Goal: Task Accomplishment & Management: Use online tool/utility

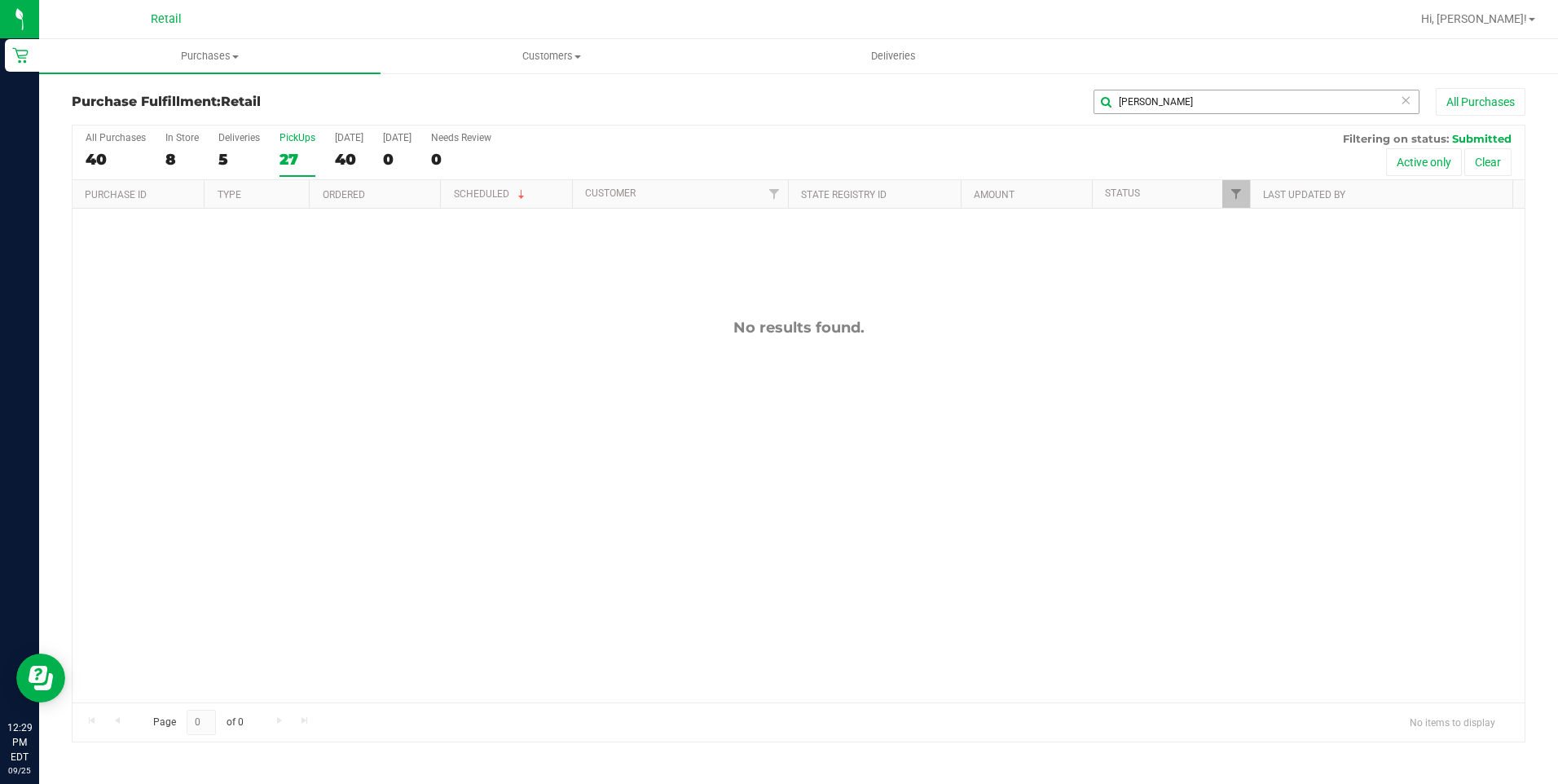
click at [1186, 96] on input "mclin" at bounding box center [1256, 102] width 326 height 24
click at [1408, 101] on icon at bounding box center [1406, 99] width 11 height 20
click at [1408, 101] on input "text" at bounding box center [1256, 102] width 326 height 24
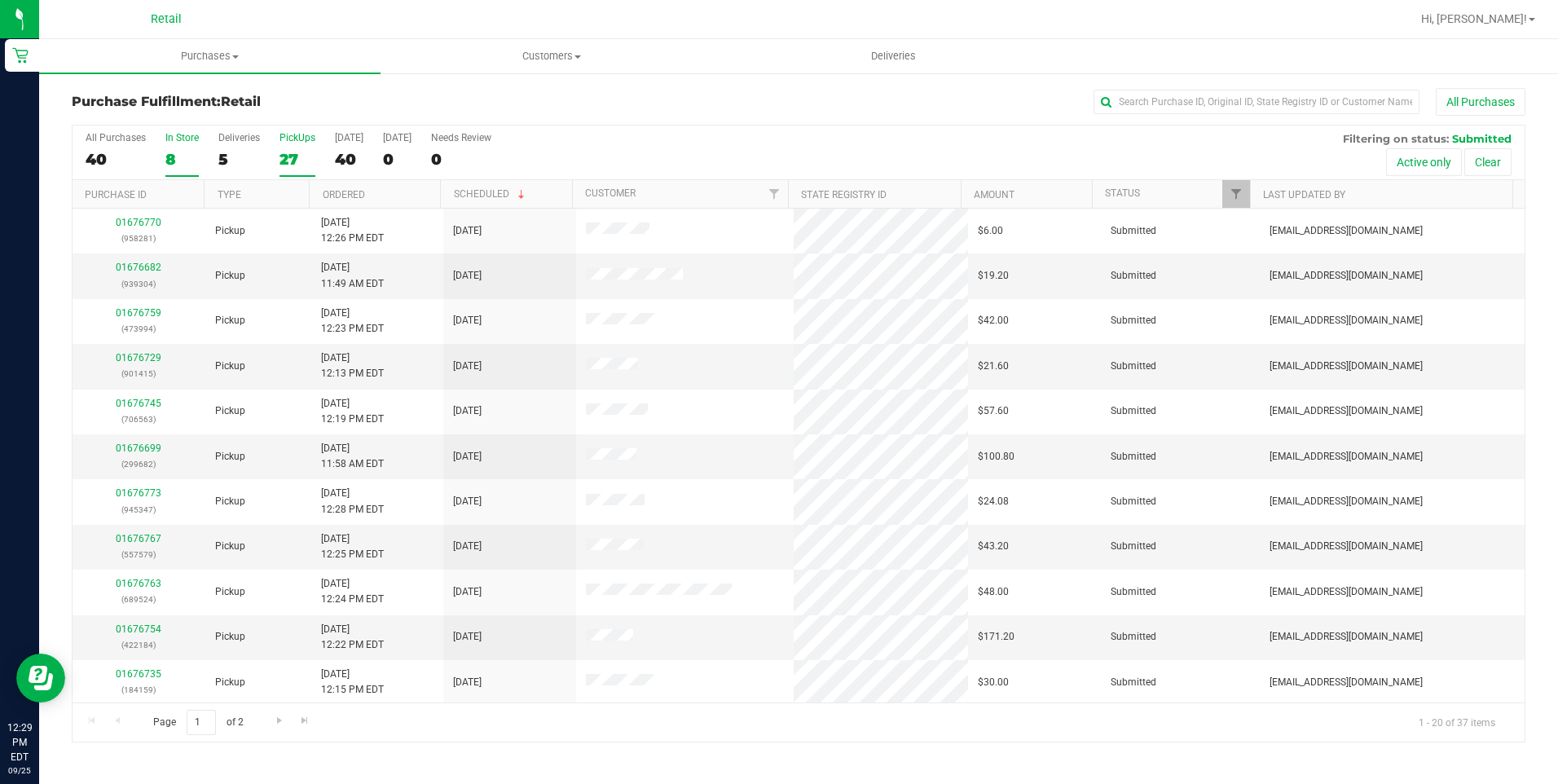
click at [167, 146] on label "In Store 8" at bounding box center [182, 154] width 34 height 45
click at [0, 0] on input "In Store 8" at bounding box center [0, 0] width 0 height 0
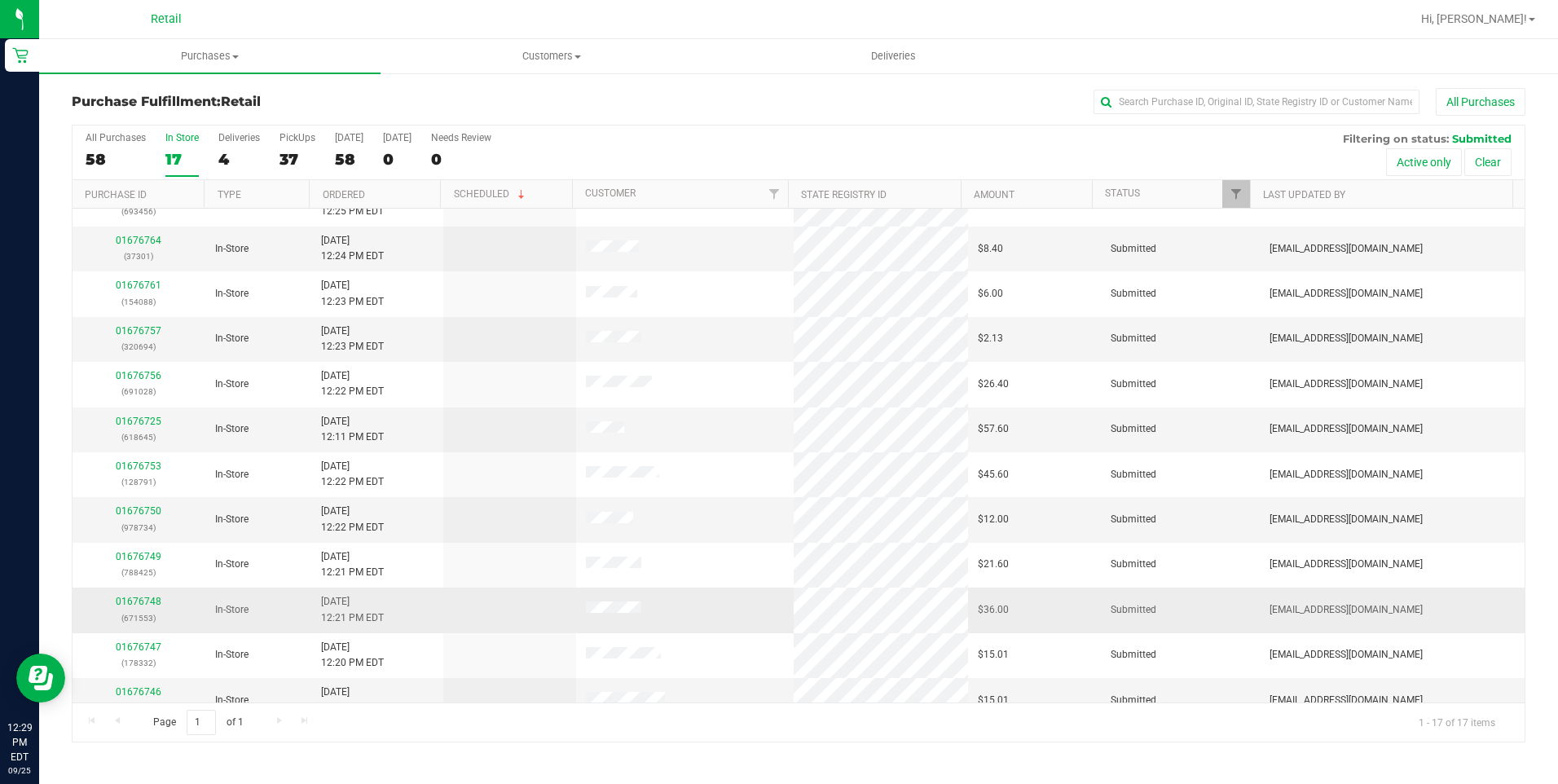
scroll to position [245, 0]
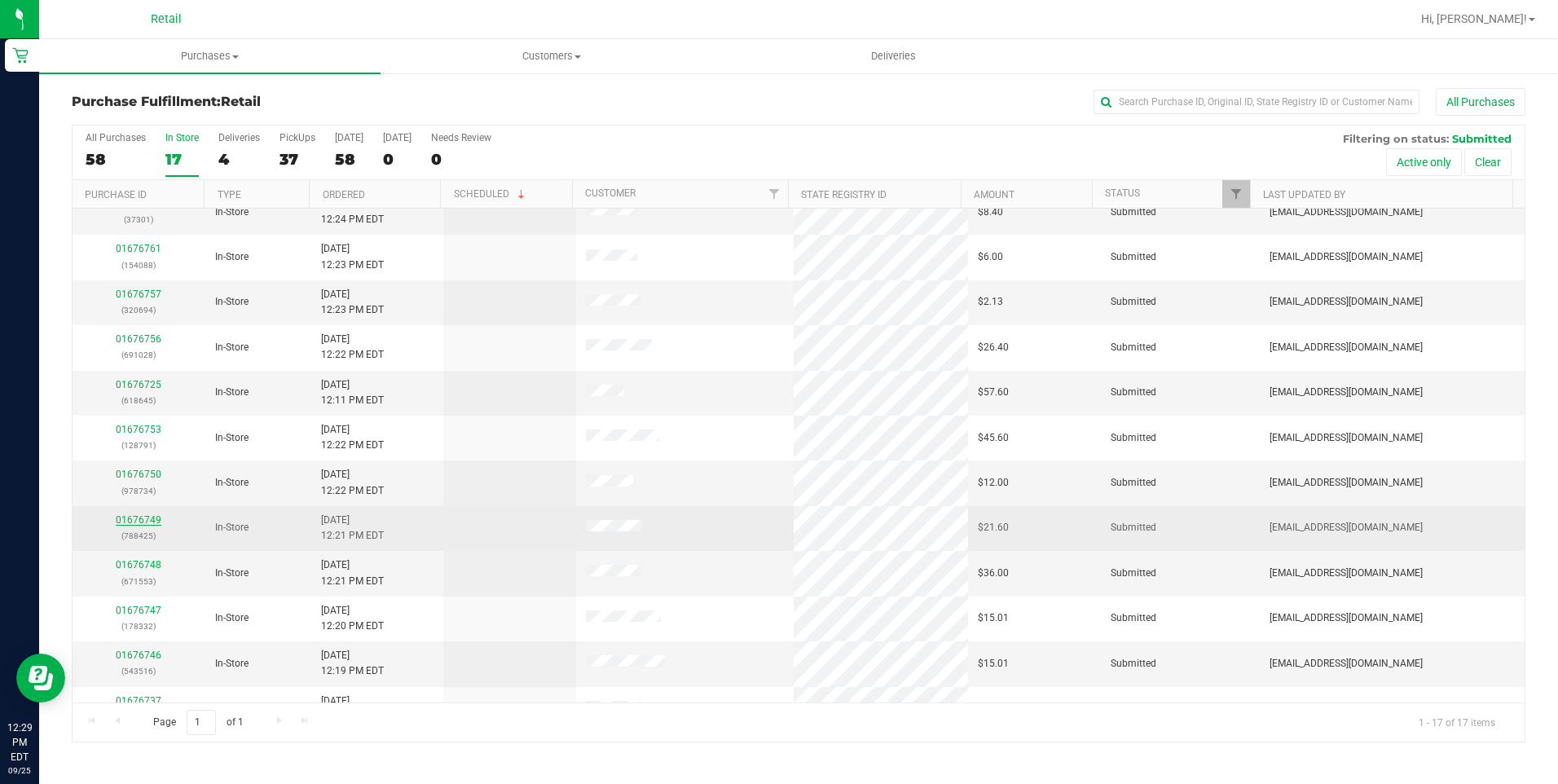
click at [153, 518] on link "01676749" at bounding box center [138, 520] width 46 height 11
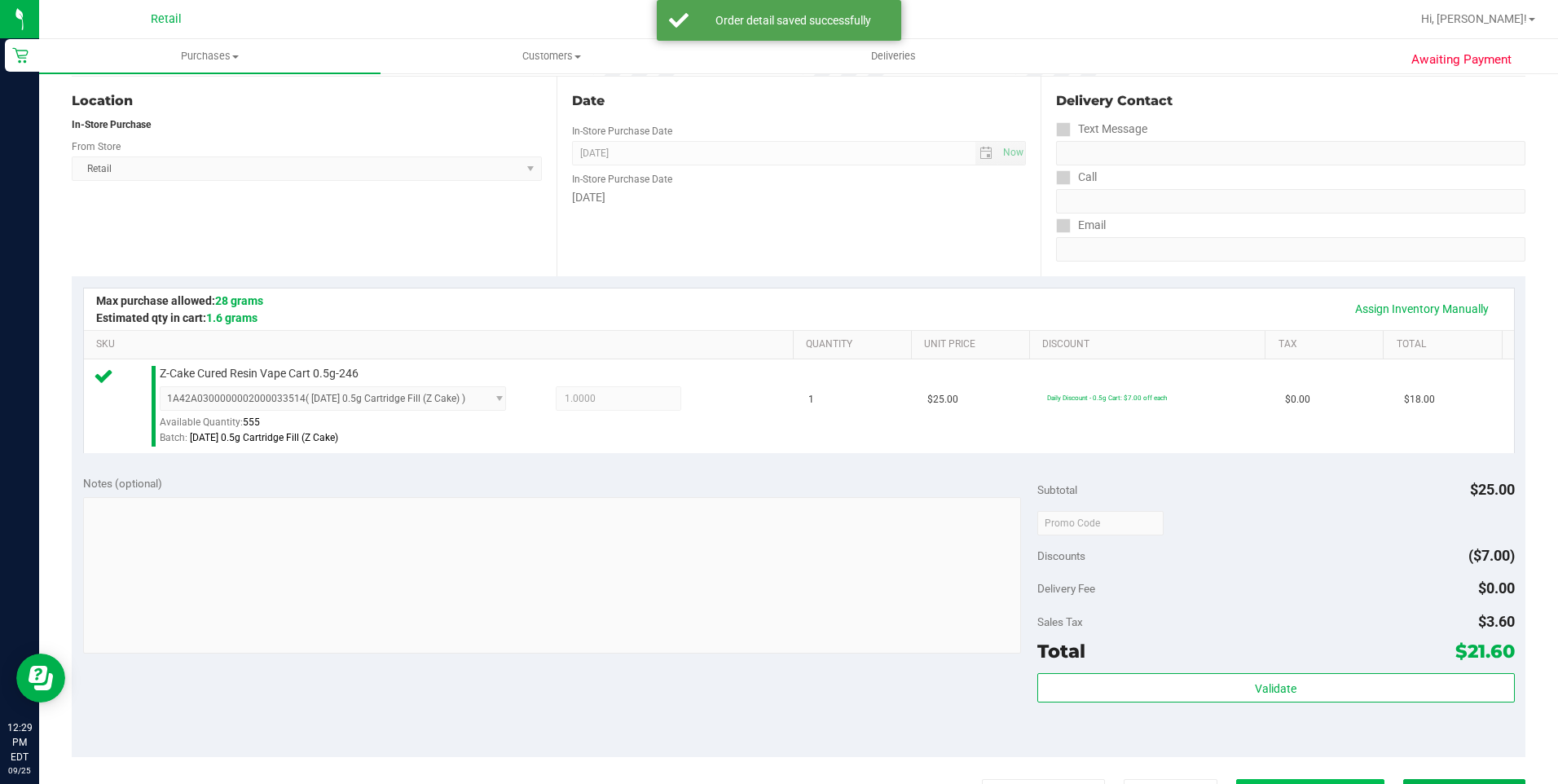
scroll to position [407, 0]
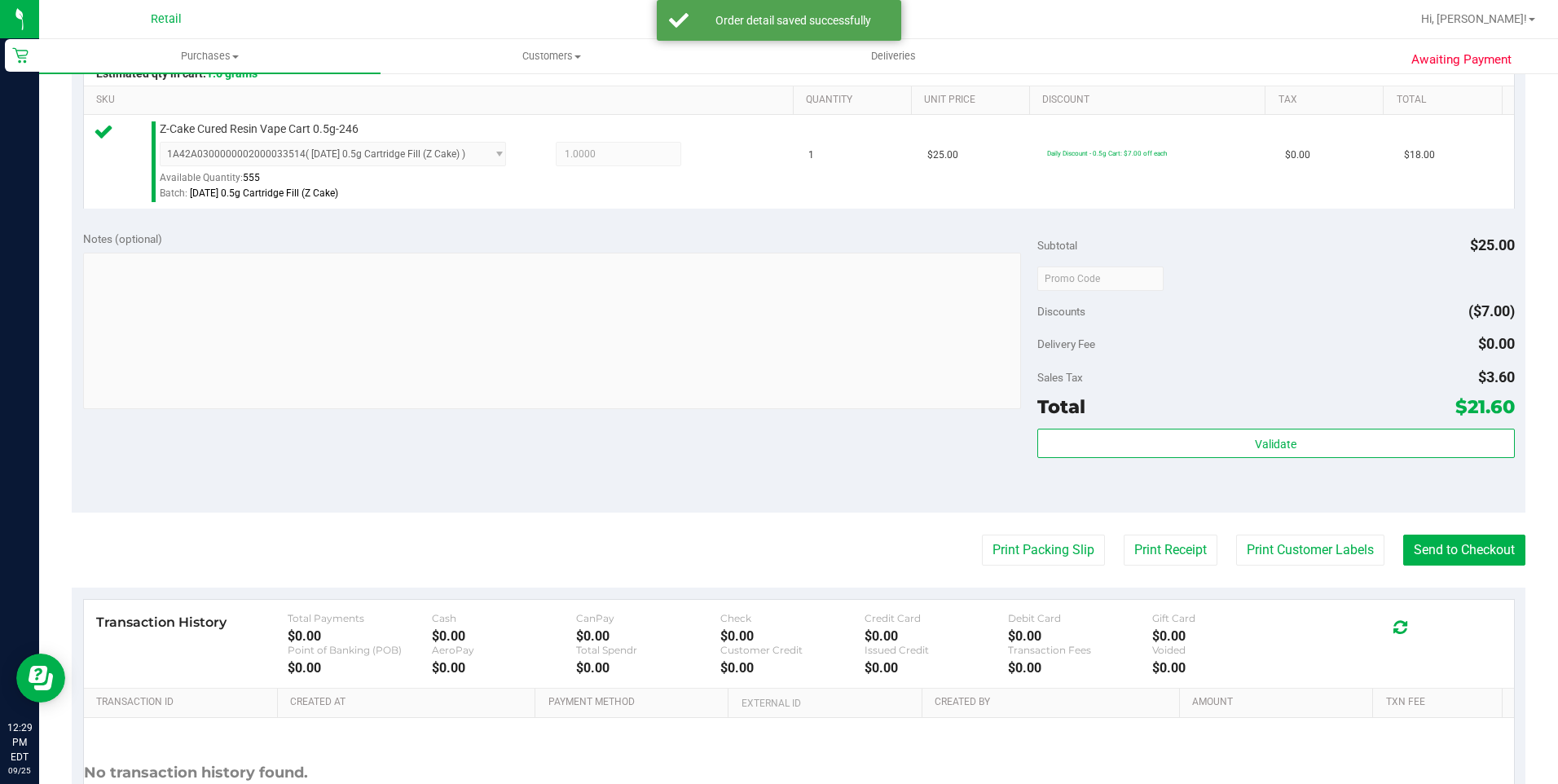
click at [1485, 576] on purchase-details "Back Edit Purchase Cancel Purchase View Profile # 01676749 Med | Rec METRC ID: …" at bounding box center [798, 286] width 1453 height 1211
click at [1484, 561] on button "Send to Checkout" at bounding box center [1464, 549] width 122 height 31
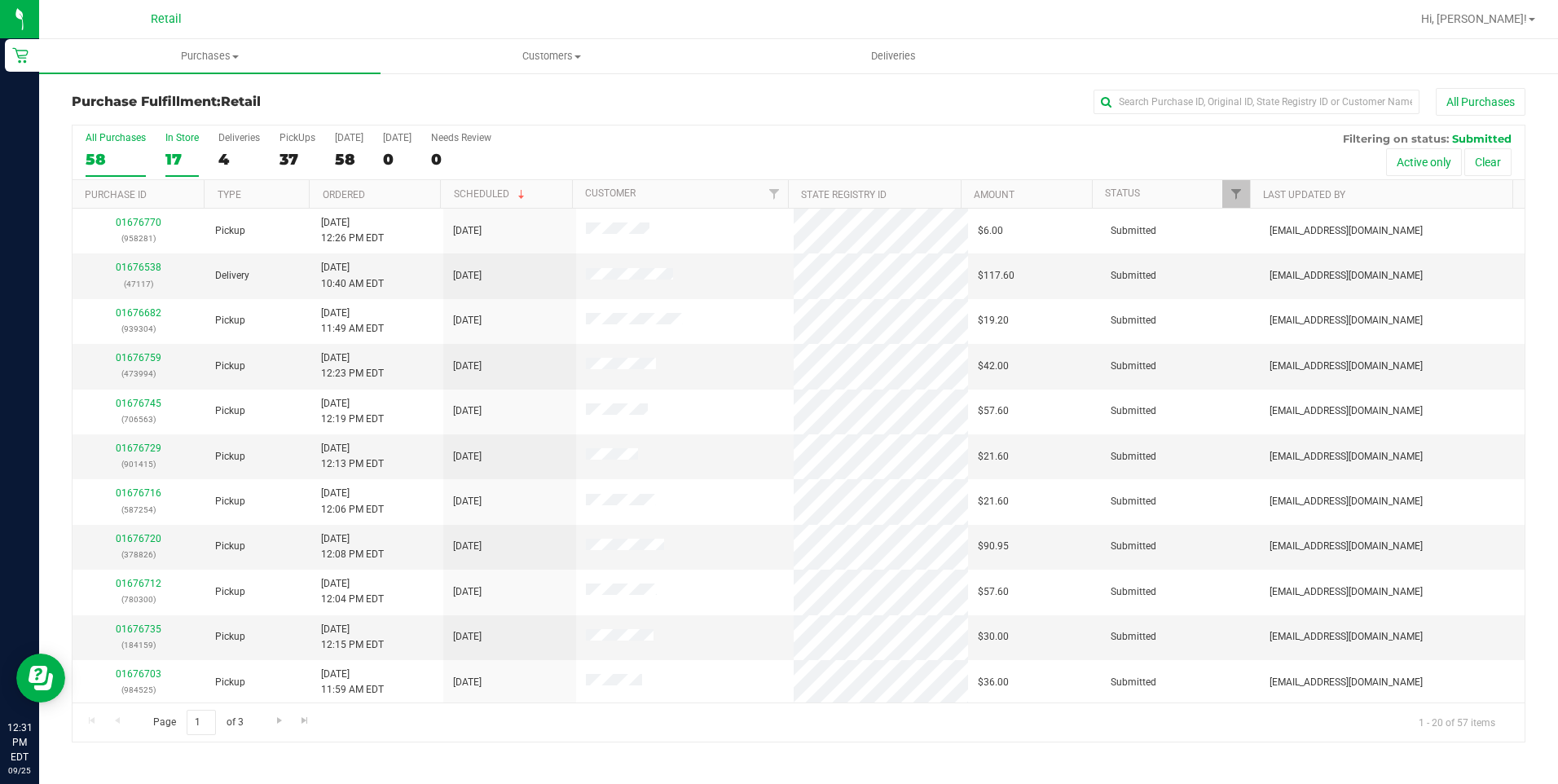
click at [172, 150] on div "17" at bounding box center [182, 159] width 34 height 19
click at [0, 0] on input "In Store 17" at bounding box center [0, 0] width 0 height 0
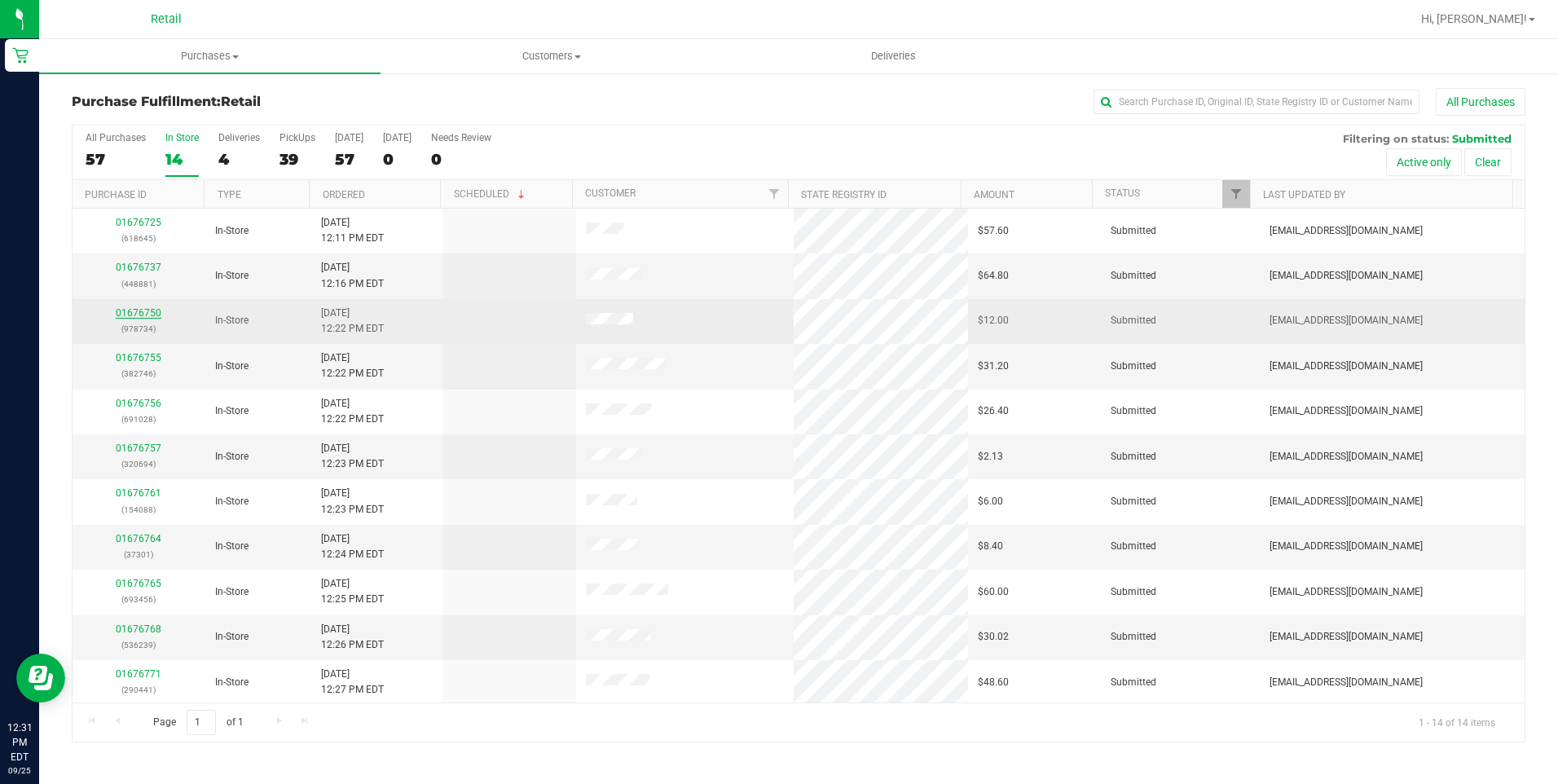
click at [152, 313] on link "01676750" at bounding box center [138, 313] width 46 height 11
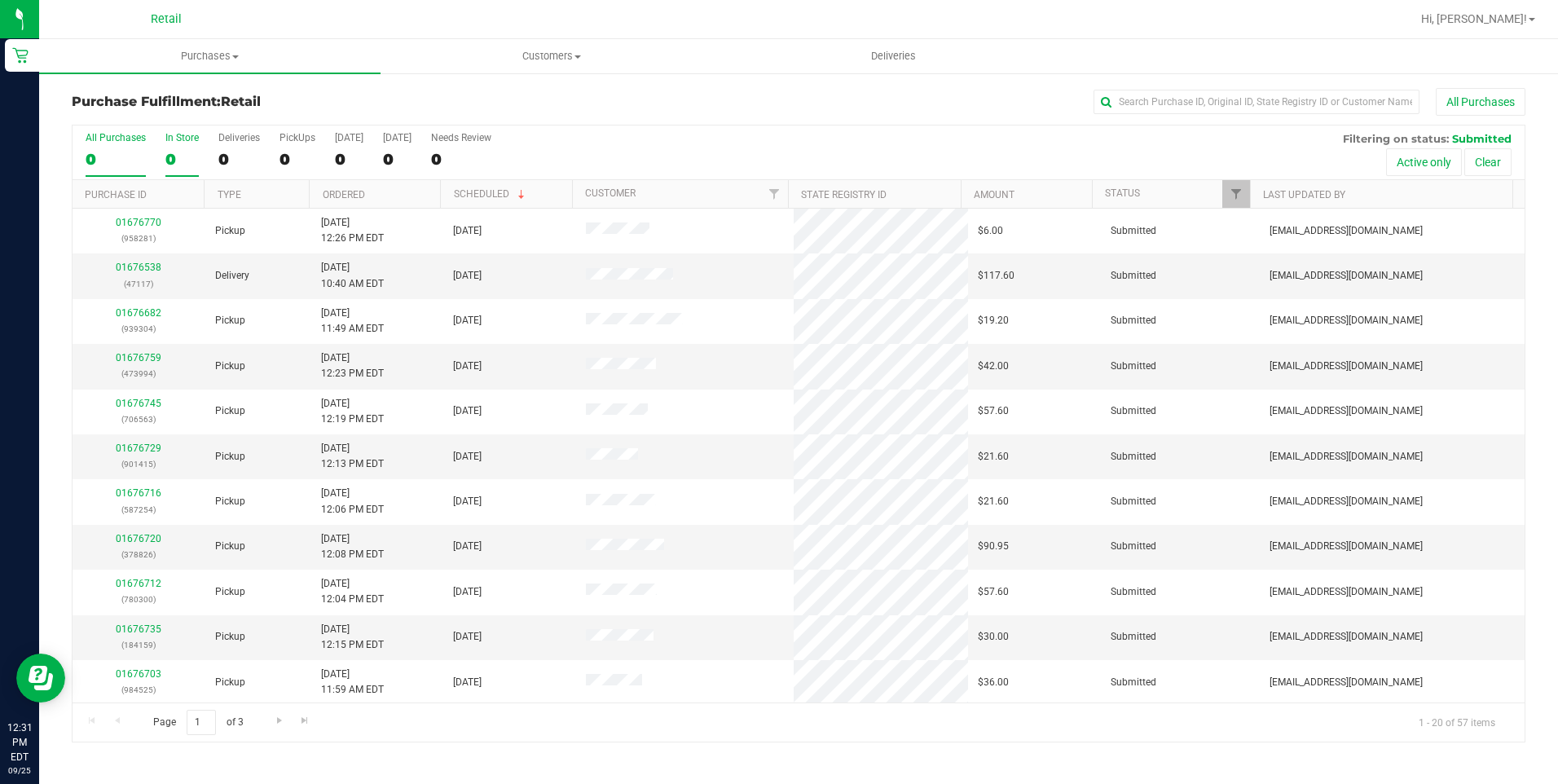
click at [185, 149] on label "In Store 0" at bounding box center [182, 154] width 34 height 45
click at [0, 0] on input "In Store 0" at bounding box center [0, 0] width 0 height 0
click at [1276, 110] on input "text" at bounding box center [1256, 102] width 326 height 24
type input "safi"
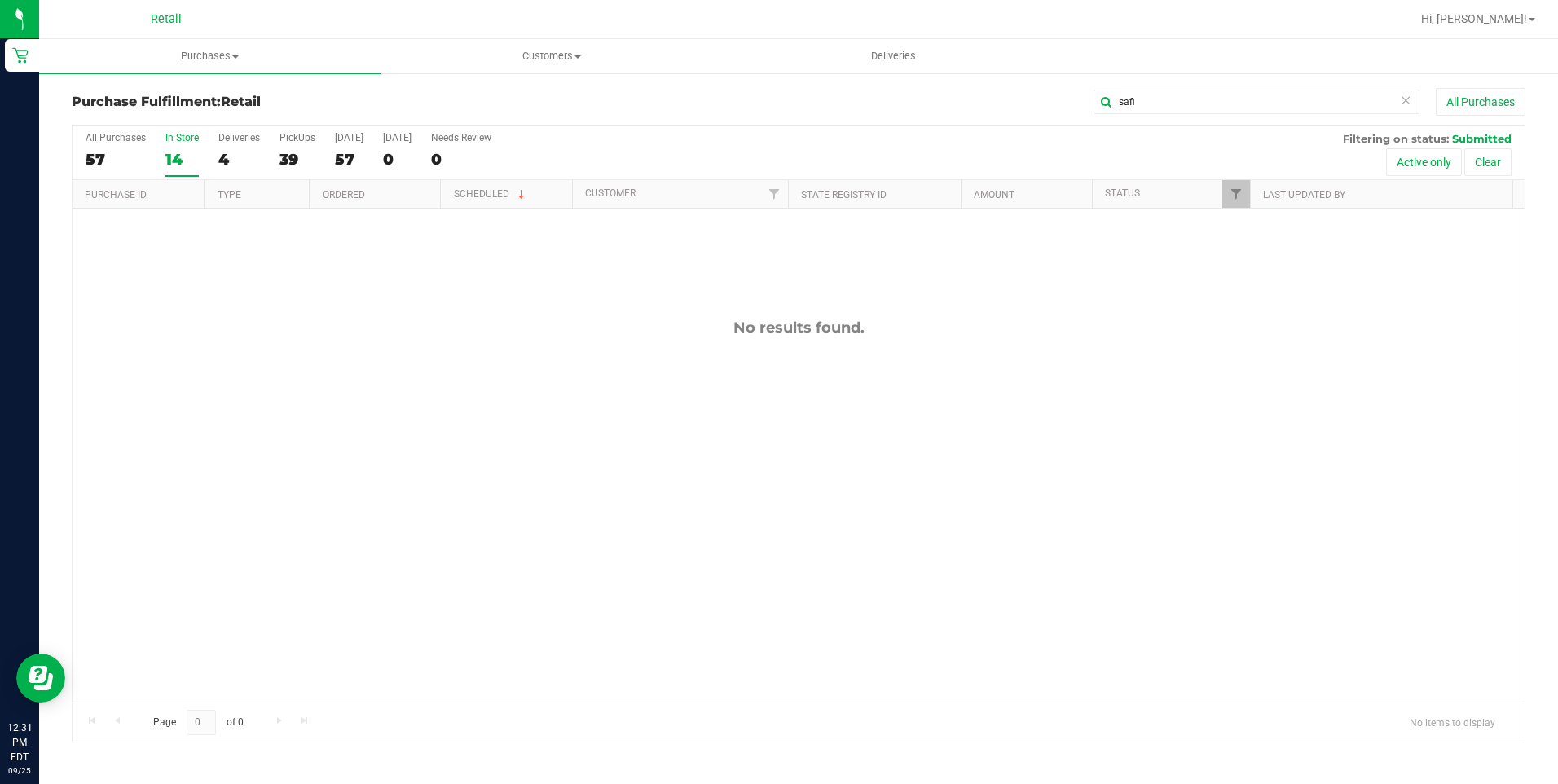
click at [1402, 106] on icon at bounding box center [1406, 99] width 11 height 20
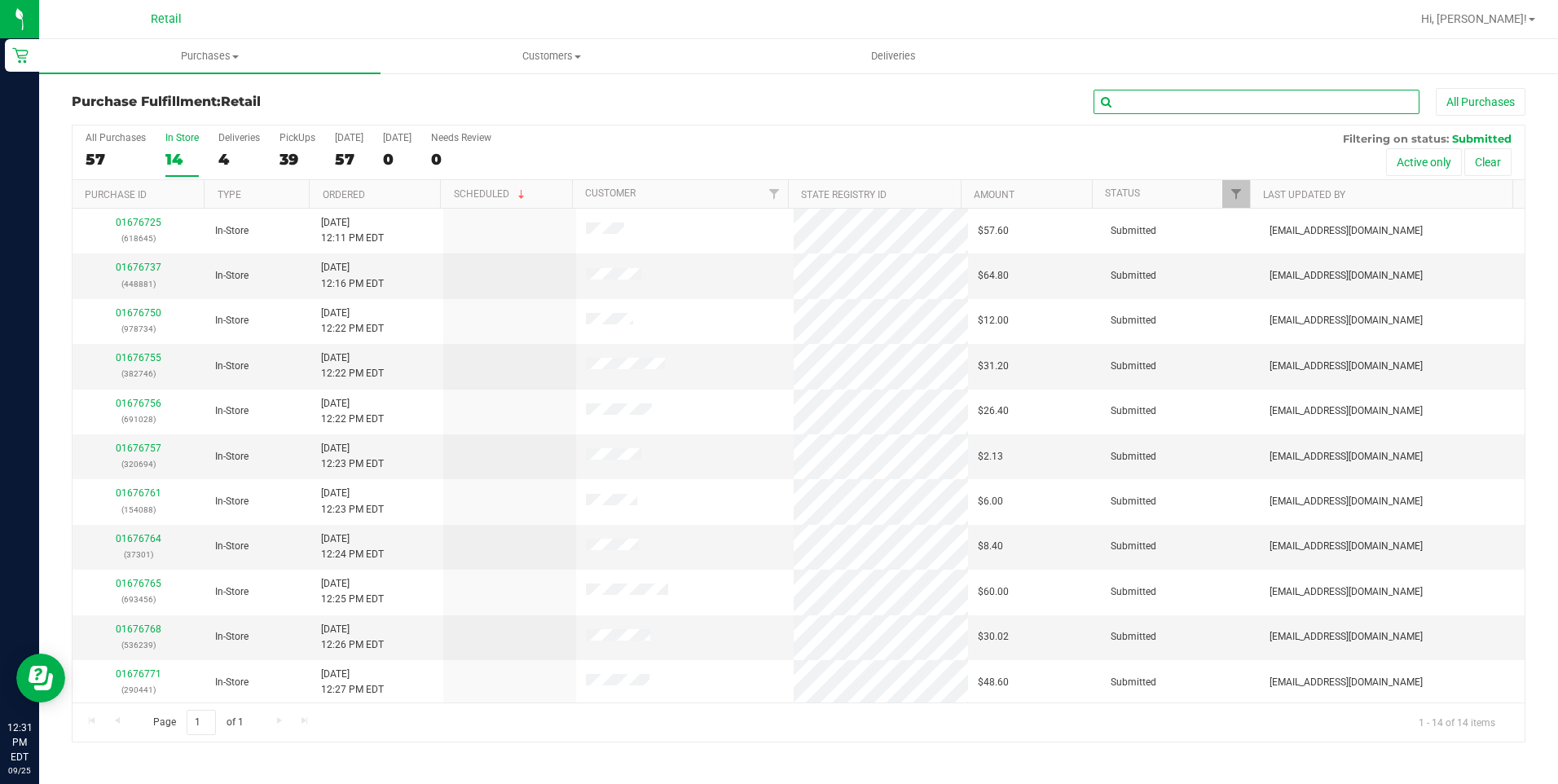
click at [1355, 101] on input "text" at bounding box center [1256, 102] width 326 height 24
type input "nas"
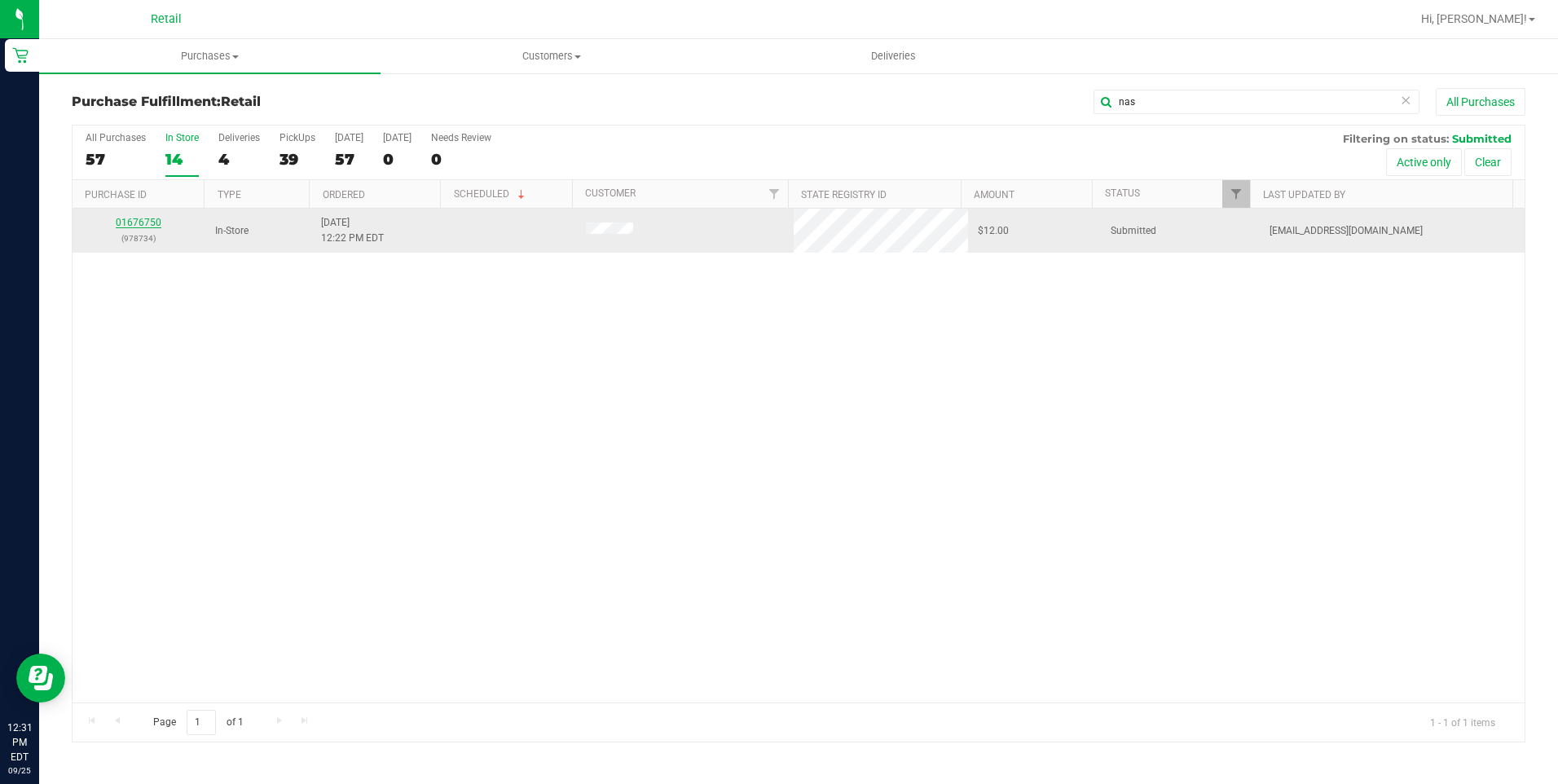
click at [145, 221] on link "01676750" at bounding box center [138, 222] width 46 height 11
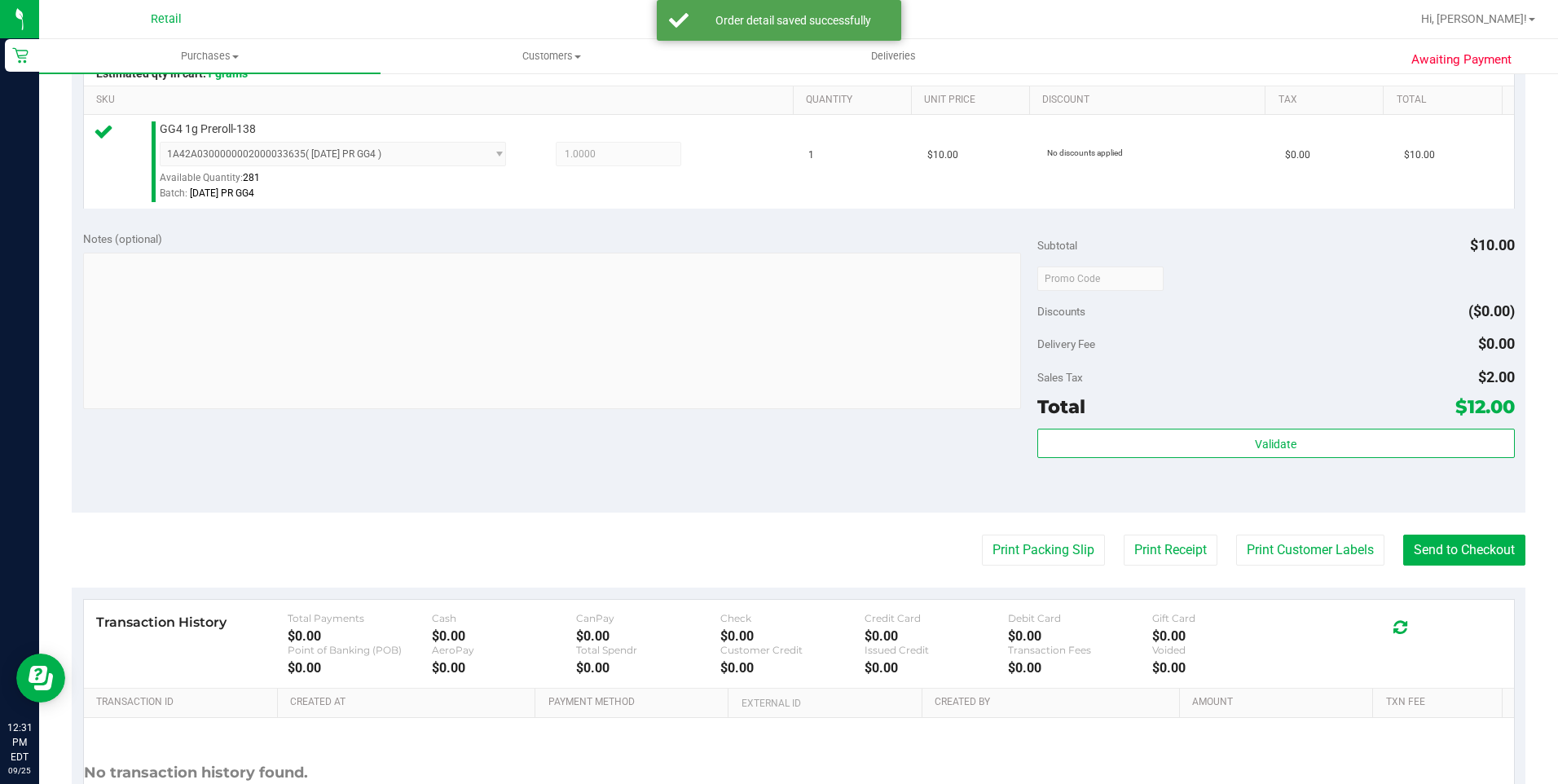
scroll to position [549, 0]
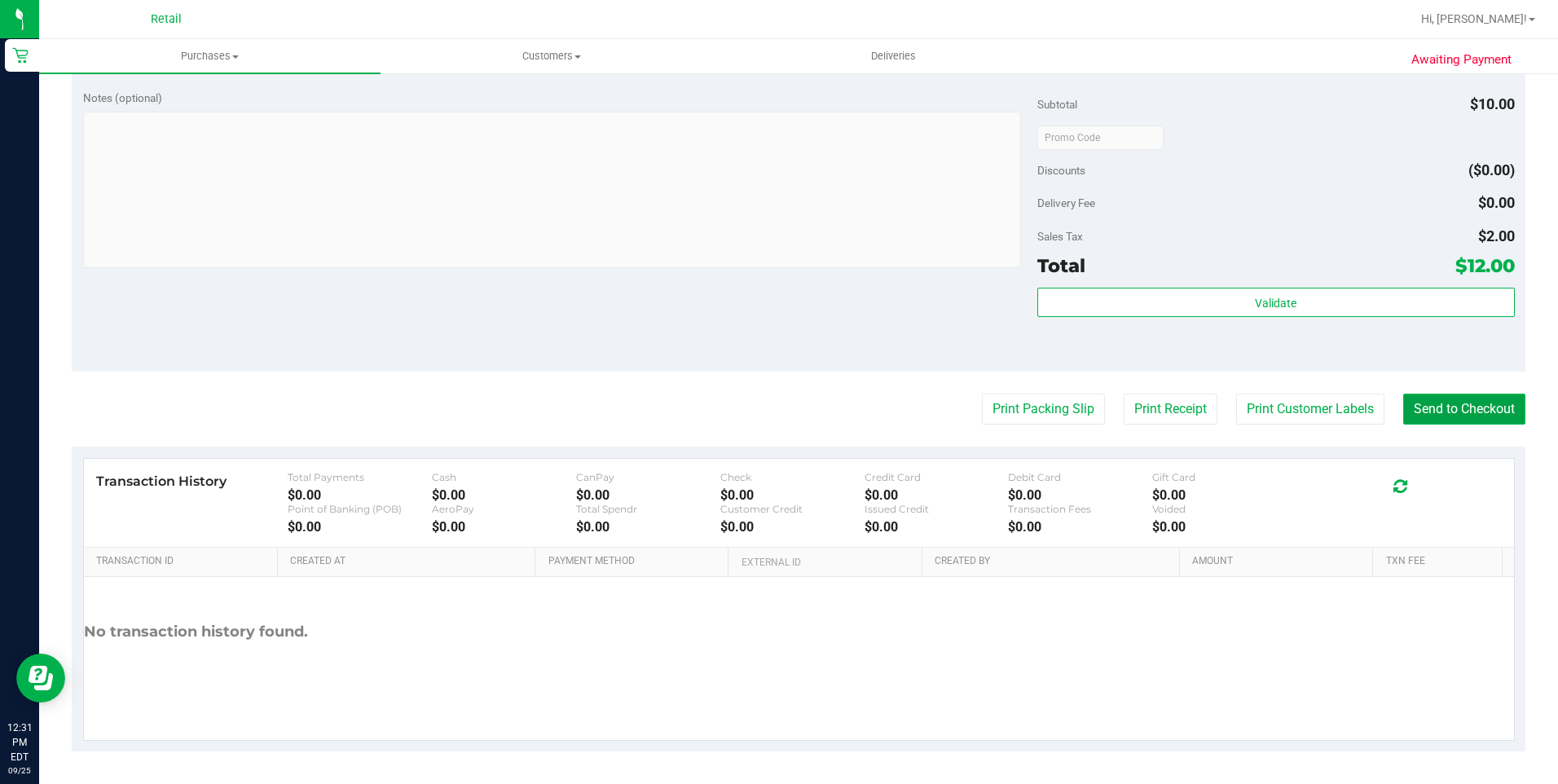
click at [1453, 397] on button "Send to Checkout" at bounding box center [1464, 408] width 122 height 31
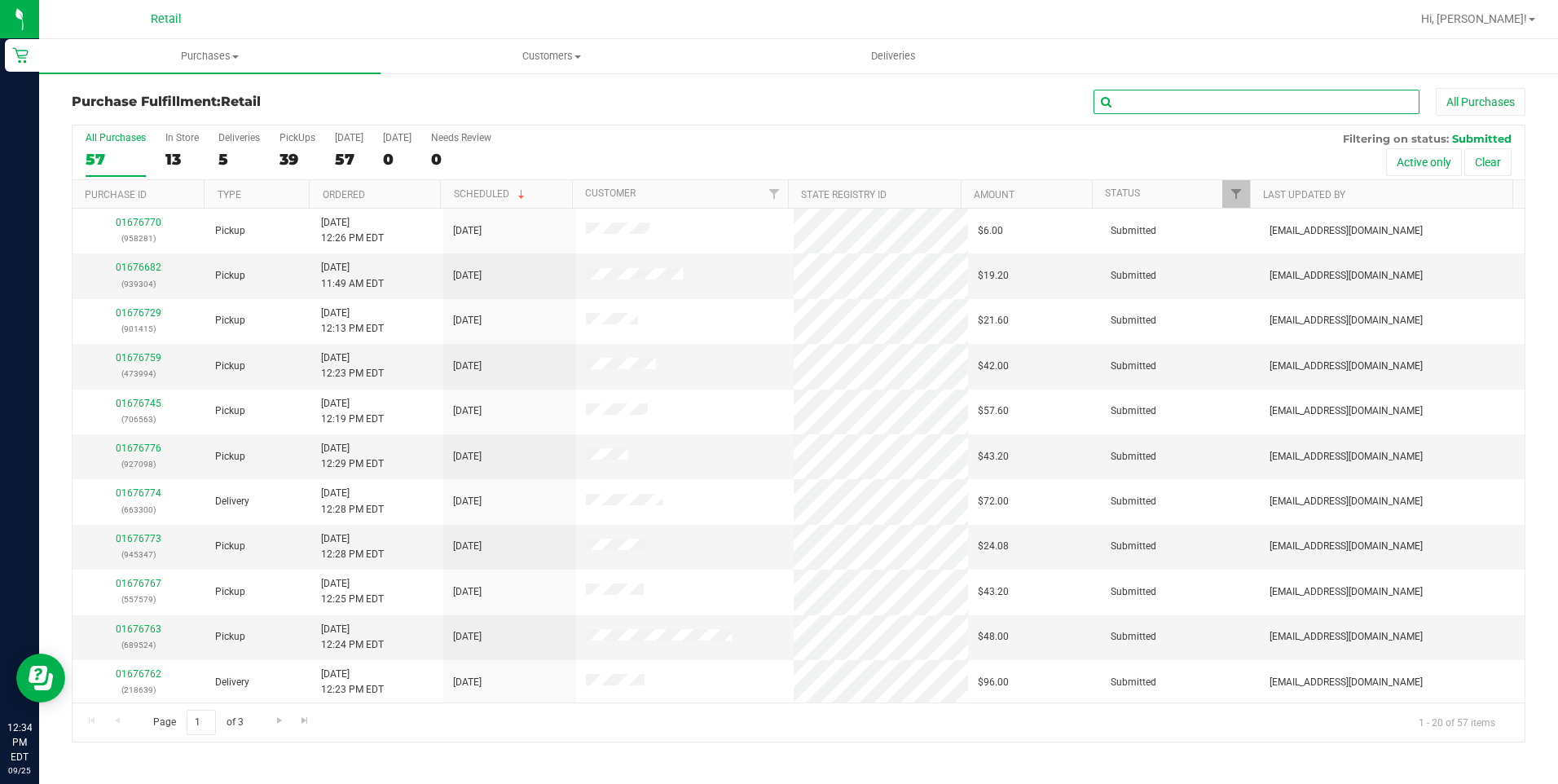
click at [1242, 107] on input "text" at bounding box center [1256, 102] width 326 height 24
click at [286, 139] on div "PickUps" at bounding box center [297, 137] width 36 height 11
click at [0, 0] on input "PickUps 39" at bounding box center [0, 0] width 0 height 0
click at [1200, 109] on input "text" at bounding box center [1256, 102] width 326 height 24
type input "stev"
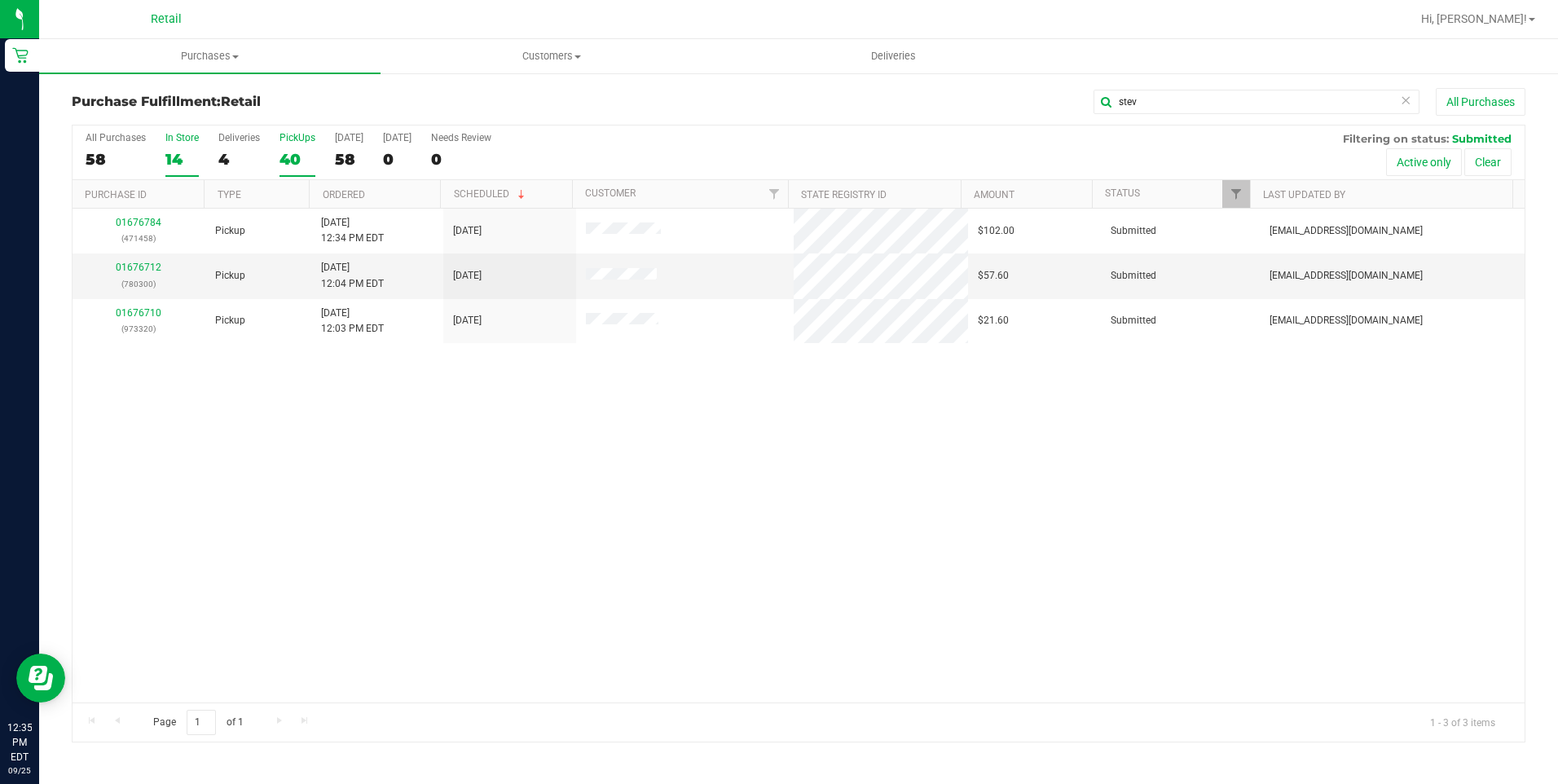
click at [184, 150] on div "14" at bounding box center [182, 159] width 34 height 19
click at [0, 0] on input "In Store 14" at bounding box center [0, 0] width 0 height 0
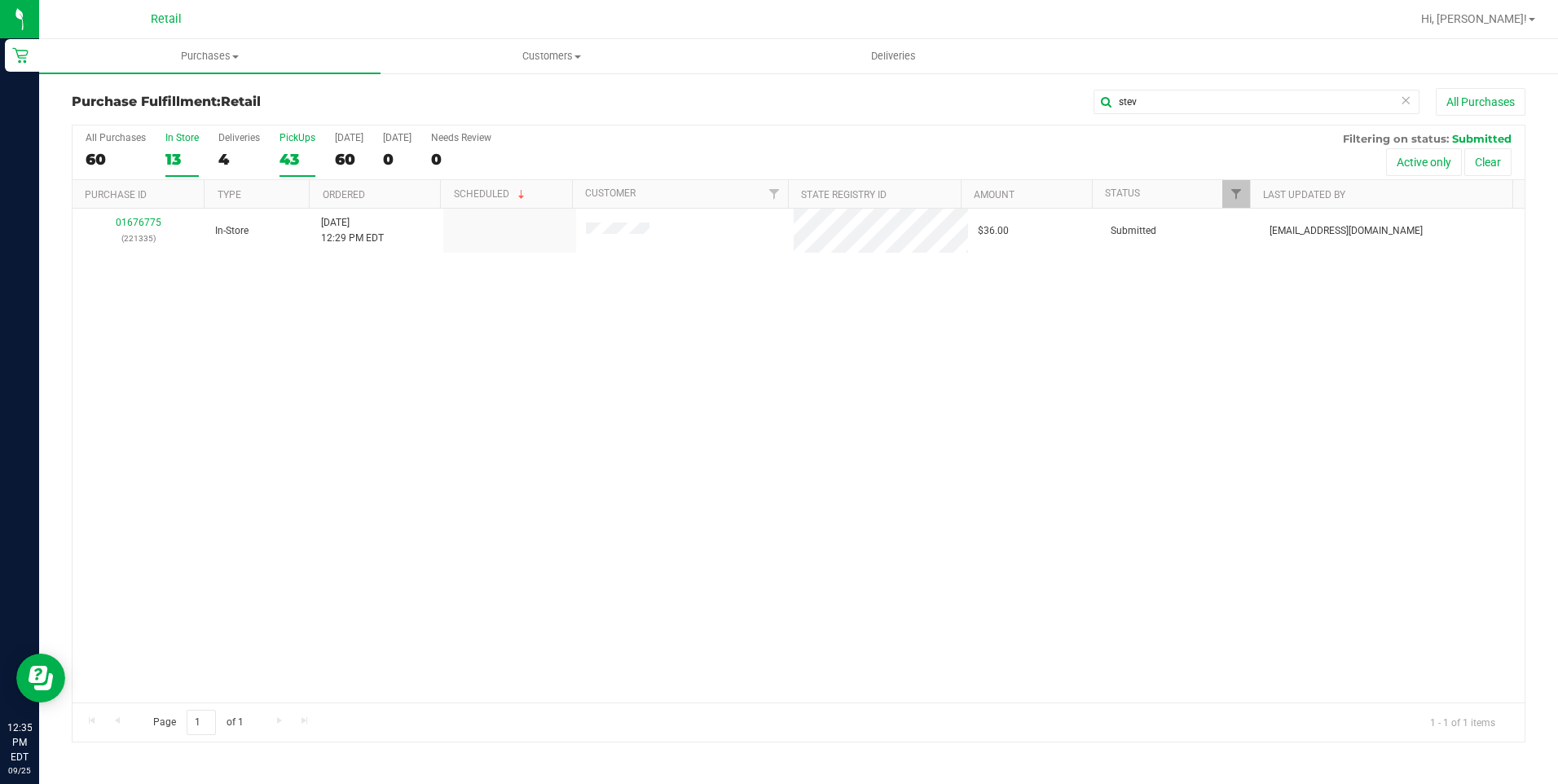
click at [300, 164] on div "43" at bounding box center [297, 159] width 36 height 19
click at [0, 0] on input "PickUps 43" at bounding box center [0, 0] width 0 height 0
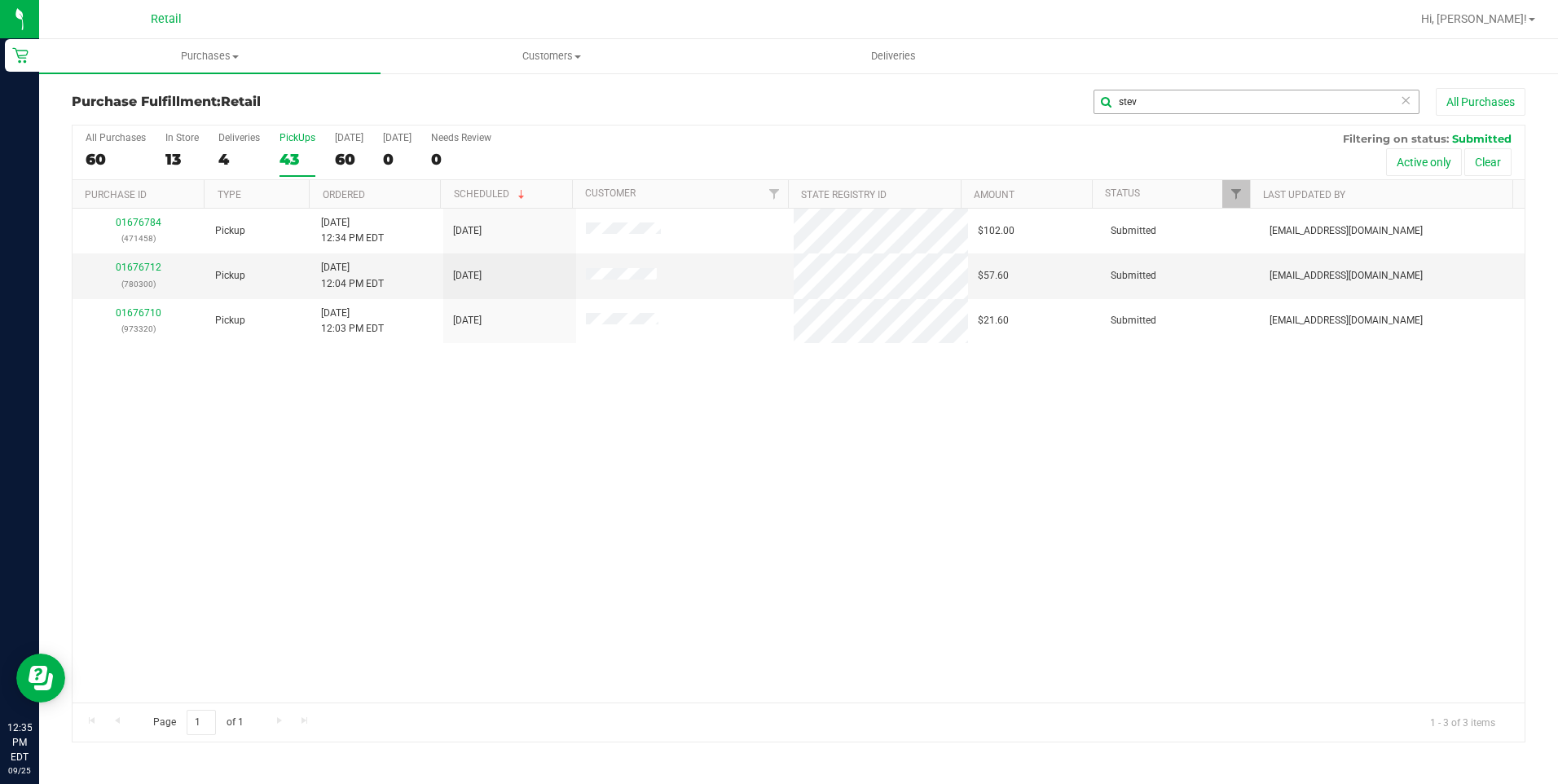
click at [1403, 99] on icon at bounding box center [1406, 99] width 11 height 20
click at [1334, 99] on input "text" at bounding box center [1256, 102] width 326 height 24
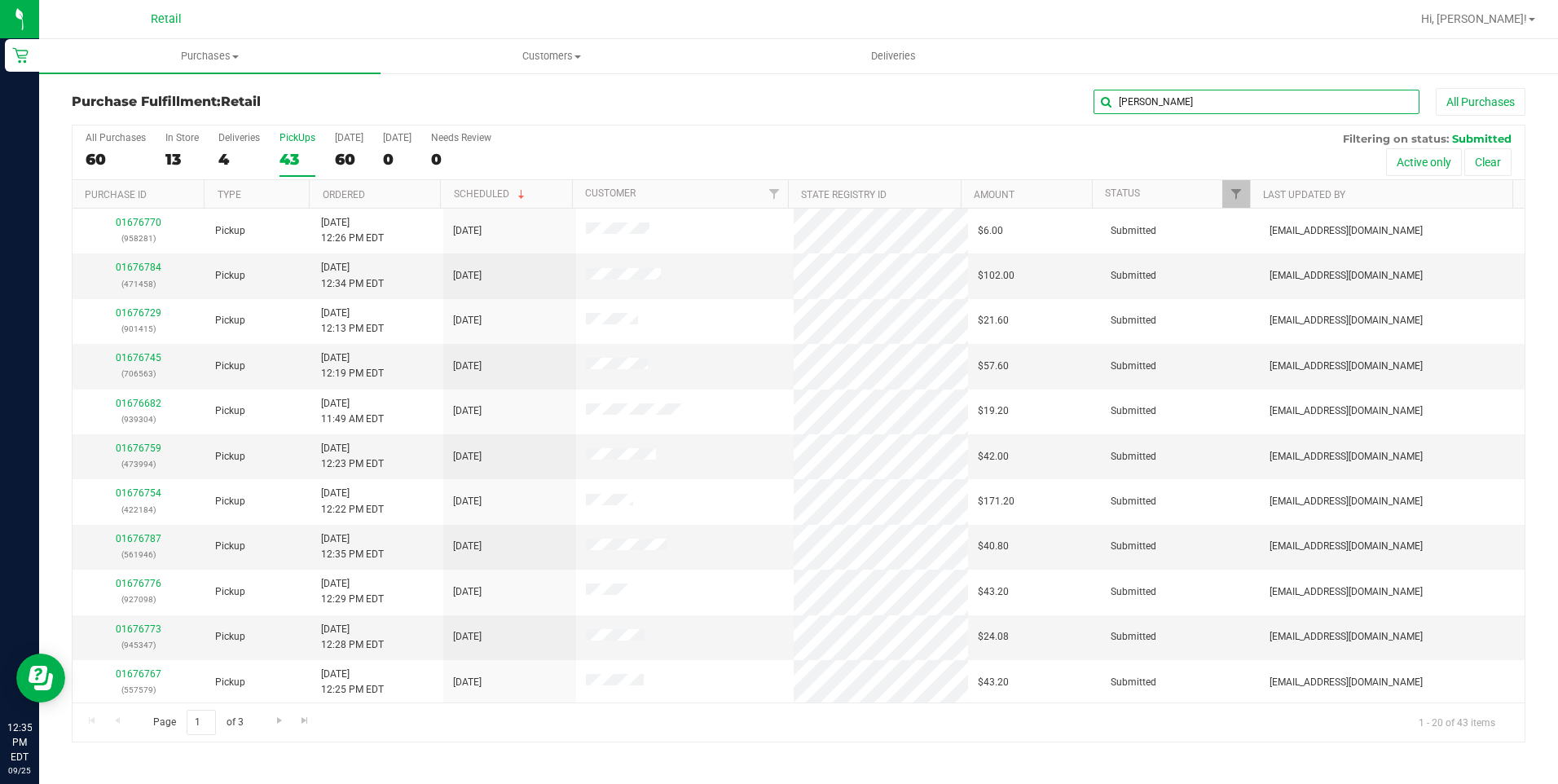
type input "jesse"
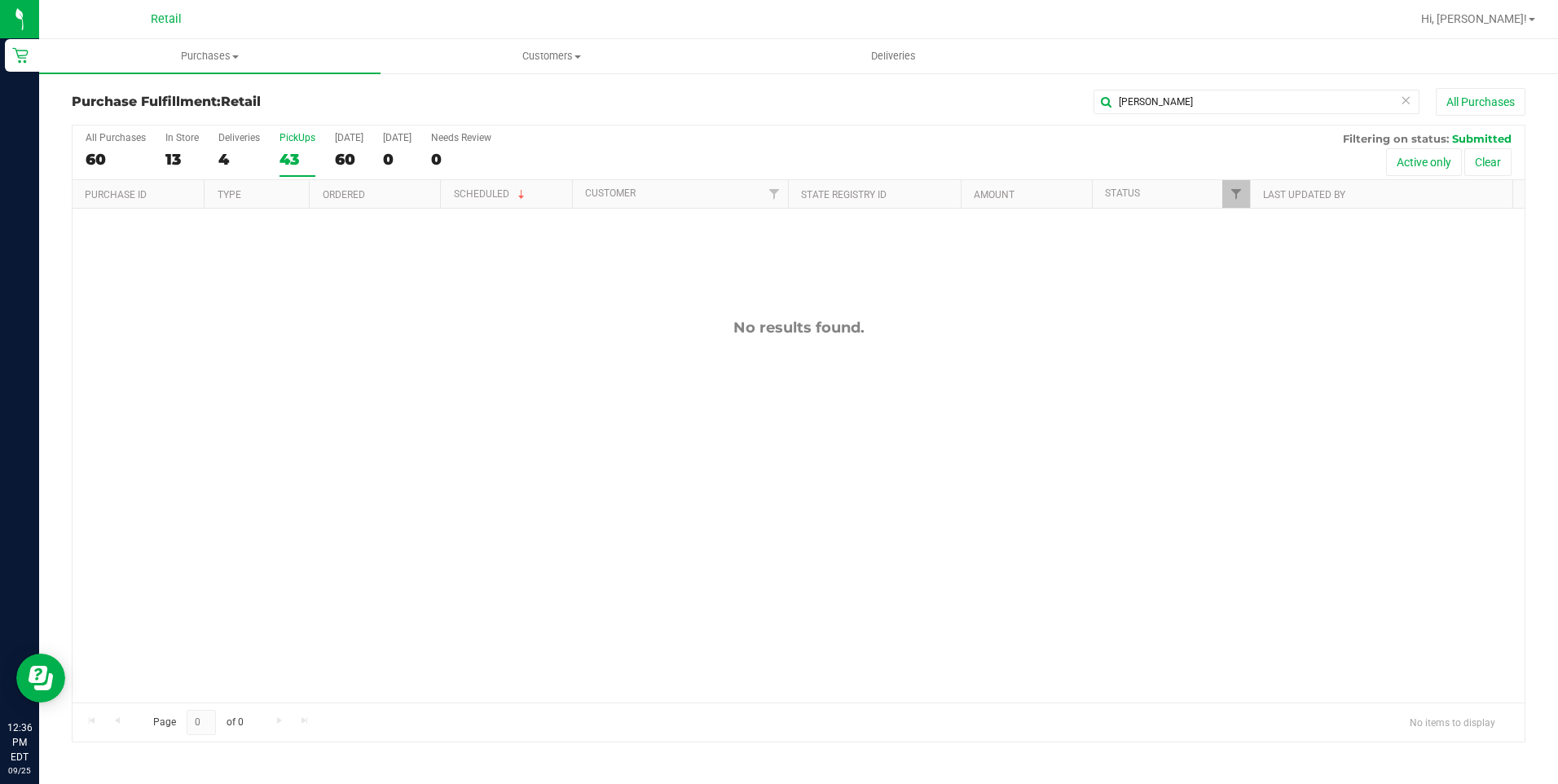
click at [289, 160] on div "43" at bounding box center [297, 159] width 36 height 19
click at [0, 0] on input "PickUps 43" at bounding box center [0, 0] width 0 height 0
click at [1411, 98] on input "jesse" at bounding box center [1256, 102] width 326 height 24
click at [1409, 98] on icon at bounding box center [1406, 99] width 11 height 20
click at [1349, 105] on input "text" at bounding box center [1256, 102] width 326 height 24
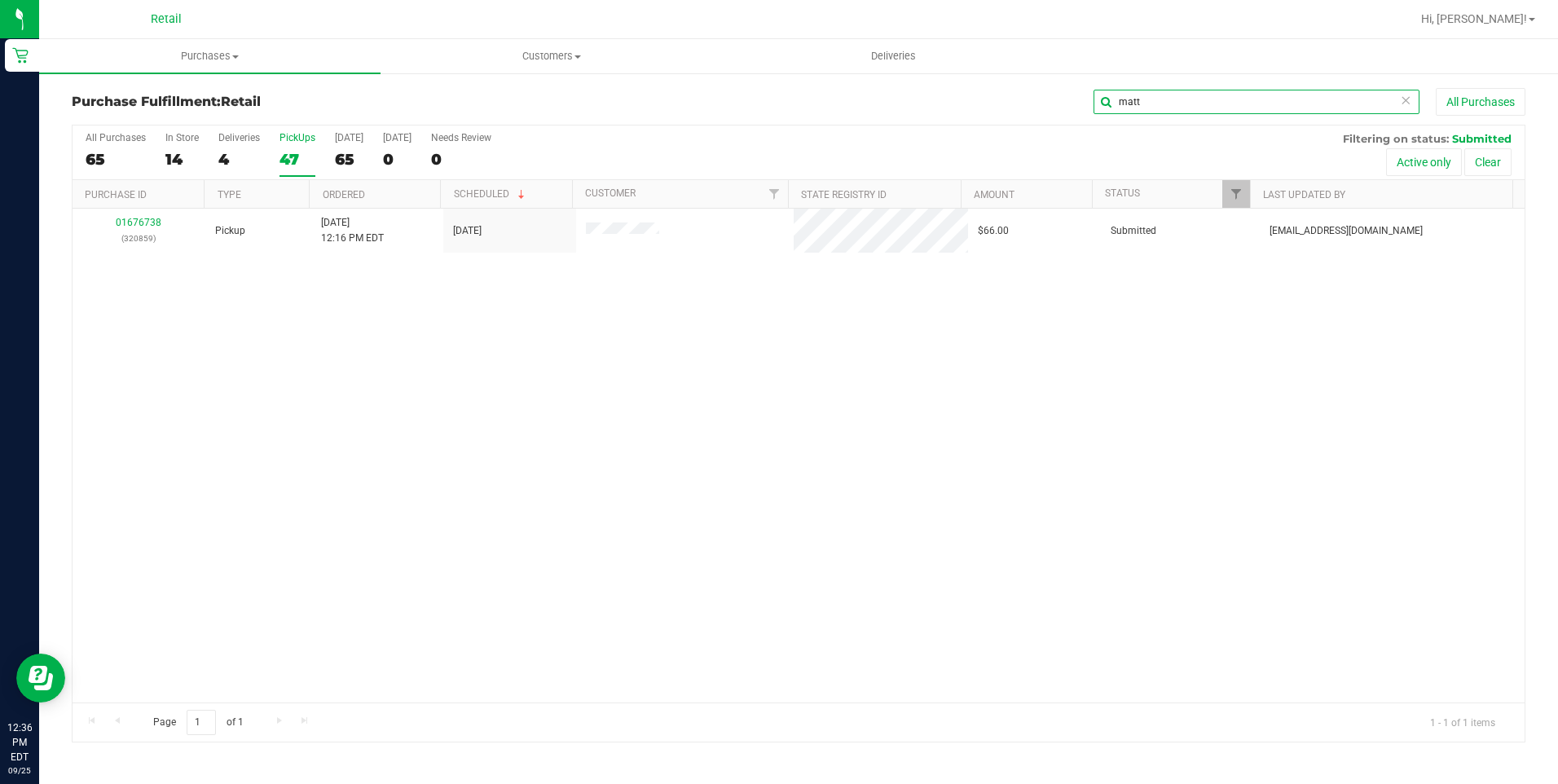
type input "matt"
click at [1226, 329] on div "01676738 (320859) Pickup 9/25/2025 12:16 PM EDT 9/25/2025 $66.00 Submitted aiqe…" at bounding box center [799, 455] width 1452 height 493
click at [181, 147] on label "In Store 14" at bounding box center [182, 154] width 34 height 45
click at [0, 0] on input "In Store 14" at bounding box center [0, 0] width 0 height 0
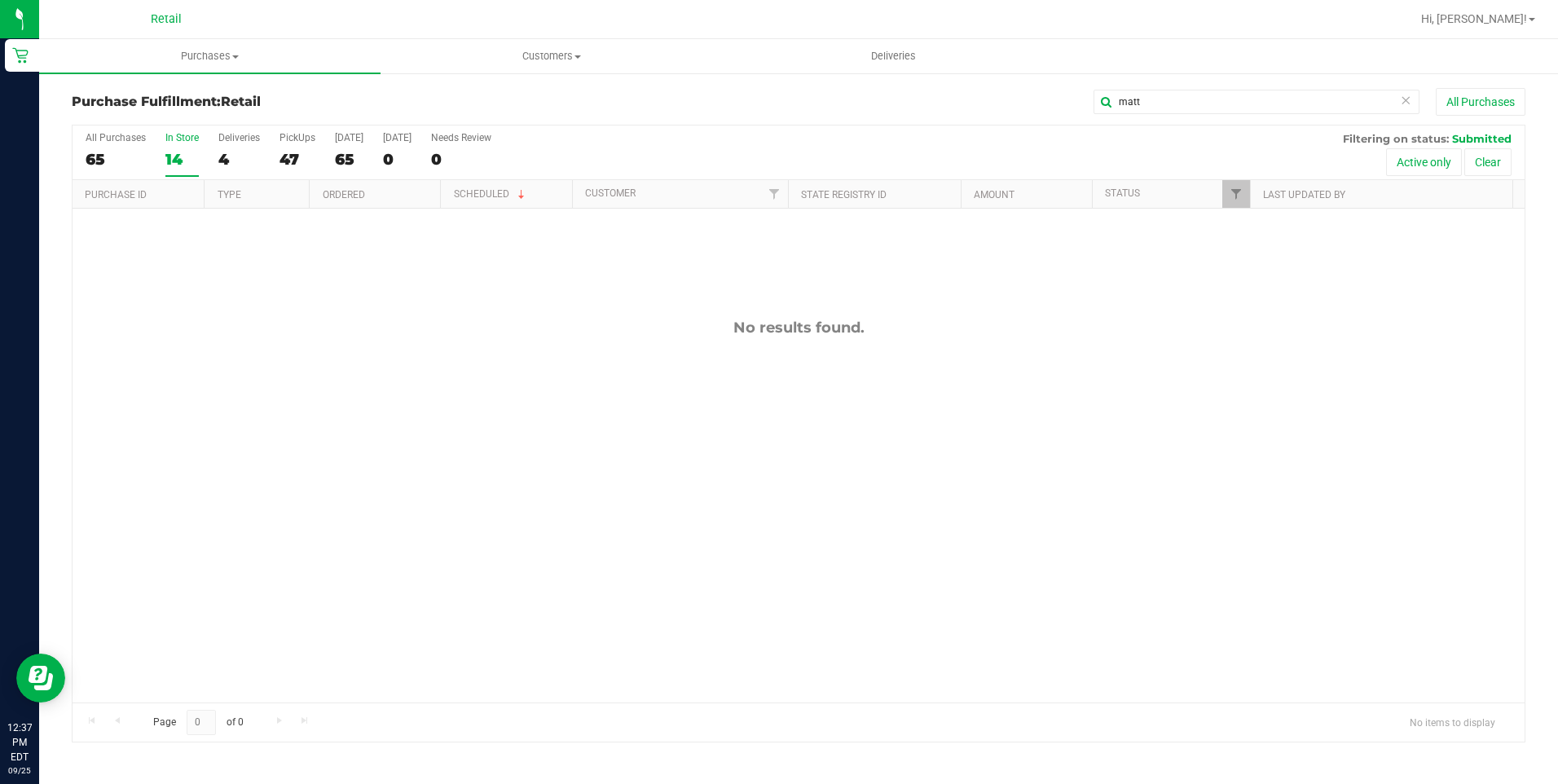
click at [1403, 99] on icon at bounding box center [1406, 99] width 11 height 20
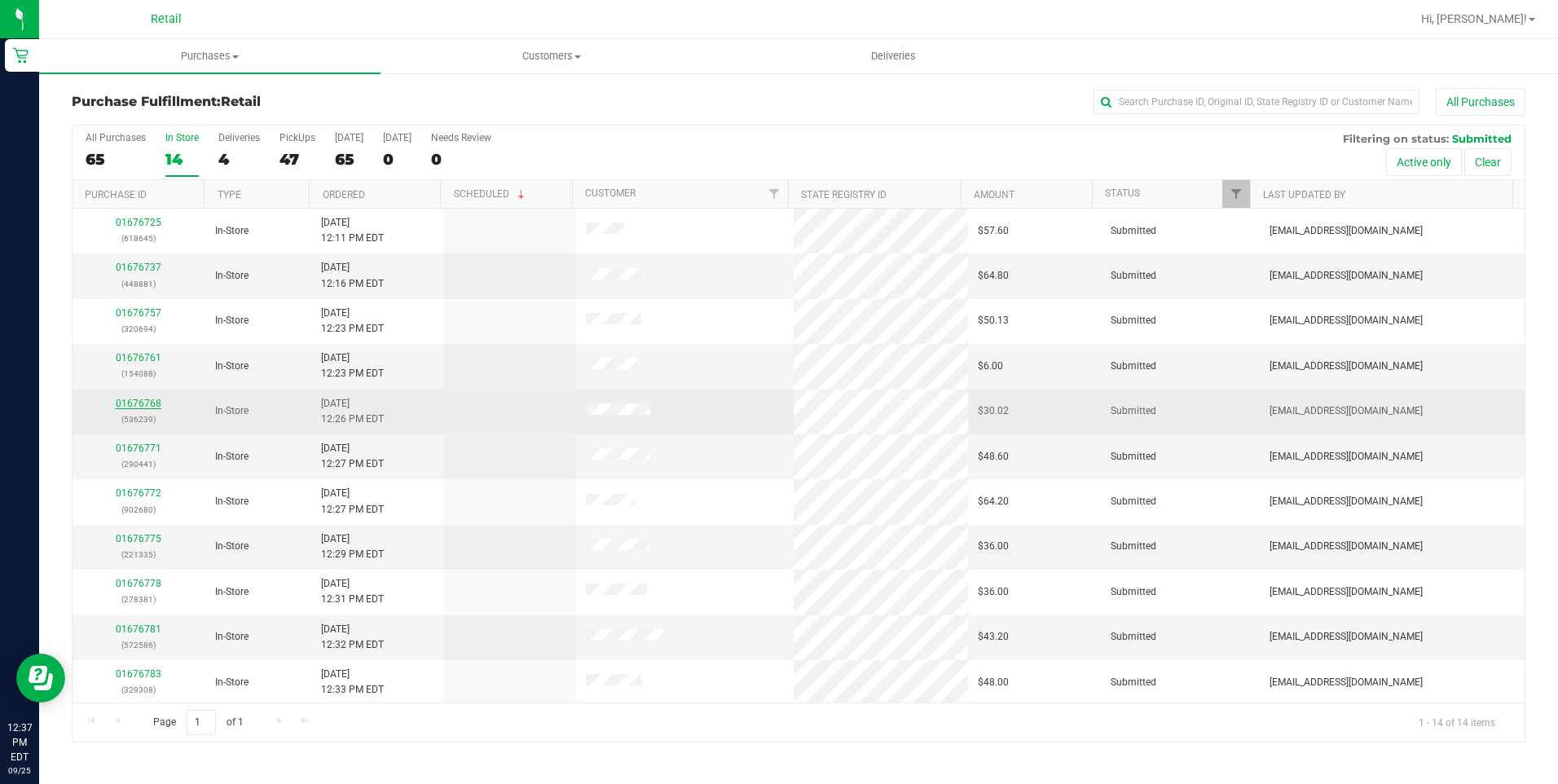
click at [136, 404] on link "01676768" at bounding box center [138, 403] width 46 height 11
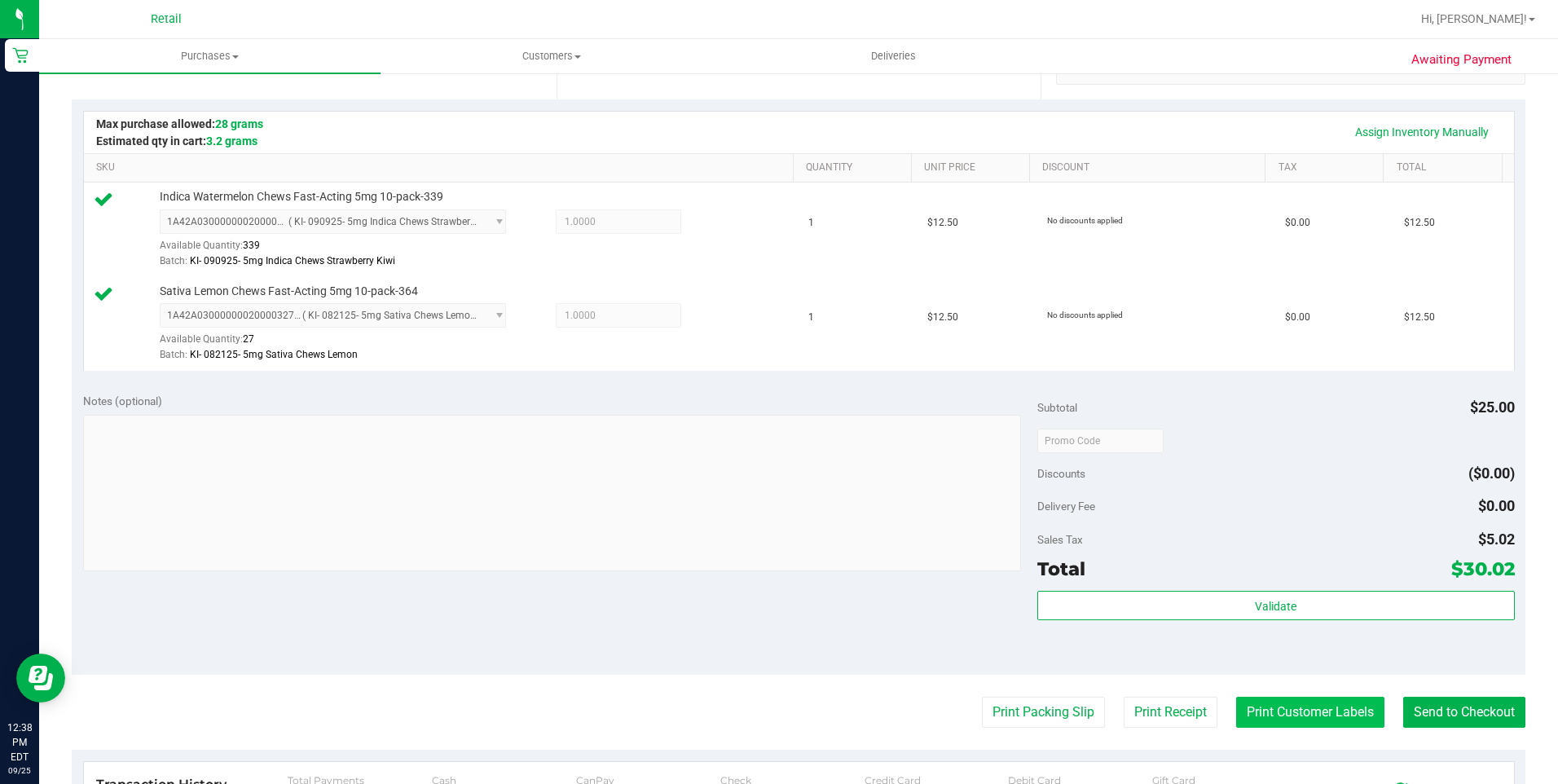
scroll to position [489, 0]
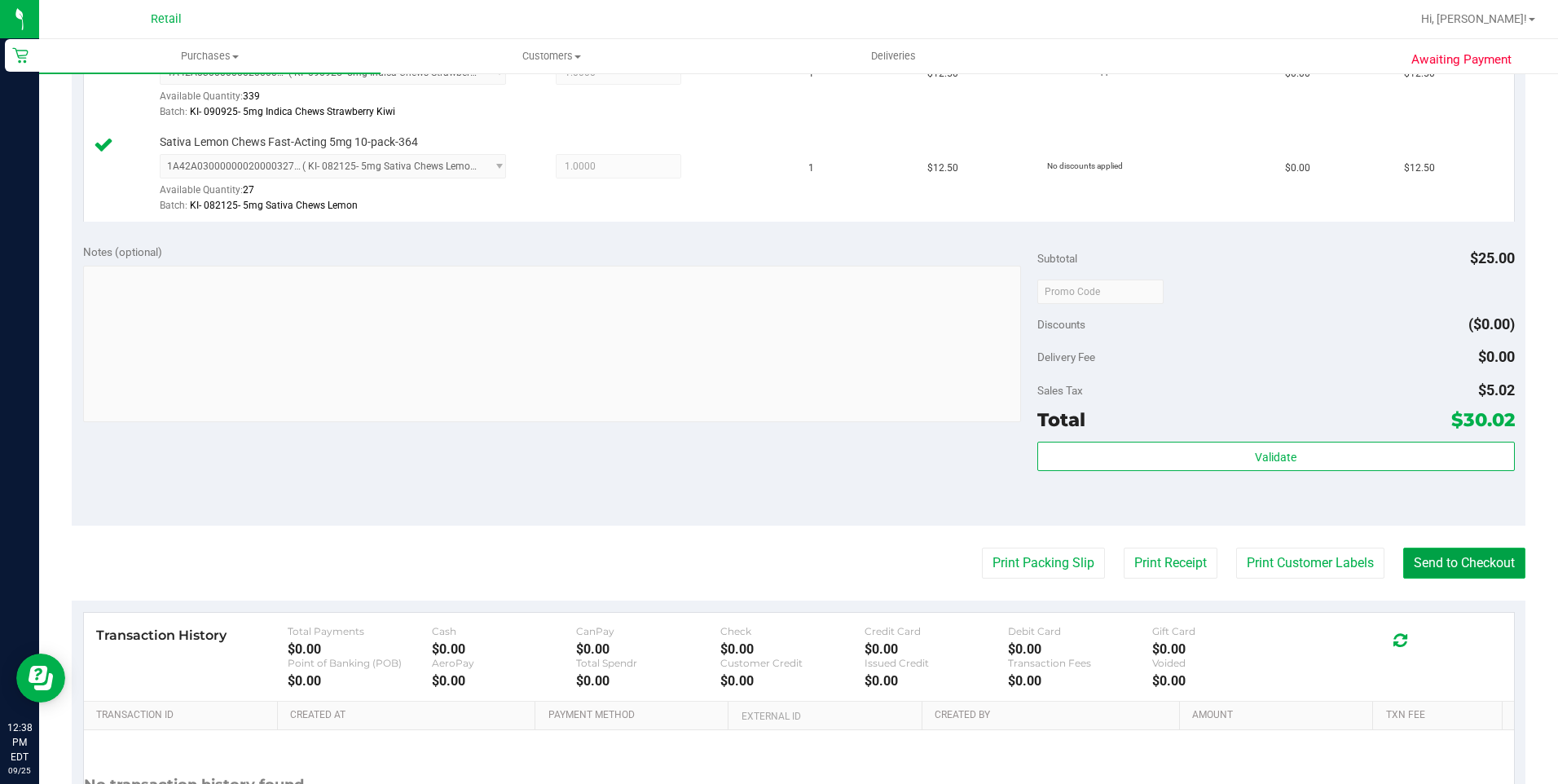
click at [1432, 569] on button "Send to Checkout" at bounding box center [1464, 563] width 122 height 31
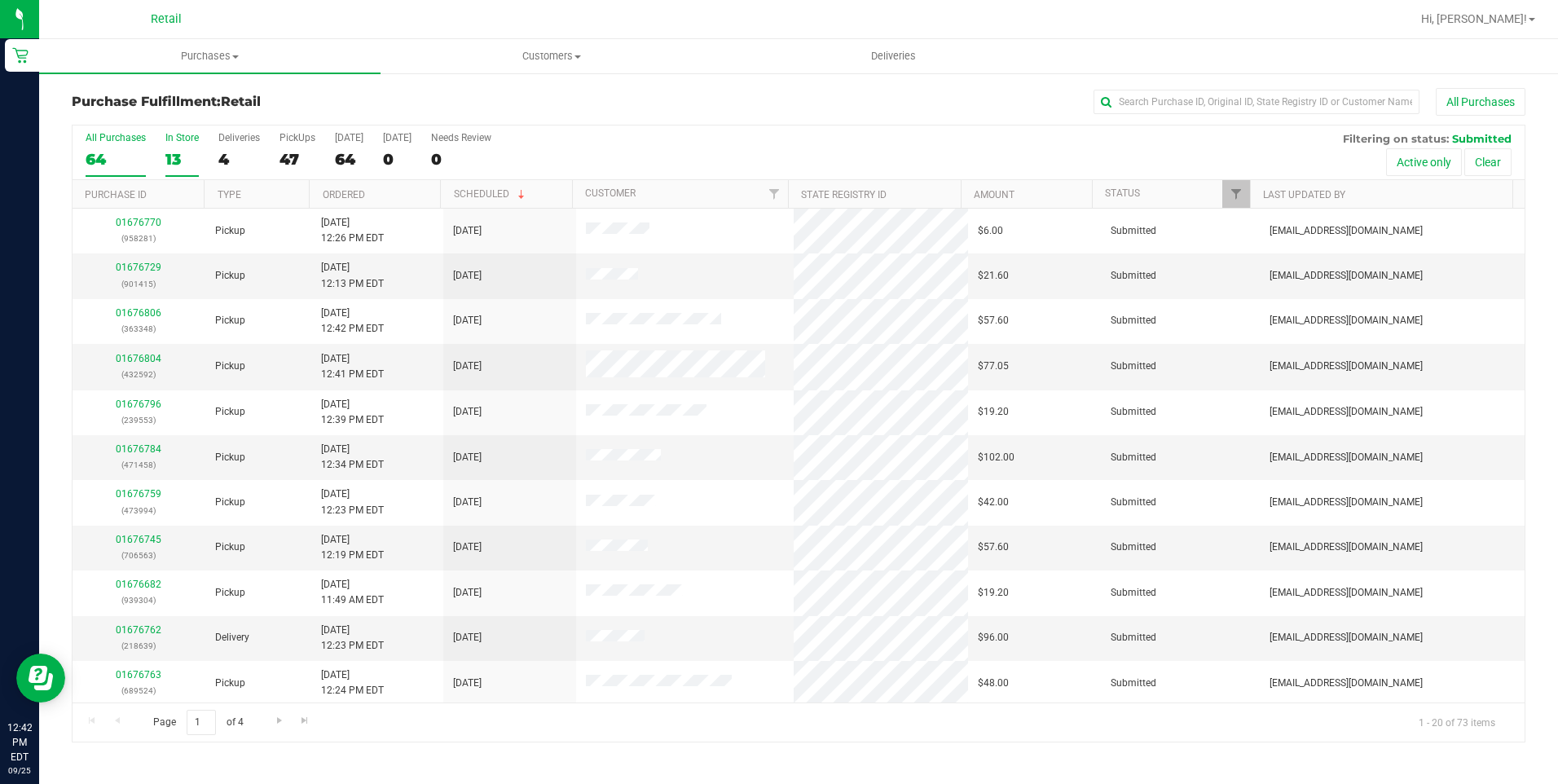
click at [191, 150] on div "13" at bounding box center [182, 159] width 34 height 19
click at [0, 0] on input "In Store 13" at bounding box center [0, 0] width 0 height 0
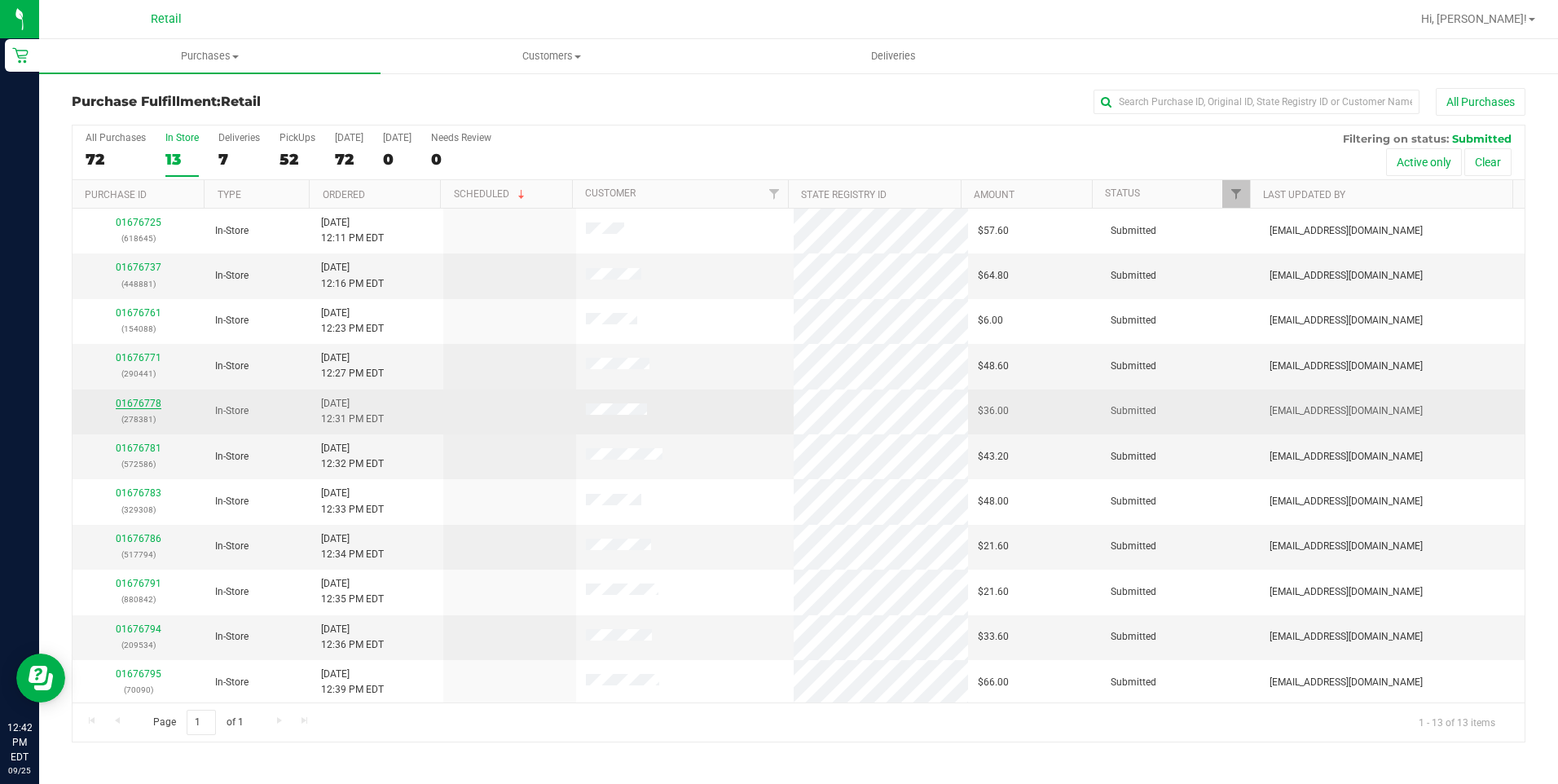
click at [150, 404] on link "01676778" at bounding box center [138, 403] width 46 height 11
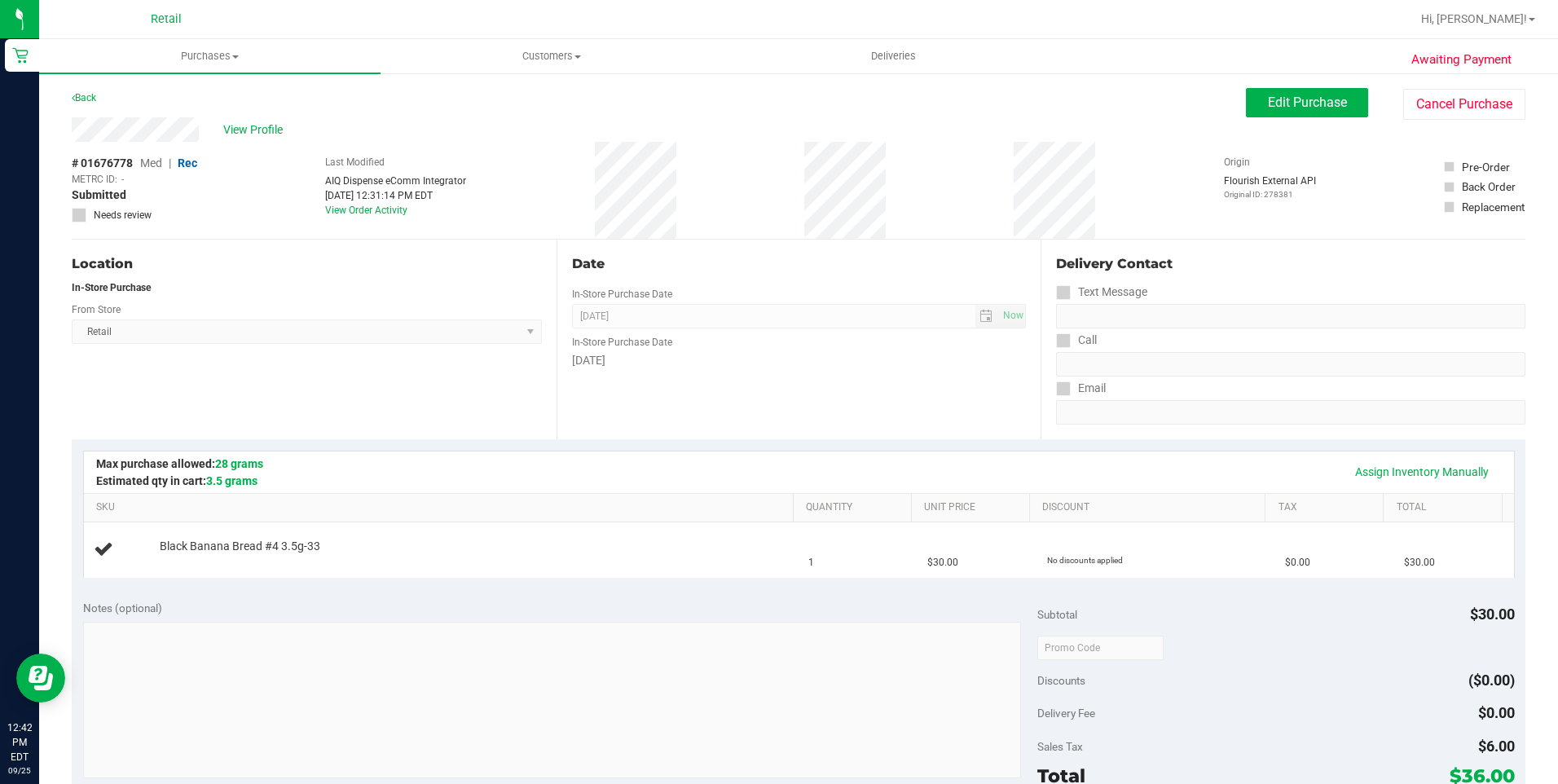
click at [624, 173] on div "# 01676778 Med | Rec METRC ID: - Submitted Needs review Last Modified AIQ Dispe…" at bounding box center [798, 191] width 1453 height 97
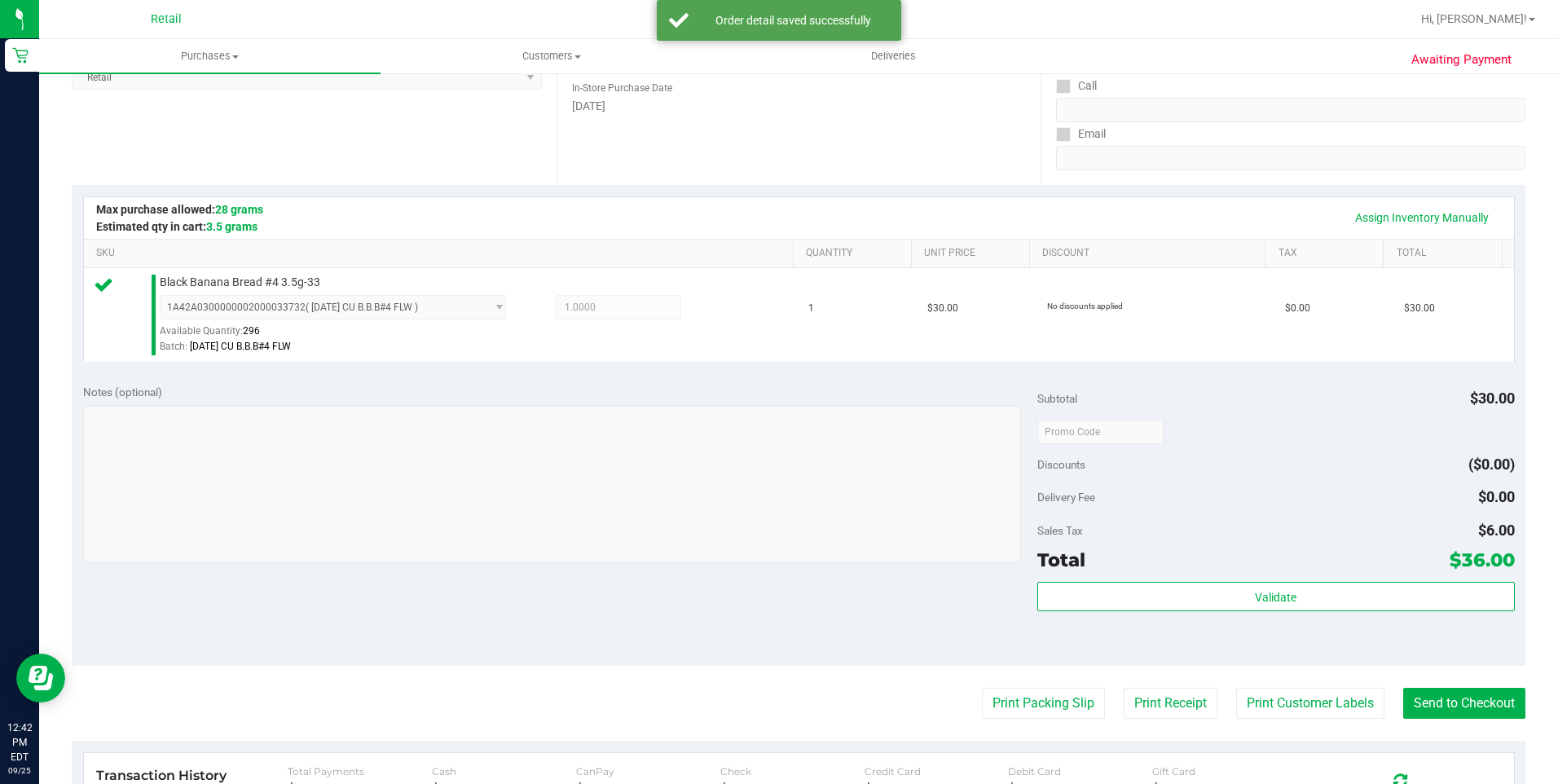
scroll to position [489, 0]
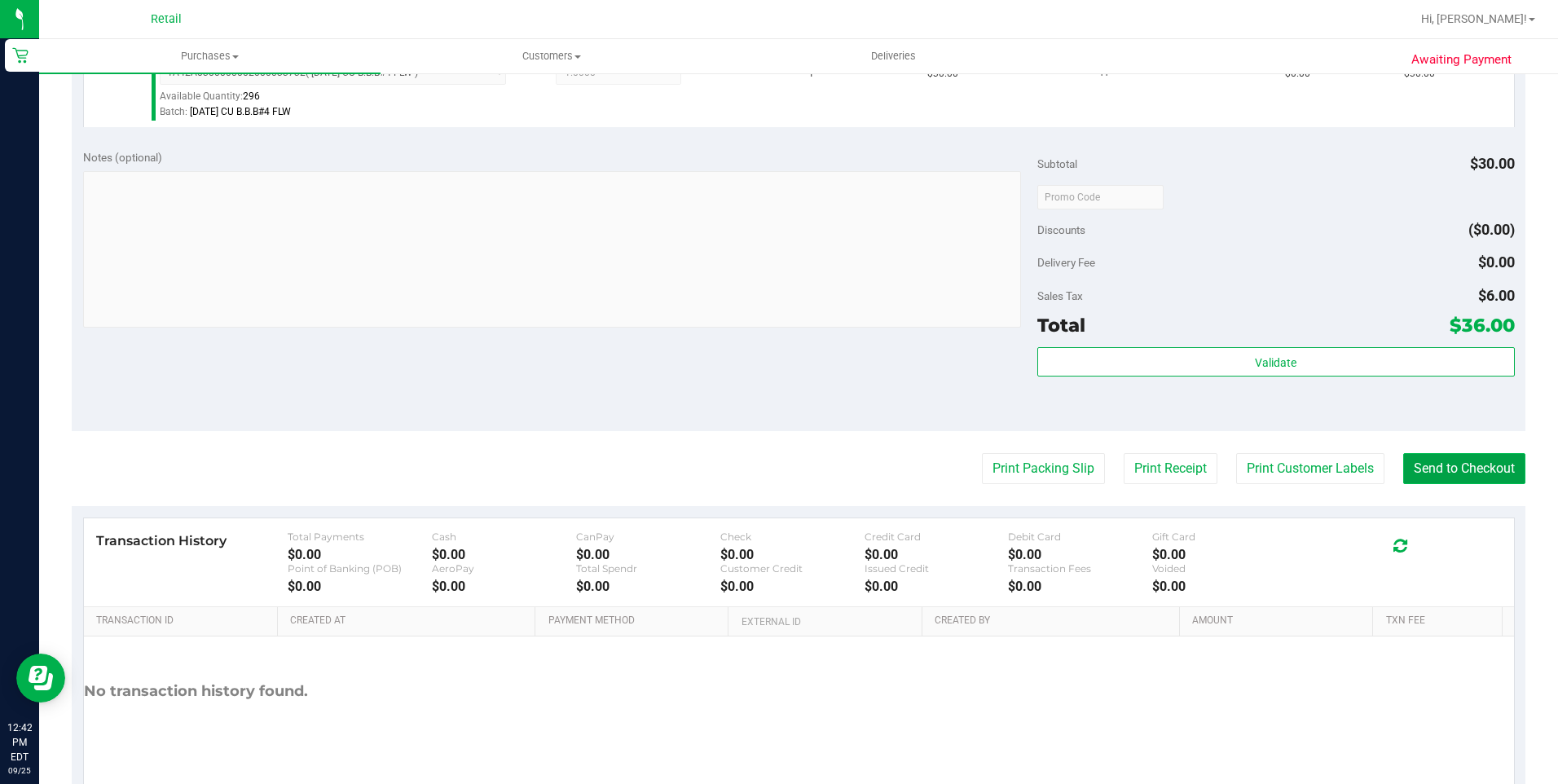
click at [1469, 477] on button "Send to Checkout" at bounding box center [1464, 468] width 122 height 31
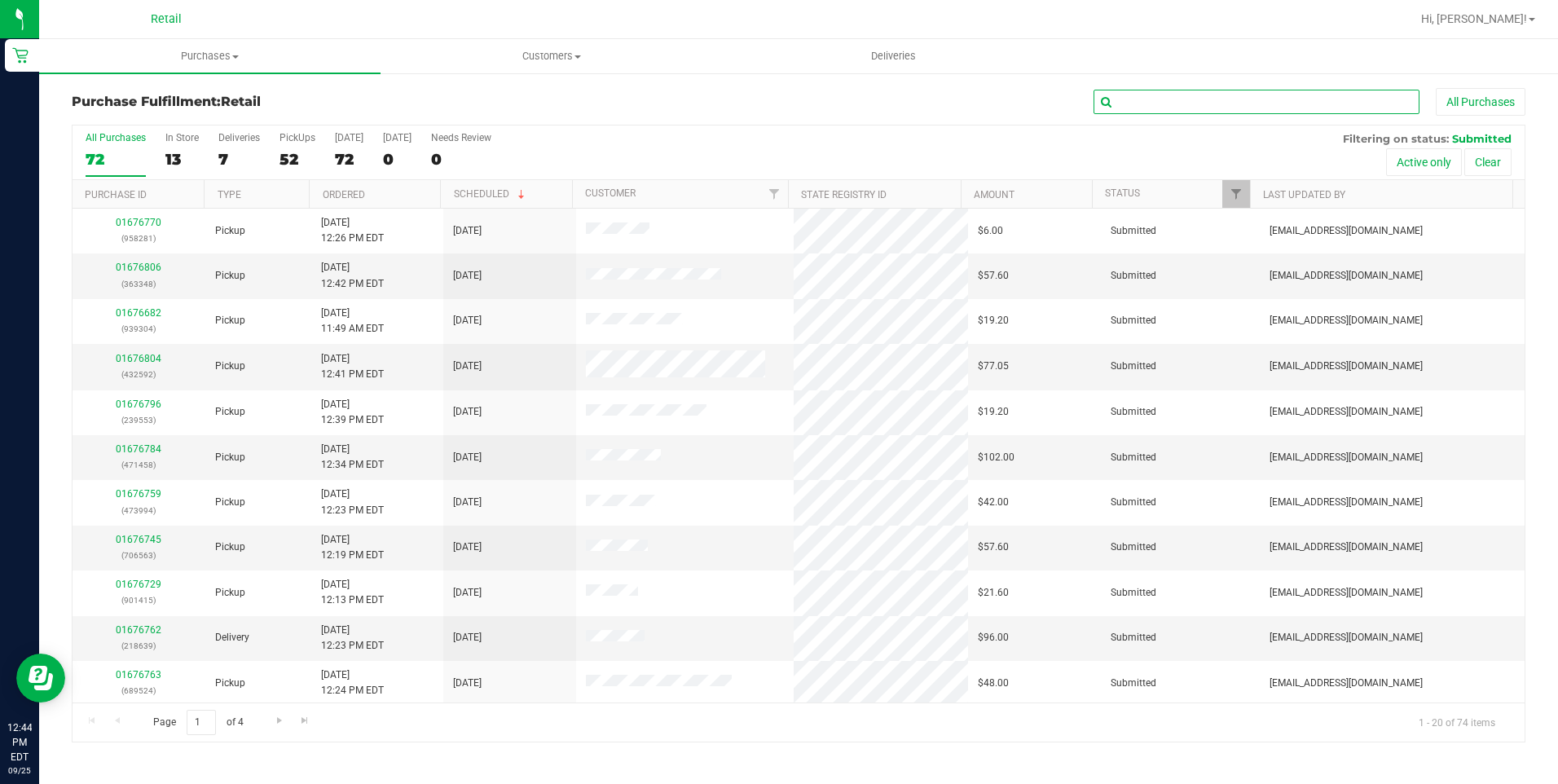
click at [1167, 106] on input "text" at bounding box center [1256, 102] width 326 height 24
type input "sor"
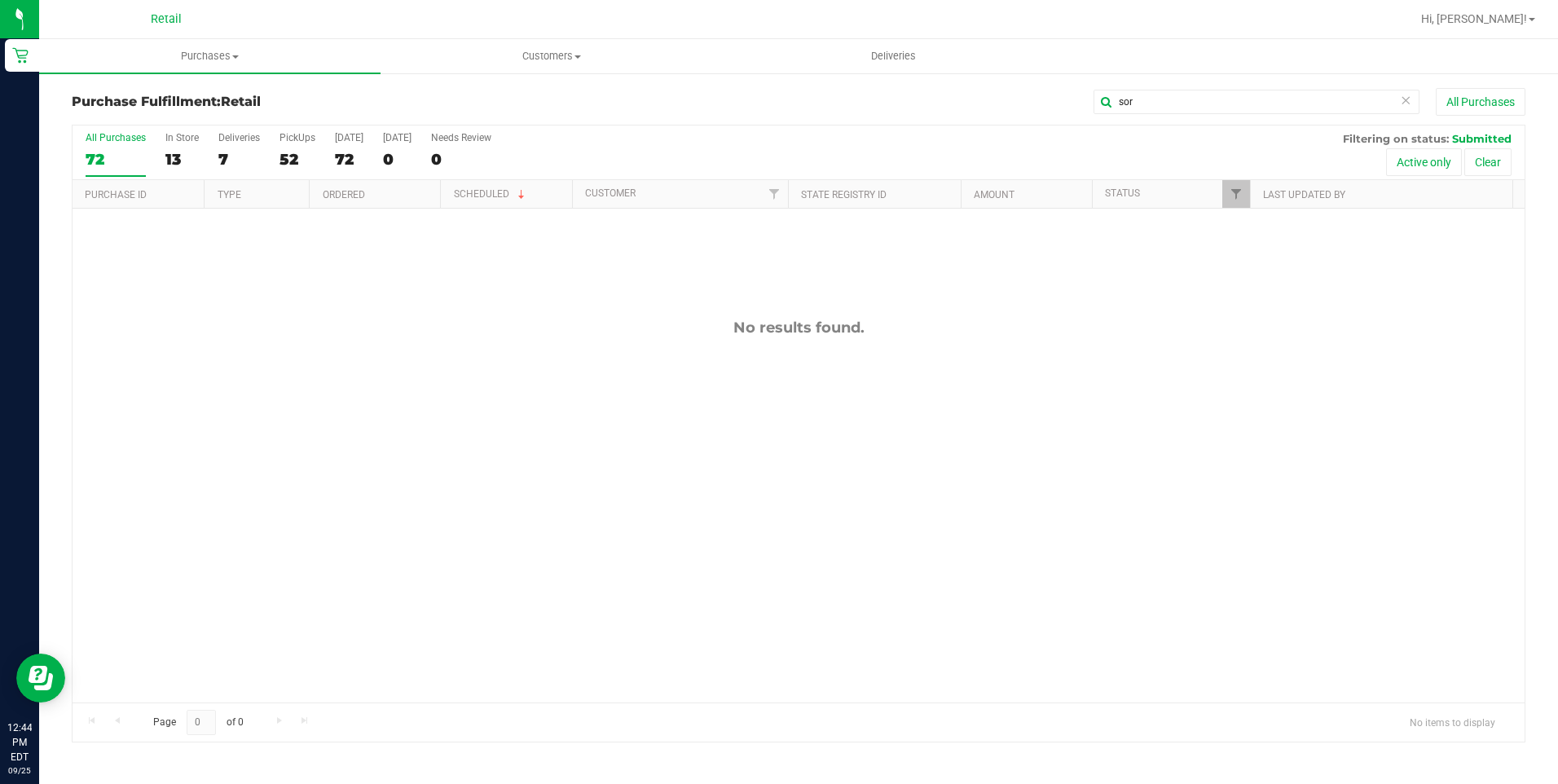
click at [163, 142] on div "All Purchases 72 In Store 13 Deliveries 7 PickUps 52 Today 72 Tomorrow 0 Needs …" at bounding box center [799, 152] width 1452 height 54
click at [168, 146] on label "In Store 13" at bounding box center [182, 154] width 34 height 45
click at [0, 0] on input "In Store 13" at bounding box center [0, 0] width 0 height 0
click at [281, 150] on div "53" at bounding box center [297, 159] width 36 height 19
click at [0, 0] on input "PickUps 53" at bounding box center [0, 0] width 0 height 0
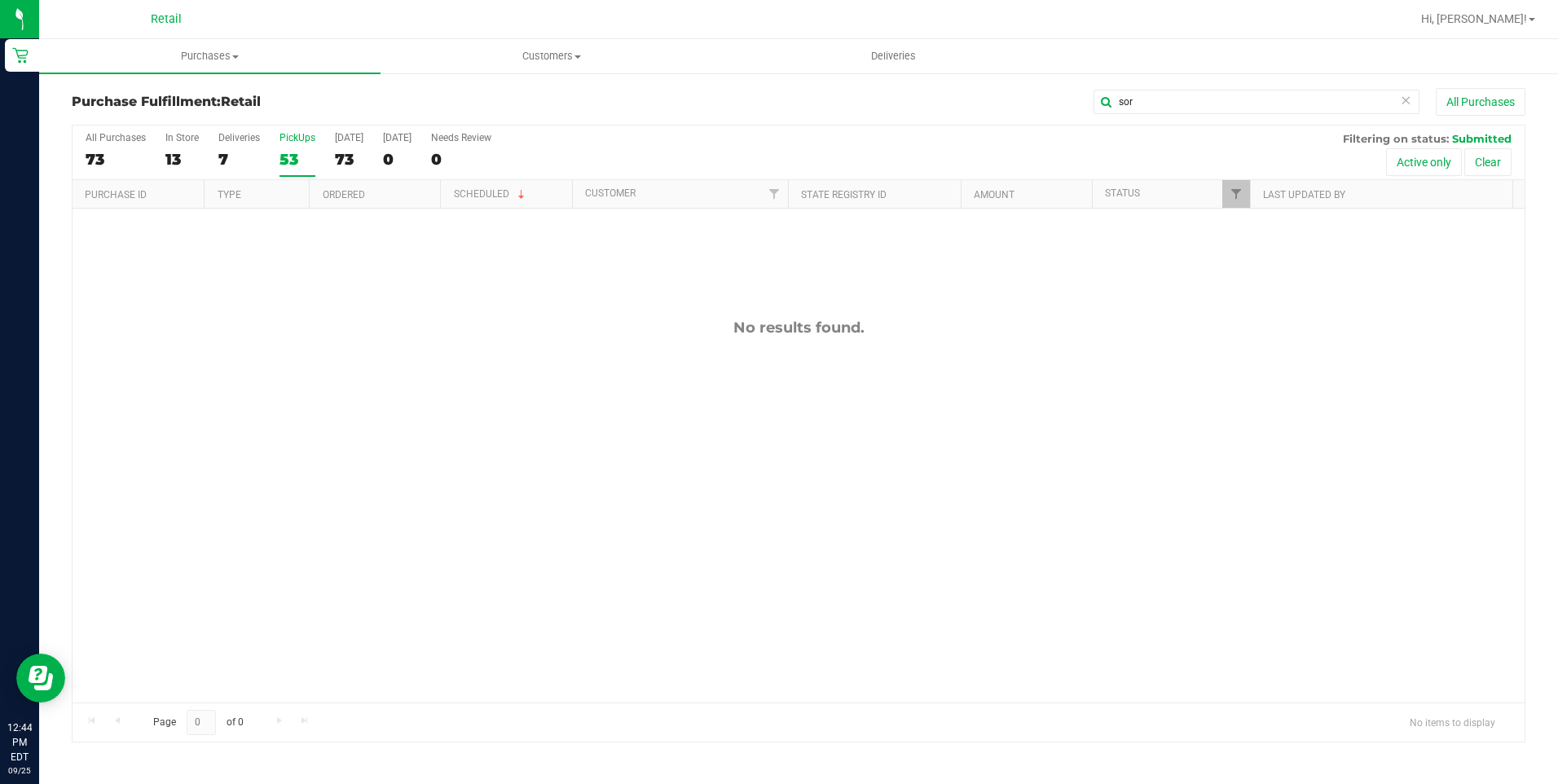
click at [1408, 98] on icon at bounding box center [1406, 99] width 11 height 20
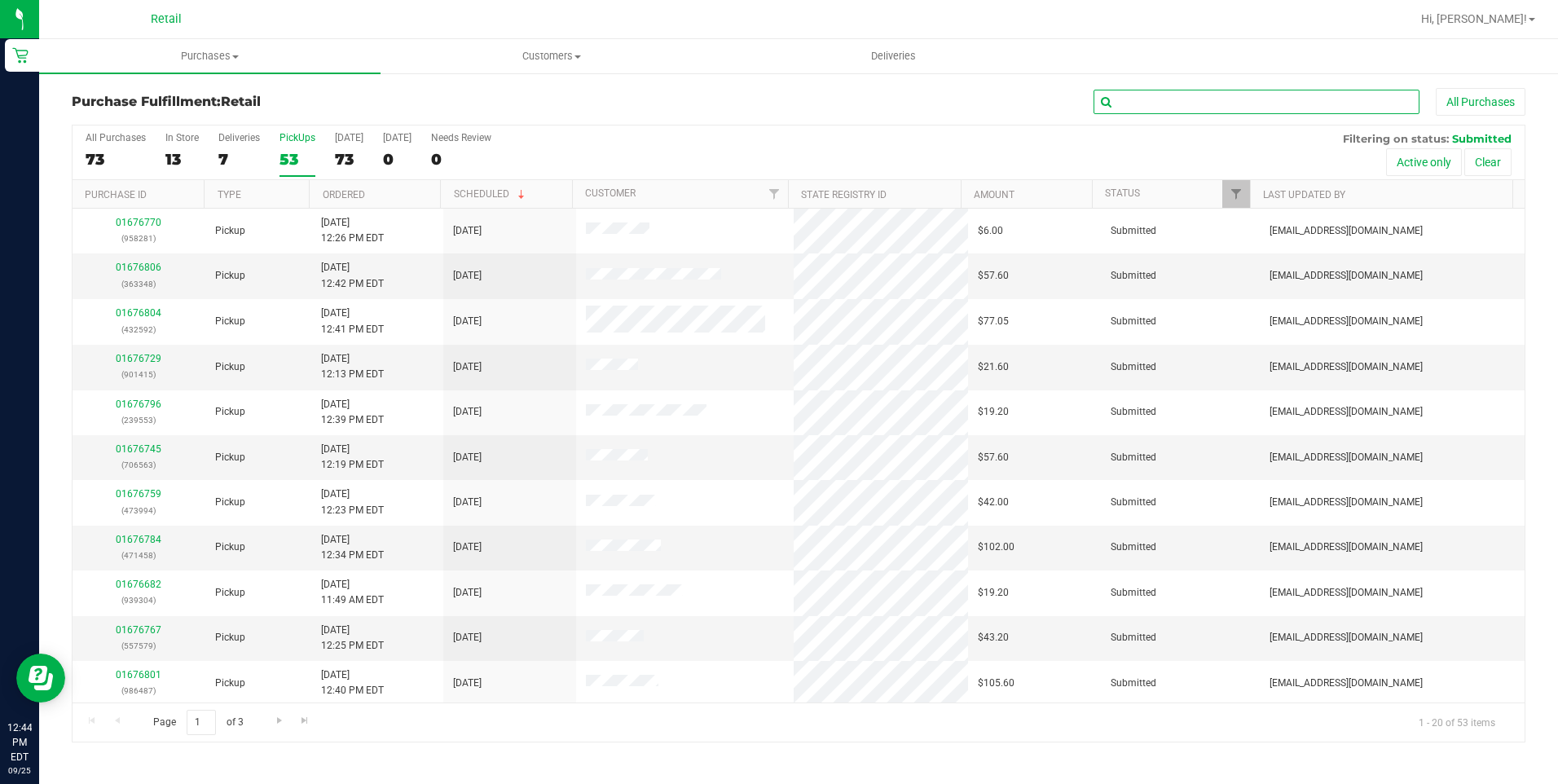
click at [1211, 96] on input "text" at bounding box center [1256, 102] width 326 height 24
type input "soray"
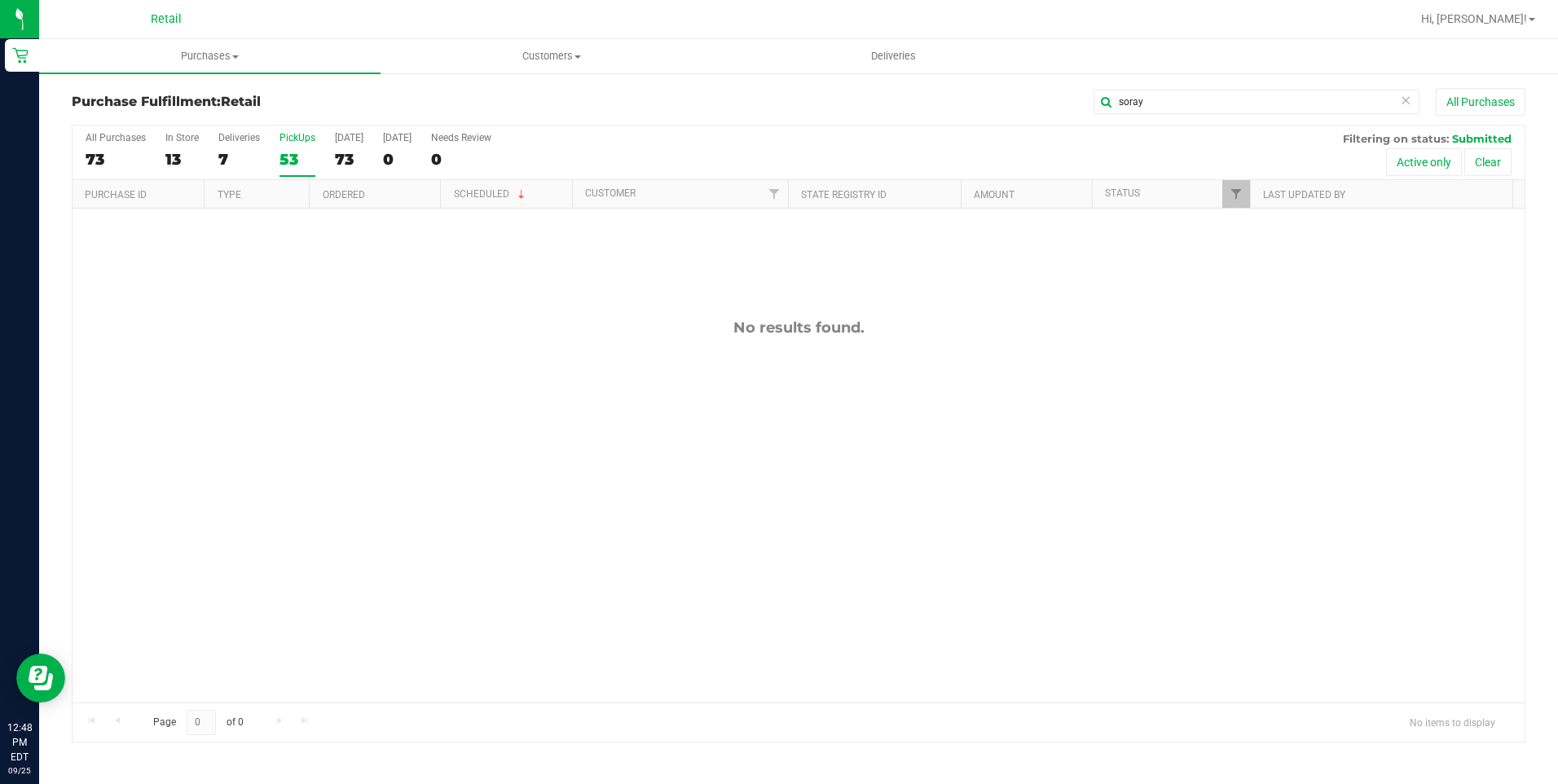
click at [1401, 107] on icon at bounding box center [1406, 99] width 11 height 20
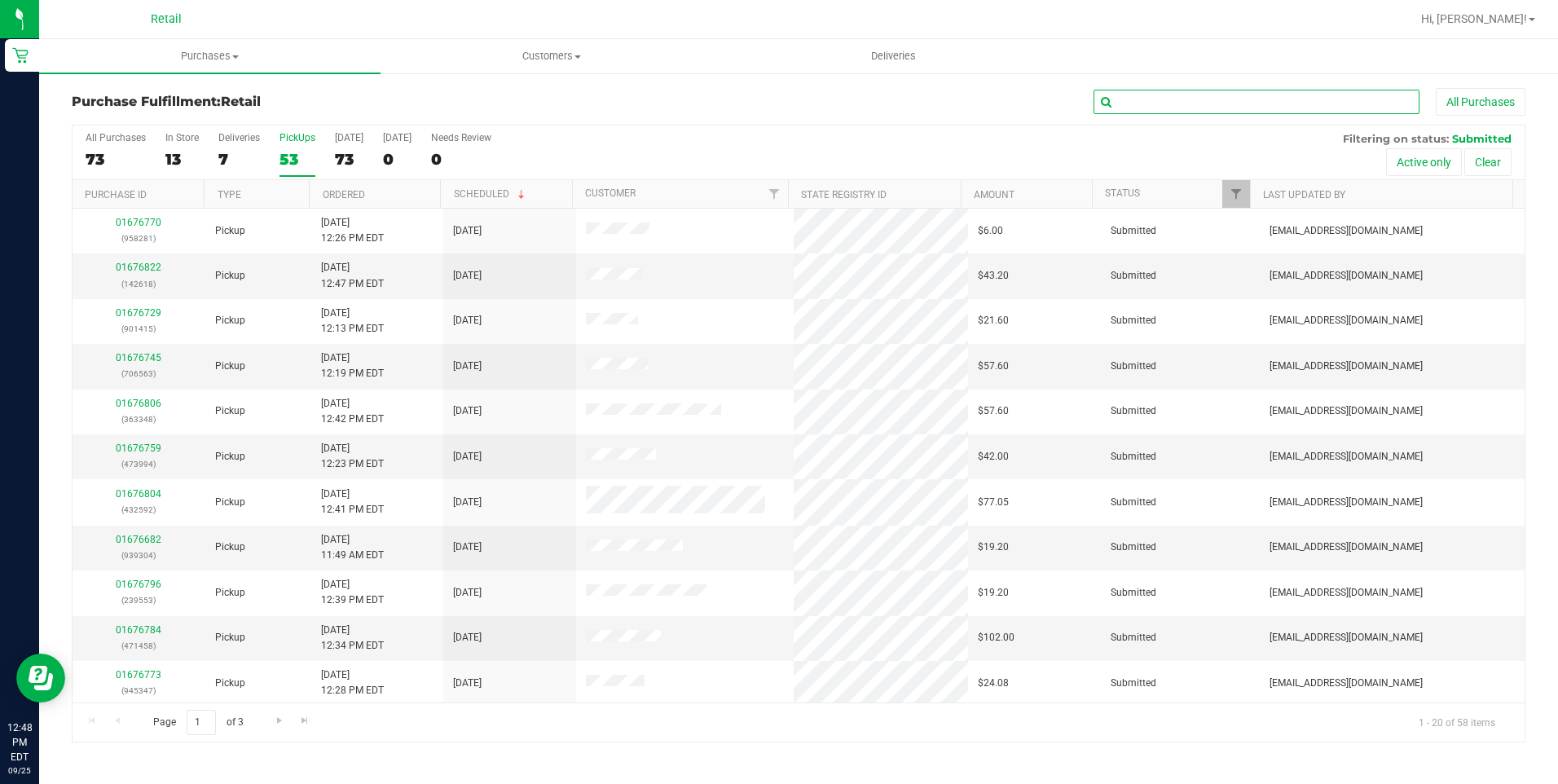
click at [1268, 109] on input "text" at bounding box center [1256, 102] width 326 height 24
type input "jose"
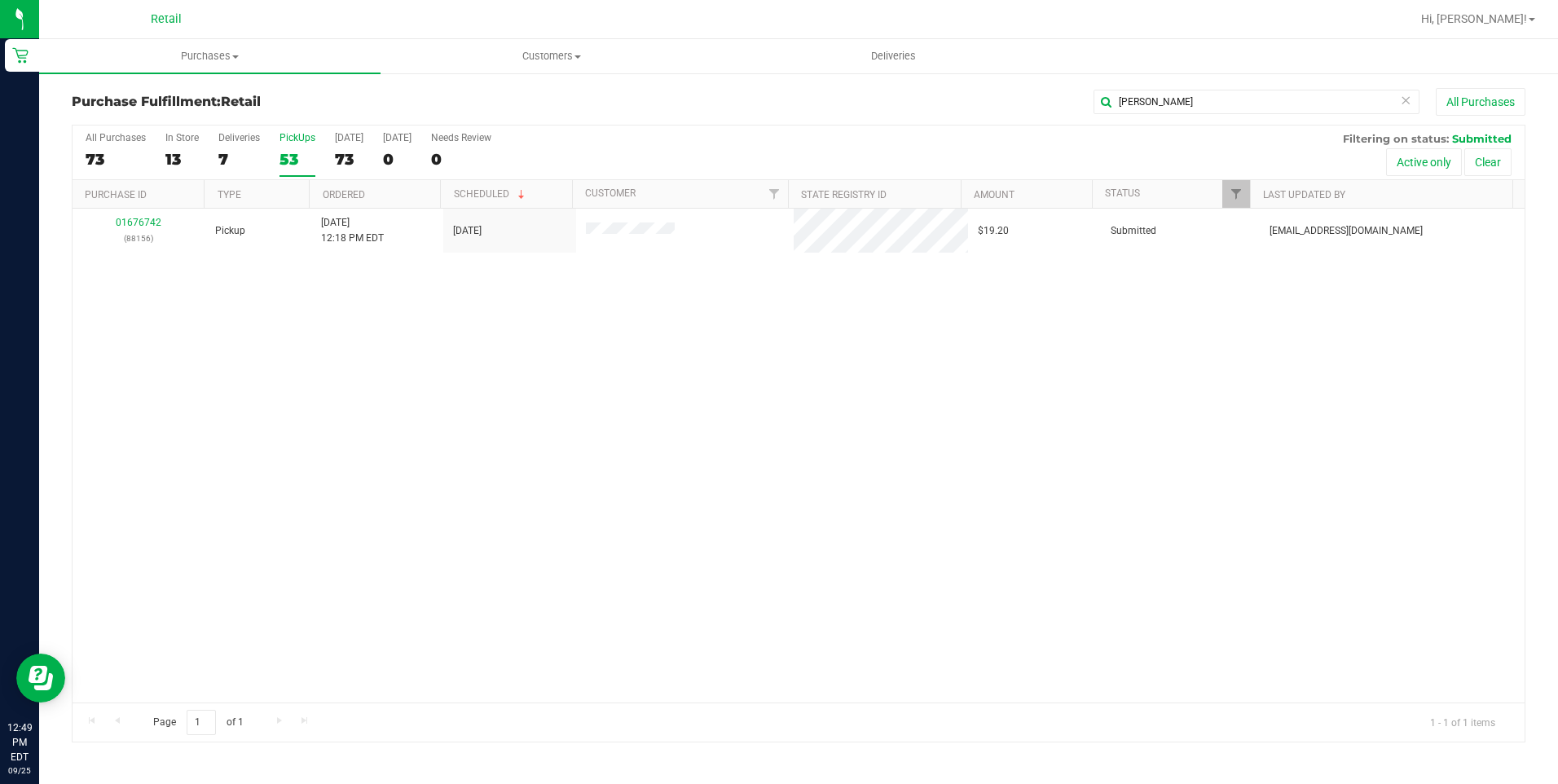
click at [1408, 103] on icon at bounding box center [1406, 99] width 11 height 20
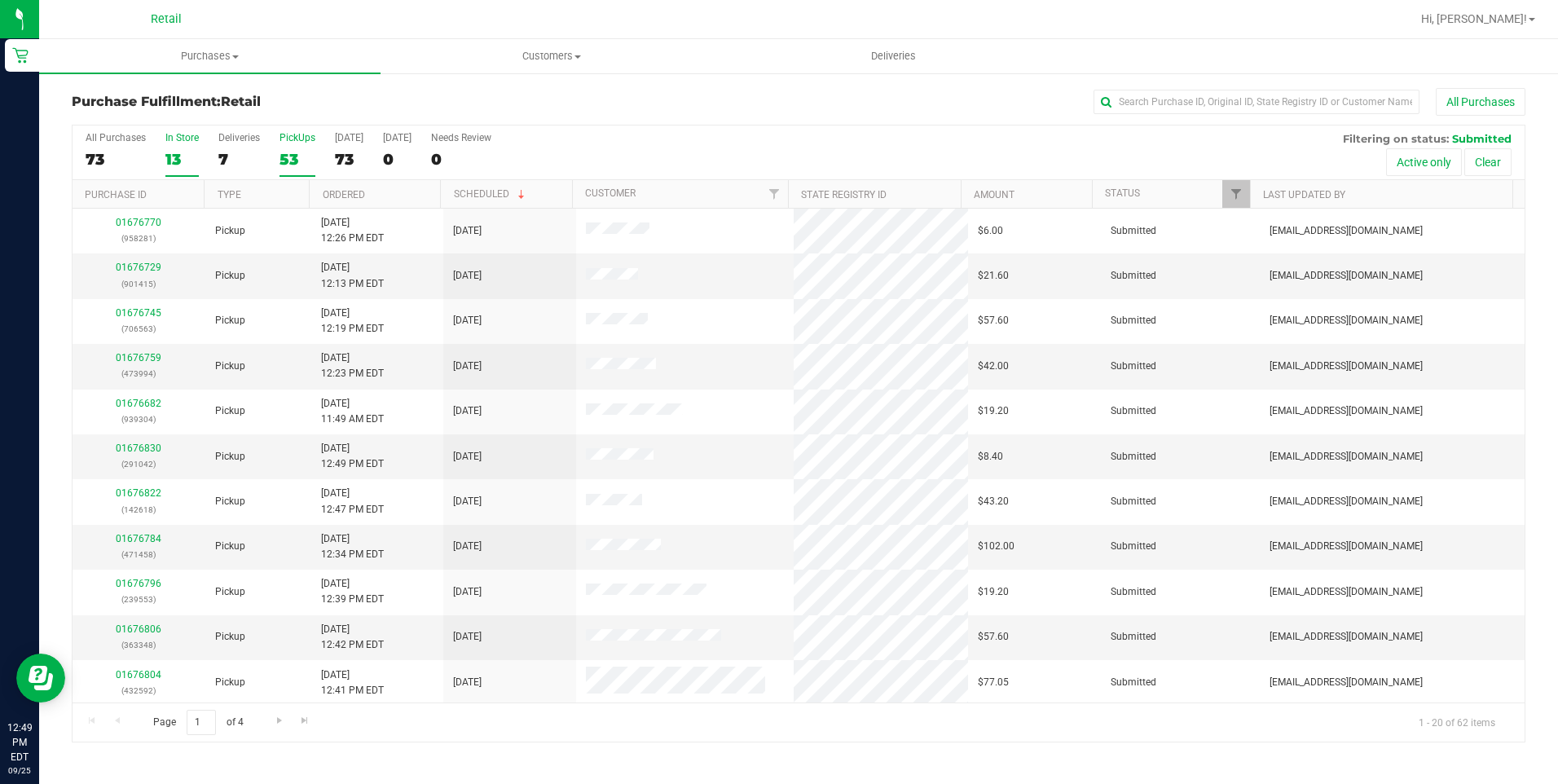
click at [190, 156] on div "13" at bounding box center [182, 159] width 34 height 19
click at [0, 0] on input "In Store 13" at bounding box center [0, 0] width 0 height 0
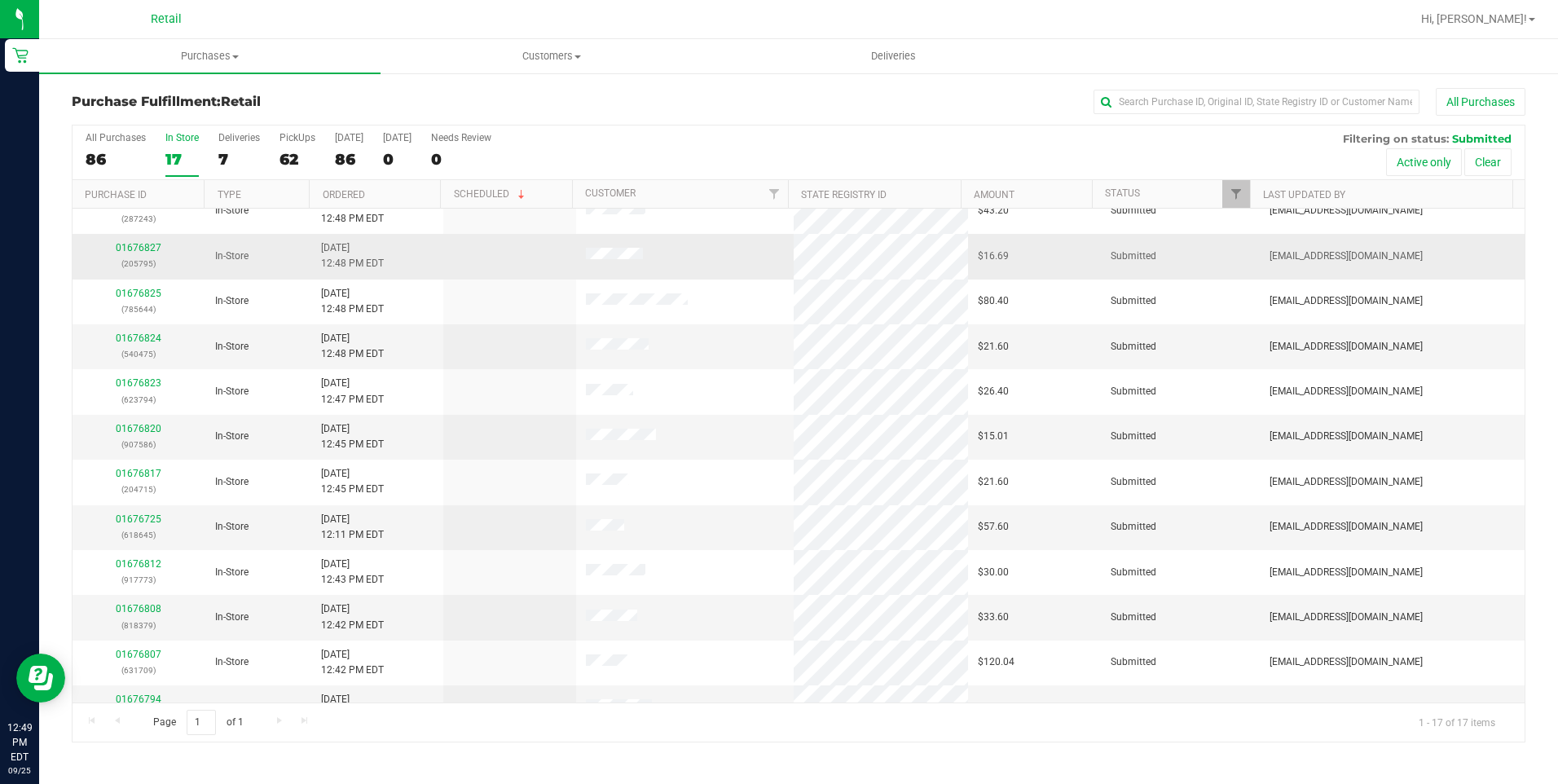
scroll to position [273, 0]
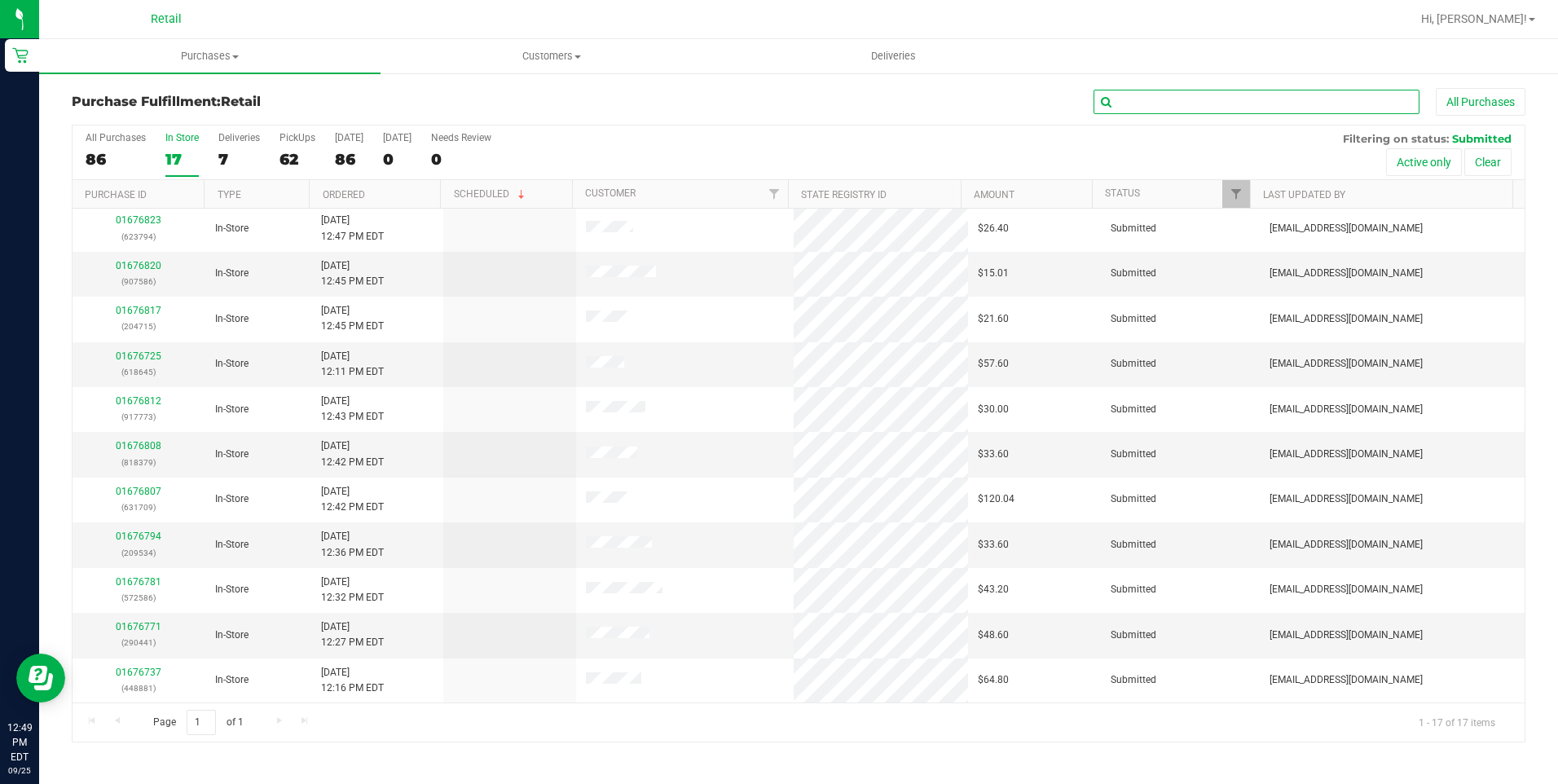
click at [1183, 108] on input "text" at bounding box center [1256, 102] width 326 height 24
type input "ism"
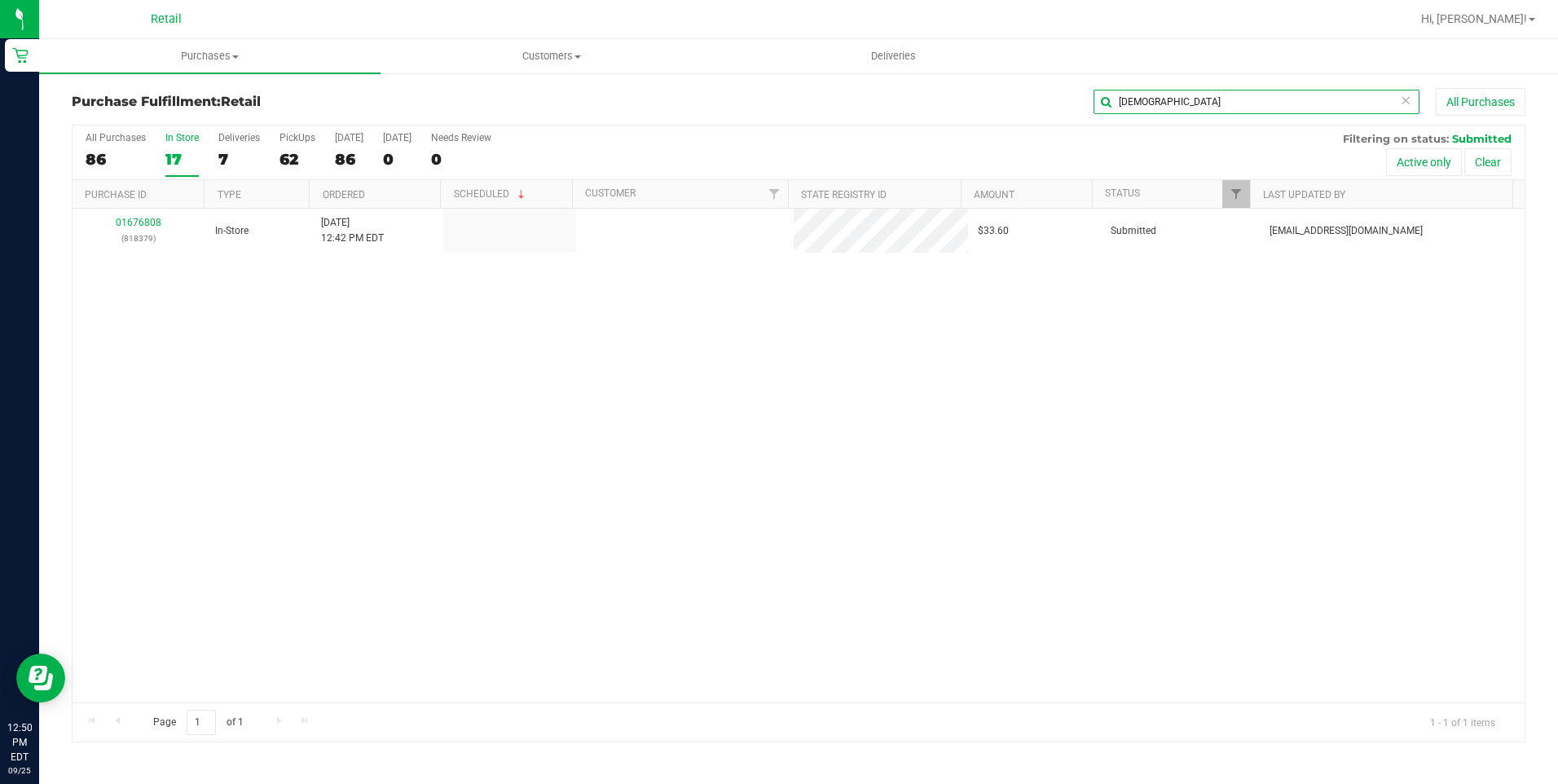
scroll to position [0, 0]
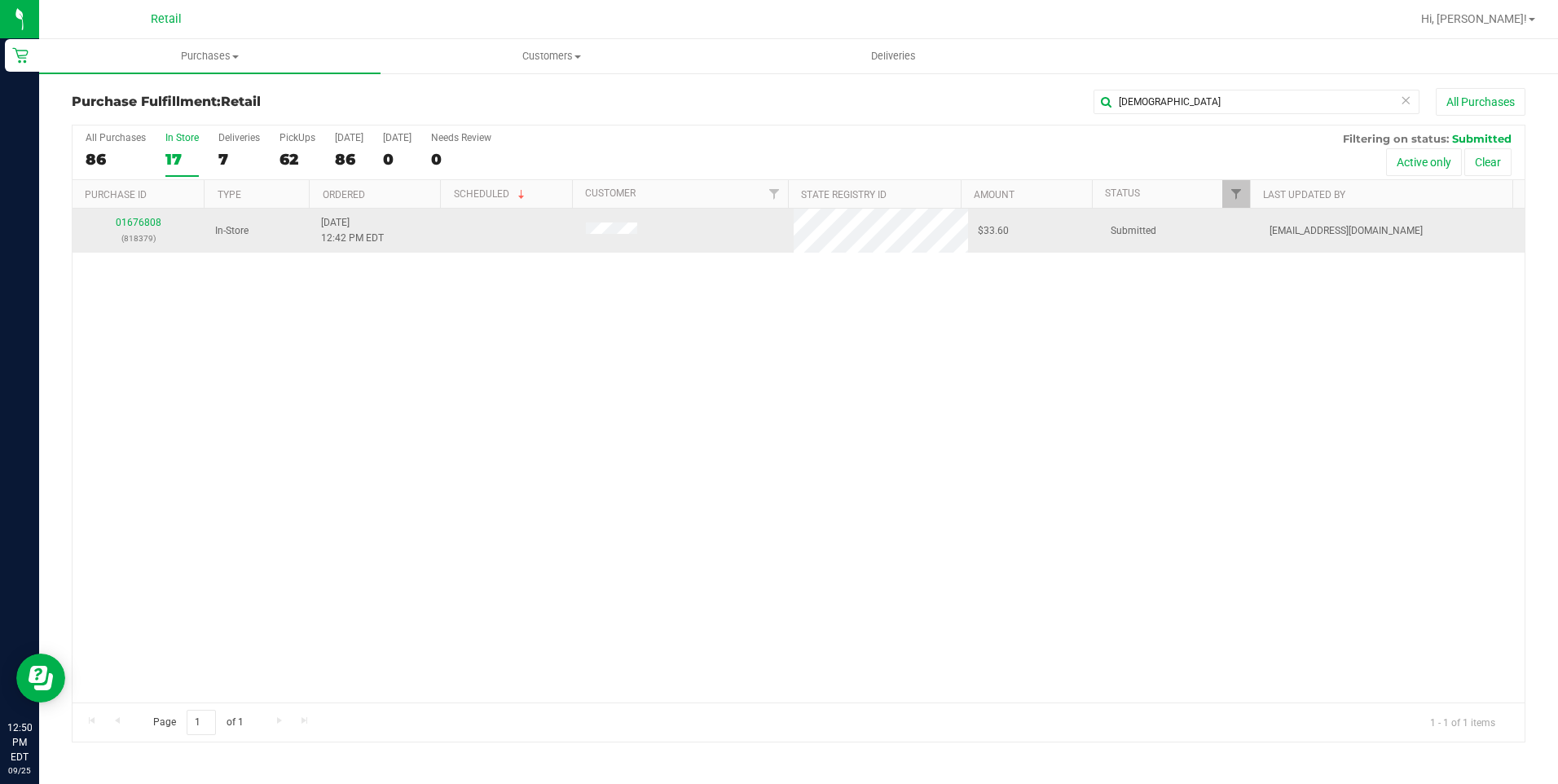
click at [154, 230] on div "01676808 (818379)" at bounding box center [138, 230] width 113 height 31
click at [153, 221] on link "01676808" at bounding box center [138, 222] width 46 height 11
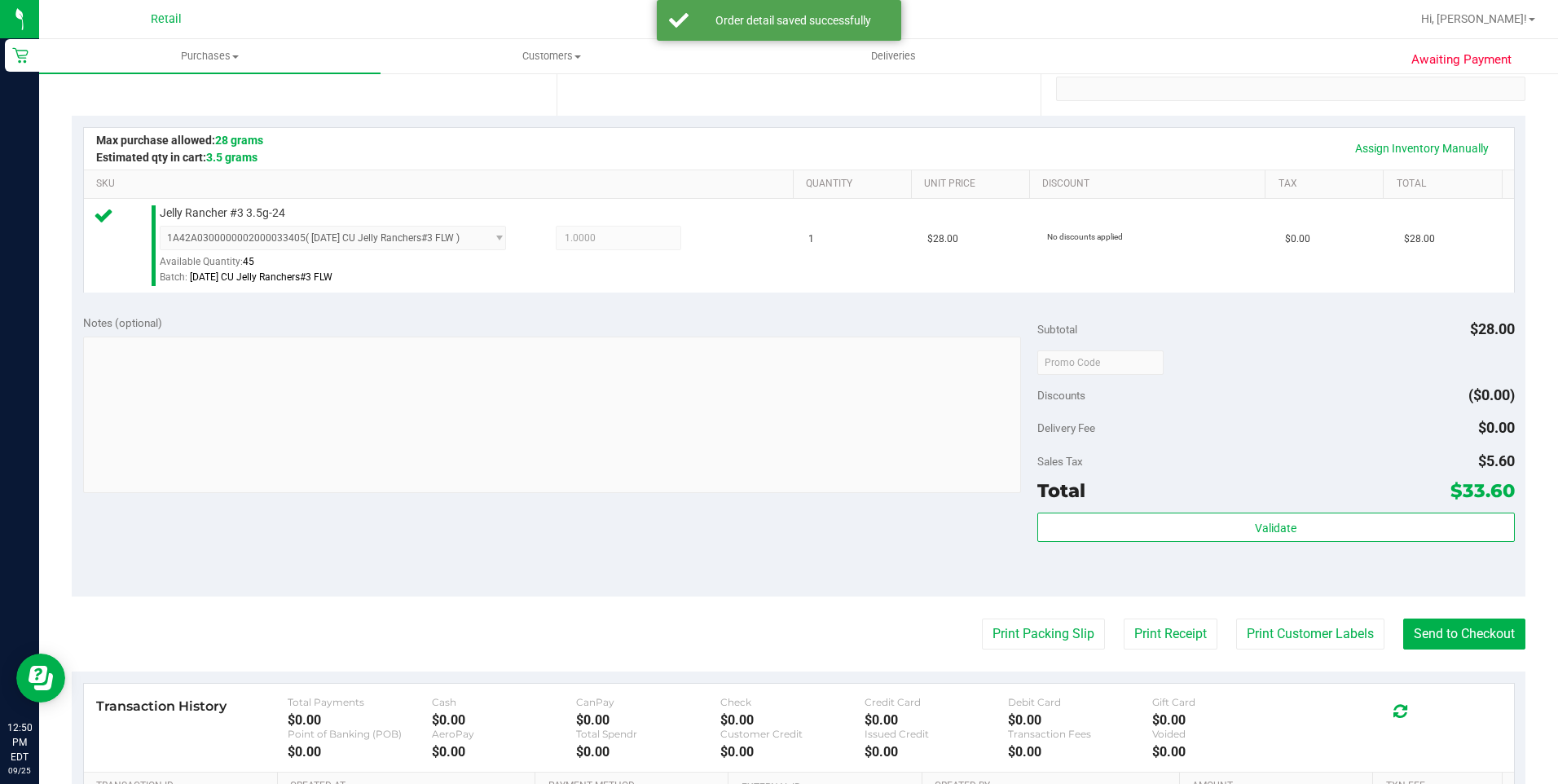
scroll to position [326, 0]
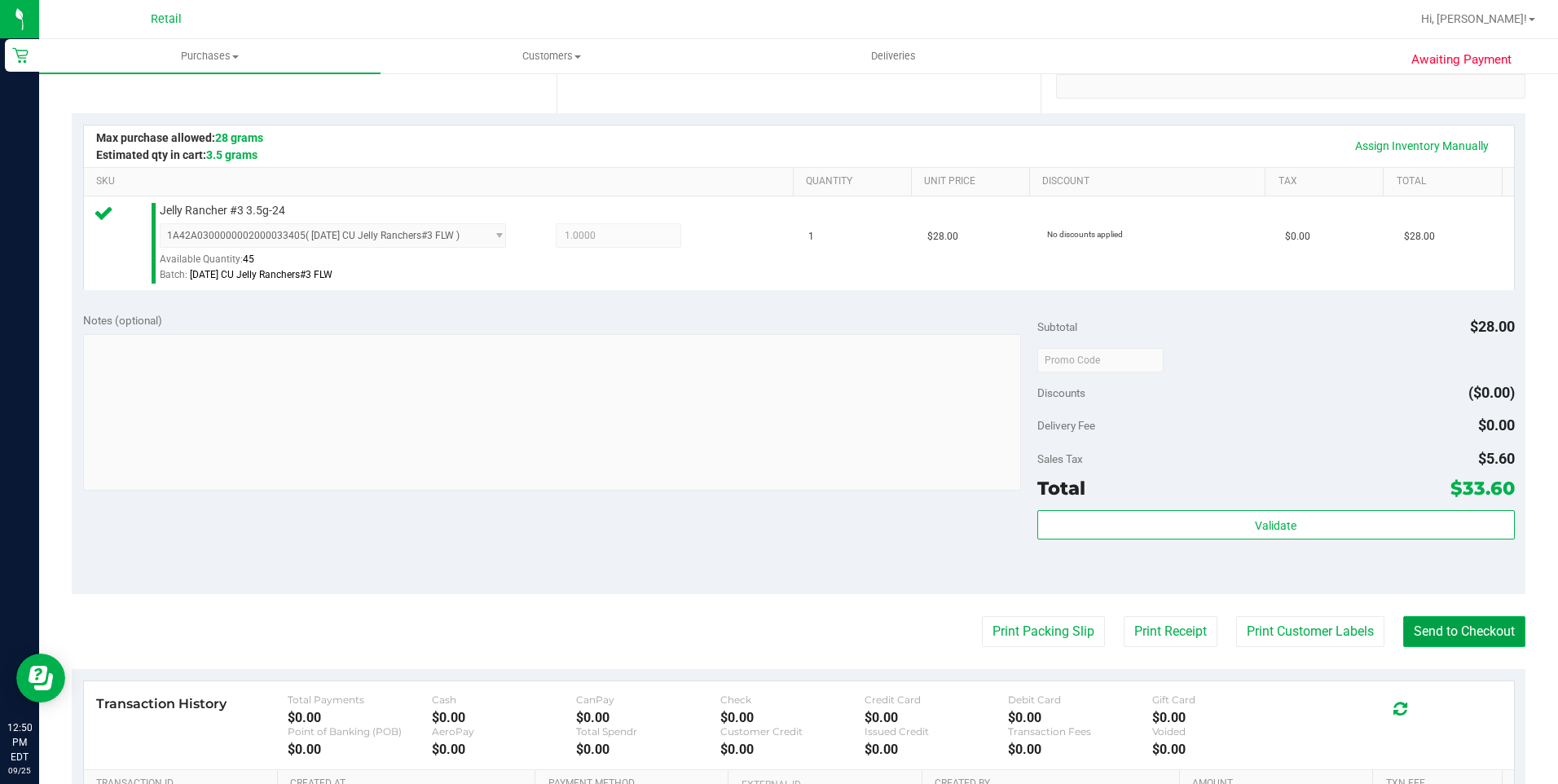
click at [1424, 620] on button "Send to Checkout" at bounding box center [1464, 631] width 122 height 31
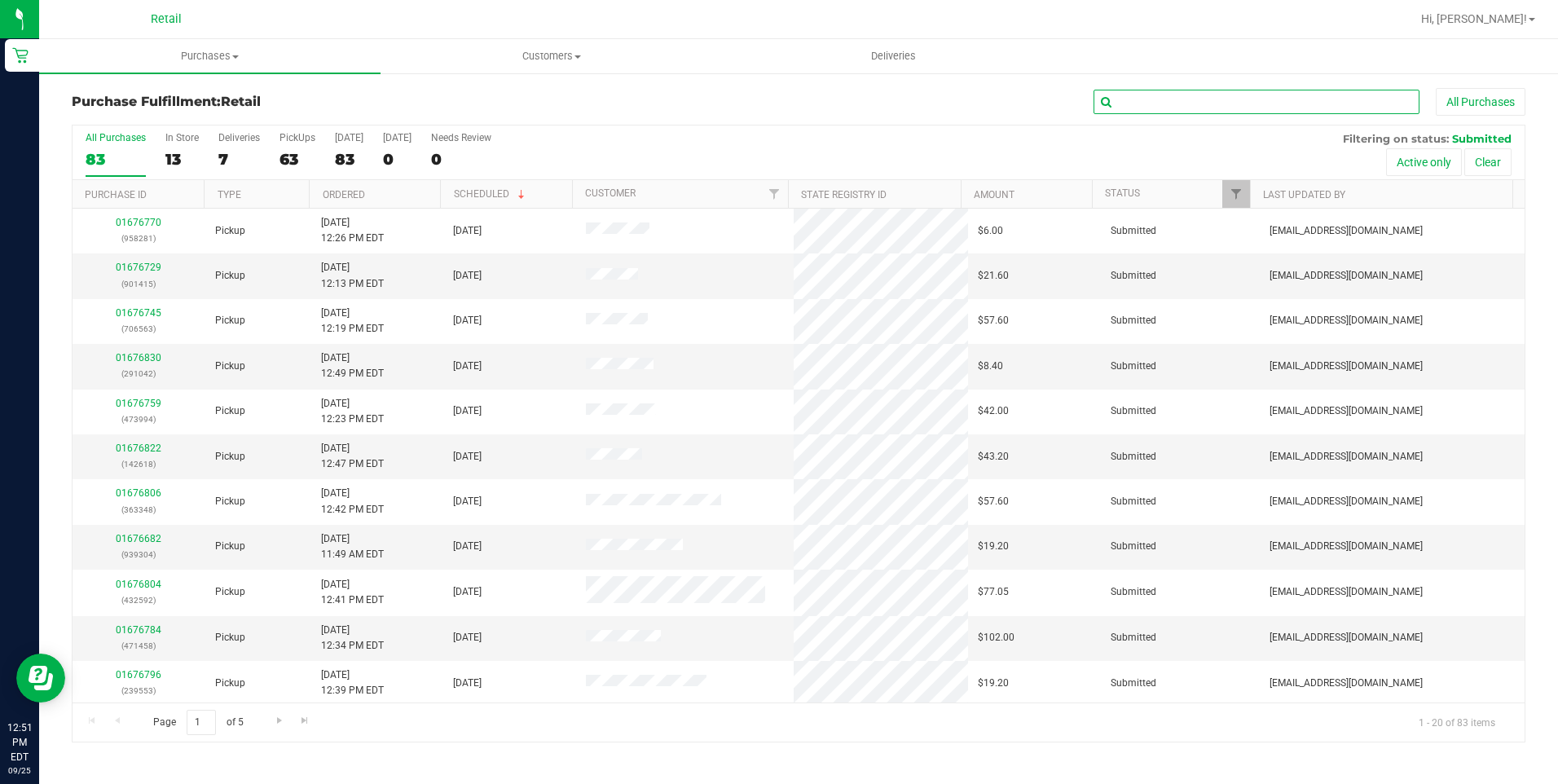
click at [1154, 103] on input "text" at bounding box center [1256, 102] width 326 height 24
type input "jonah"
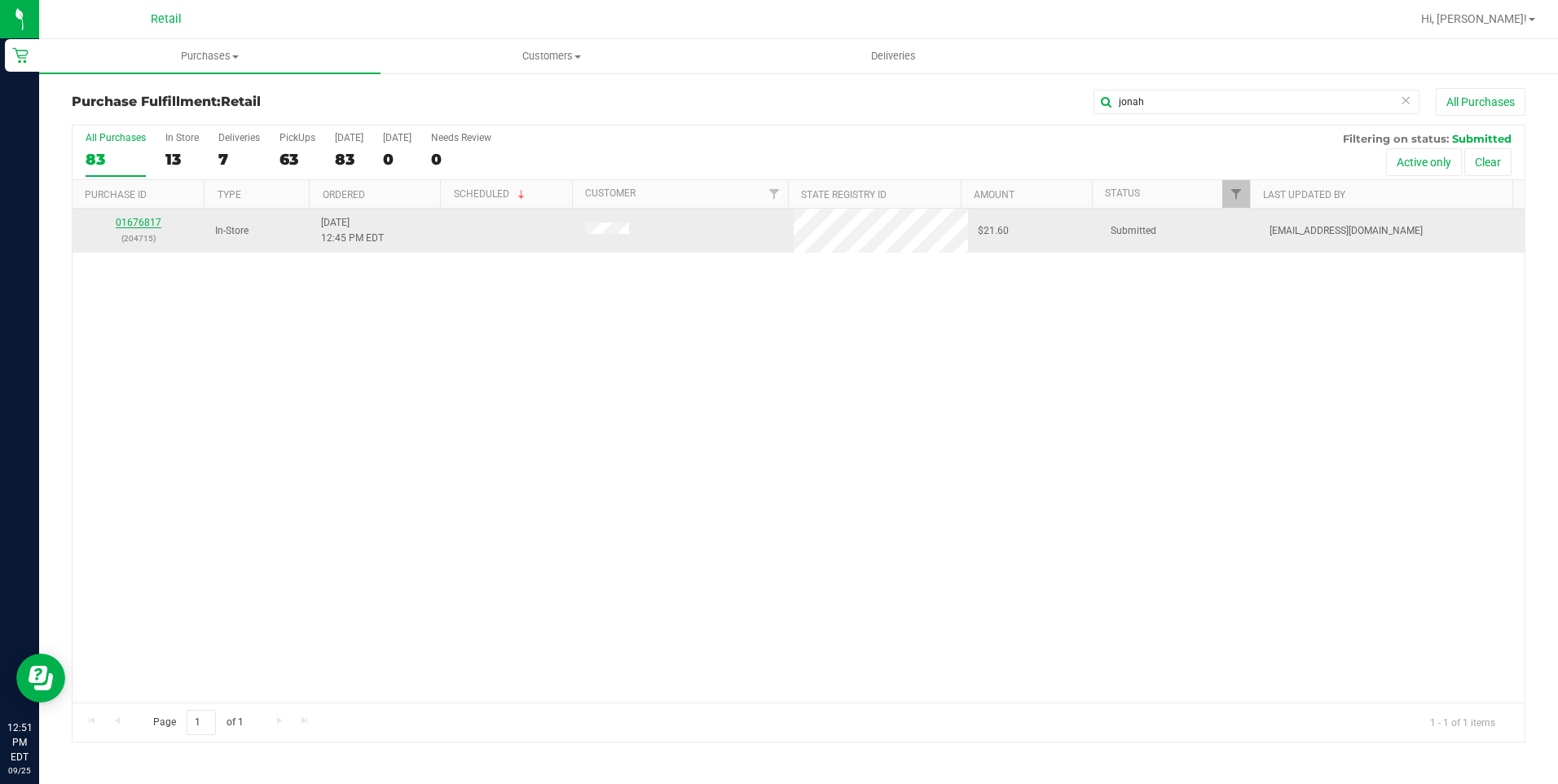
click at [138, 222] on link "01676817" at bounding box center [138, 222] width 46 height 11
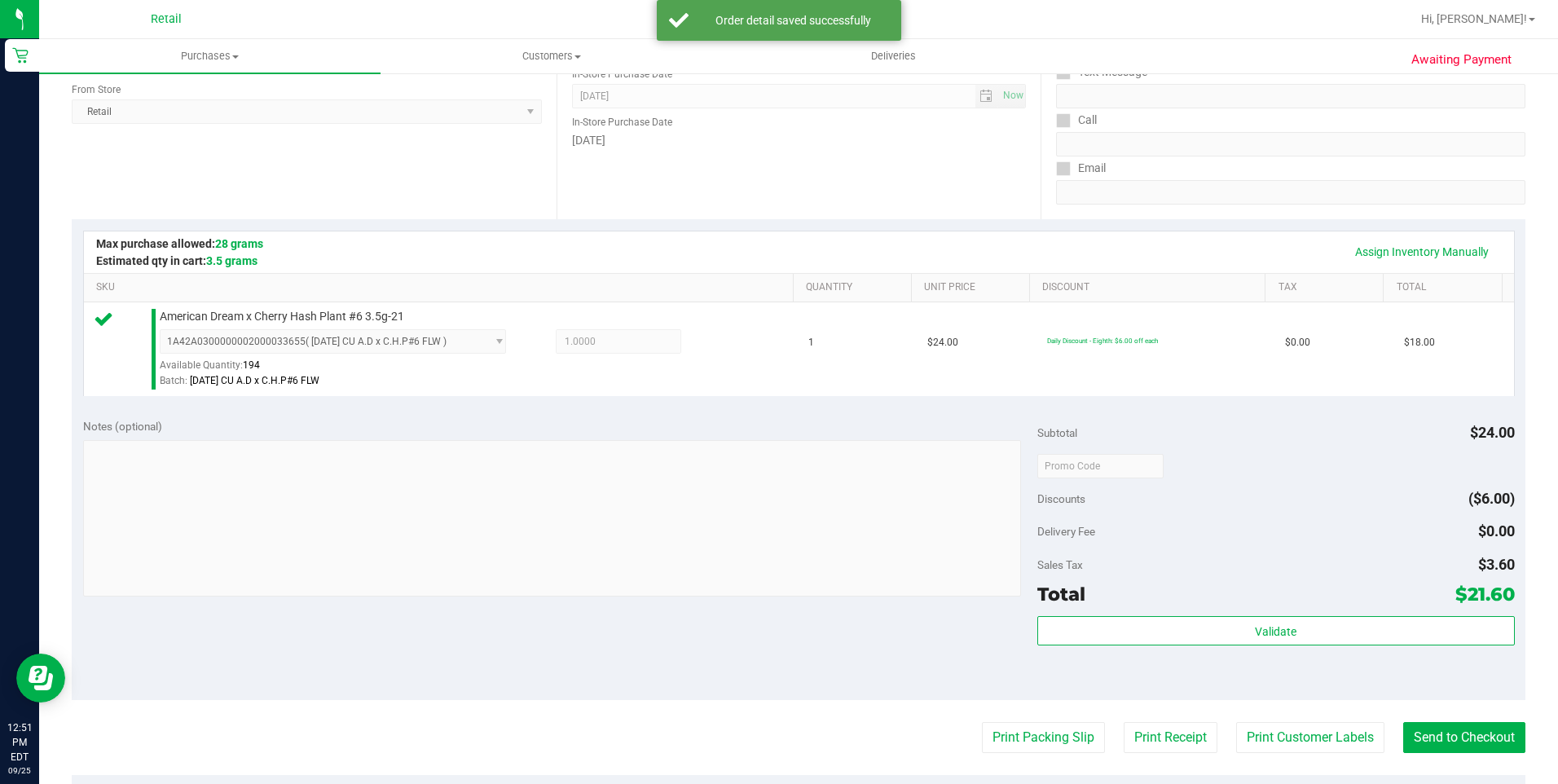
scroll to position [407, 0]
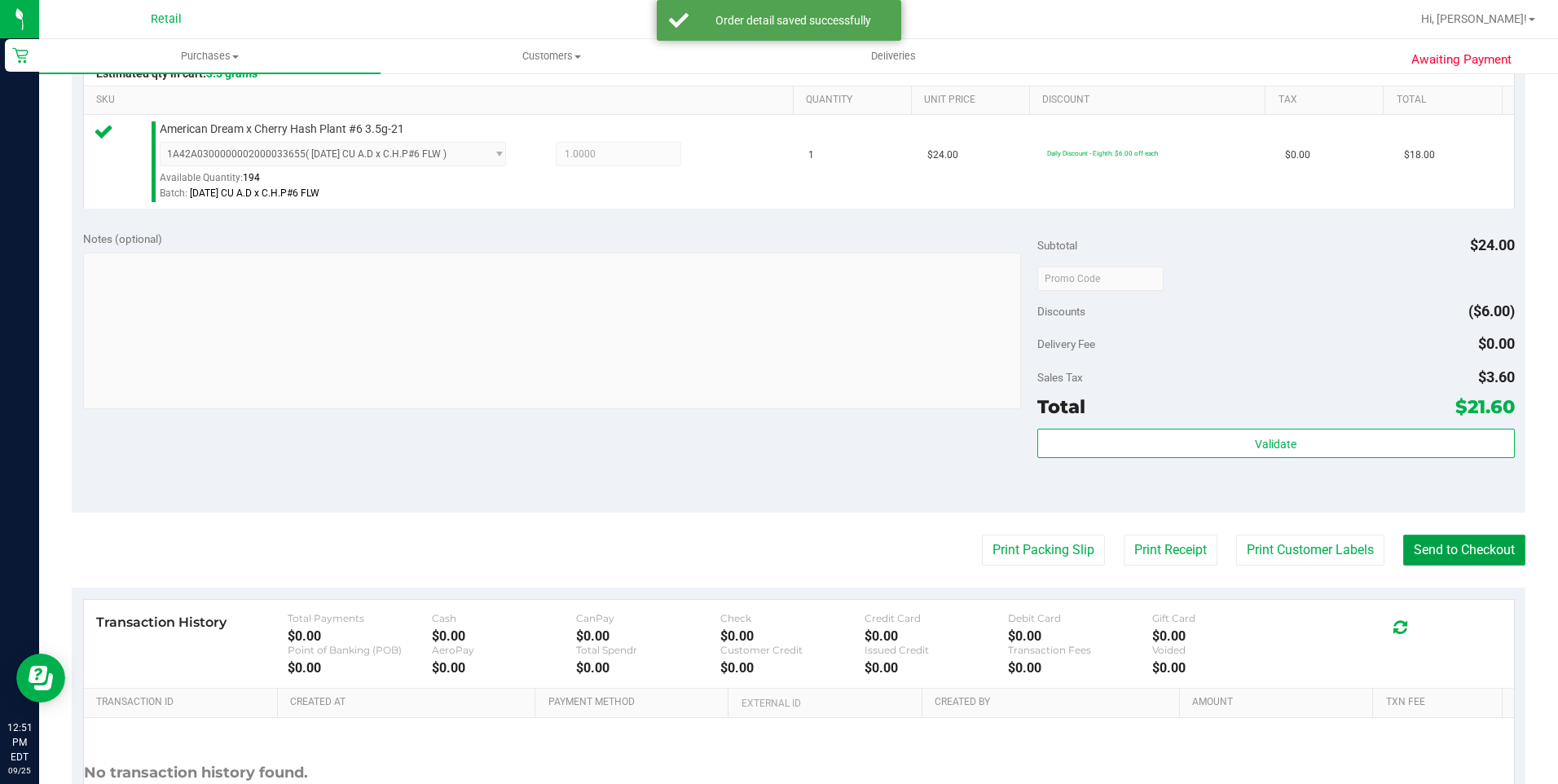
click at [1438, 535] on button "Send to Checkout" at bounding box center [1464, 549] width 122 height 31
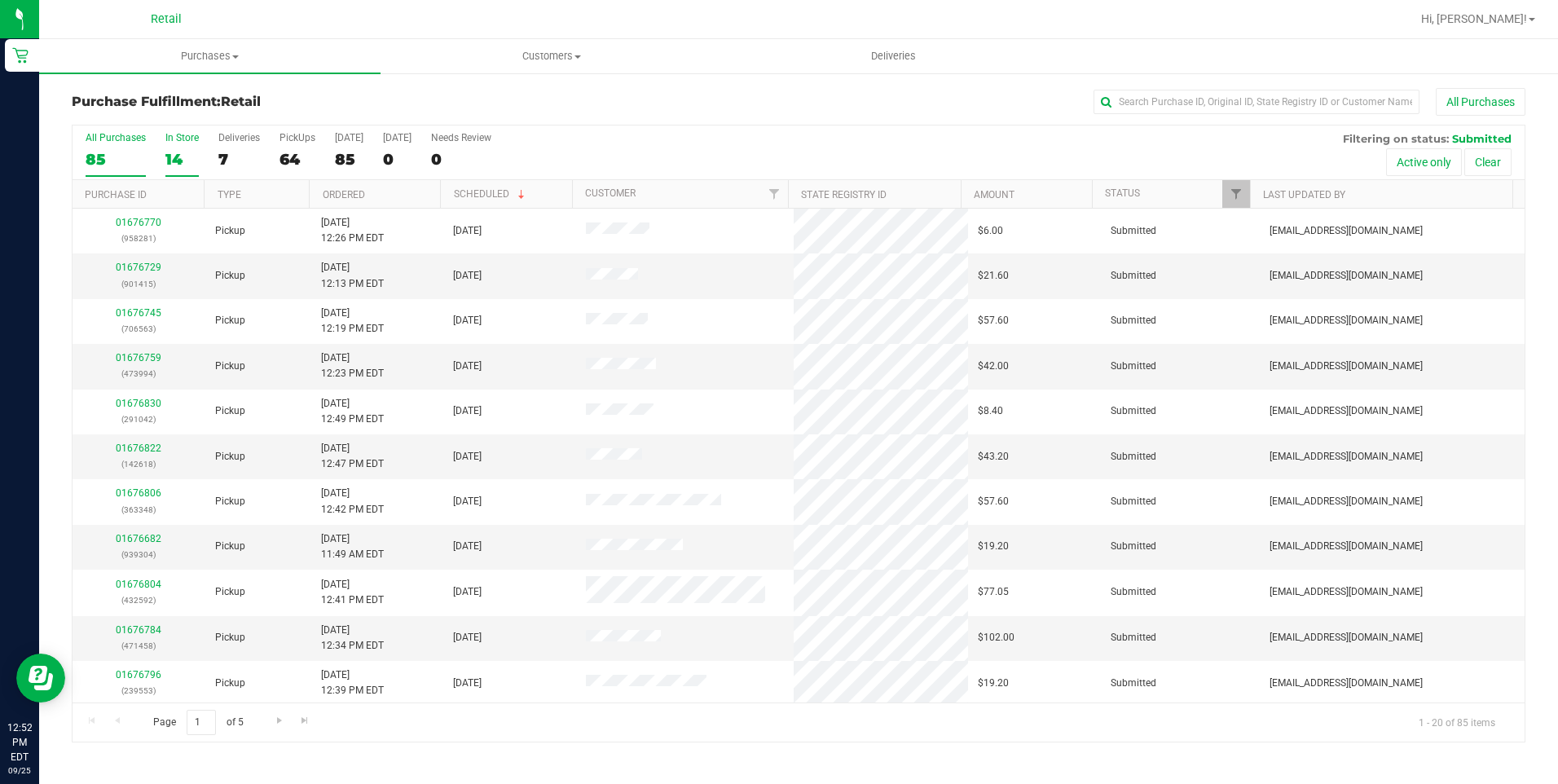
click at [177, 154] on div "14" at bounding box center [182, 159] width 34 height 19
click at [0, 0] on input "In Store 14" at bounding box center [0, 0] width 0 height 0
click at [1171, 98] on input "text" at bounding box center [1256, 102] width 326 height 24
type input "martin"
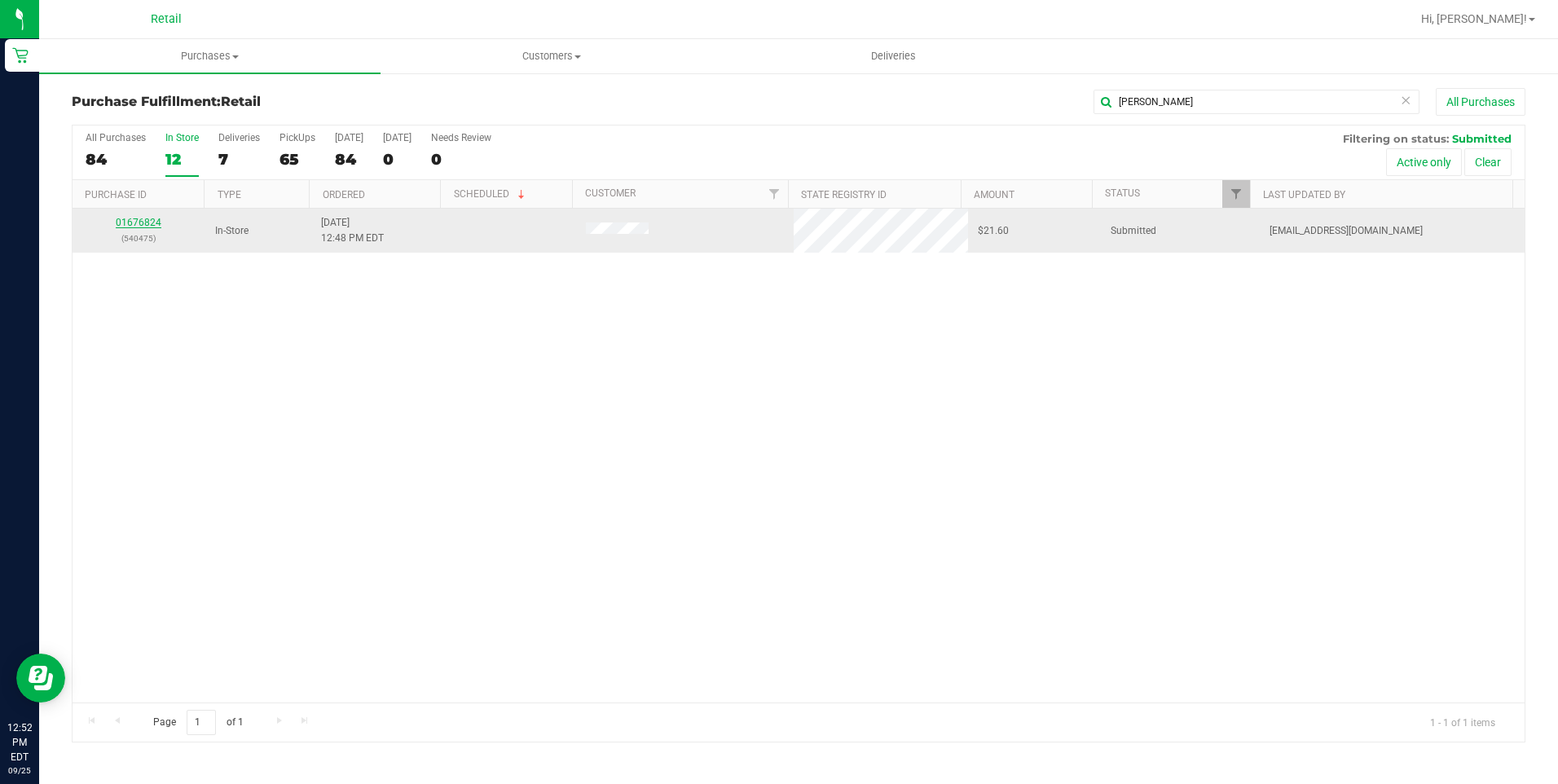
click at [152, 221] on link "01676824" at bounding box center [138, 222] width 46 height 11
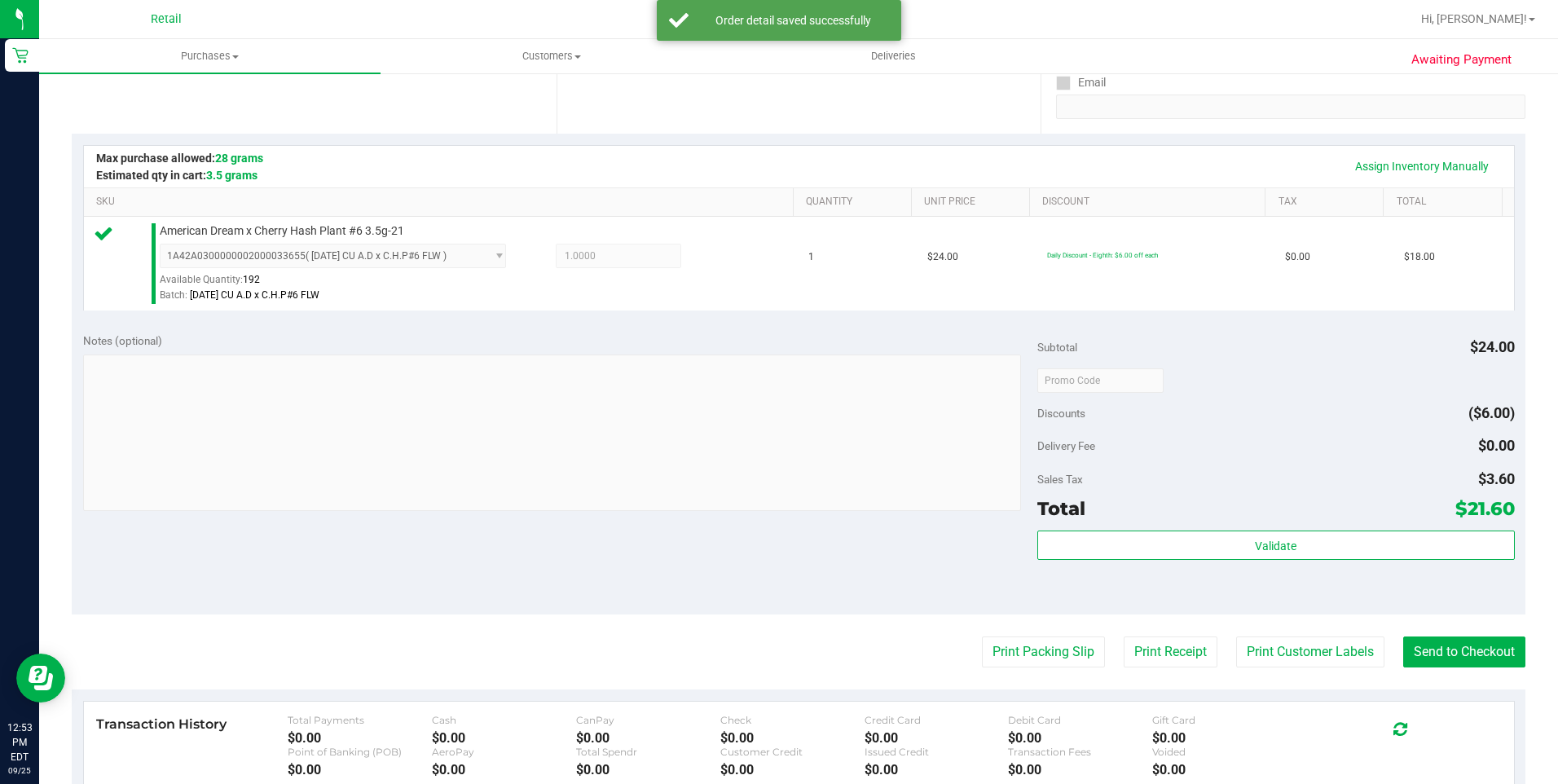
scroll to position [326, 0]
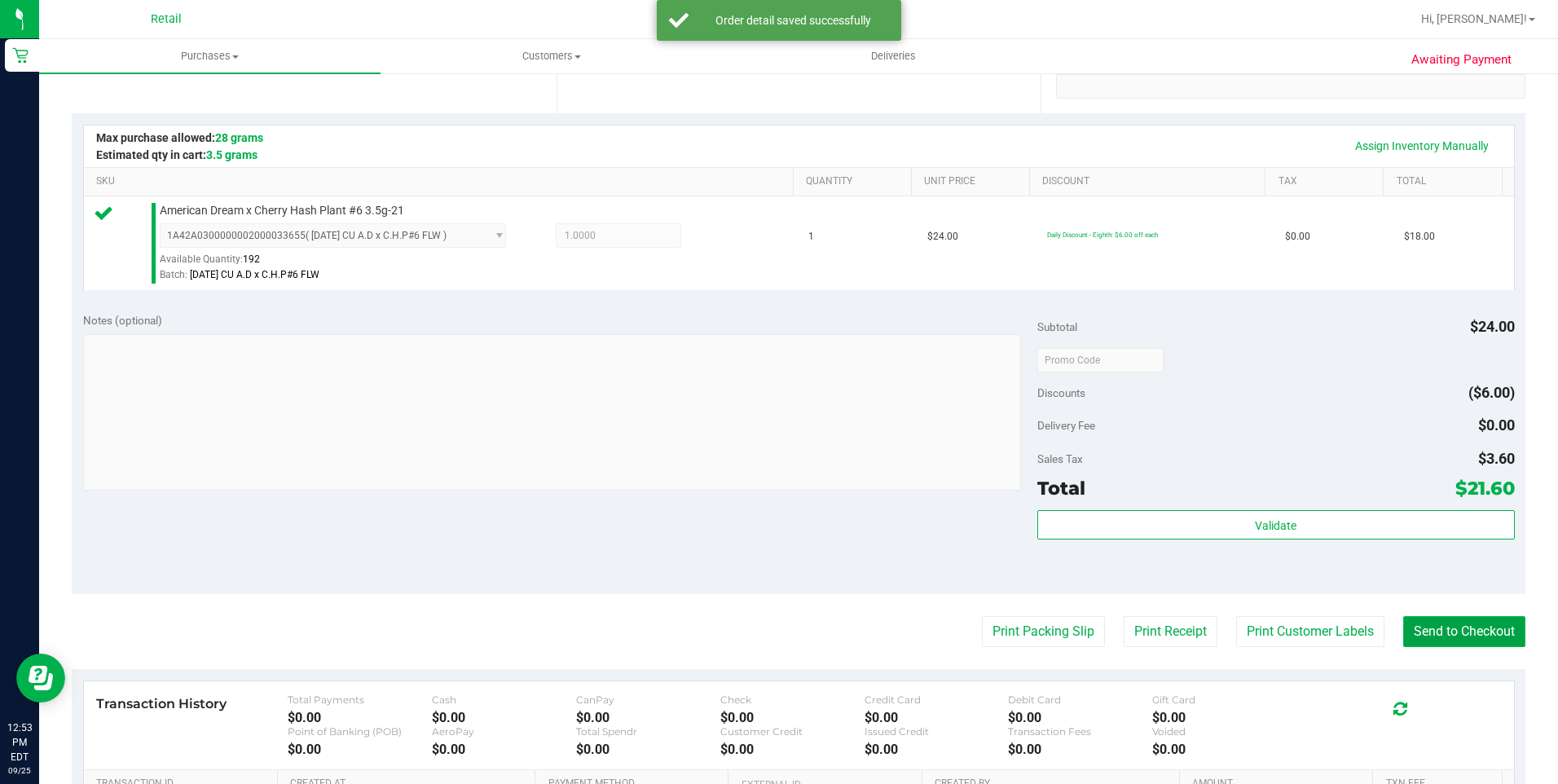
click at [1473, 625] on button "Send to Checkout" at bounding box center [1464, 631] width 122 height 31
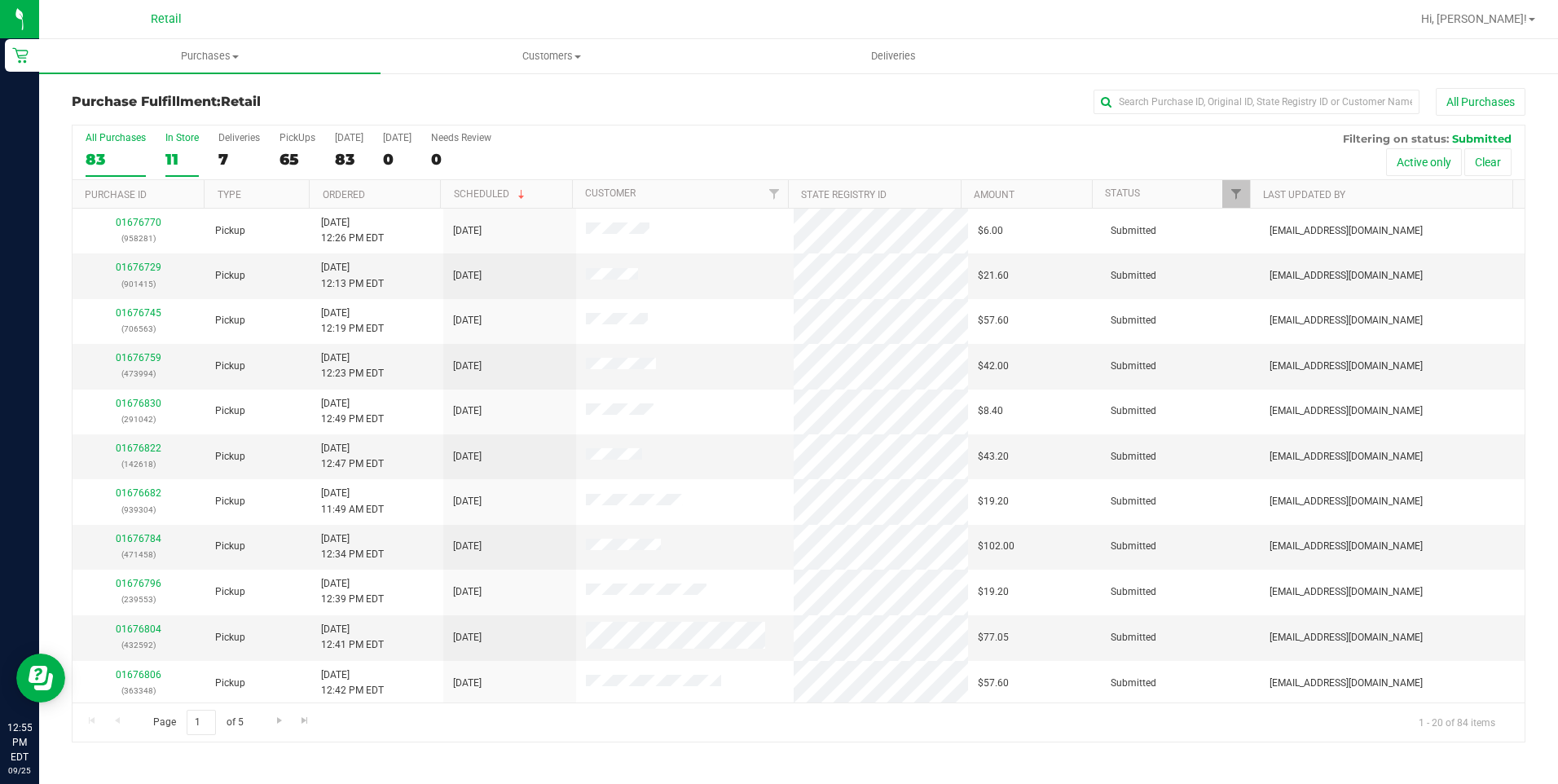
drag, startPoint x: 162, startPoint y: 144, endPoint x: 171, endPoint y: 149, distance: 10.3
click at [162, 144] on div "All Purchases 83 In Store 11 Deliveries 7 PickUps 65 Today 83 Tomorrow 0 Needs …" at bounding box center [799, 152] width 1452 height 54
click at [178, 150] on div "11" at bounding box center [182, 159] width 34 height 19
click at [0, 0] on input "In Store 11" at bounding box center [0, 0] width 0 height 0
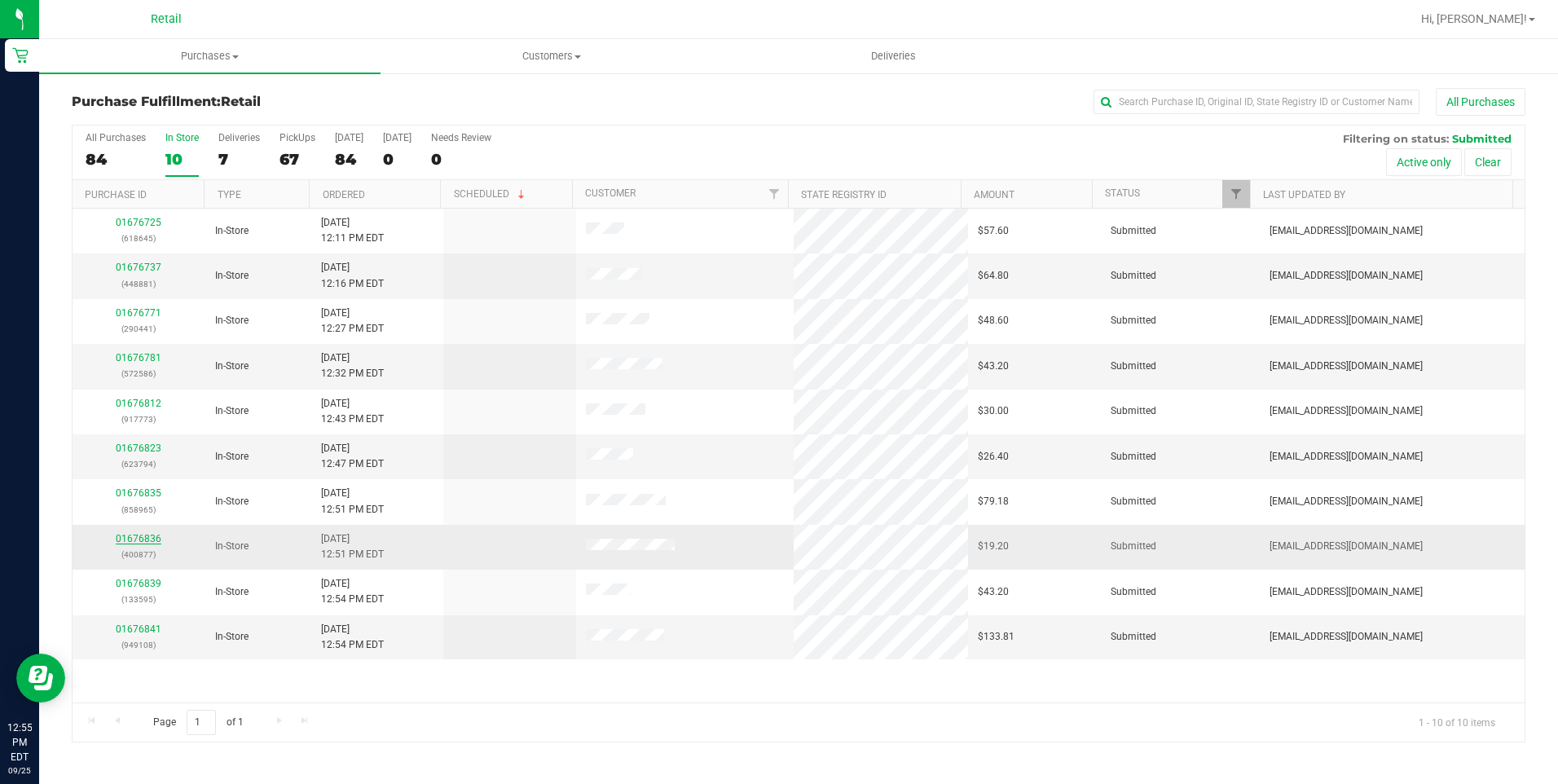
click at [155, 539] on link "01676836" at bounding box center [138, 538] width 46 height 11
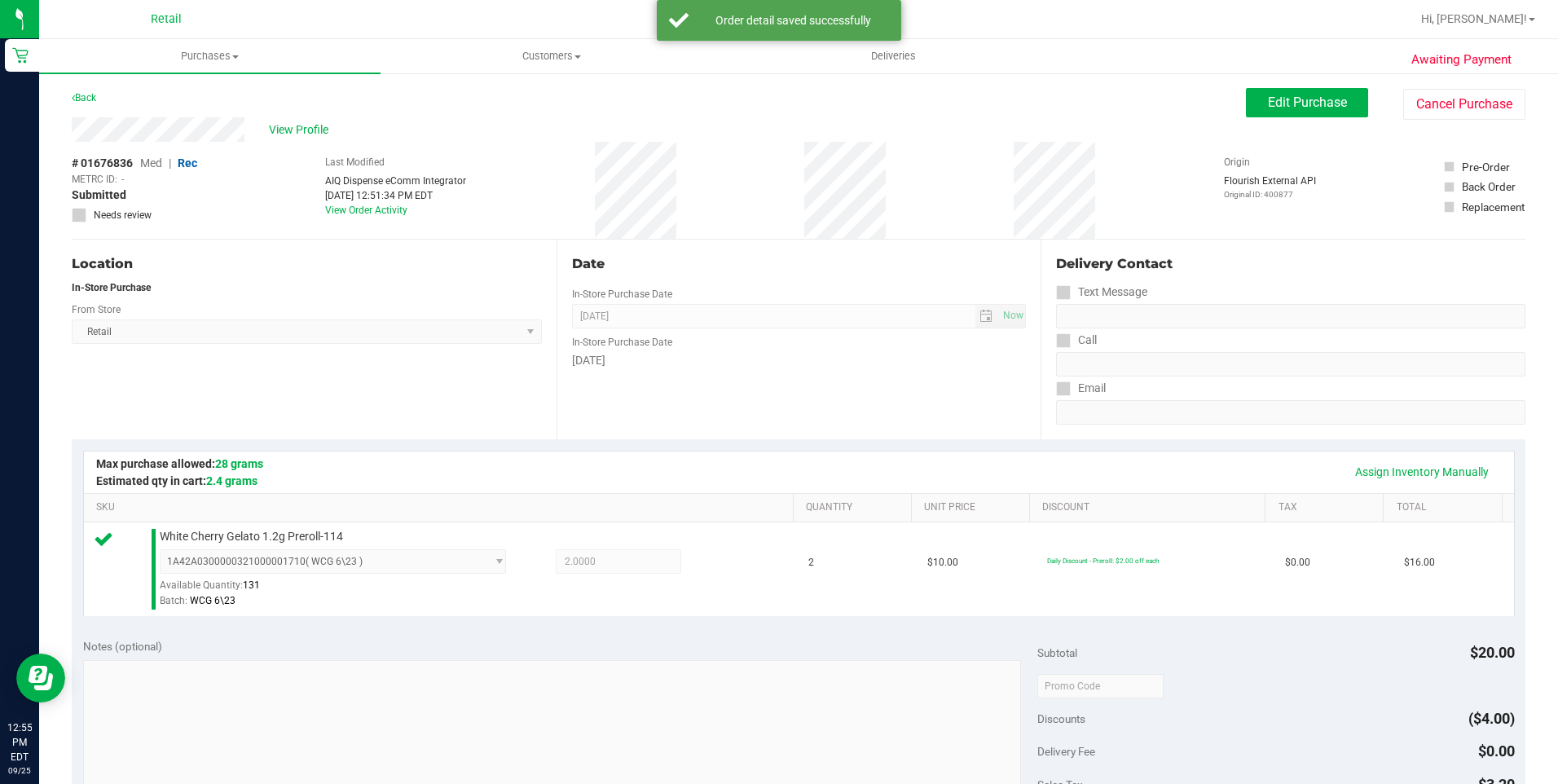
scroll to position [489, 0]
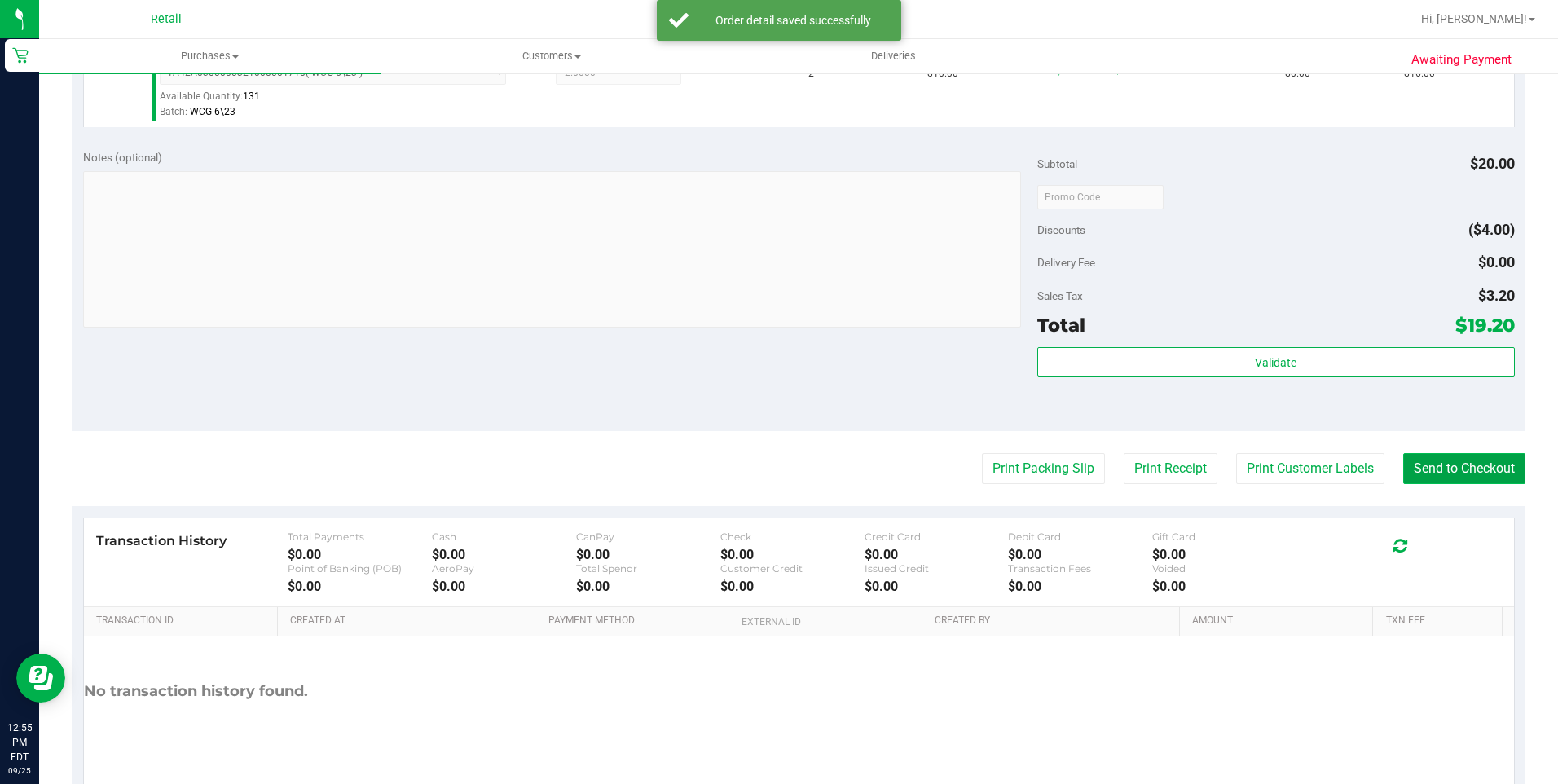
click at [1451, 461] on button "Send to Checkout" at bounding box center [1464, 468] width 122 height 31
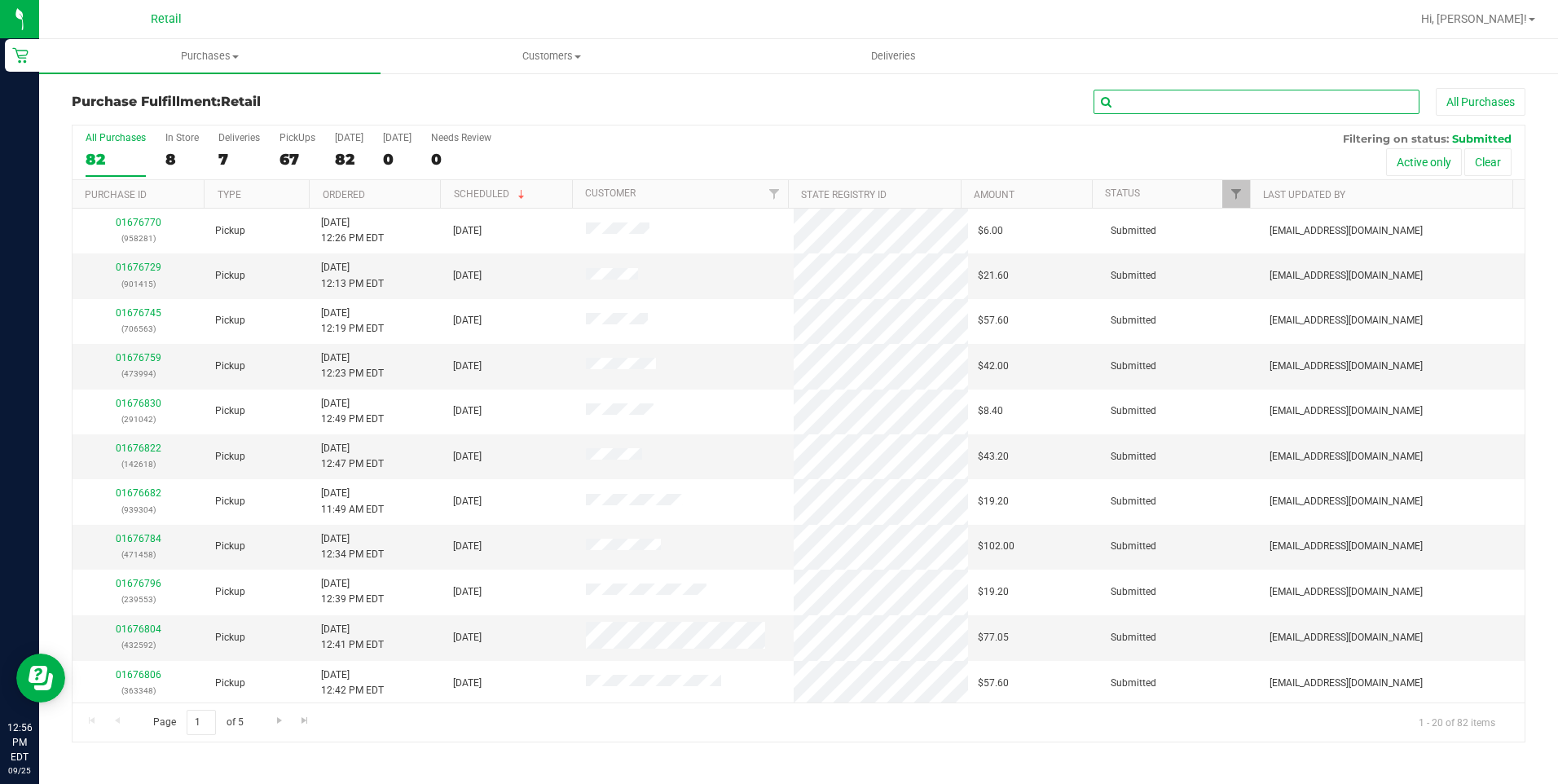
click at [1211, 111] on input "text" at bounding box center [1256, 102] width 326 height 24
type input "kelvin"
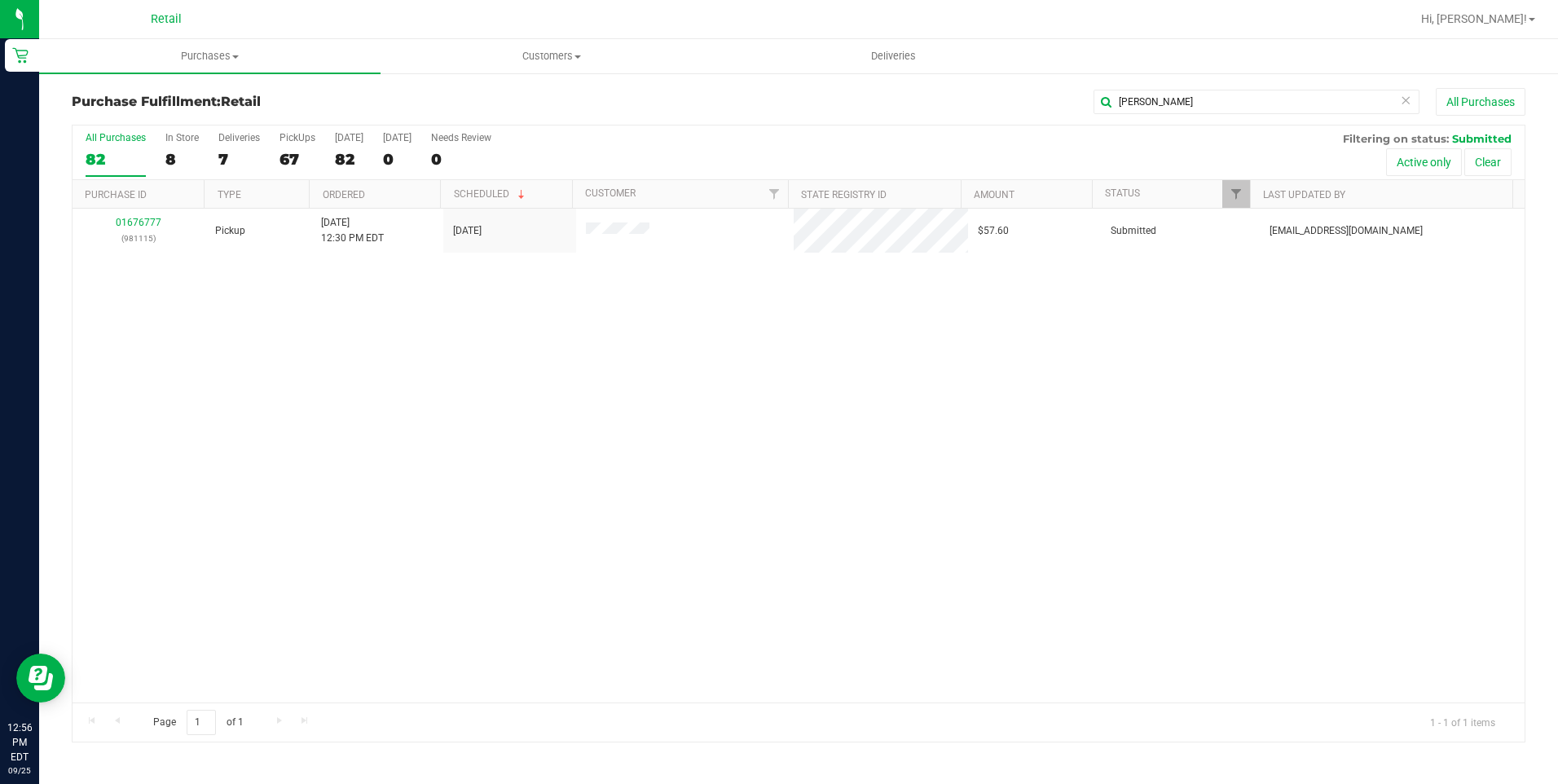
click at [682, 340] on div "01676777 (981115) Pickup 9/25/2025 12:30 PM EDT 9/25/2025 $57.60 Submitted aiqe…" at bounding box center [799, 455] width 1452 height 493
click at [657, 385] on div "01676777 (981115) Pickup 9/25/2025 12:30 PM EDT 9/25/2025 $57.60 Submitted aiqe…" at bounding box center [799, 455] width 1452 height 493
click at [1404, 98] on icon at bounding box center [1406, 99] width 11 height 20
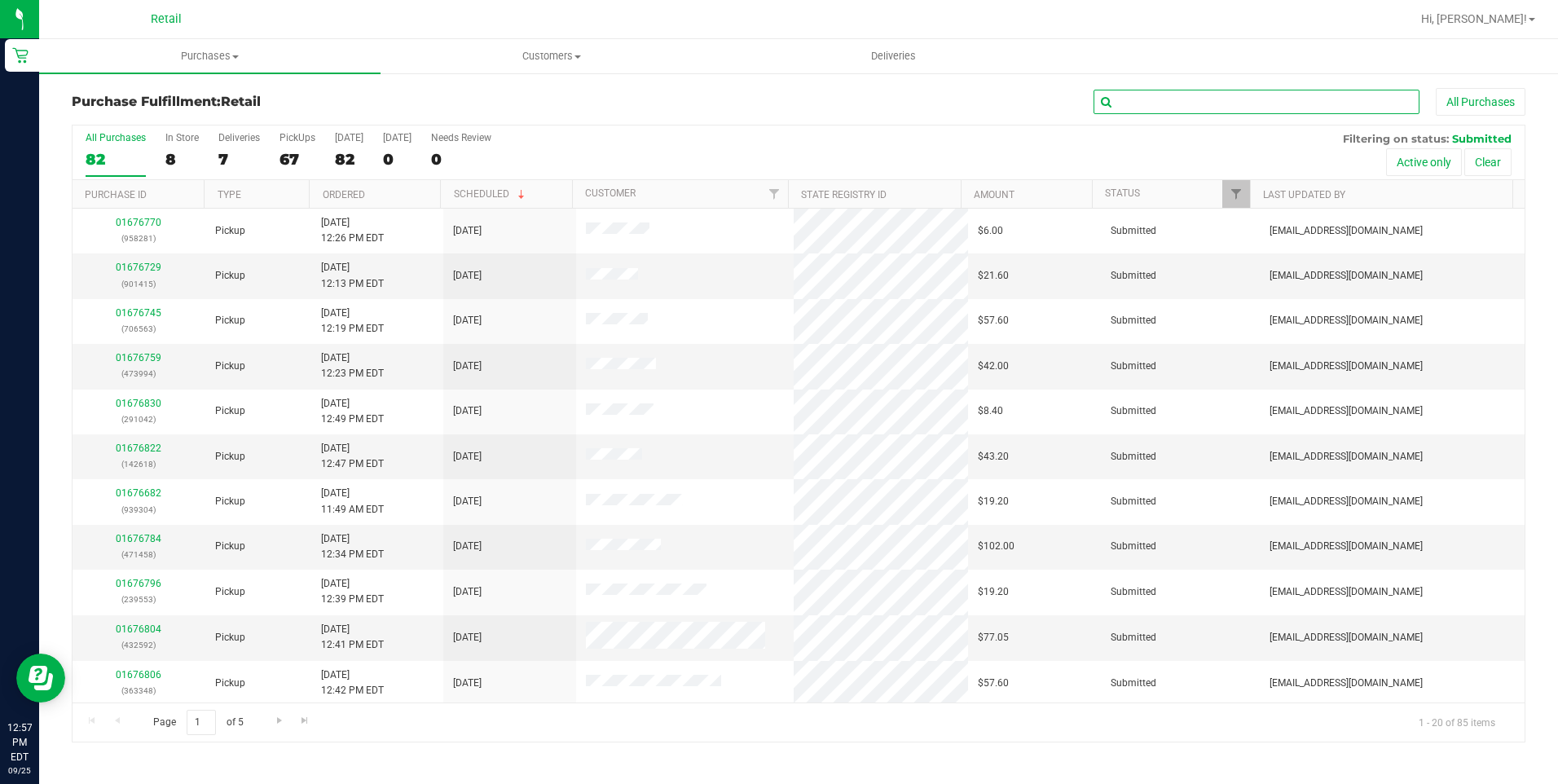
click at [1138, 93] on input "text" at bounding box center [1256, 102] width 326 height 24
type input "delfina"
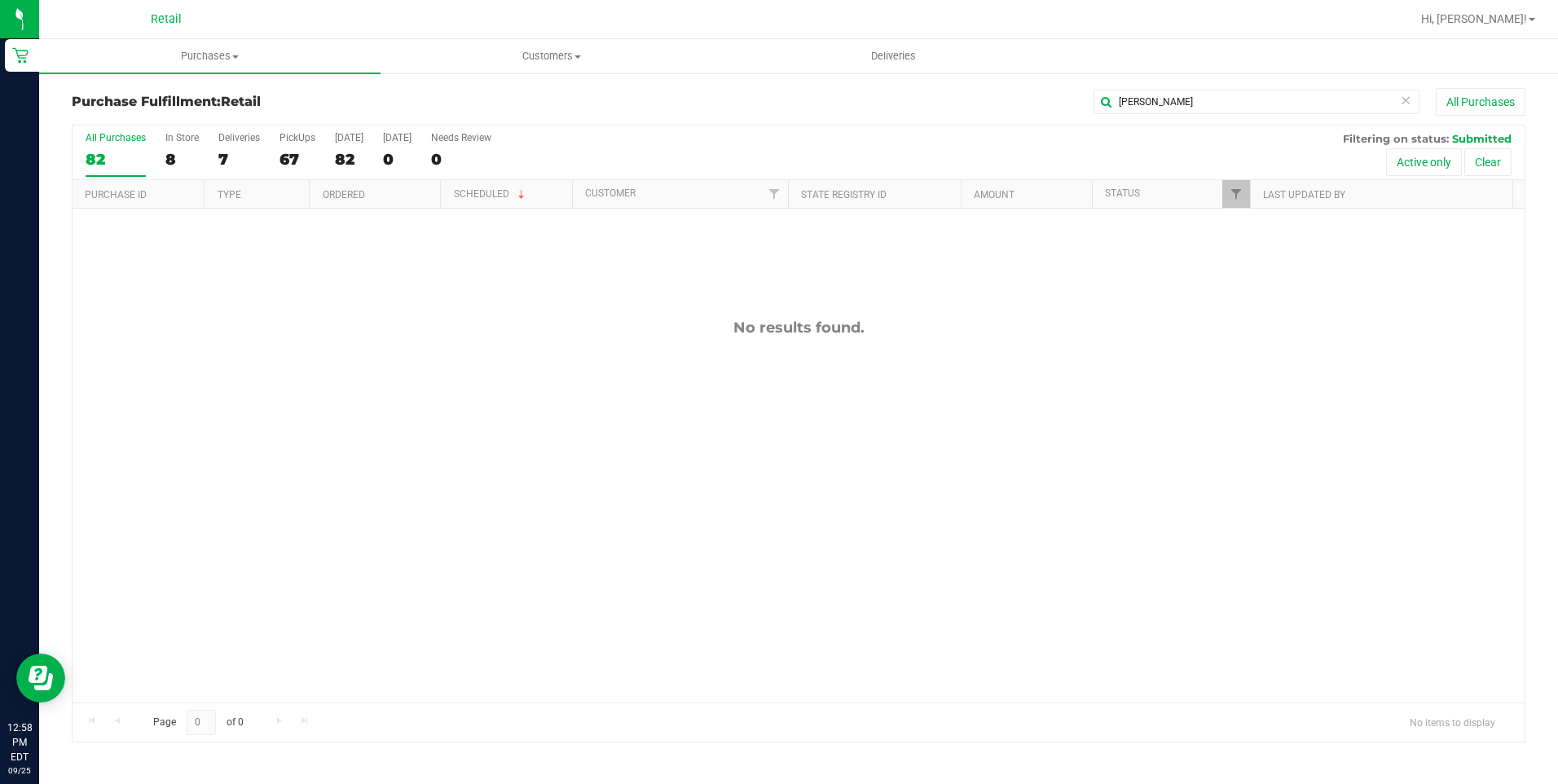
click at [715, 623] on div "No results found." at bounding box center [799, 510] width 1452 height 604
click at [1408, 97] on icon at bounding box center [1406, 99] width 11 height 20
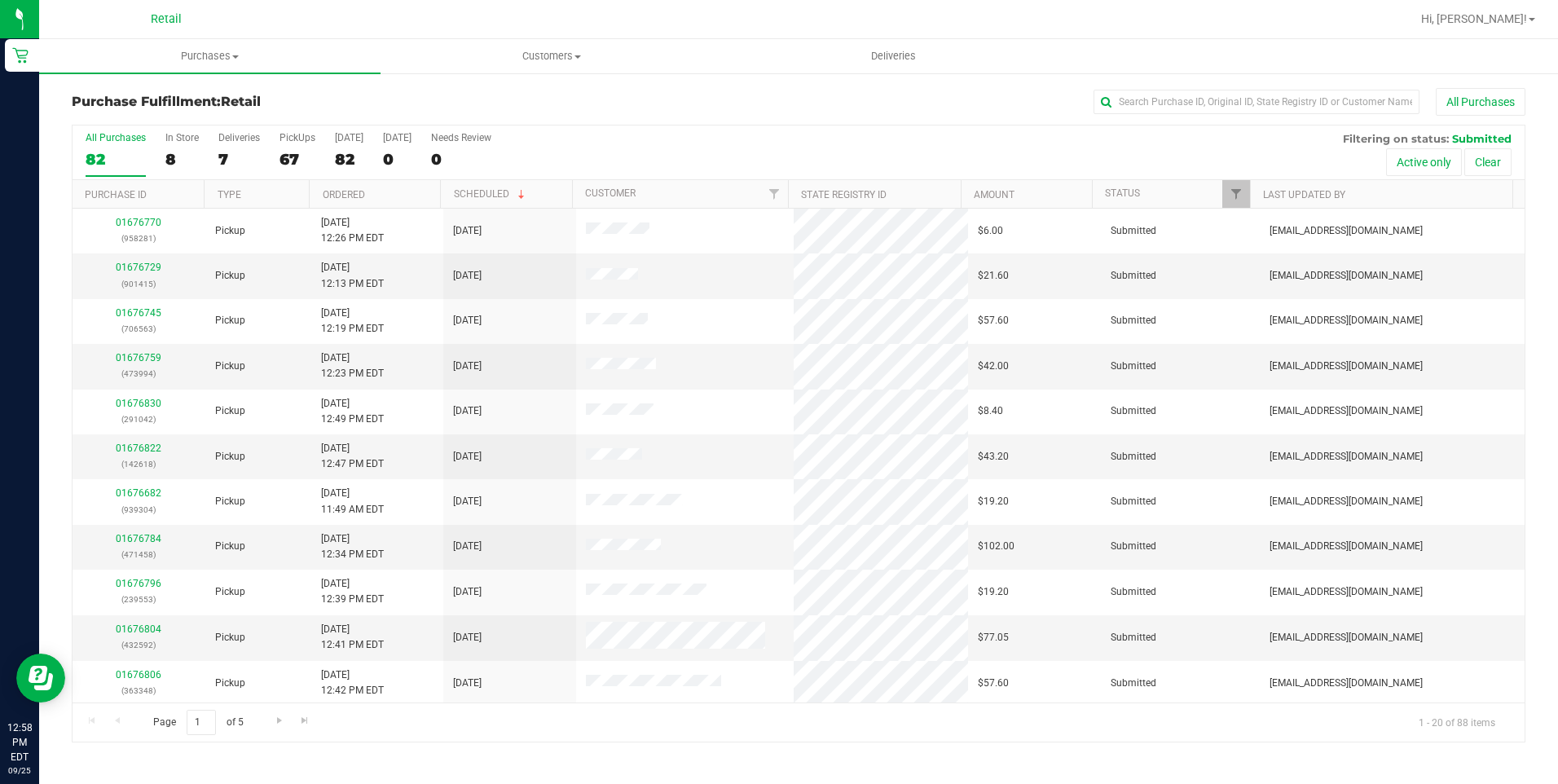
click at [1198, 79] on div "Purchase Fulfillment: Retail All Purchases All Purchases 82 In Store 8 Deliveri…" at bounding box center [798, 415] width 1519 height 687
click at [175, 144] on label "In Store 8" at bounding box center [182, 154] width 34 height 45
click at [0, 0] on input "In Store 8" at bounding box center [0, 0] width 0 height 0
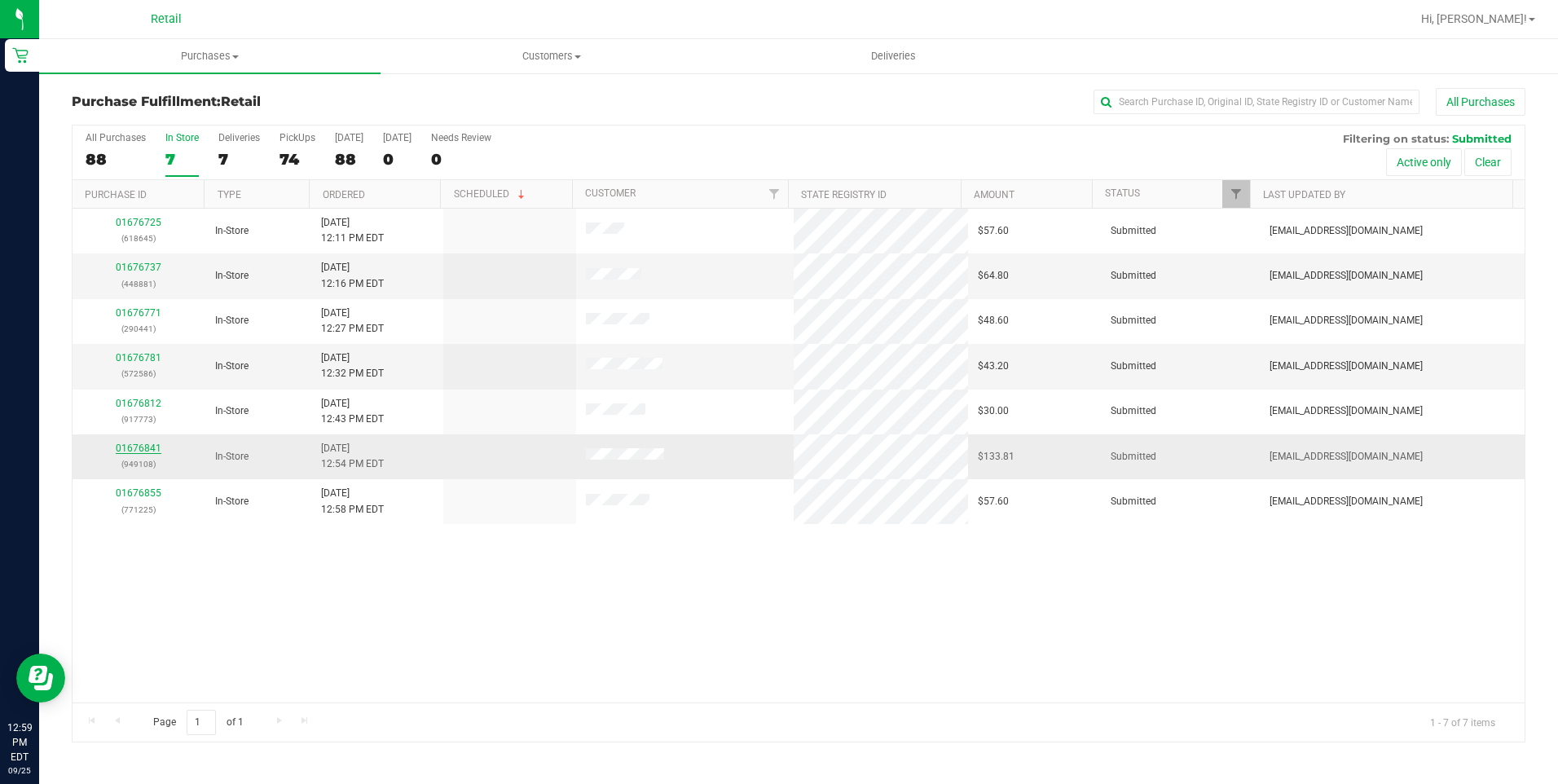
click at [119, 445] on link "01676841" at bounding box center [138, 448] width 46 height 11
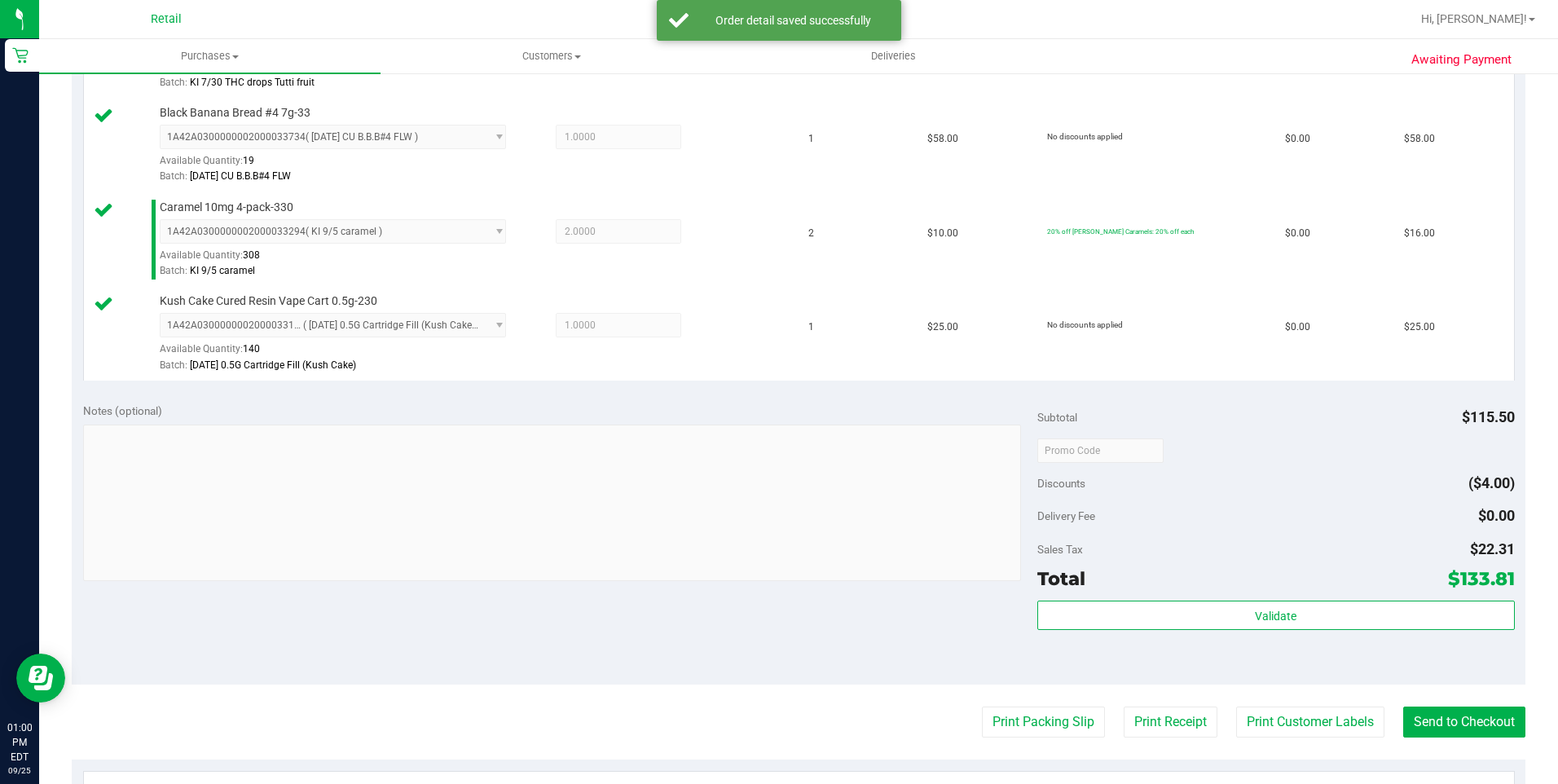
scroll to position [570, 0]
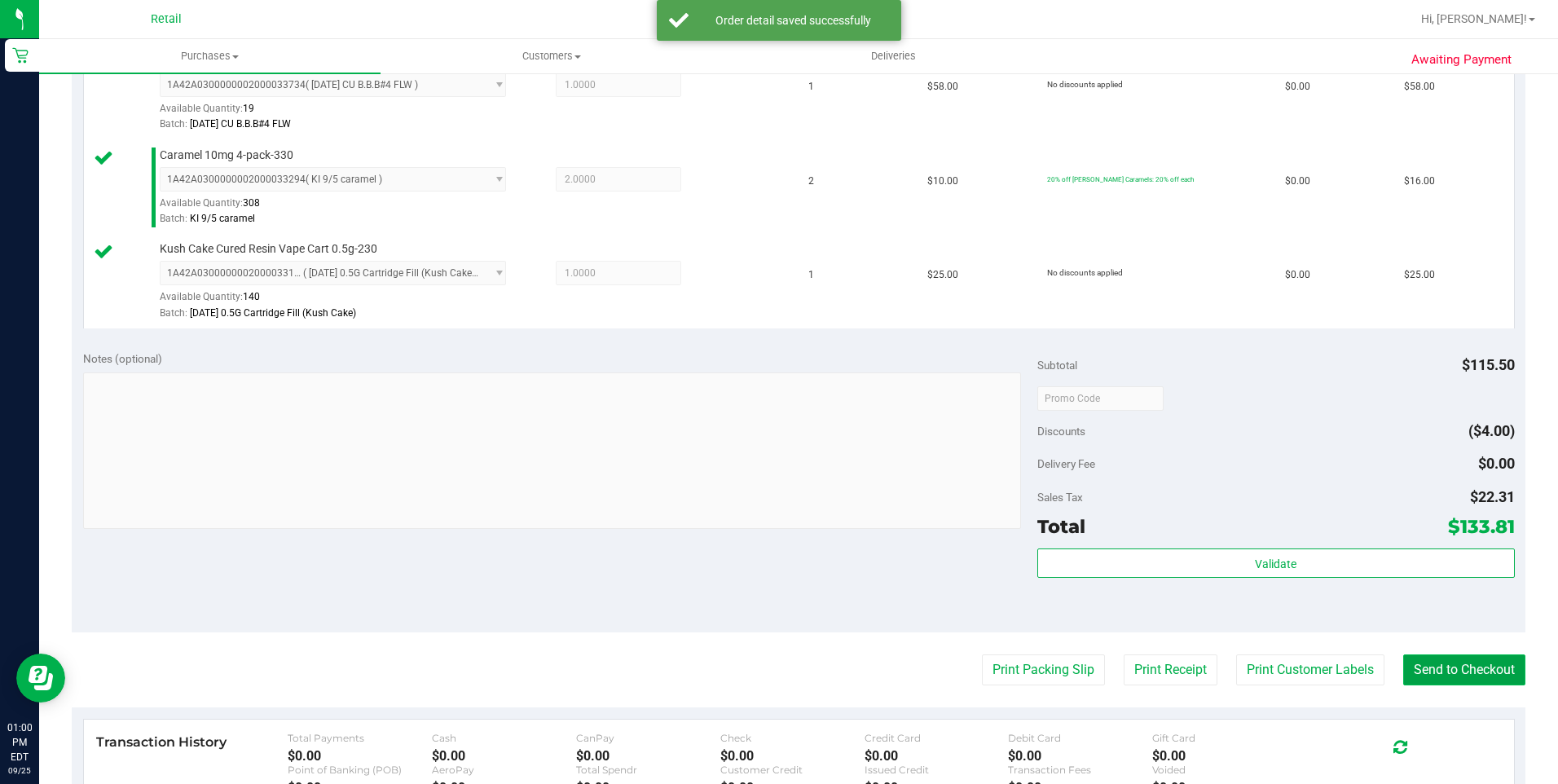
click at [1443, 674] on button "Send to Checkout" at bounding box center [1464, 669] width 122 height 31
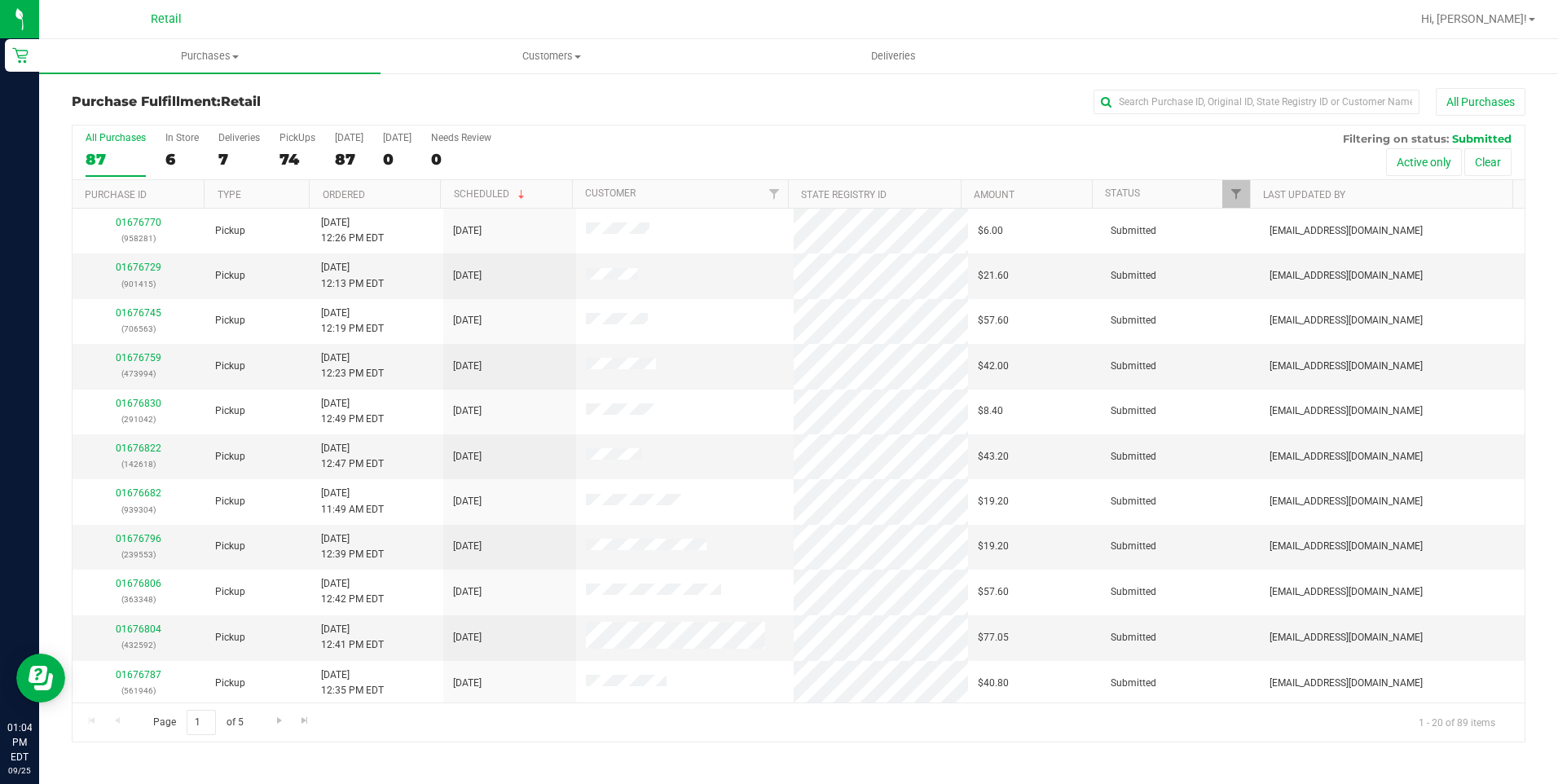
drag, startPoint x: 176, startPoint y: 141, endPoint x: 176, endPoint y: 115, distance: 26.0
click at [176, 141] on div "In Store" at bounding box center [182, 137] width 34 height 11
click at [0, 0] on input "In Store 6" at bounding box center [0, 0] width 0 height 0
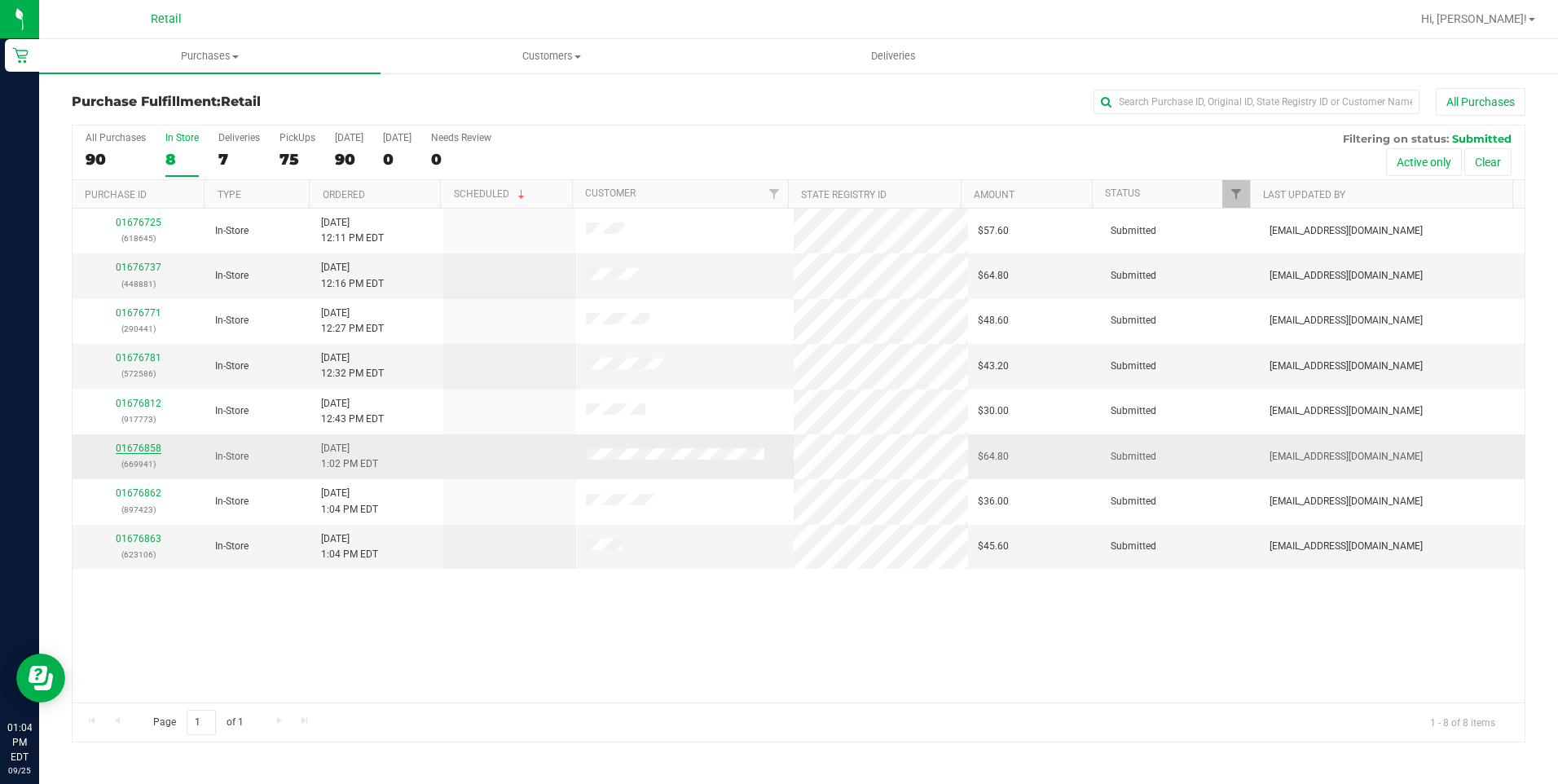
click at [145, 449] on link "01676858" at bounding box center [138, 448] width 46 height 11
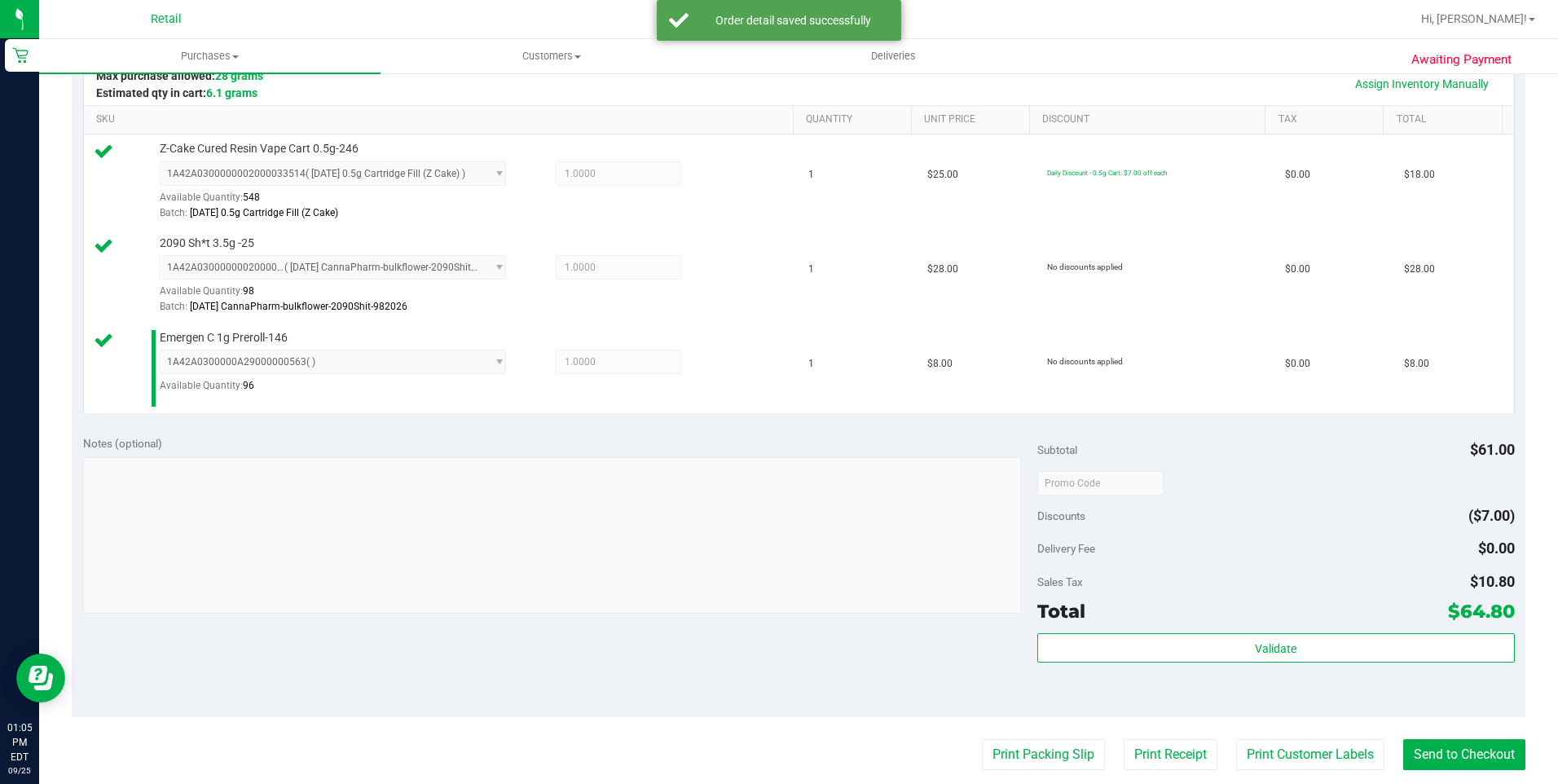
scroll to position [489, 0]
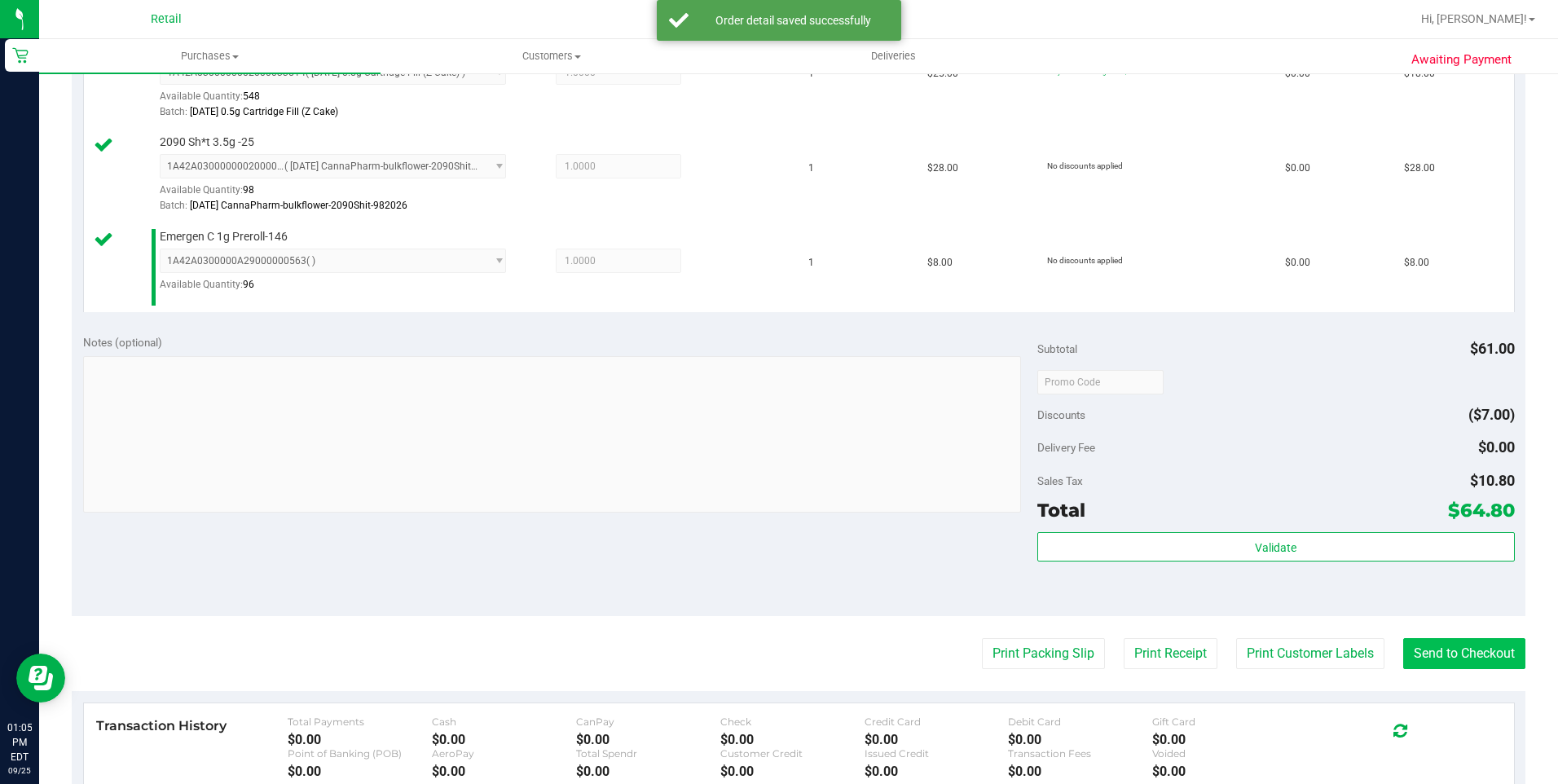
drag, startPoint x: 1472, startPoint y: 630, endPoint x: 1472, endPoint y: 664, distance: 34.0
click at [1471, 629] on purchase-details "Back Edit Purchase Cancel Purchase View Profile # 01676858 Med | Rec METRC ID: …" at bounding box center [798, 297] width 1453 height 1396
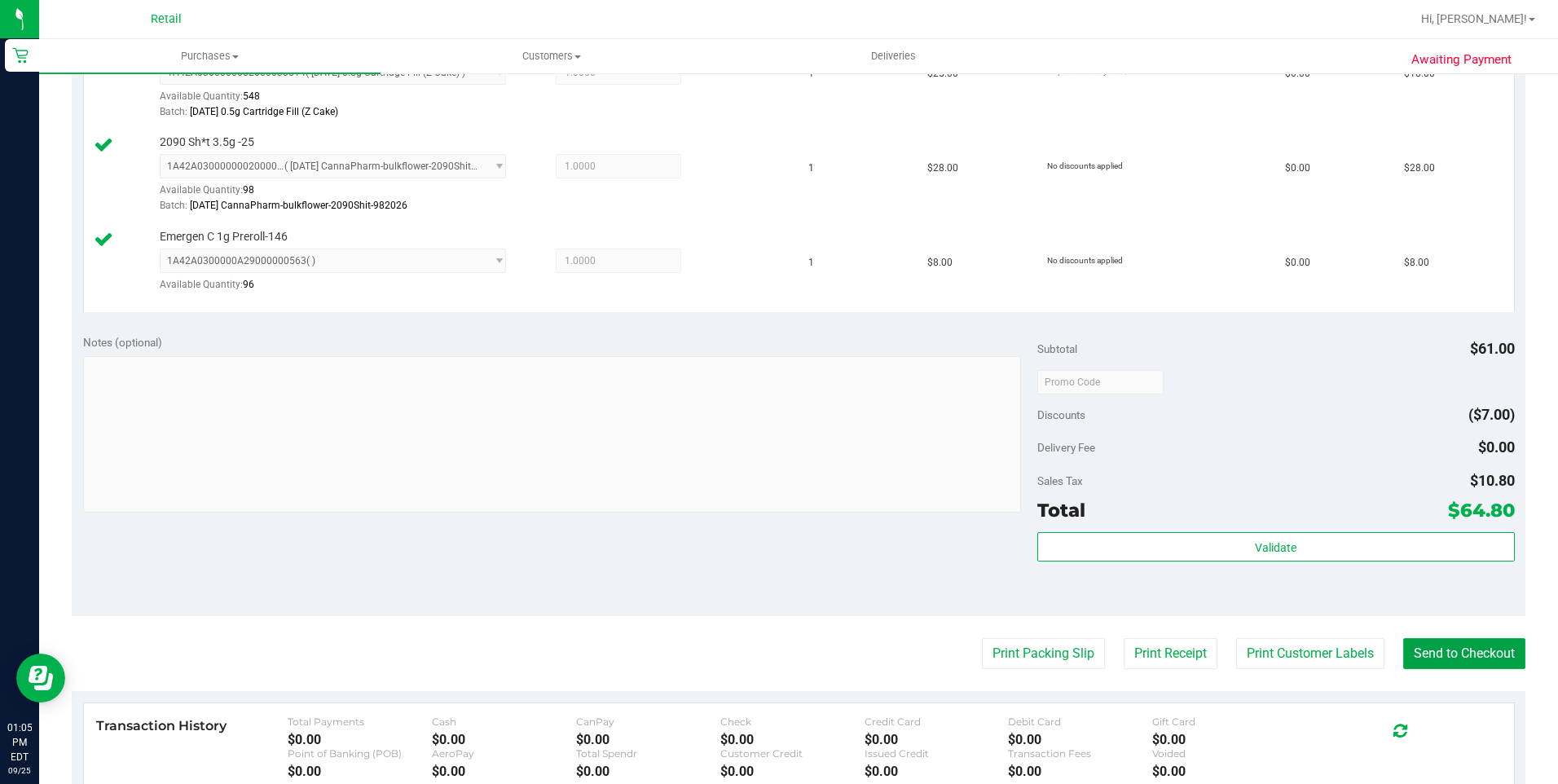
click at [1472, 664] on button "Send to Checkout" at bounding box center [1464, 653] width 122 height 31
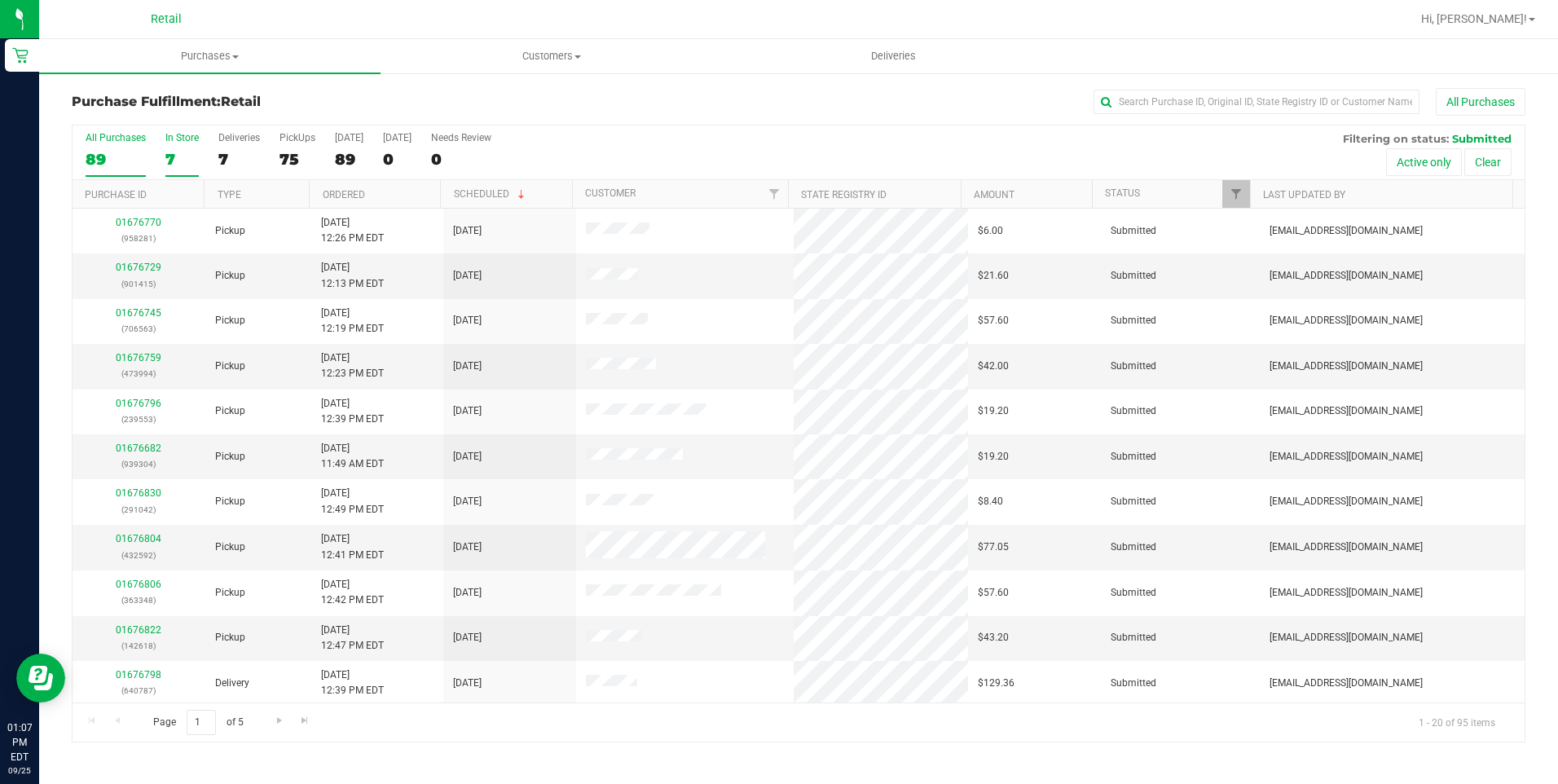
click at [168, 156] on div "7" at bounding box center [182, 159] width 34 height 19
click at [0, 0] on input "In Store 7" at bounding box center [0, 0] width 0 height 0
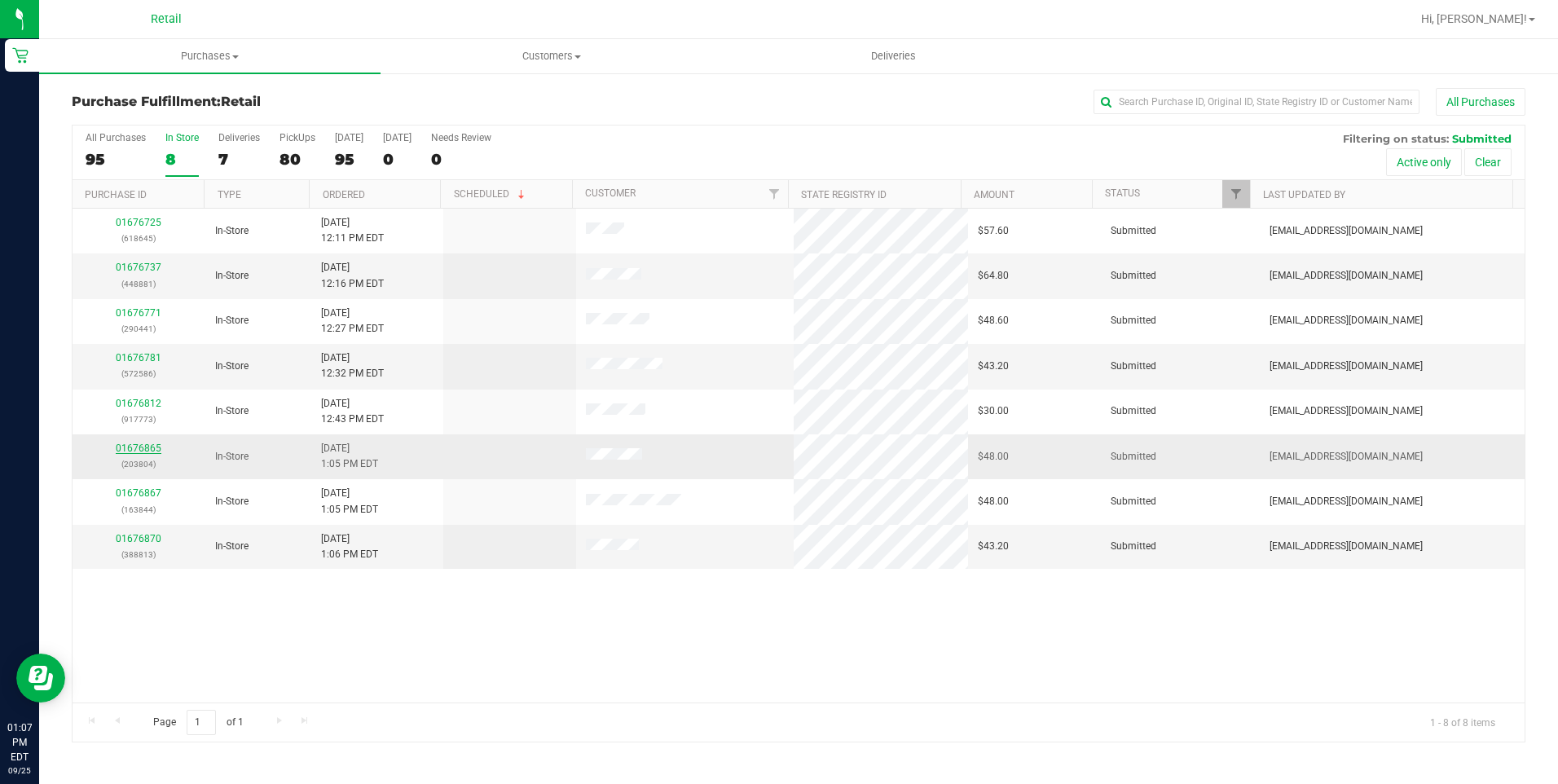
click at [153, 449] on link "01676865" at bounding box center [138, 448] width 46 height 11
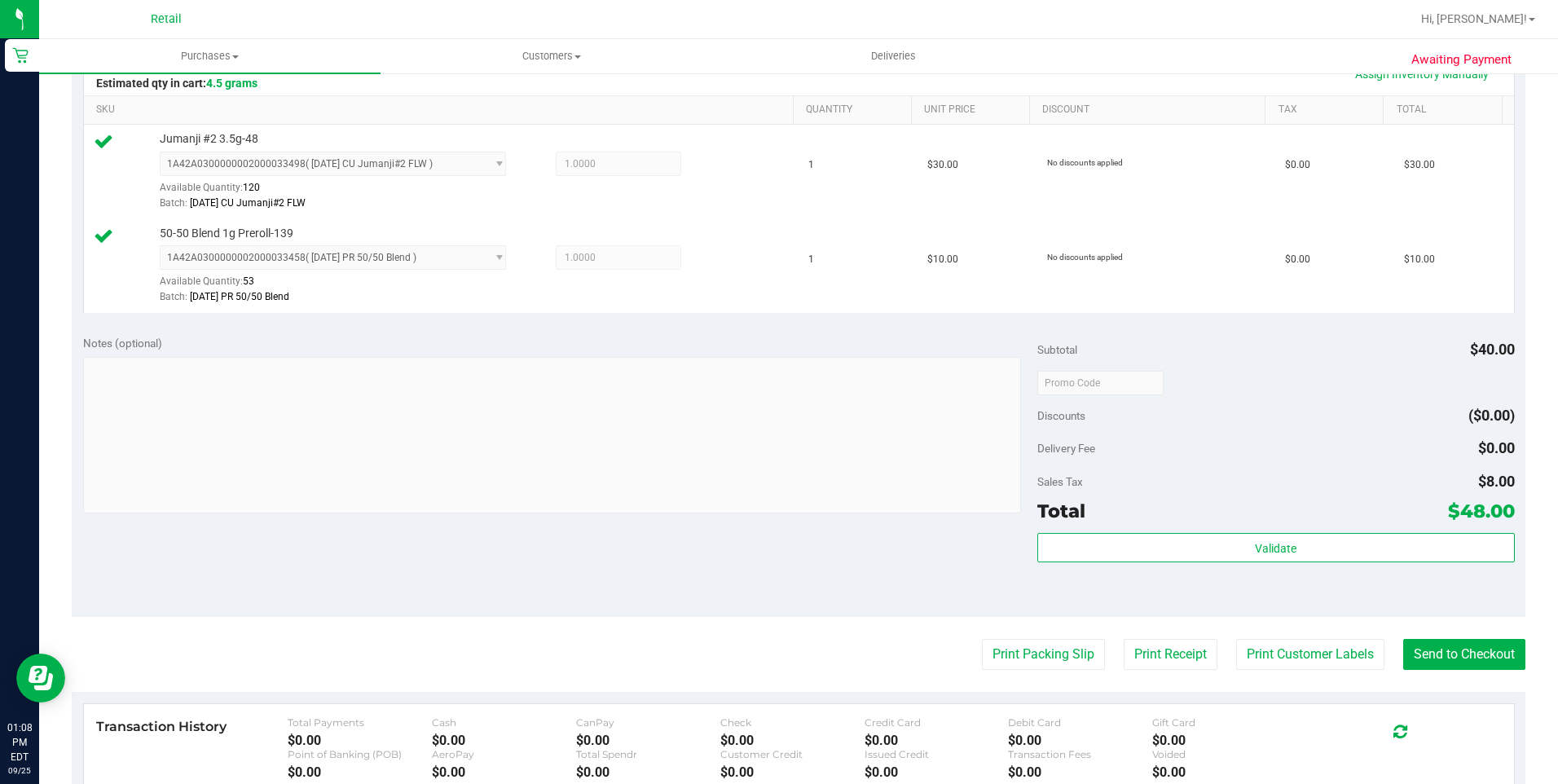
scroll to position [407, 0]
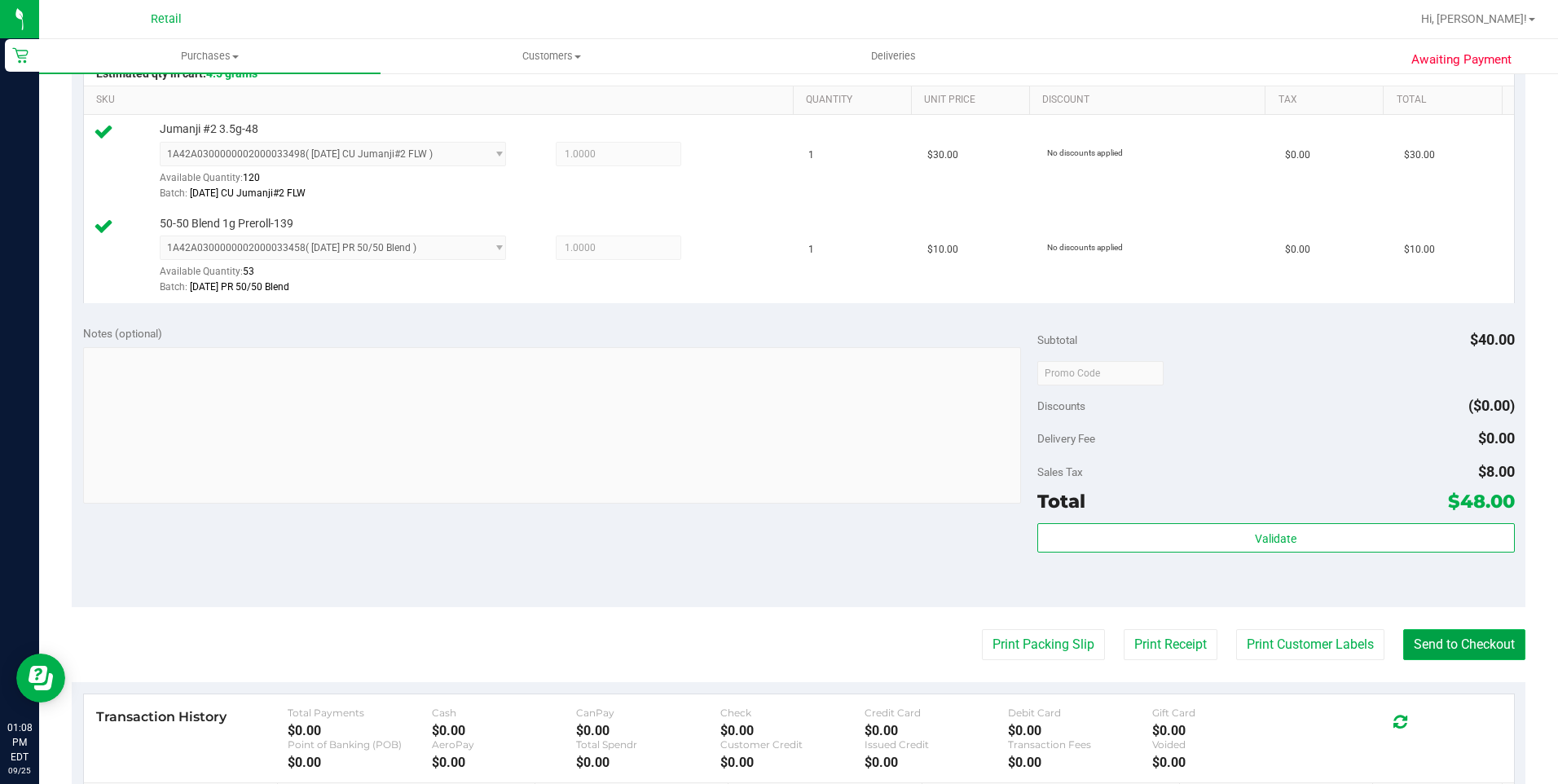
click at [1461, 644] on button "Send to Checkout" at bounding box center [1464, 644] width 122 height 31
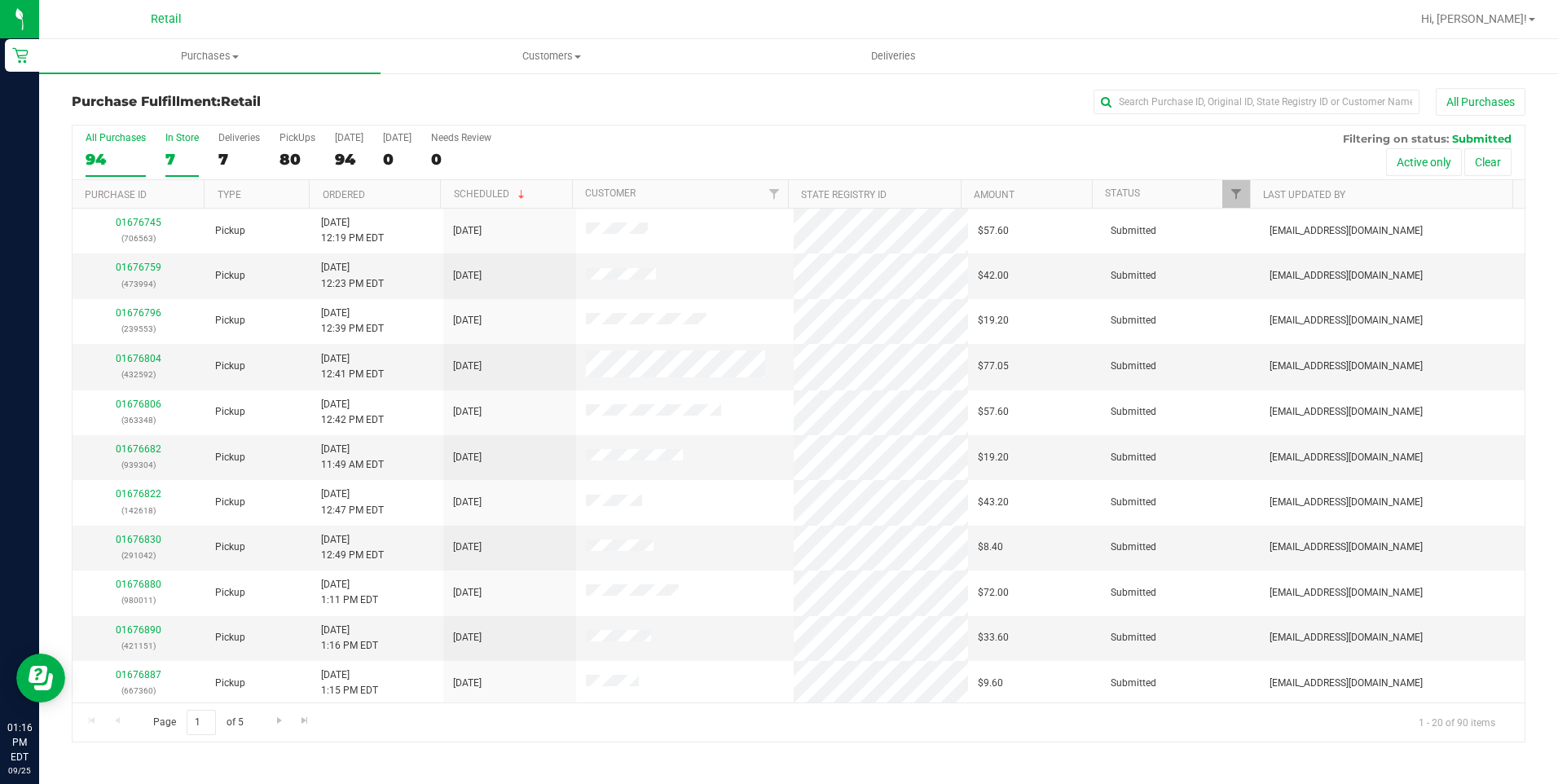
click at [188, 154] on div "7" at bounding box center [182, 159] width 34 height 19
click at [0, 0] on input "In Store 7" at bounding box center [0, 0] width 0 height 0
click at [294, 145] on label "PickUps 70" at bounding box center [297, 154] width 36 height 45
click at [0, 0] on input "PickUps 70" at bounding box center [0, 0] width 0 height 0
click at [1165, 97] on input "text" at bounding box center [1256, 102] width 326 height 24
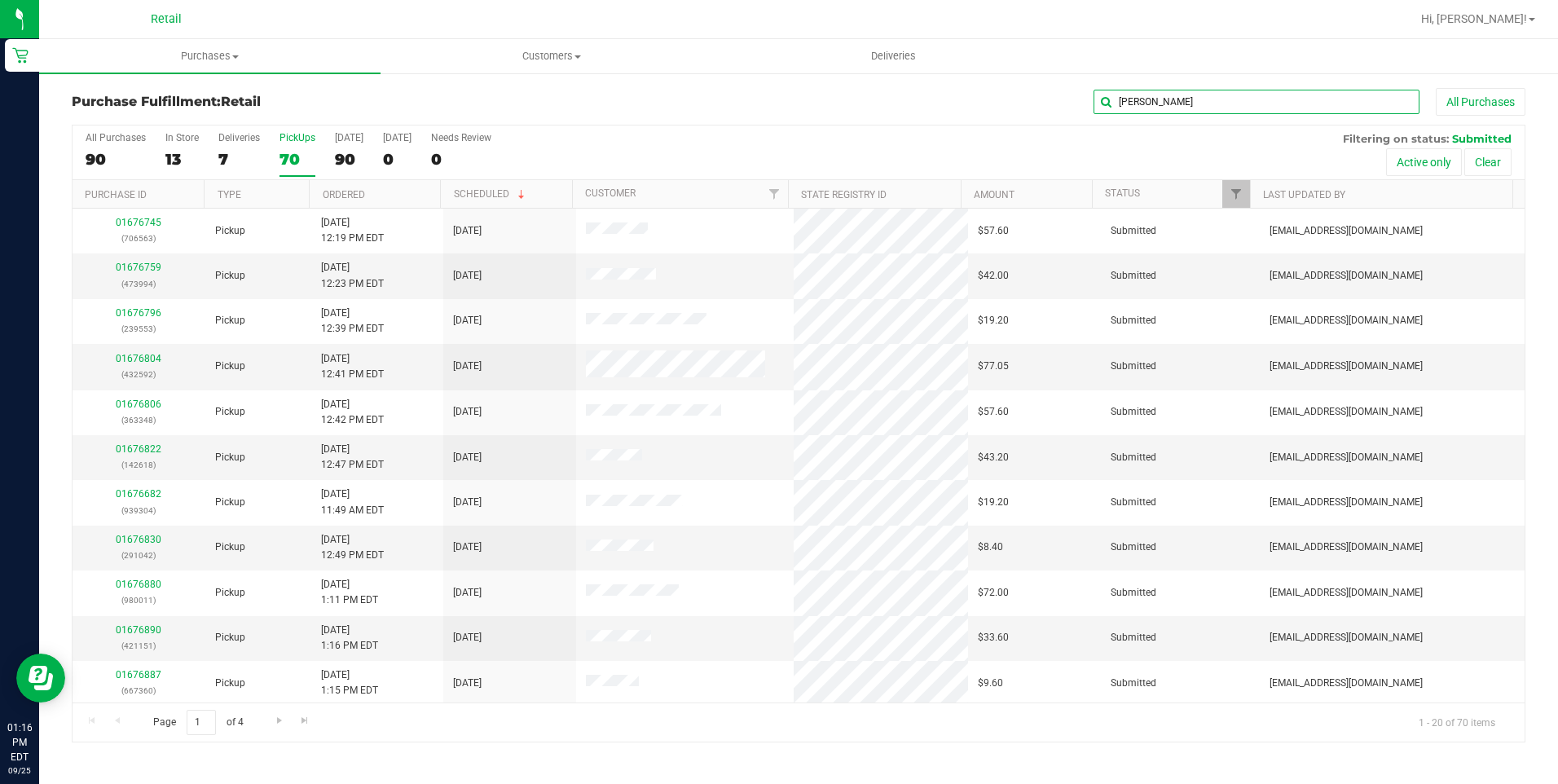
type input "[PERSON_NAME]"
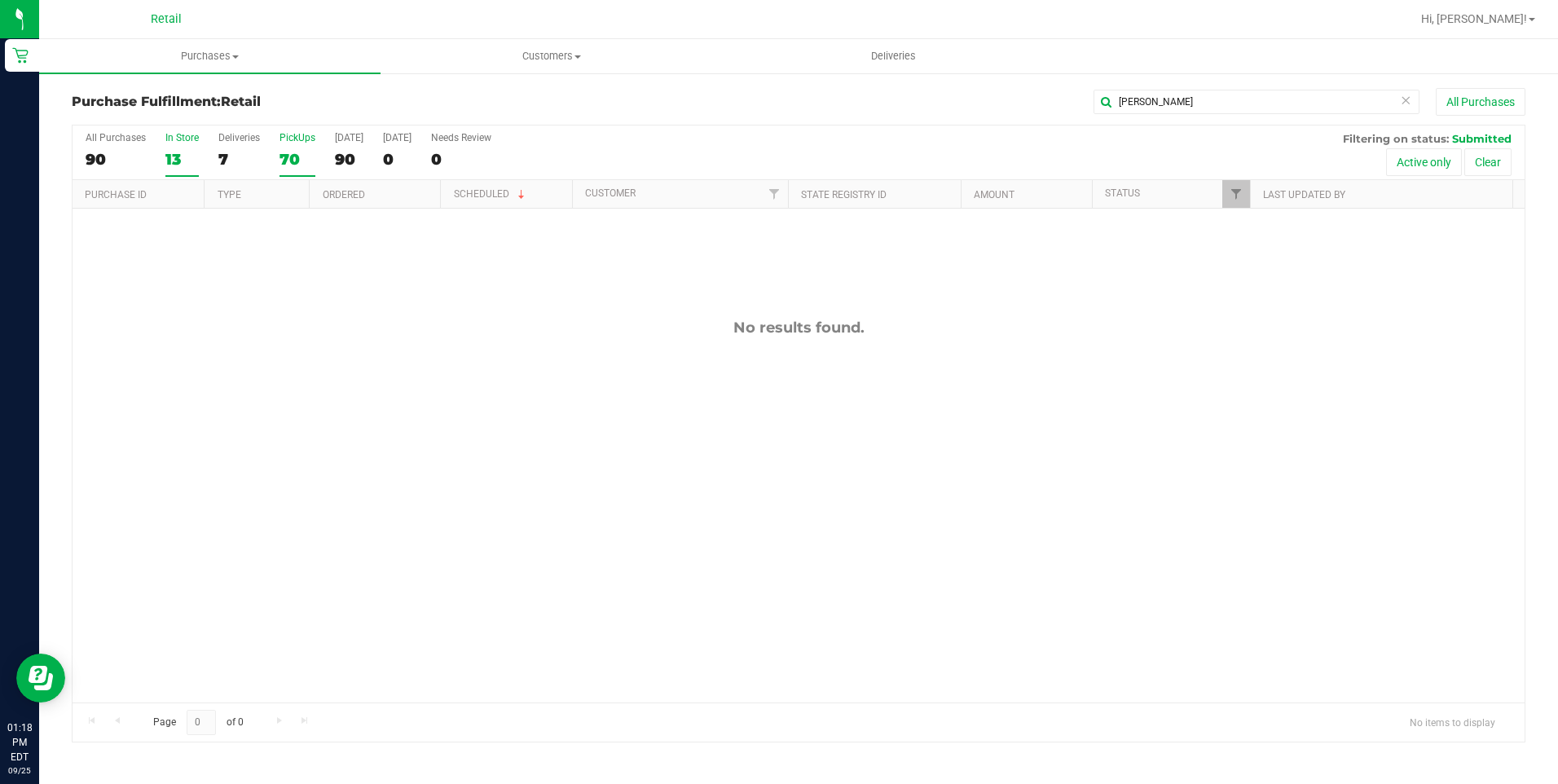
click at [188, 149] on label "In Store 13" at bounding box center [182, 154] width 34 height 45
click at [0, 0] on input "In Store 13" at bounding box center [0, 0] width 0 height 0
click at [1404, 100] on icon at bounding box center [1406, 99] width 11 height 20
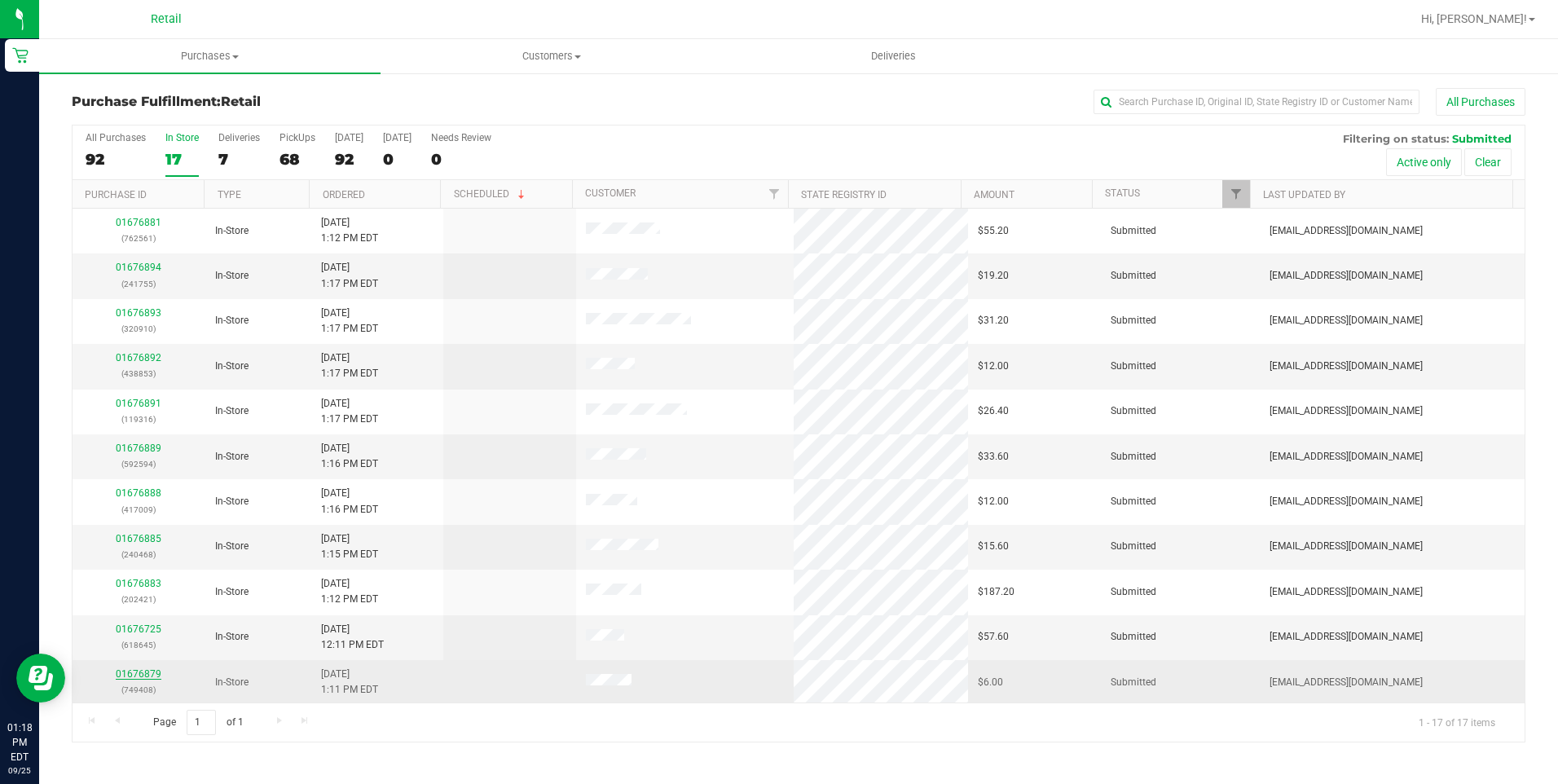
click at [136, 673] on link "01676879" at bounding box center [138, 674] width 46 height 11
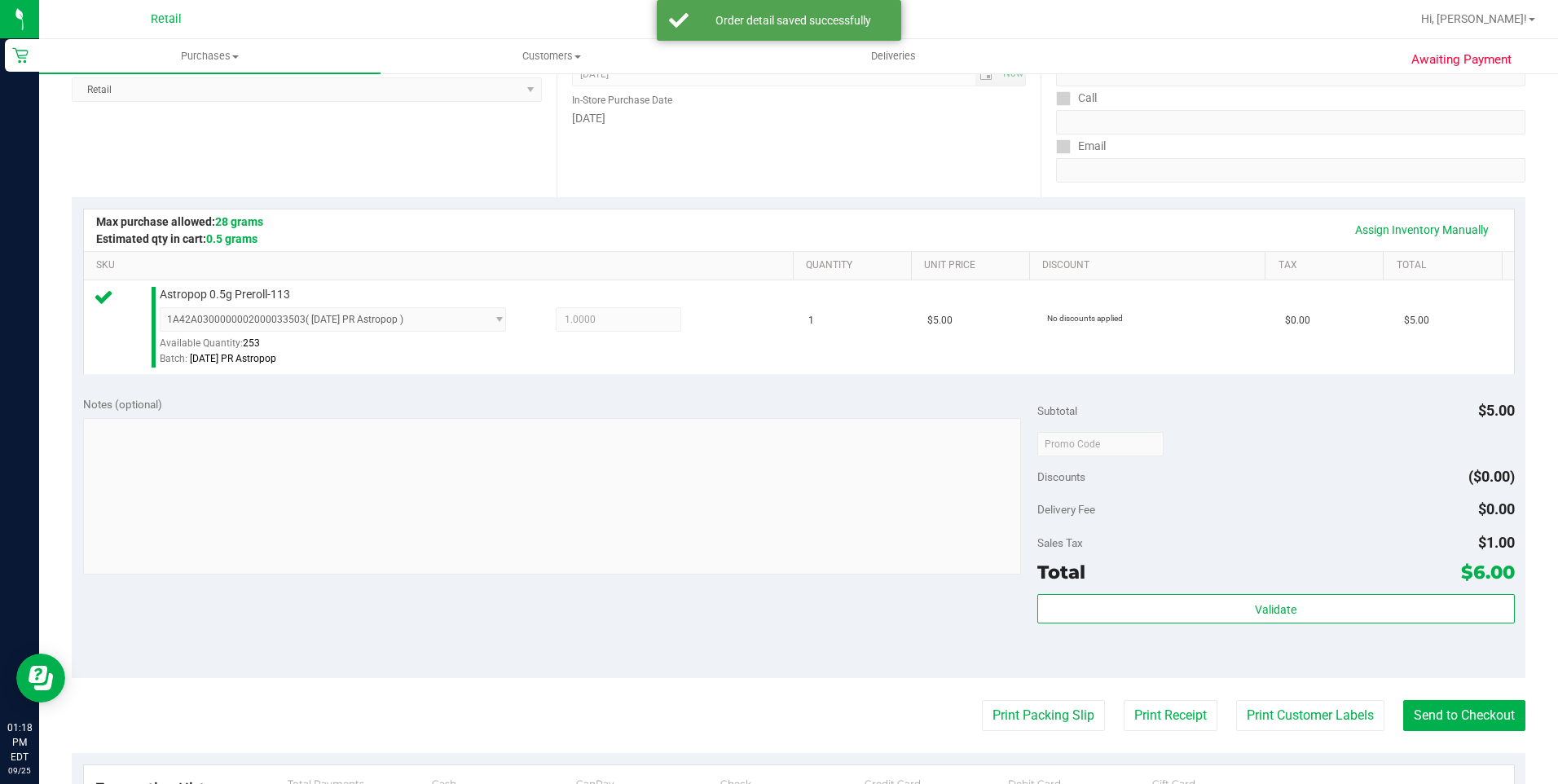
scroll to position [489, 0]
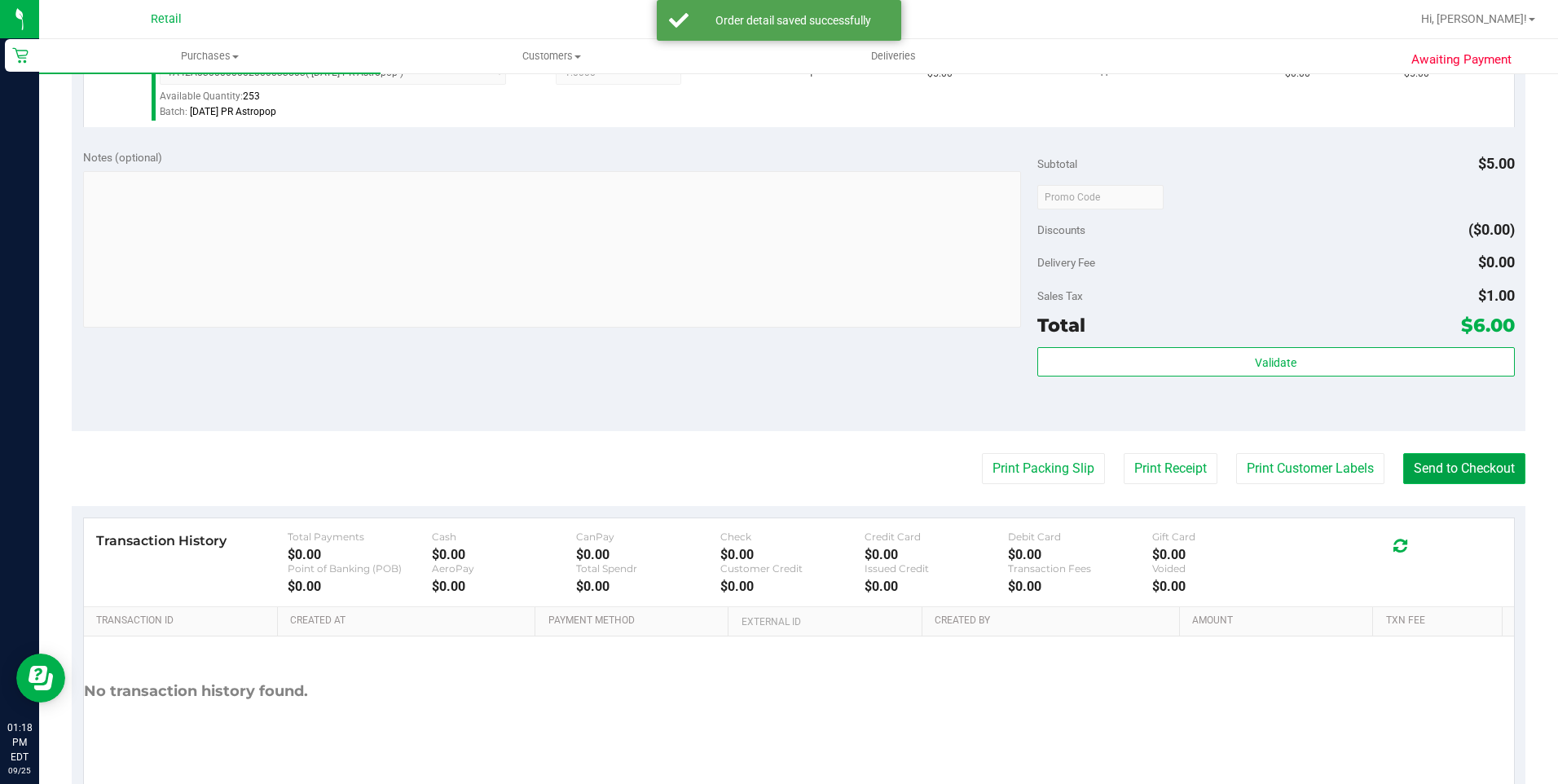
click at [1436, 463] on button "Send to Checkout" at bounding box center [1464, 468] width 122 height 31
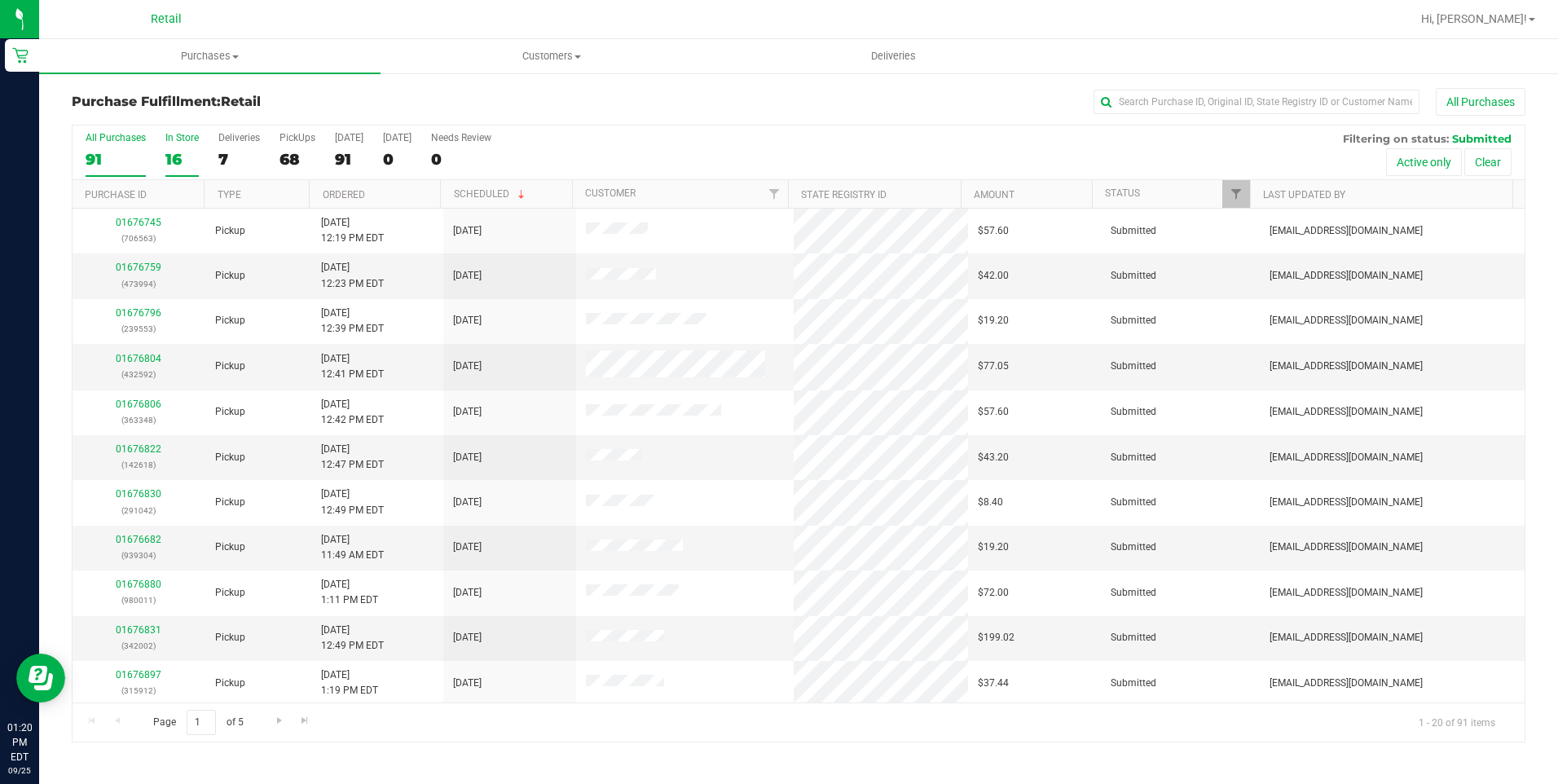
click at [175, 159] on div "16" at bounding box center [182, 159] width 34 height 19
click at [0, 0] on input "In Store 16" at bounding box center [0, 0] width 0 height 0
click at [140, 442] on link "01676878" at bounding box center [138, 448] width 46 height 11
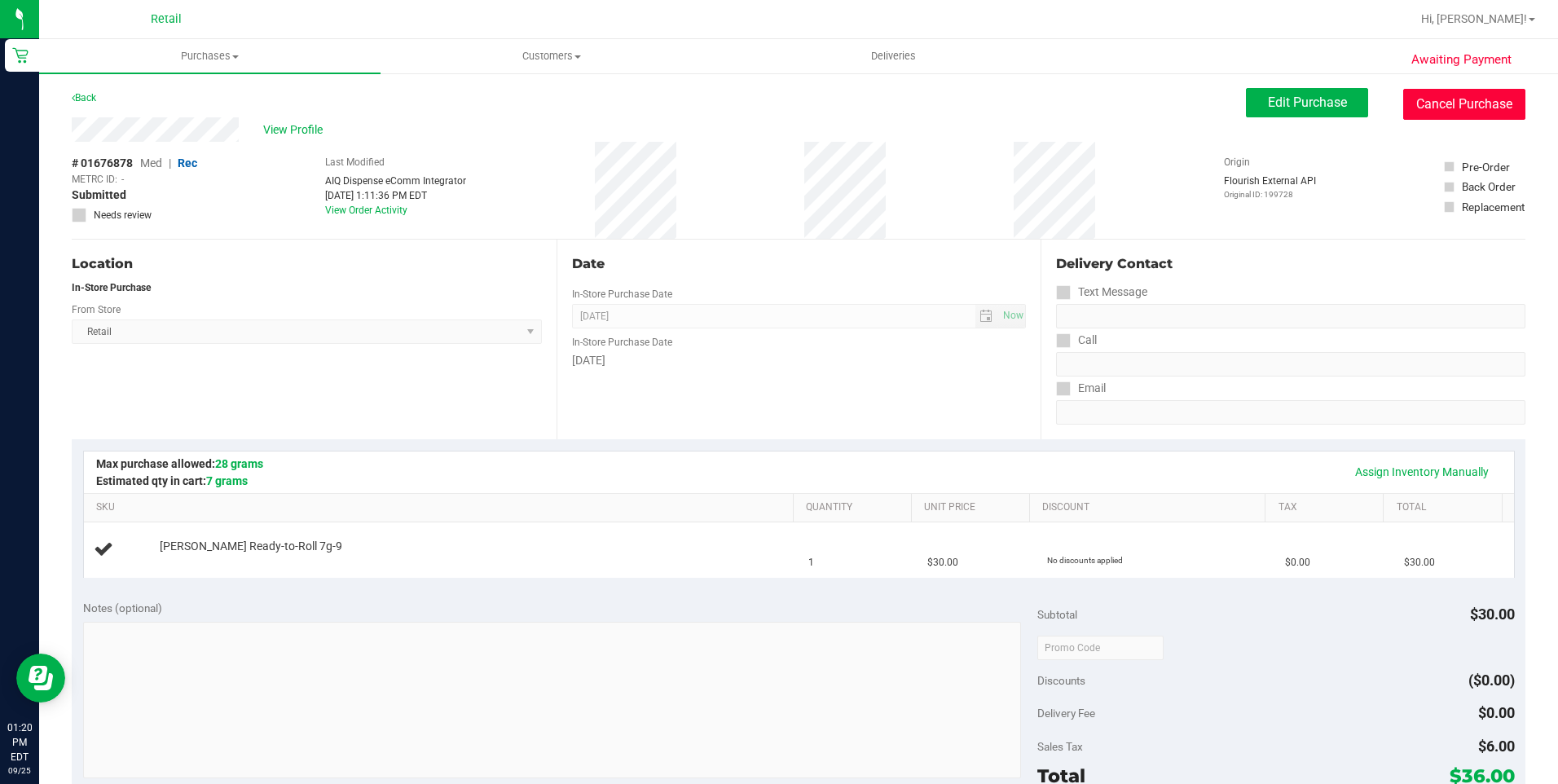
click at [1474, 105] on button "Cancel Purchase" at bounding box center [1464, 104] width 122 height 31
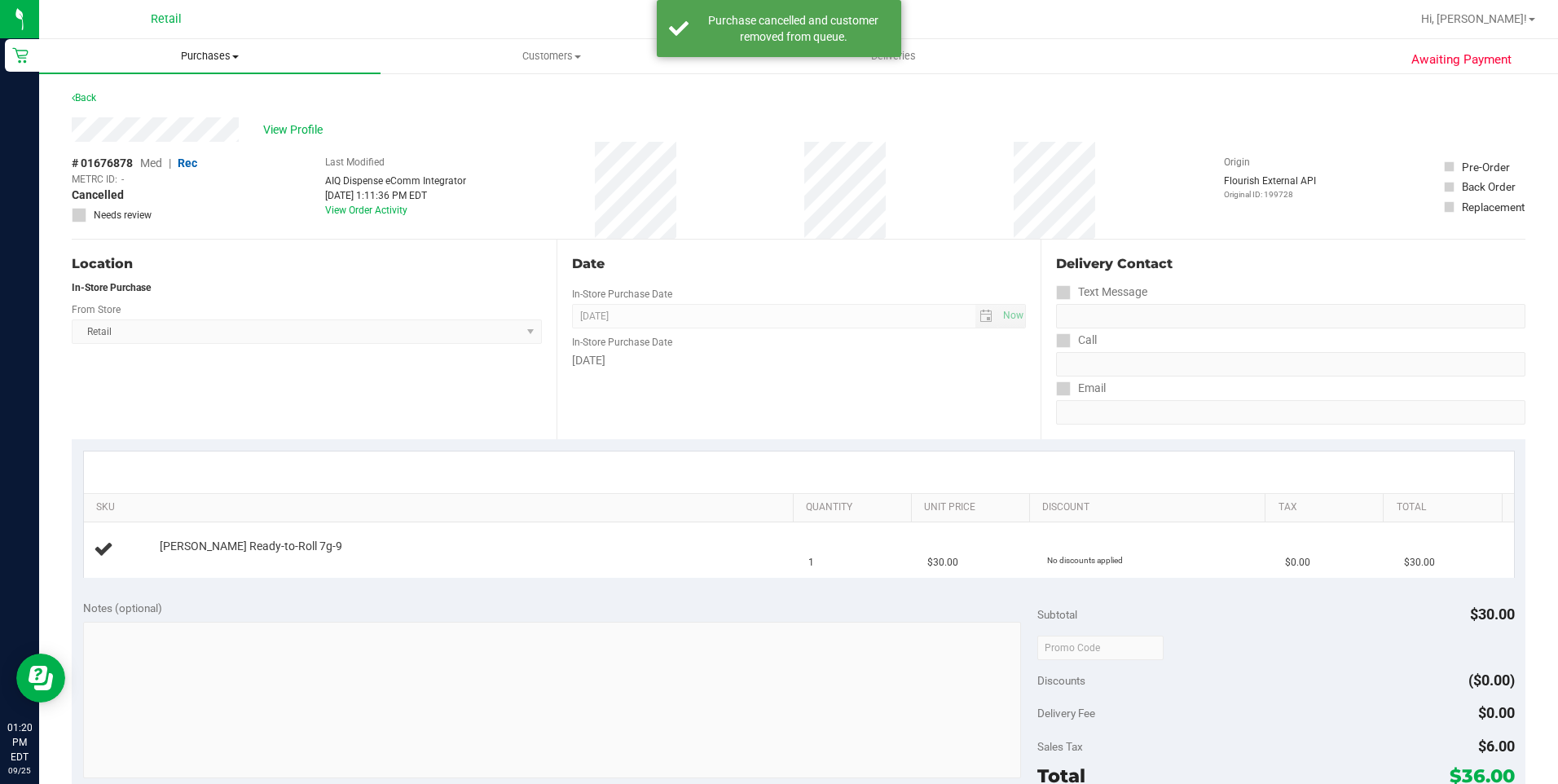
click at [200, 50] on span "Purchases" at bounding box center [209, 56] width 341 height 15
click at [598, 139] on div "View Profile" at bounding box center [798, 130] width 1453 height 24
click at [307, 130] on span "View Profile" at bounding box center [296, 130] width 65 height 17
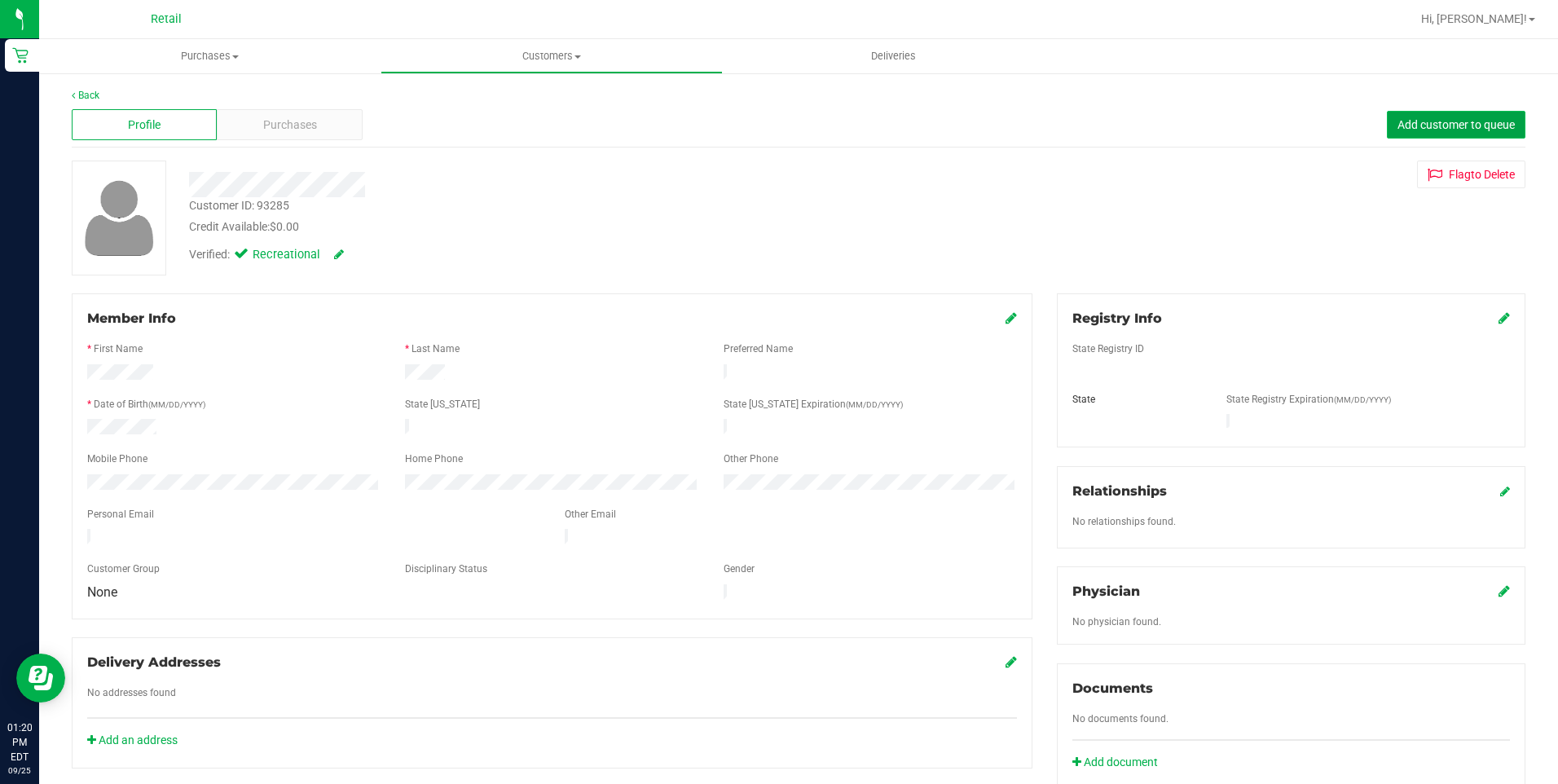
click at [1453, 123] on span "Add customer to queue" at bounding box center [1456, 124] width 118 height 13
click at [202, 49] on span "Purchases" at bounding box center [209, 56] width 341 height 15
click at [193, 93] on span "Summary of purchases" at bounding box center [122, 98] width 167 height 14
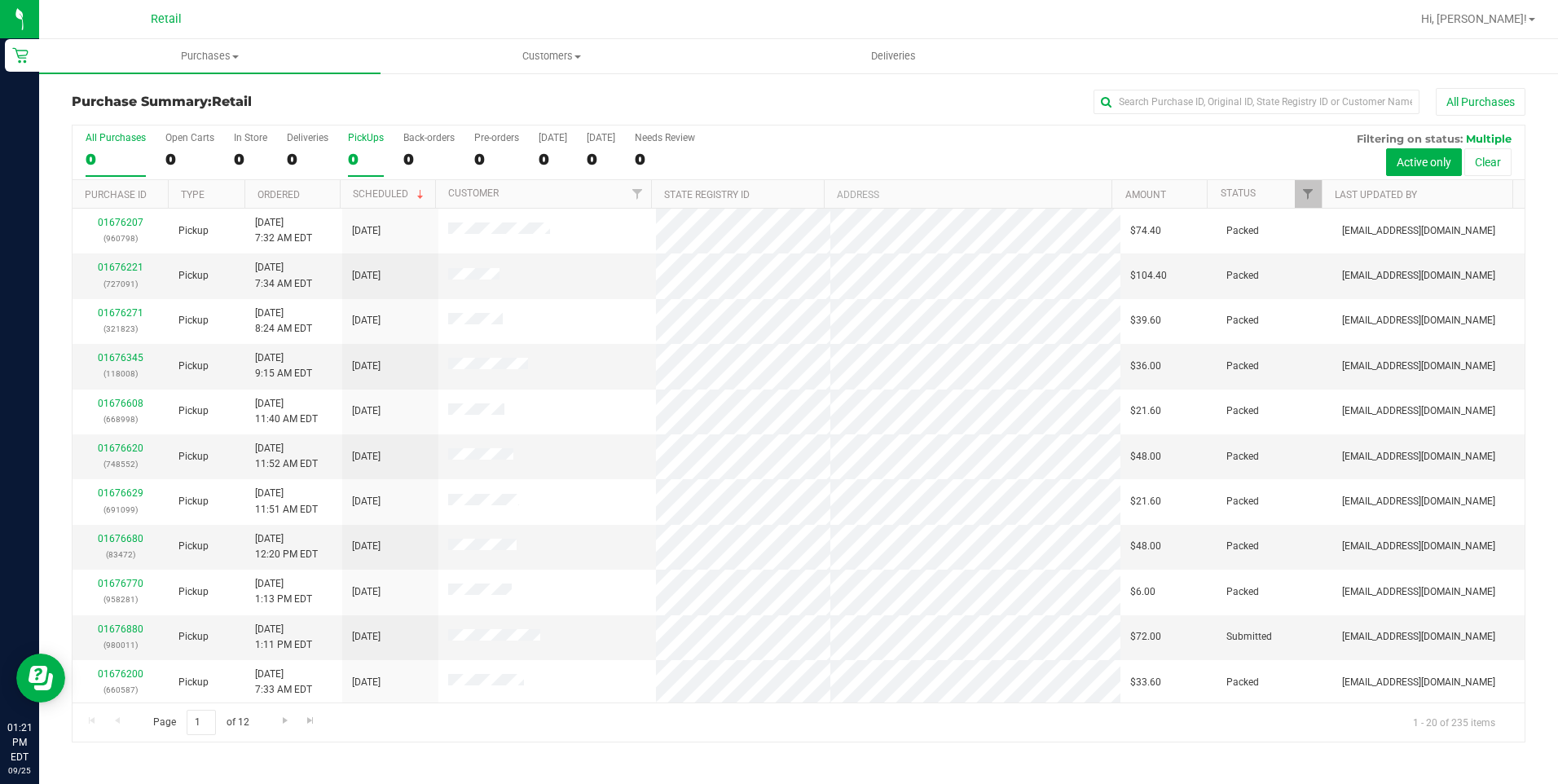
click at [353, 153] on div "0" at bounding box center [365, 159] width 36 height 19
click at [0, 0] on input "PickUps 0" at bounding box center [0, 0] width 0 height 0
click at [1294, 99] on input "text" at bounding box center [1256, 102] width 326 height 24
type input "juan"
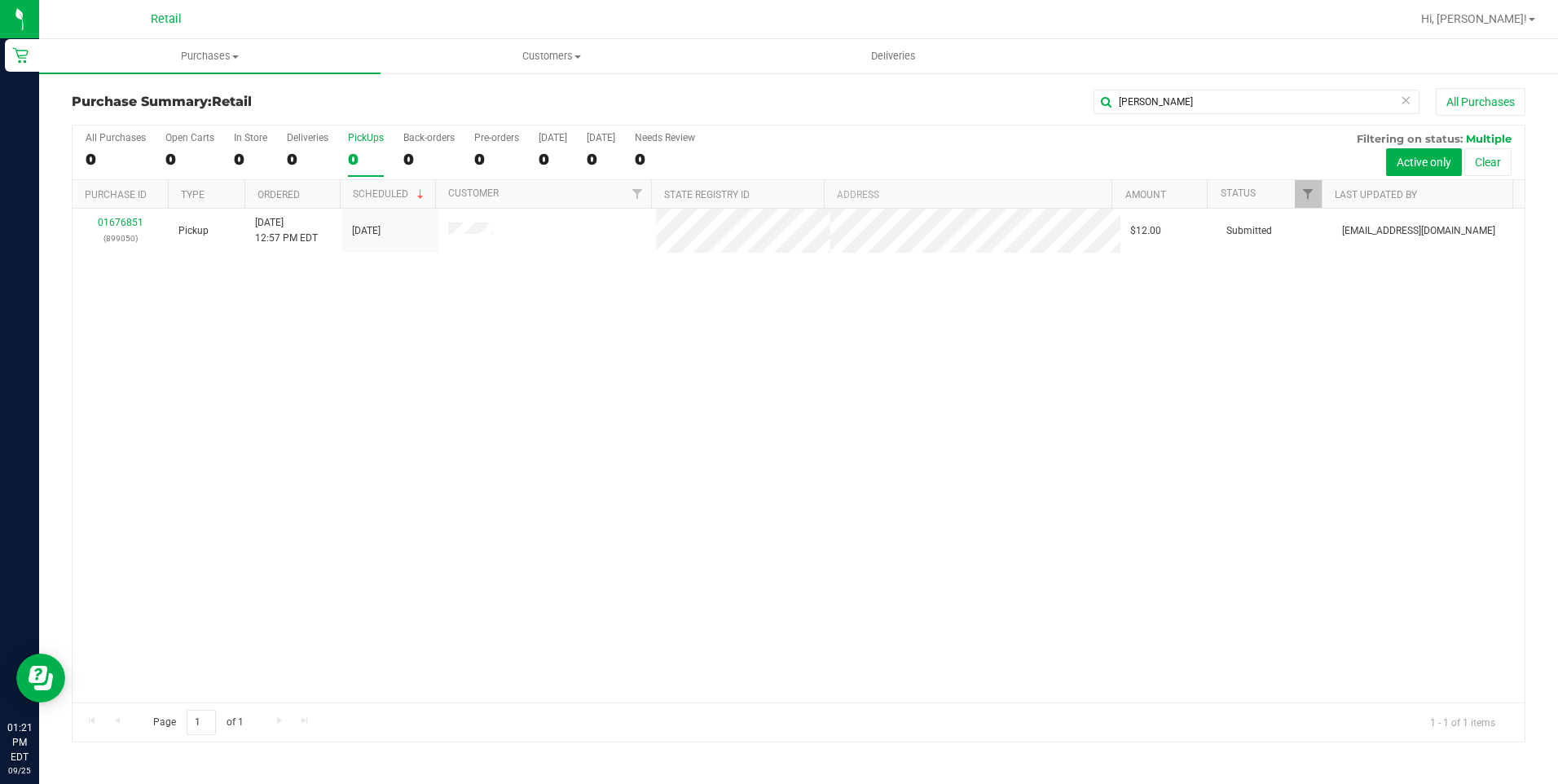
click at [371, 392] on div "01676851 (899050) Pickup 9/25/2025 12:57 PM EDT 9/25/2025 $12.00 Submitted aiqe…" at bounding box center [799, 455] width 1452 height 493
click at [1401, 99] on icon at bounding box center [1406, 99] width 11 height 20
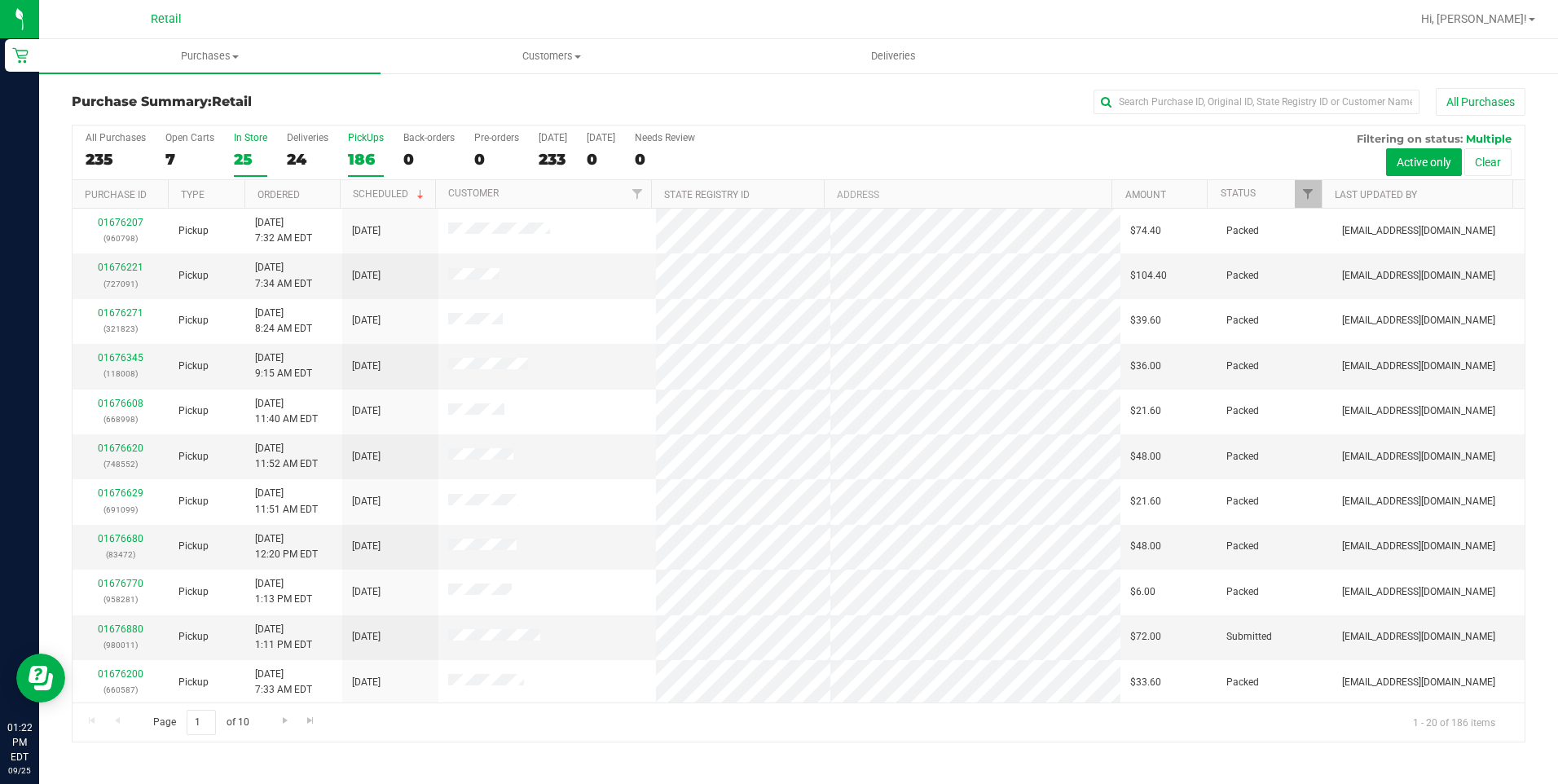
click at [234, 162] on div "25" at bounding box center [250, 159] width 34 height 19
click at [0, 0] on input "In Store 25" at bounding box center [0, 0] width 0 height 0
click at [1236, 103] on input "text" at bounding box center [1256, 102] width 326 height 24
type input "sarah"
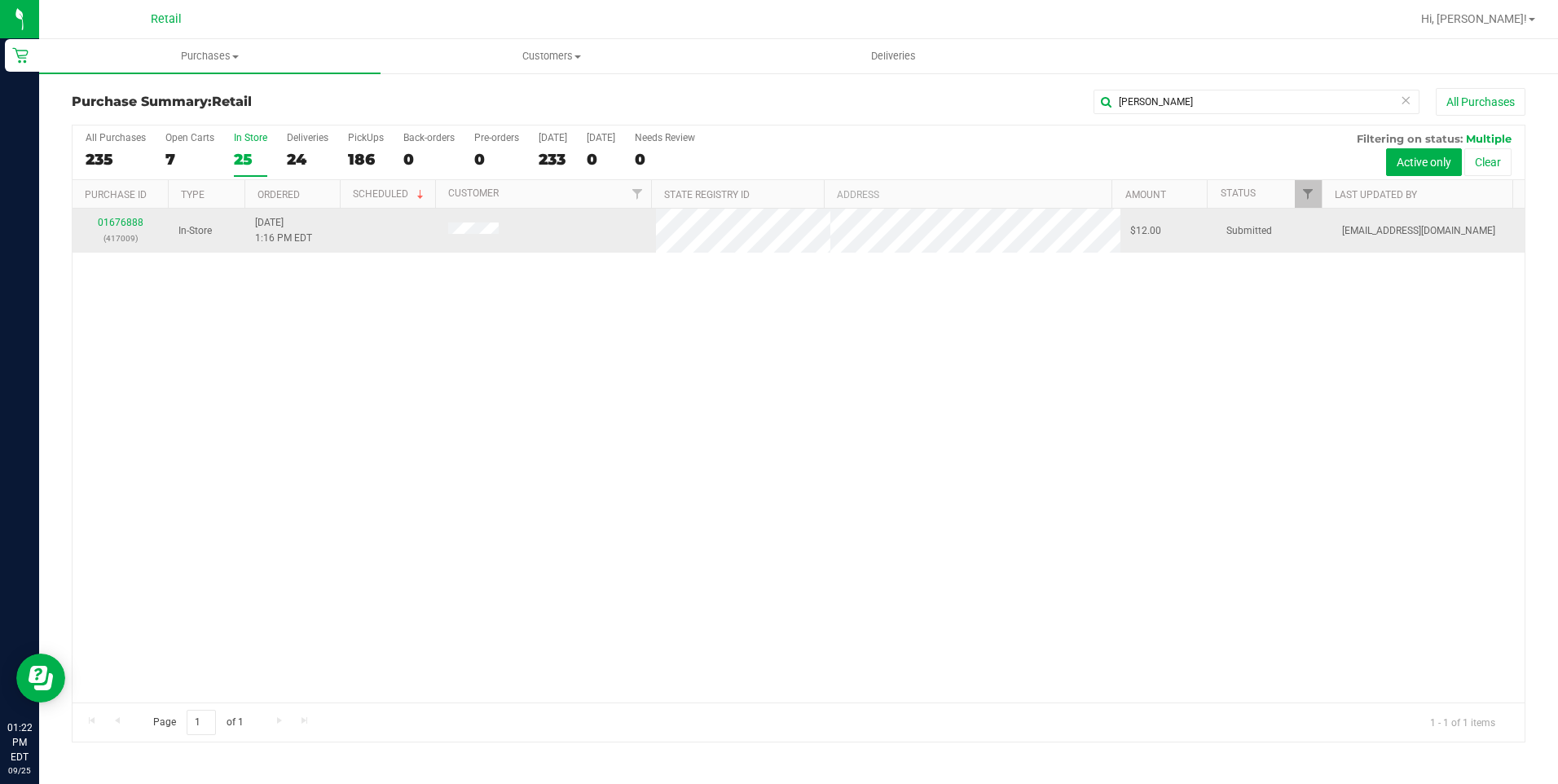
click at [115, 228] on div "01676888 (417009)" at bounding box center [121, 230] width 77 height 31
click at [125, 221] on link "01676888" at bounding box center [121, 222] width 46 height 11
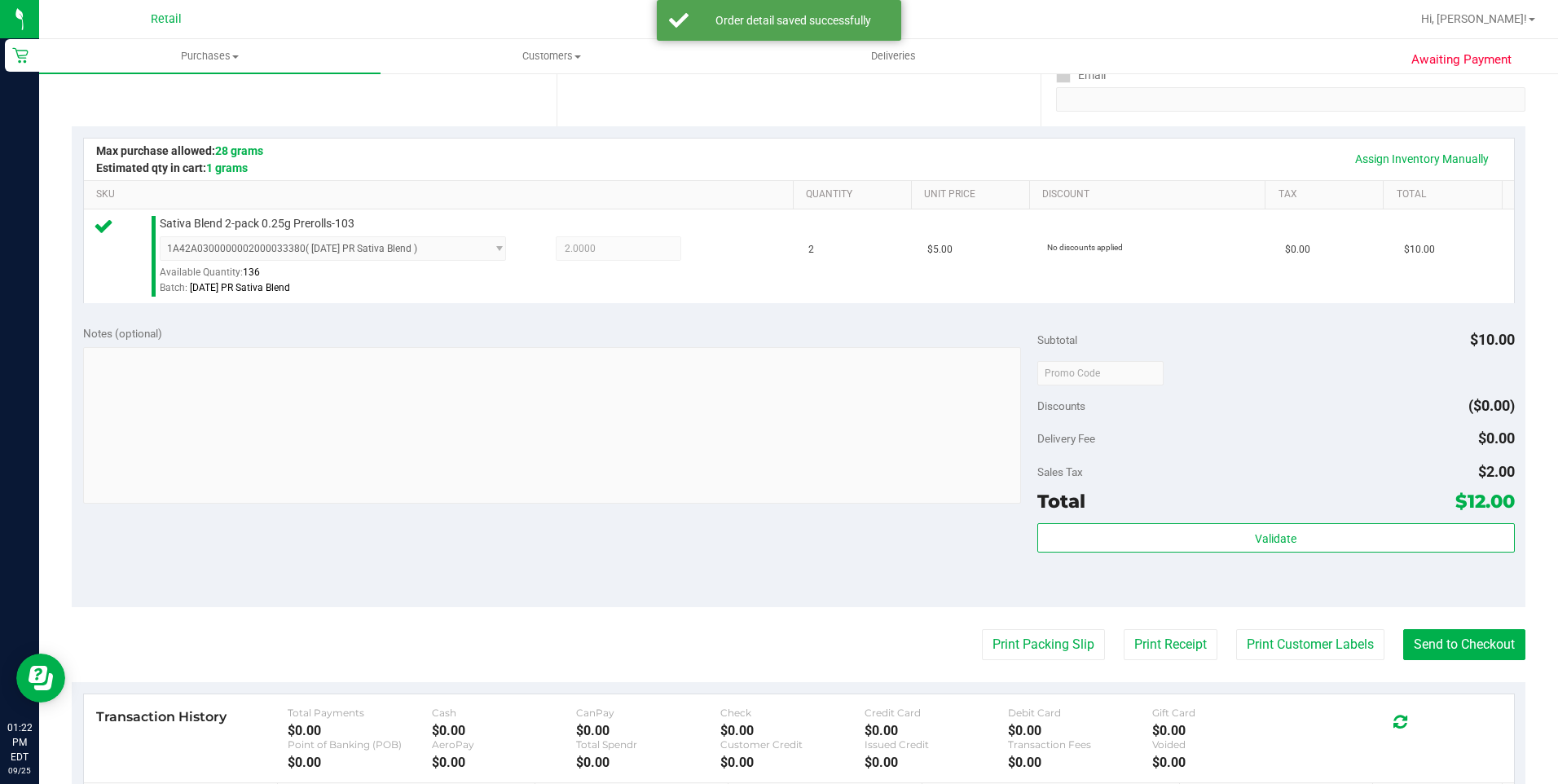
scroll to position [549, 0]
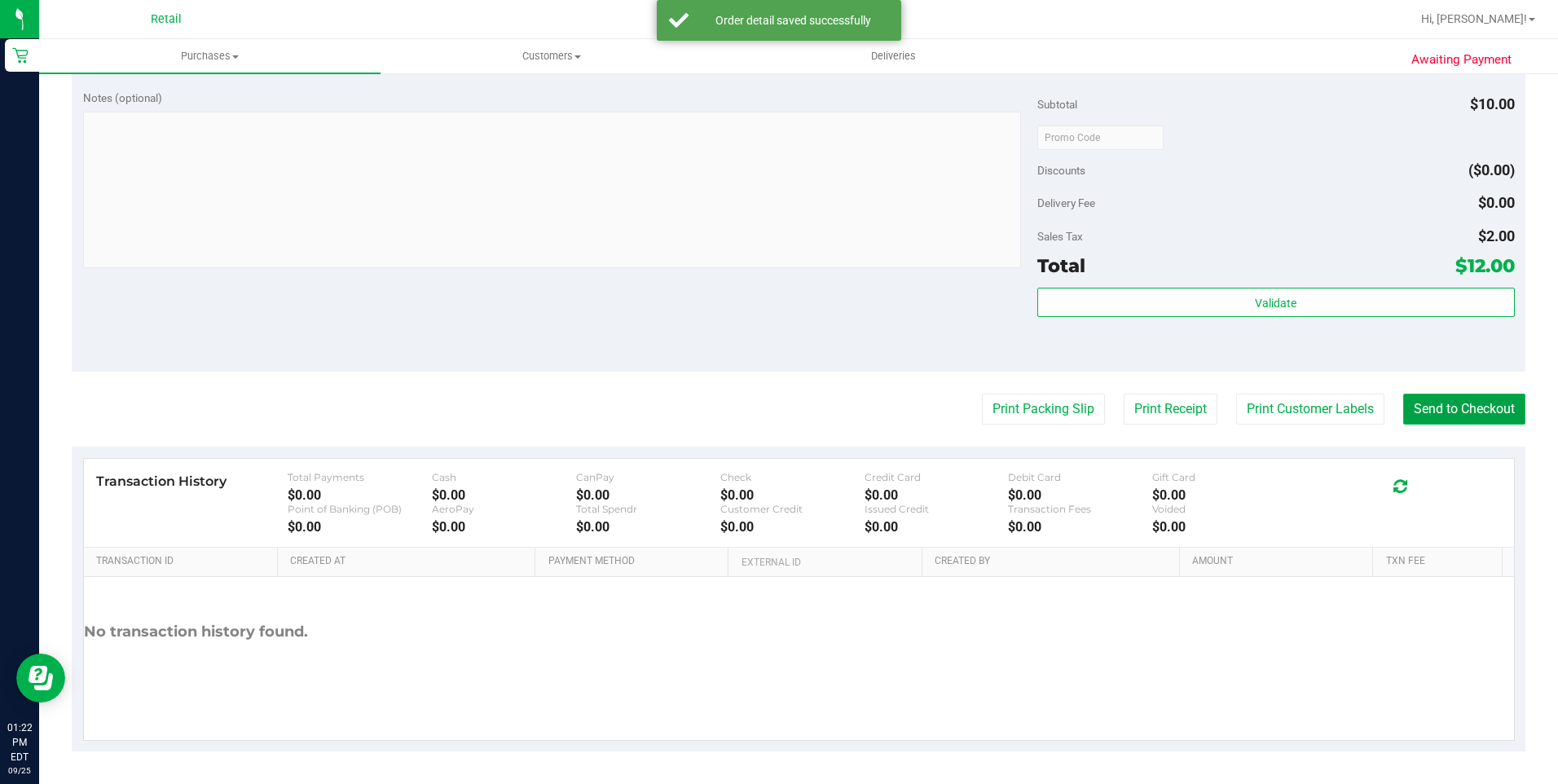
click at [1454, 412] on button "Send to Checkout" at bounding box center [1464, 408] width 122 height 31
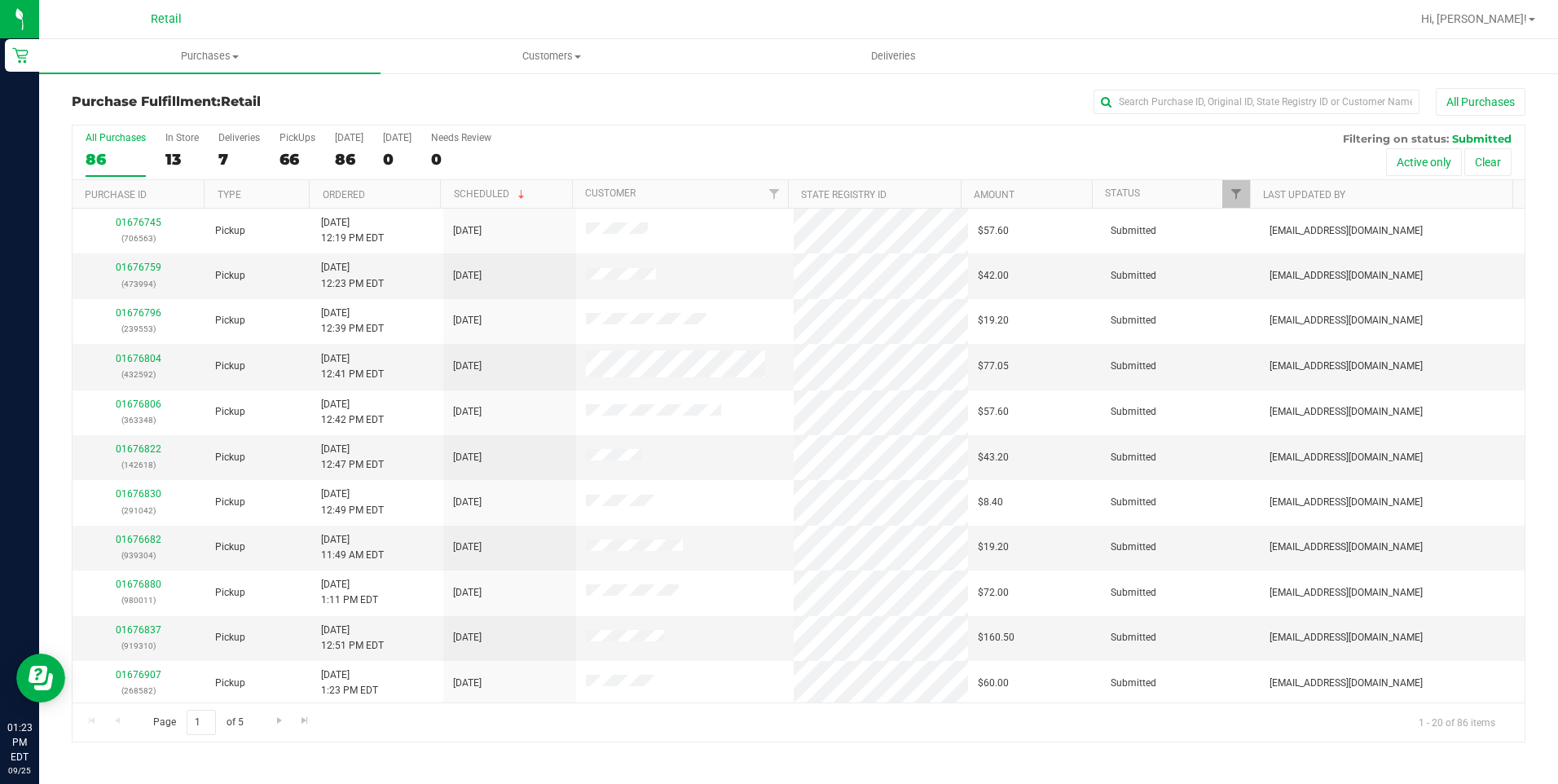
click at [163, 162] on div "All Purchases 86 In Store 13 Deliveries 7 PickUps 66 Today 86 Tomorrow 0 Needs …" at bounding box center [799, 152] width 1452 height 54
click at [168, 160] on div "13" at bounding box center [182, 159] width 34 height 19
click at [0, 0] on input "In Store 13" at bounding box center [0, 0] width 0 height 0
click at [1211, 106] on input "text" at bounding box center [1256, 102] width 326 height 24
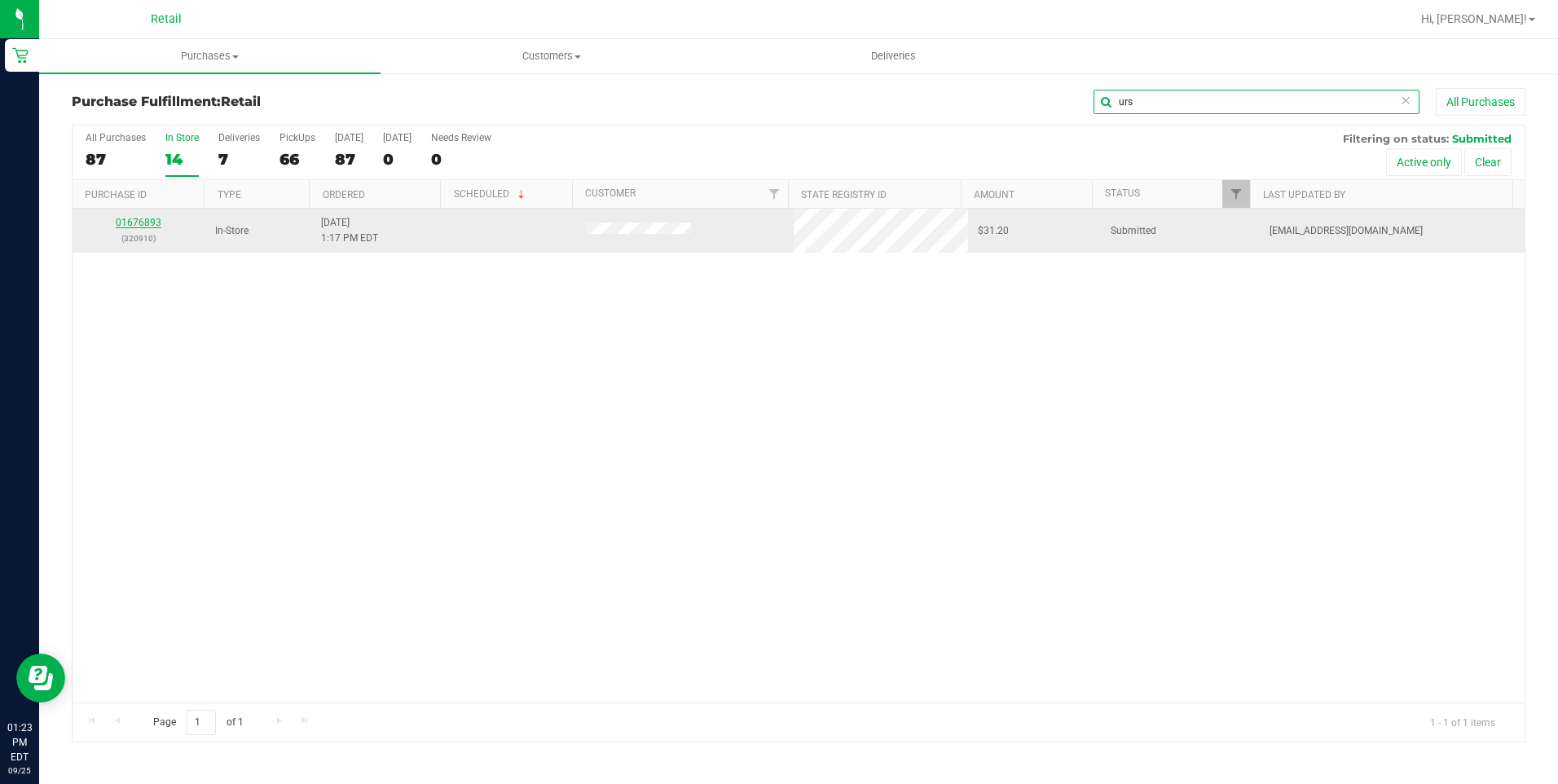
type input "urs"
click at [149, 223] on link "01676893" at bounding box center [138, 222] width 46 height 11
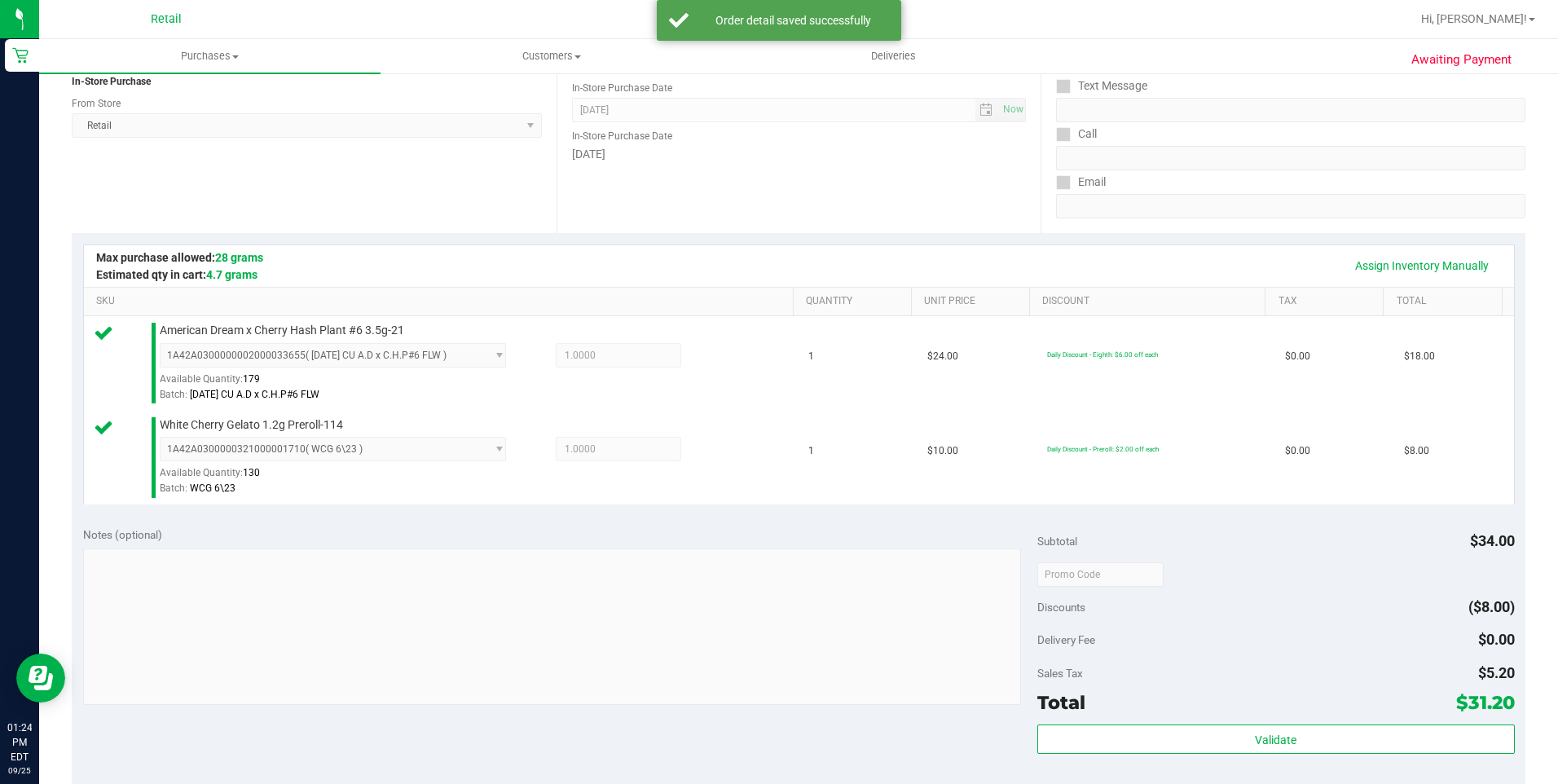
scroll to position [326, 0]
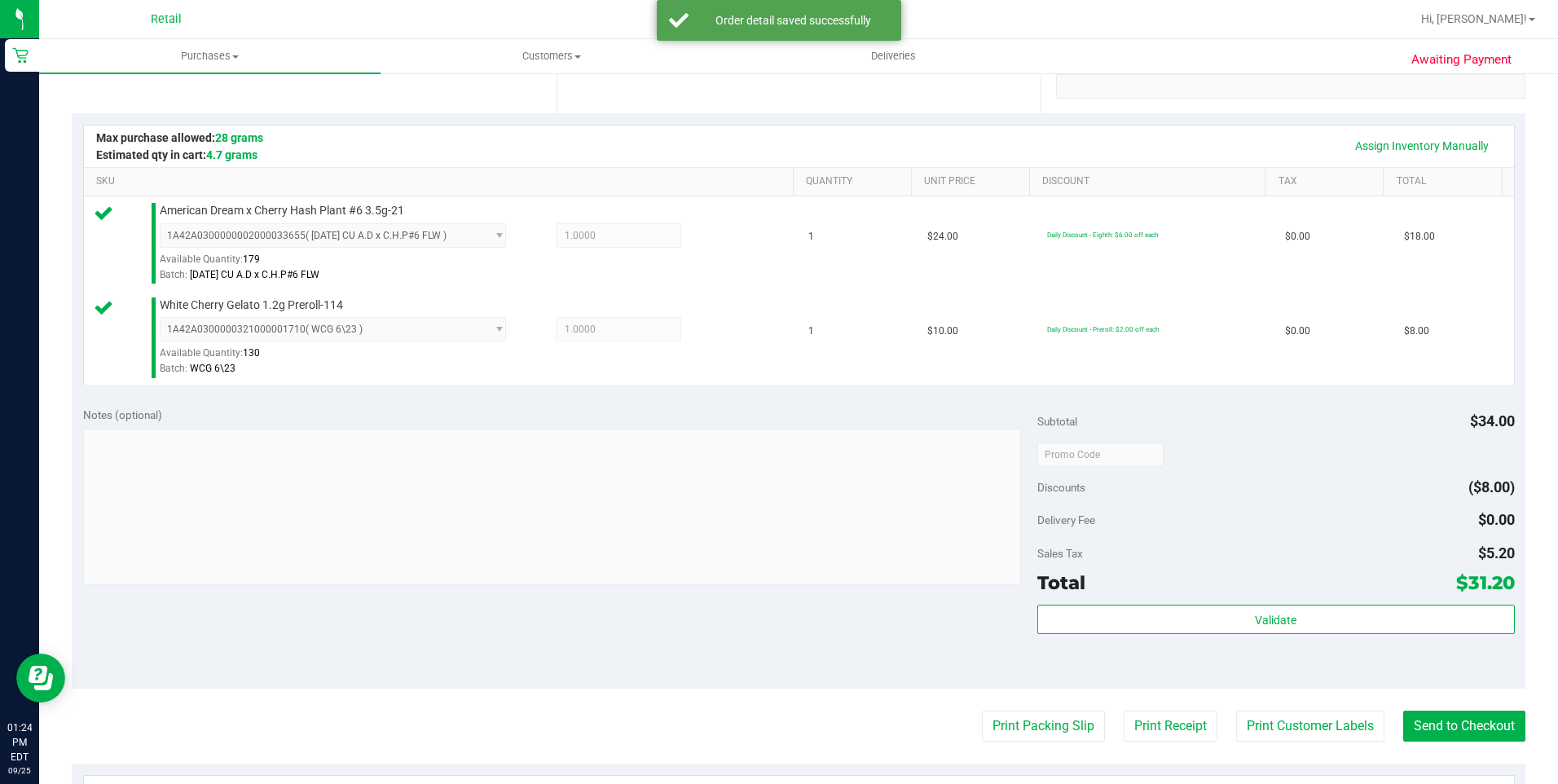
click at [1453, 709] on purchase-details "Back Edit Purchase Cancel Purchase View Profile # 01676893 Med | Rec METRC ID: …" at bounding box center [798, 415] width 1453 height 1306
click at [1454, 709] on purchase-details "Back Edit Purchase Cancel Purchase View Profile # 01676893 Med | Rec METRC ID: …" at bounding box center [798, 415] width 1453 height 1306
click at [1454, 710] on button "Send to Checkout" at bounding box center [1464, 725] width 122 height 31
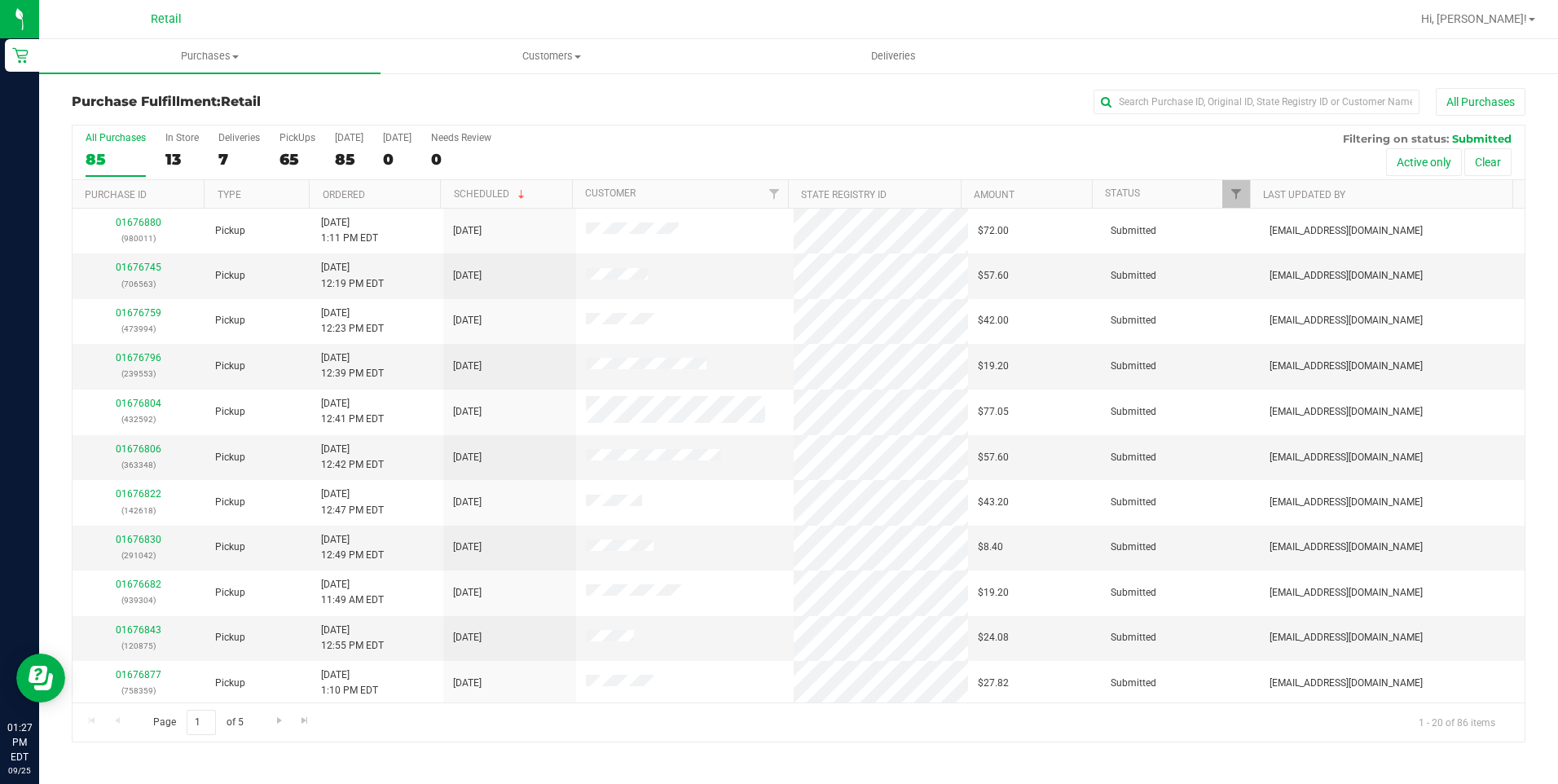
click at [1172, 82] on div "Purchase Fulfillment: Retail All Purchases All Purchases 85 In Store 13 Deliver…" at bounding box center [798, 415] width 1519 height 687
click at [1161, 101] on input "text" at bounding box center [1256, 102] width 326 height 24
type input "alva"
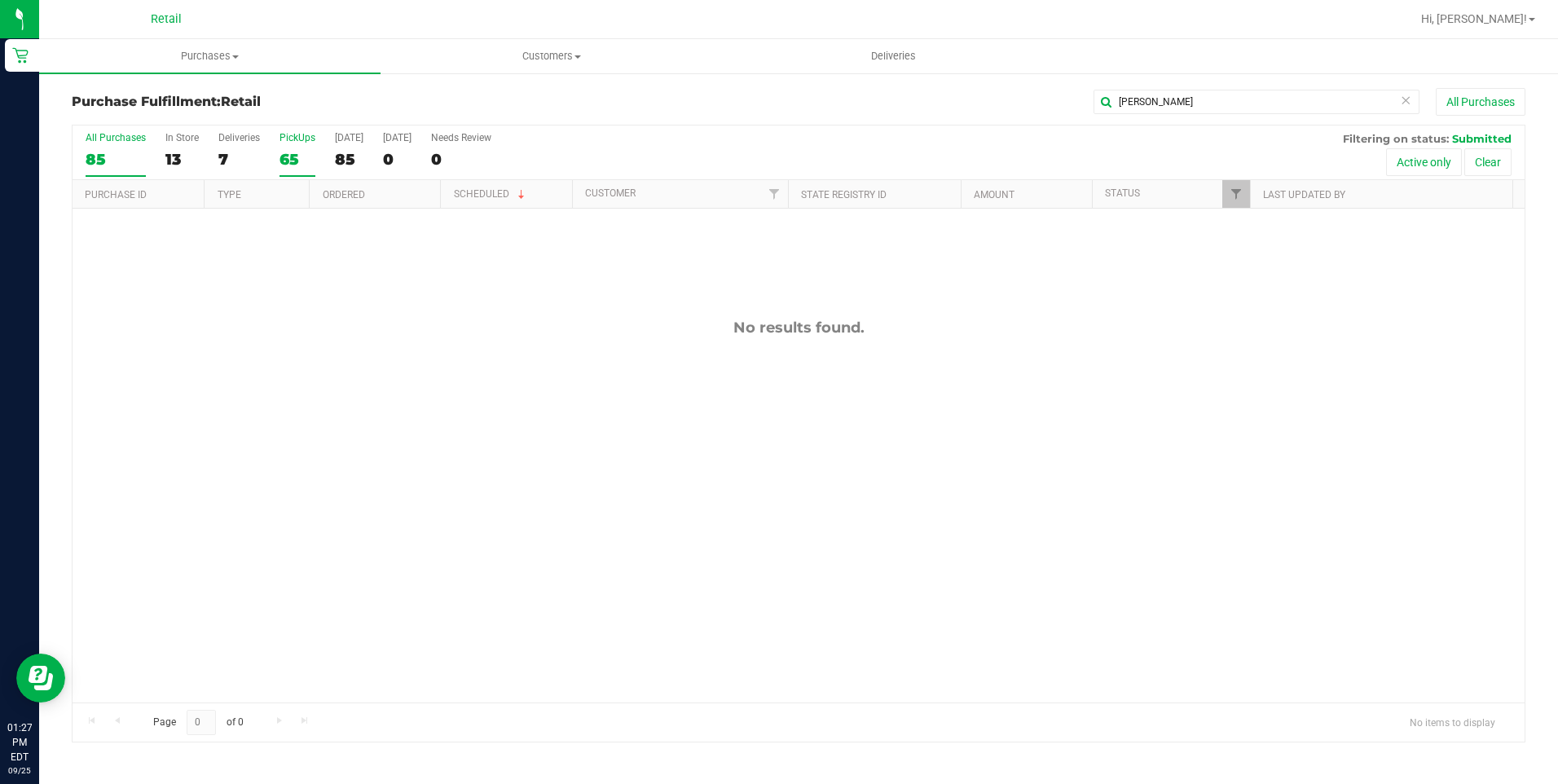
click at [295, 150] on div "65" at bounding box center [297, 159] width 36 height 19
click at [0, 0] on input "PickUps 65" at bounding box center [0, 0] width 0 height 0
click at [1408, 101] on icon at bounding box center [1406, 99] width 11 height 20
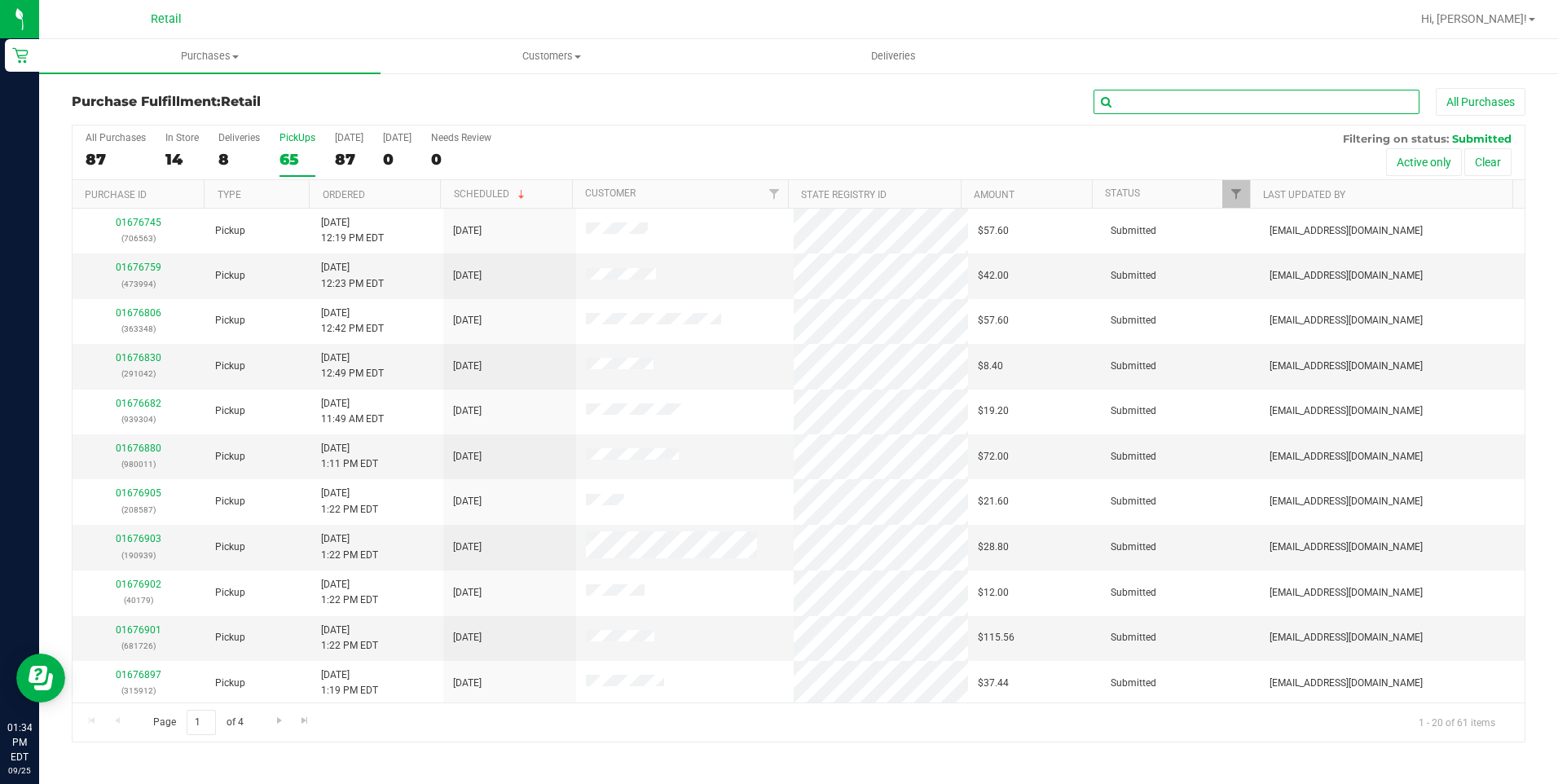
click at [1250, 109] on input "text" at bounding box center [1256, 102] width 326 height 24
type input "kelly"
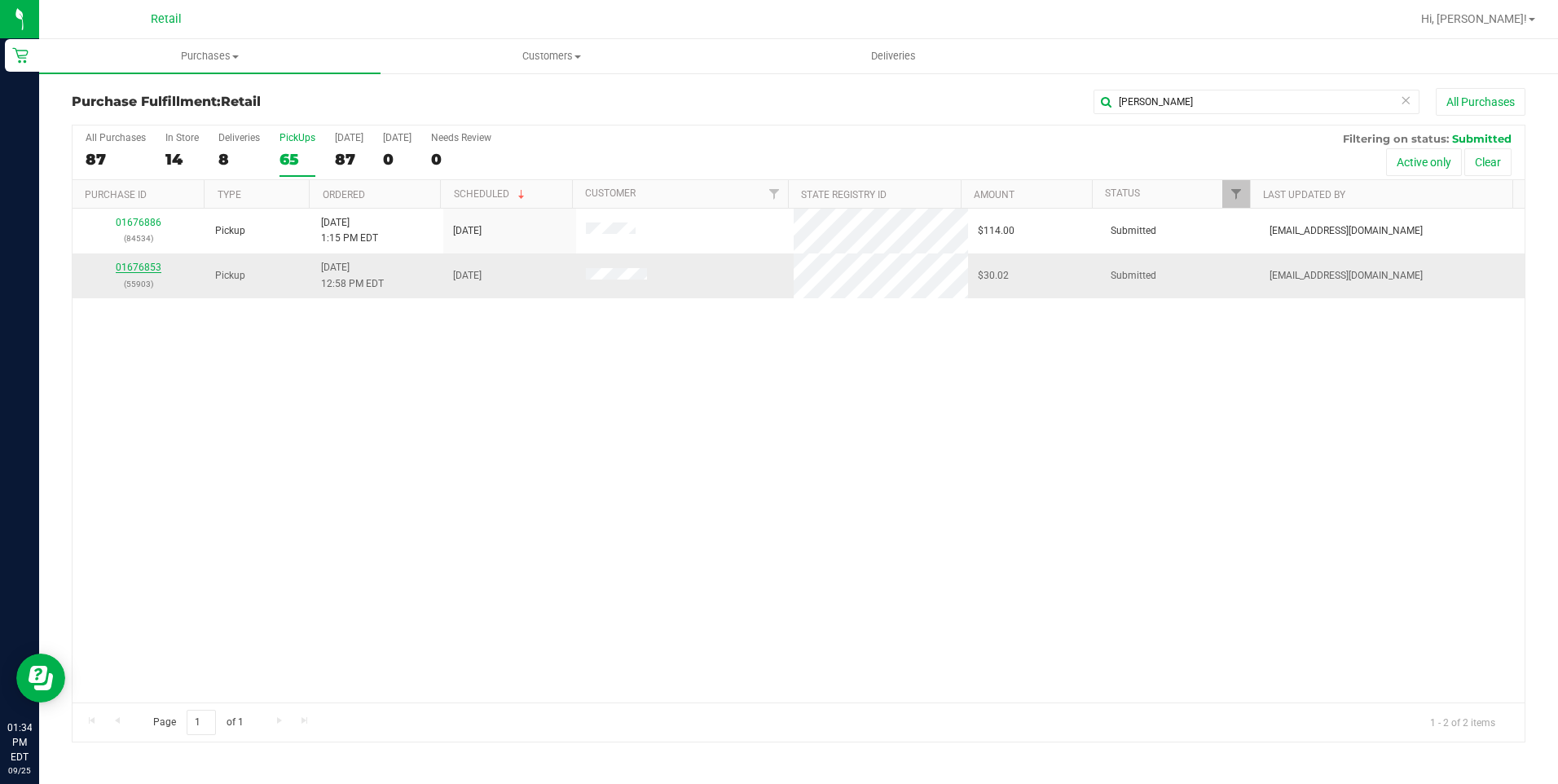
click at [124, 262] on link "01676853" at bounding box center [138, 267] width 46 height 11
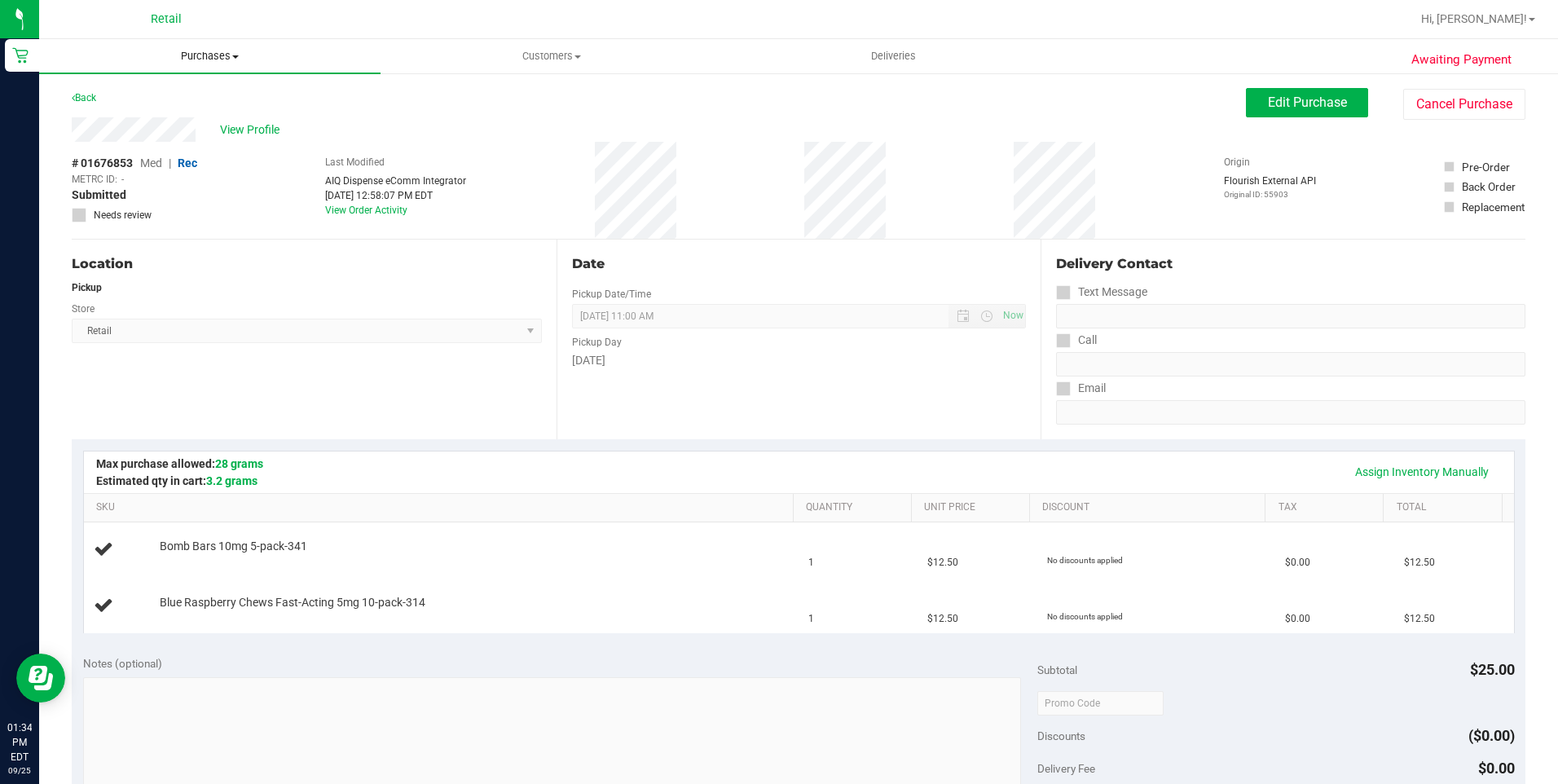
click at [179, 57] on span "Purchases" at bounding box center [209, 56] width 341 height 15
click at [162, 87] on ul "Summary of purchases Fulfillment All purchases" at bounding box center [209, 118] width 341 height 88
click at [188, 48] on uib-tab-heading "Purchases Summary of purchases Fulfillment All purchases" at bounding box center [209, 56] width 341 height 35
click at [145, 108] on li "Fulfillment" at bounding box center [209, 118] width 341 height 20
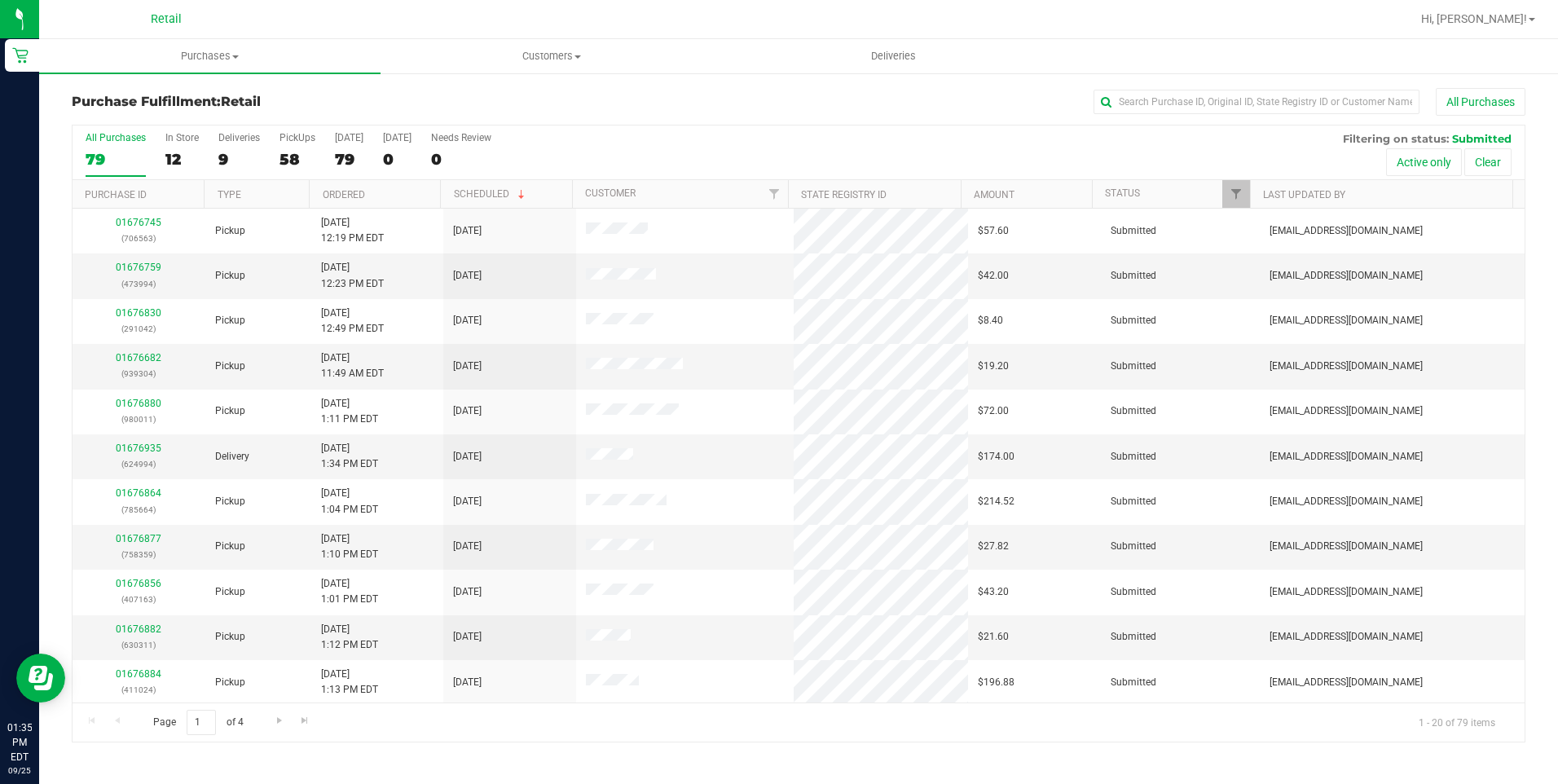
click at [155, 162] on div "All Purchases 79 In Store 12 Deliveries 9 PickUps 58 Today 79 Tomorrow 0 Needs …" at bounding box center [799, 152] width 1452 height 54
click at [163, 160] on div "All Purchases 79 In Store 12 Deliveries 9 PickUps 58 Today 79 Tomorrow 0 Needs …" at bounding box center [799, 152] width 1452 height 54
click at [174, 160] on div "12" at bounding box center [182, 159] width 34 height 19
click at [0, 0] on input "In Store 12" at bounding box center [0, 0] width 0 height 0
click at [153, 449] on link "01676924" at bounding box center [138, 448] width 46 height 11
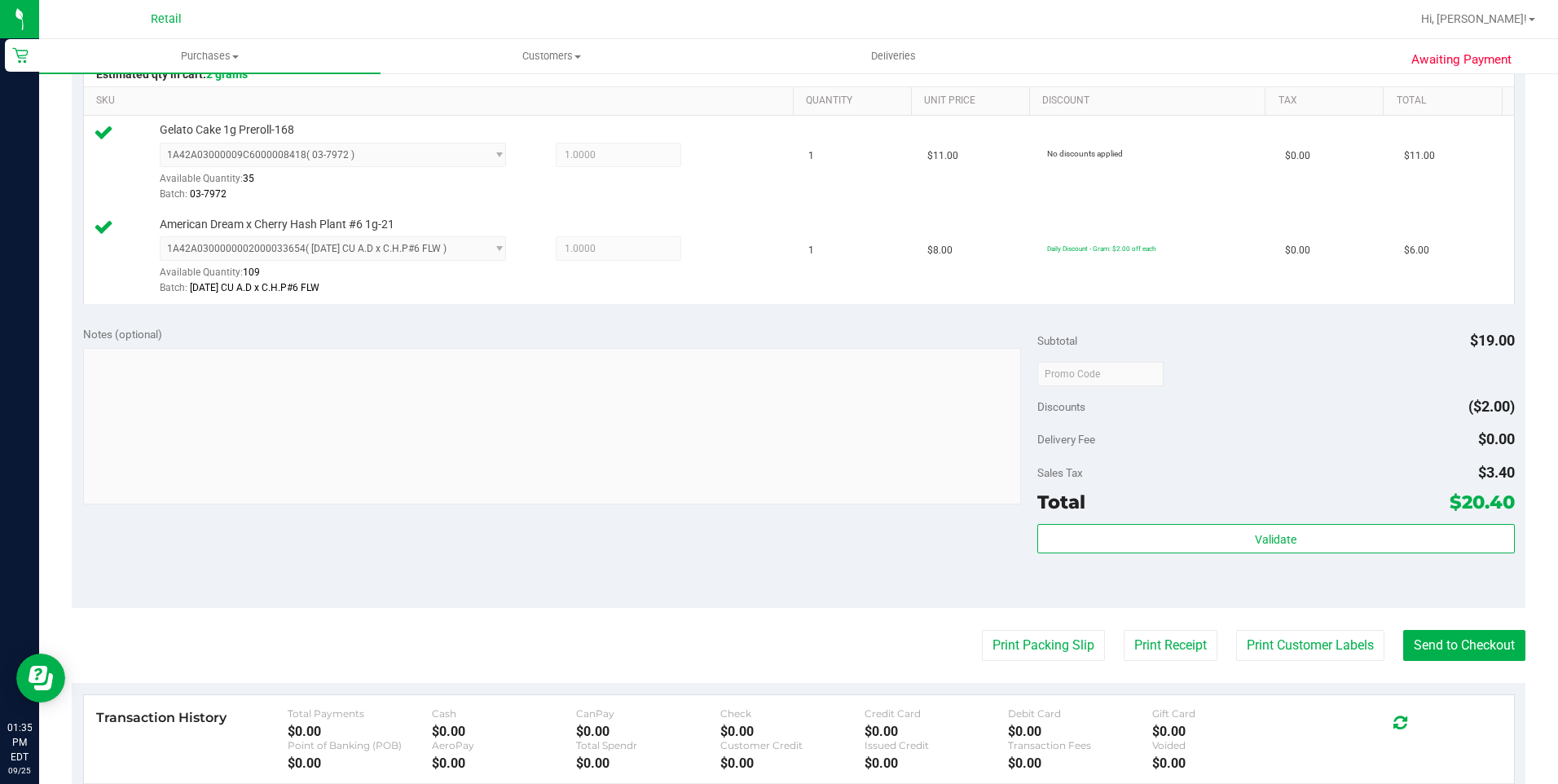
scroll to position [407, 0]
click at [1472, 662] on purchase-details "Back Edit Purchase Cancel Purchase View Profile # 01676924 Med | Rec METRC ID: …" at bounding box center [798, 334] width 1453 height 1306
click at [1472, 651] on button "Send to Checkout" at bounding box center [1464, 644] width 122 height 31
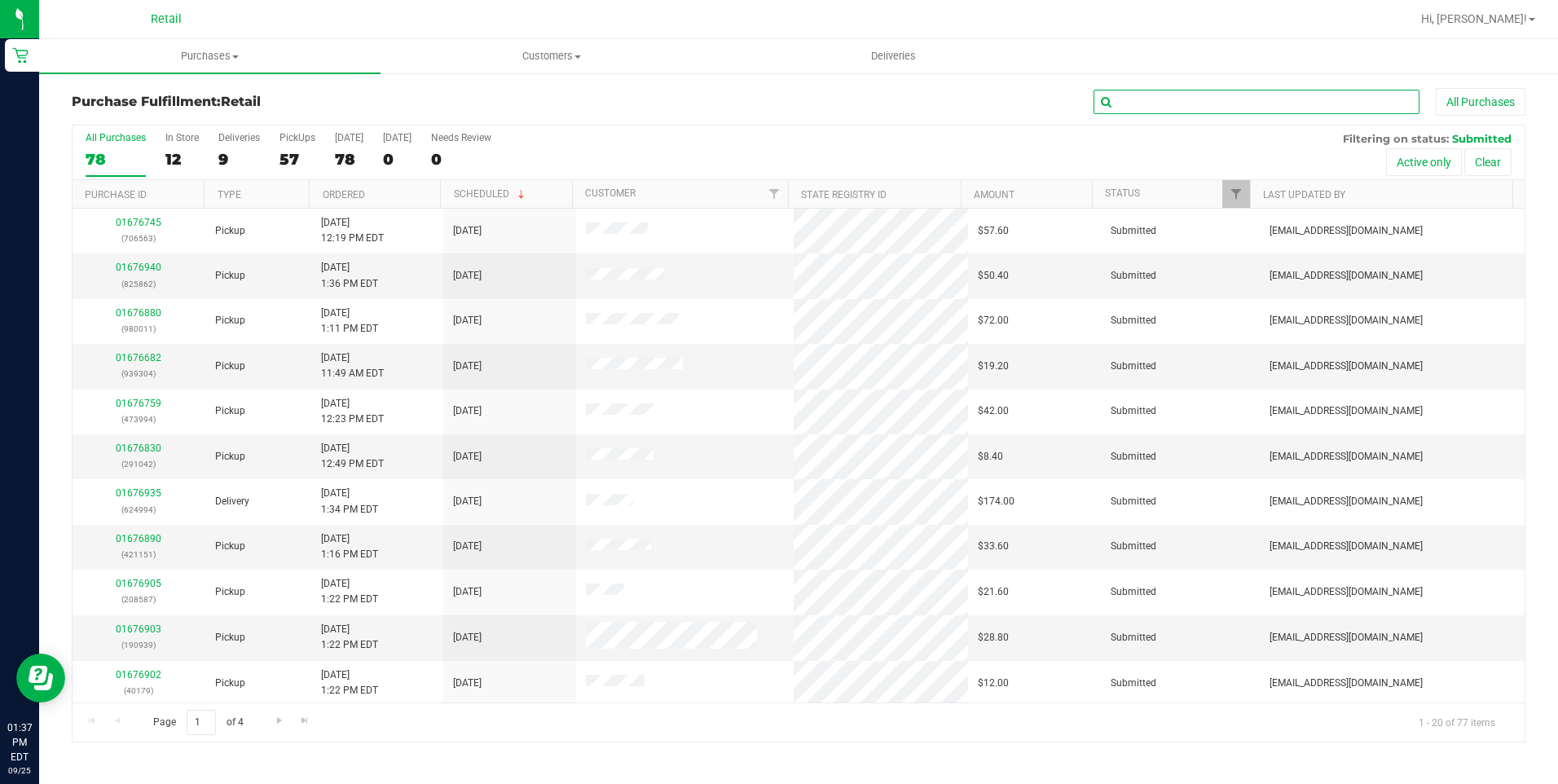
click at [1184, 103] on input "text" at bounding box center [1256, 102] width 326 height 24
type input "jimmy"
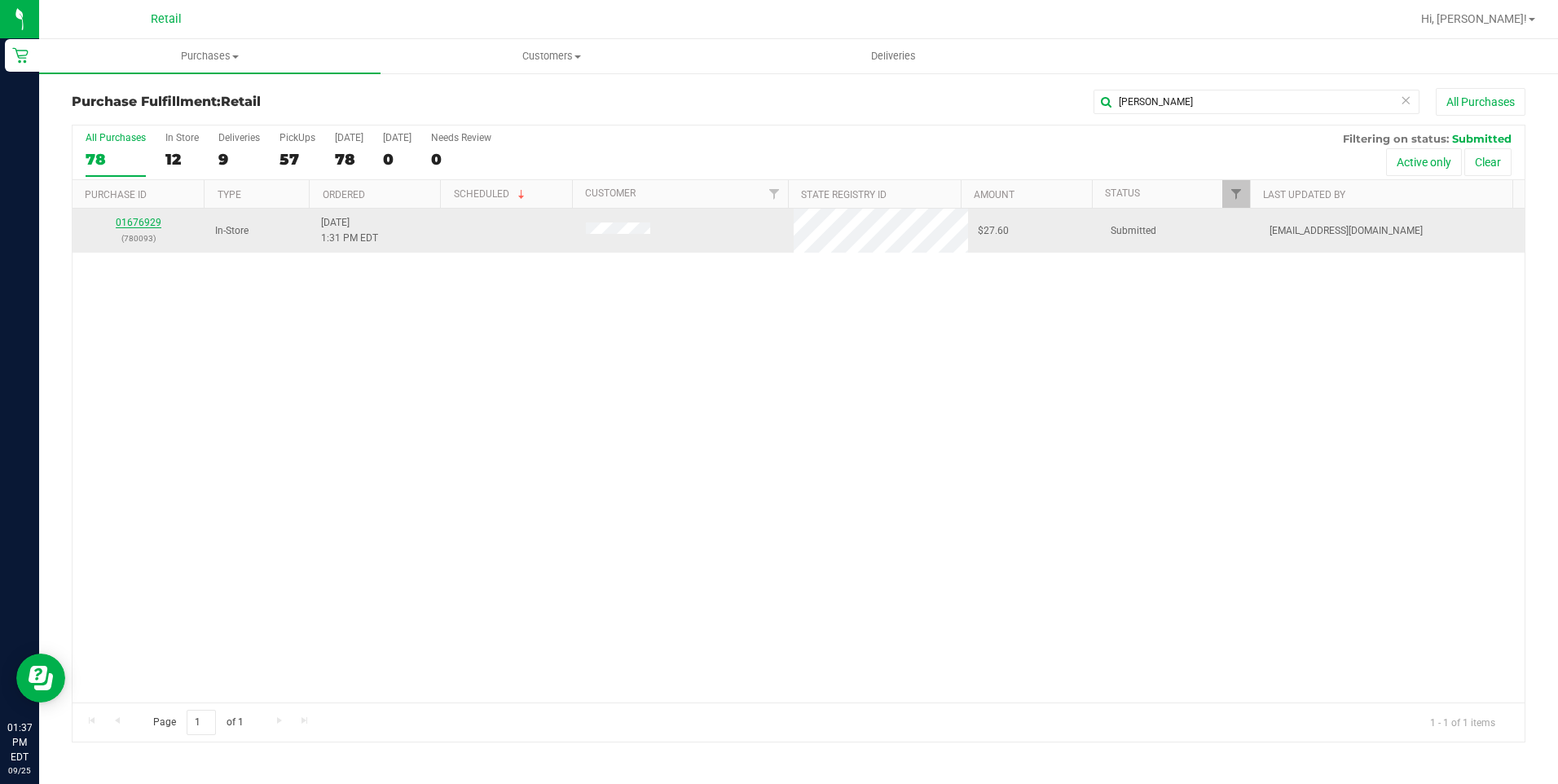
click at [134, 226] on link "01676929" at bounding box center [138, 222] width 46 height 11
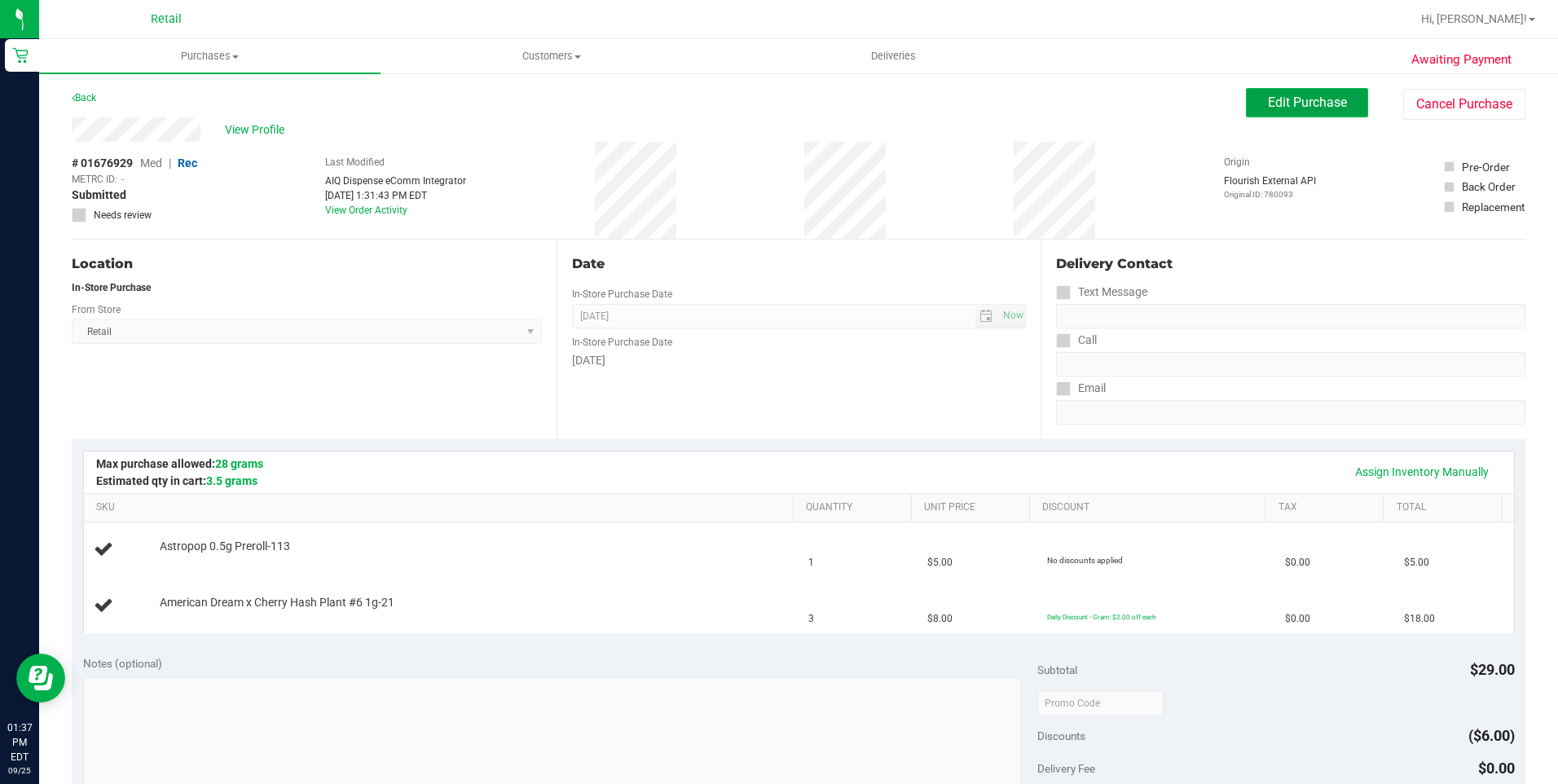
click at [1323, 107] on span "Edit Purchase" at bounding box center [1308, 102] width 79 height 16
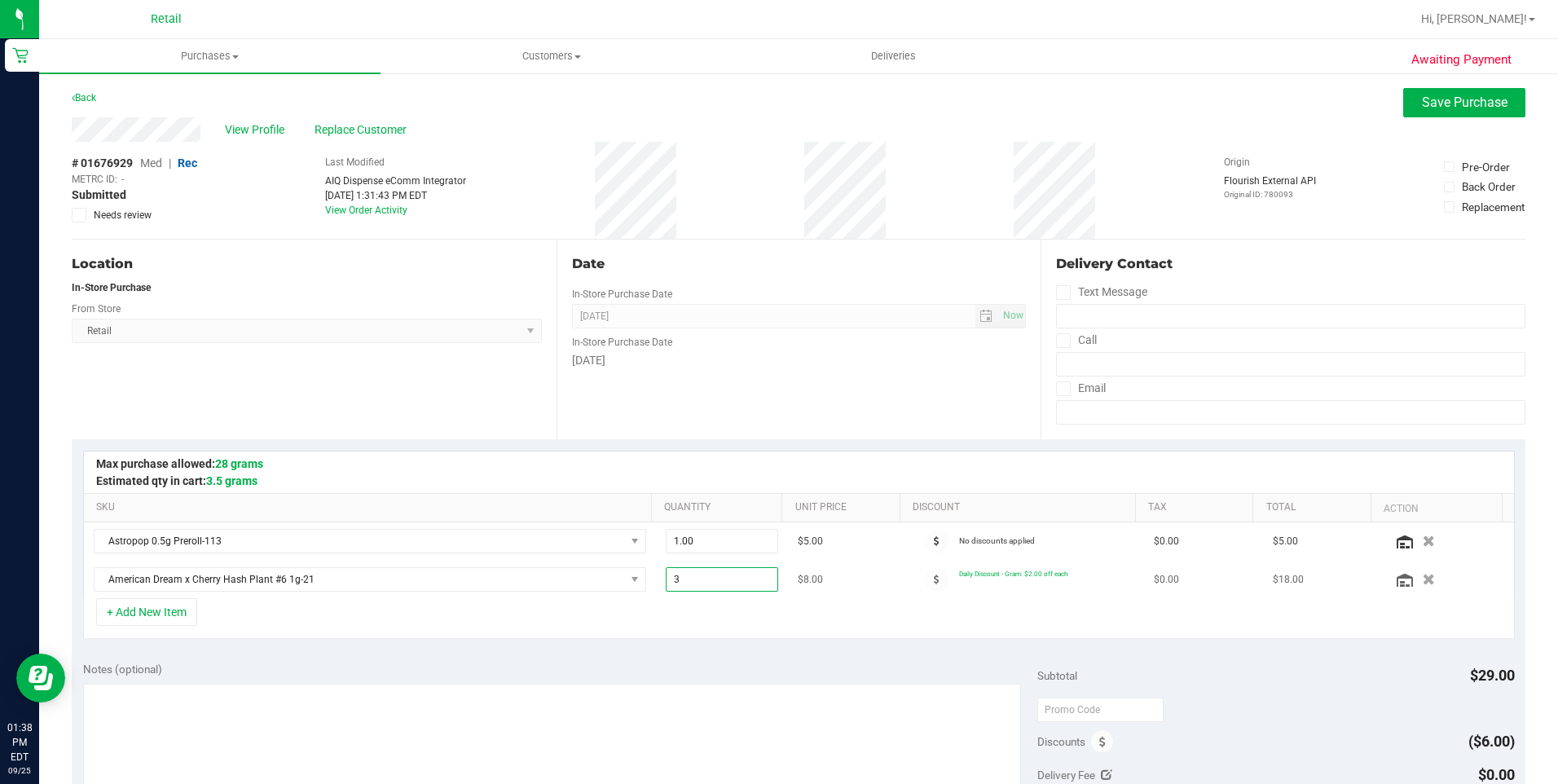
click at [728, 582] on span "3.00 3" at bounding box center [722, 579] width 112 height 24
click at [728, 582] on input "3" at bounding box center [722, 579] width 111 height 22
type input "2"
type input "2.00"
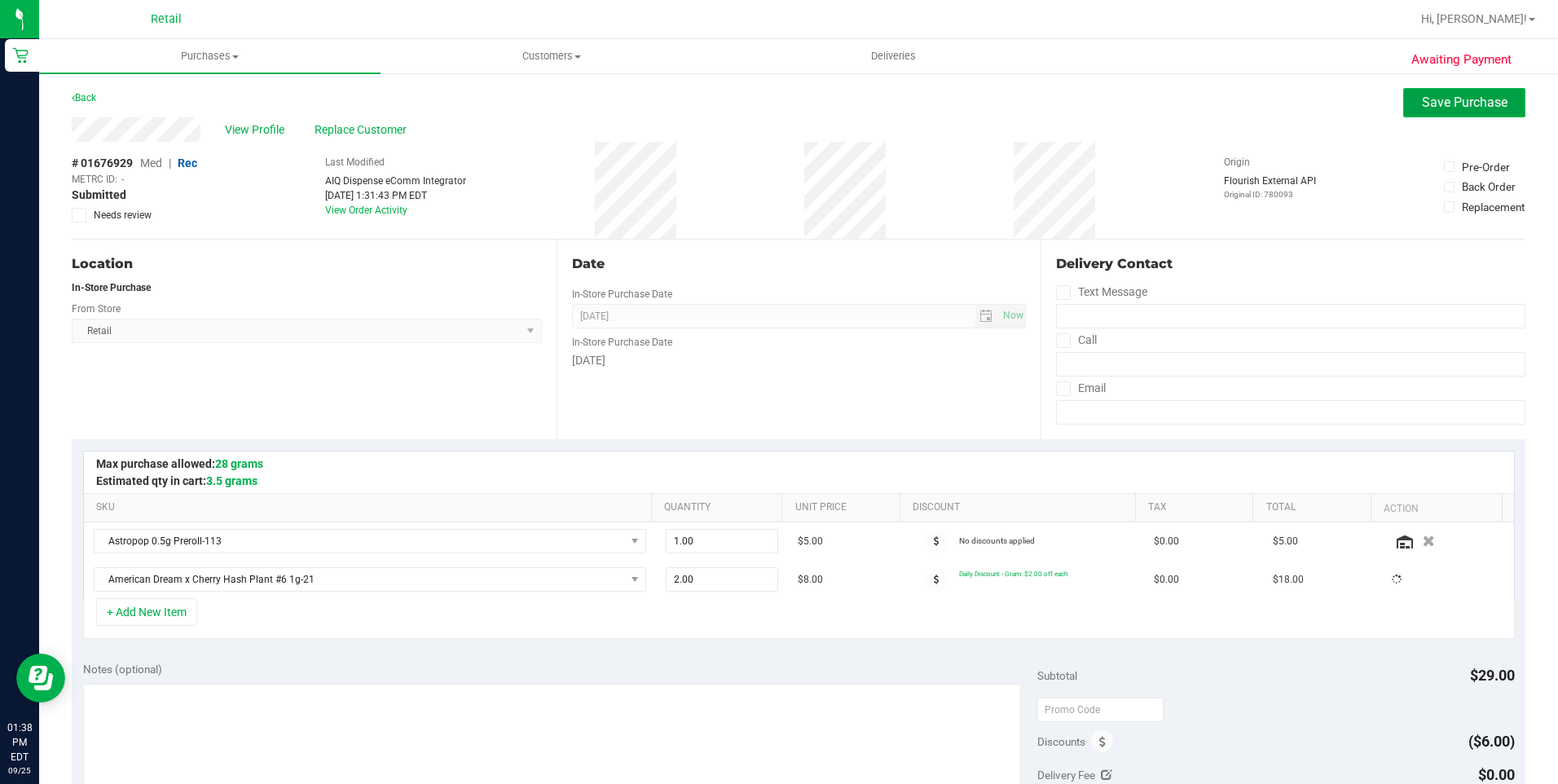
click at [1442, 97] on span "Save Purchase" at bounding box center [1465, 102] width 86 height 16
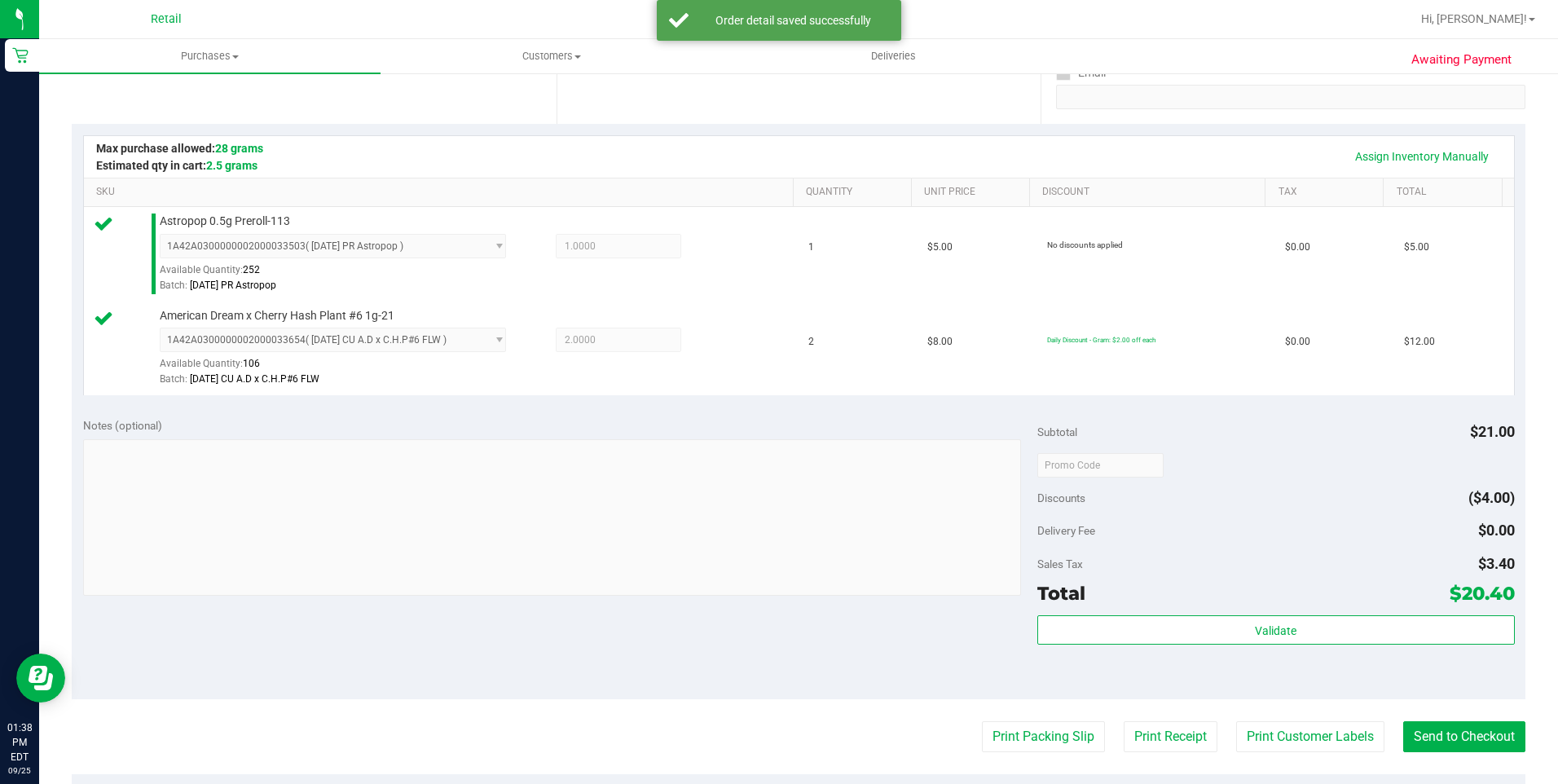
scroll to position [407, 0]
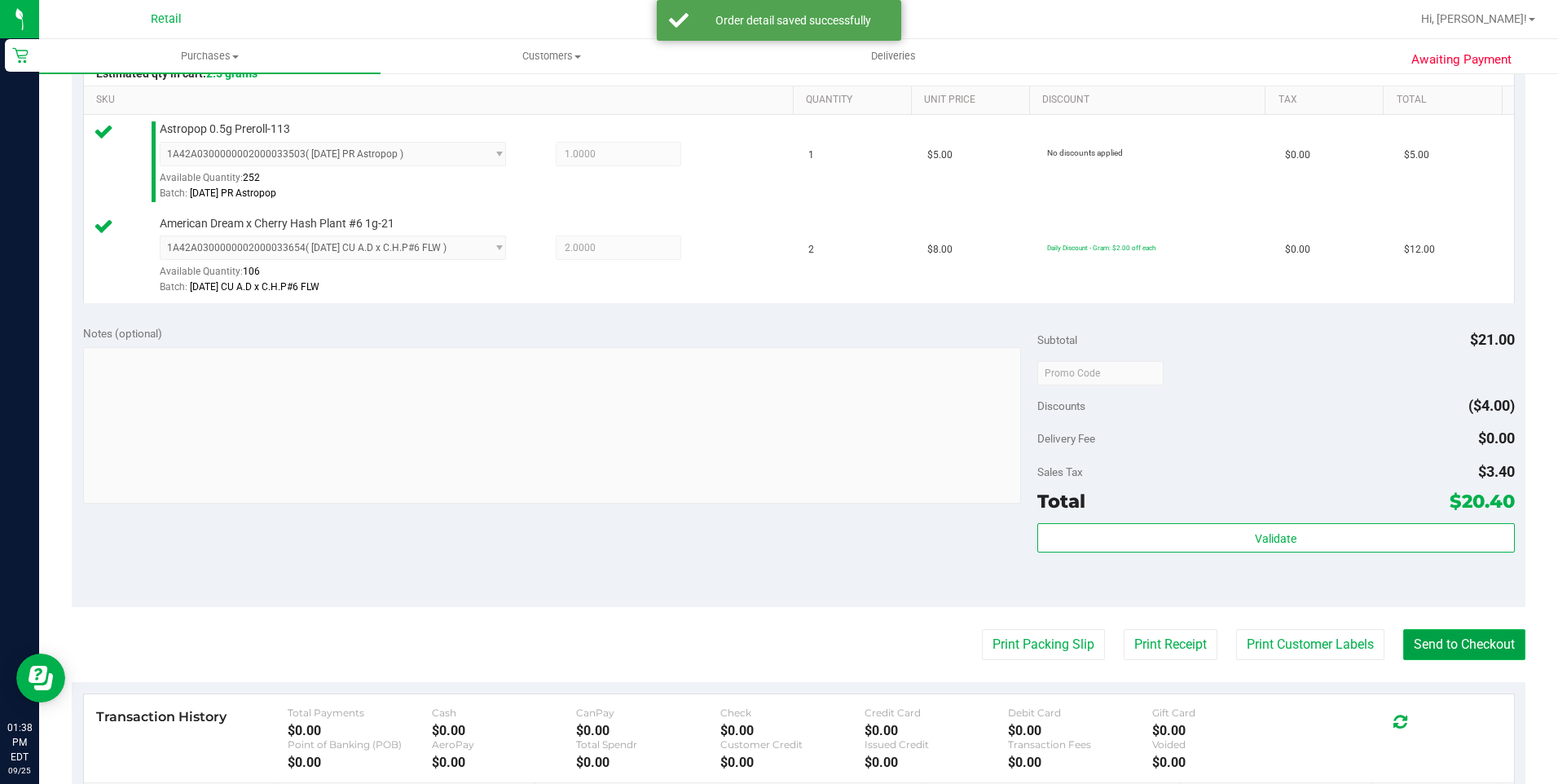
click at [1438, 632] on button "Send to Checkout" at bounding box center [1464, 644] width 122 height 31
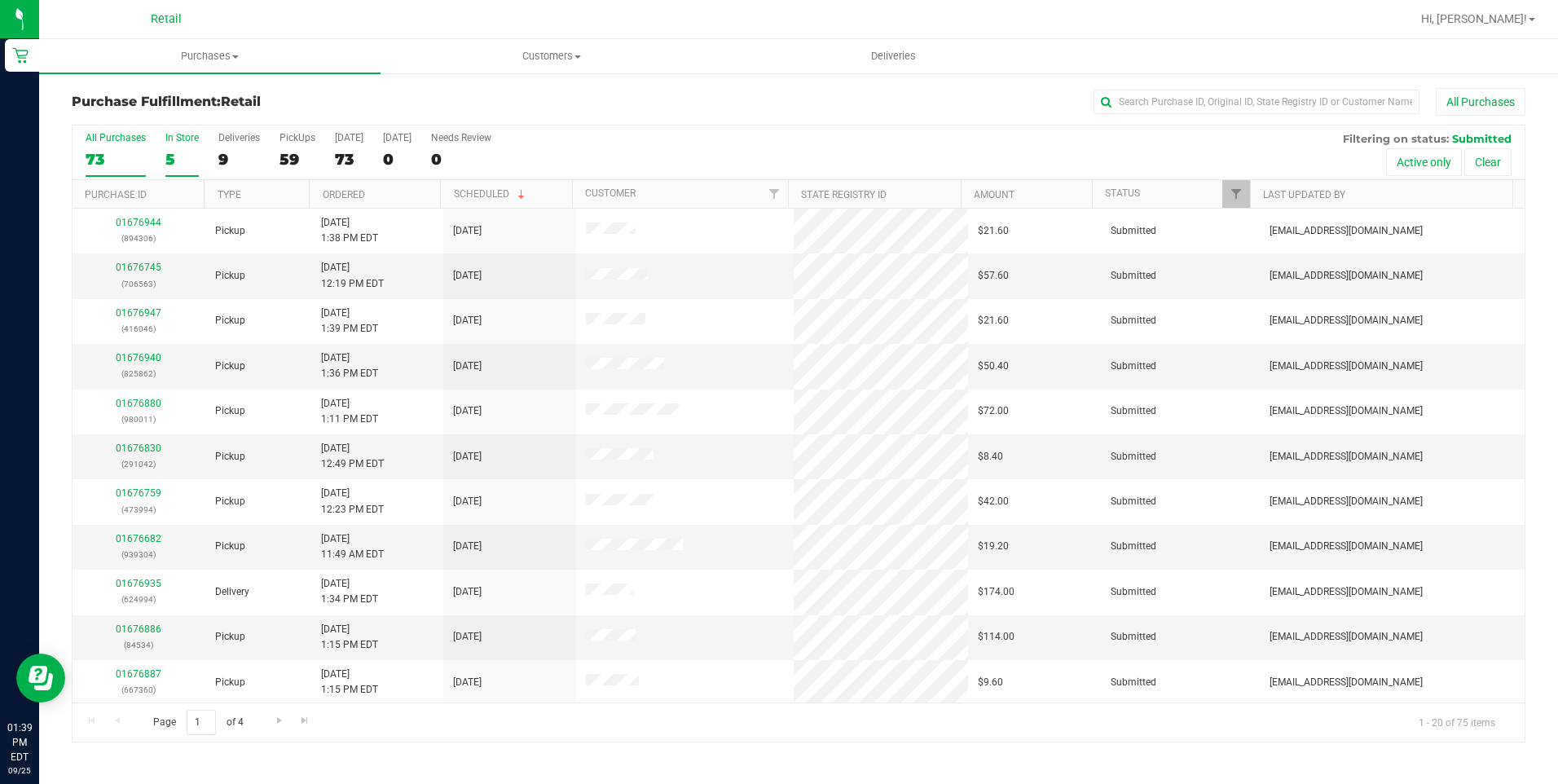
click at [175, 164] on div "5" at bounding box center [182, 159] width 34 height 19
click at [0, 0] on input "In Store 5" at bounding box center [0, 0] width 0 height 0
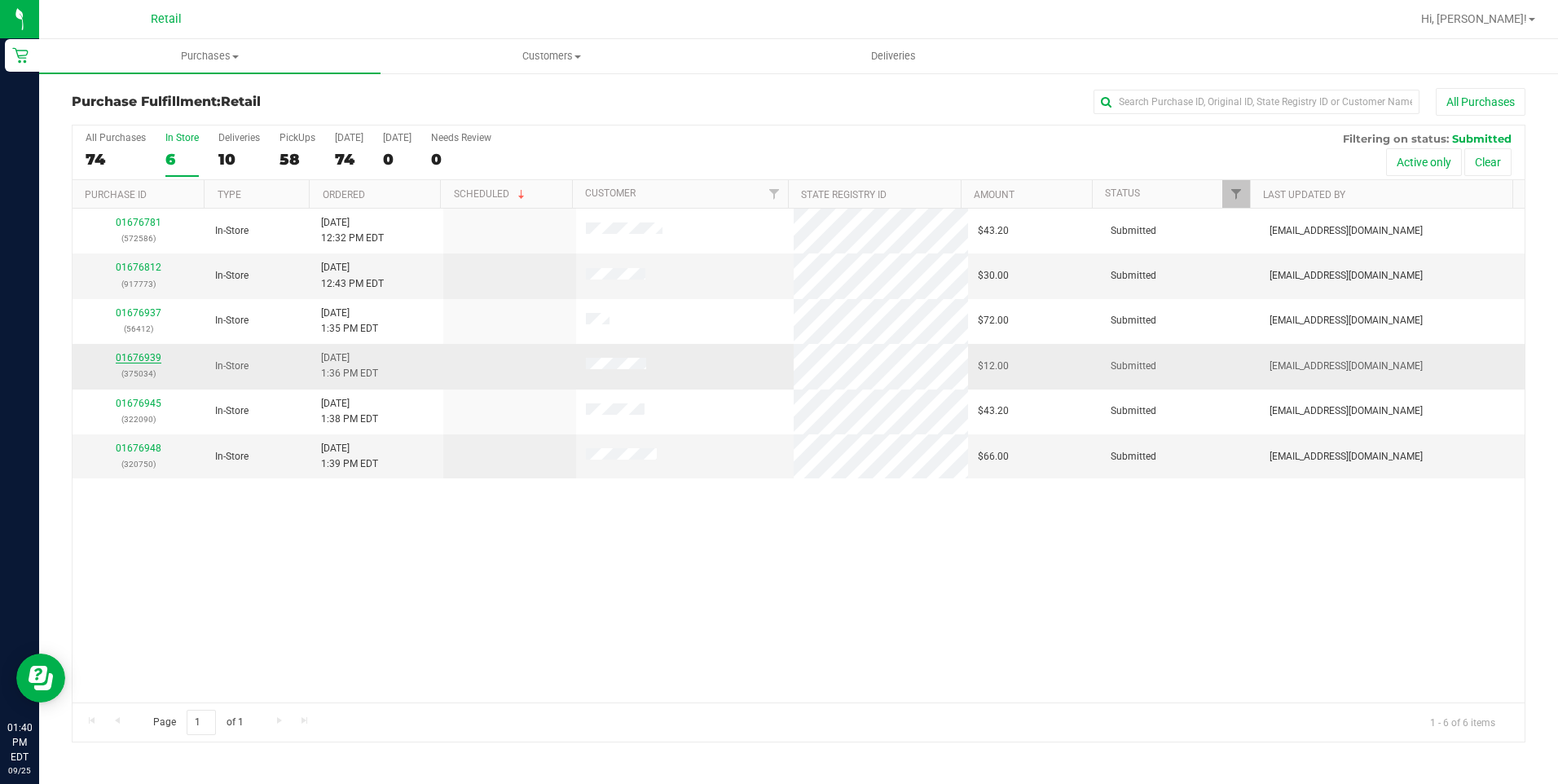
click at [135, 361] on link "01676939" at bounding box center [138, 358] width 46 height 11
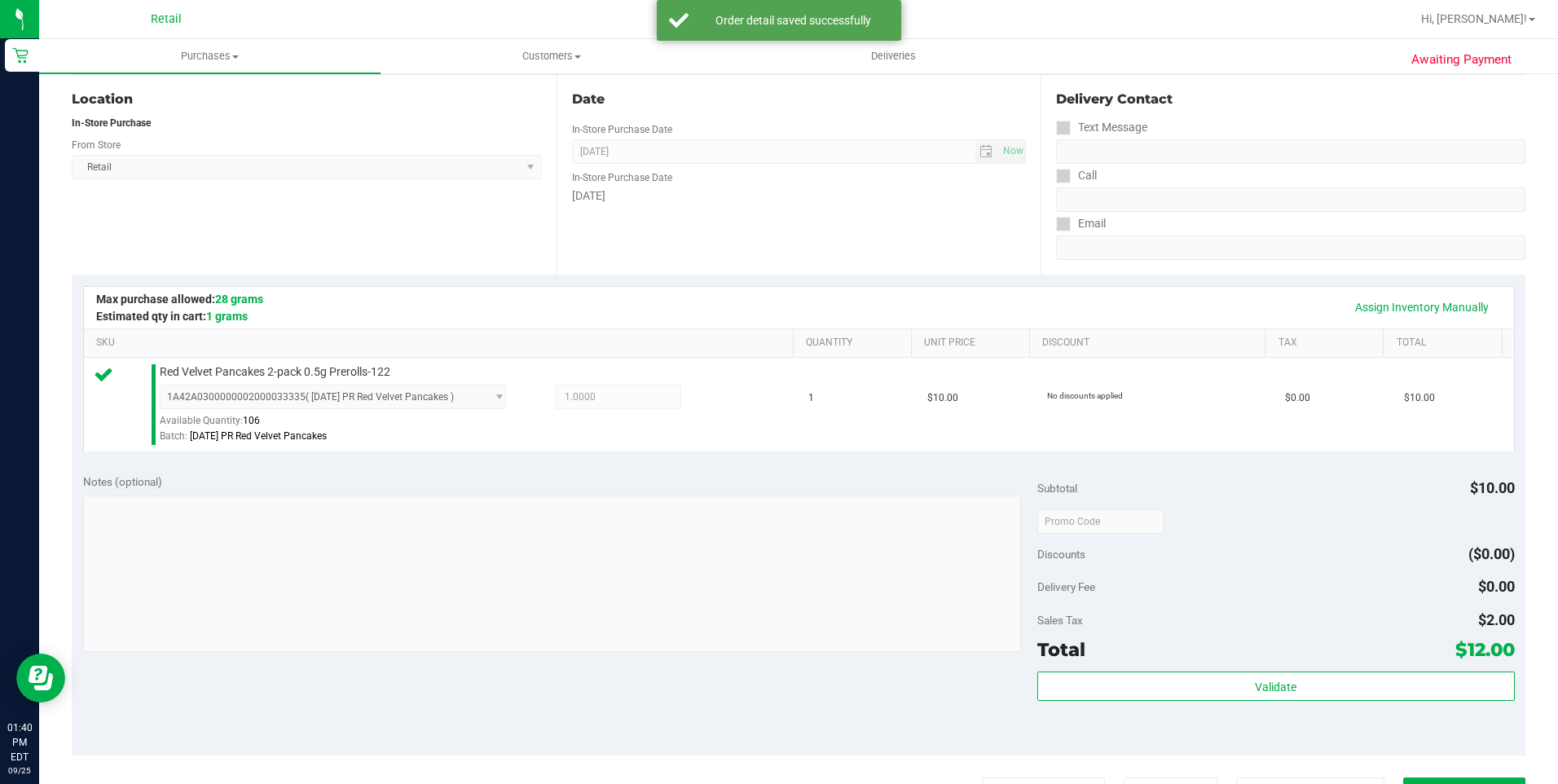
scroll to position [326, 0]
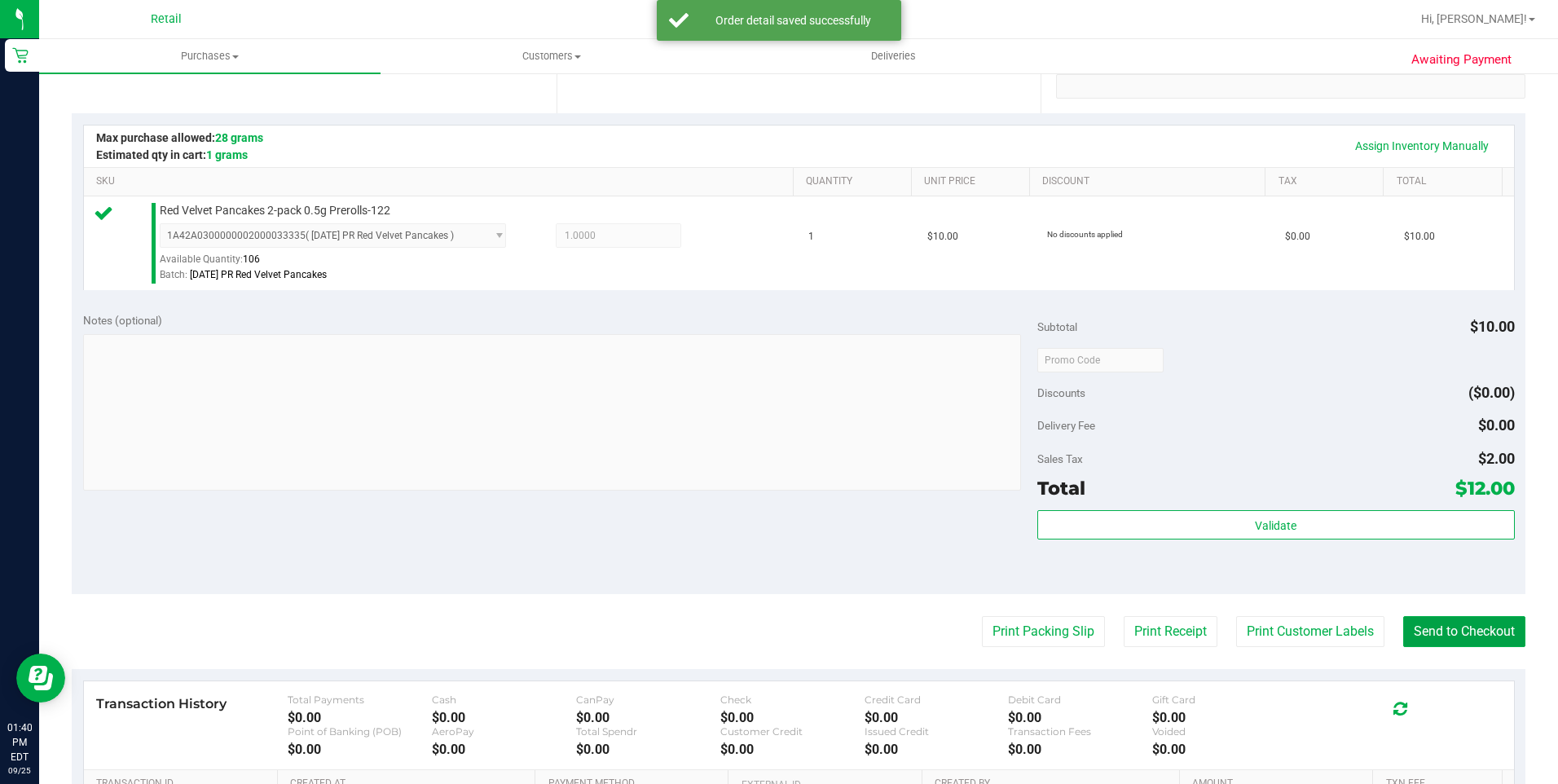
drag, startPoint x: 1434, startPoint y: 629, endPoint x: 1471, endPoint y: 671, distance: 56.0
click at [1434, 629] on button "Send to Checkout" at bounding box center [1464, 631] width 122 height 31
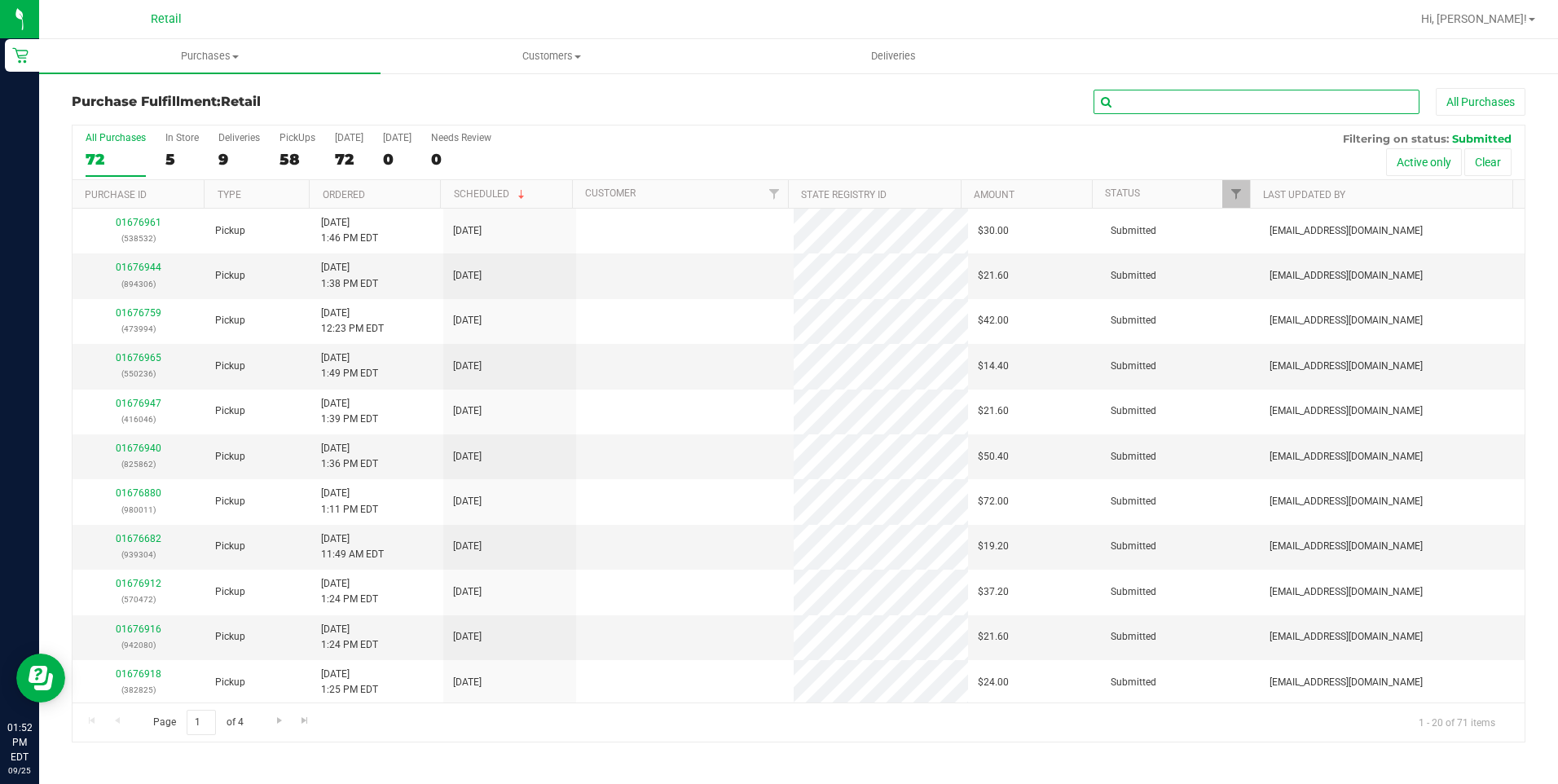
click at [1168, 98] on input "text" at bounding box center [1256, 102] width 326 height 24
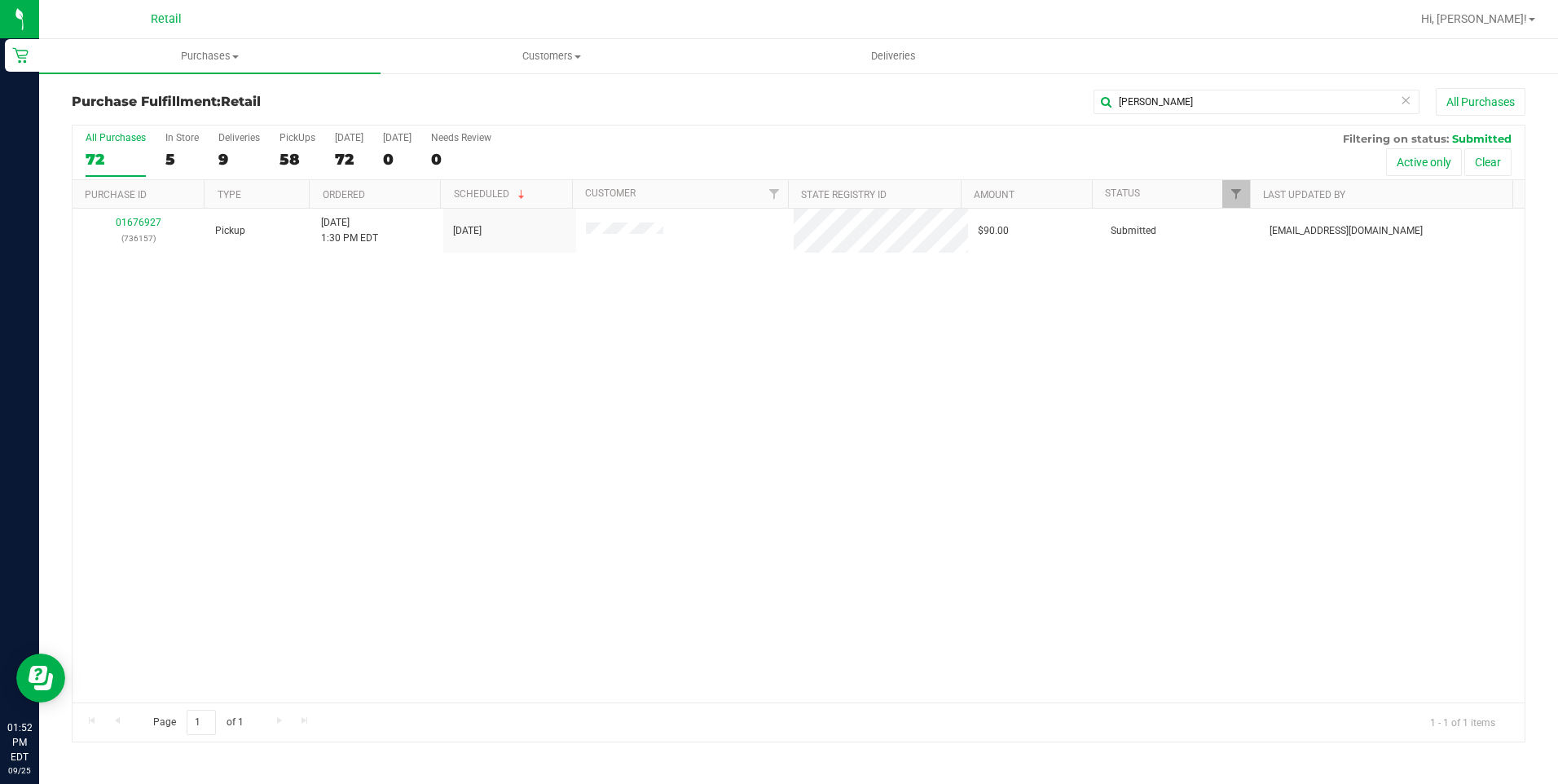
click at [1025, 354] on div "01676927 (736157) Pickup 9/25/2025 1:30 PM EDT 9/25/2025 $90.00 Submitted aiqec…" at bounding box center [799, 455] width 1452 height 493
click at [1193, 85] on div "Purchase Fulfillment: Retail vitale All Purchases All Purchases 72 In Store 5 D…" at bounding box center [798, 415] width 1519 height 687
click at [1174, 105] on input "vitale" at bounding box center [1256, 102] width 326 height 24
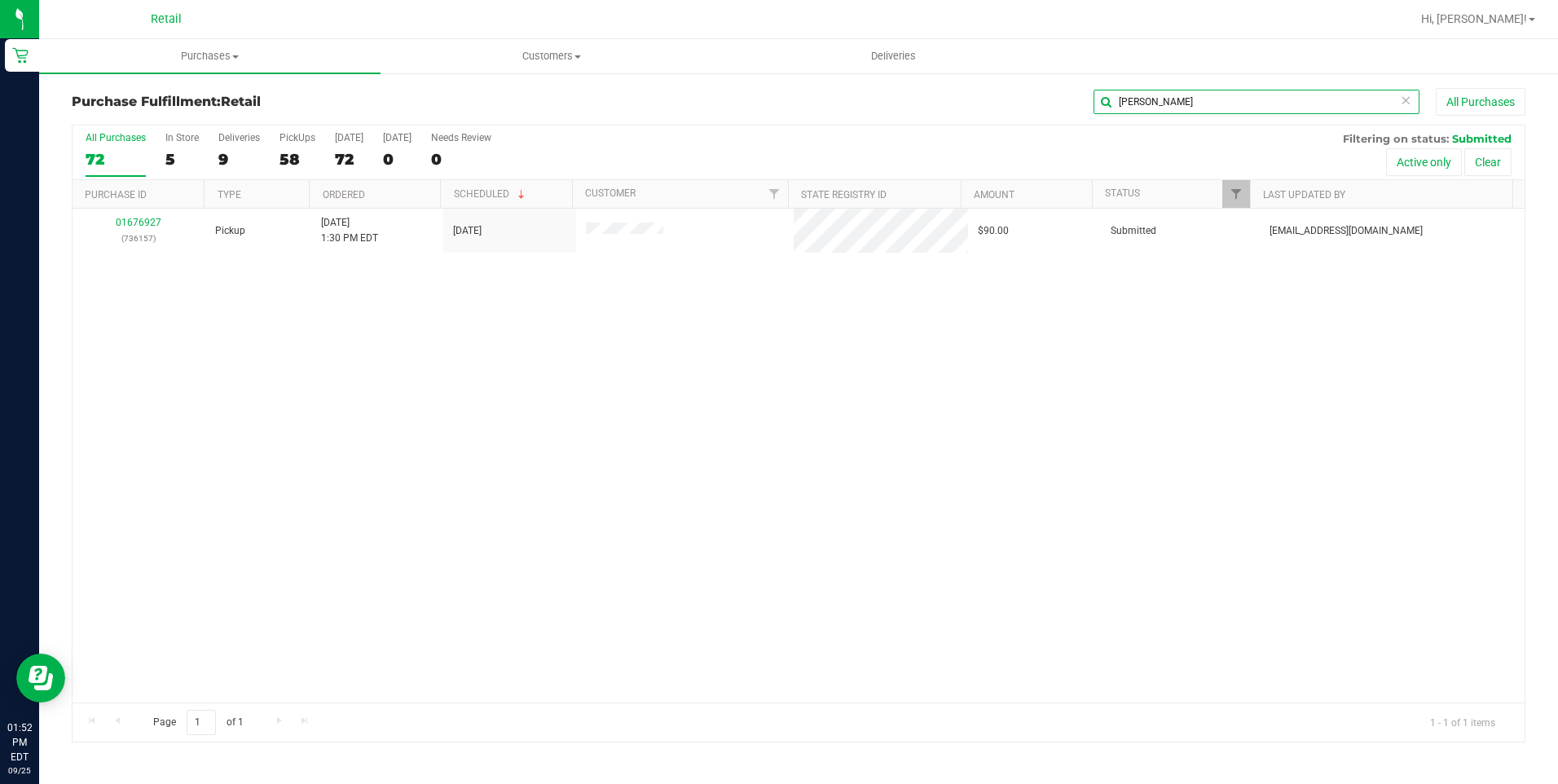
type input "hicks"
click at [836, 346] on div "01676923 (690121) Pickup 9/25/2025 1:29 PM EDT 9/25/2025 $30.00 Submitted aiqec…" at bounding box center [799, 455] width 1452 height 493
click at [1218, 107] on input "hicks" at bounding box center [1256, 102] width 326 height 24
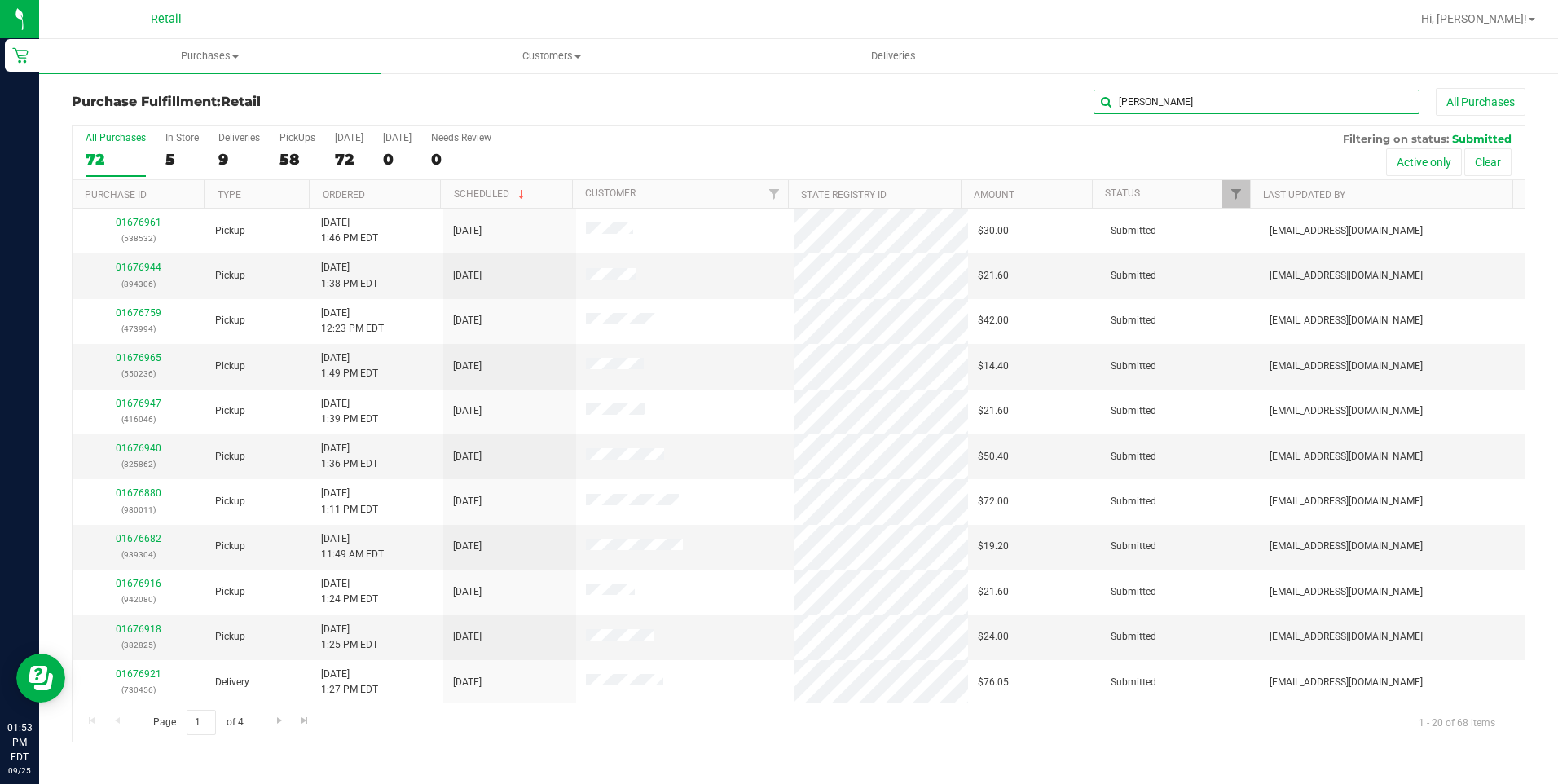
type input "yanes"
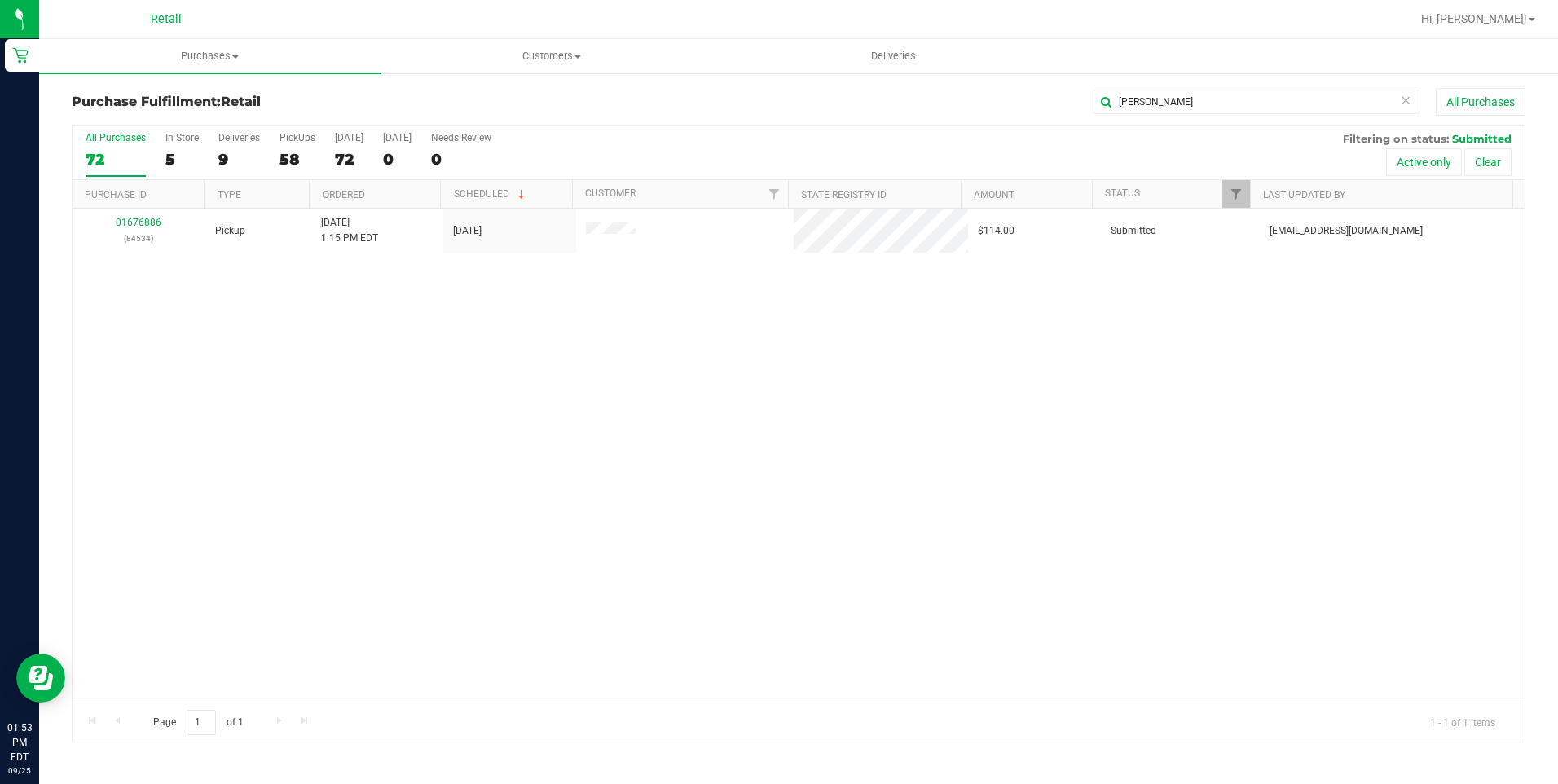
click at [709, 284] on div "01676886 (84534) Pickup 9/25/2025 1:15 PM EDT 9/25/2025 $114.00 Submitted aiqec…" at bounding box center [799, 455] width 1452 height 493
click at [185, 59] on span "Purchases" at bounding box center [209, 56] width 341 height 15
click at [137, 98] on span "Summary of purchases" at bounding box center [122, 98] width 167 height 14
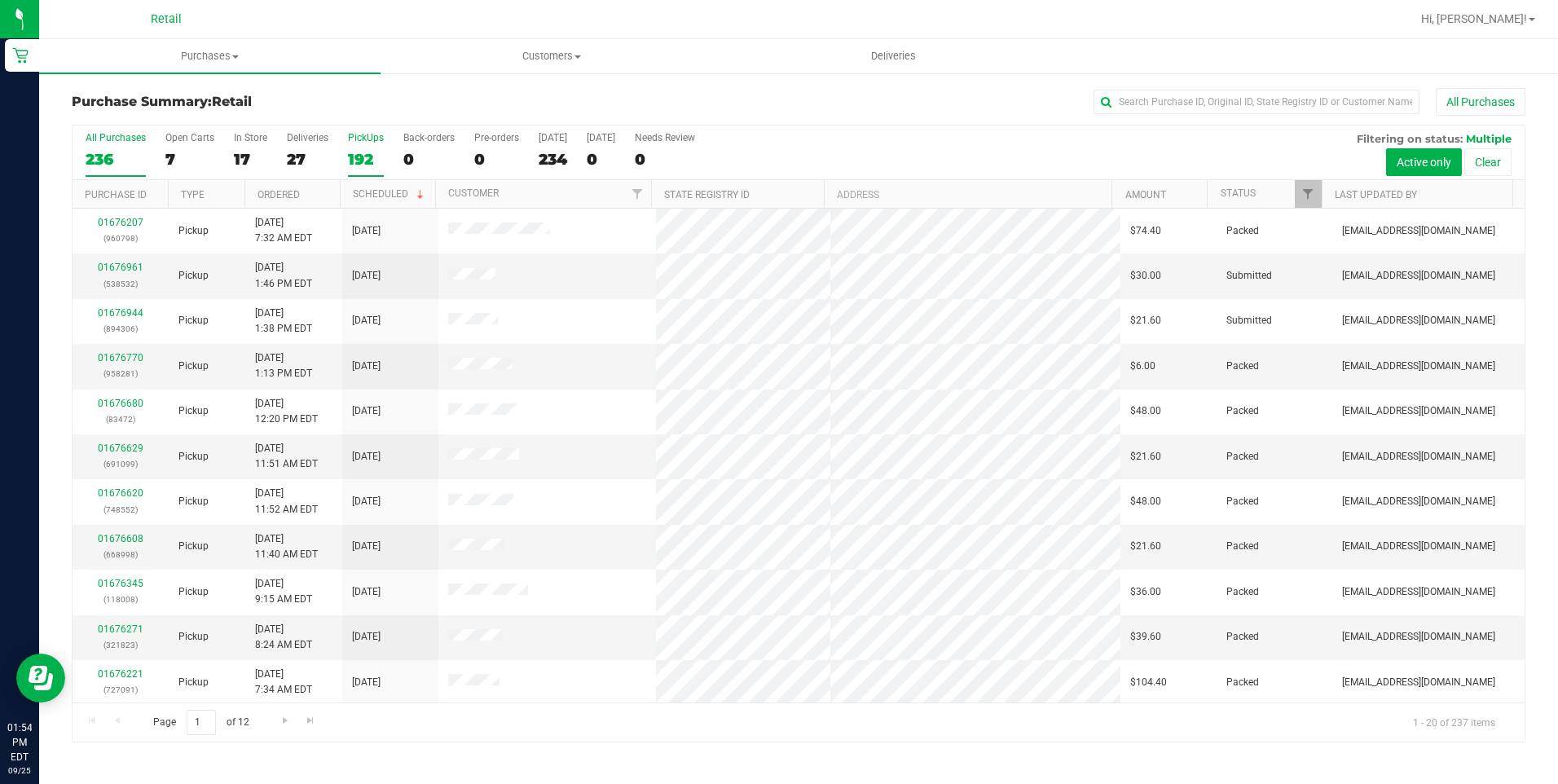
click at [370, 156] on div "192" at bounding box center [365, 159] width 36 height 19
click at [0, 0] on input "PickUps 192" at bounding box center [0, 0] width 0 height 0
click at [1352, 99] on input "text" at bounding box center [1256, 102] width 326 height 24
type input "rich"
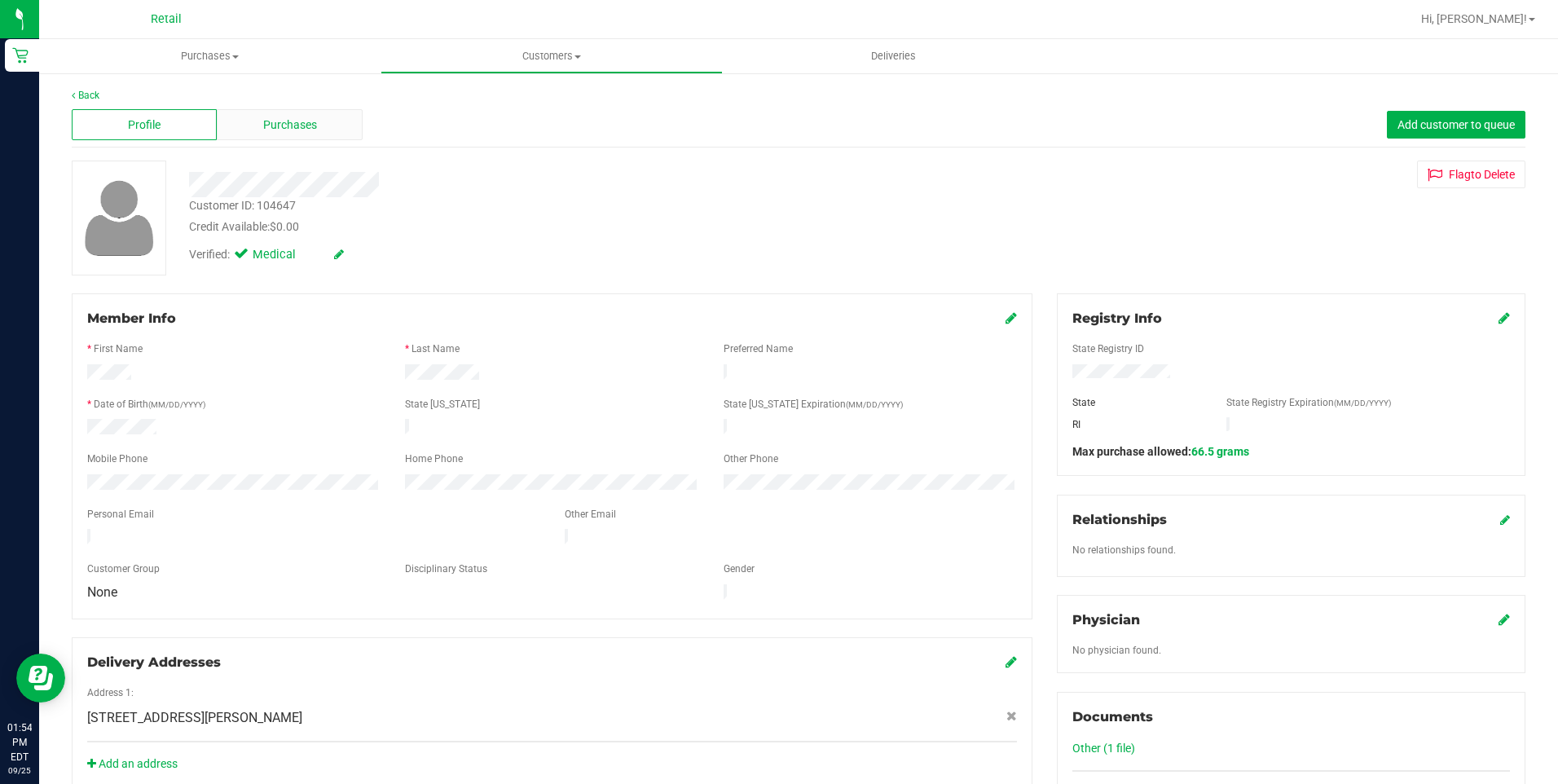
click at [310, 132] on span "Purchases" at bounding box center [291, 125] width 54 height 17
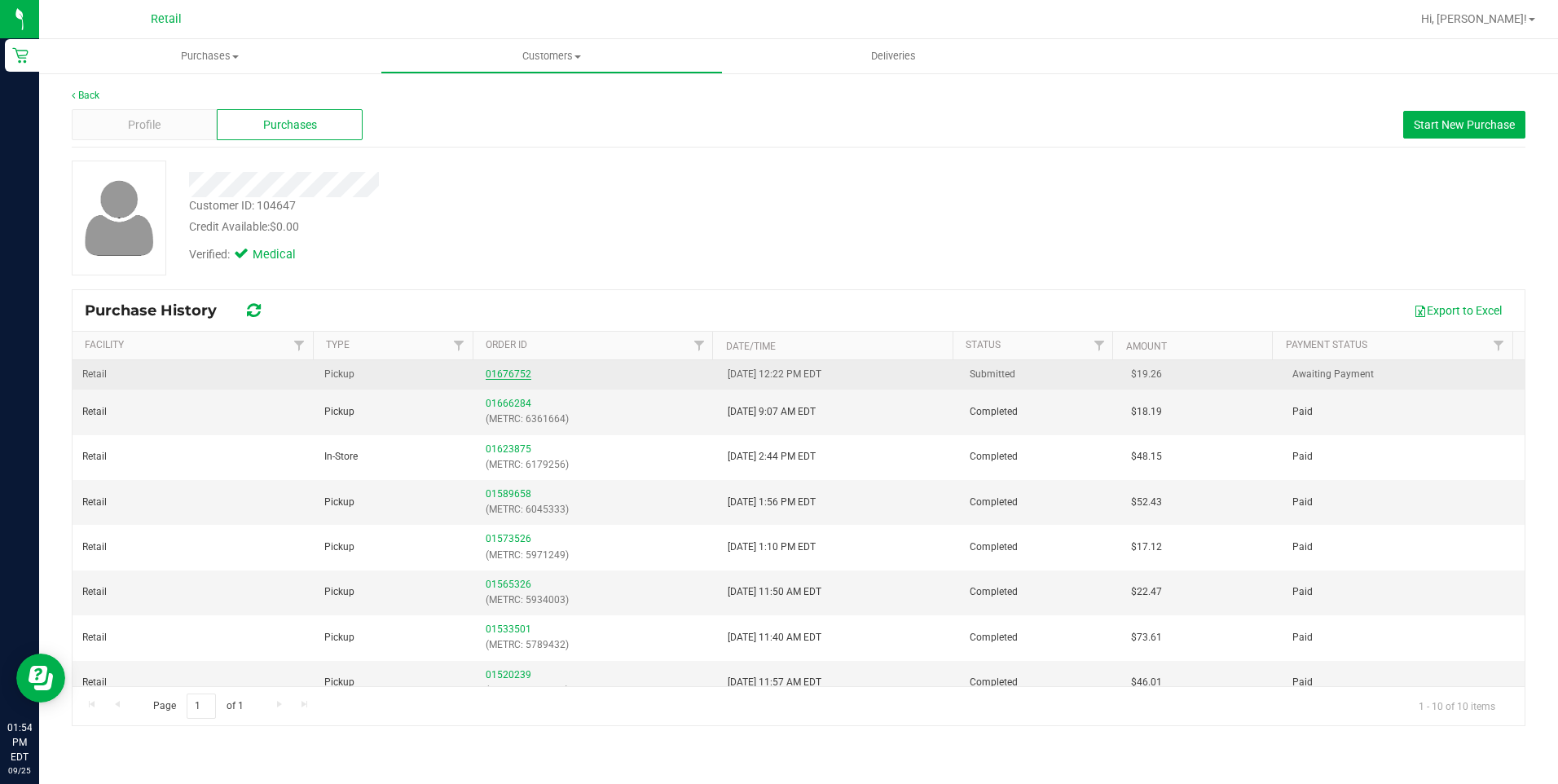
click at [490, 373] on link "01676752" at bounding box center [508, 374] width 46 height 11
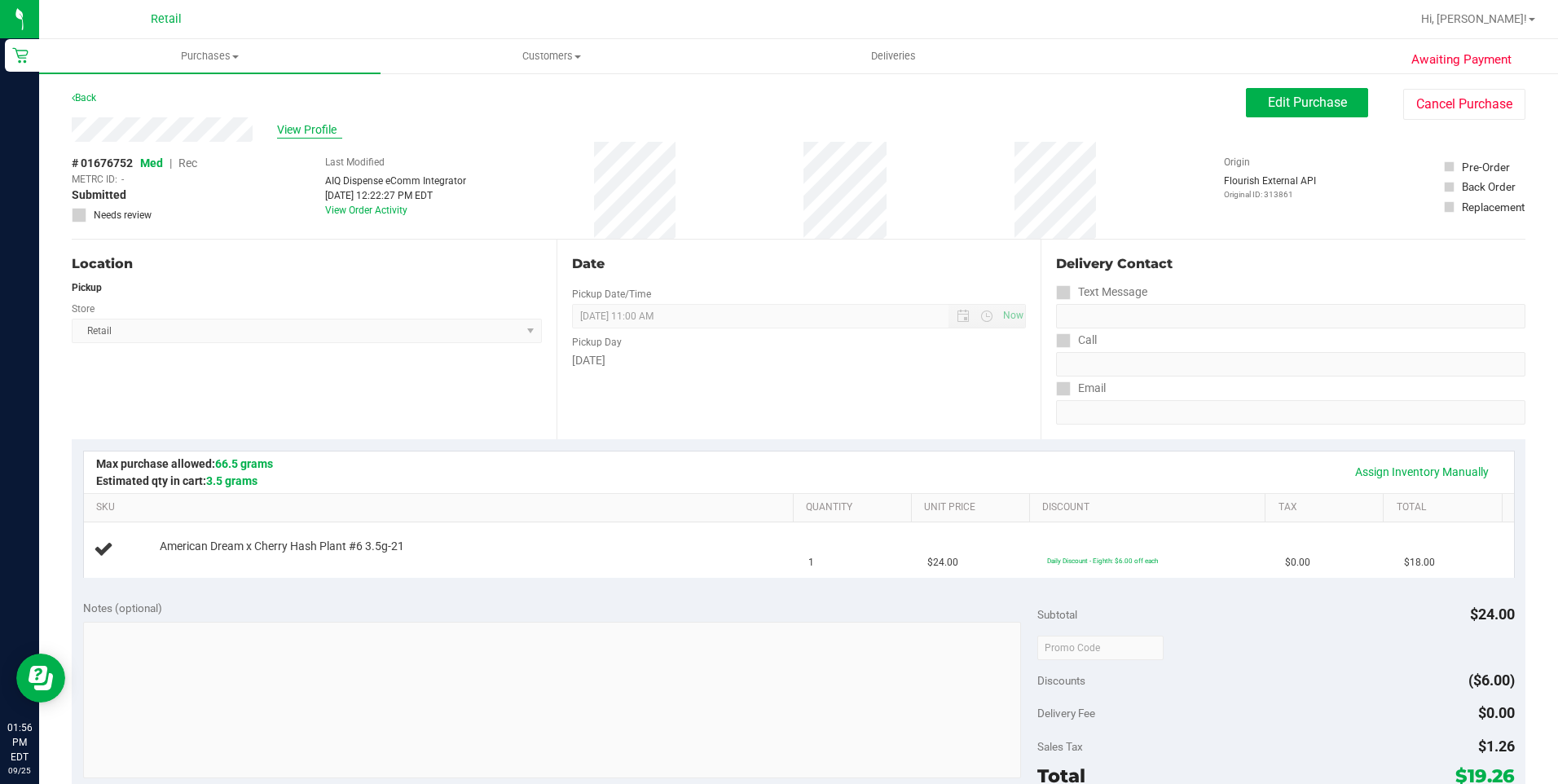
click at [312, 129] on span "View Profile" at bounding box center [309, 130] width 65 height 17
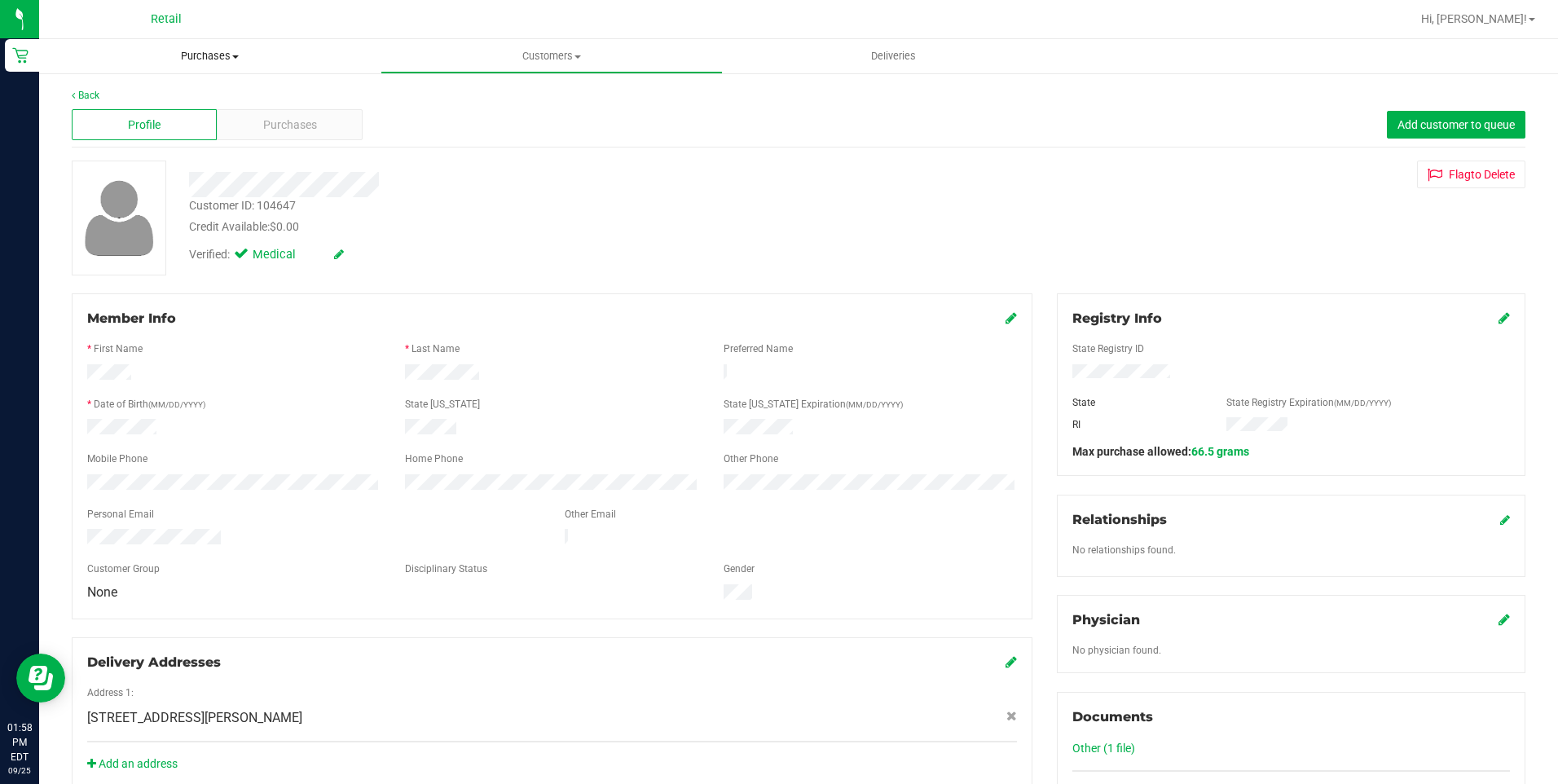
click at [211, 49] on span "Purchases" at bounding box center [209, 56] width 341 height 15
click at [144, 122] on li "Fulfillment" at bounding box center [209, 118] width 341 height 20
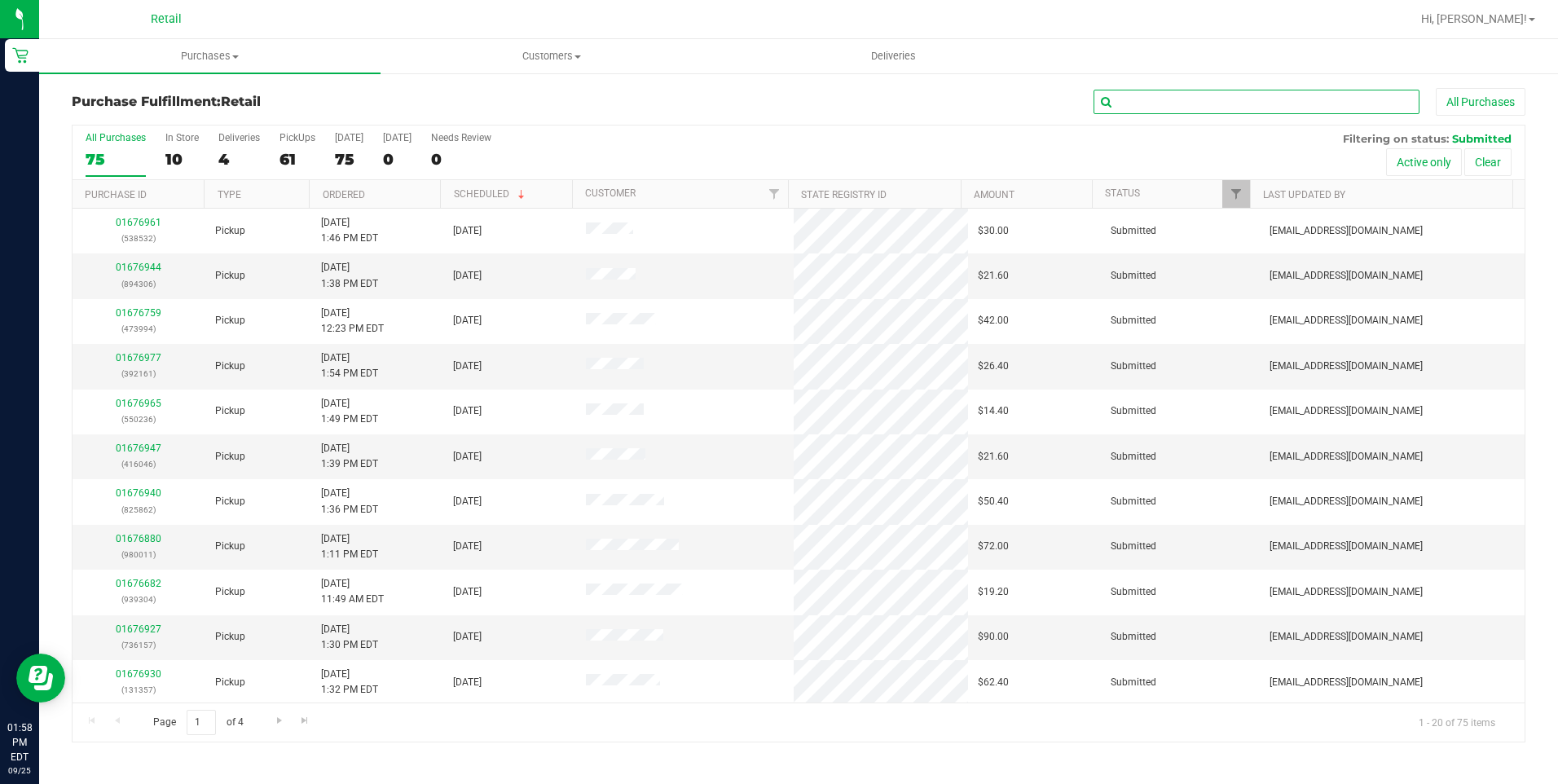
click at [1157, 92] on input "text" at bounding box center [1256, 102] width 326 height 24
type input "rich"
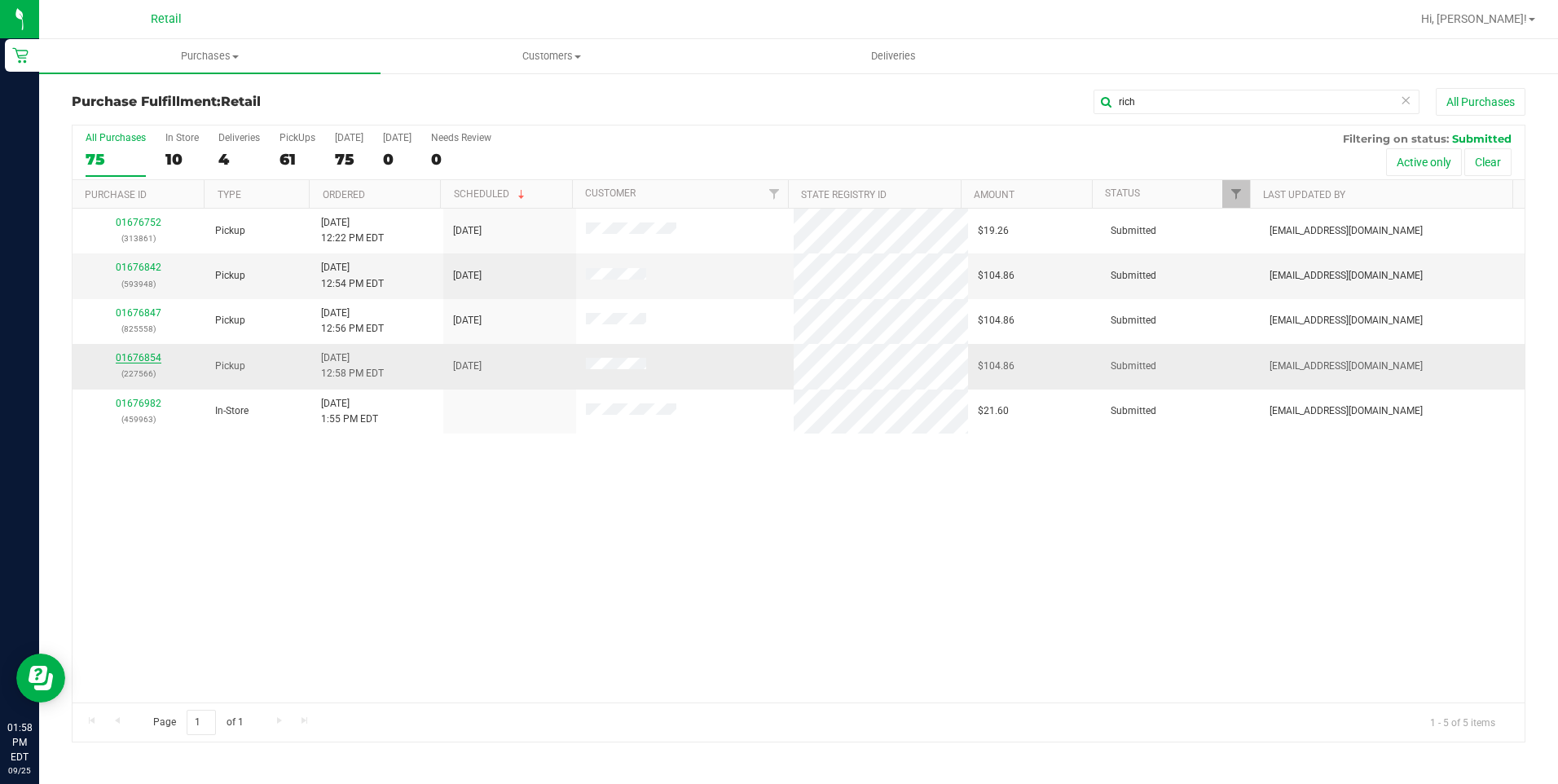
click at [136, 359] on link "01676854" at bounding box center [138, 358] width 46 height 11
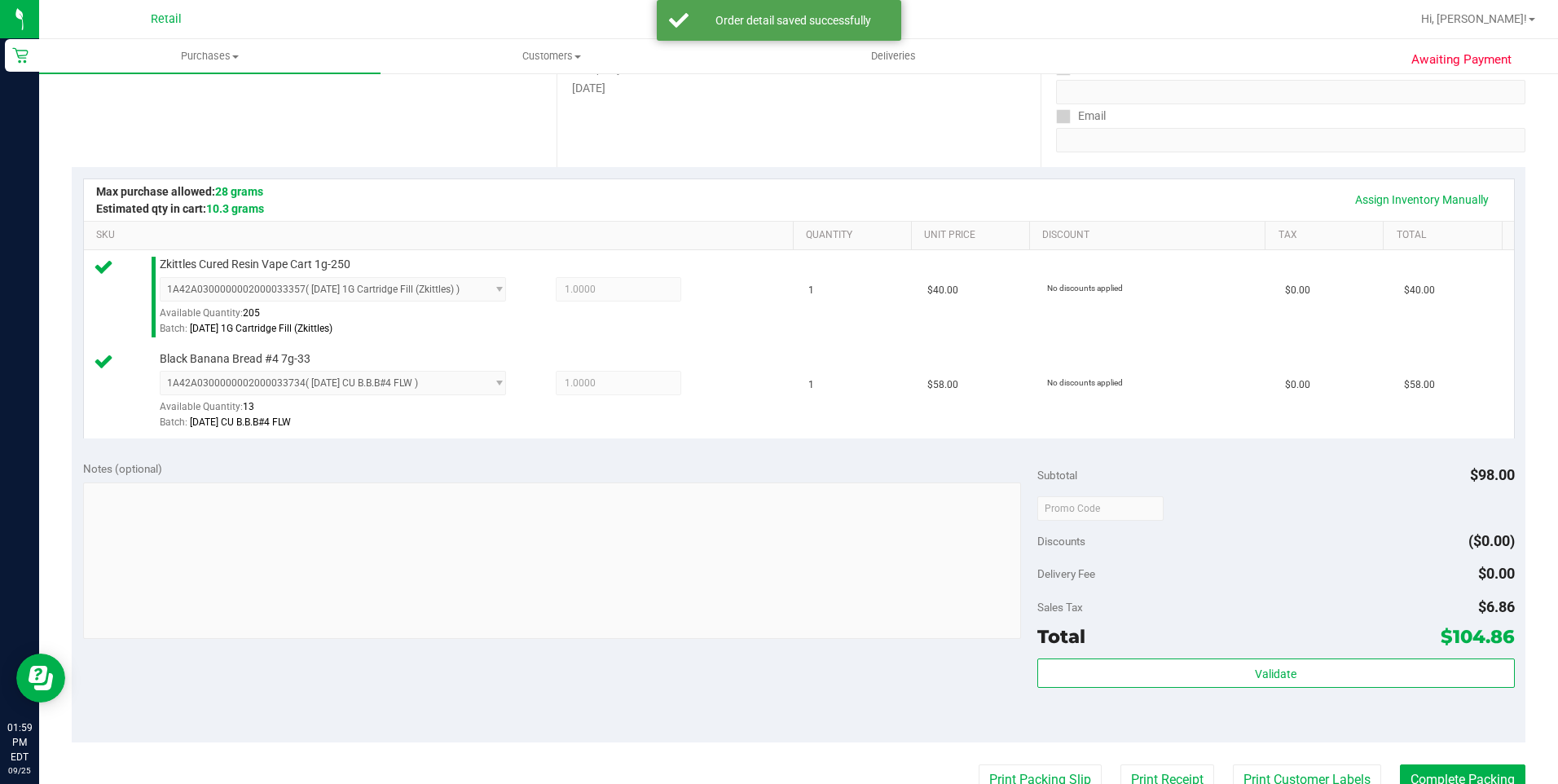
scroll to position [570, 0]
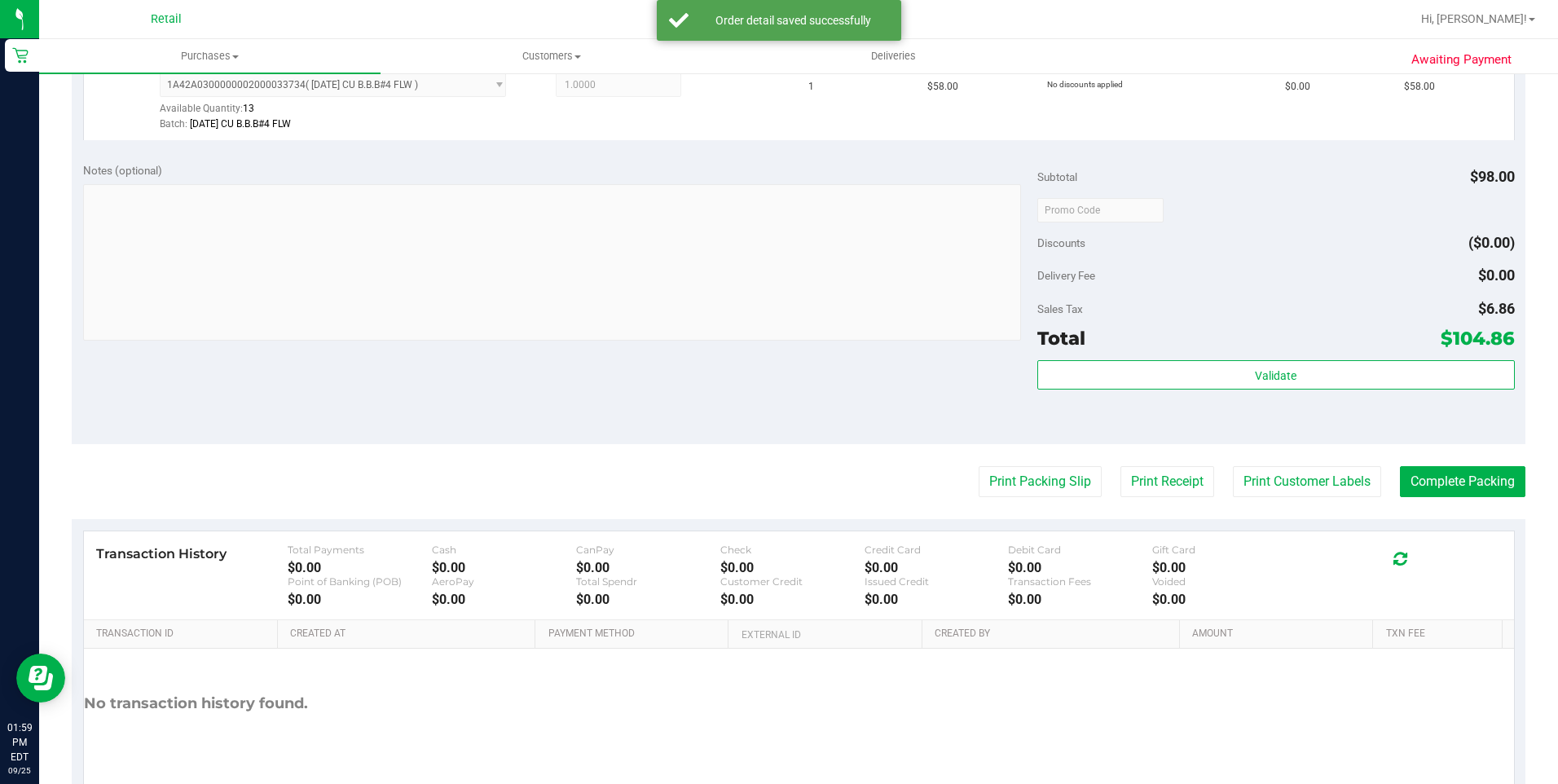
click at [1484, 462] on purchase-details "Back Edit Purchase Cancel Purchase View Profile # 01676854 Med | Rec METRC ID: …" at bounding box center [798, 171] width 1453 height 1306
click at [1482, 480] on button "Complete Packing" at bounding box center [1463, 481] width 125 height 31
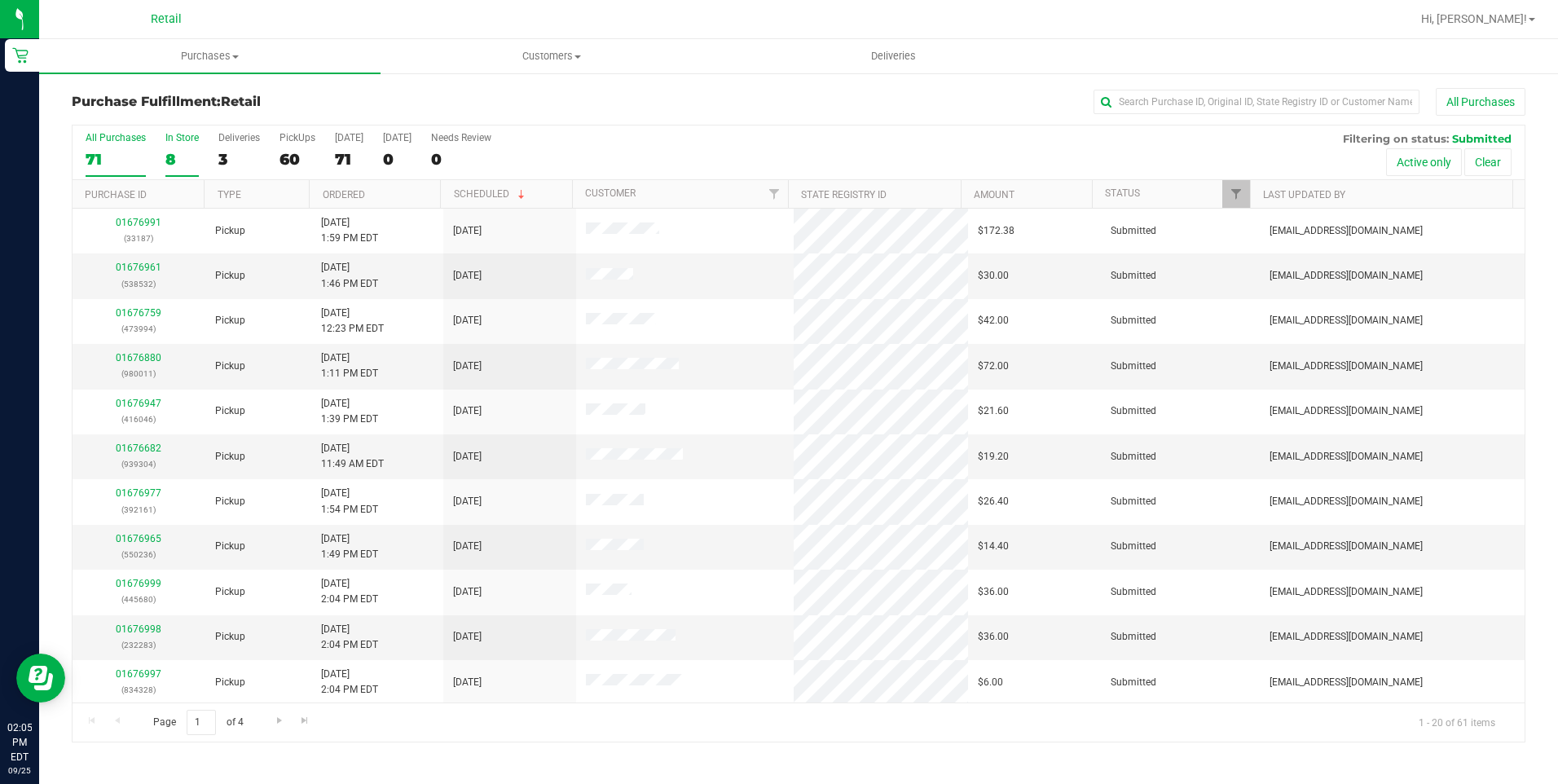
click at [171, 162] on div "8" at bounding box center [182, 159] width 34 height 19
click at [0, 0] on input "In Store 8" at bounding box center [0, 0] width 0 height 0
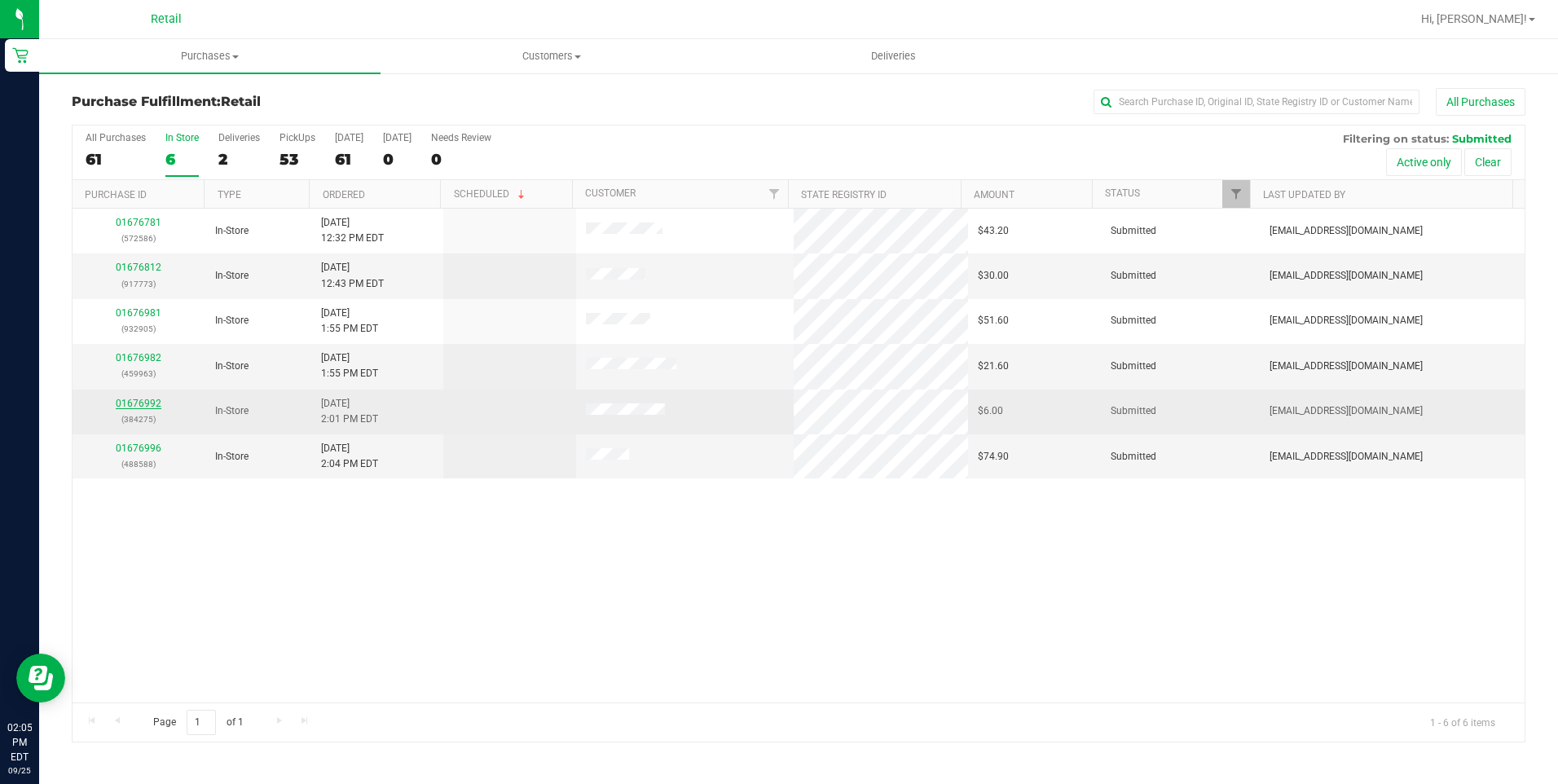
click at [150, 400] on link "01676992" at bounding box center [138, 403] width 46 height 11
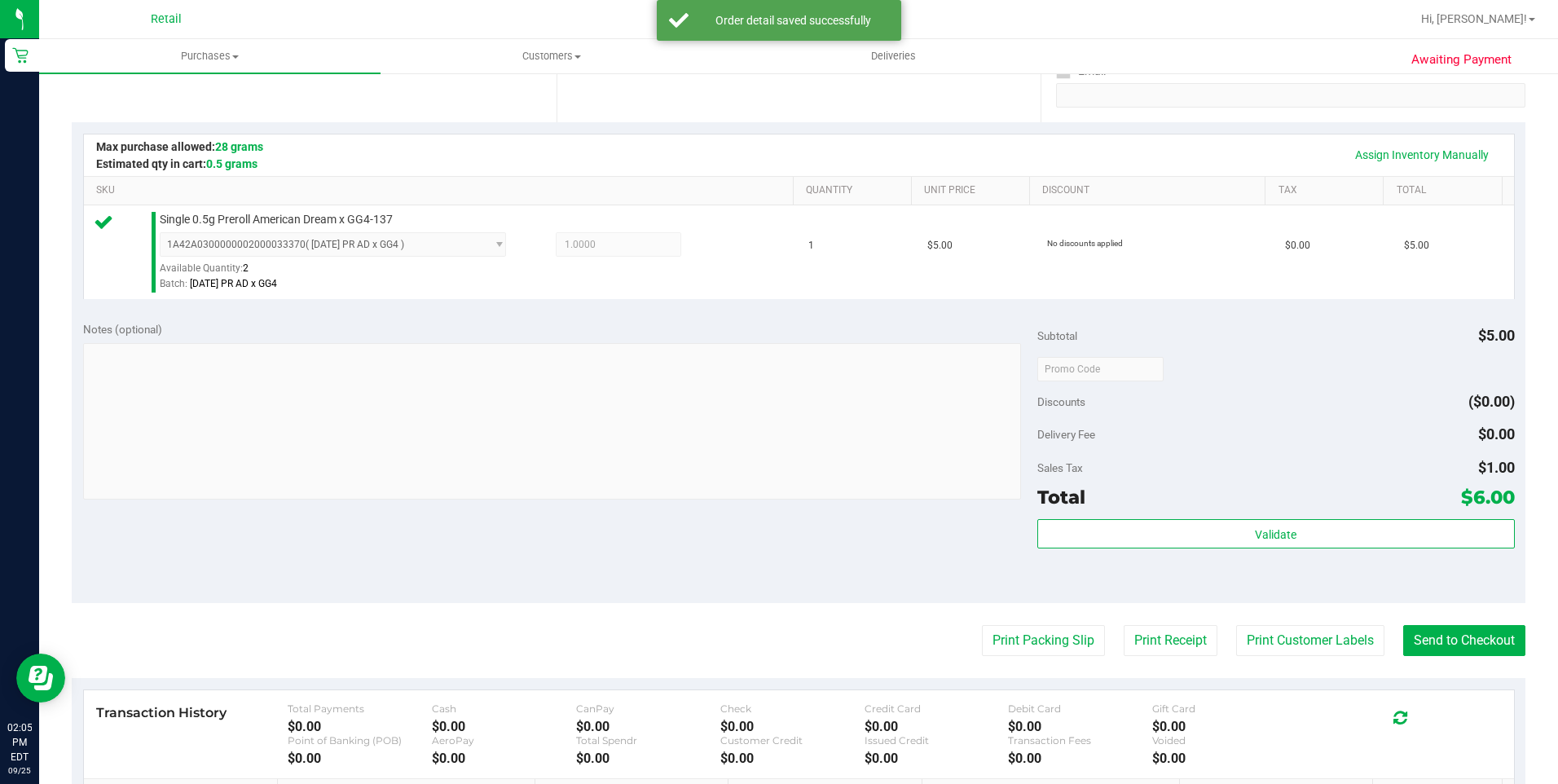
scroll to position [326, 0]
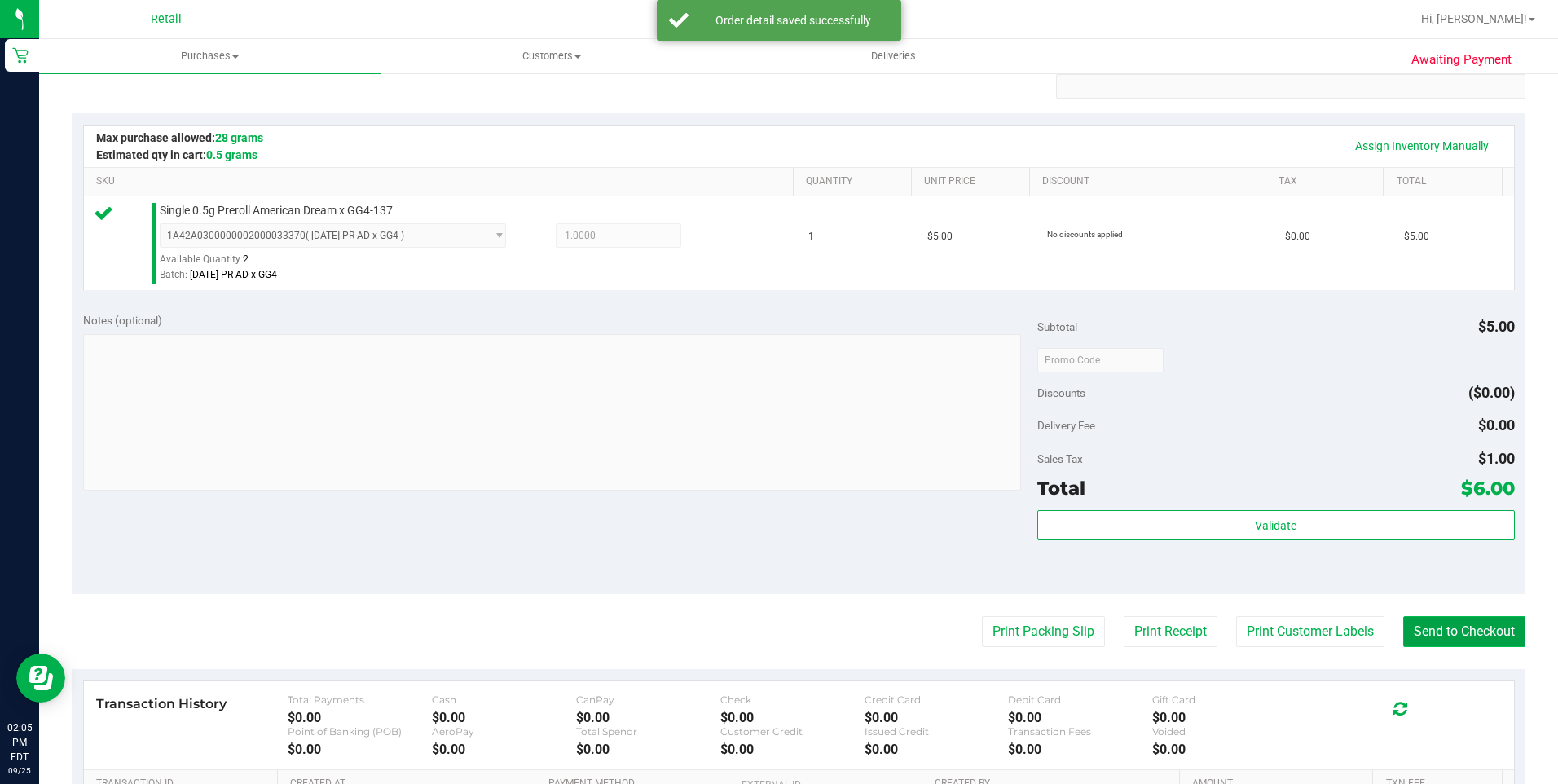
click at [1408, 626] on button "Send to Checkout" at bounding box center [1464, 631] width 122 height 31
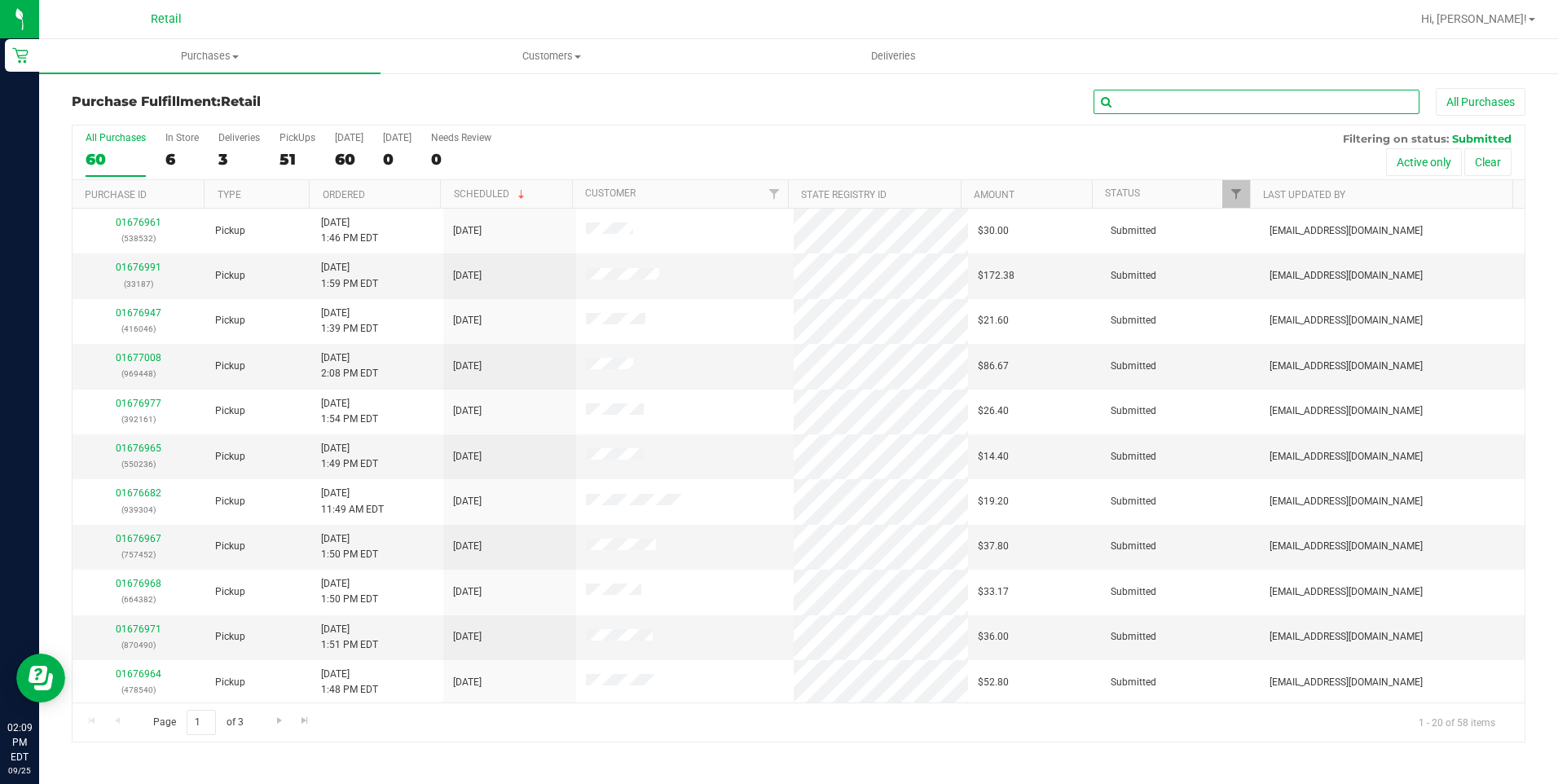
click at [1170, 98] on input "text" at bounding box center [1256, 102] width 326 height 24
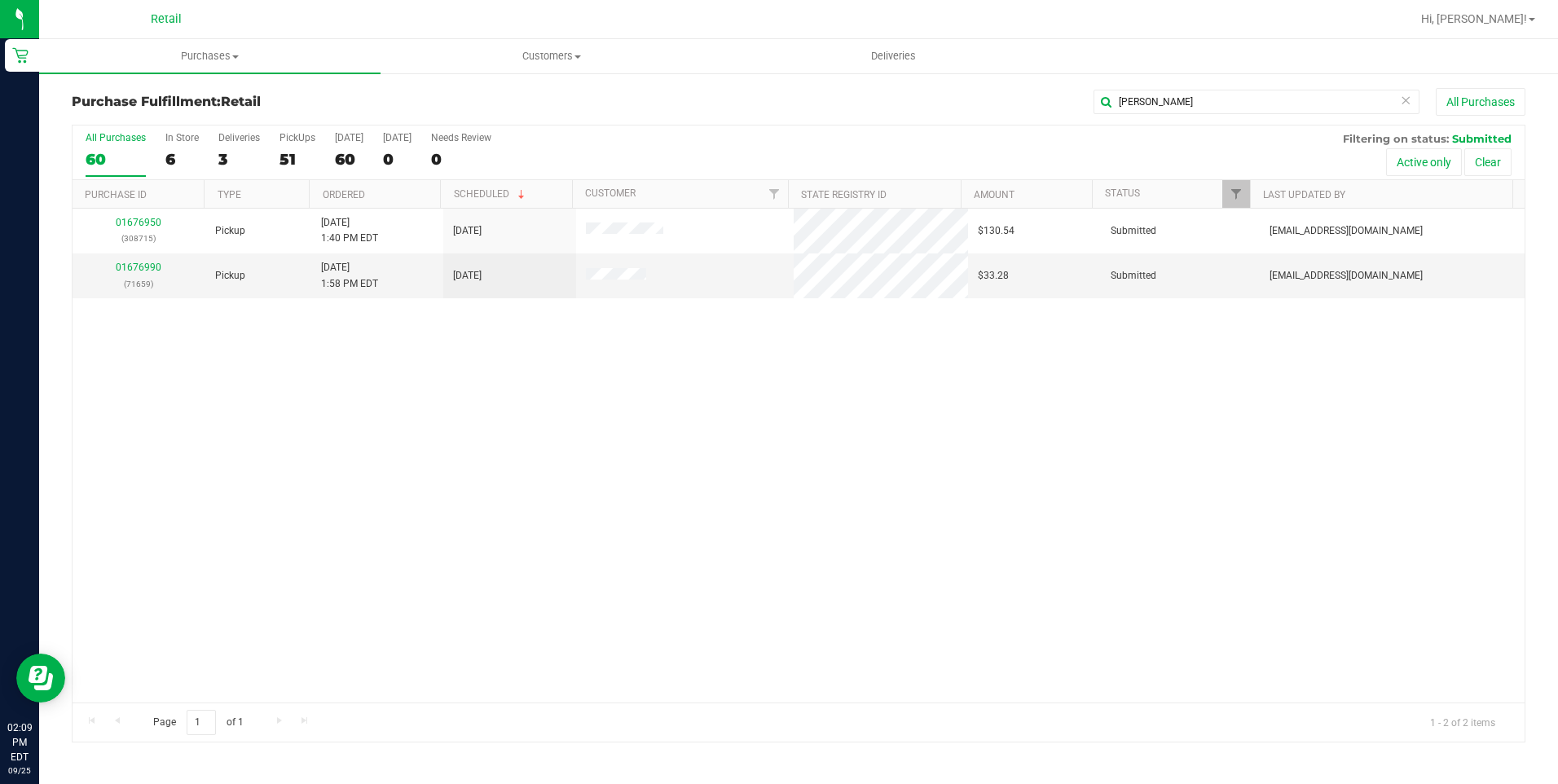
click at [744, 449] on div "01676950 (308715) Pickup 9/25/2025 1:40 PM EDT 9/25/2025 $130.54 Submitted aiqe…" at bounding box center [799, 455] width 1452 height 493
click at [272, 154] on div "All Purchases 60 In Store 6 Deliveries 3 PickUps 51 Today 60 Tomorrow 0 Needs R…" at bounding box center [799, 152] width 1452 height 54
click at [281, 154] on div "51" at bounding box center [297, 159] width 36 height 19
click at [0, 0] on input "PickUps 51" at bounding box center [0, 0] width 0 height 0
click at [1188, 112] on input "nancy" at bounding box center [1256, 102] width 326 height 24
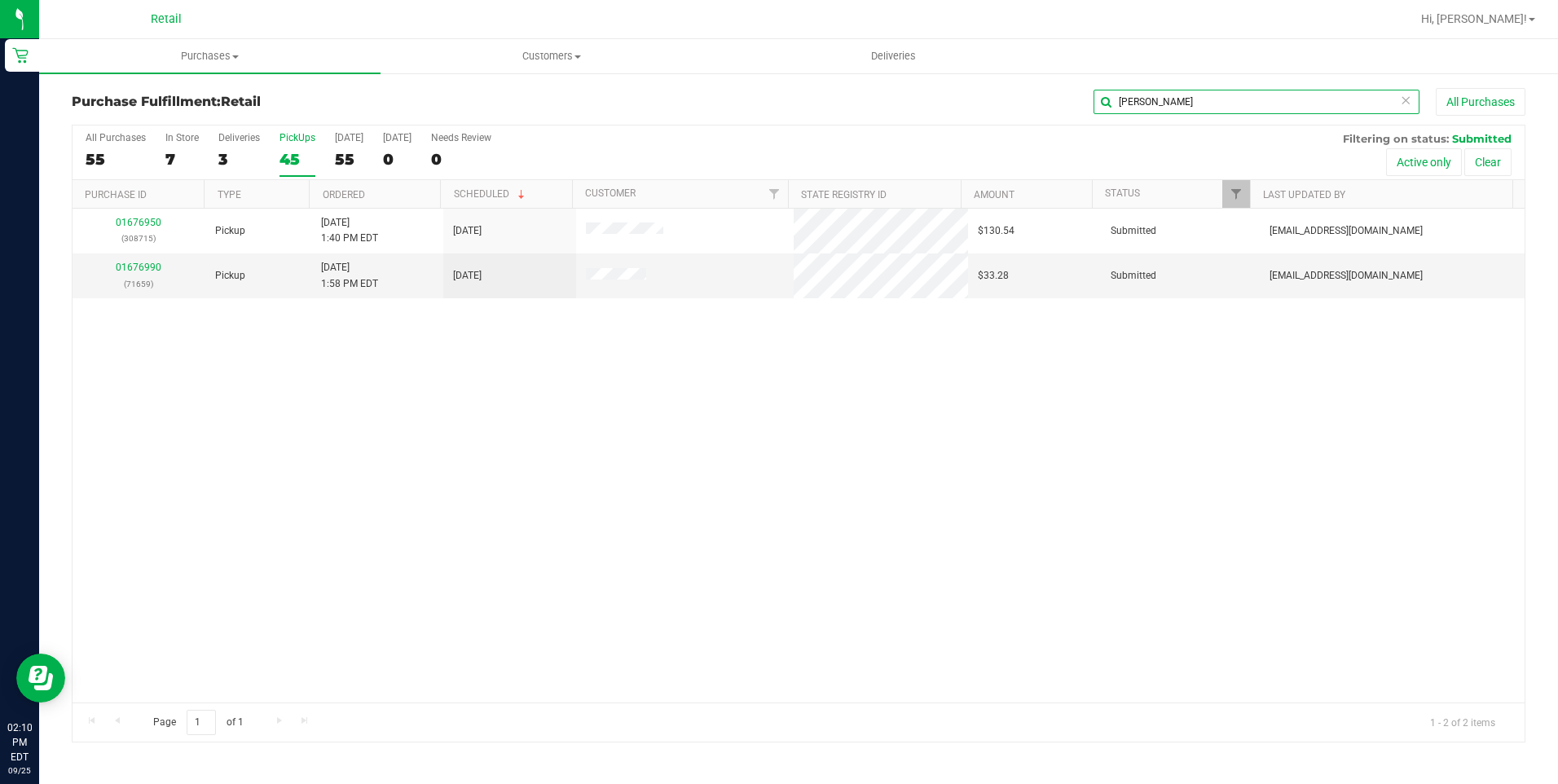
click at [1188, 111] on input "nancy" at bounding box center [1256, 102] width 326 height 24
click at [1190, 111] on input "nancy" at bounding box center [1256, 102] width 326 height 24
type input "john"
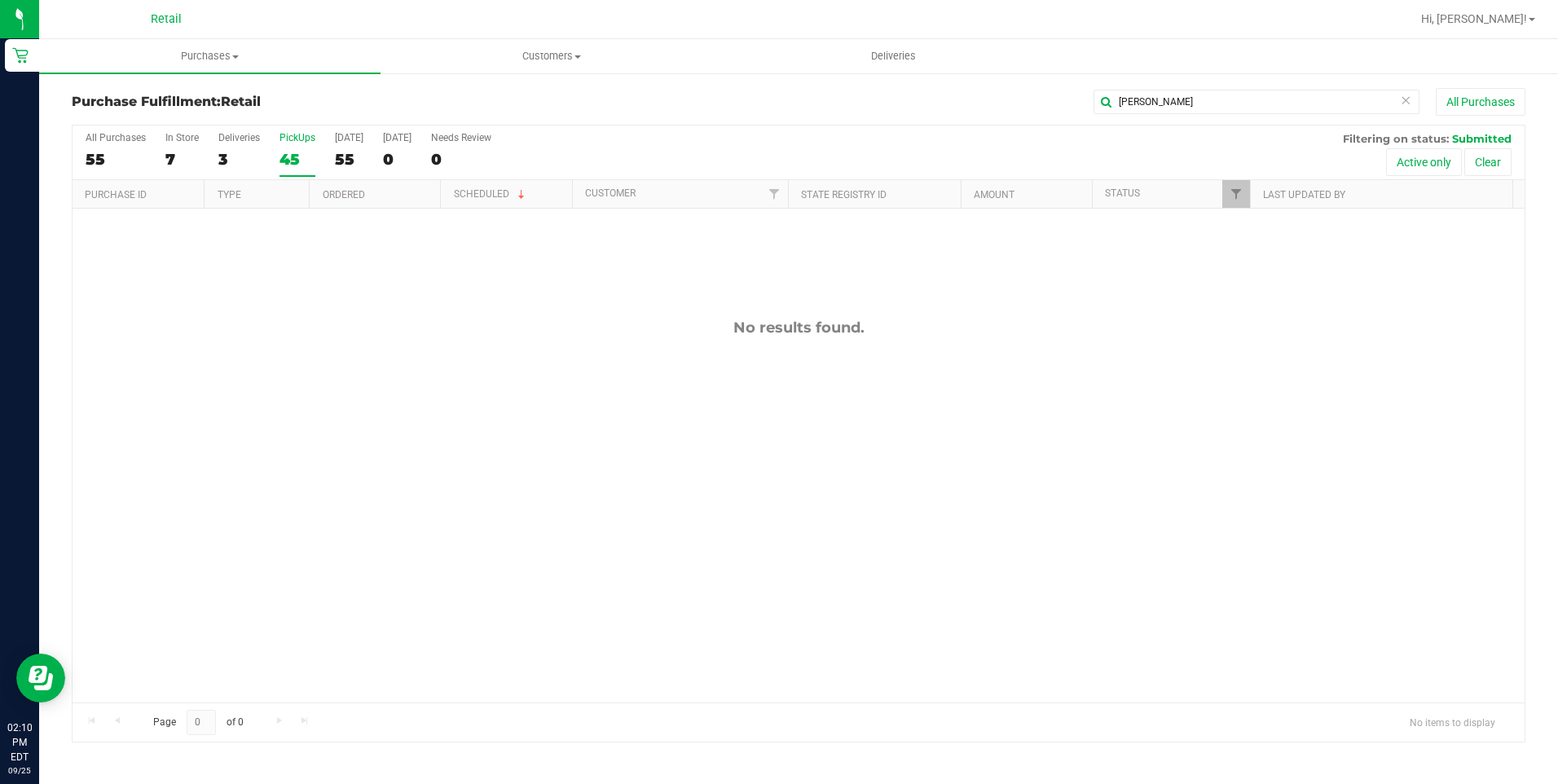
click at [1408, 101] on icon at bounding box center [1406, 99] width 11 height 20
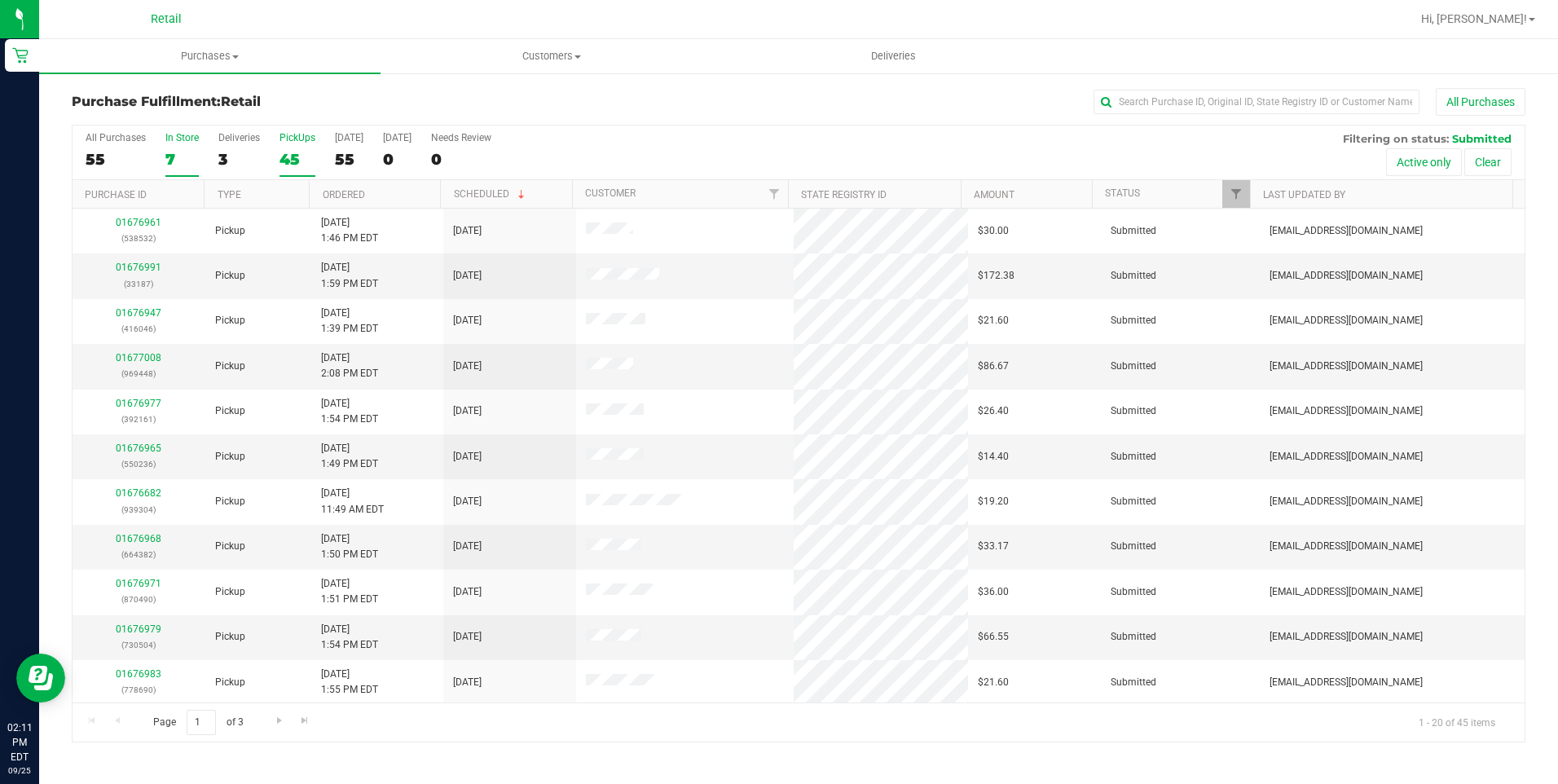
click at [188, 154] on div "7" at bounding box center [182, 159] width 34 height 19
click at [0, 0] on input "In Store 7" at bounding box center [0, 0] width 0 height 0
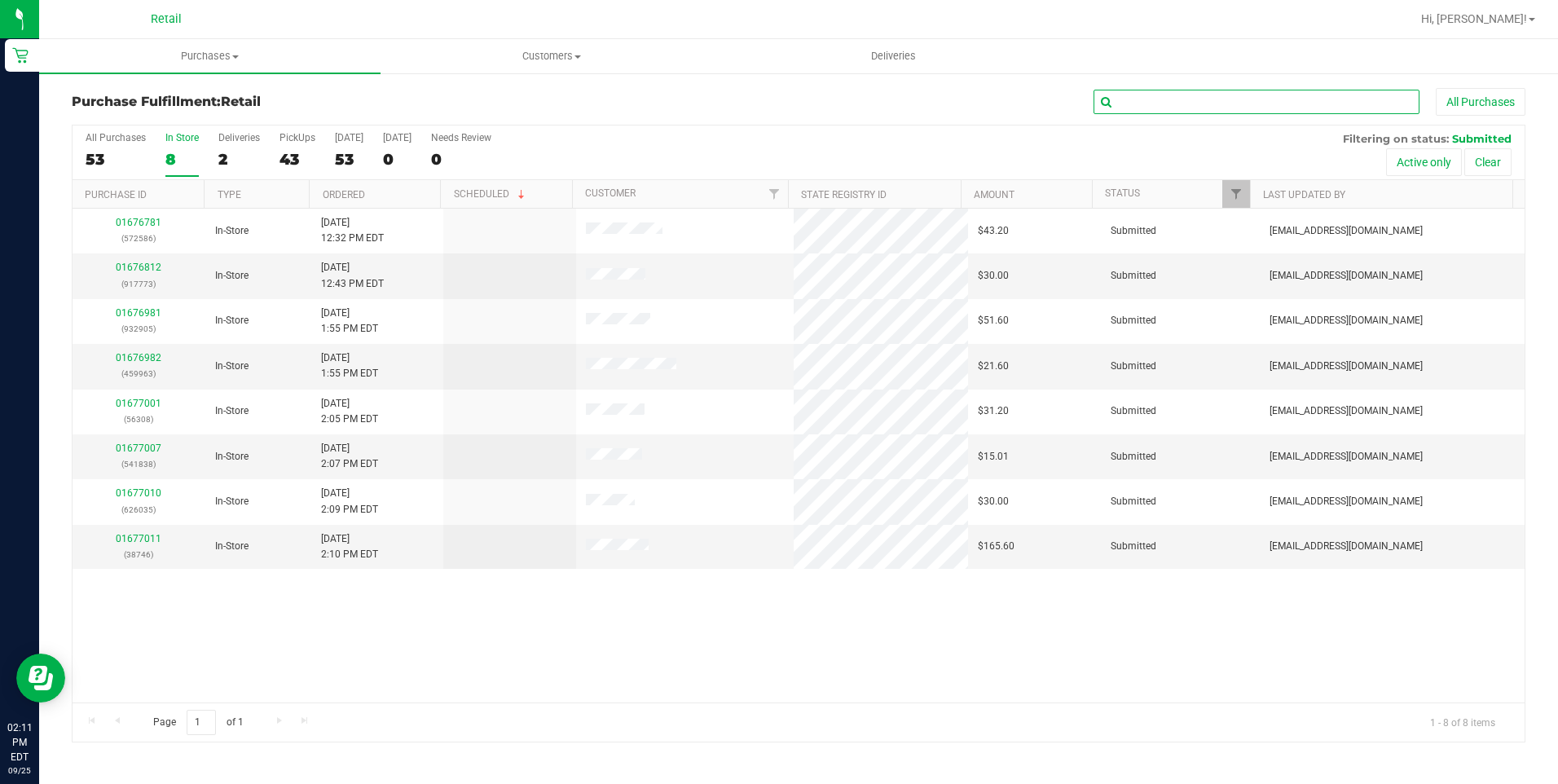
click at [1265, 100] on input "text" at bounding box center [1256, 102] width 326 height 24
type input "blake"
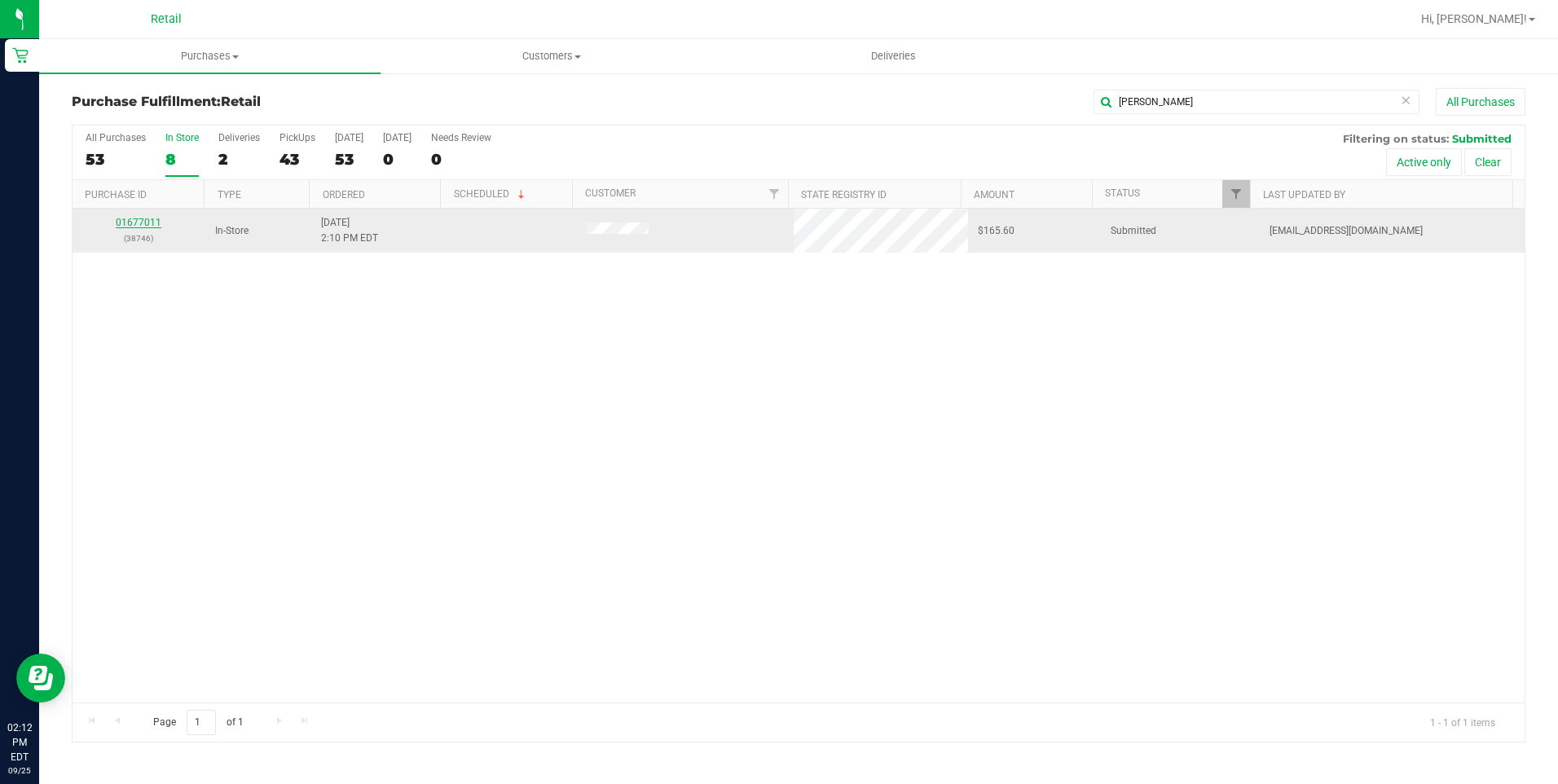
click at [128, 222] on div "All Purchases 53 In Store 8 Deliveries 2 PickUps 43 Today 53 Tomorrow 0 Needs R…" at bounding box center [798, 433] width 1453 height 618
click at [152, 224] on link "01677011" at bounding box center [138, 222] width 46 height 11
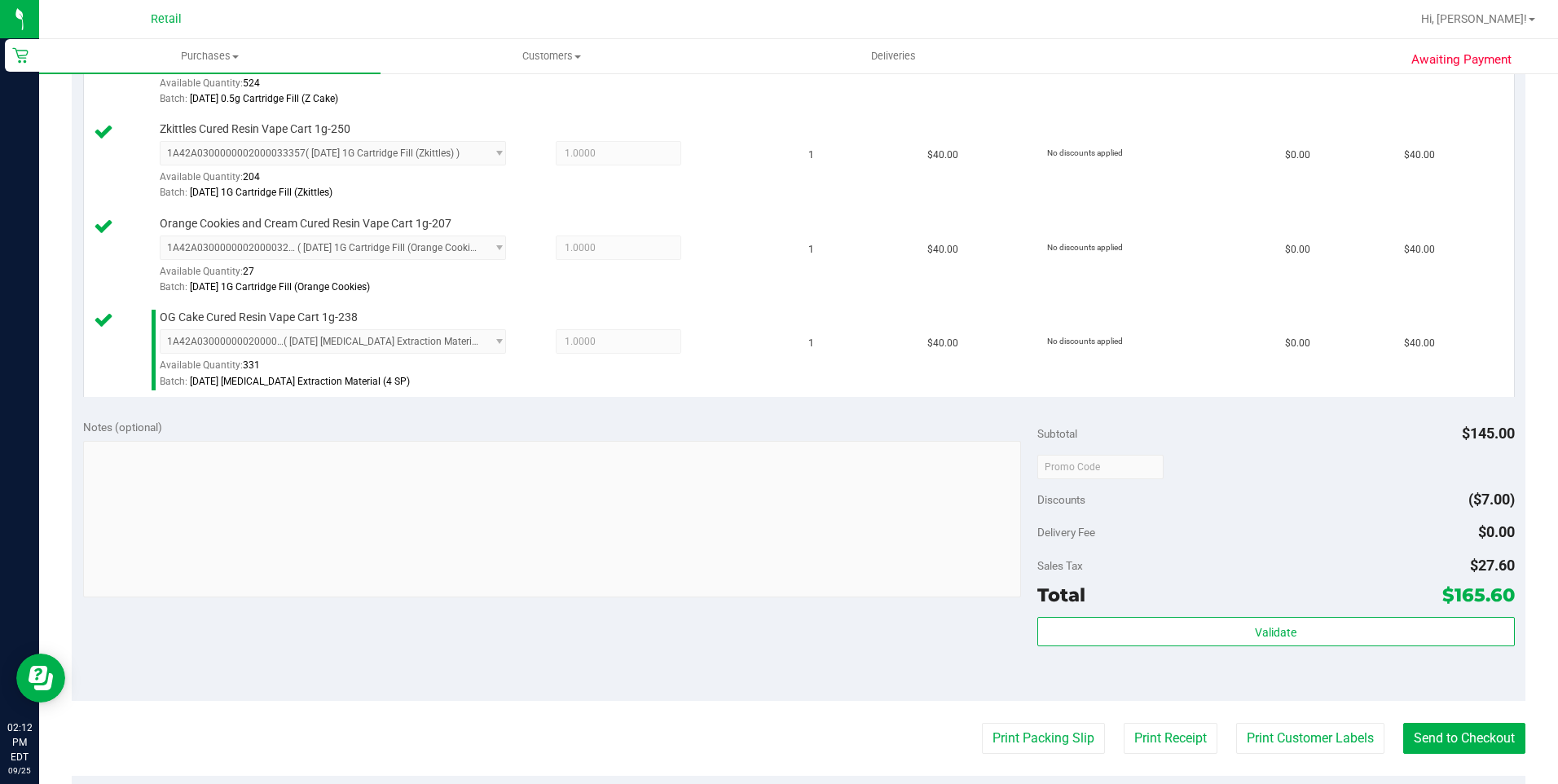
scroll to position [734, 0]
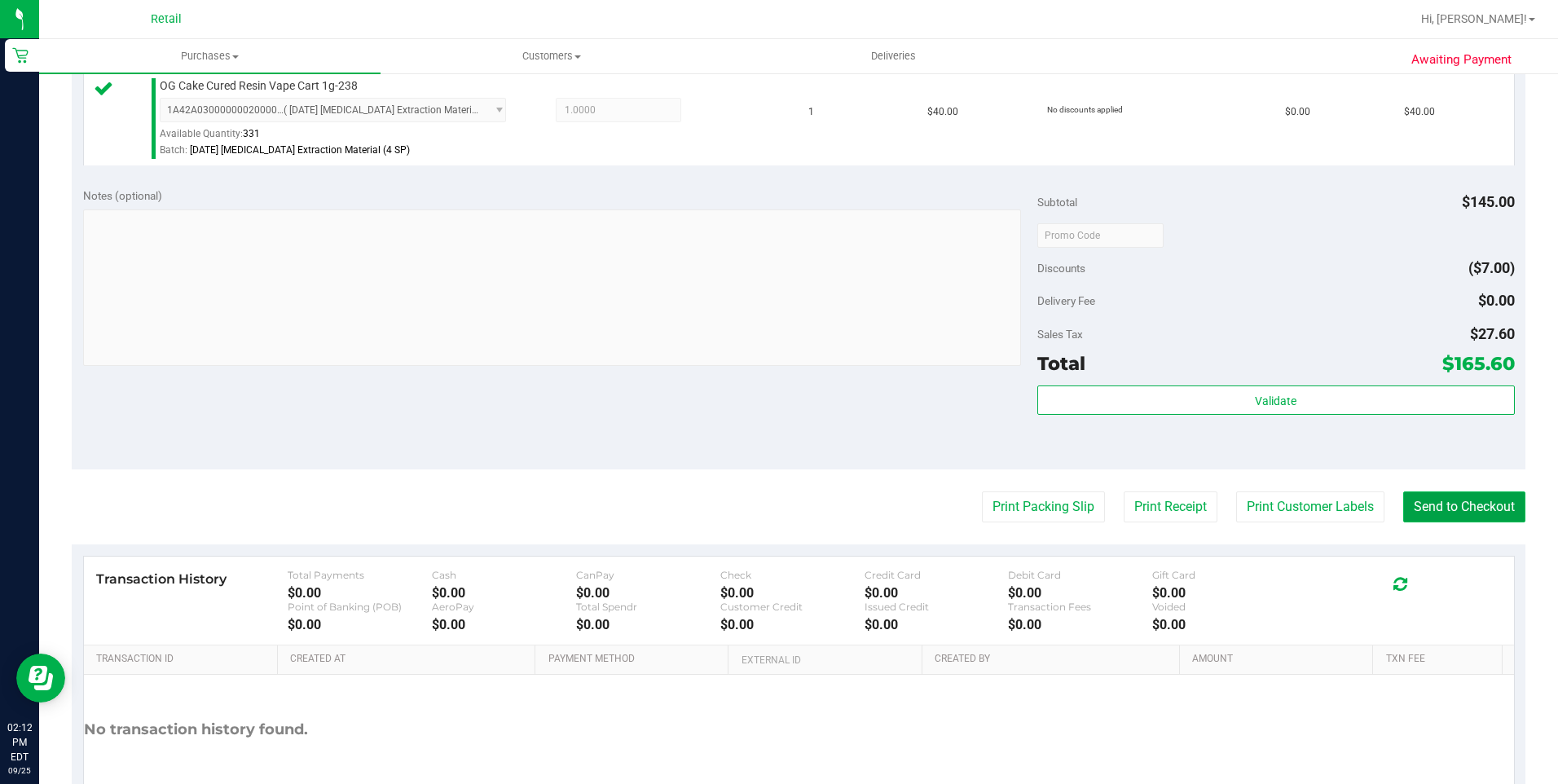
click at [1418, 513] on button "Send to Checkout" at bounding box center [1464, 506] width 122 height 31
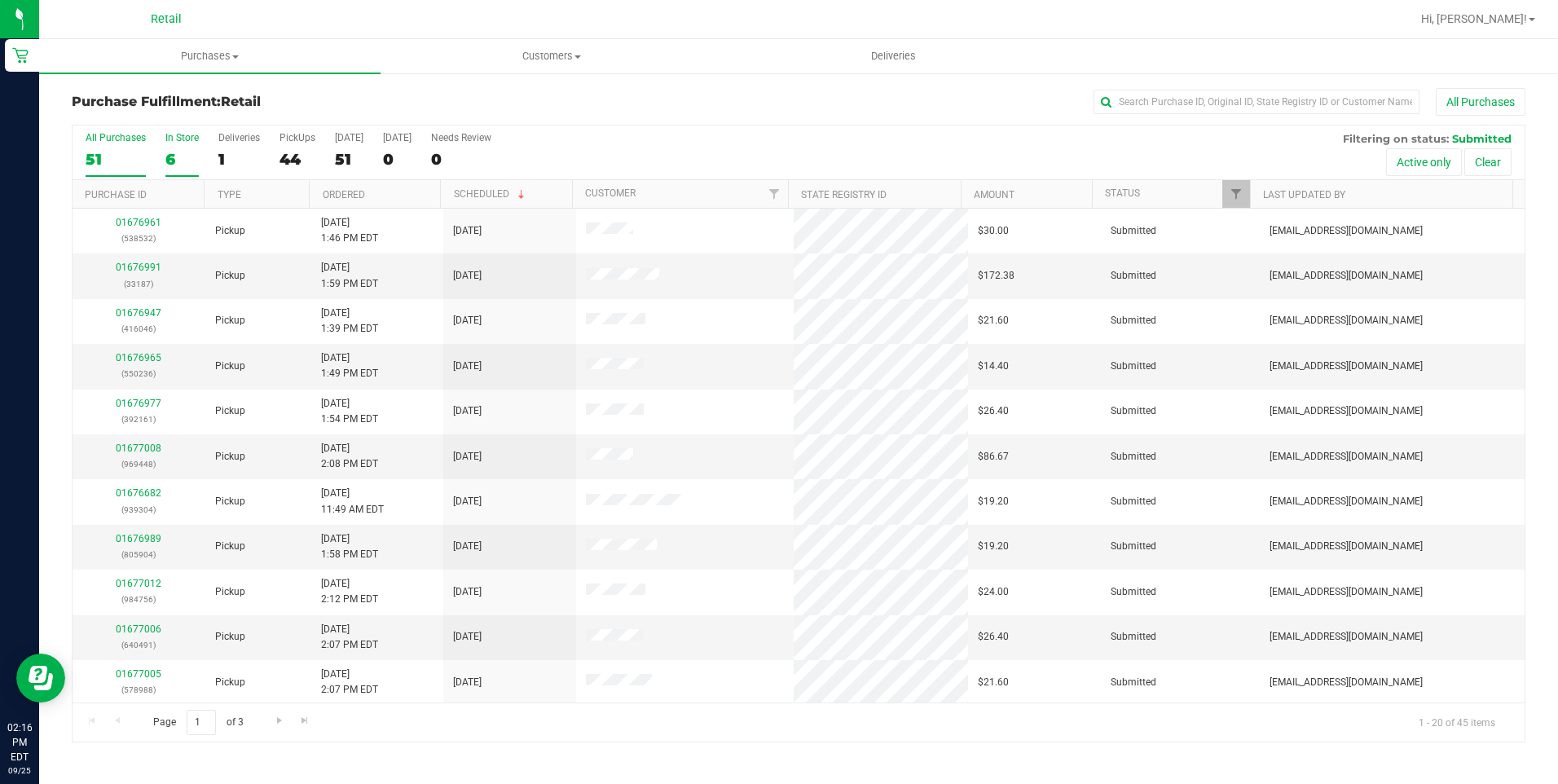
click at [178, 144] on label "In Store 6" at bounding box center [182, 154] width 34 height 45
click at [0, 0] on input "In Store 6" at bounding box center [0, 0] width 0 height 0
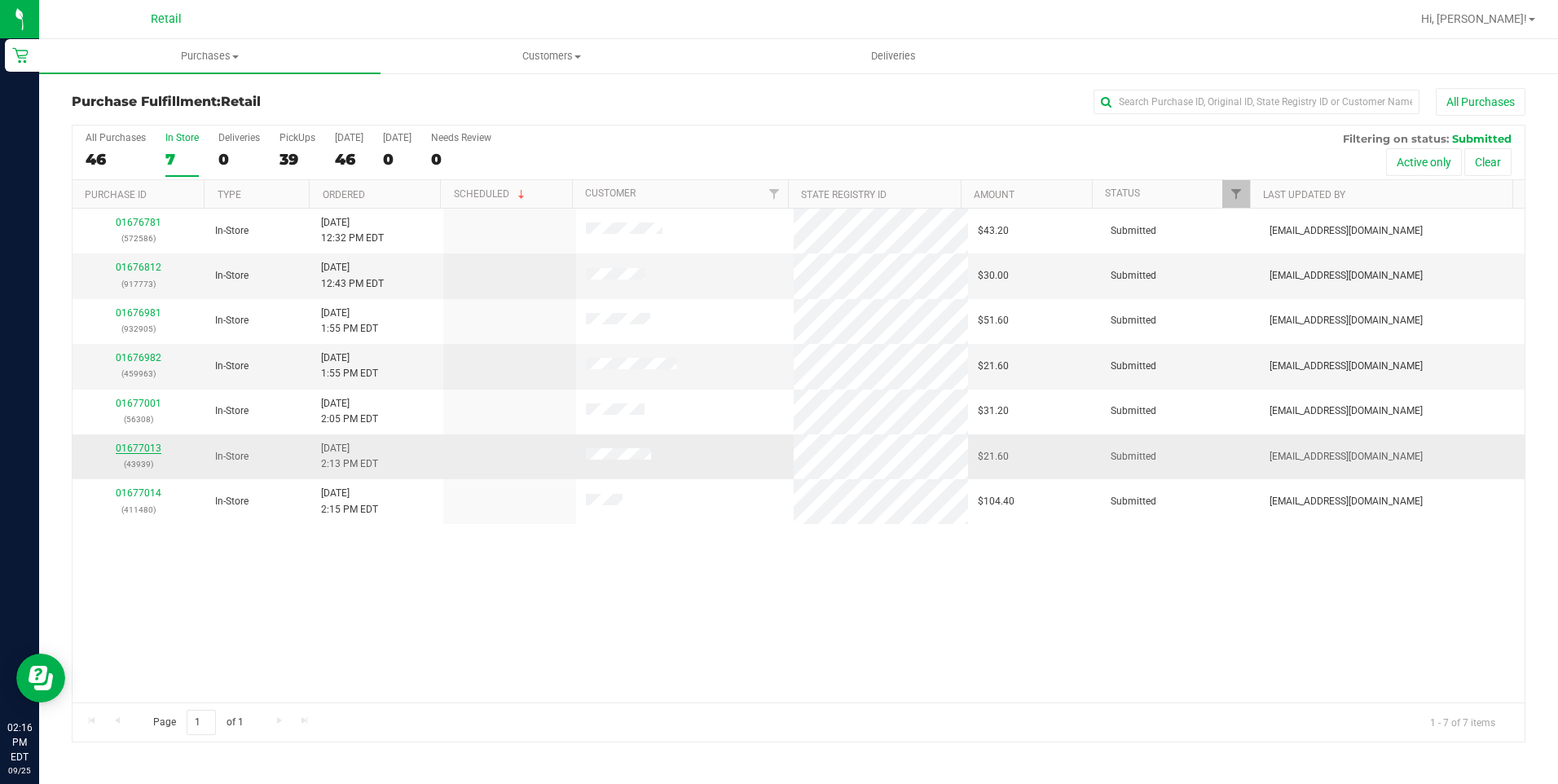
click at [144, 442] on link "01677013" at bounding box center [138, 448] width 46 height 11
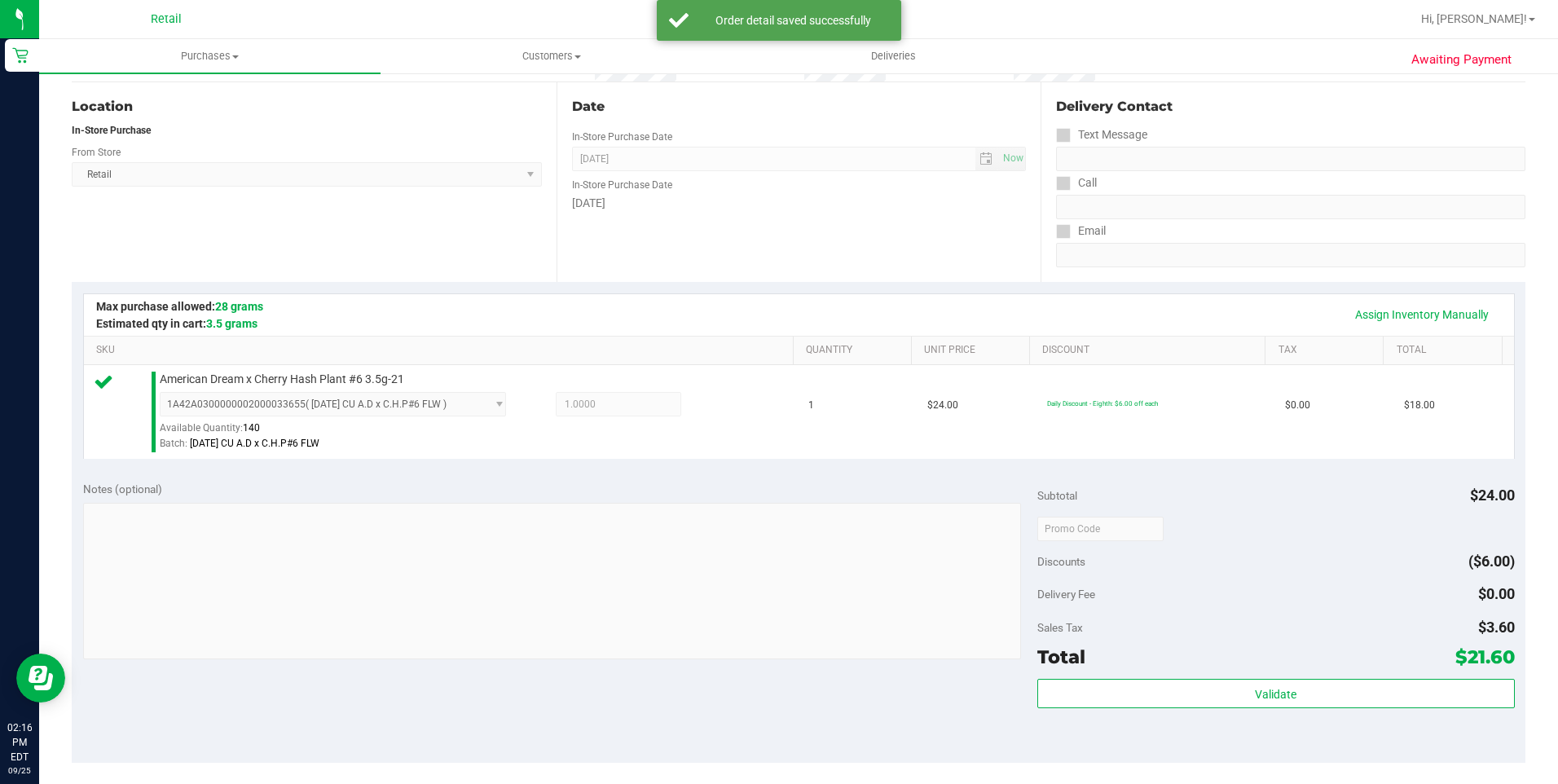
scroll to position [245, 0]
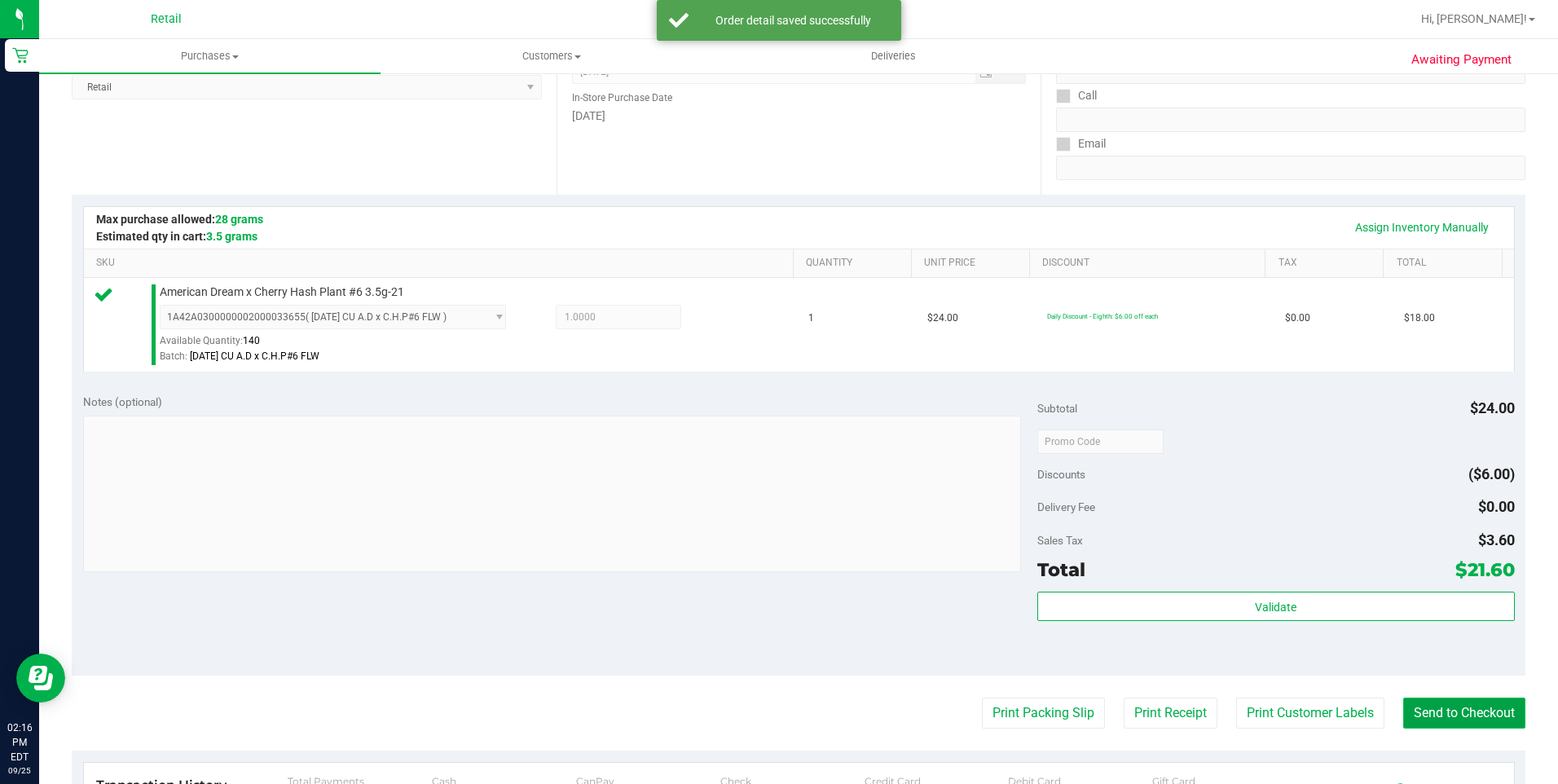
click at [1460, 702] on button "Send to Checkout" at bounding box center [1464, 712] width 122 height 31
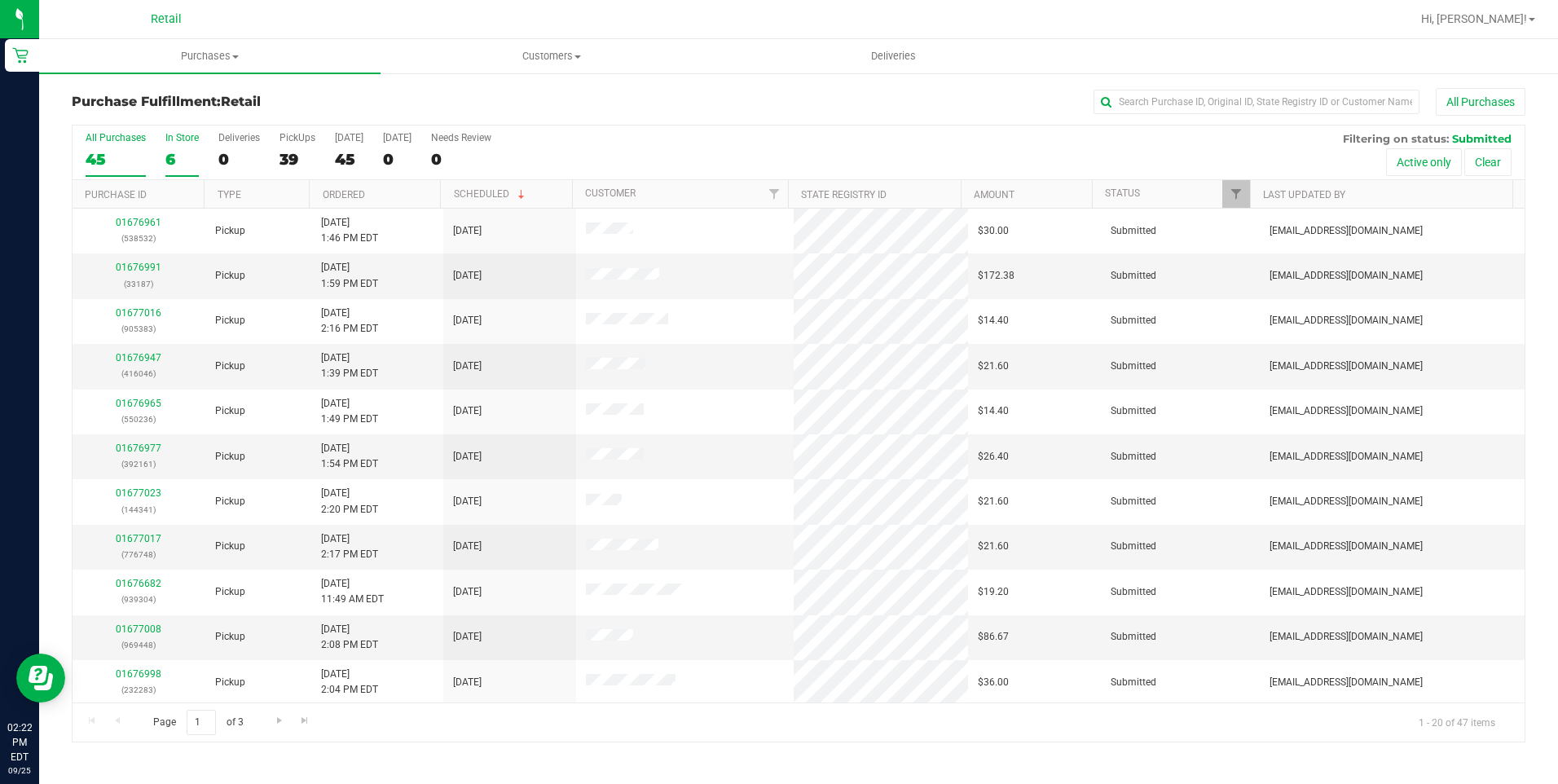
click at [175, 135] on div "In Store" at bounding box center [182, 137] width 34 height 11
click at [0, 0] on input "In Store 6" at bounding box center [0, 0] width 0 height 0
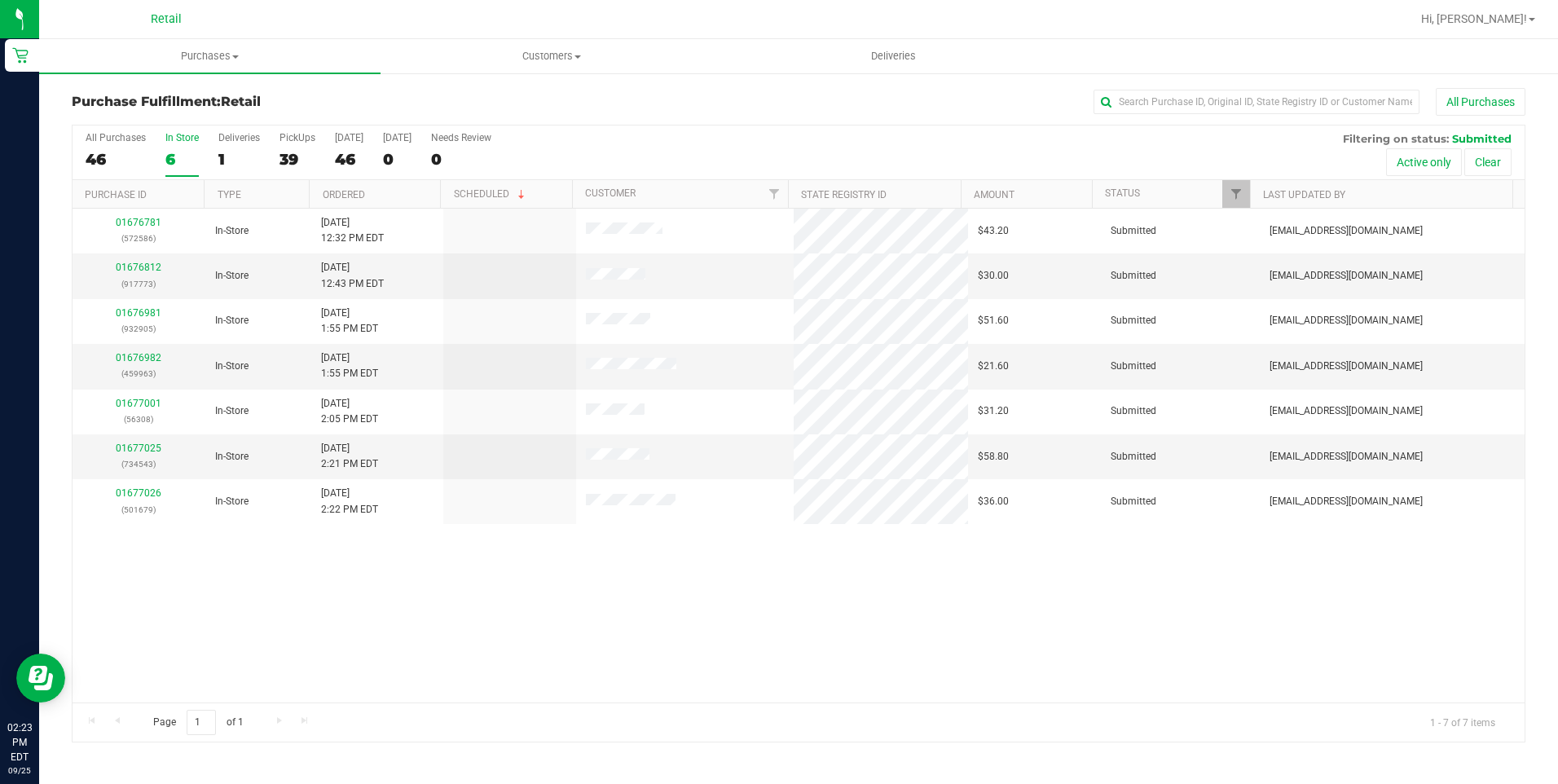
click at [825, 700] on div "01676781 (572586) In-Store 9/25/2025 12:32 PM EDT $43.20 Submitted aiqecomm@sla…" at bounding box center [799, 455] width 1452 height 493
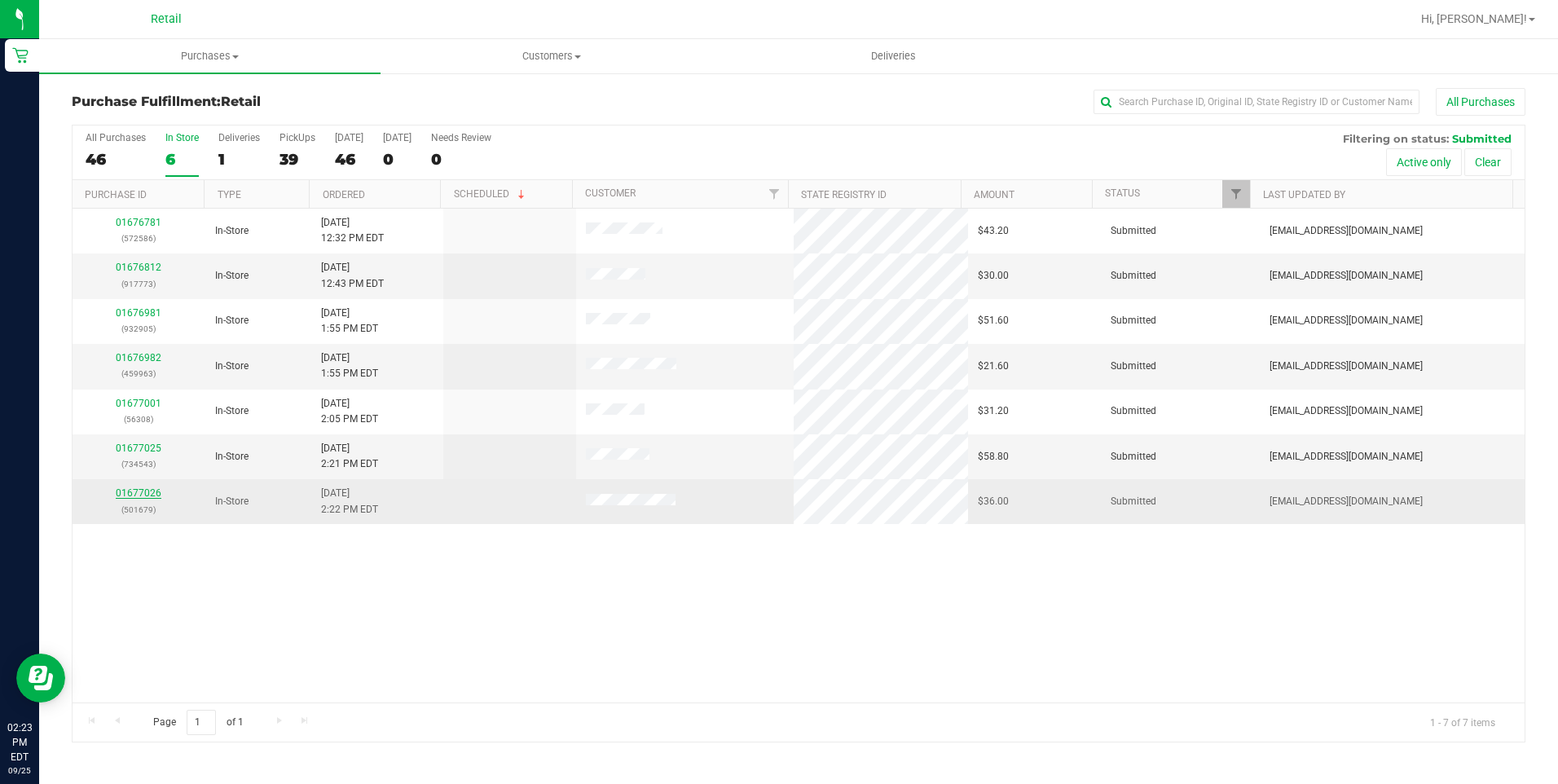
click at [146, 488] on link "01677026" at bounding box center [138, 492] width 46 height 11
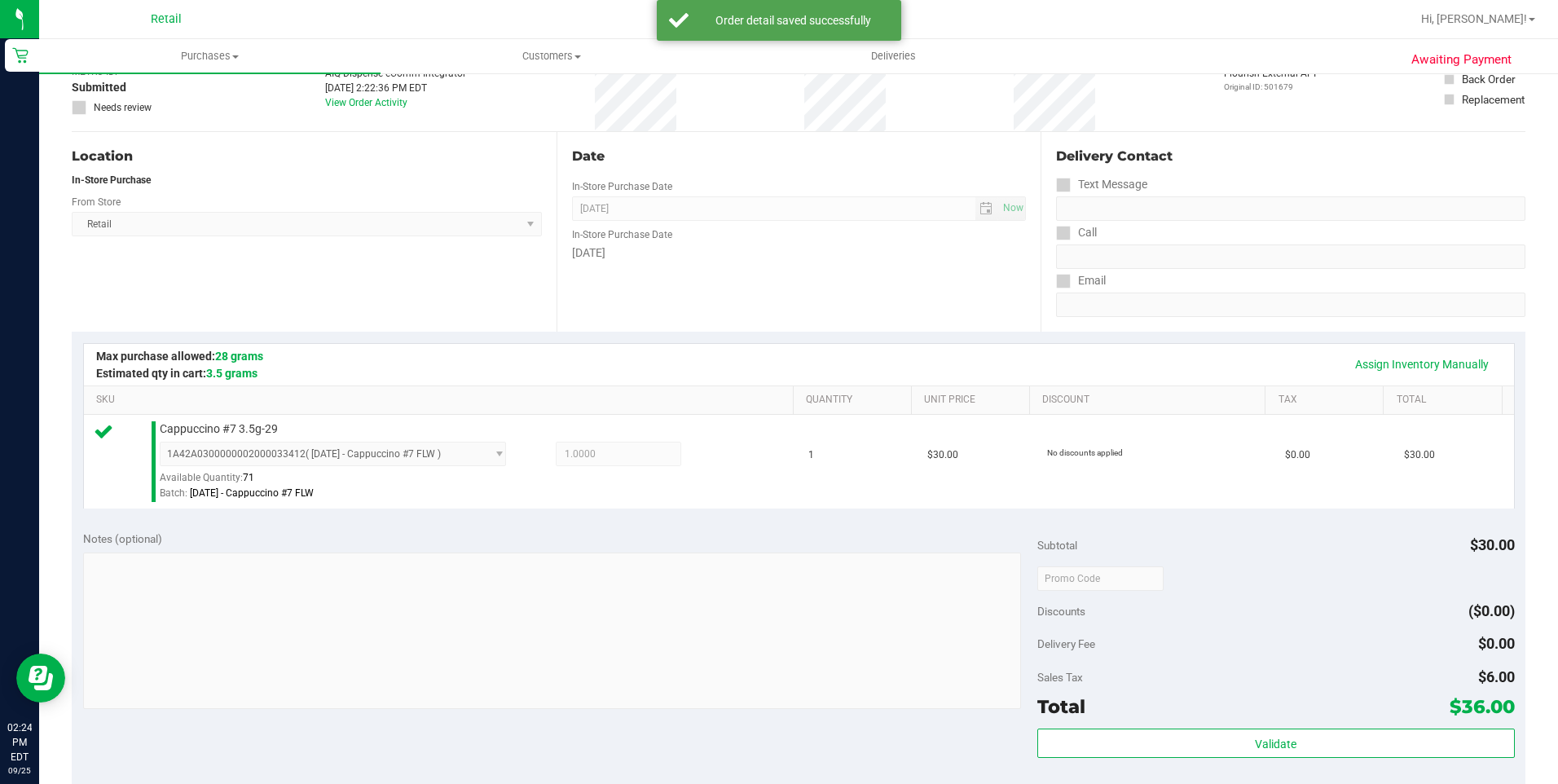
scroll to position [326, 0]
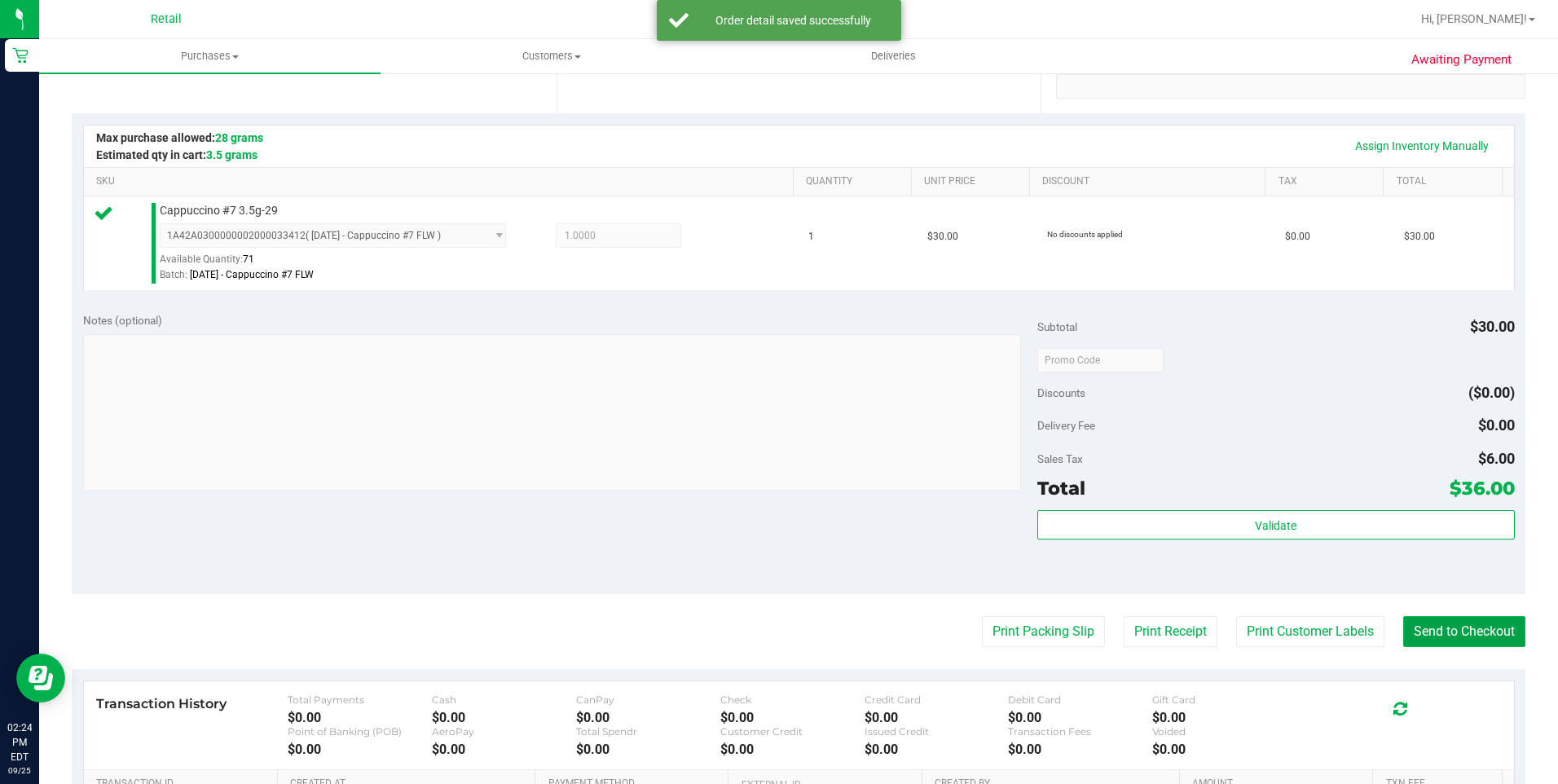
click at [1447, 640] on button "Send to Checkout" at bounding box center [1464, 631] width 122 height 31
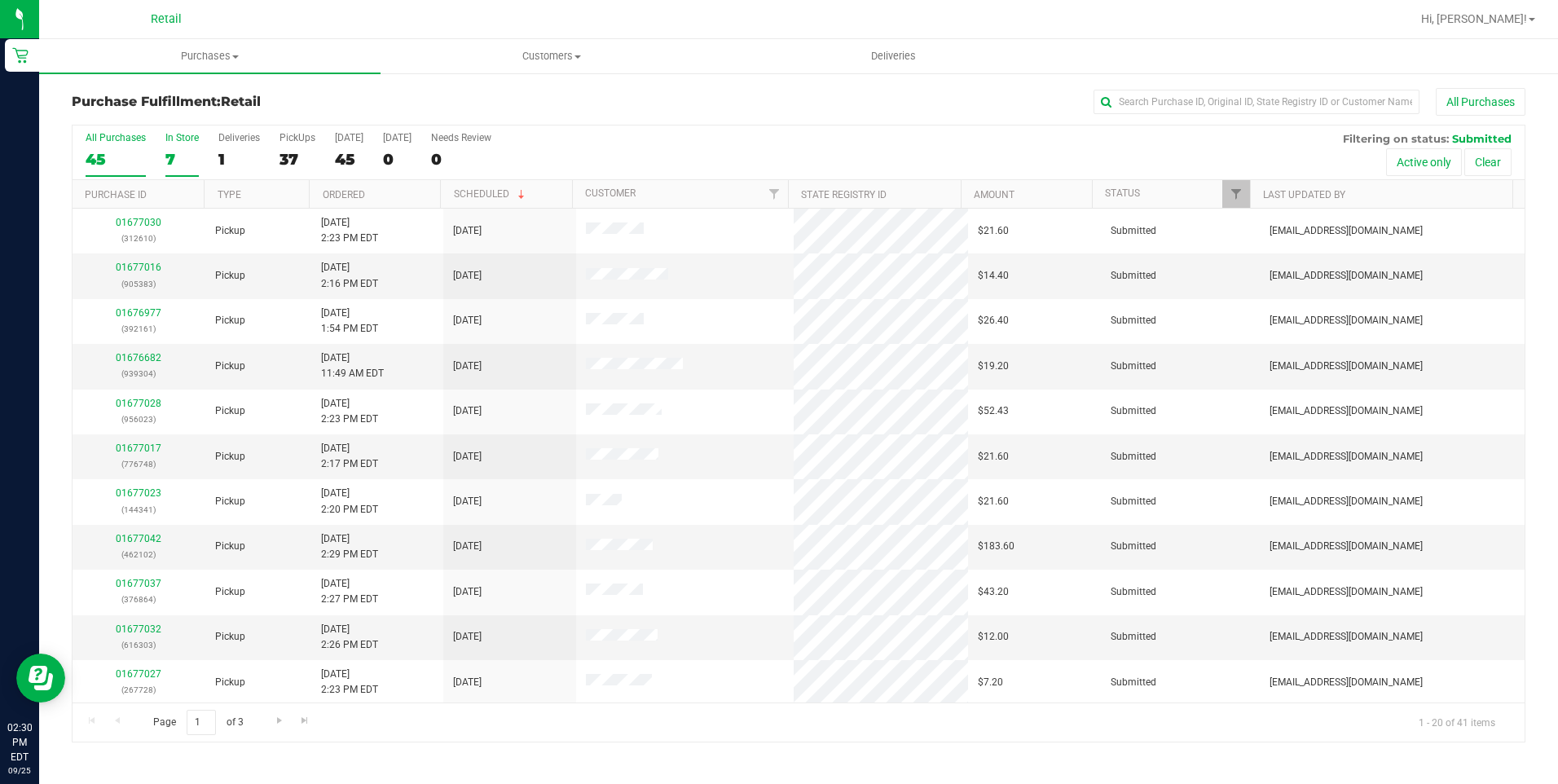
click at [186, 157] on div "7" at bounding box center [182, 159] width 34 height 19
click at [0, 0] on input "In Store 7" at bounding box center [0, 0] width 0 height 0
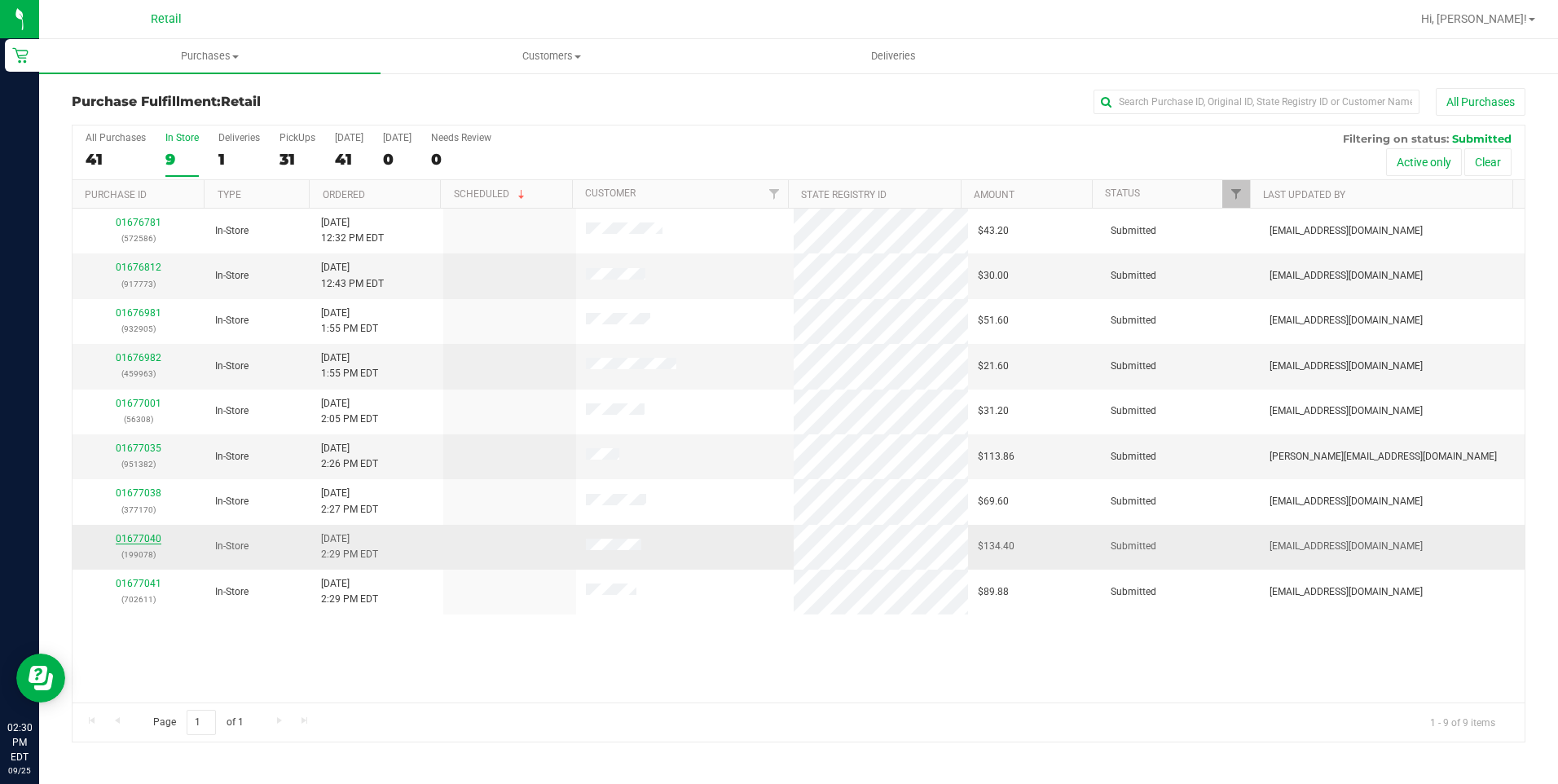
click at [144, 537] on link "01677040" at bounding box center [138, 538] width 46 height 11
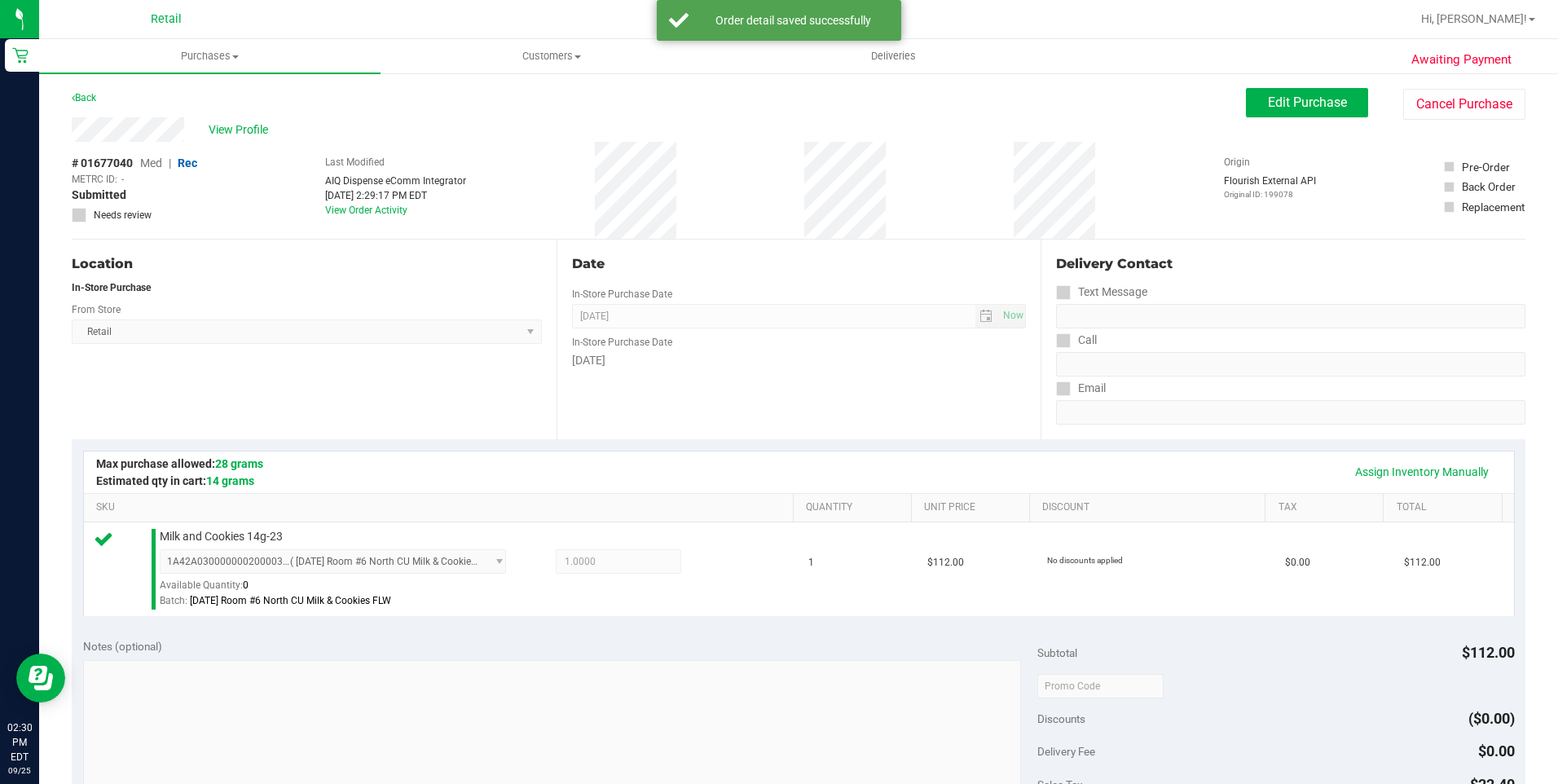
scroll to position [489, 0]
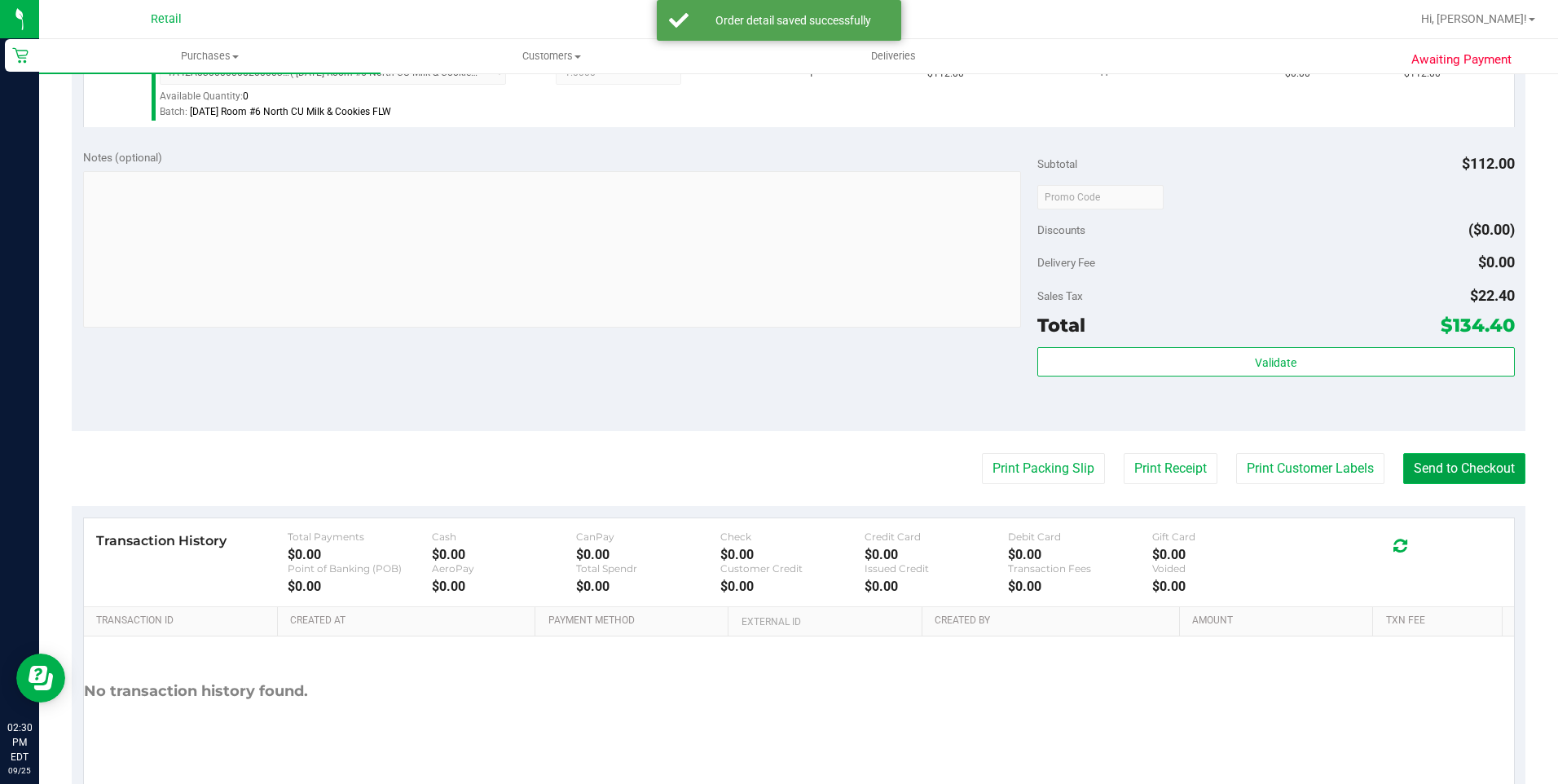
click at [1437, 479] on button "Send to Checkout" at bounding box center [1464, 468] width 122 height 31
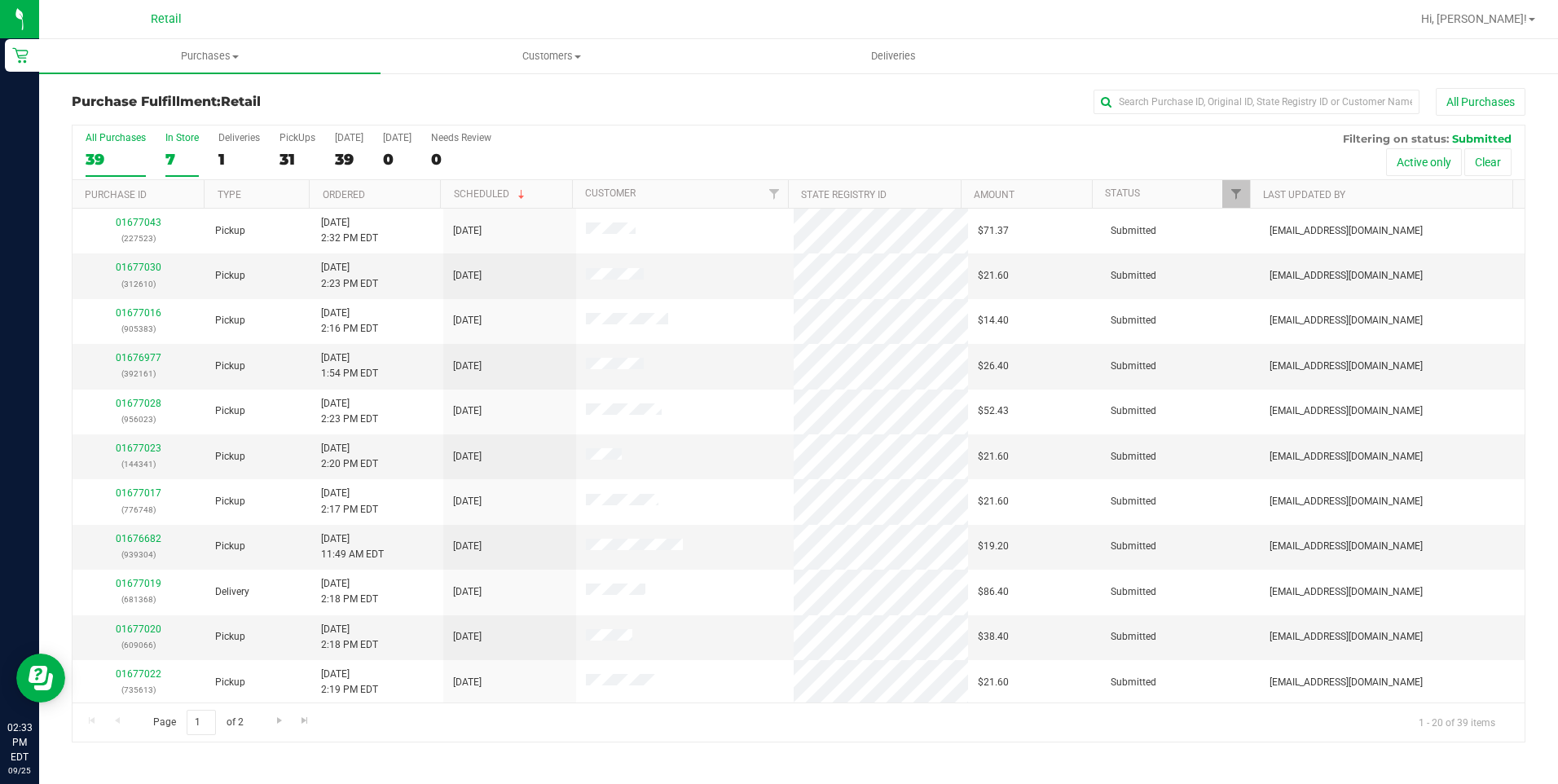
click at [174, 154] on div "7" at bounding box center [182, 159] width 34 height 19
click at [0, 0] on input "In Store 7" at bounding box center [0, 0] width 0 height 0
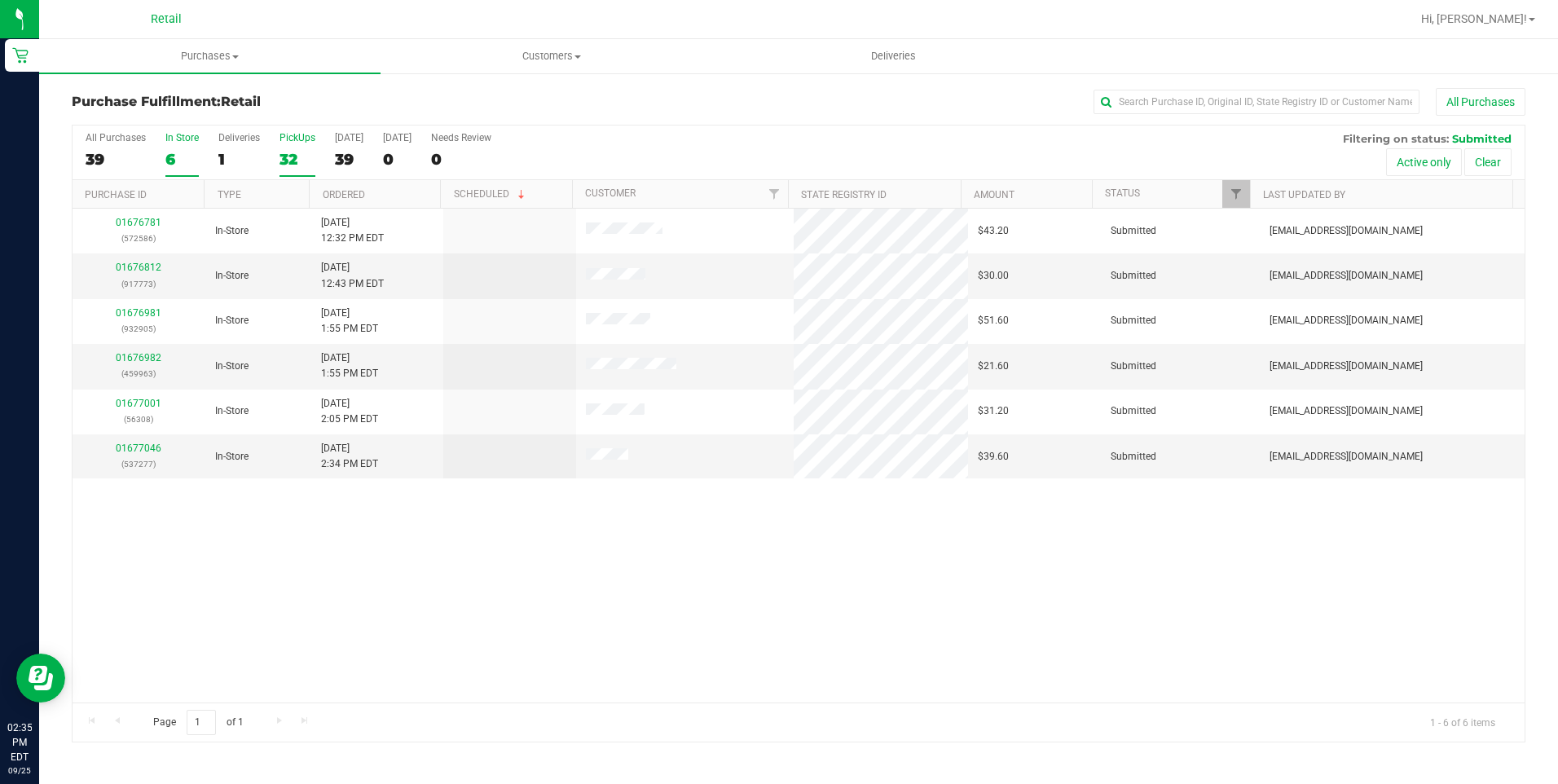
click at [302, 174] on label "PickUps 32" at bounding box center [297, 154] width 36 height 45
click at [0, 0] on input "PickUps 32" at bounding box center [0, 0] width 0 height 0
click at [311, 160] on div "32" at bounding box center [297, 159] width 36 height 19
click at [0, 0] on input "PickUps 32" at bounding box center [0, 0] width 0 height 0
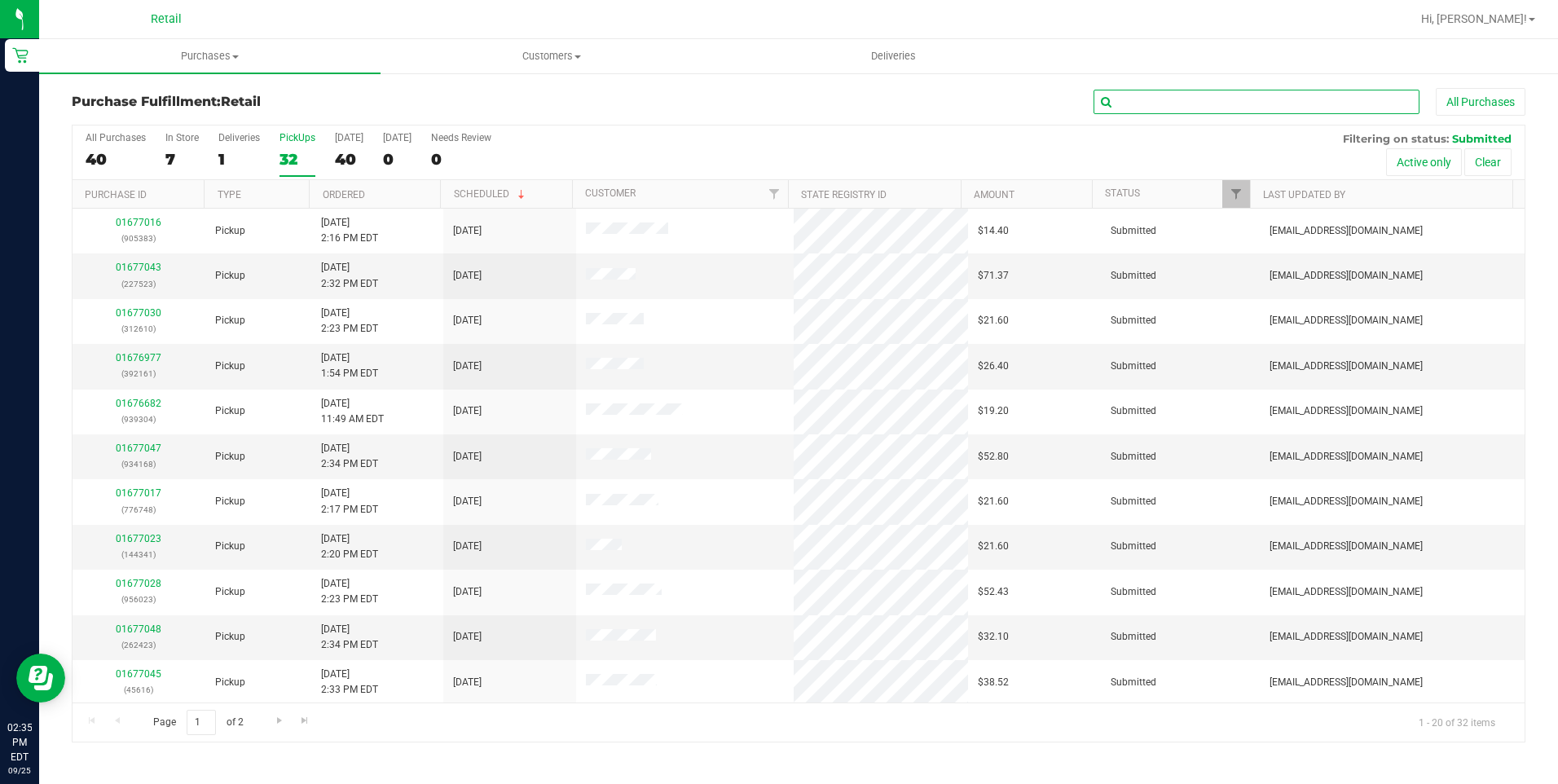
click at [1311, 111] on input "text" at bounding box center [1256, 102] width 326 height 24
type input "nat"
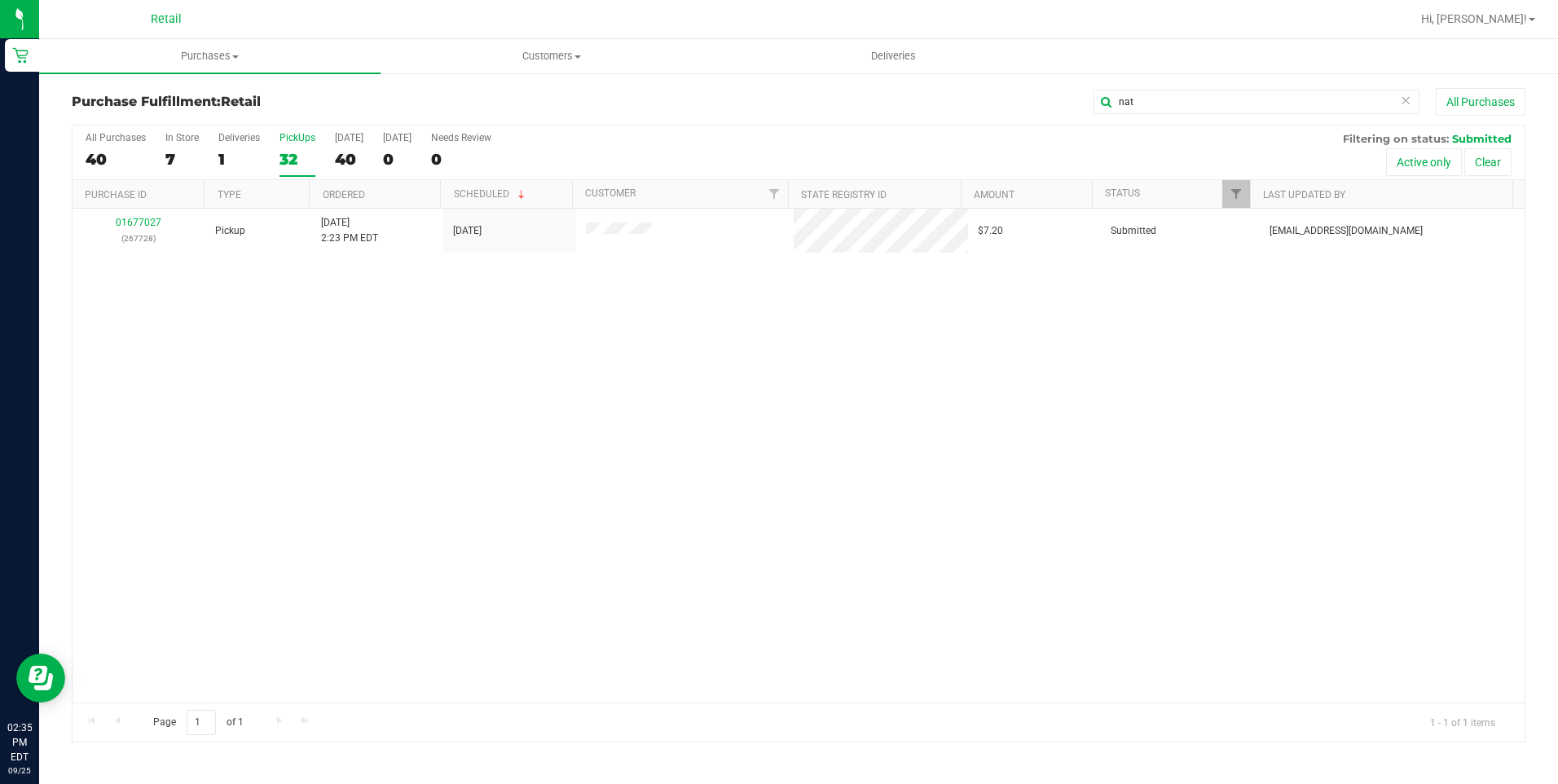
click at [1403, 105] on icon at bounding box center [1406, 99] width 11 height 20
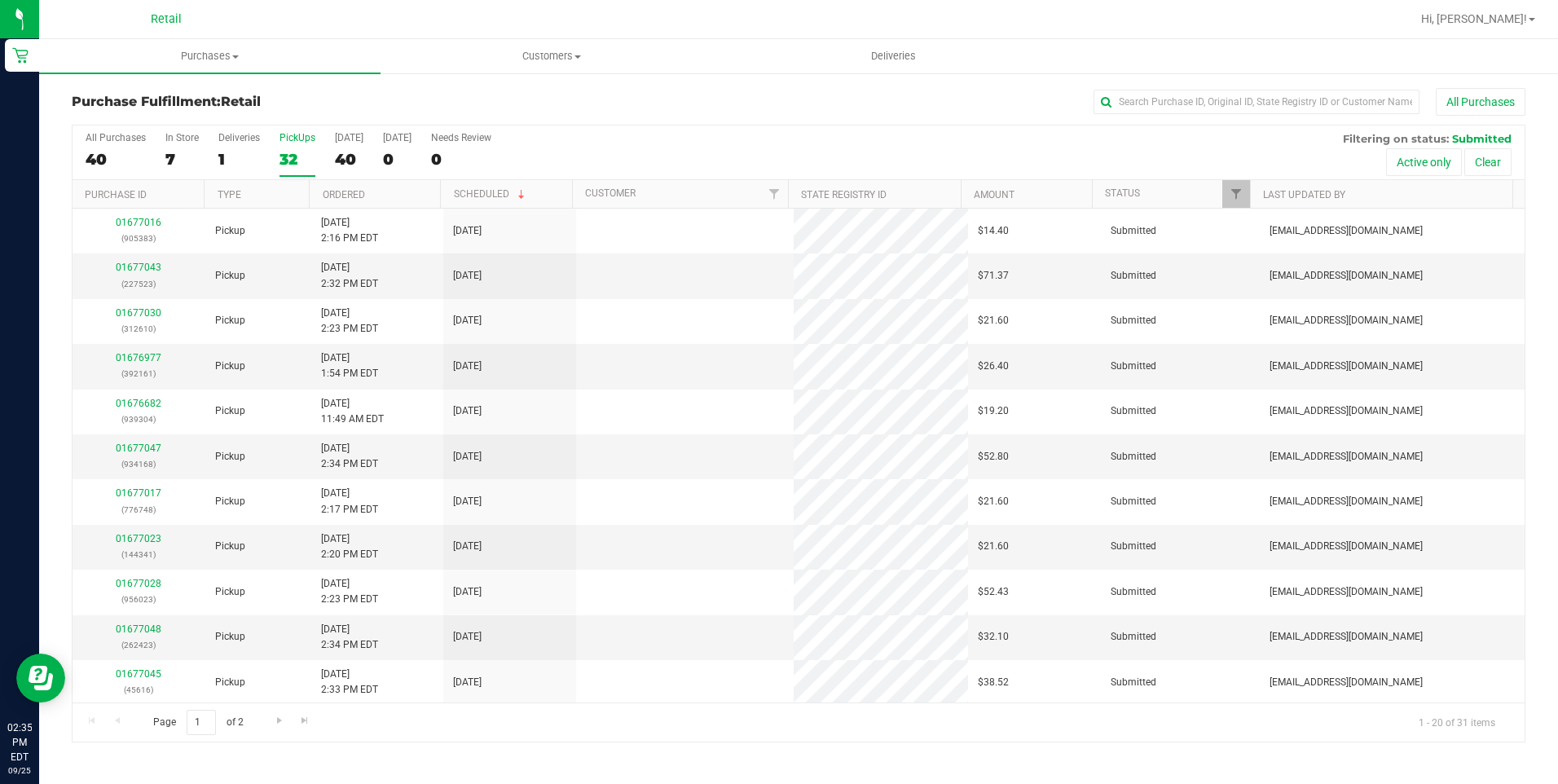
click at [1320, 121] on div "Purchase Fulfillment: Retail All Purchases" at bounding box center [798, 106] width 1453 height 36
click at [1319, 96] on input "text" at bounding box center [1256, 102] width 326 height 24
type input "shea"
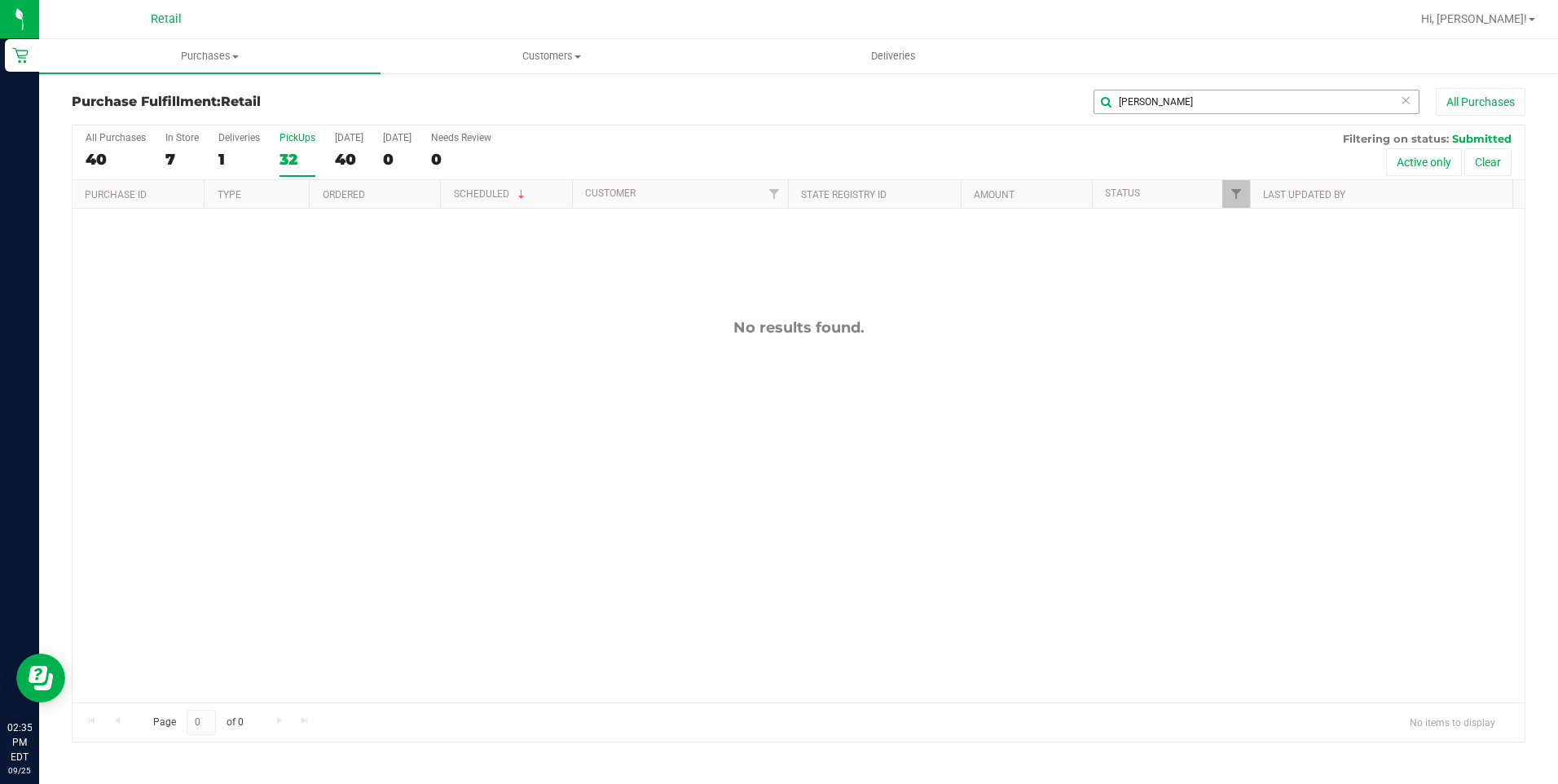
drag, startPoint x: 1405, startPoint y: 100, endPoint x: 1392, endPoint y: 104, distance: 13.6
click at [1405, 100] on icon at bounding box center [1406, 99] width 11 height 20
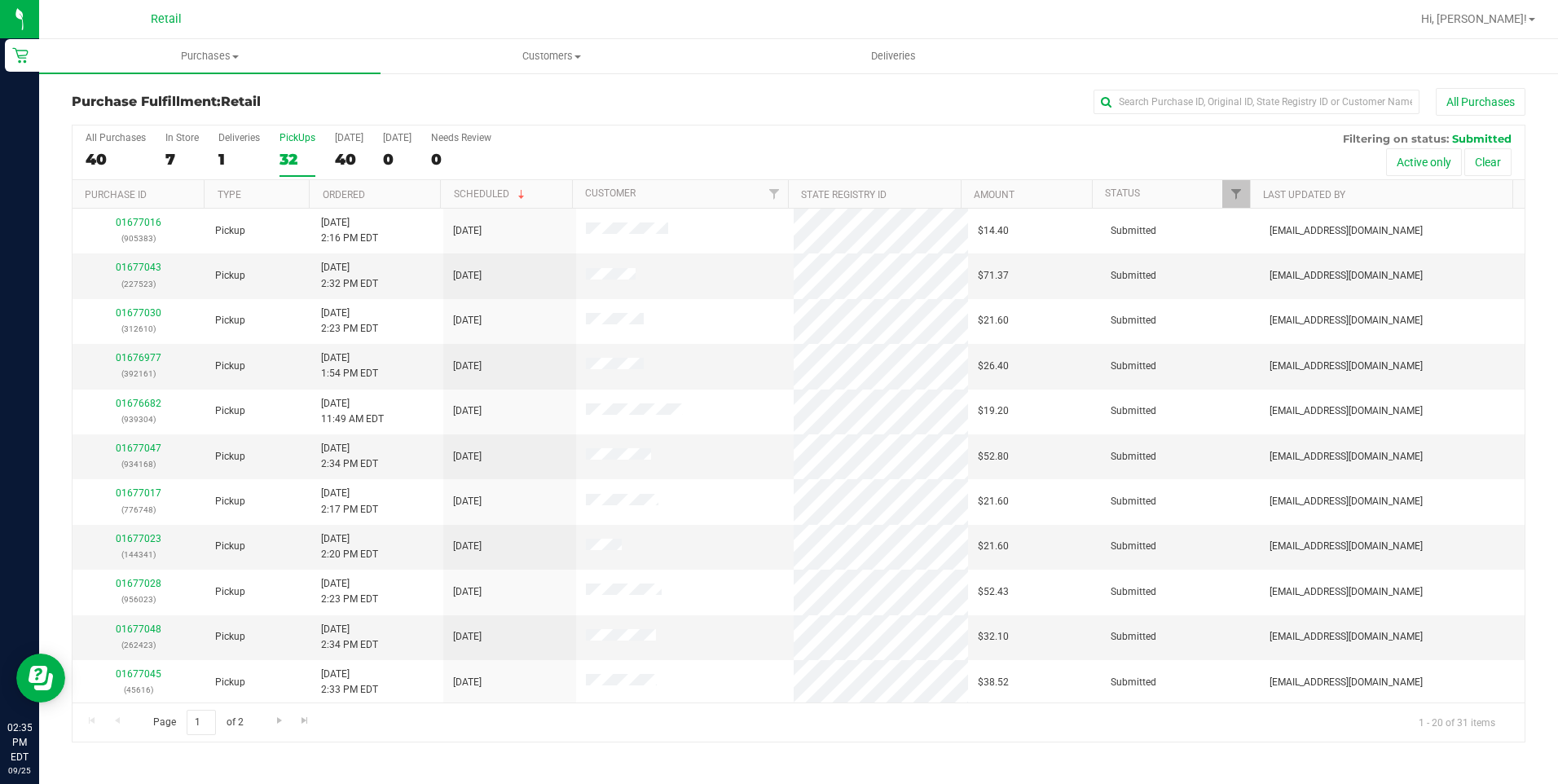
click at [290, 155] on div "32" at bounding box center [297, 159] width 36 height 19
click at [0, 0] on input "PickUps 32" at bounding box center [0, 0] width 0 height 0
click at [282, 169] on label "PickUps 31" at bounding box center [297, 154] width 36 height 45
click at [0, 0] on input "PickUps 31" at bounding box center [0, 0] width 0 height 0
click at [1119, 107] on input "text" at bounding box center [1256, 102] width 326 height 24
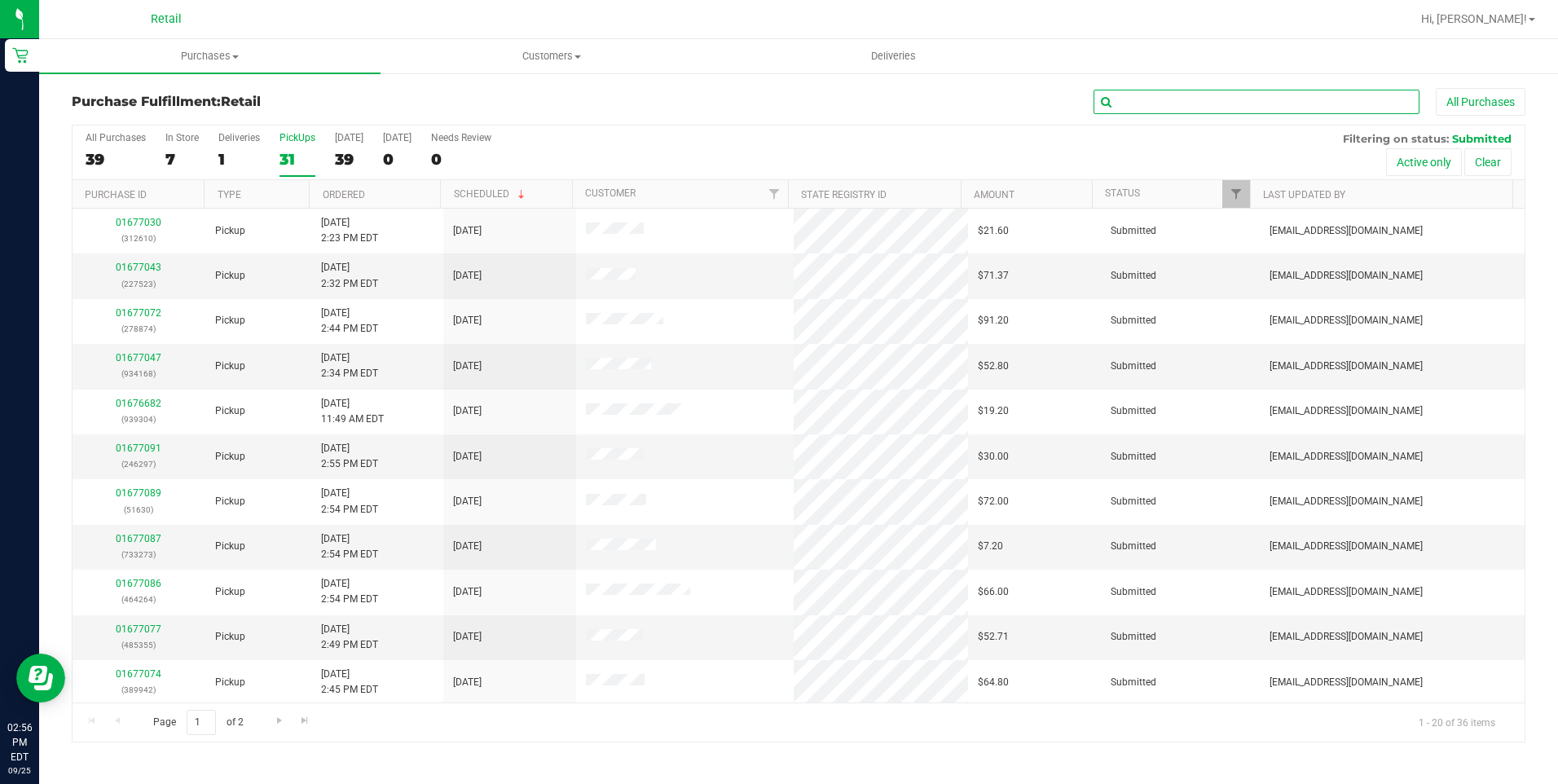
click at [1216, 99] on input "text" at bounding box center [1256, 102] width 326 height 24
type input "juan"
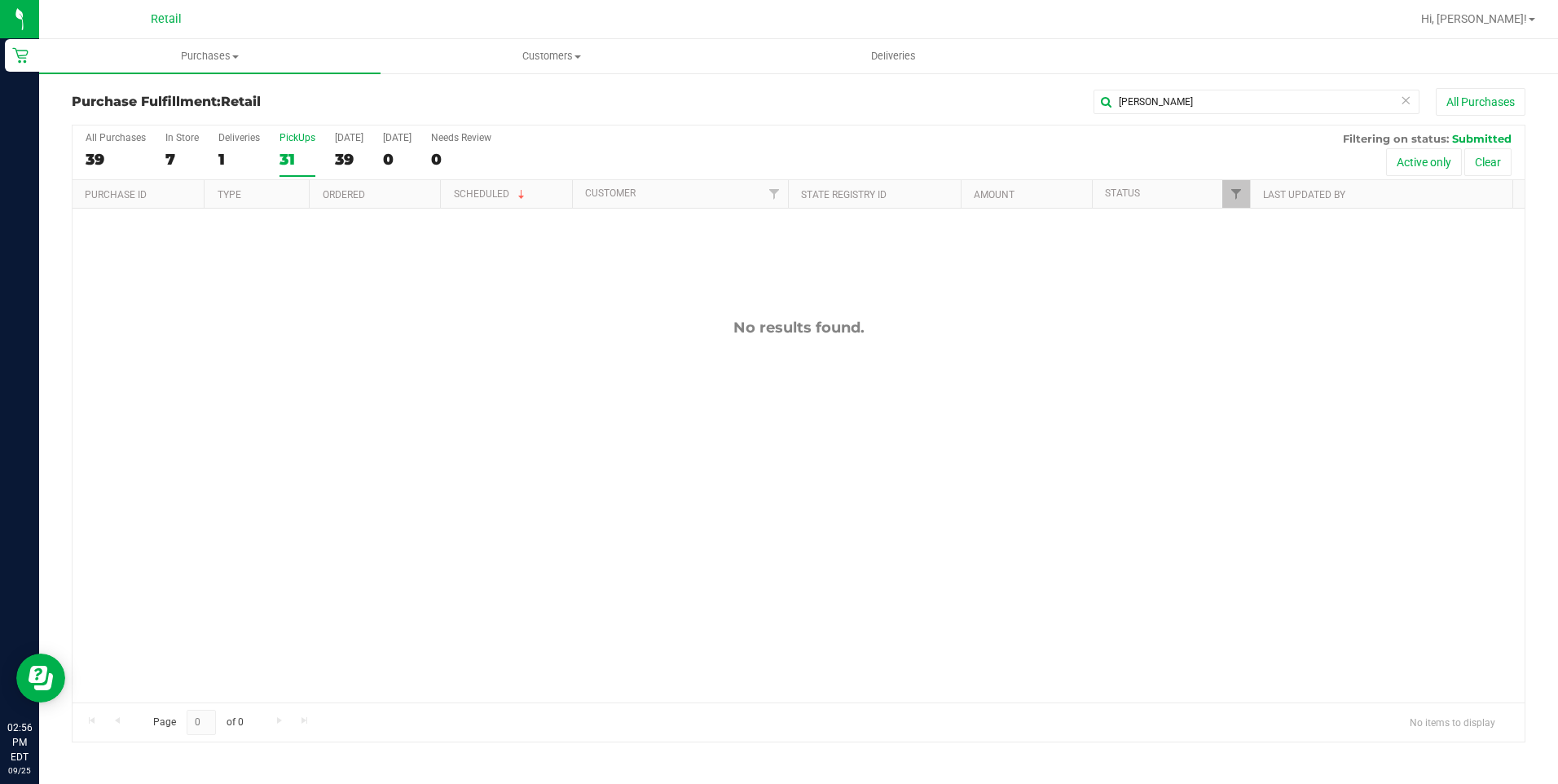
click at [1408, 101] on icon at bounding box center [1406, 99] width 11 height 20
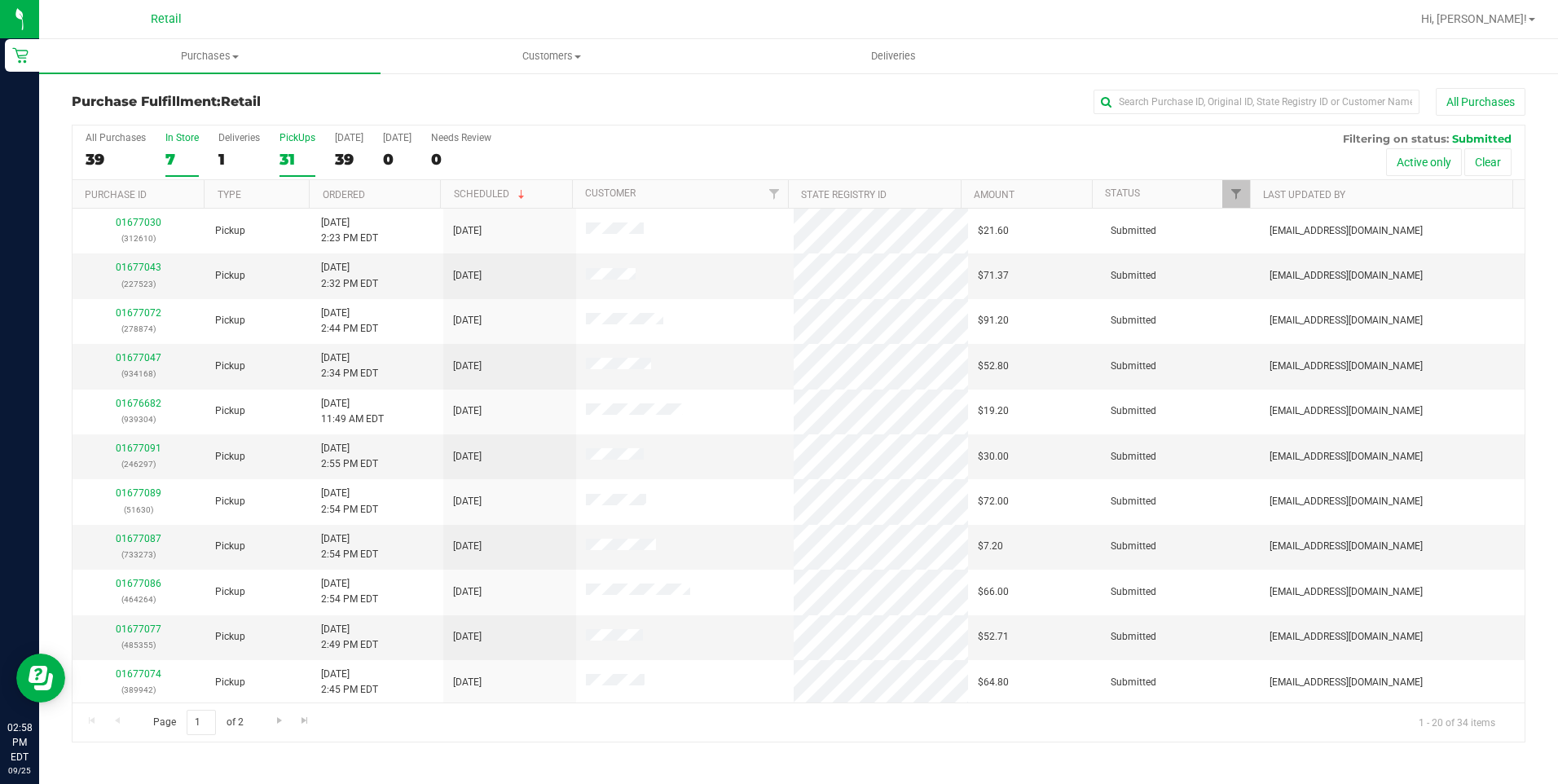
click at [176, 151] on div "7" at bounding box center [182, 159] width 34 height 19
click at [0, 0] on input "In Store 7" at bounding box center [0, 0] width 0 height 0
click at [283, 143] on div "PickUps" at bounding box center [297, 137] width 36 height 11
click at [0, 0] on input "PickUps 31" at bounding box center [0, 0] width 0 height 0
click at [217, 57] on span "Purchases" at bounding box center [209, 56] width 341 height 15
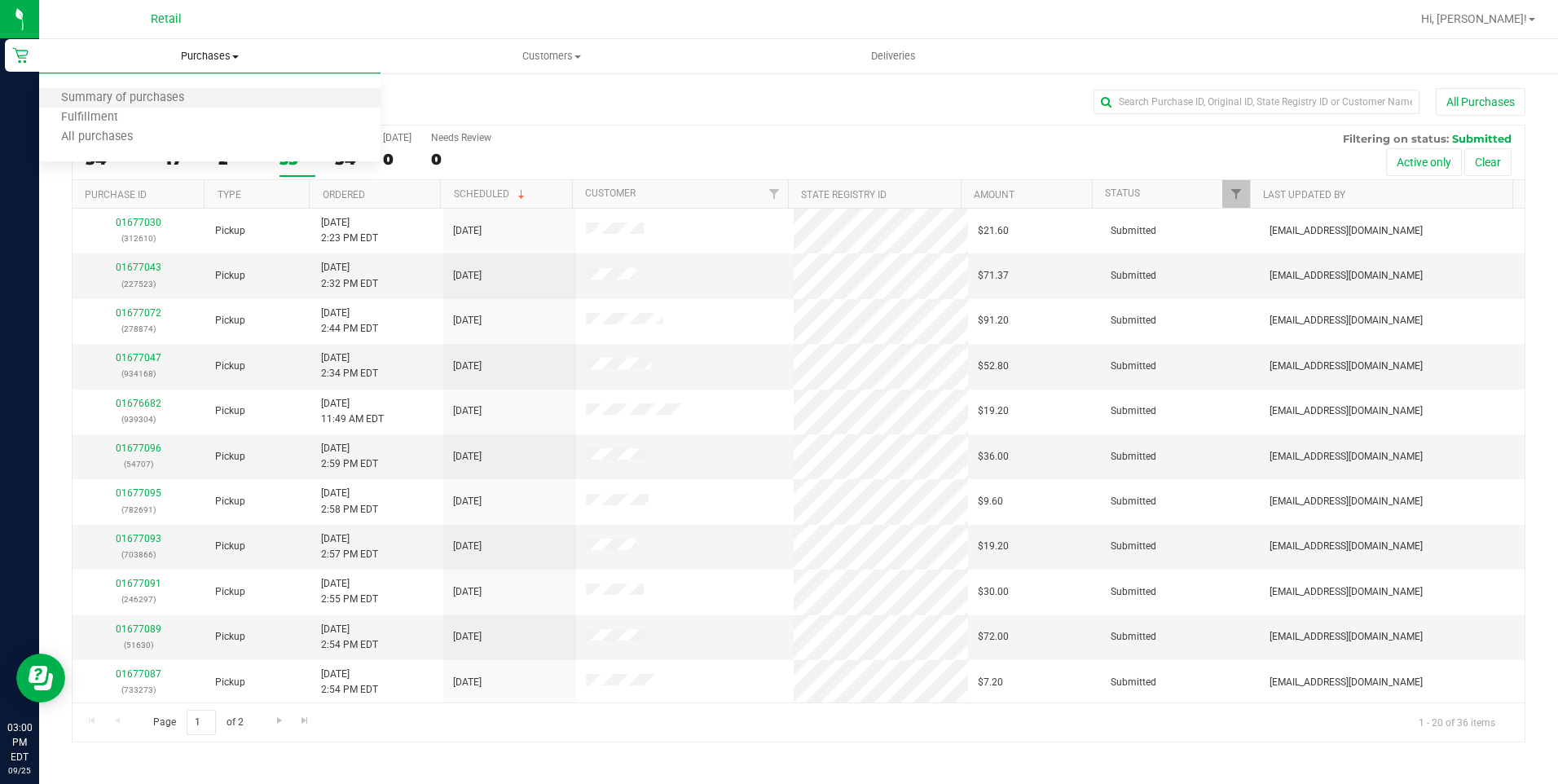
click at [210, 98] on li "Summary of purchases" at bounding box center [209, 98] width 341 height 20
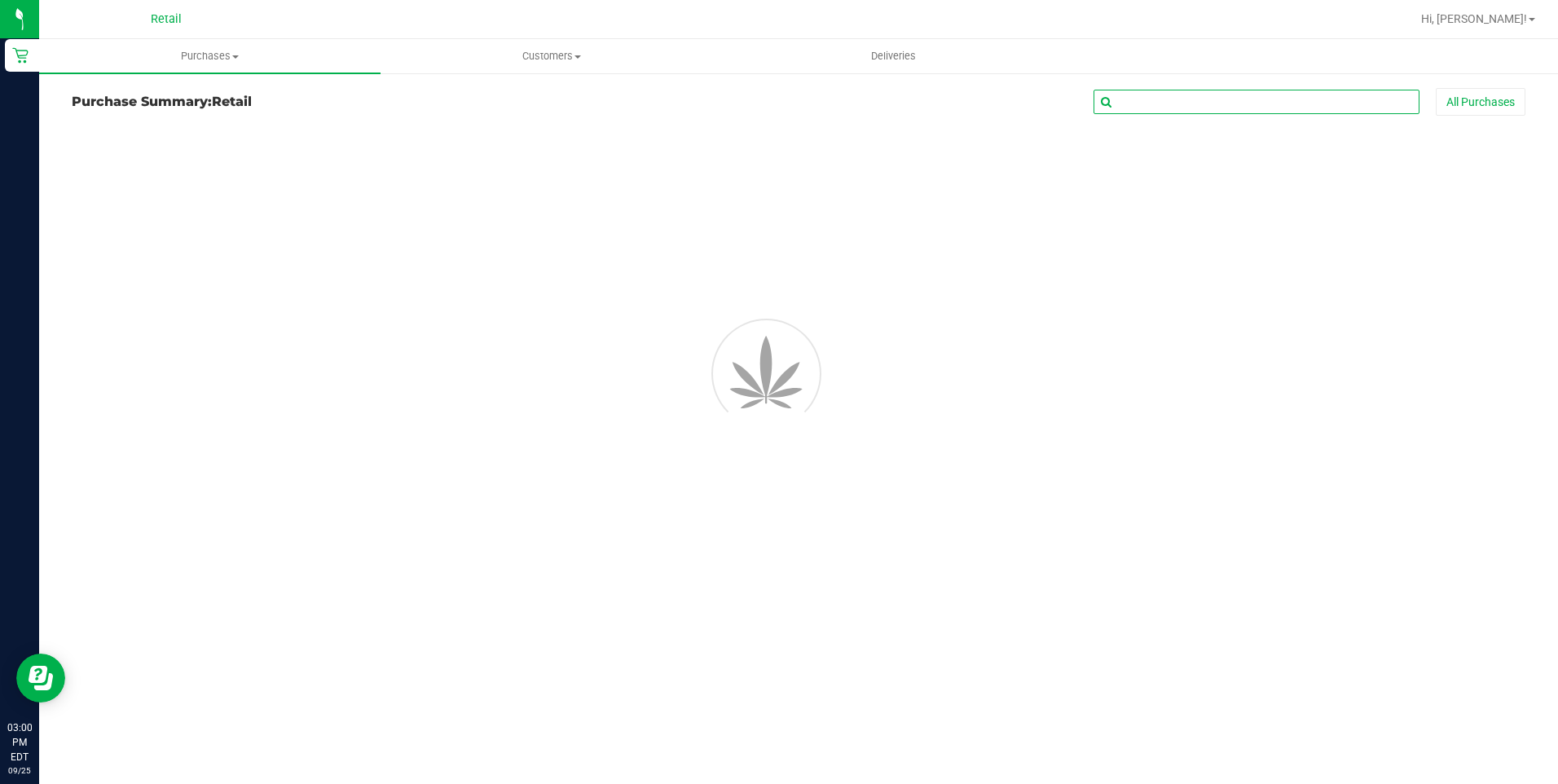
click at [1225, 103] on input "text" at bounding box center [1256, 102] width 326 height 24
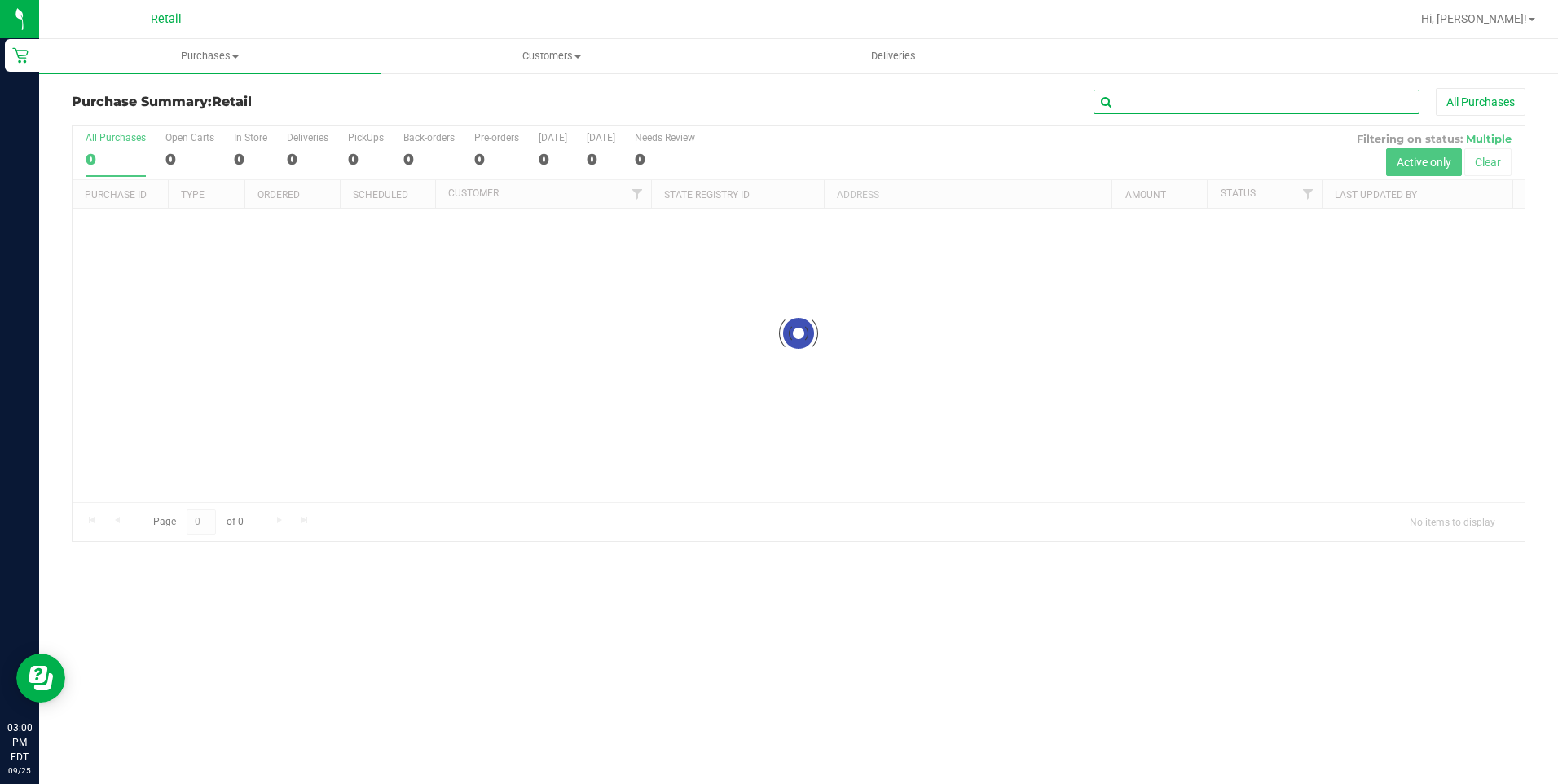
click at [1224, 103] on input "text" at bounding box center [1256, 102] width 326 height 24
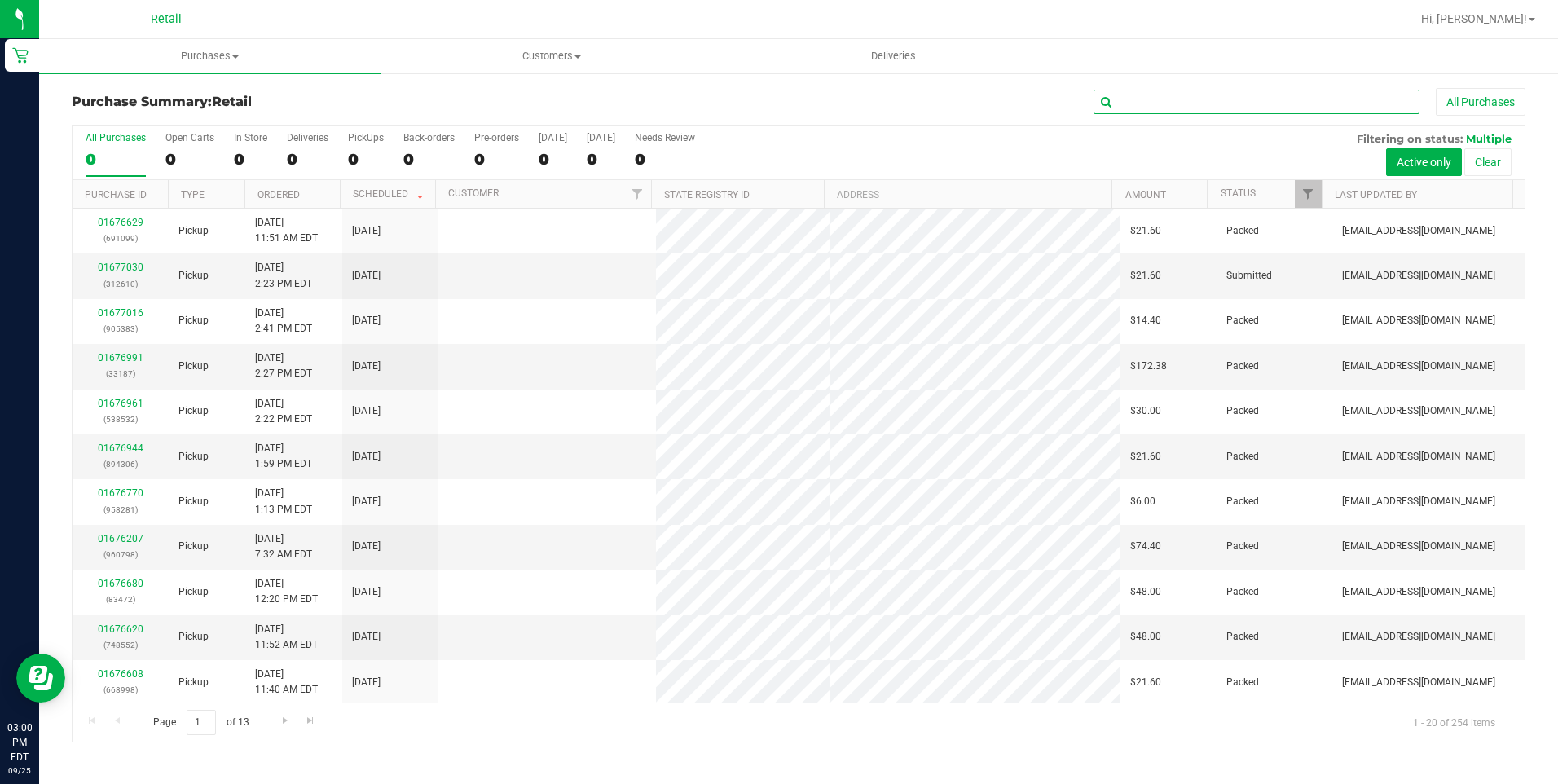
click at [1224, 103] on input "text" at bounding box center [1256, 102] width 326 height 24
type input "terri"
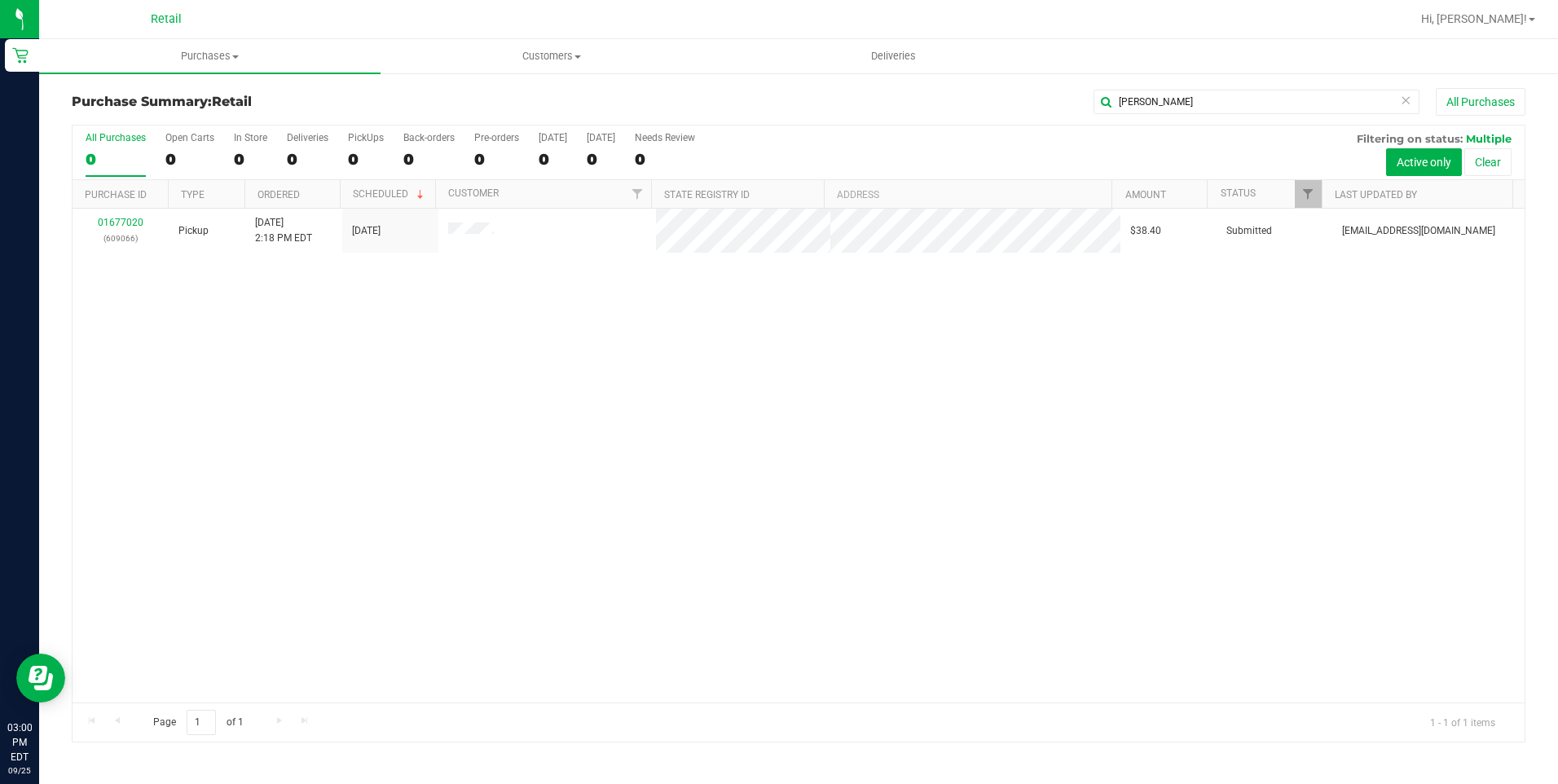
click at [816, 412] on div "01677020 (609066) Pickup 9/25/2025 2:18 PM EDT 9/25/2025 $38.40 Submitted aiqec…" at bounding box center [799, 455] width 1452 height 493
click at [615, 394] on div "01677020 (609066) Pickup 9/25/2025 2:18 PM EDT 9/25/2025 $38.40 Submitted aiqec…" at bounding box center [799, 455] width 1452 height 493
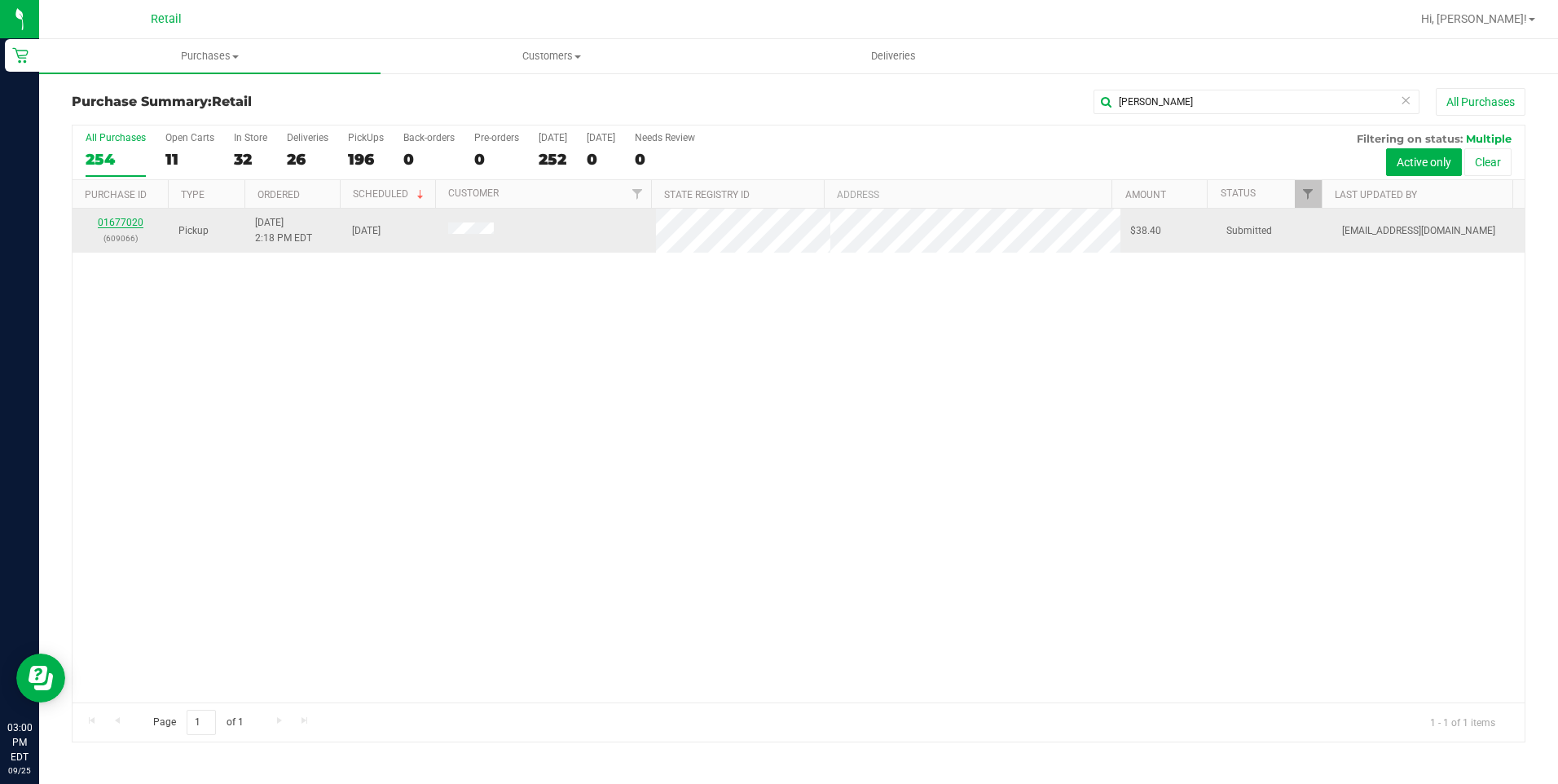
click at [135, 226] on link "01677020" at bounding box center [121, 222] width 46 height 11
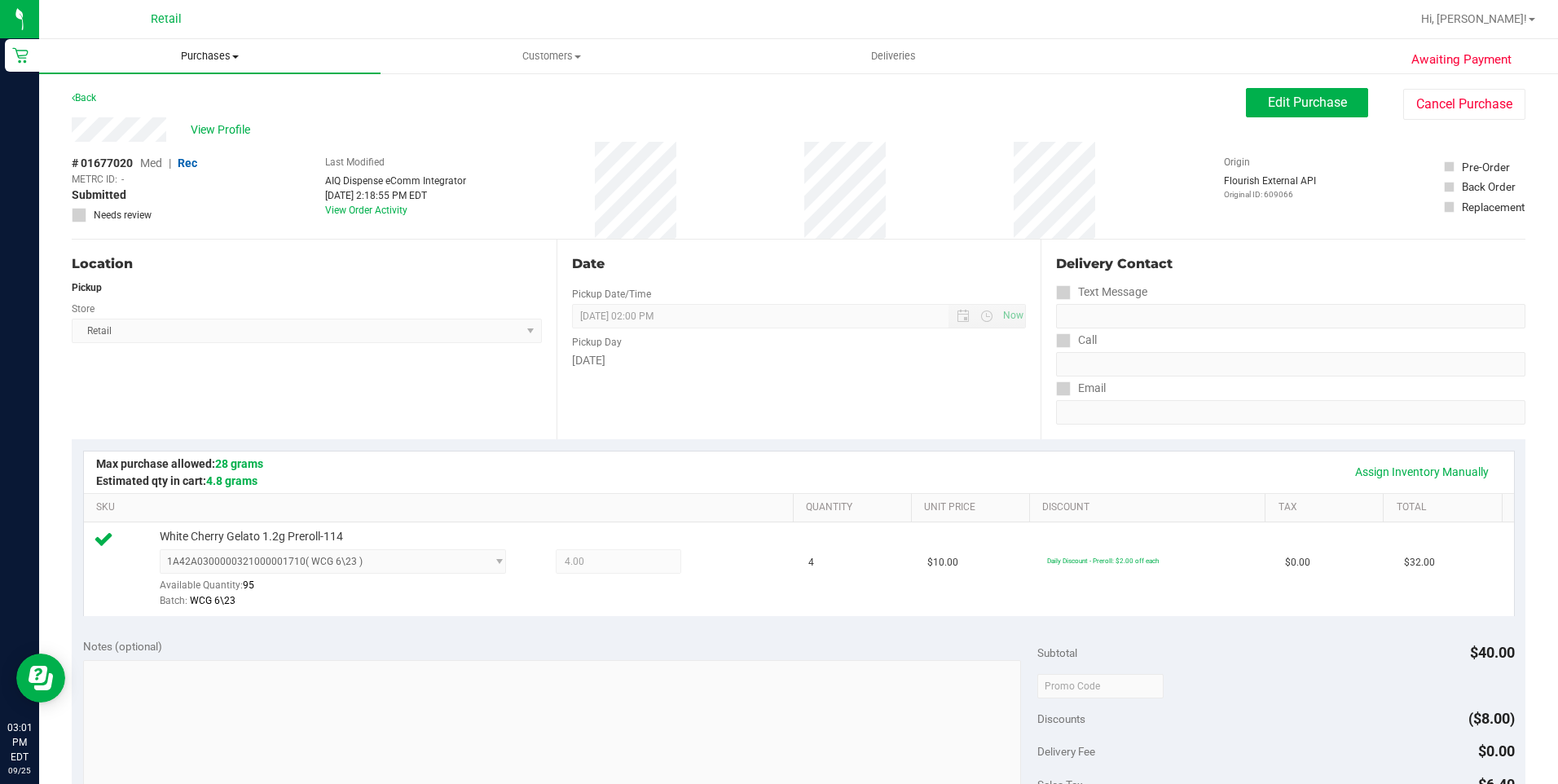
click at [216, 57] on span "Purchases" at bounding box center [209, 56] width 341 height 15
click at [175, 89] on li "Summary of purchases" at bounding box center [209, 98] width 341 height 20
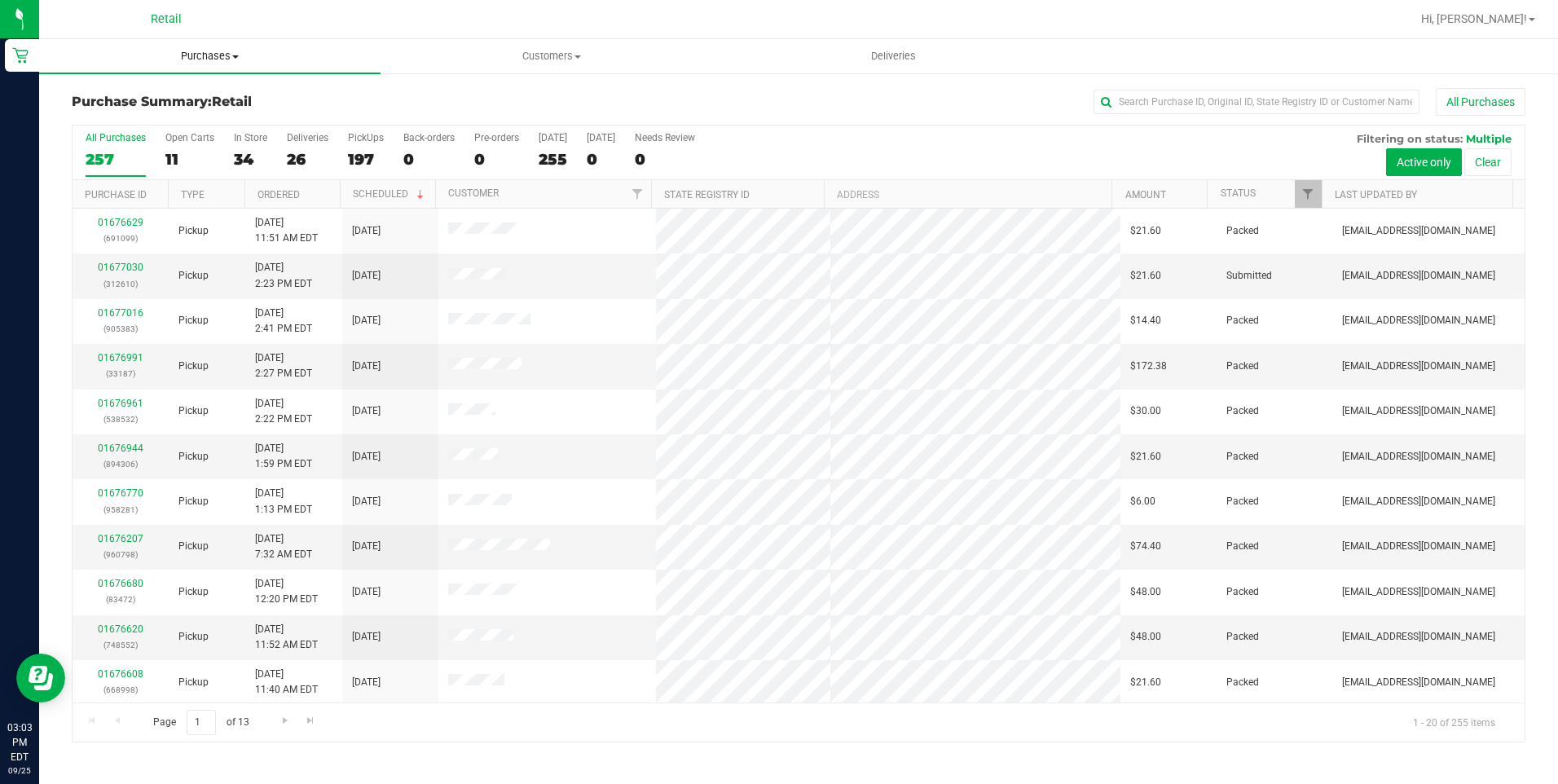
click at [207, 48] on uib-tab-heading "Purchases Summary of purchases Fulfillment All purchases" at bounding box center [209, 56] width 341 height 35
click at [1191, 100] on input "text" at bounding box center [1256, 102] width 326 height 24
type input "jaden"
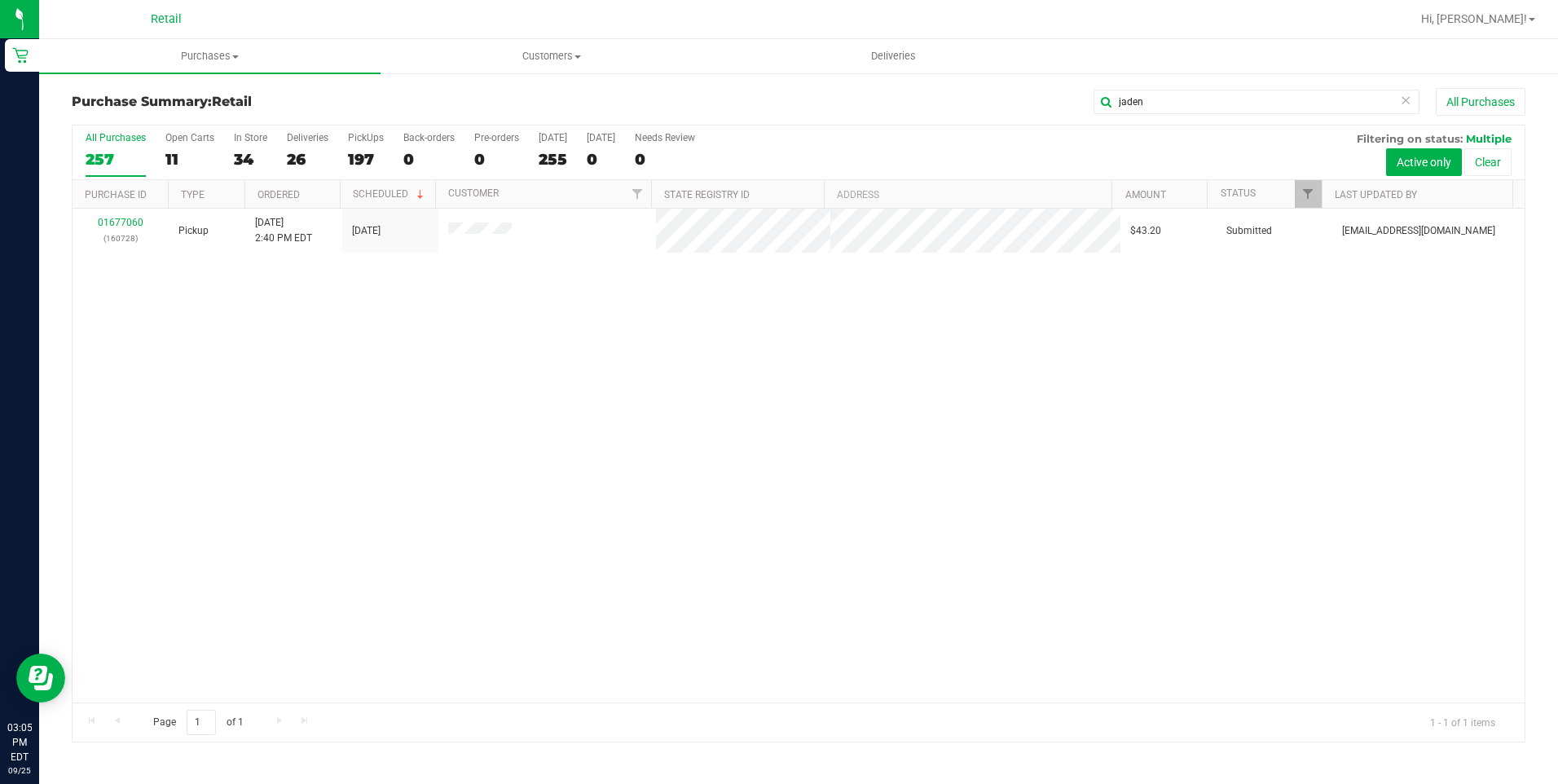
click at [382, 406] on div "01677060 (160728) Pickup 9/25/2025 2:40 PM EDT 9/25/2025 $43.20 Submitted aiqec…" at bounding box center [799, 455] width 1452 height 493
click at [447, 474] on div "01677060 (160728) Pickup 9/25/2025 2:40 PM EDT 9/25/2025 $43.20 Submitted aiqec…" at bounding box center [799, 455] width 1452 height 493
click at [239, 150] on div "34" at bounding box center [250, 159] width 34 height 19
click at [0, 0] on input "In Store 34" at bounding box center [0, 0] width 0 height 0
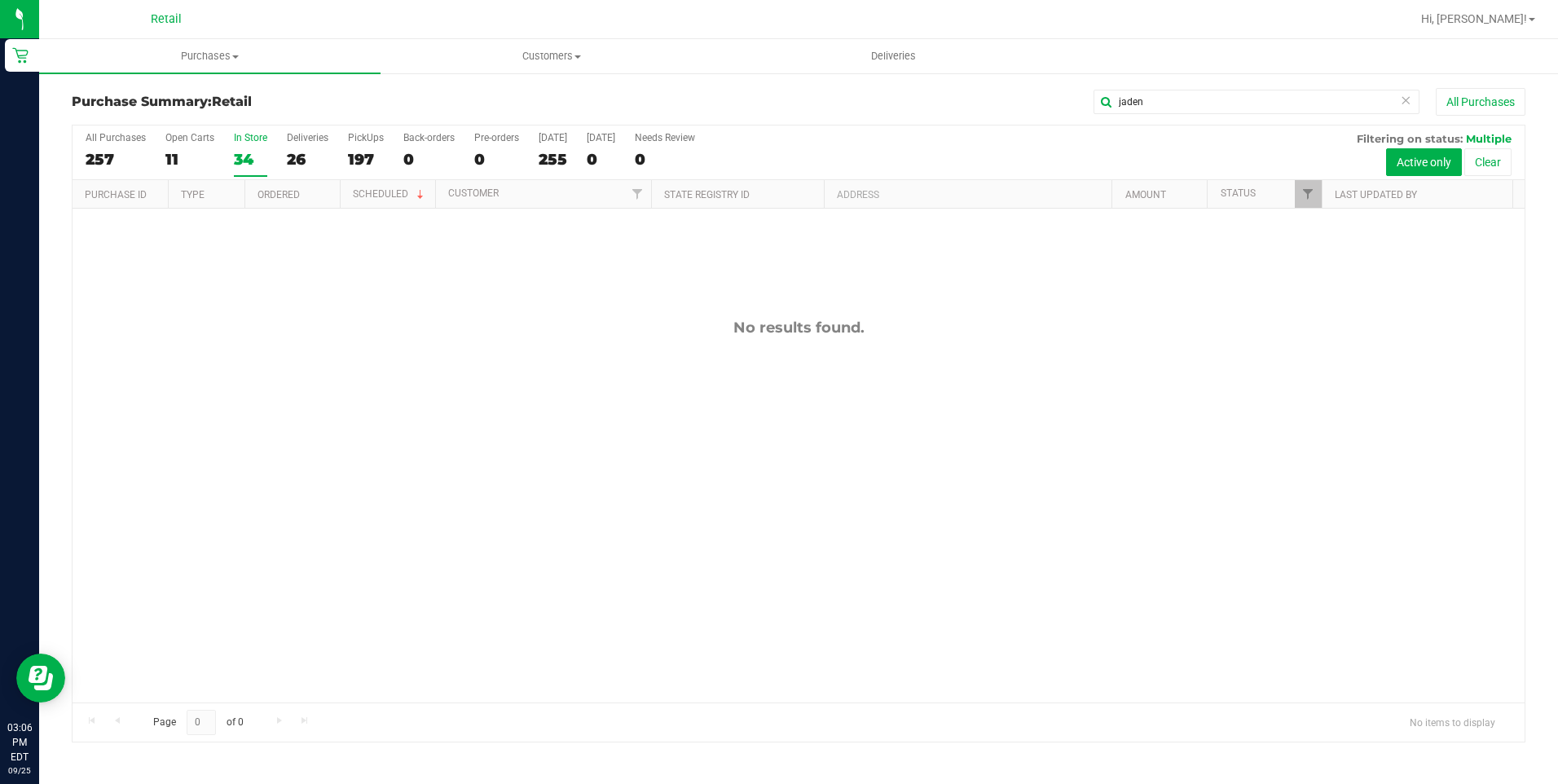
click at [1404, 100] on icon at bounding box center [1406, 99] width 11 height 20
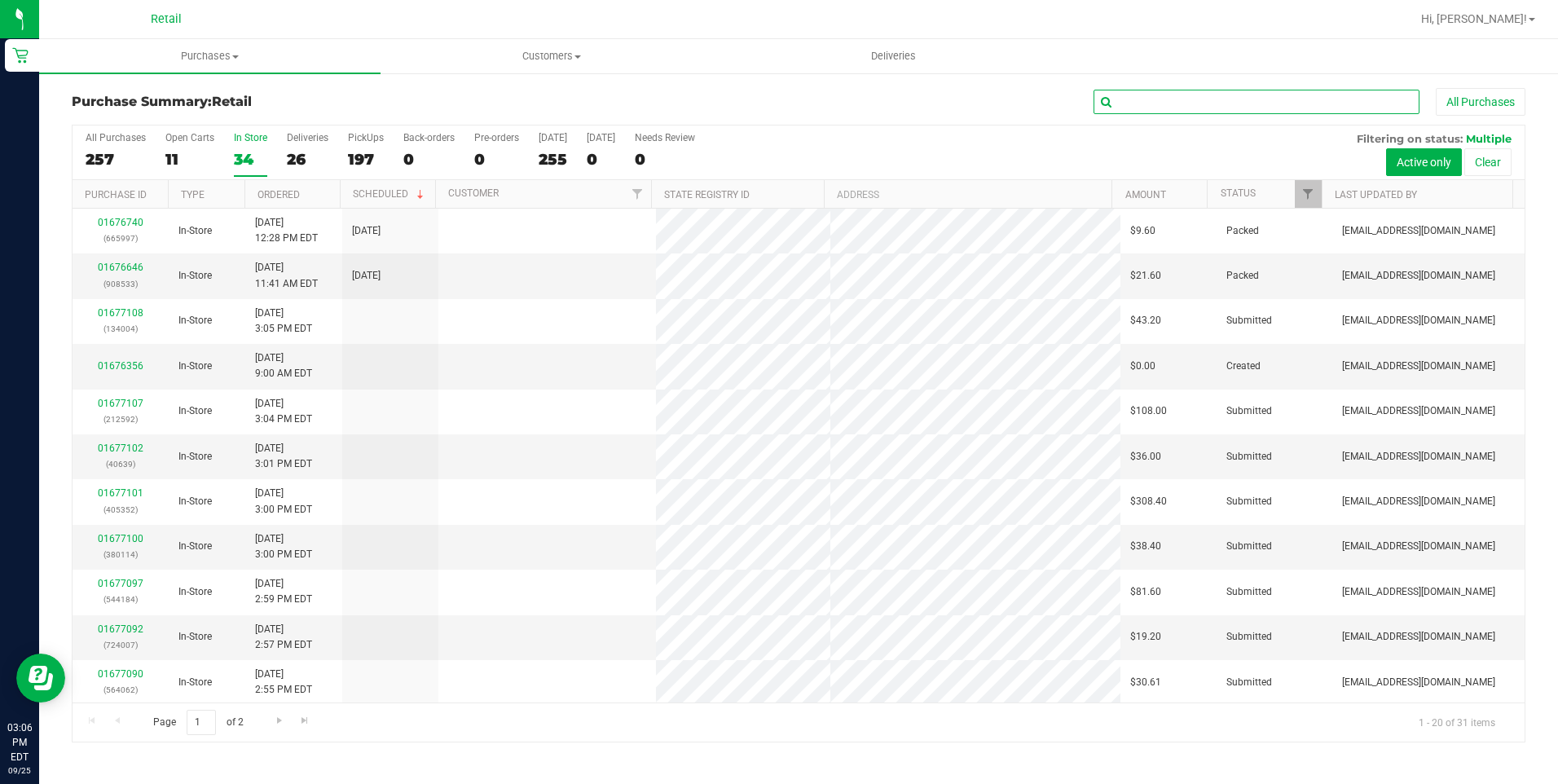
click at [1286, 99] on input "text" at bounding box center [1256, 102] width 326 height 24
type input "terri"
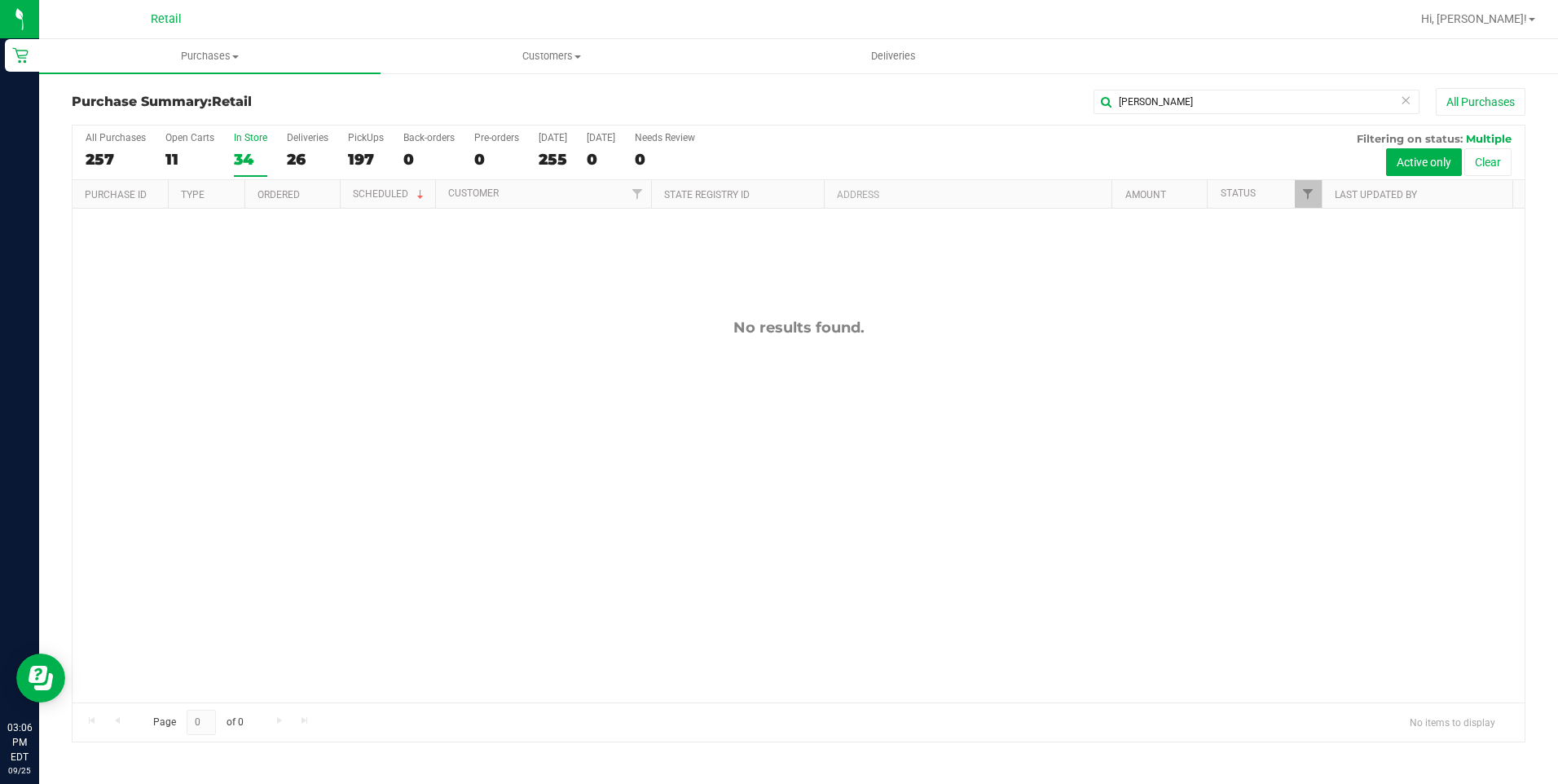
click at [1408, 93] on icon at bounding box center [1406, 99] width 11 height 20
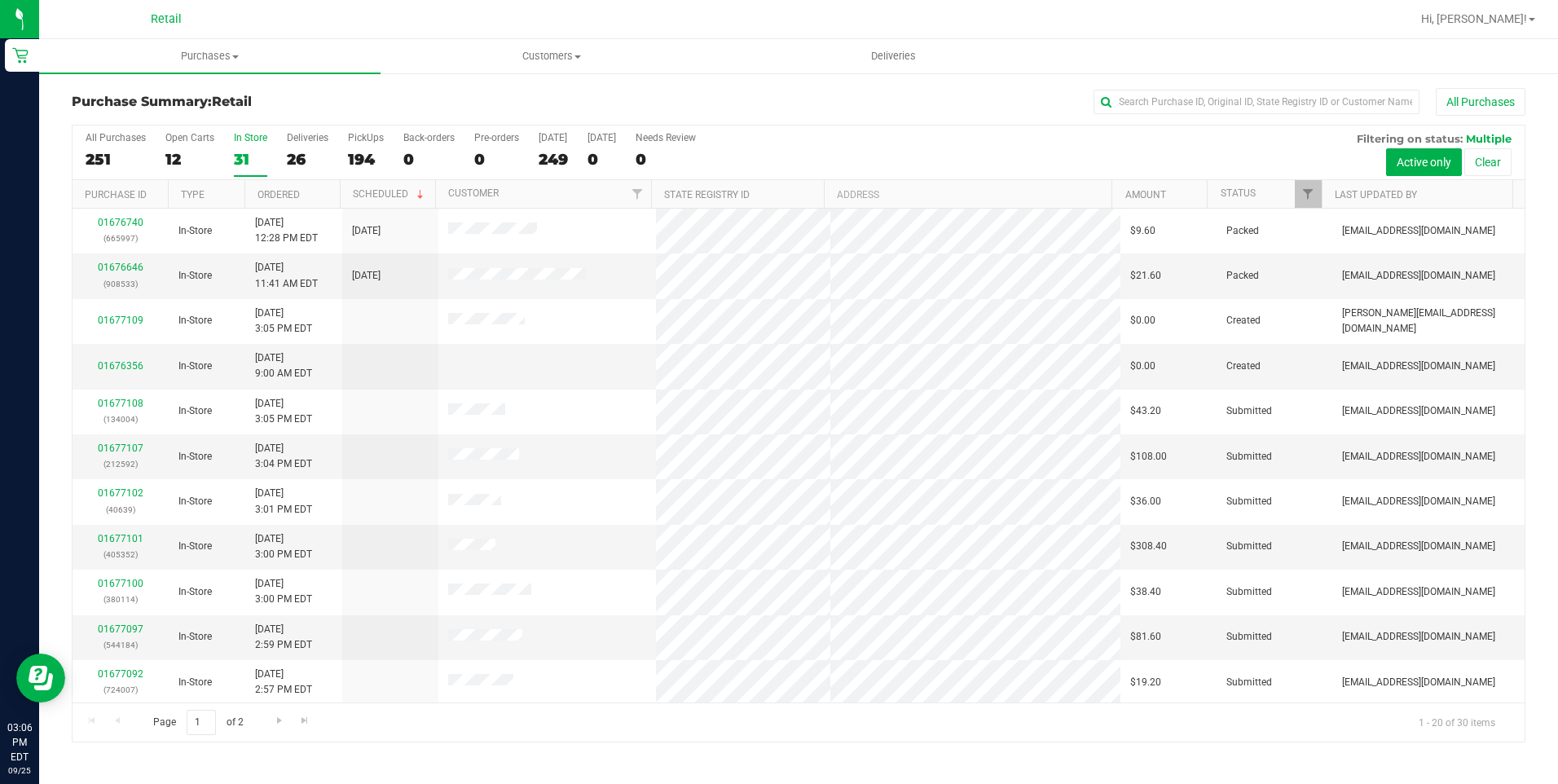
click at [250, 146] on label "In Store 31" at bounding box center [250, 154] width 34 height 45
click at [0, 0] on input "In Store 31" at bounding box center [0, 0] width 0 height 0
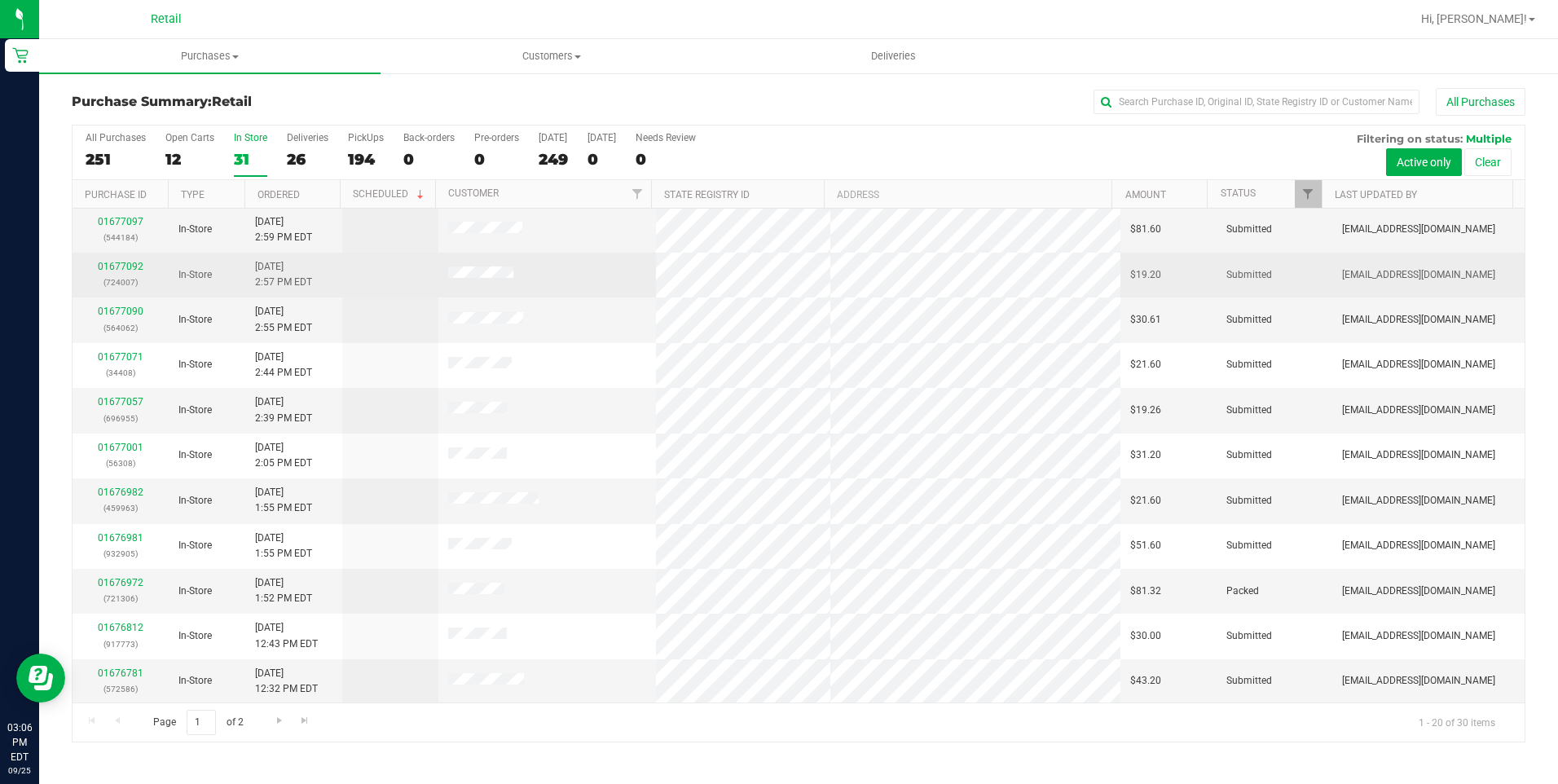
scroll to position [408, 0]
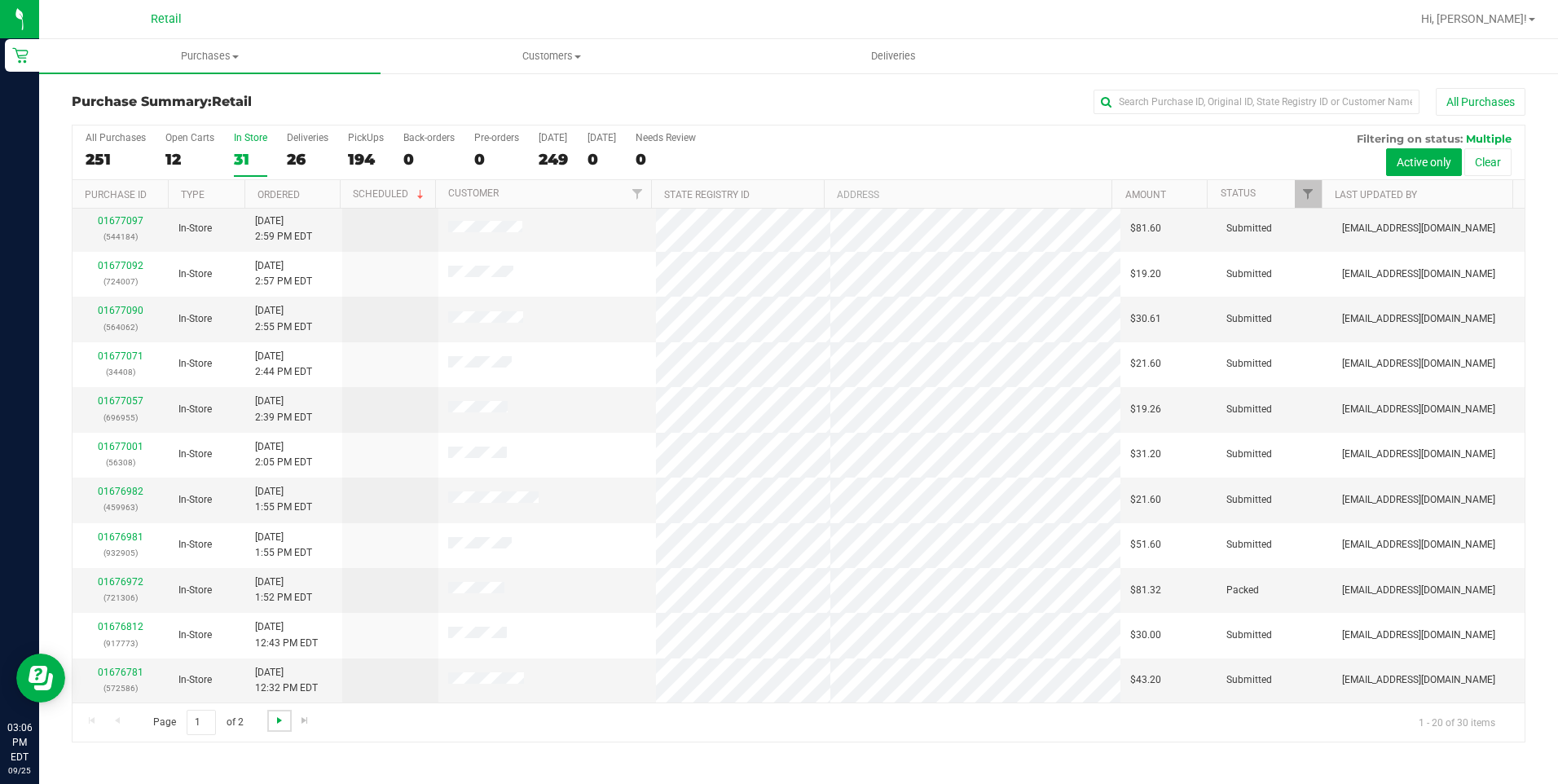
click at [281, 715] on span "Go to the next page" at bounding box center [279, 720] width 13 height 13
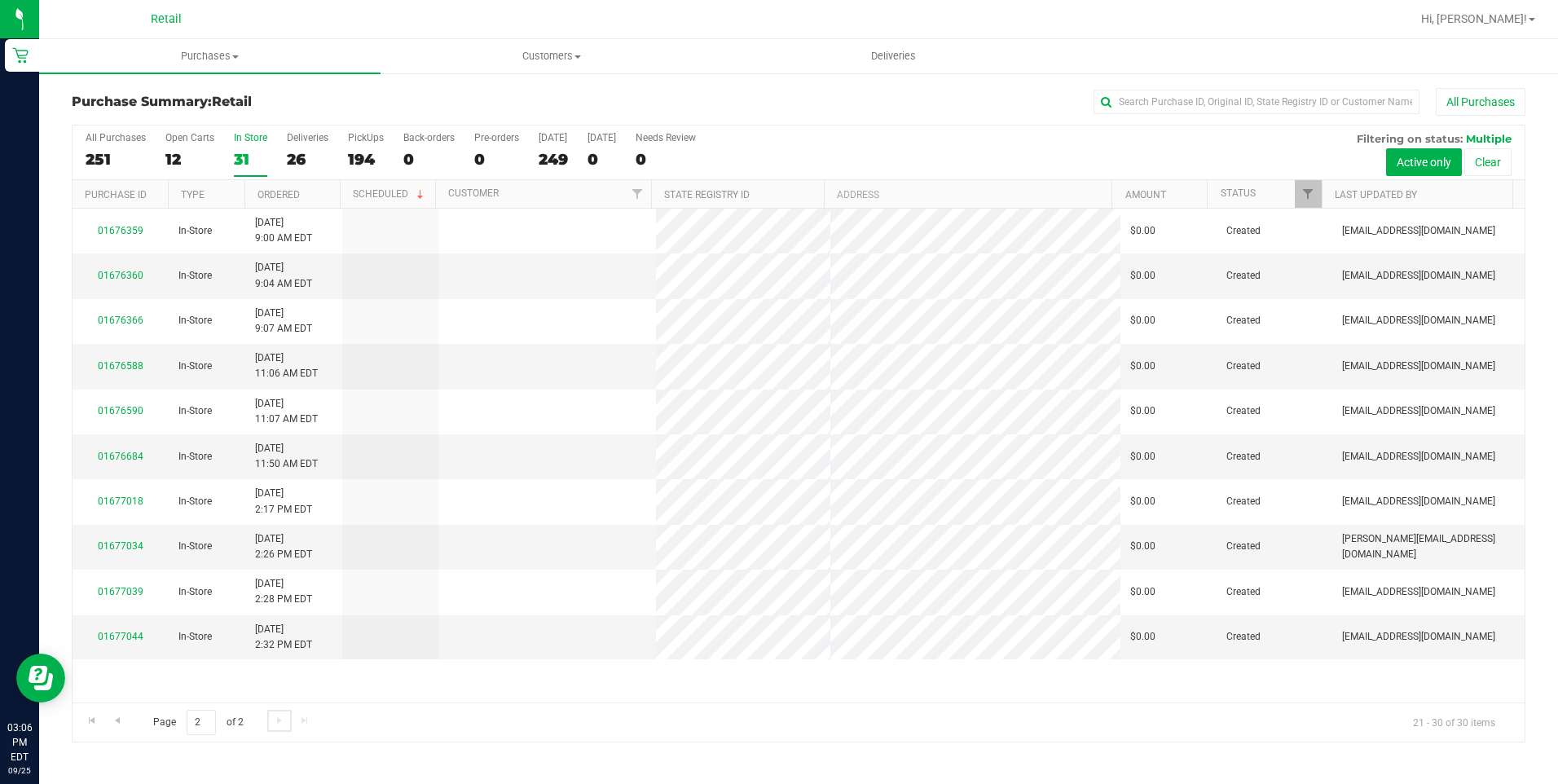
scroll to position [0, 0]
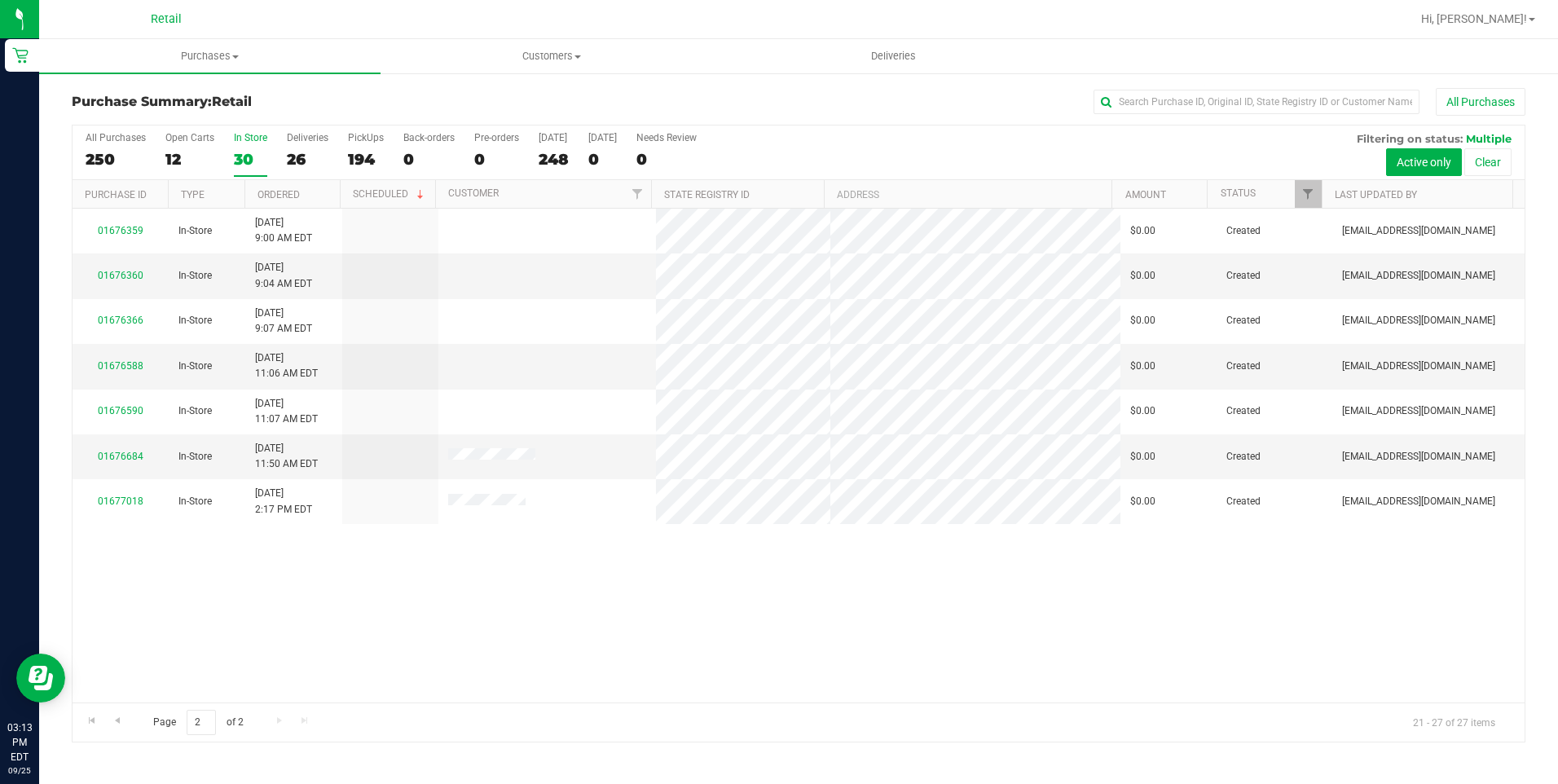
click at [231, 150] on div "All Purchases 250 Open Carts 12 In Store 30 Deliveries 26 PickUps 194 Back-orde…" at bounding box center [799, 152] width 1452 height 54
click at [248, 152] on div "30" at bounding box center [250, 159] width 34 height 19
click at [0, 0] on input "In Store 30" at bounding box center [0, 0] width 0 height 0
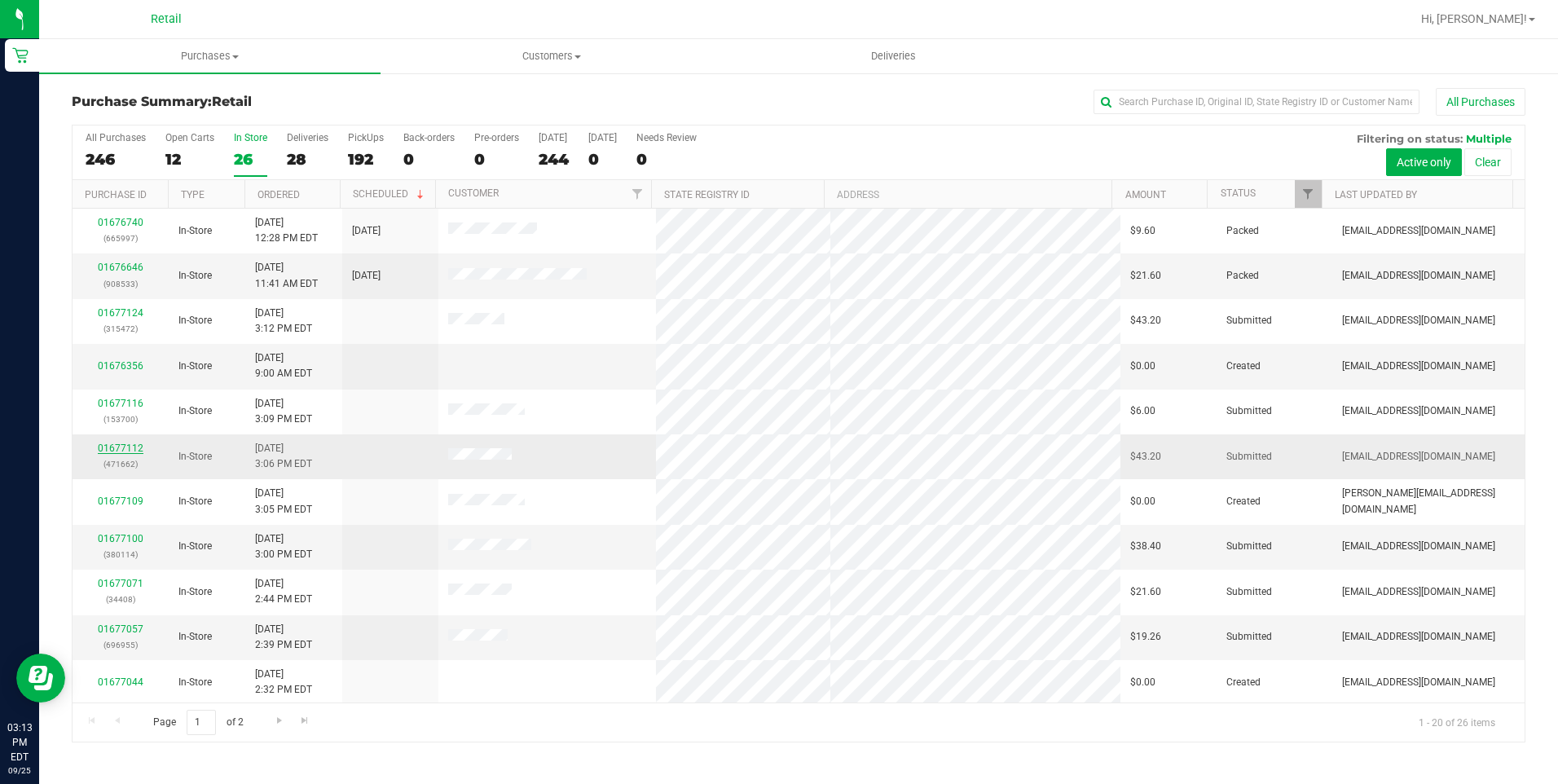
click at [130, 450] on link "01677112" at bounding box center [121, 448] width 46 height 11
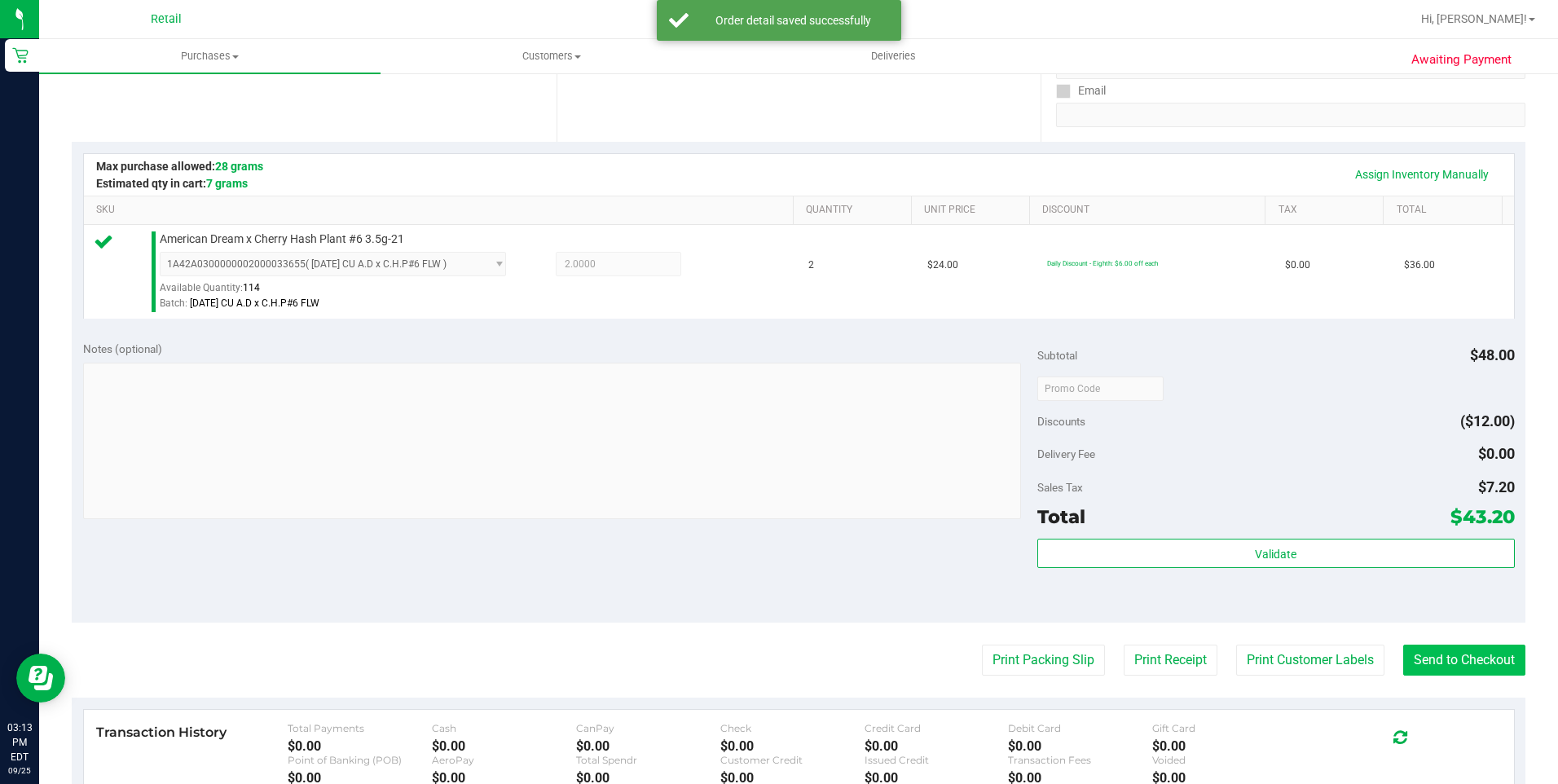
scroll to position [326, 0]
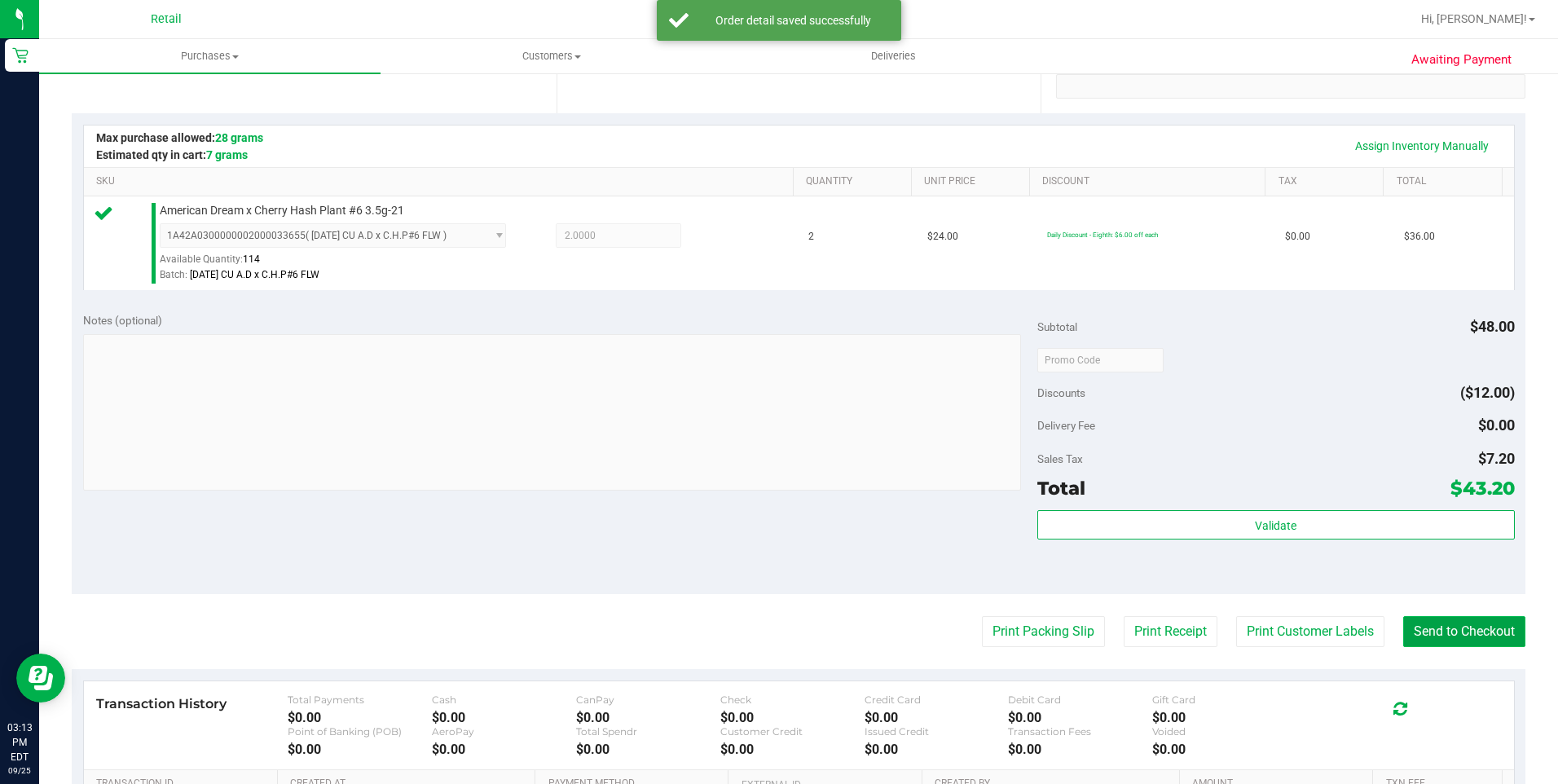
click at [1459, 637] on button "Send to Checkout" at bounding box center [1464, 631] width 122 height 31
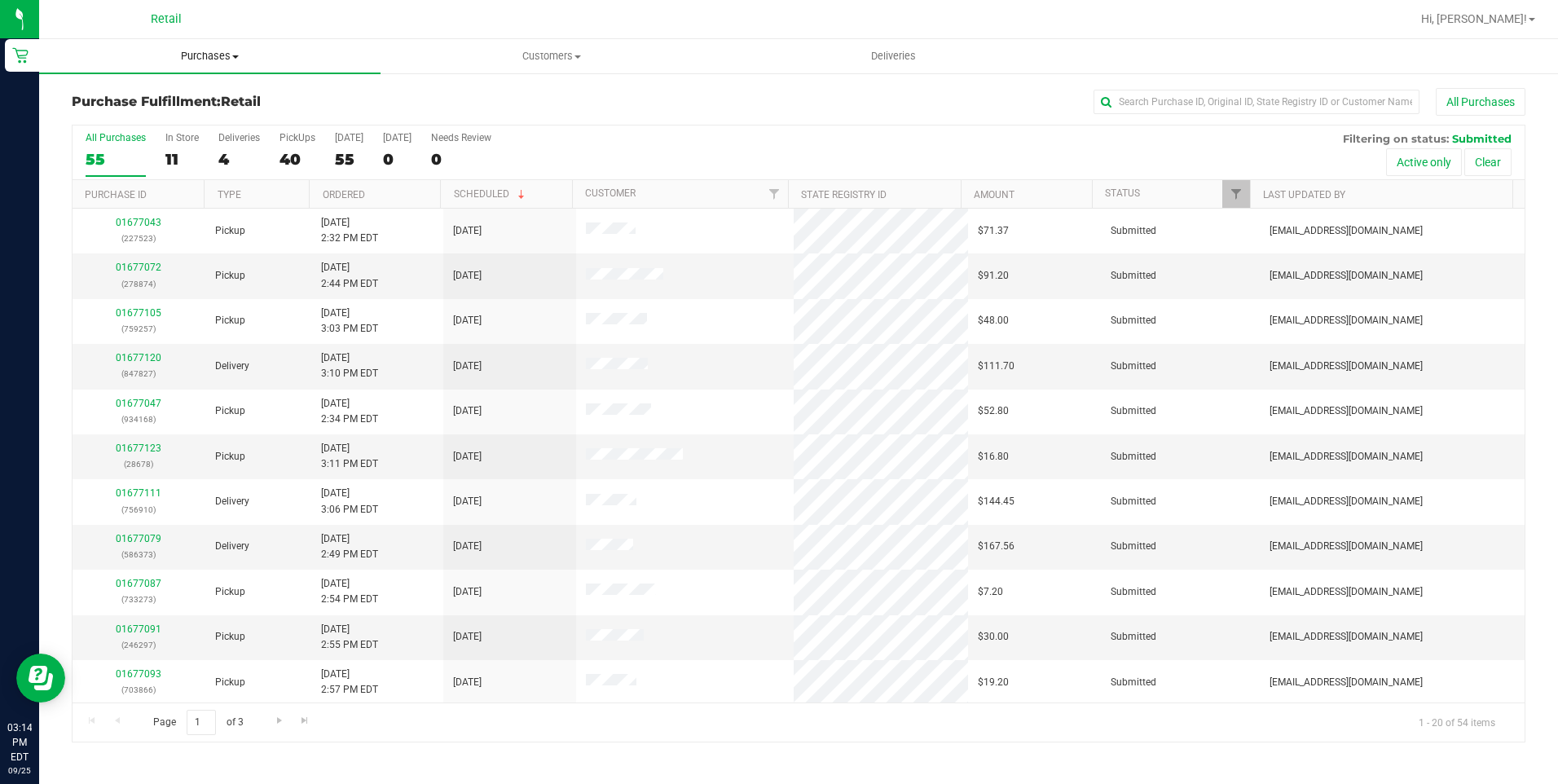
click at [194, 43] on uib-tab-heading "Purchases Summary of purchases Fulfillment All purchases" at bounding box center [209, 56] width 341 height 35
click at [166, 116] on li "Fulfillment" at bounding box center [209, 118] width 341 height 20
click at [428, 92] on div "Purchase Fulfillment: Retail All Purchases" at bounding box center [798, 106] width 1453 height 36
drag, startPoint x: 1138, startPoint y: 87, endPoint x: 1146, endPoint y: 97, distance: 12.8
click at [1140, 87] on div "Purchase Fulfillment: Retail All Purchases All Purchases 53 In Store 10 Deliver…" at bounding box center [798, 415] width 1519 height 687
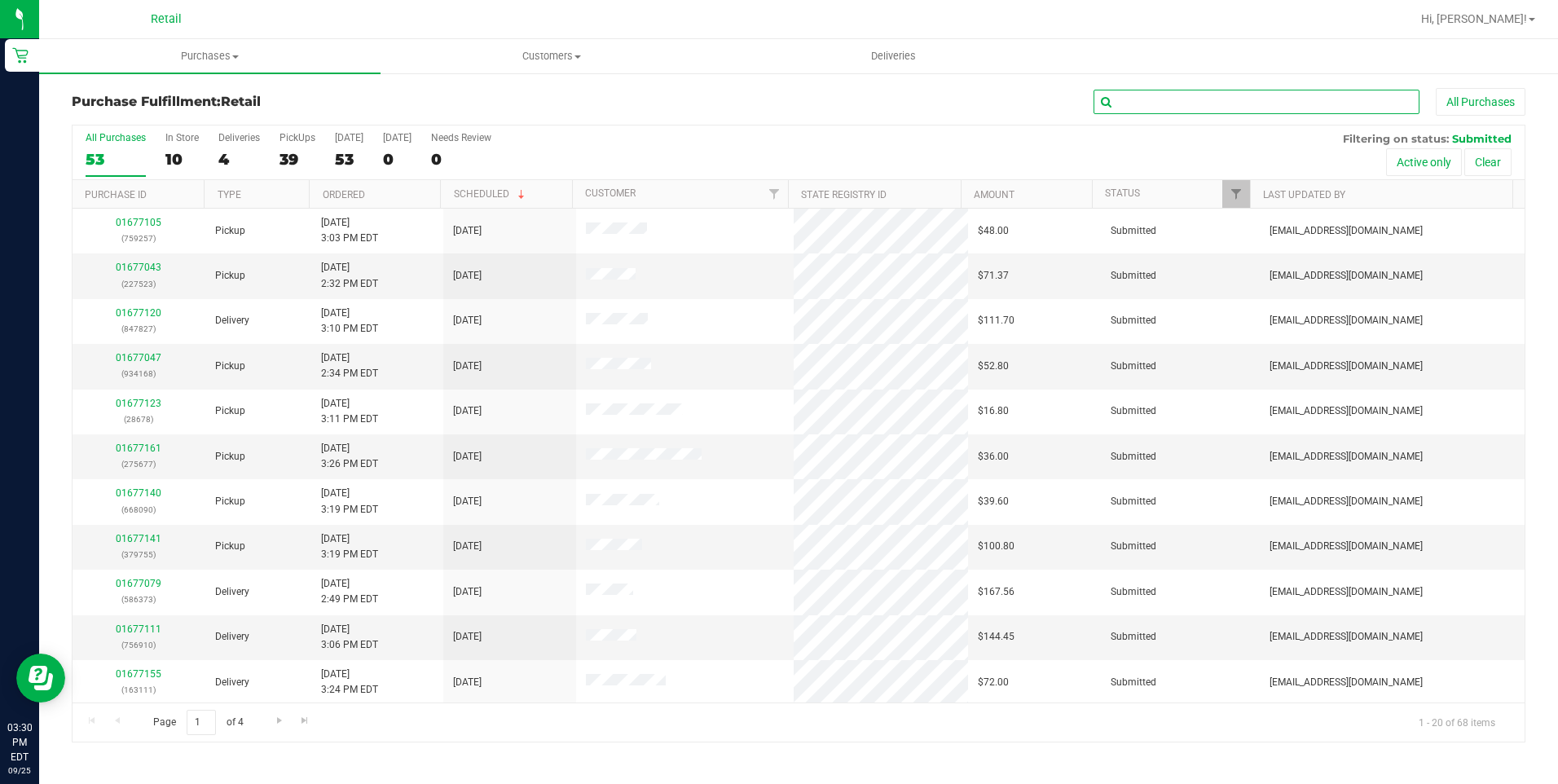
click at [1147, 98] on input "text" at bounding box center [1256, 102] width 326 height 24
type input "drisc"
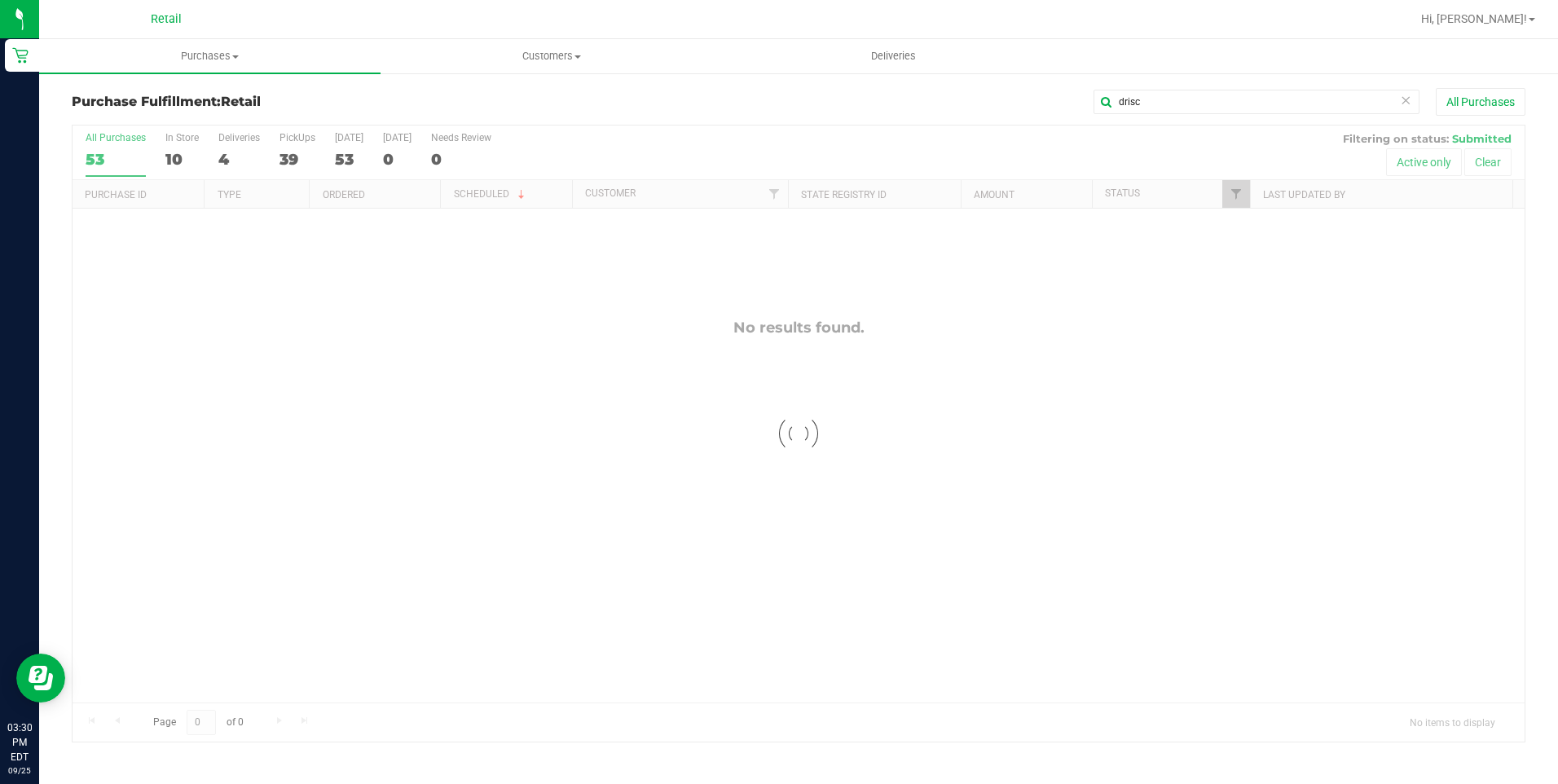
click at [1408, 100] on icon at bounding box center [1406, 99] width 11 height 20
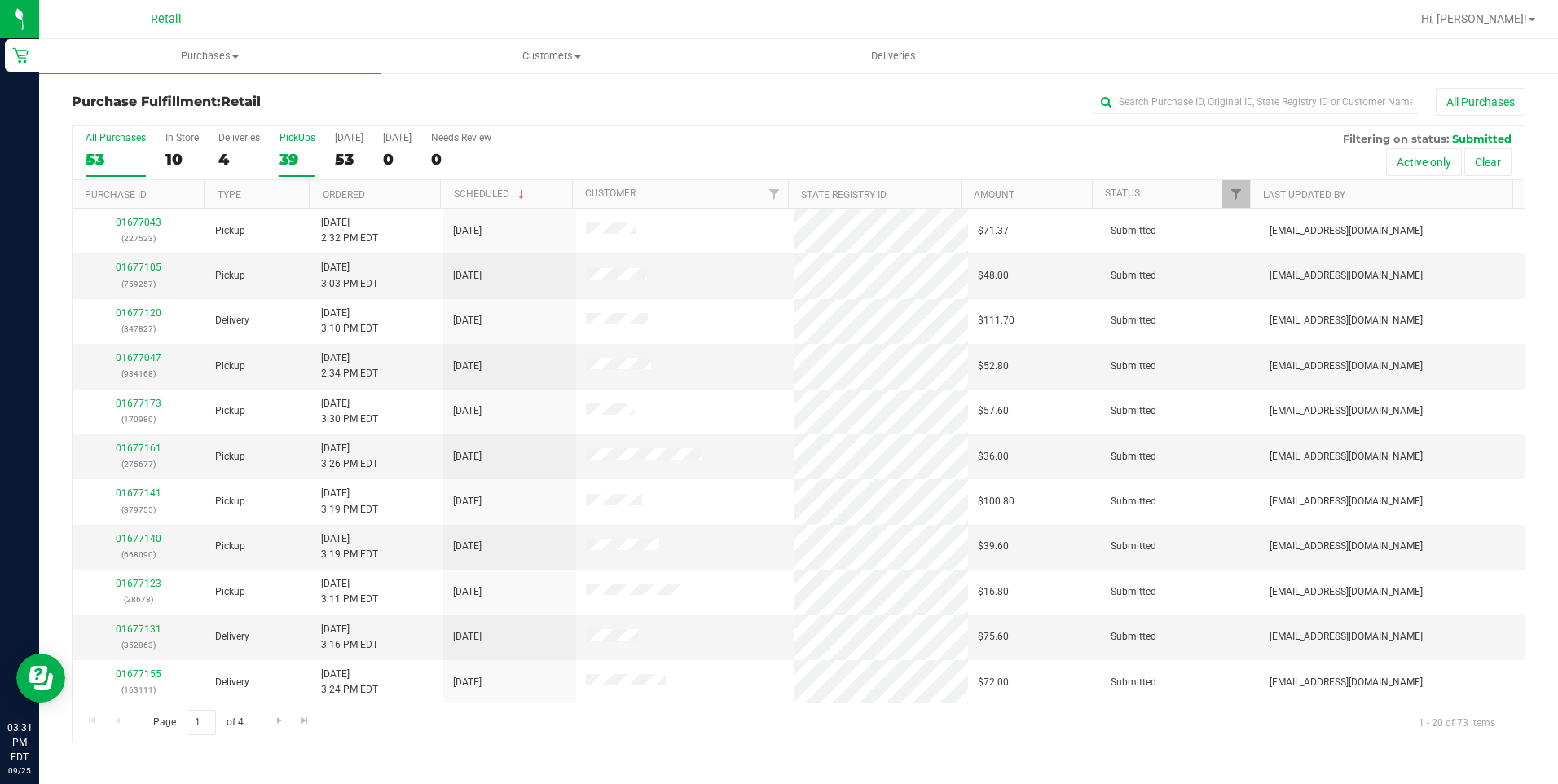
click at [289, 156] on div "39" at bounding box center [297, 159] width 36 height 19
click at [0, 0] on input "PickUps 39" at bounding box center [0, 0] width 0 height 0
click at [1362, 101] on input "text" at bounding box center [1256, 102] width 326 height 24
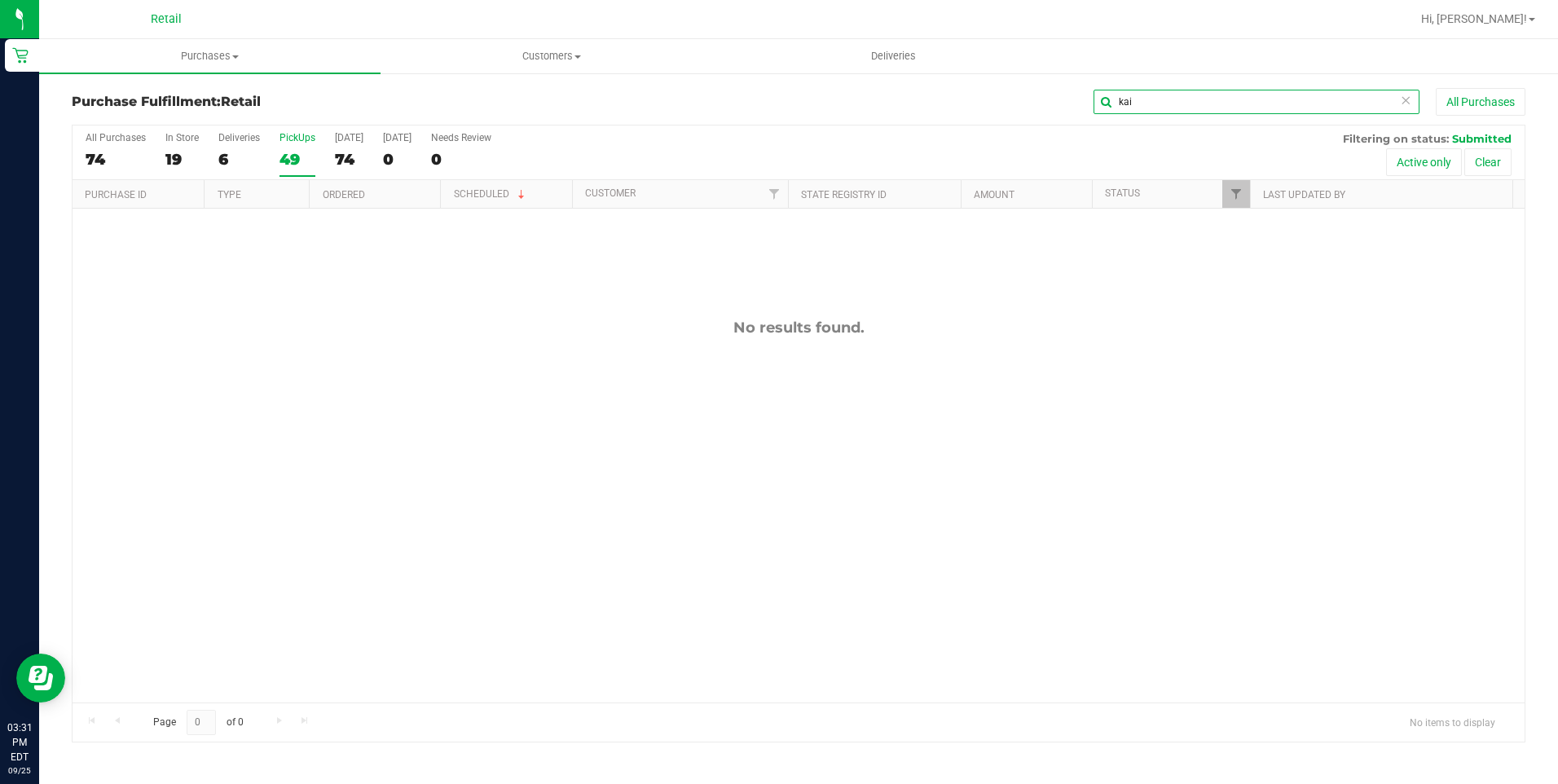
type input "kai"
click at [1402, 104] on icon at bounding box center [1406, 99] width 11 height 20
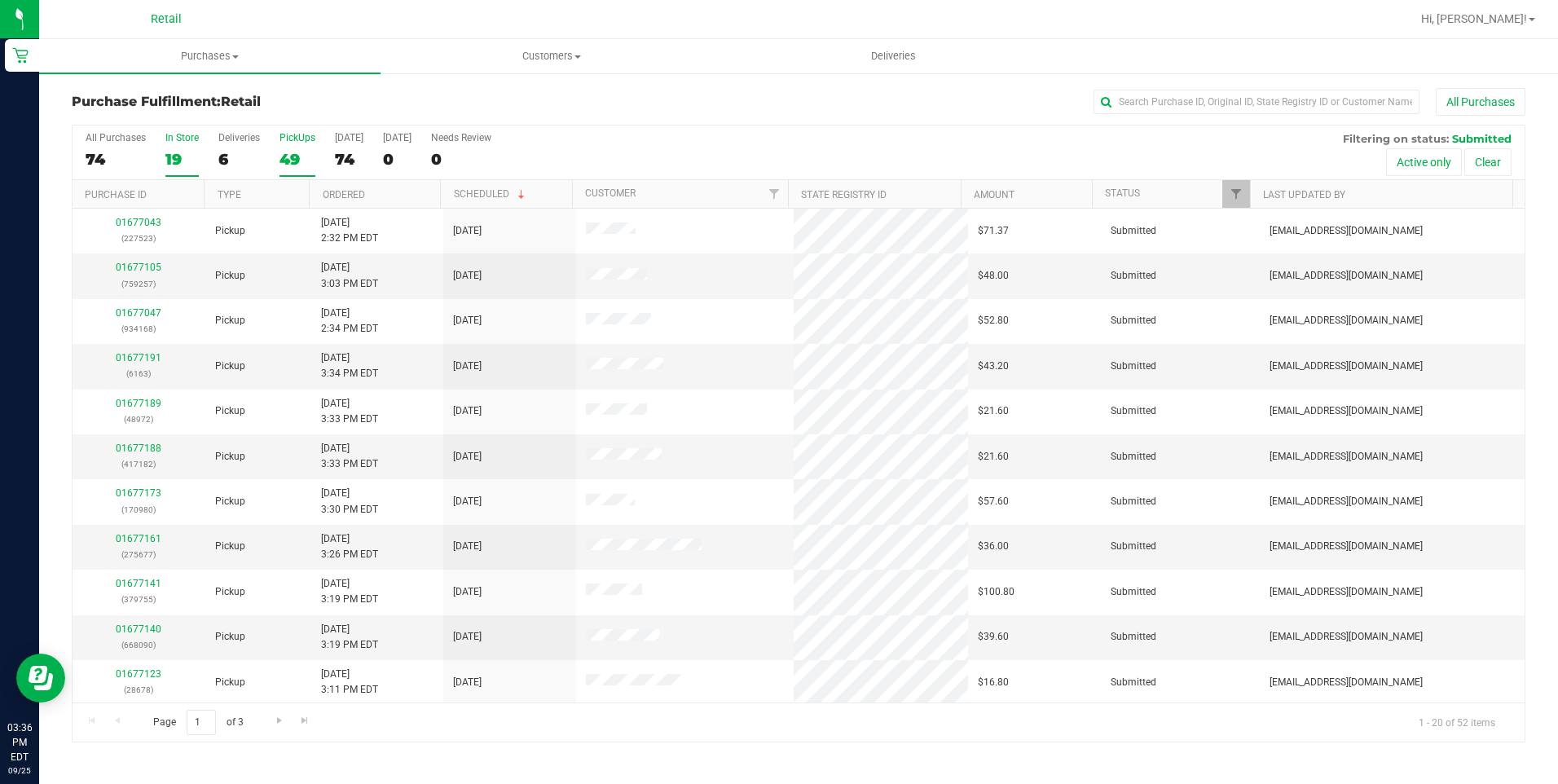
click at [182, 149] on label "In Store 19" at bounding box center [182, 154] width 34 height 45
click at [0, 0] on input "In Store 19" at bounding box center [0, 0] width 0 height 0
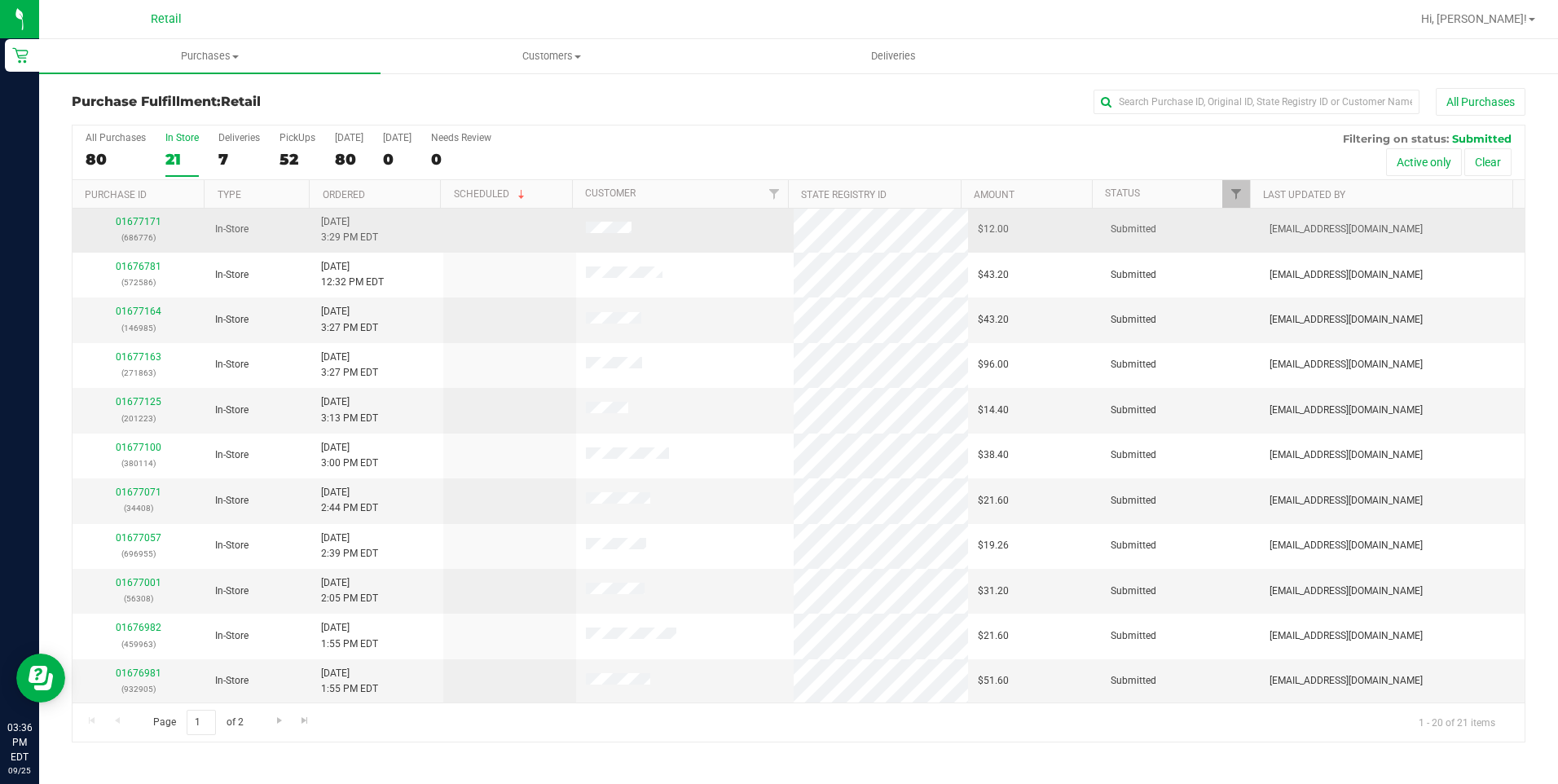
scroll to position [408, 0]
click at [1187, 105] on input "text" at bounding box center [1256, 102] width 326 height 24
type input "j"
type input "e"
type input "jeff"
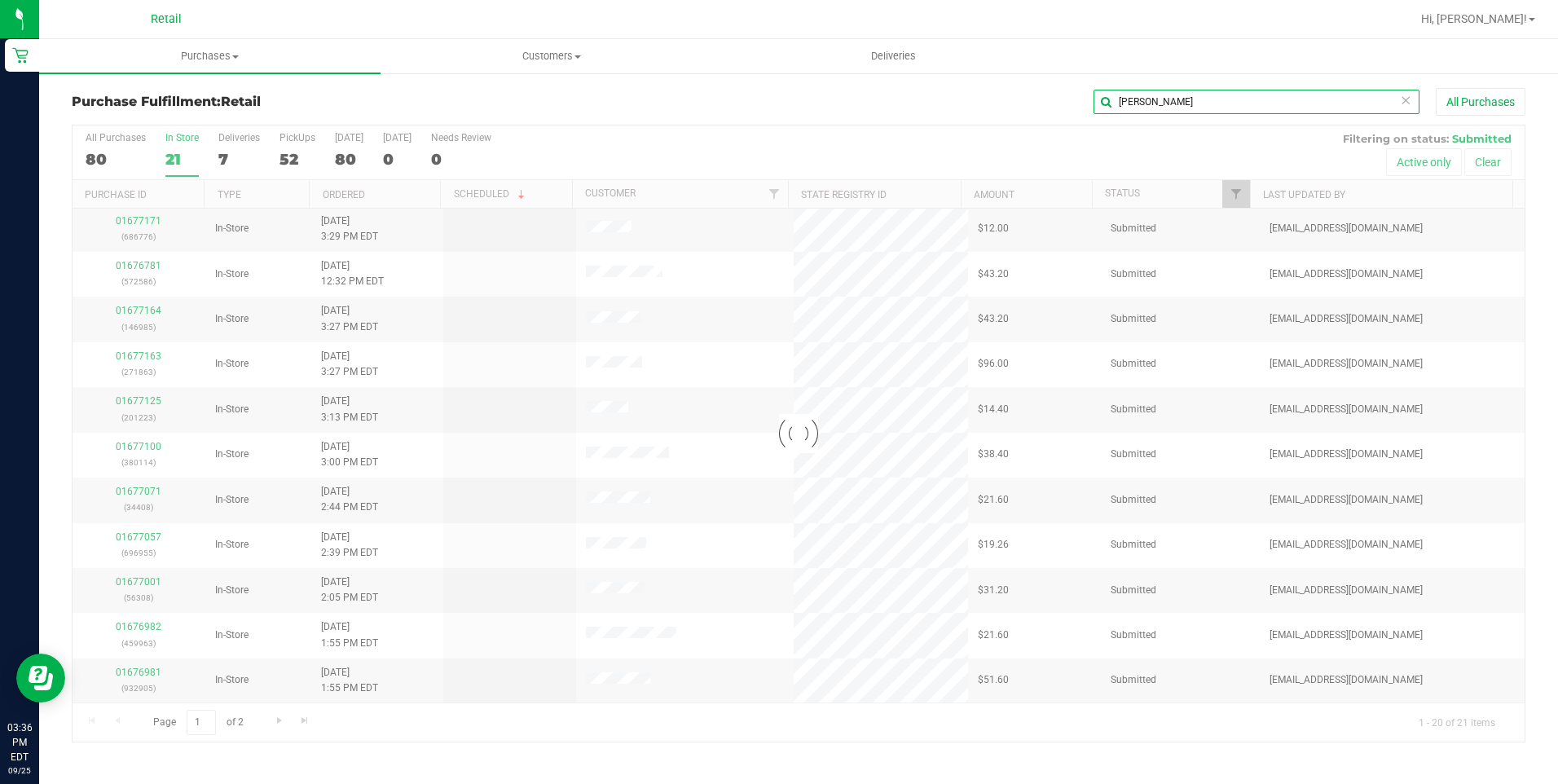
scroll to position [0, 0]
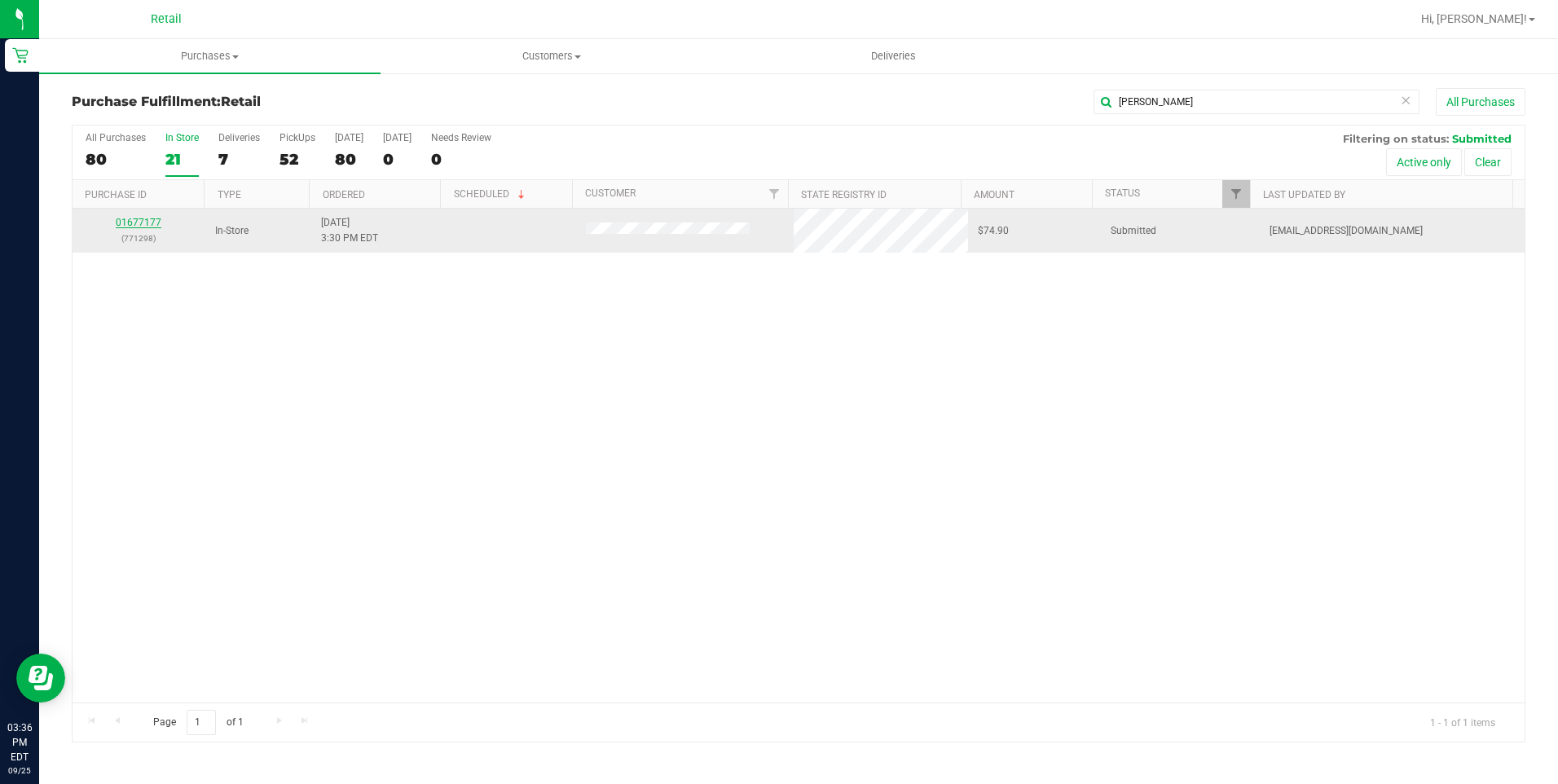
click at [128, 222] on link "01677177" at bounding box center [138, 222] width 46 height 11
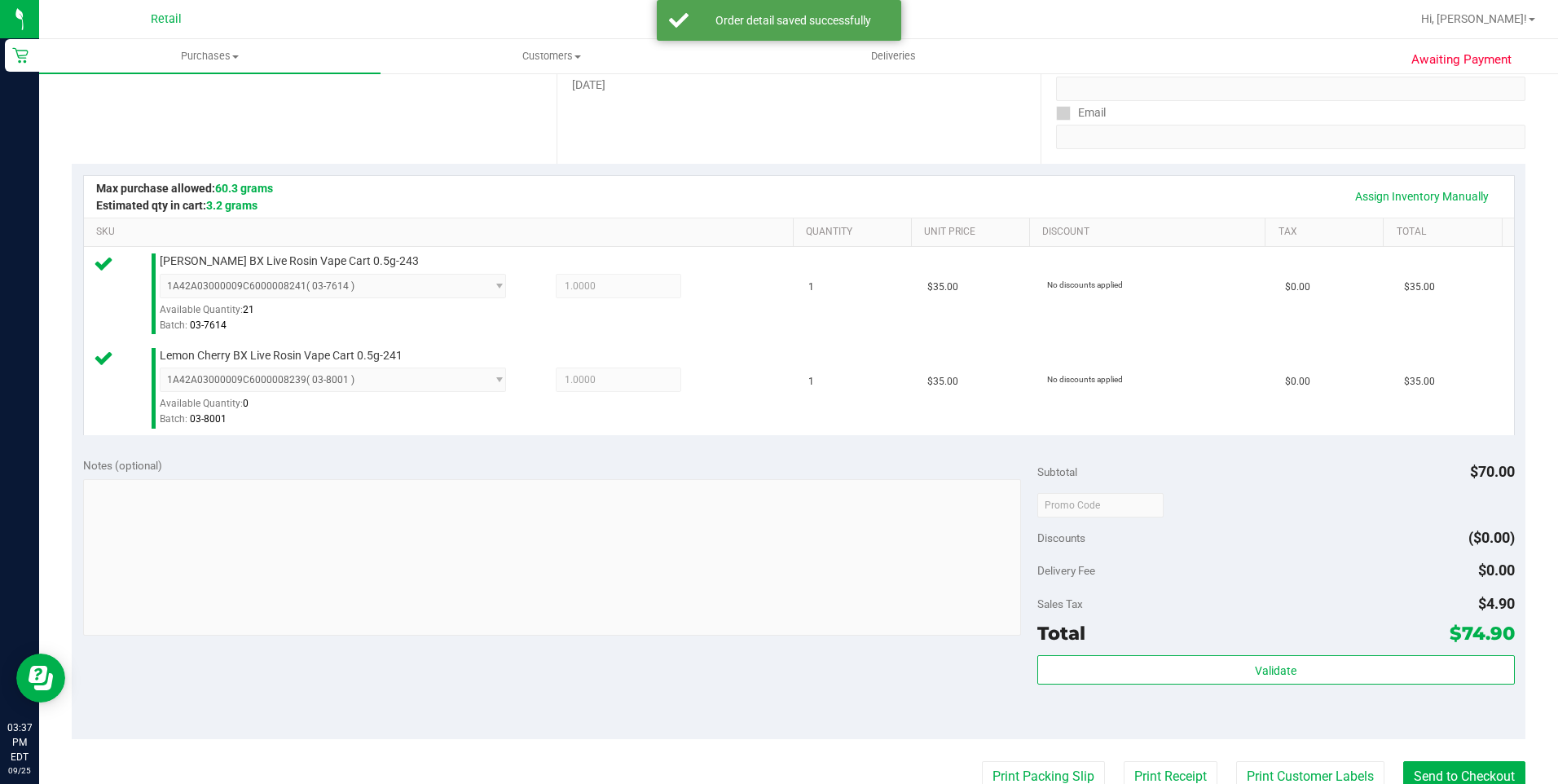
scroll to position [326, 0]
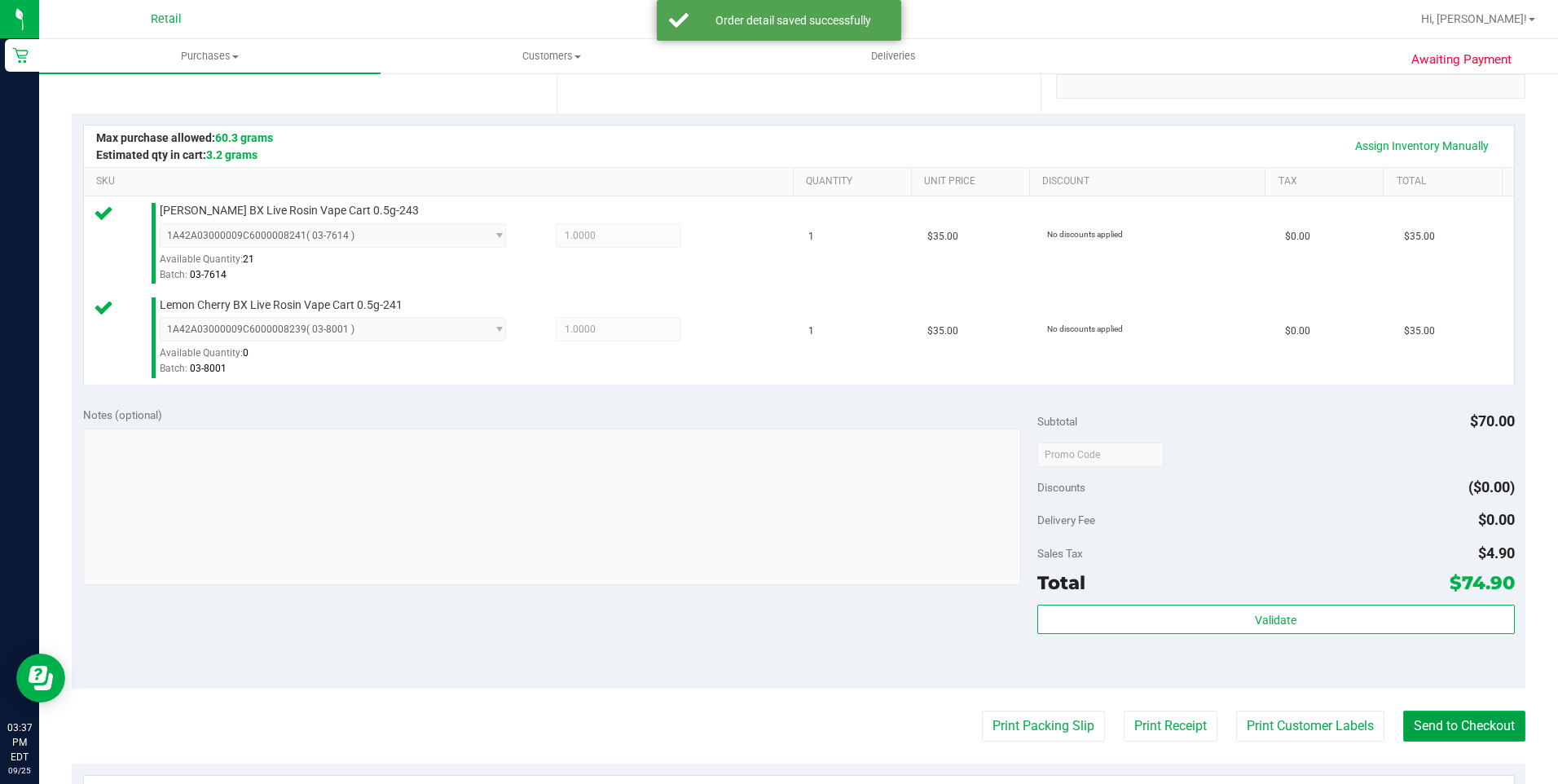
click at [1494, 732] on button "Send to Checkout" at bounding box center [1464, 725] width 122 height 31
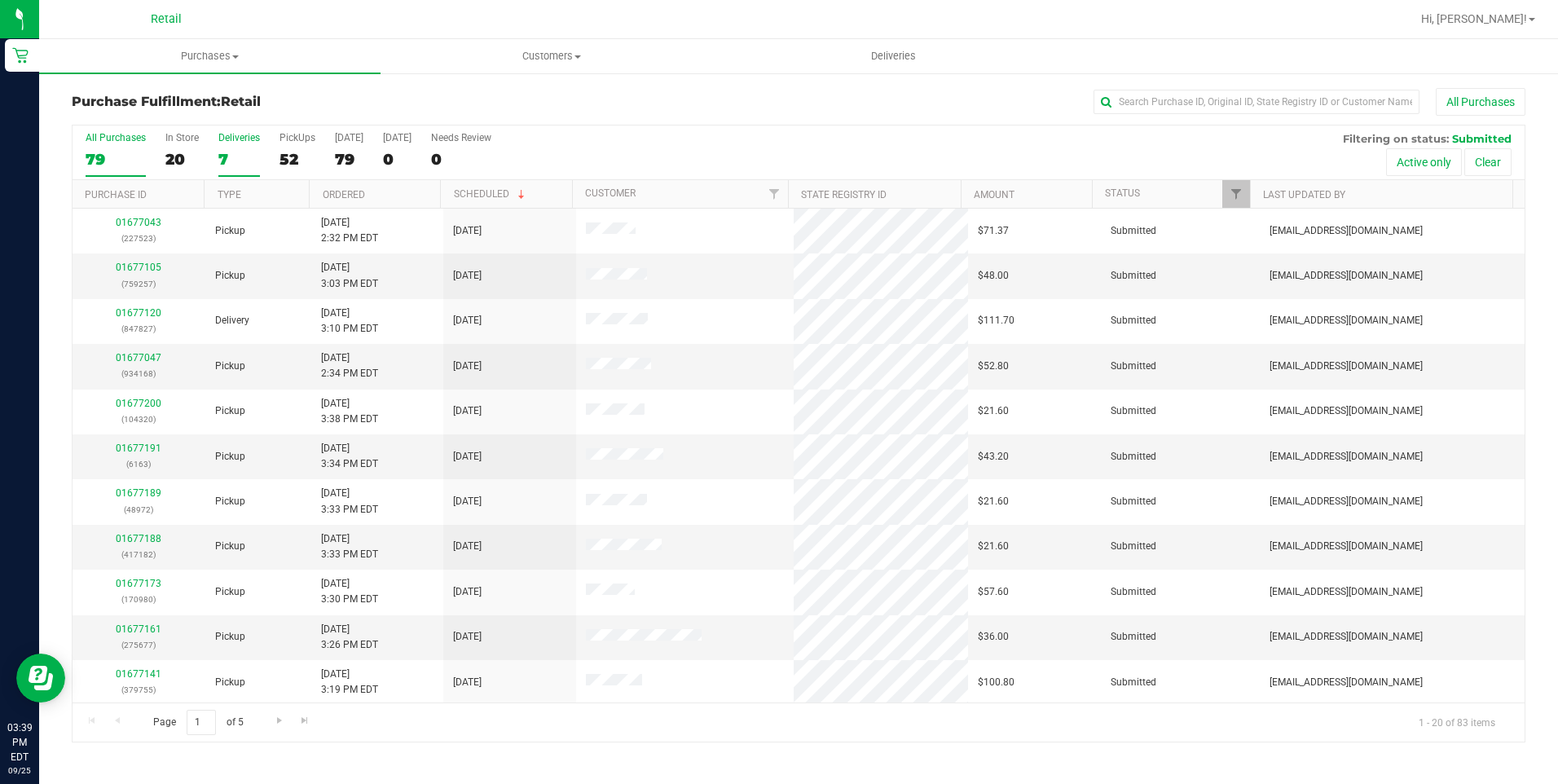
click at [222, 153] on div "7" at bounding box center [239, 159] width 41 height 19
click at [0, 0] on input "Deliveries 7" at bounding box center [0, 0] width 0 height 0
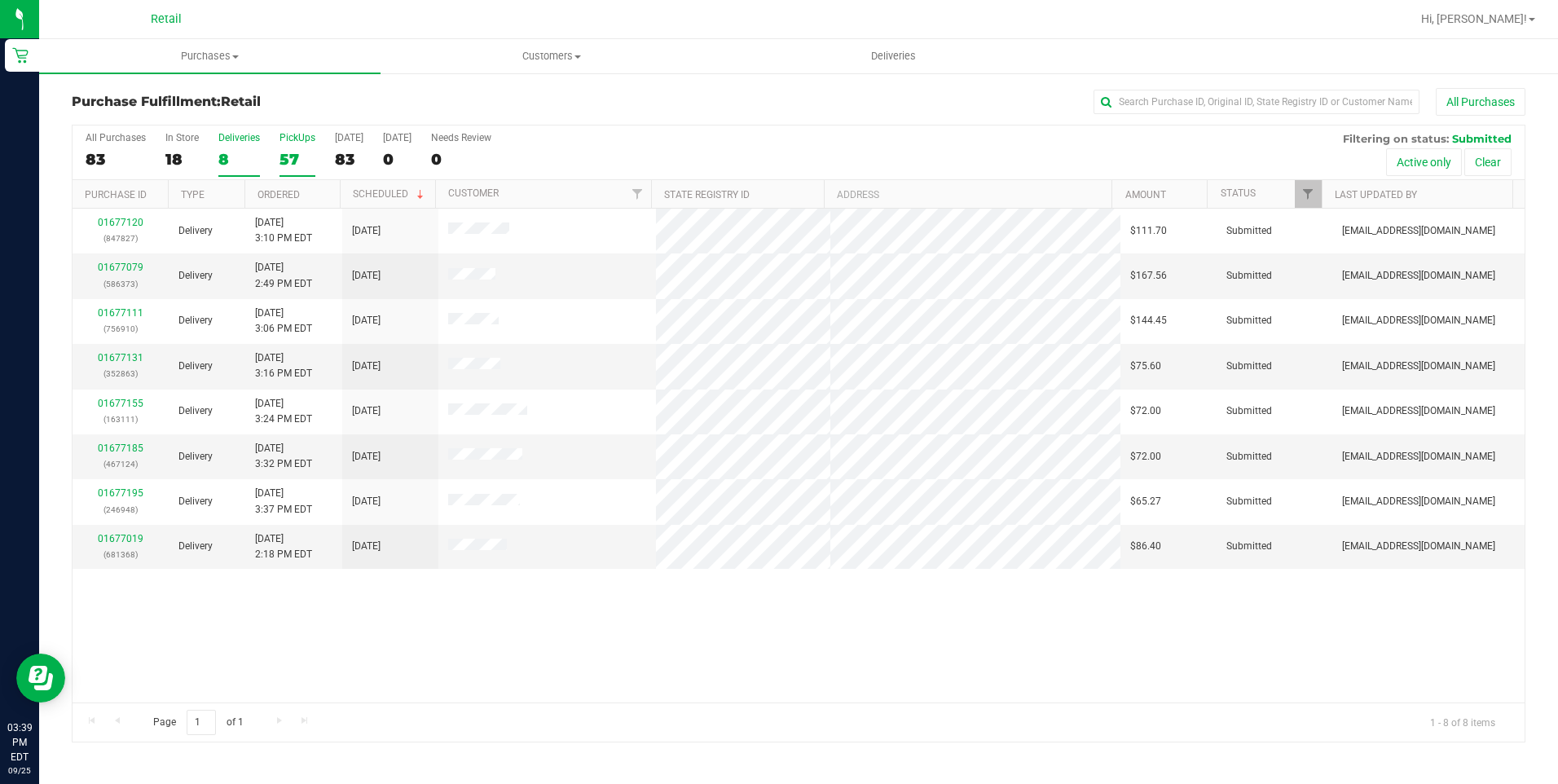
click at [287, 156] on div "57" at bounding box center [297, 159] width 36 height 19
click at [0, 0] on input "PickUps 57" at bounding box center [0, 0] width 0 height 0
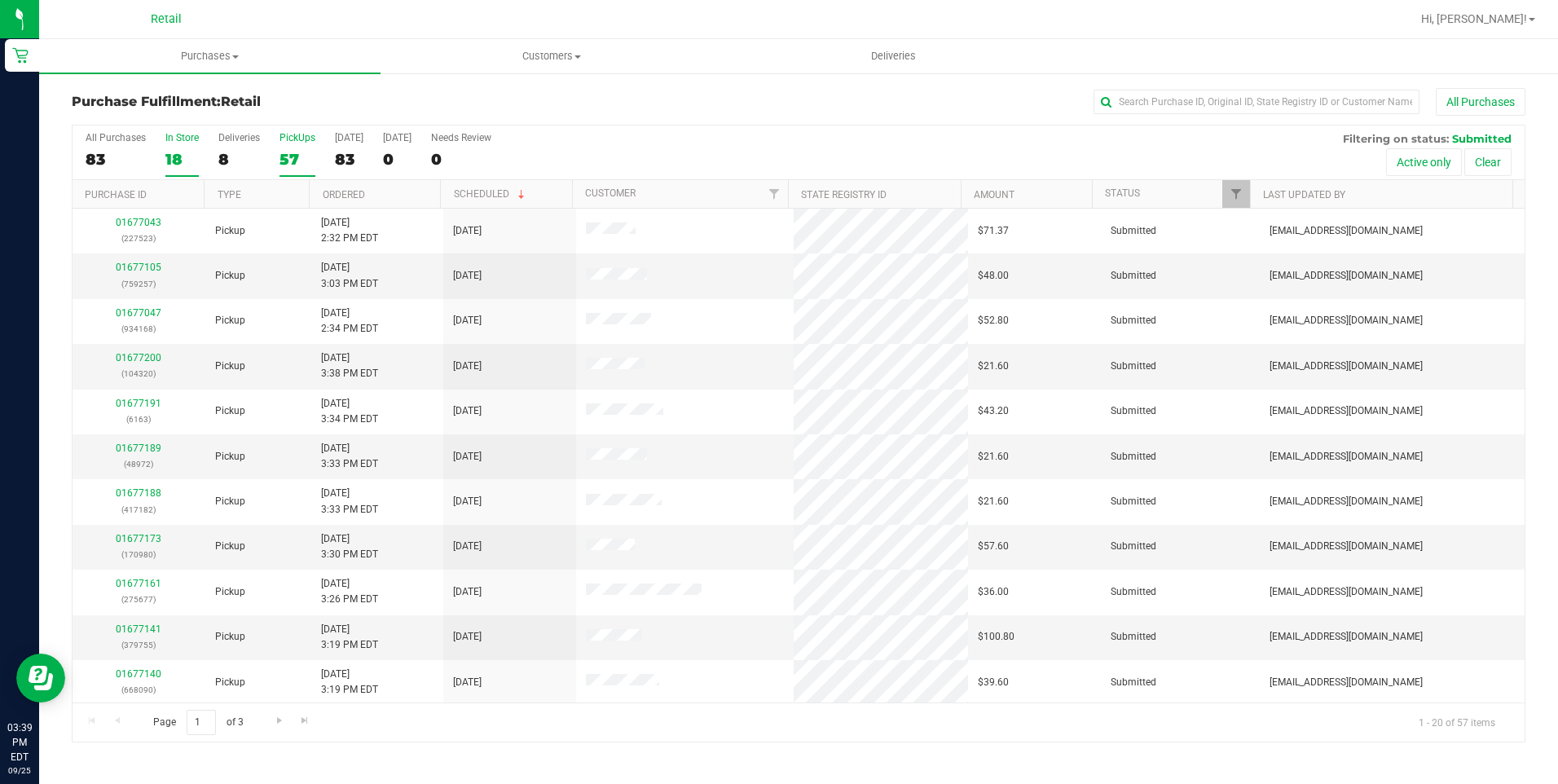
click at [173, 160] on div "18" at bounding box center [182, 159] width 34 height 19
click at [0, 0] on input "In Store 18" at bounding box center [0, 0] width 0 height 0
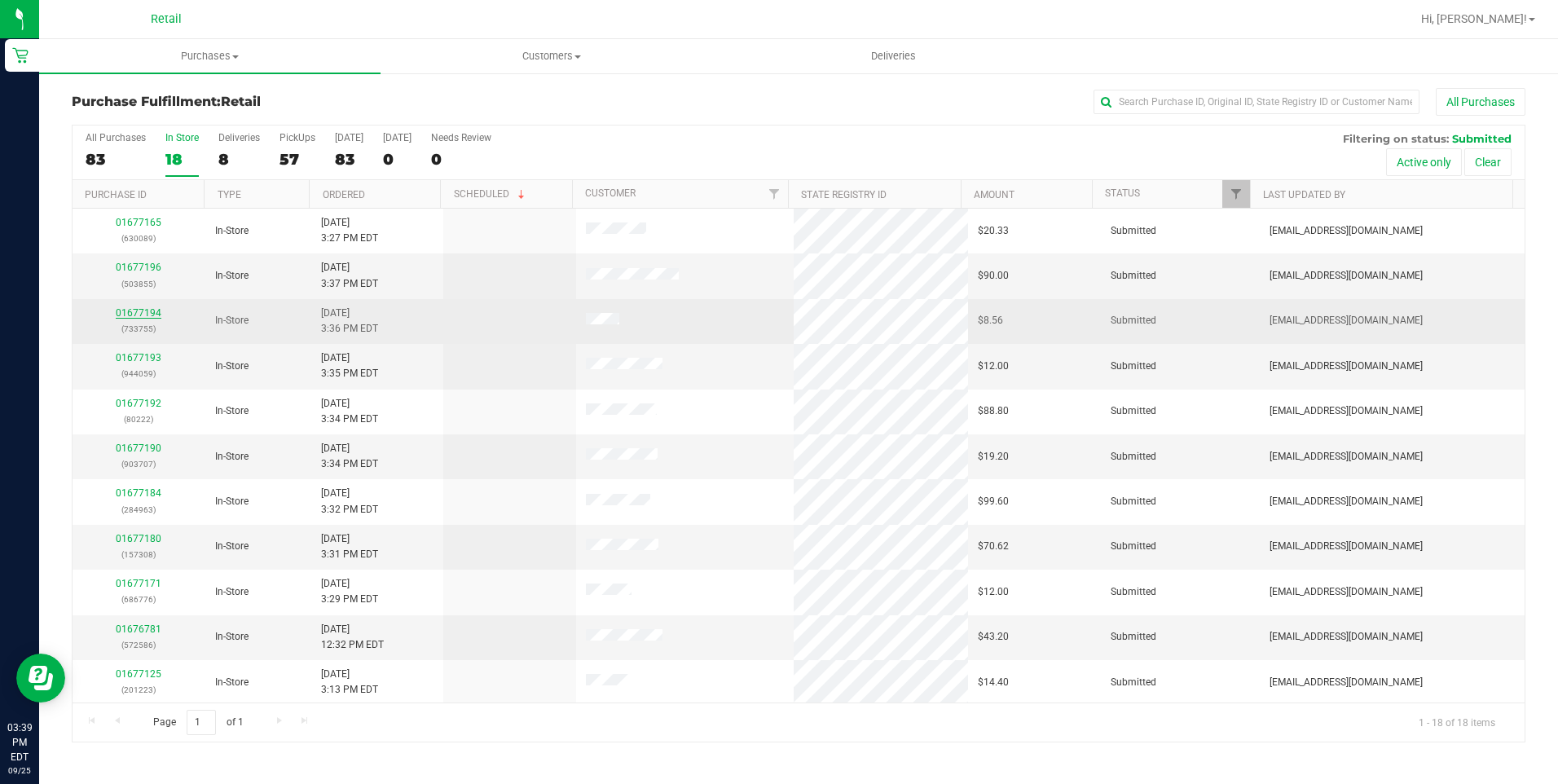
click at [138, 316] on link "01677194" at bounding box center [138, 313] width 46 height 11
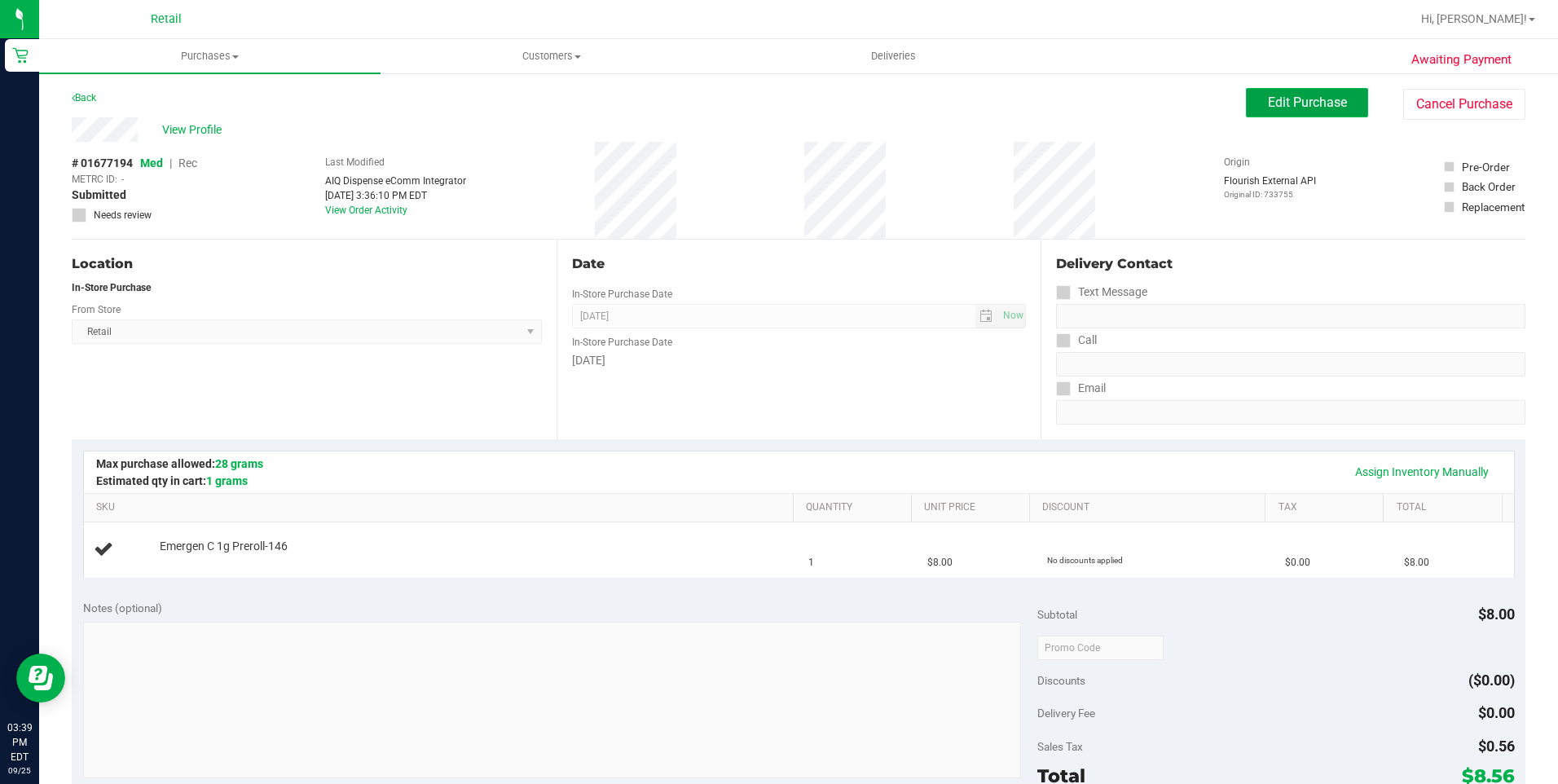
click at [1250, 114] on button "Edit Purchase" at bounding box center [1307, 102] width 122 height 29
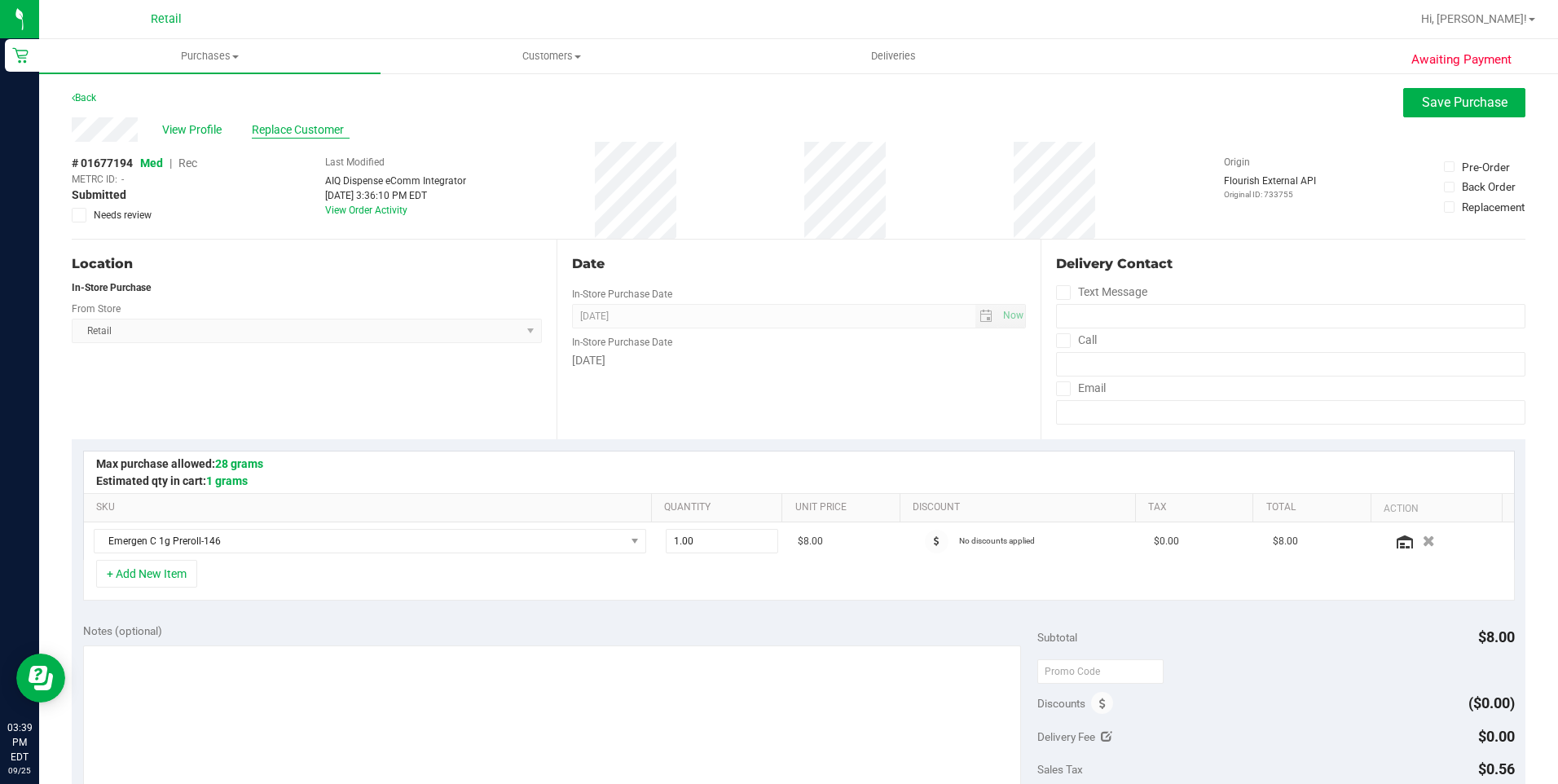
click at [279, 121] on span "Replace Customer" at bounding box center [300, 130] width 98 height 17
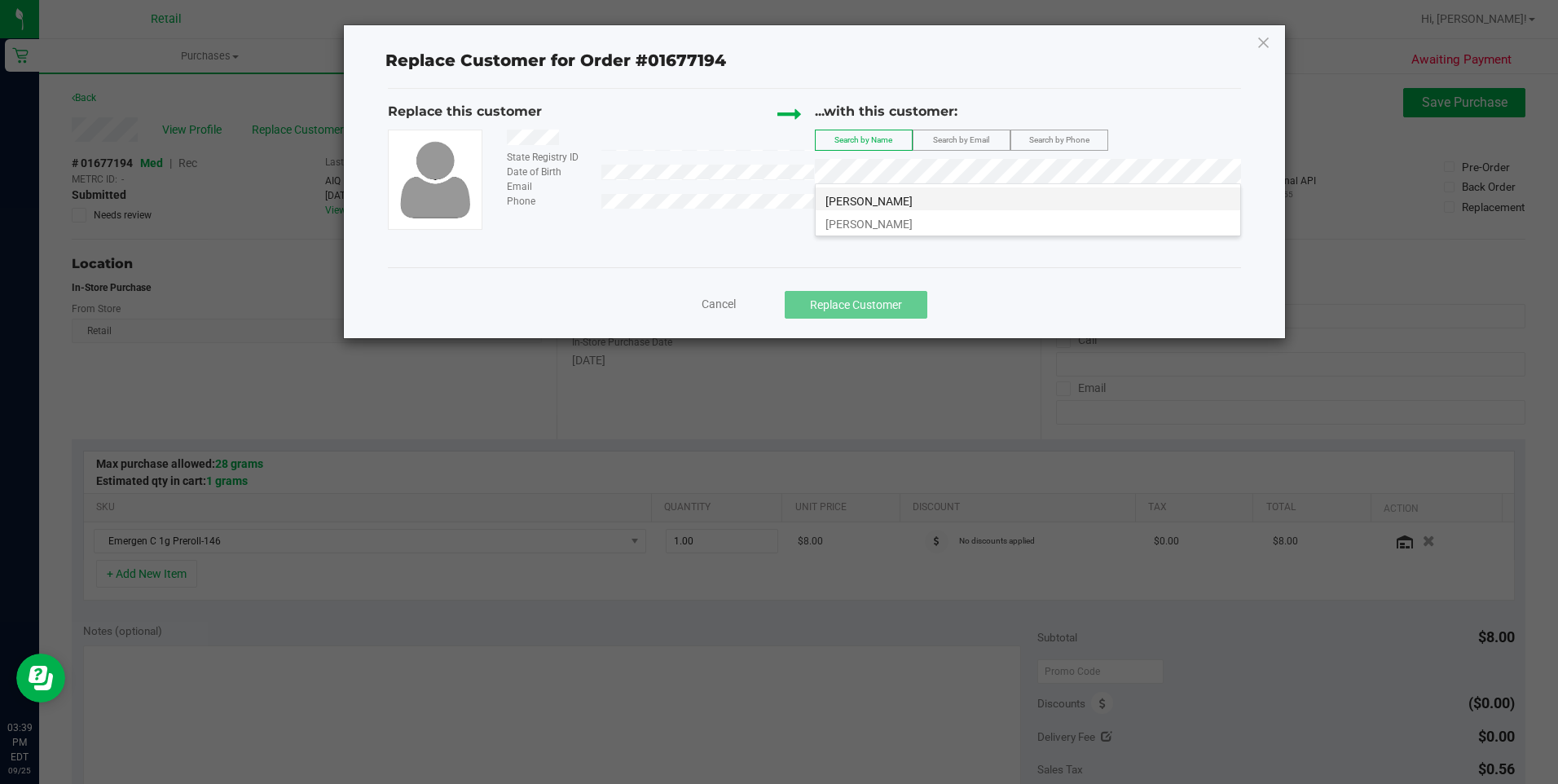
click at [1050, 195] on li "Mario Pereira" at bounding box center [1028, 199] width 424 height 22
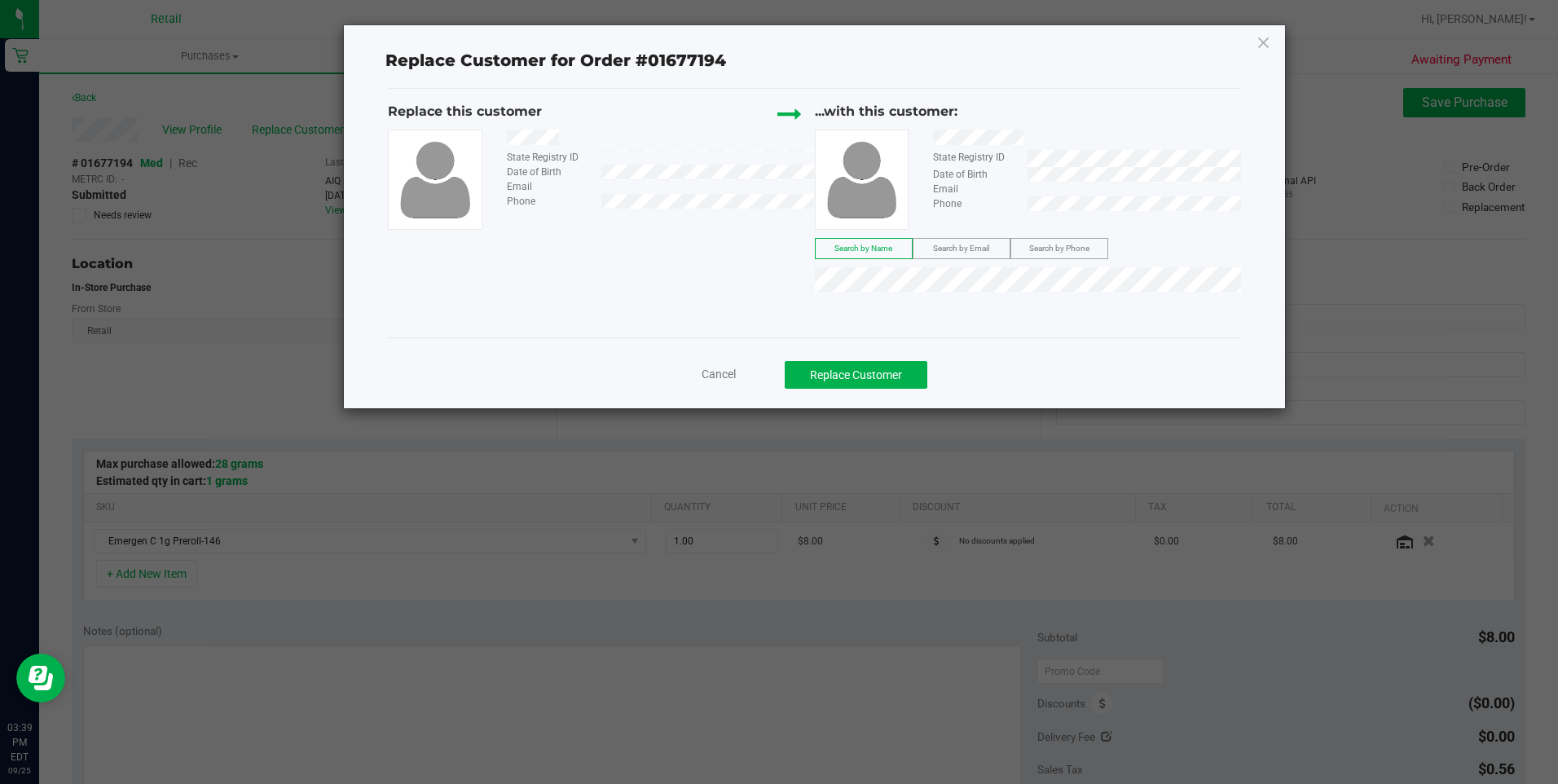
click at [855, 359] on div "Cancel Replace Customer" at bounding box center [814, 369] width 852 height 64
click at [850, 374] on button "Replace Customer" at bounding box center [856, 375] width 143 height 28
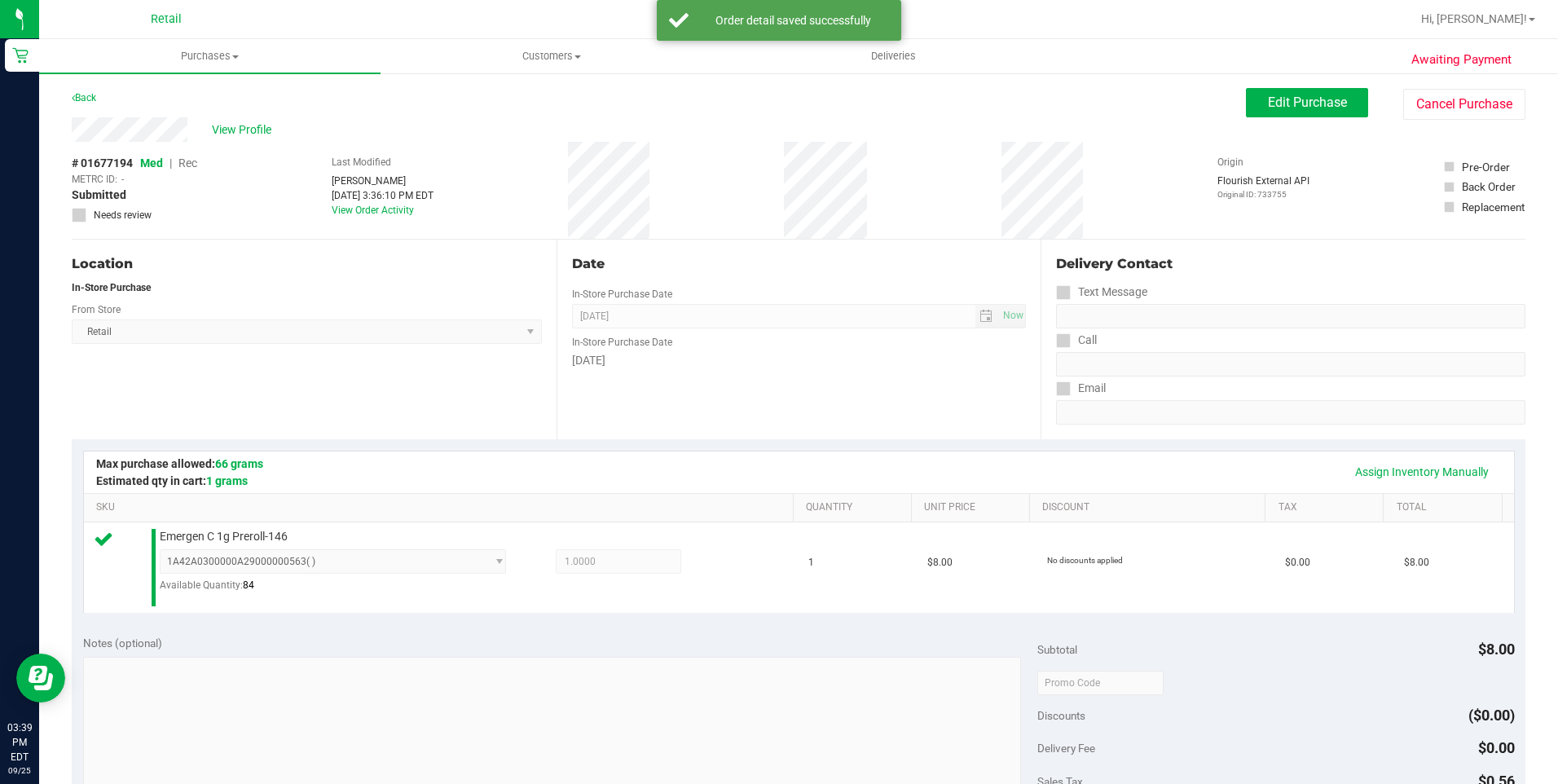
scroll to position [407, 0]
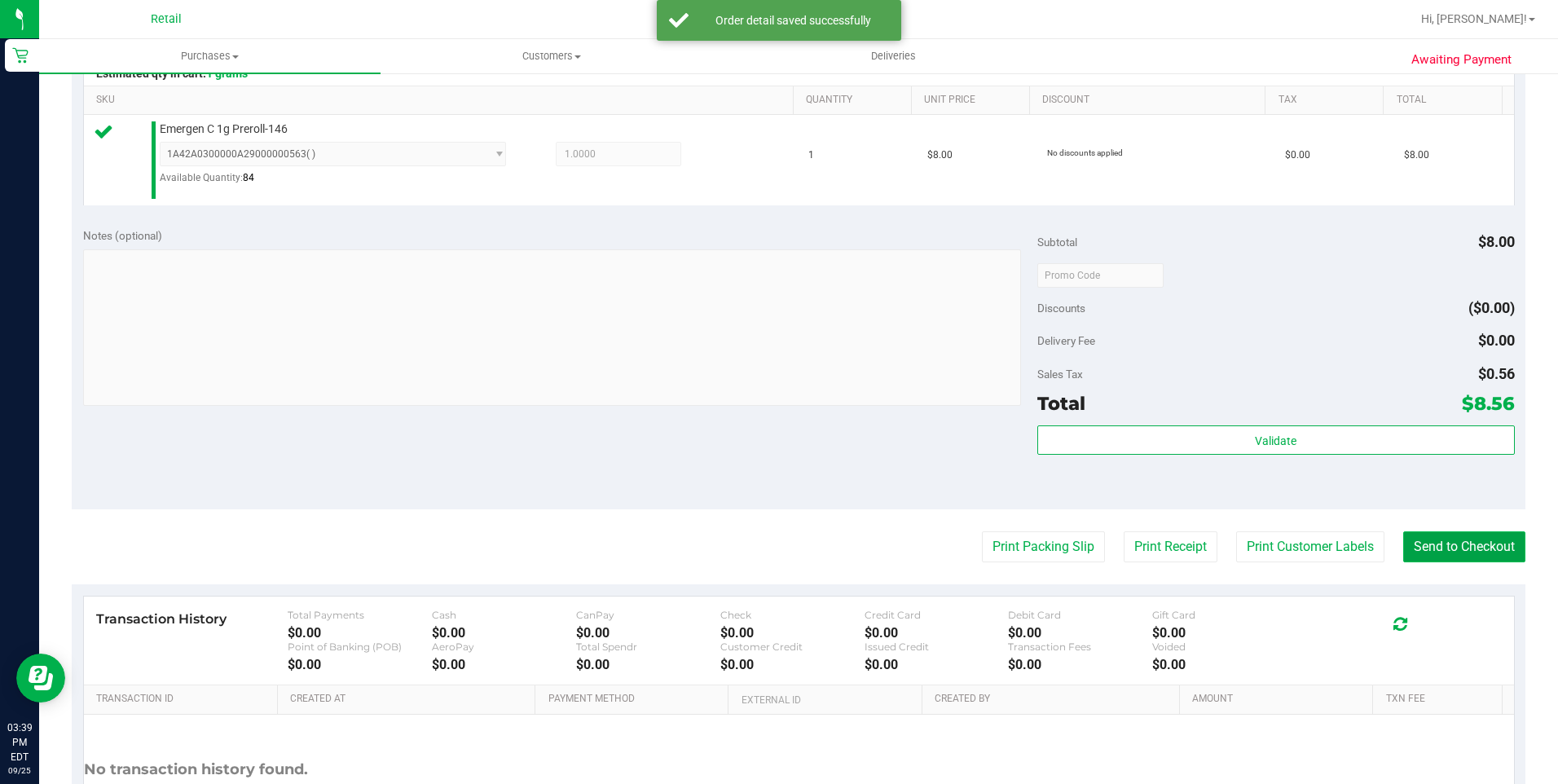
click at [1408, 556] on button "Send to Checkout" at bounding box center [1464, 546] width 122 height 31
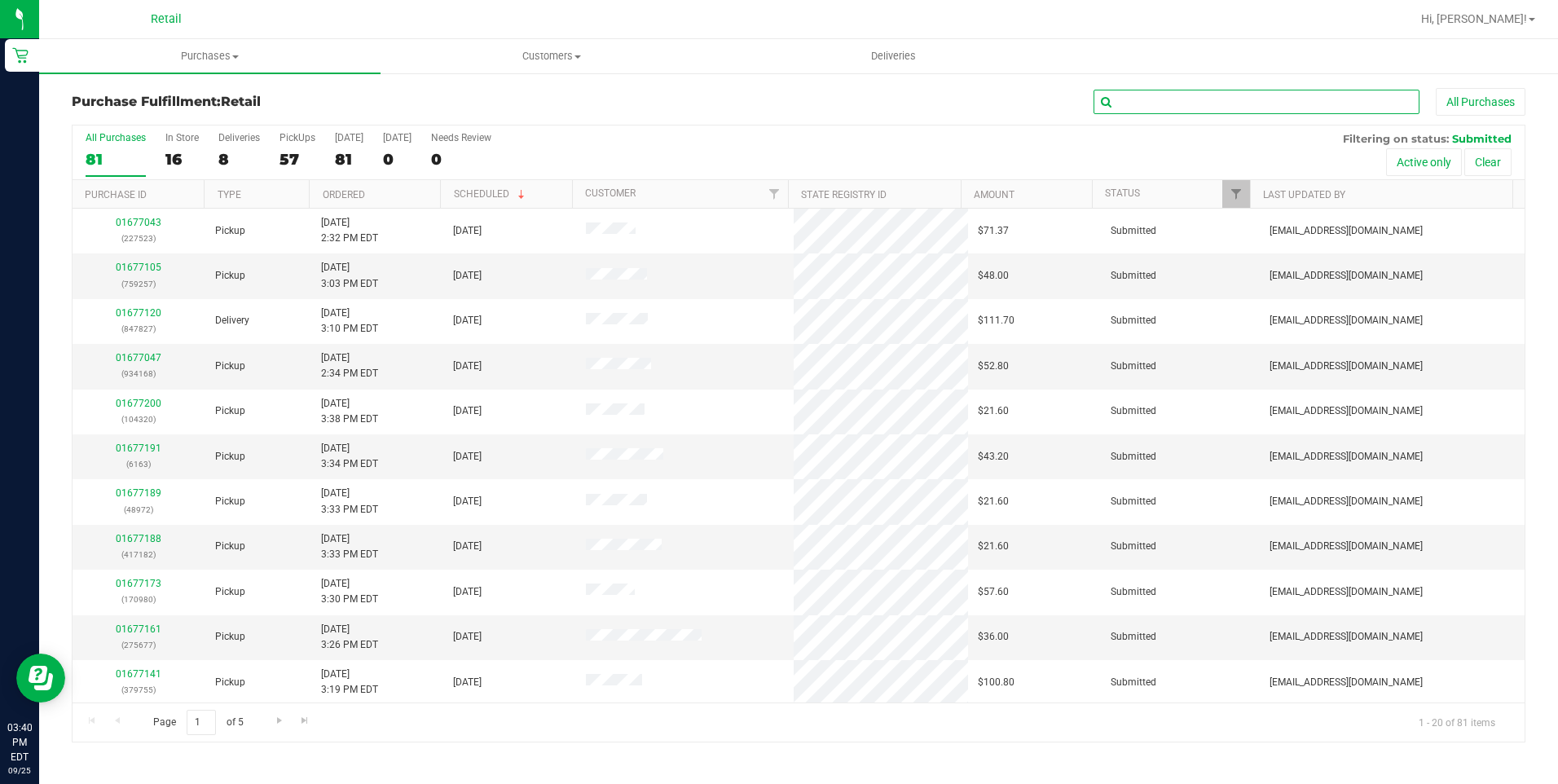
click at [1217, 94] on input "text" at bounding box center [1256, 102] width 326 height 24
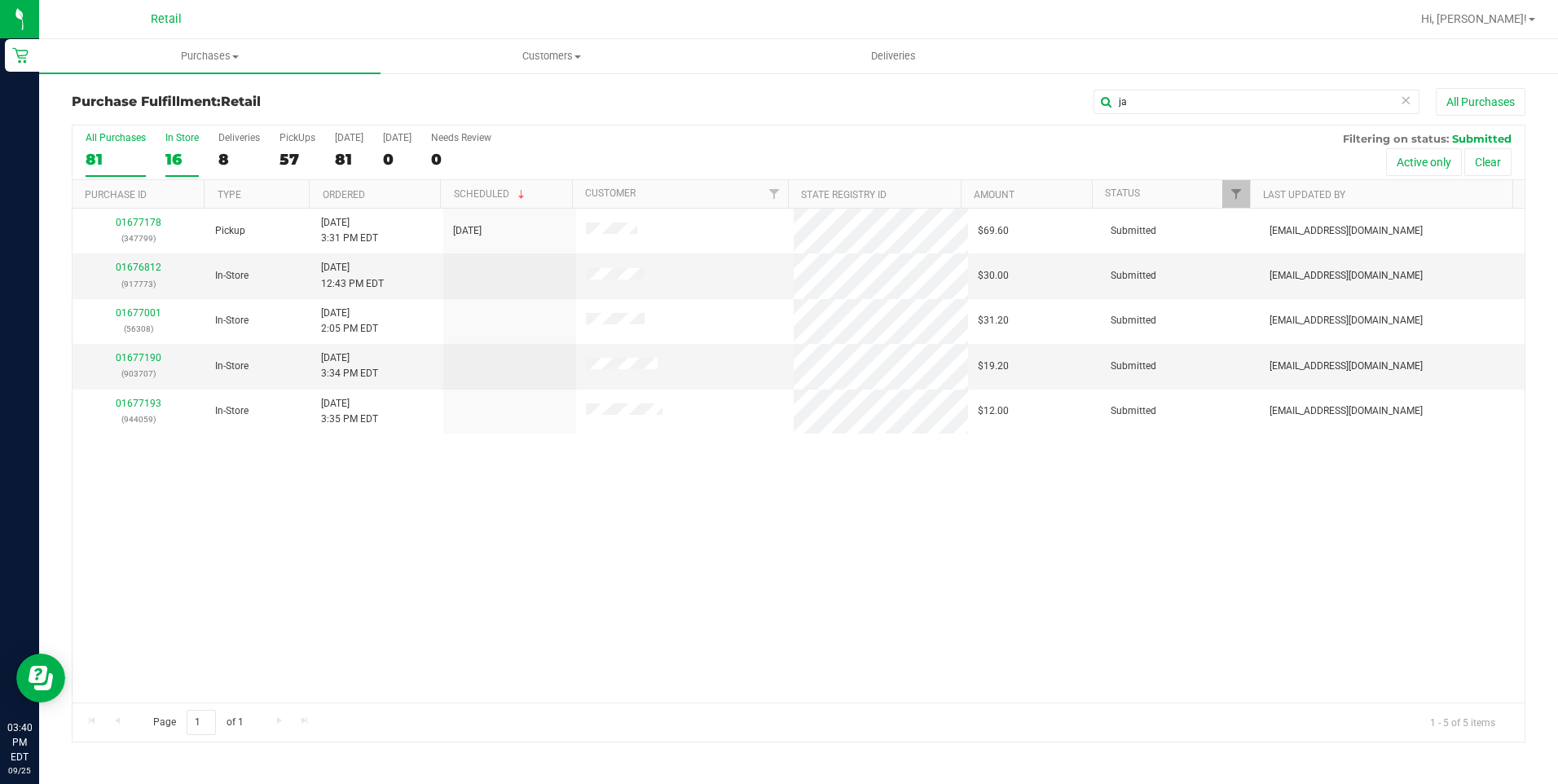
click at [189, 156] on div "16" at bounding box center [182, 159] width 34 height 19
click at [0, 0] on input "In Store 16" at bounding box center [0, 0] width 0 height 0
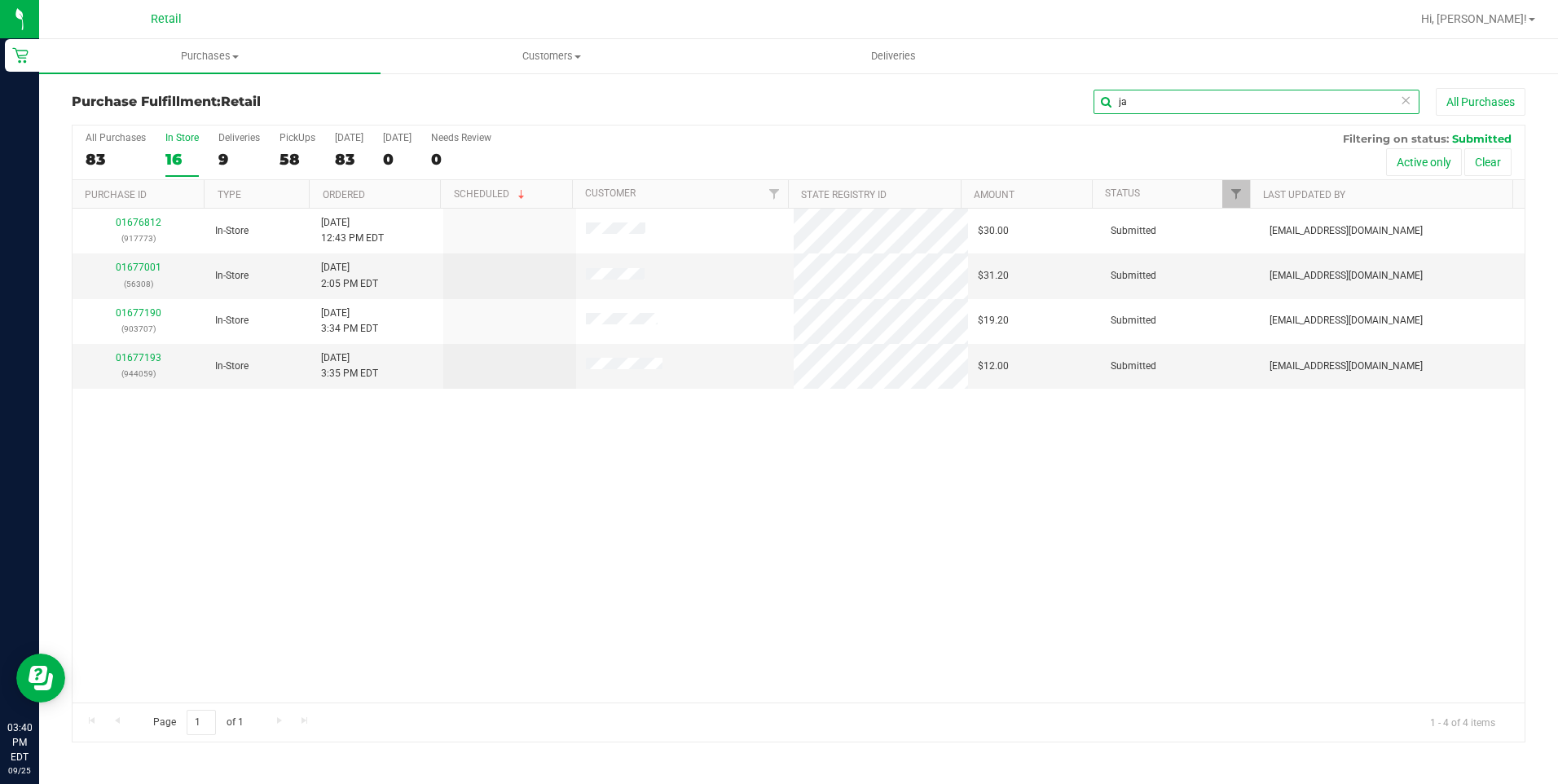
drag, startPoint x: 1250, startPoint y: 110, endPoint x: 1241, endPoint y: 111, distance: 9.1
click at [1246, 110] on input "ja" at bounding box center [1256, 102] width 326 height 24
click at [1241, 111] on input "ja" at bounding box center [1256, 102] width 326 height 24
click at [1233, 100] on input "ja" at bounding box center [1256, 102] width 326 height 24
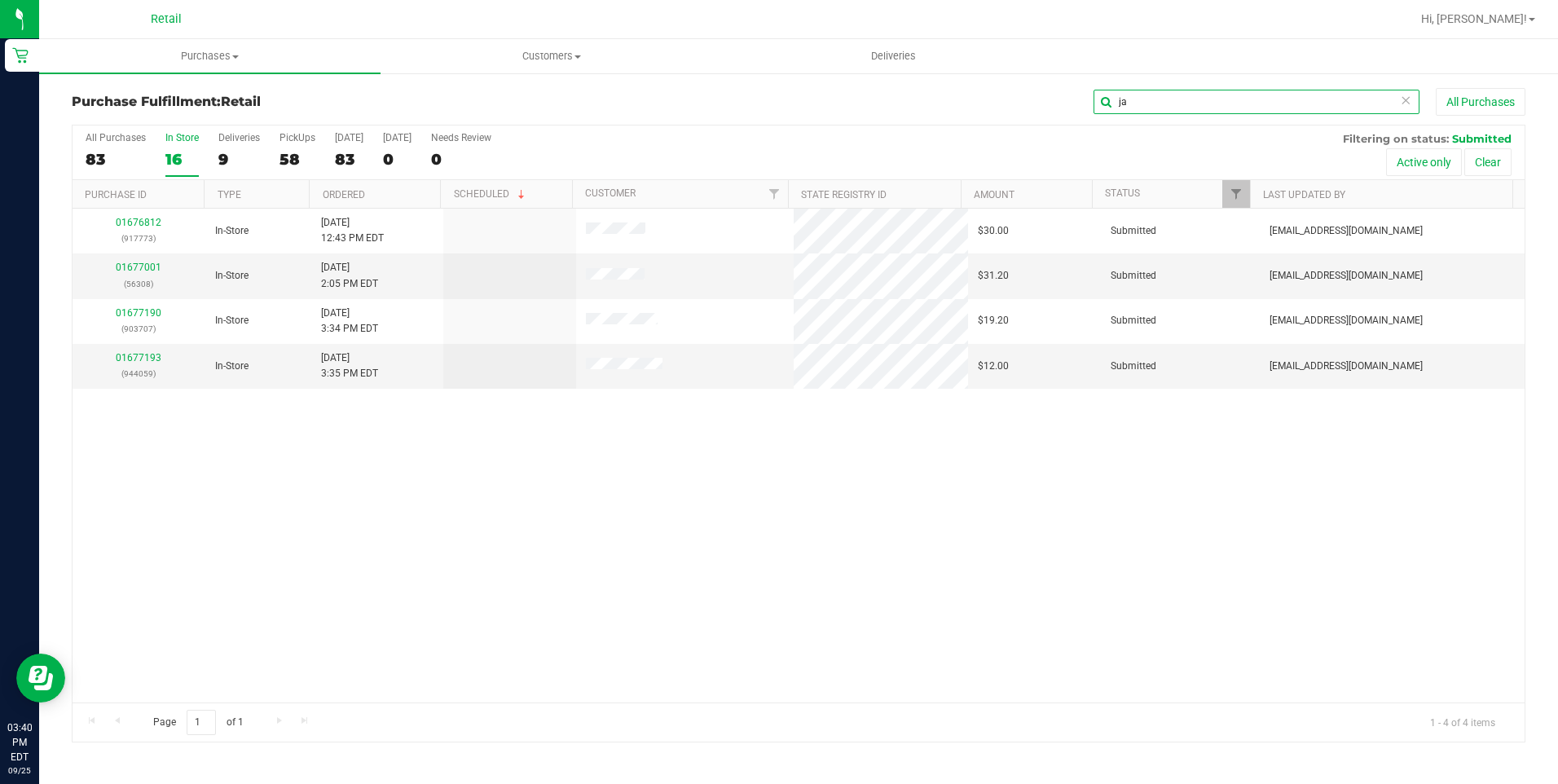
click at [1233, 100] on input "ja" at bounding box center [1256, 102] width 326 height 24
type input "taiwo"
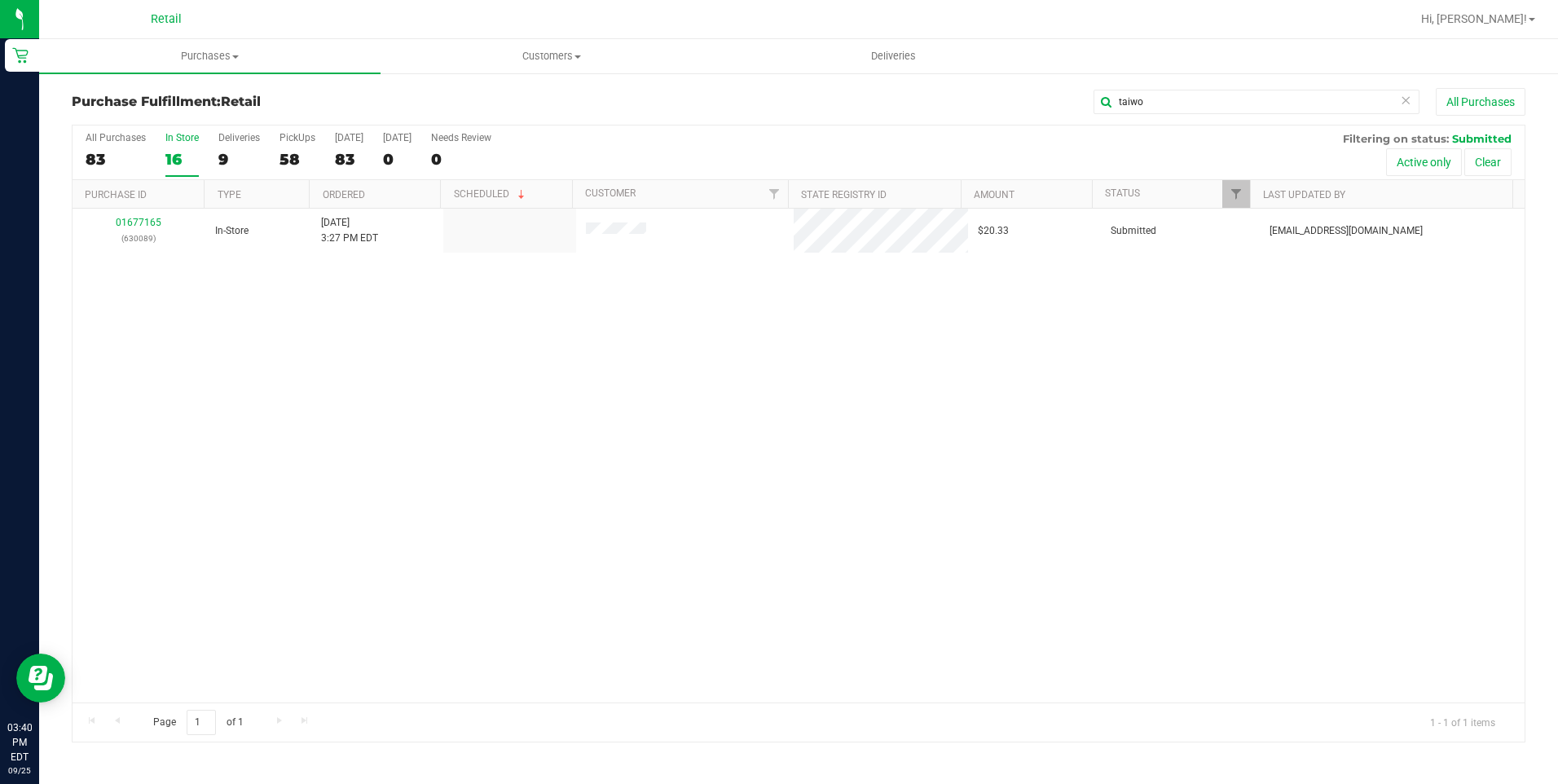
click at [917, 373] on div "01677165 (630089) In-Store 9/25/2025 3:27 PM EDT $20.33 Submitted aiqecomm@slat…" at bounding box center [799, 455] width 1452 height 493
click at [417, 369] on div "01677165 (630089) In-Store 9/25/2025 3:27 PM EDT $20.33 Submitted aiqecomm@slat…" at bounding box center [799, 455] width 1452 height 493
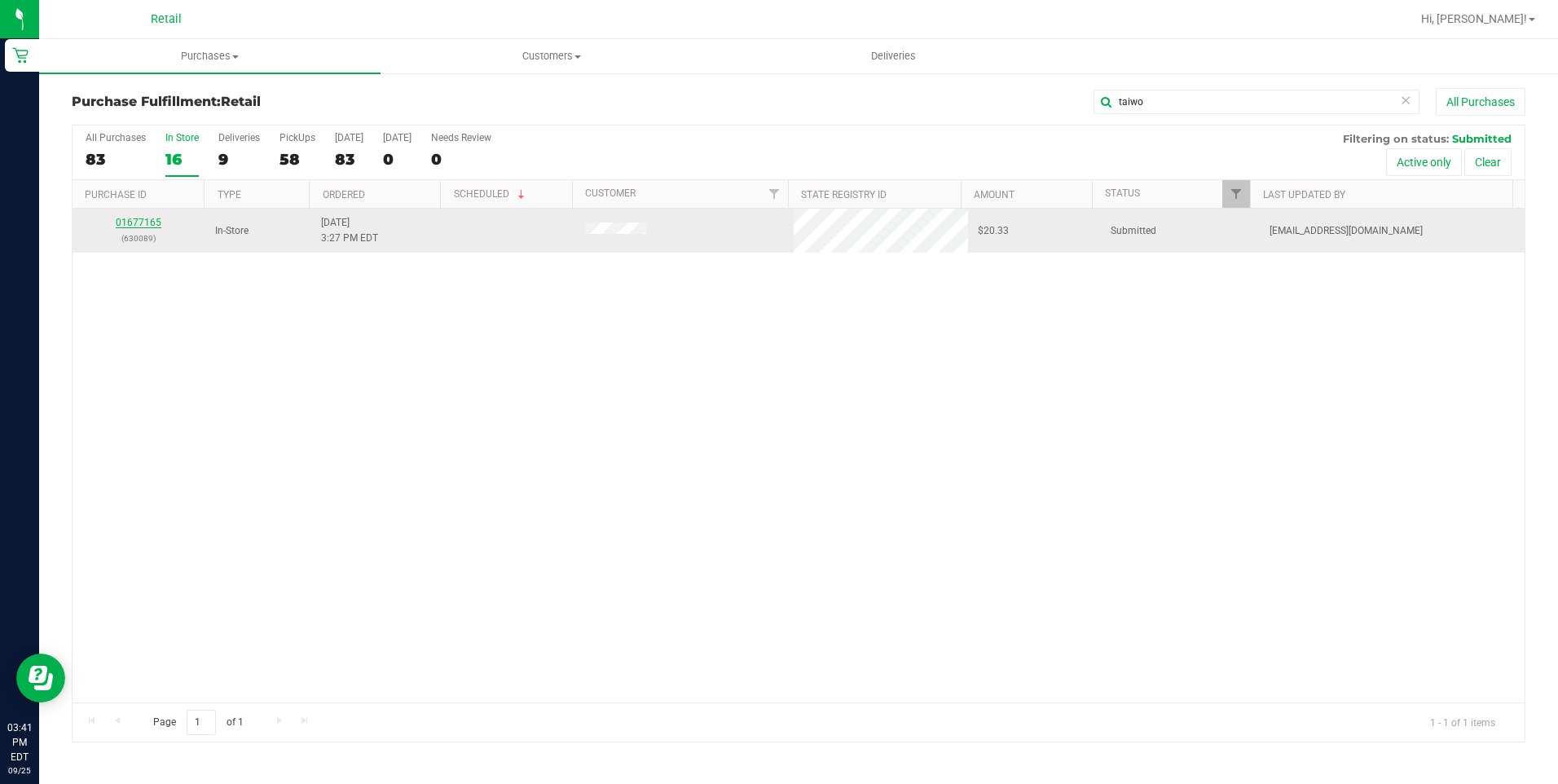
click at [139, 217] on link "01677165" at bounding box center [138, 222] width 46 height 11
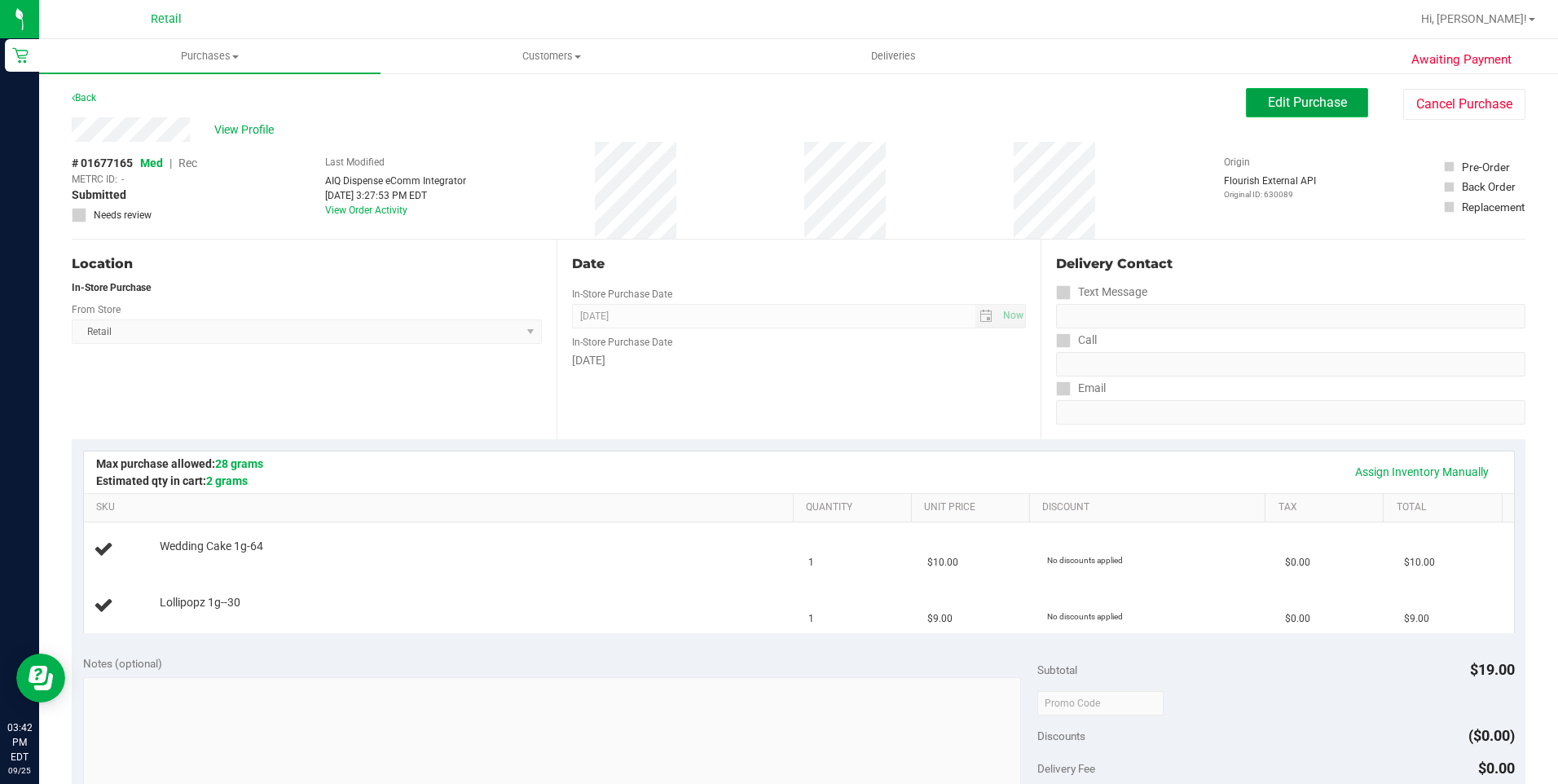
click at [1268, 98] on span "Edit Purchase" at bounding box center [1308, 102] width 79 height 16
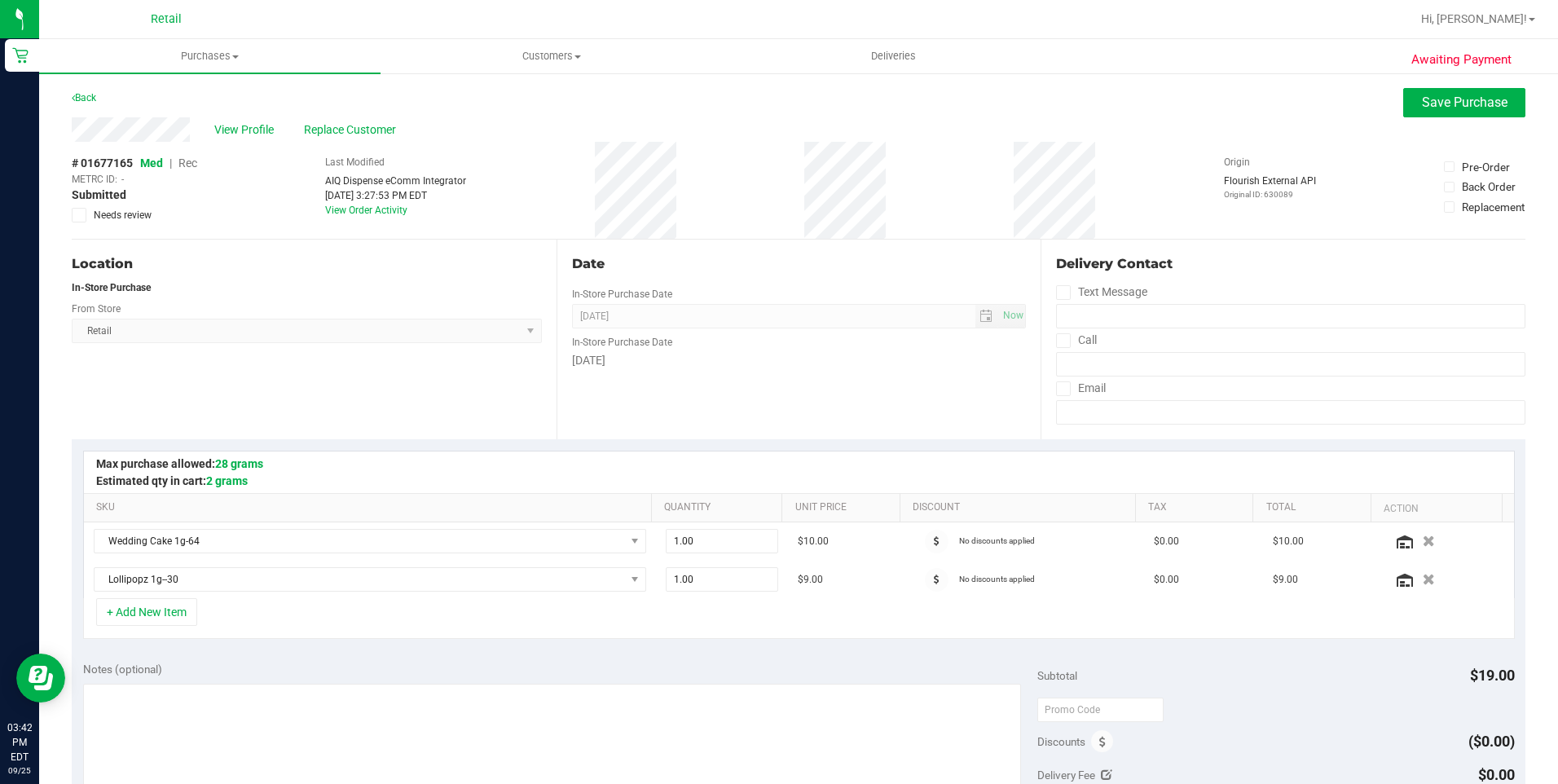
click at [181, 163] on span "Rec" at bounding box center [188, 163] width 19 height 13
click at [1422, 96] on span "Save Purchase" at bounding box center [1465, 102] width 86 height 16
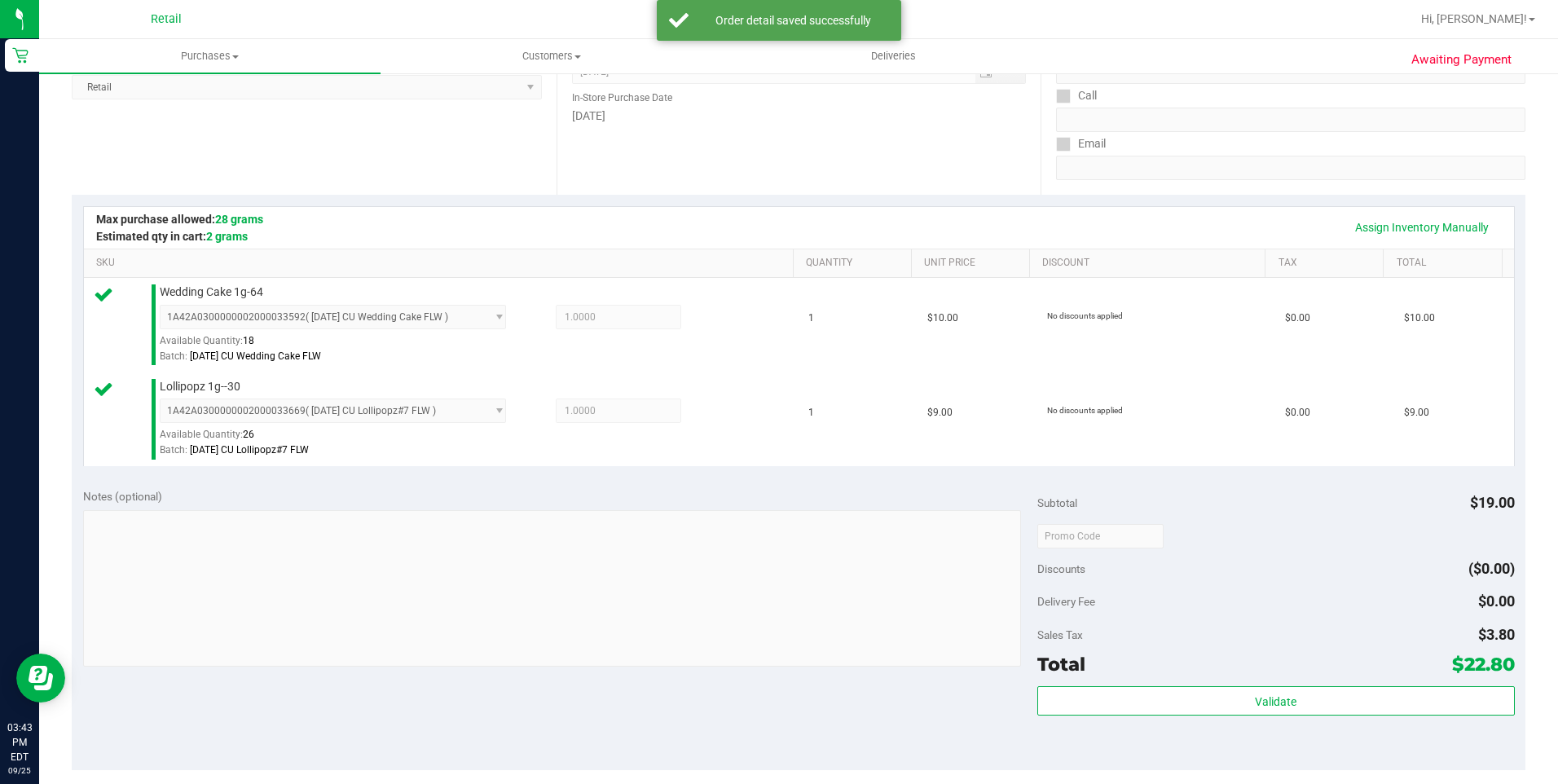
scroll to position [489, 0]
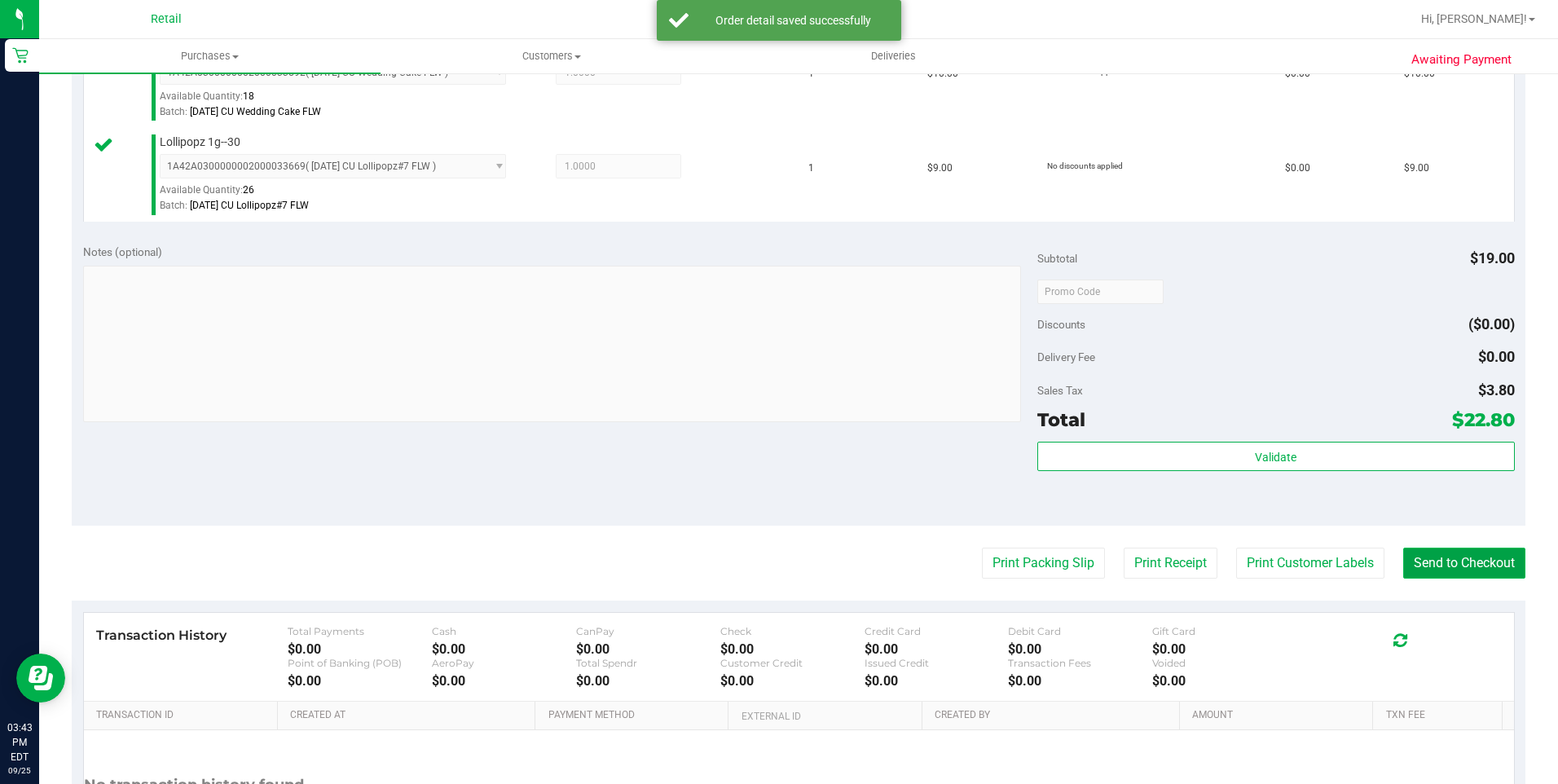
click at [1449, 574] on button "Send to Checkout" at bounding box center [1464, 563] width 122 height 31
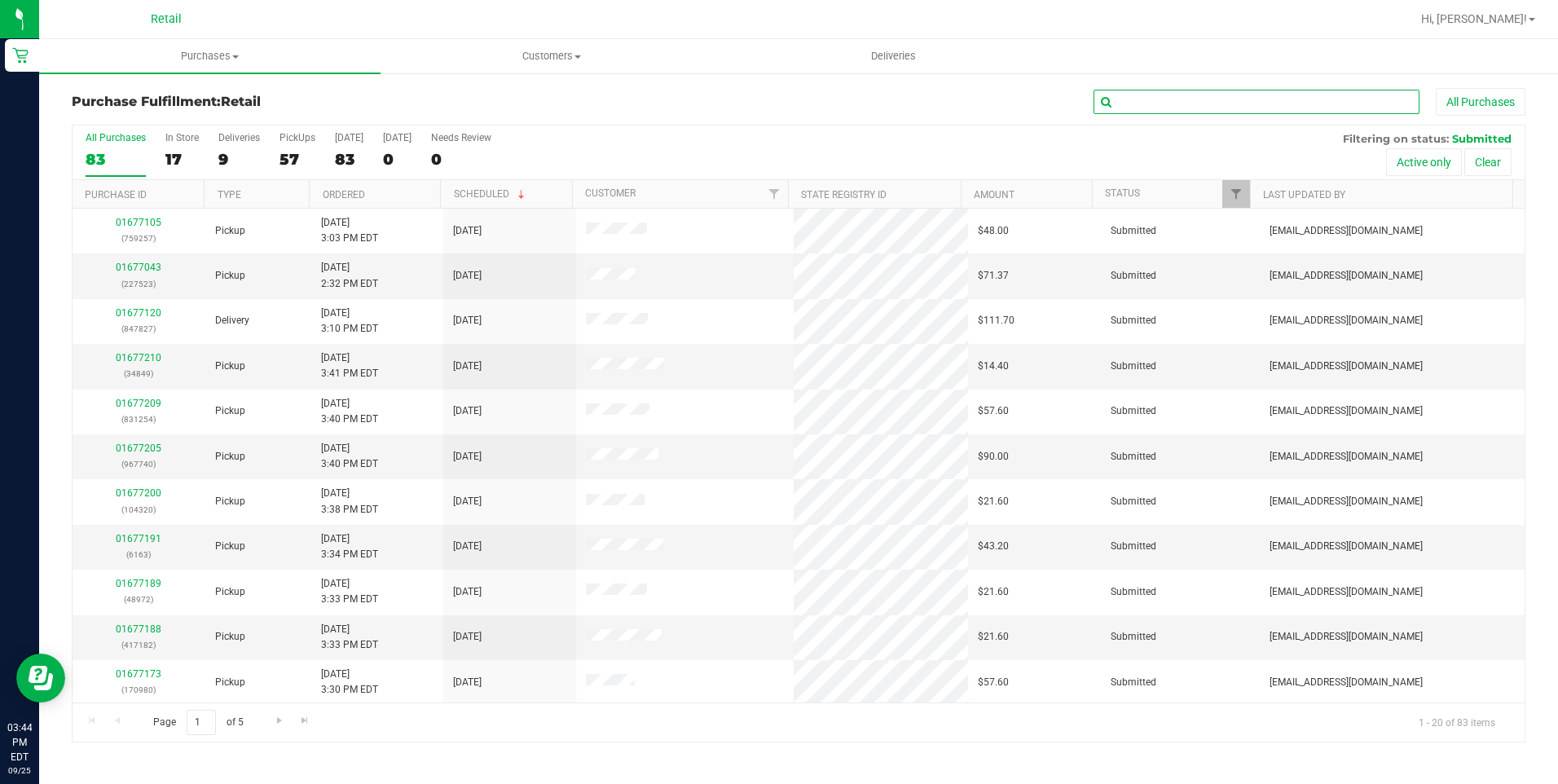
click at [1189, 99] on input "text" at bounding box center [1256, 102] width 326 height 24
type input "linwood"
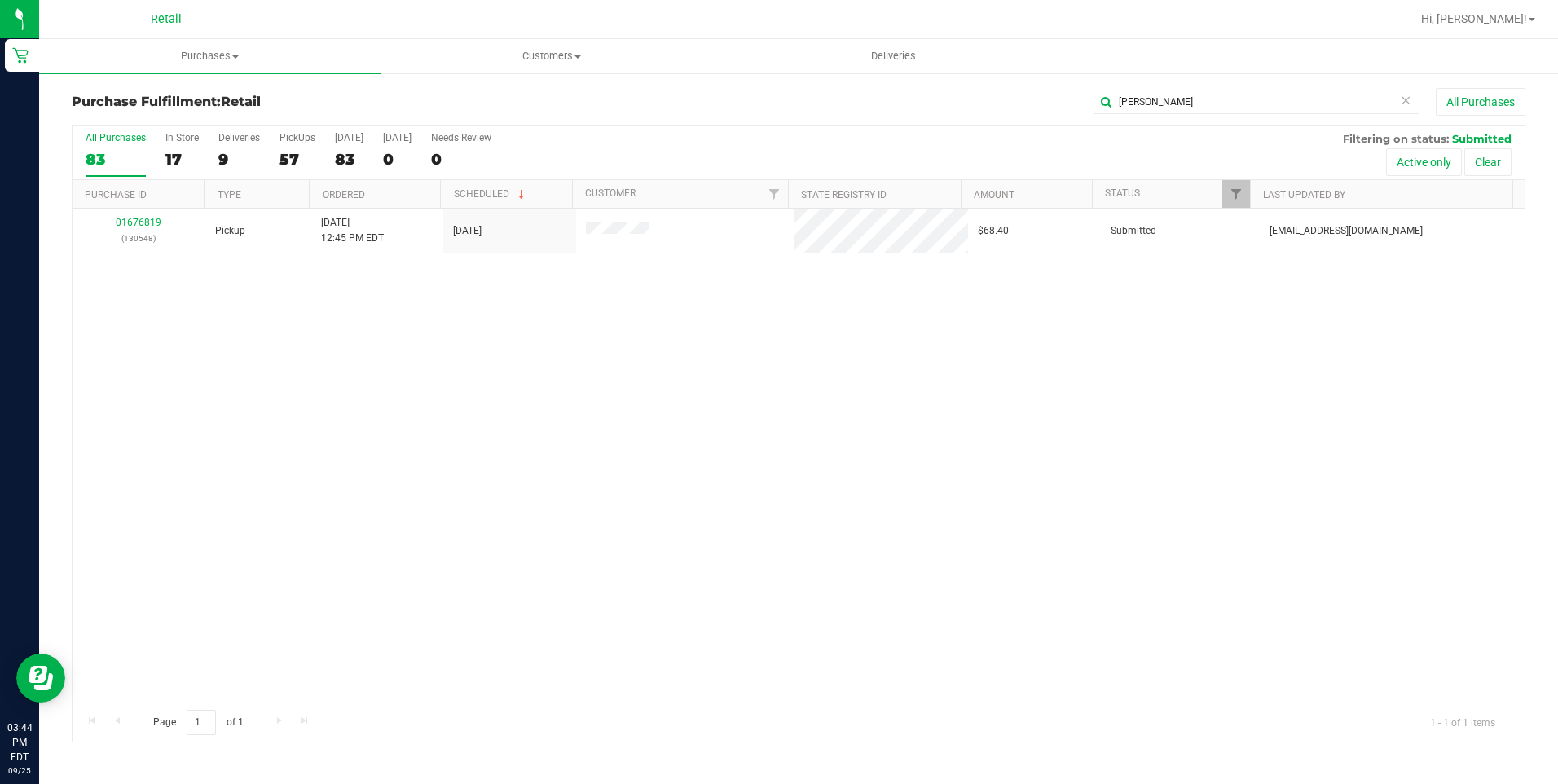
click at [940, 352] on div "01676819 (130548) Pickup 9/25/2025 12:45 PM EDT 9/25/2025 $68.40 Submitted aiqe…" at bounding box center [799, 455] width 1452 height 493
click at [646, 378] on div "01676819 (130548) Pickup 9/25/2025 12:45 PM EDT 9/25/2025 $68.40 Submitted aiqe…" at bounding box center [799, 455] width 1452 height 493
click at [725, 417] on div "01676819 (130548) Pickup 9/25/2025 12:45 PM EDT 9/25/2025 $68.40 Submitted aiqe…" at bounding box center [799, 455] width 1452 height 493
click at [776, 468] on div "01676819 (130548) Pickup 9/25/2025 12:45 PM EDT 9/25/2025 $68.40 Submitted aiqe…" at bounding box center [799, 455] width 1452 height 493
click at [632, 290] on div "01676819 (130548) Pickup 9/25/2025 12:45 PM EDT 9/25/2025 $68.40 Submitted aiqe…" at bounding box center [799, 455] width 1452 height 493
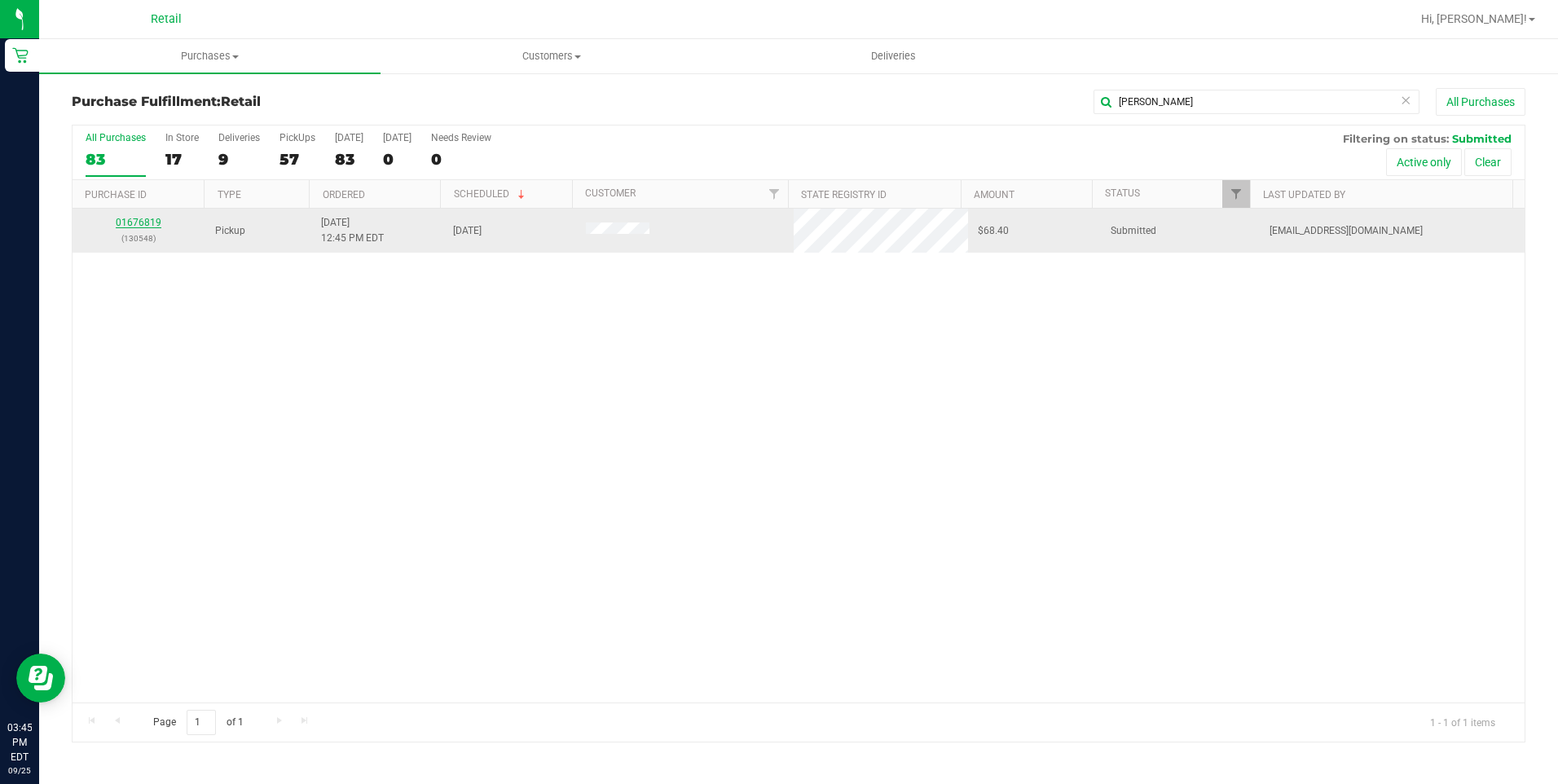
click at [142, 220] on link "01676819" at bounding box center [138, 222] width 46 height 11
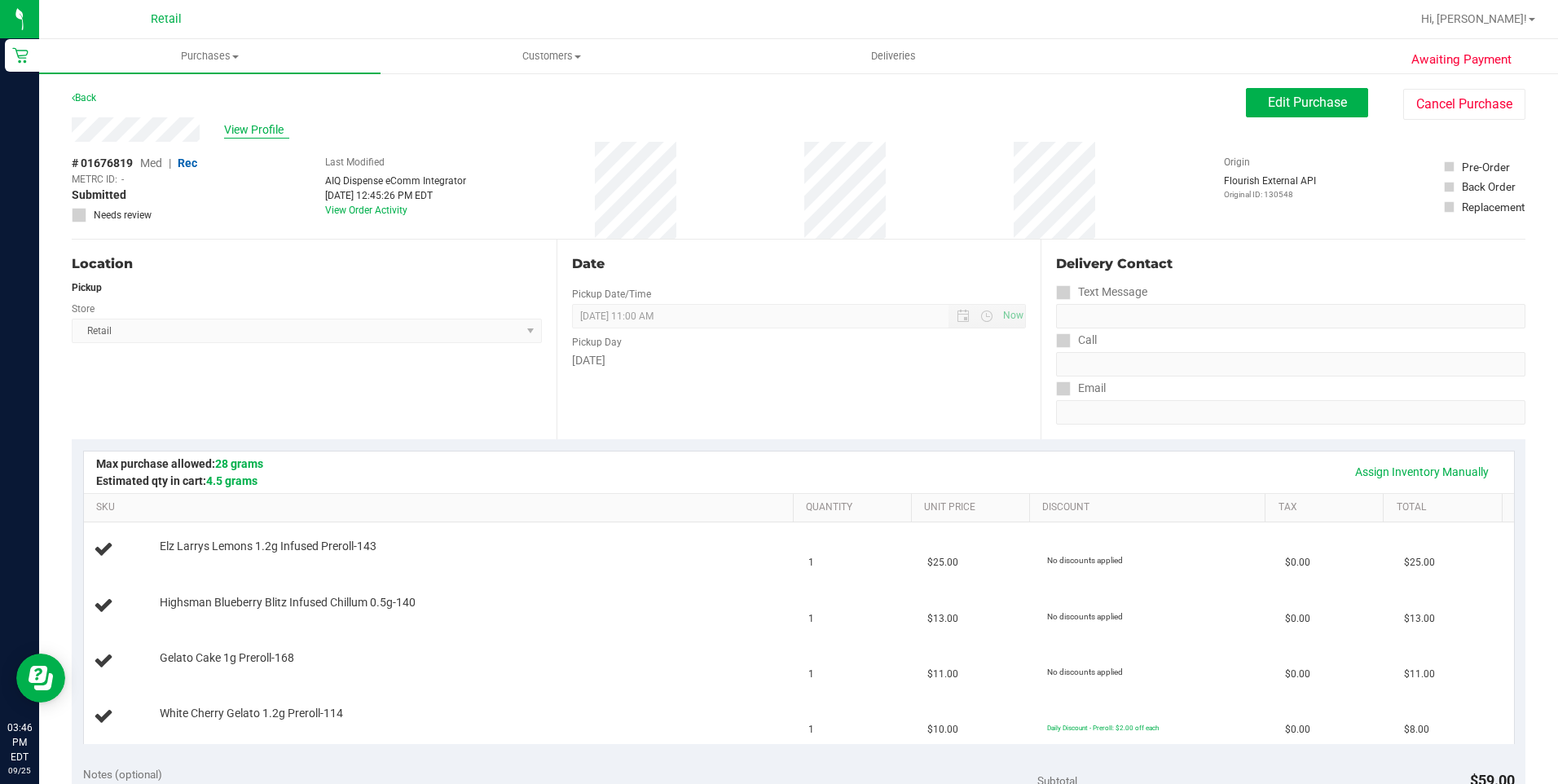
drag, startPoint x: 270, startPoint y: 119, endPoint x: 273, endPoint y: 130, distance: 11.4
click at [272, 129] on div "View Profile" at bounding box center [659, 130] width 1174 height 24
click at [274, 131] on span "View Profile" at bounding box center [257, 130] width 65 height 17
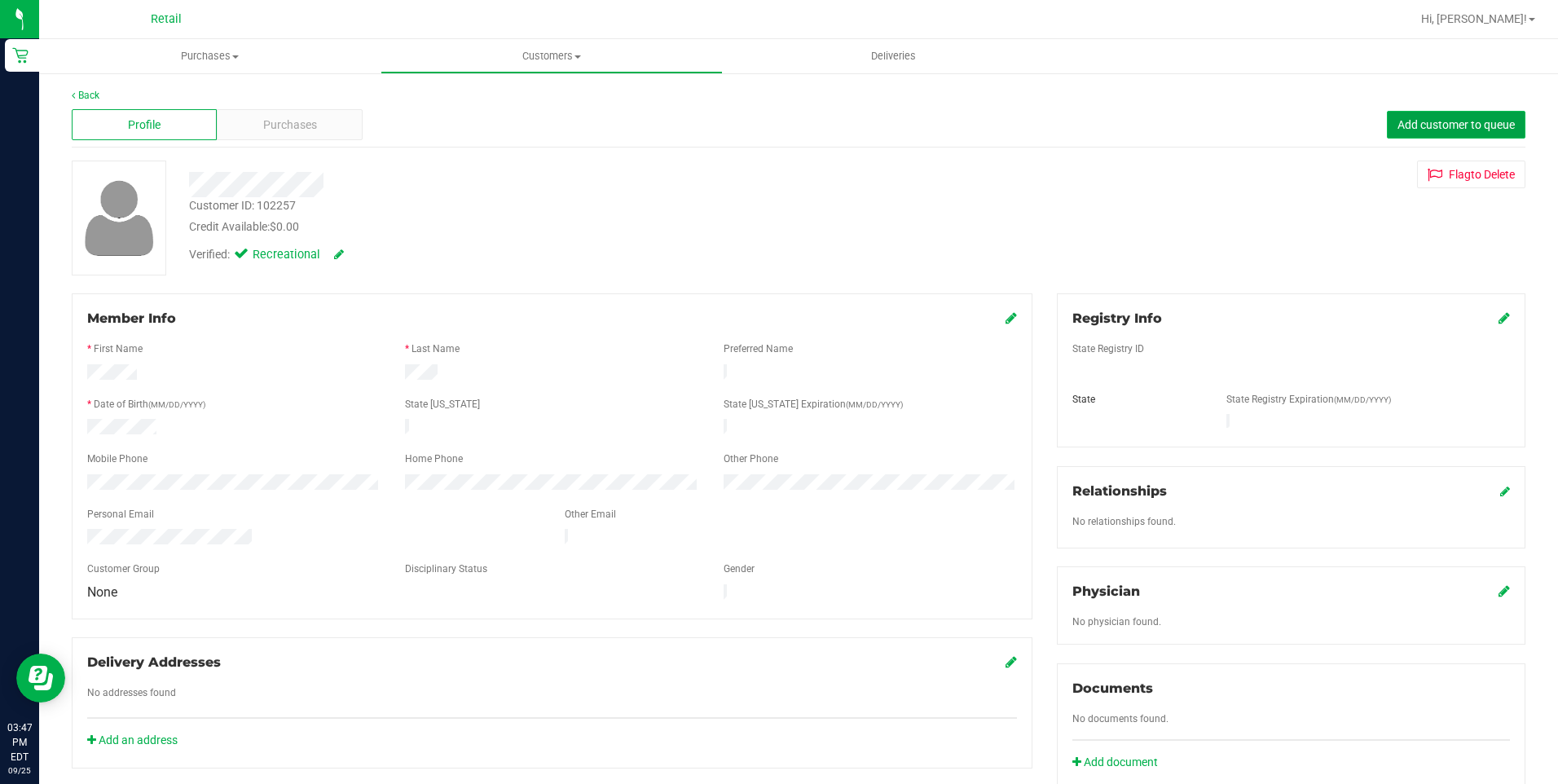
click at [1476, 126] on span "Add customer to queue" at bounding box center [1456, 124] width 118 height 13
click at [230, 59] on span "Purchases" at bounding box center [209, 56] width 341 height 15
click at [153, 122] on li "Fulfillment" at bounding box center [209, 118] width 341 height 20
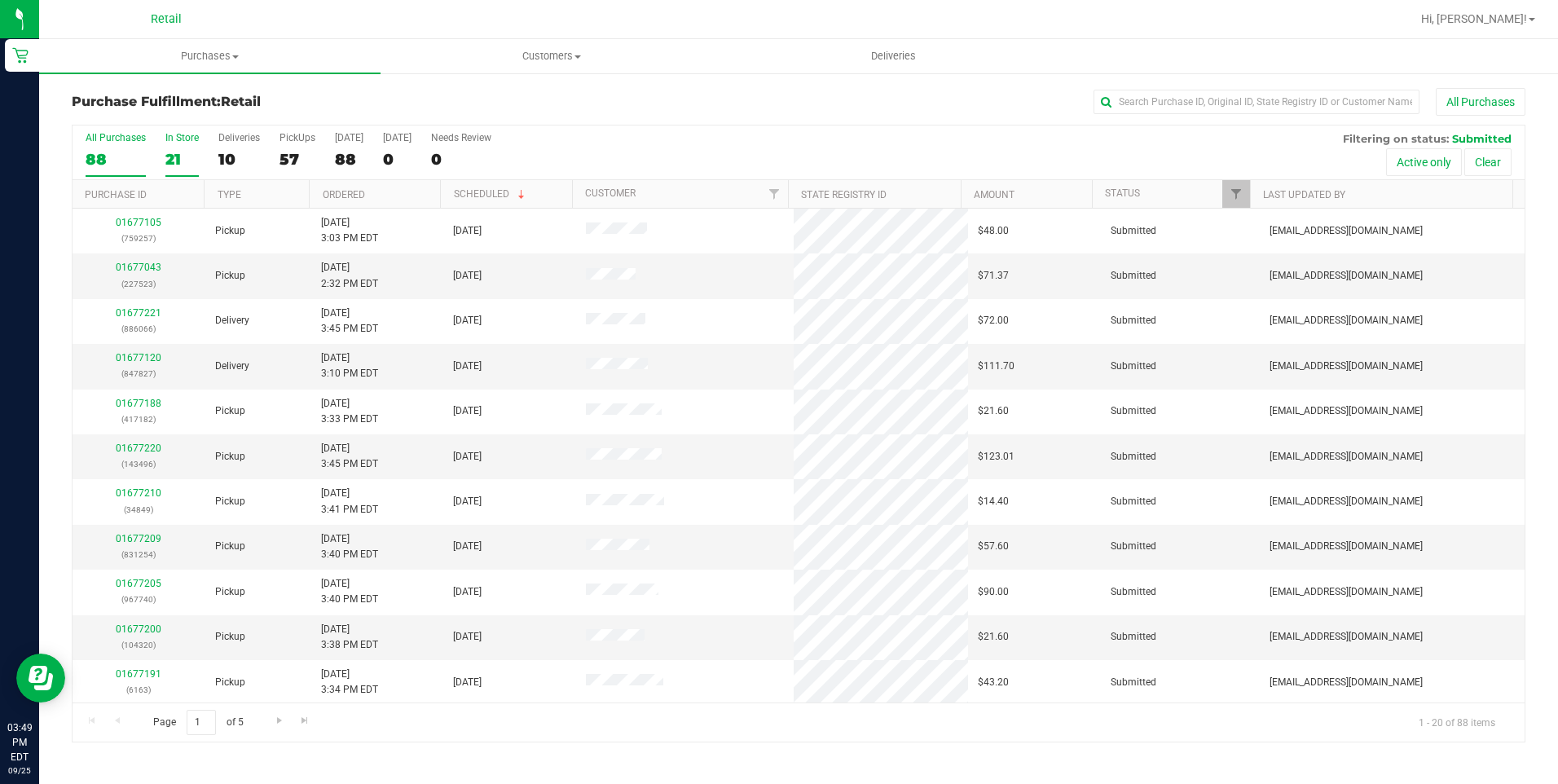
click at [185, 155] on div "21" at bounding box center [182, 159] width 34 height 19
click at [0, 0] on input "In Store 21" at bounding box center [0, 0] width 0 height 0
click at [1180, 101] on input "text" at bounding box center [1256, 102] width 326 height 24
click at [1179, 100] on input "text" at bounding box center [1256, 102] width 326 height 24
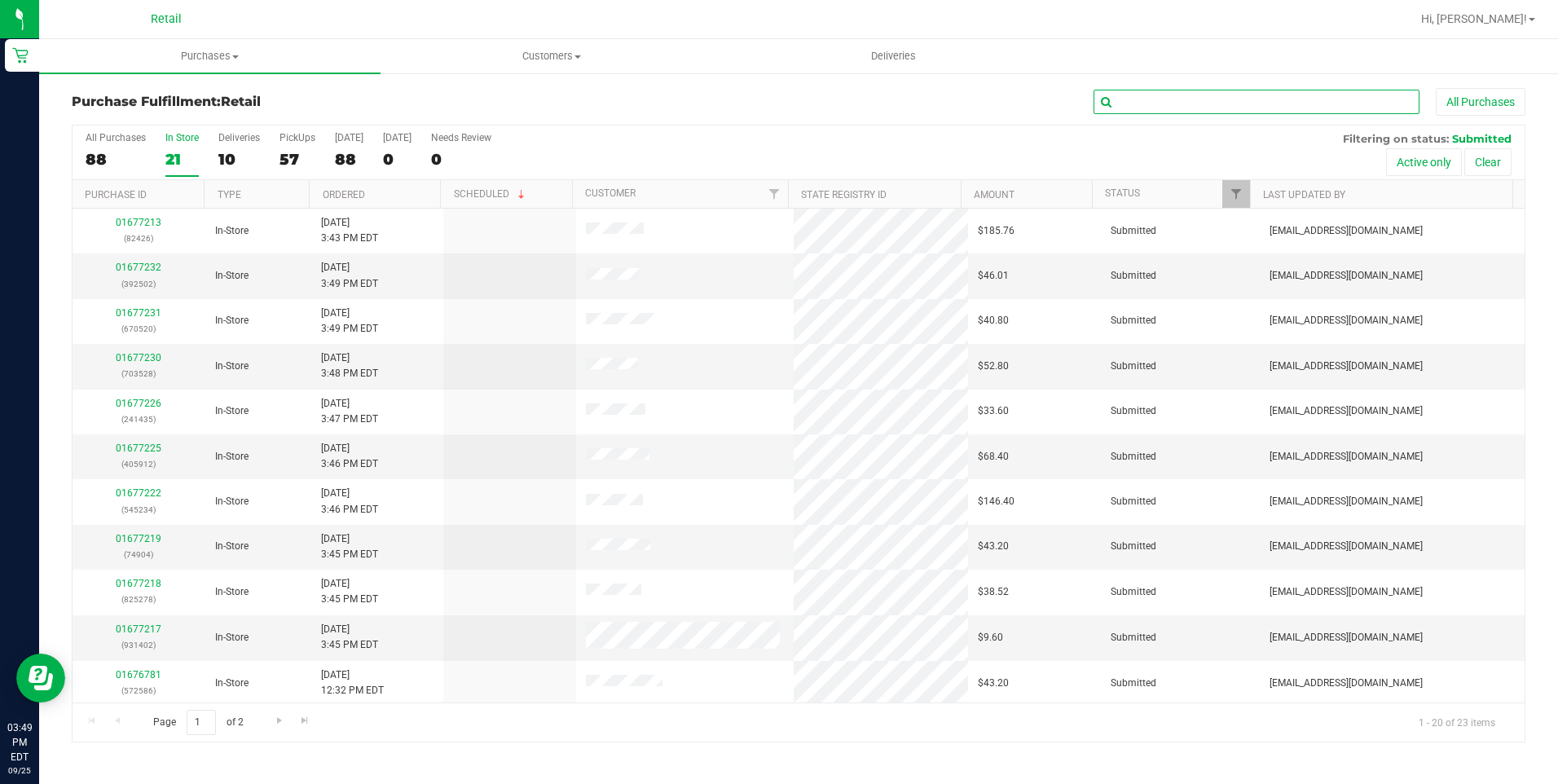
click at [1179, 100] on input "text" at bounding box center [1256, 102] width 326 height 24
type input "markus"
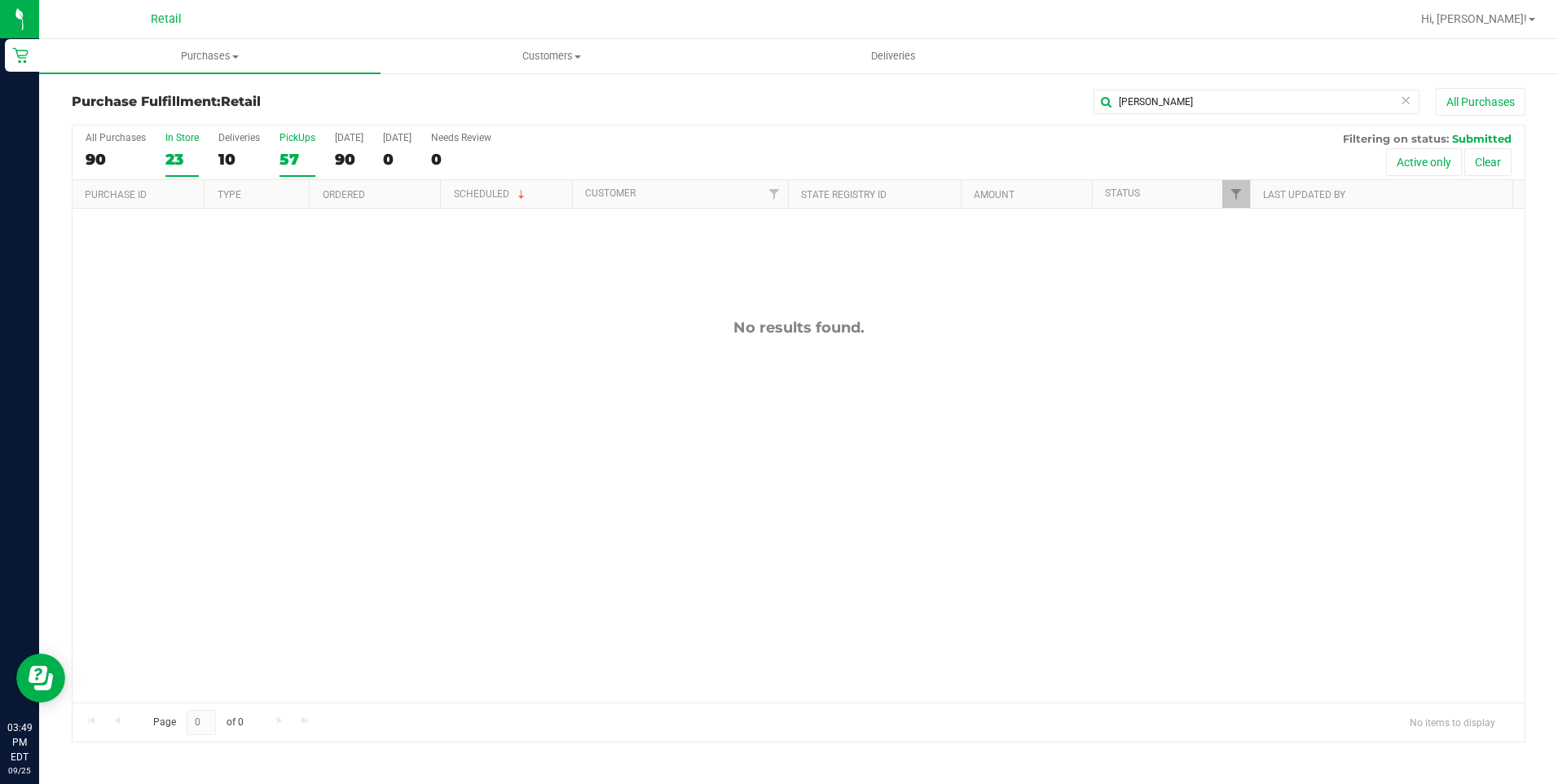
click at [290, 156] on div "57" at bounding box center [297, 159] width 36 height 19
click at [0, 0] on input "PickUps 57" at bounding box center [0, 0] width 0 height 0
click at [966, 330] on div "01677048 (262423) Pickup 9/25/2025 2:34 PM EDT 9/25/2025 $32.10 Submitted aiqec…" at bounding box center [799, 455] width 1452 height 493
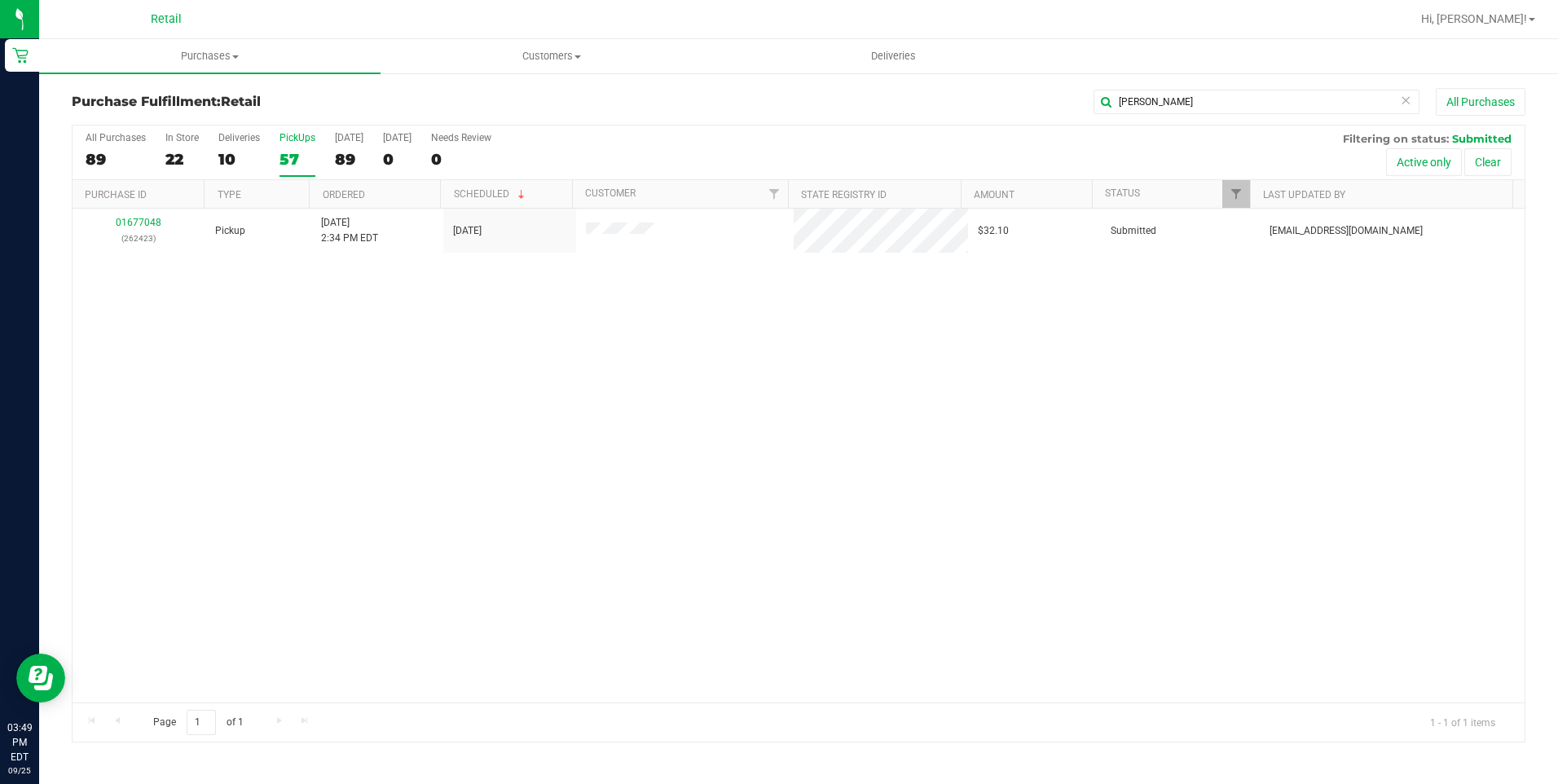
click at [1021, 342] on div "01677048 (262423) Pickup 9/25/2025 2:34 PM EDT 9/25/2025 $32.10 Submitted aiqec…" at bounding box center [799, 455] width 1452 height 493
click at [396, 370] on div "01677048 (262423) Pickup 9/25/2025 2:34 PM EDT 9/25/2025 $32.10 Submitted aiqec…" at bounding box center [799, 455] width 1452 height 493
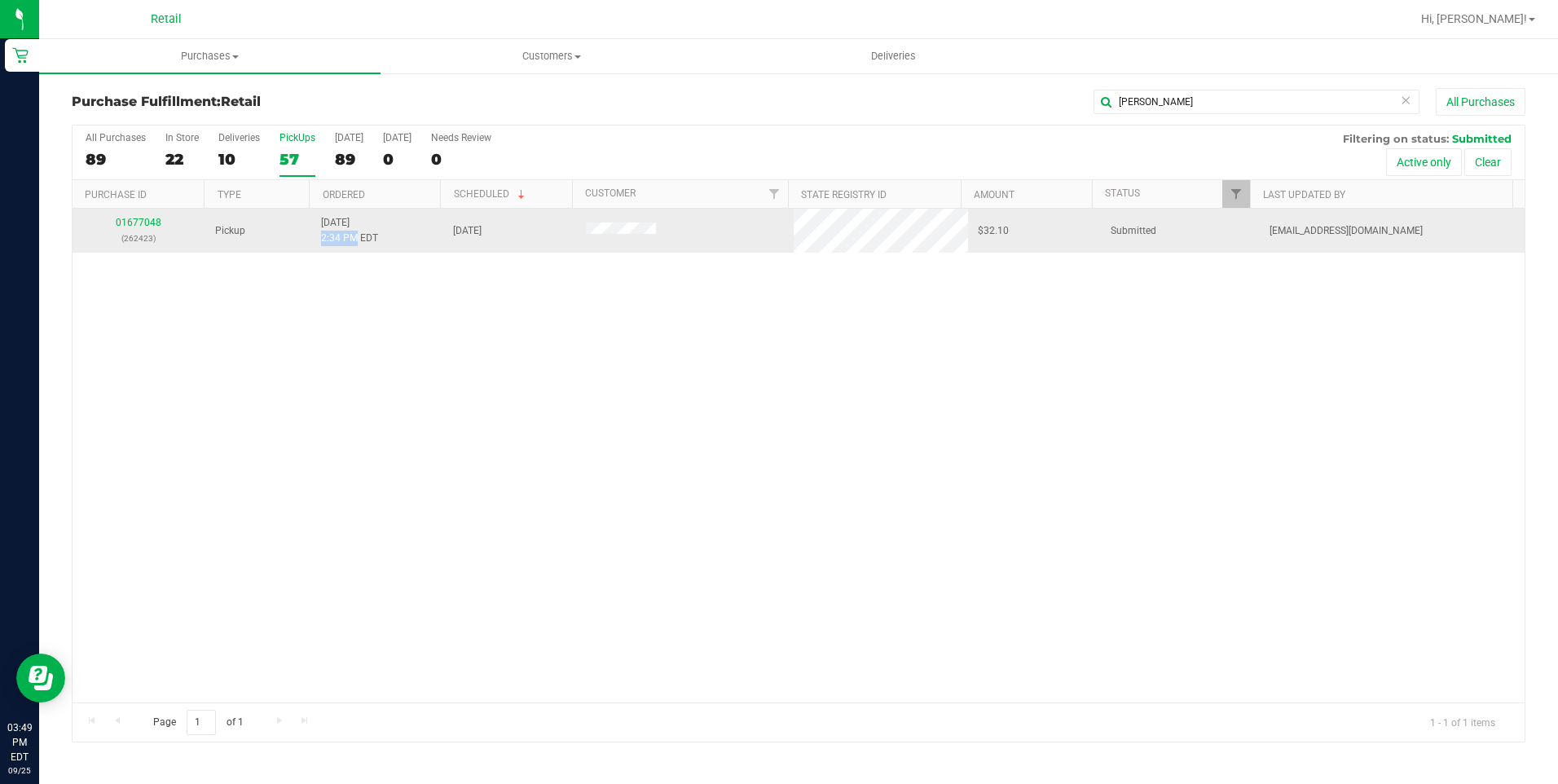
drag, startPoint x: 319, startPoint y: 238, endPoint x: 354, endPoint y: 239, distance: 35.0
click at [354, 239] on span "9/25/2025 2:34 PM EDT" at bounding box center [350, 230] width 57 height 31
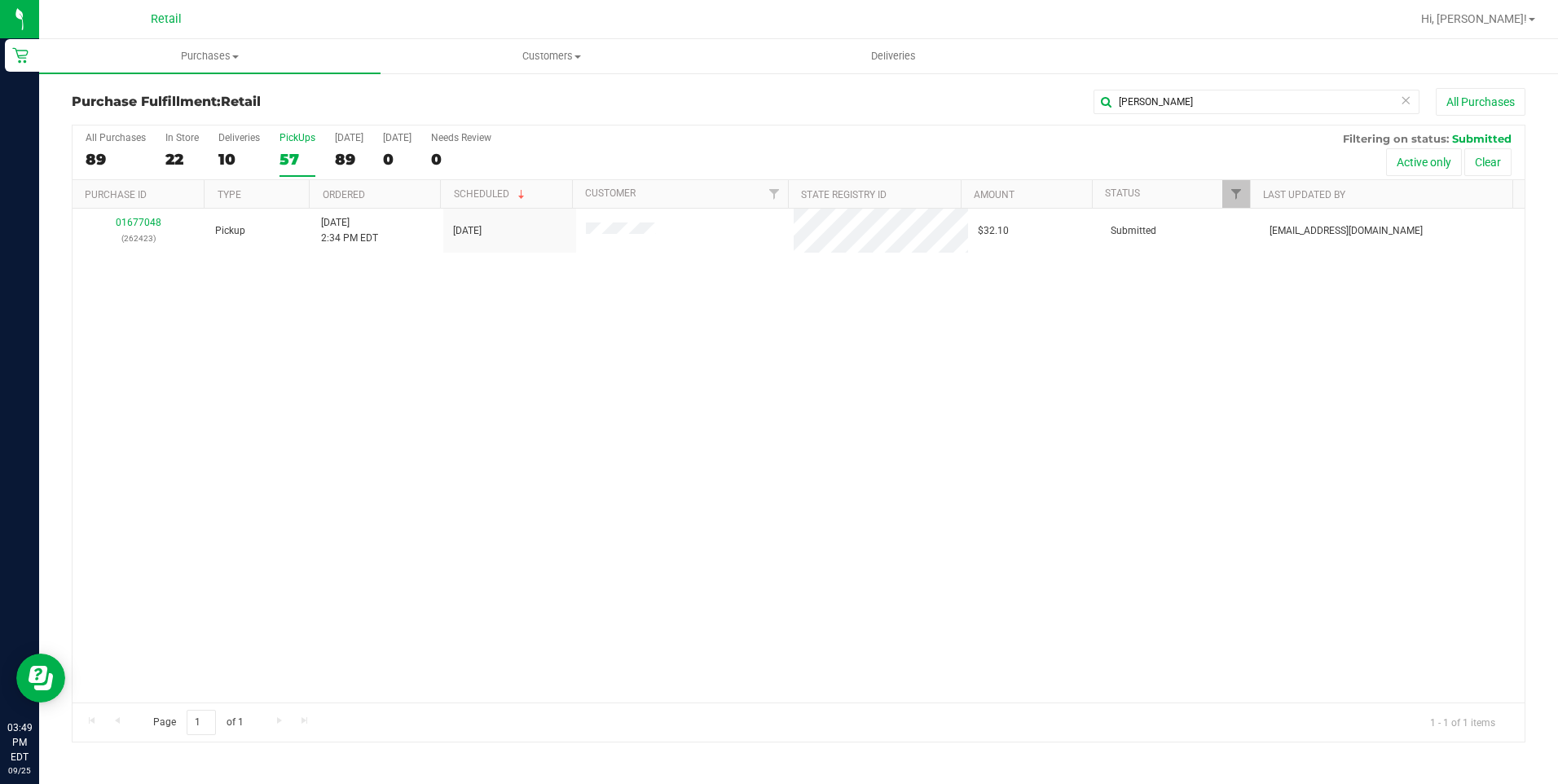
click at [1467, 446] on div "01677048 (262423) Pickup 9/25/2025 2:34 PM EDT 9/25/2025 $32.10 Submitted aiqec…" at bounding box center [799, 455] width 1452 height 493
click at [1267, 353] on div "01677048 (262423) Pickup 9/25/2025 2:34 PM EDT 9/25/2025 $32.10 Submitted aiqec…" at bounding box center [799, 455] width 1452 height 493
click at [184, 139] on div "In Store" at bounding box center [182, 137] width 34 height 11
click at [0, 0] on input "In Store 22" at bounding box center [0, 0] width 0 height 0
click at [283, 169] on label "PickUps 57" at bounding box center [297, 154] width 36 height 45
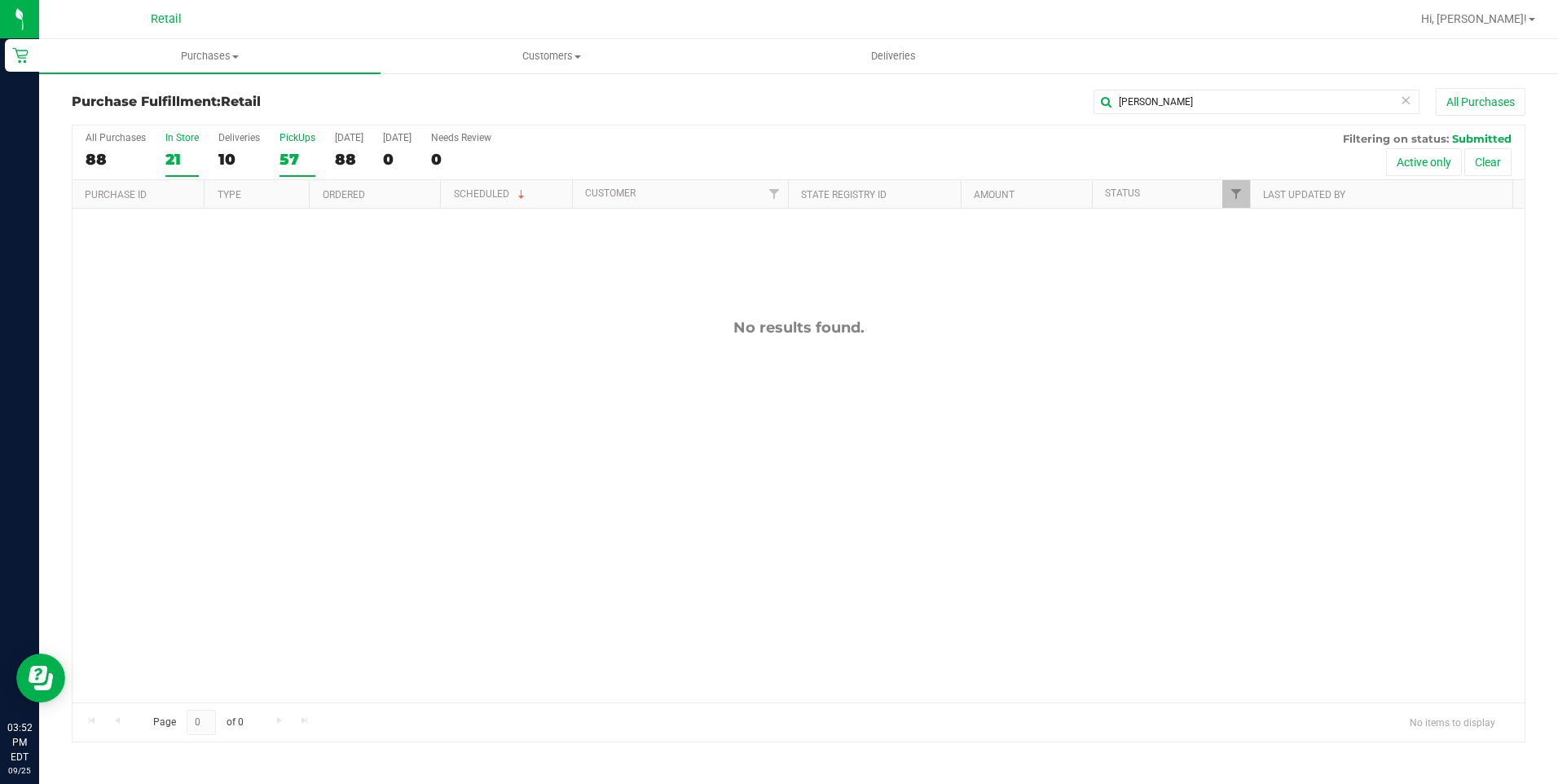
click at [0, 0] on input "PickUps 57" at bounding box center [0, 0] width 0 height 0
click at [1405, 105] on icon at bounding box center [1406, 99] width 11 height 20
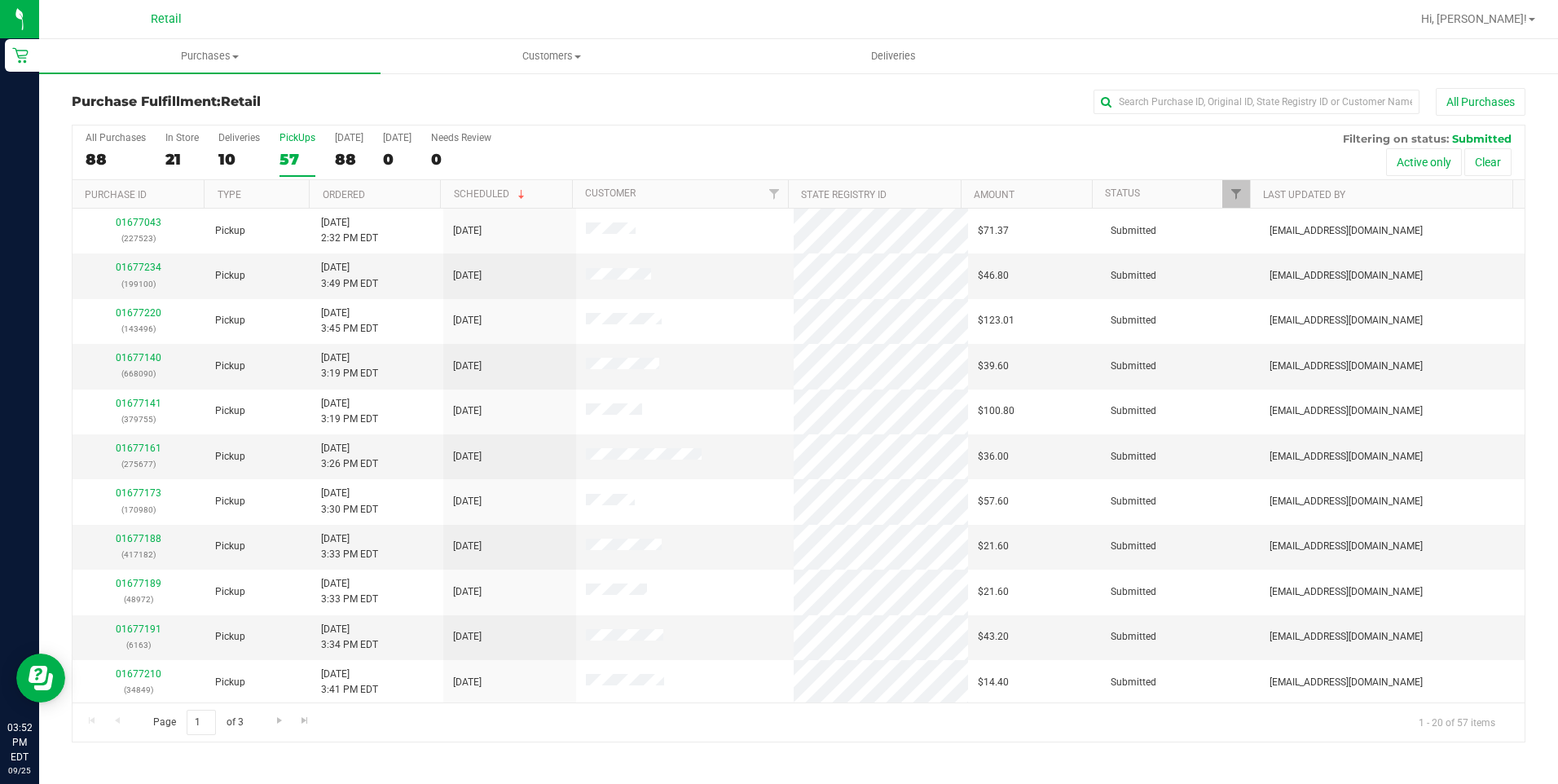
click at [289, 144] on label "PickUps 57" at bounding box center [297, 154] width 36 height 45
click at [0, 0] on input "PickUps 57" at bounding box center [0, 0] width 0 height 0
click at [1198, 107] on input "text" at bounding box center [1256, 102] width 326 height 24
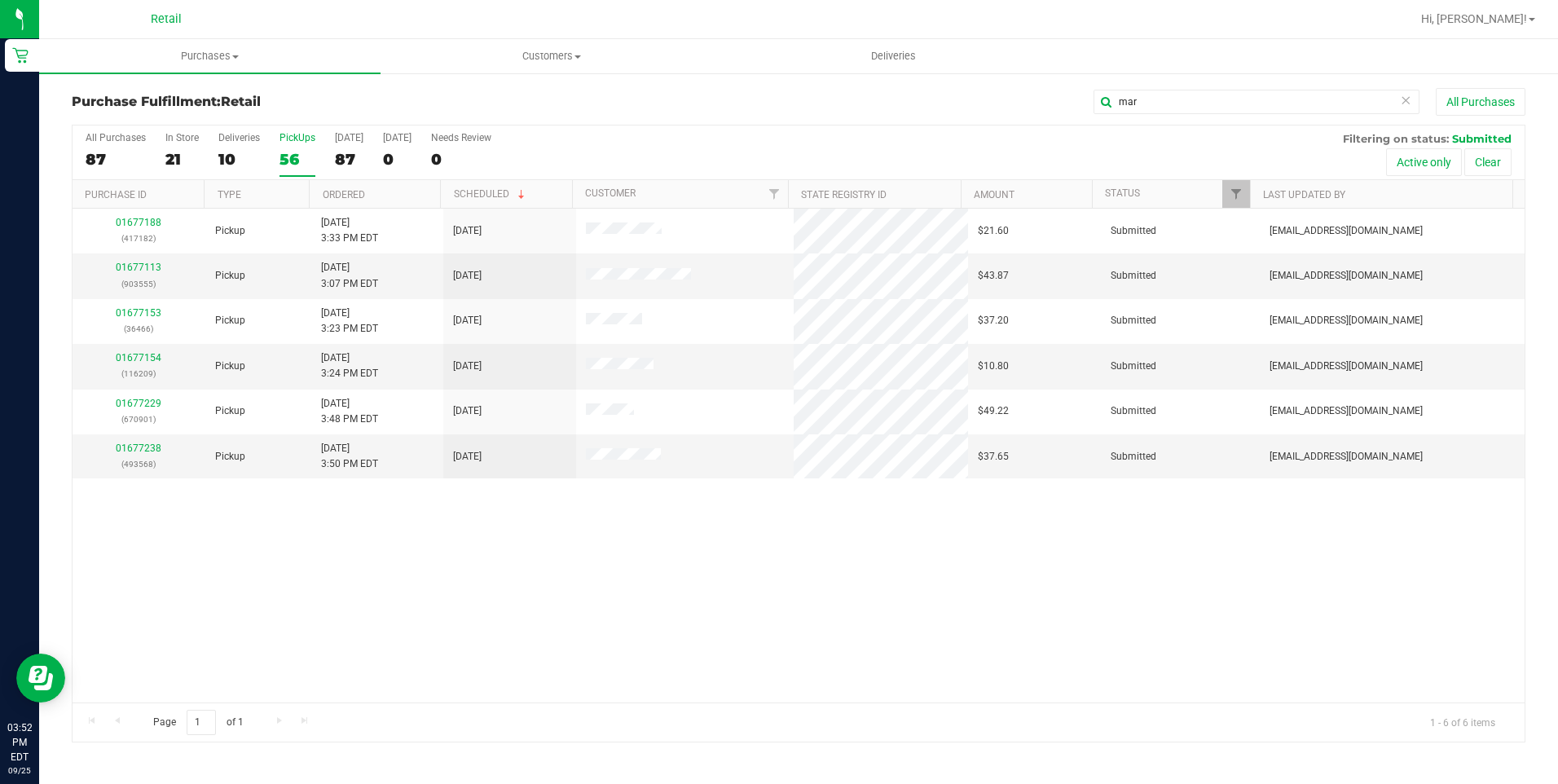
click at [556, 108] on div "mar All Purchases" at bounding box center [1040, 102] width 969 height 28
click at [1197, 107] on input "mar" at bounding box center [1256, 102] width 326 height 24
click at [1202, 107] on input "mar" at bounding box center [1256, 102] width 326 height 24
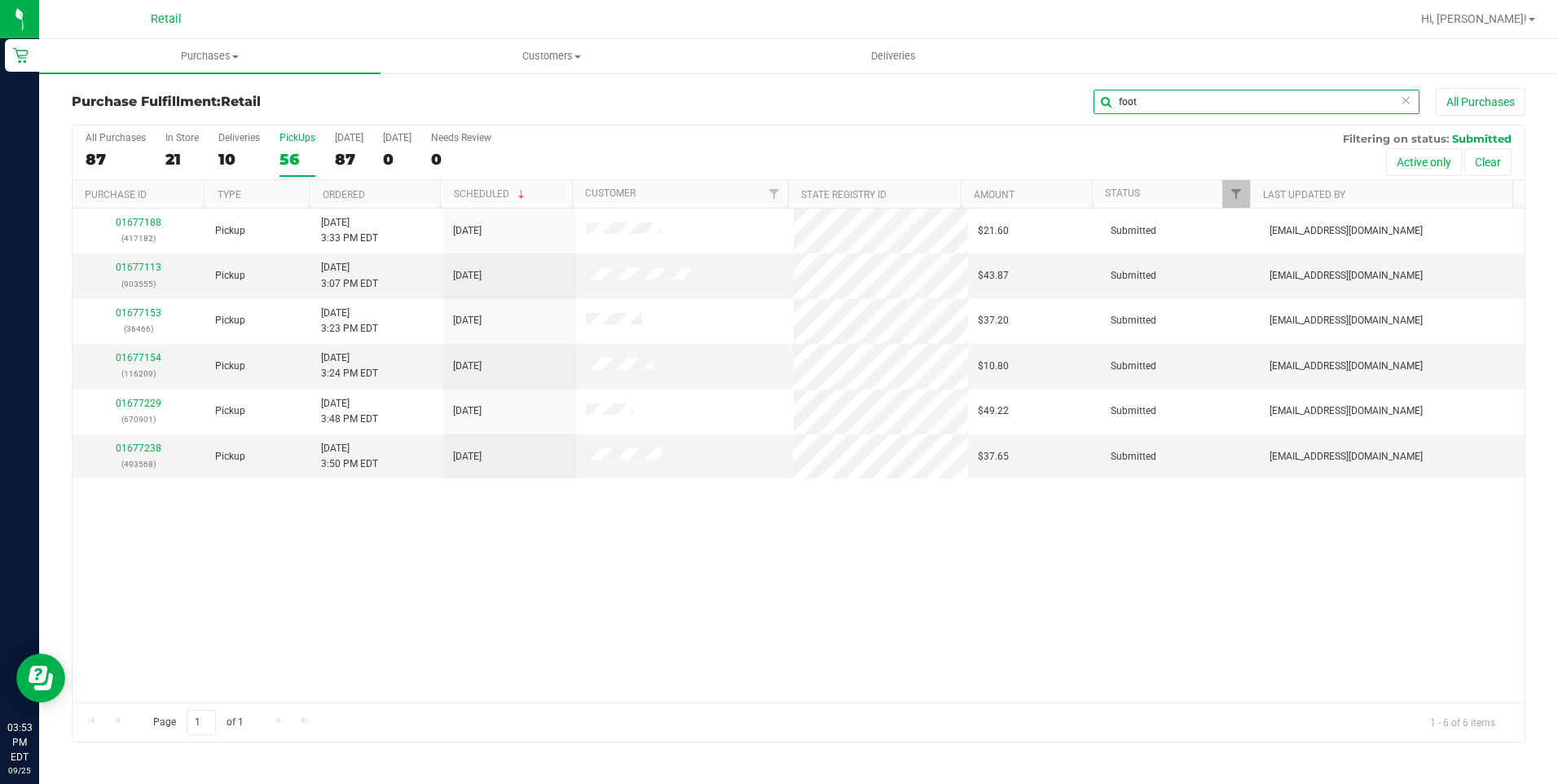
type input "foot"
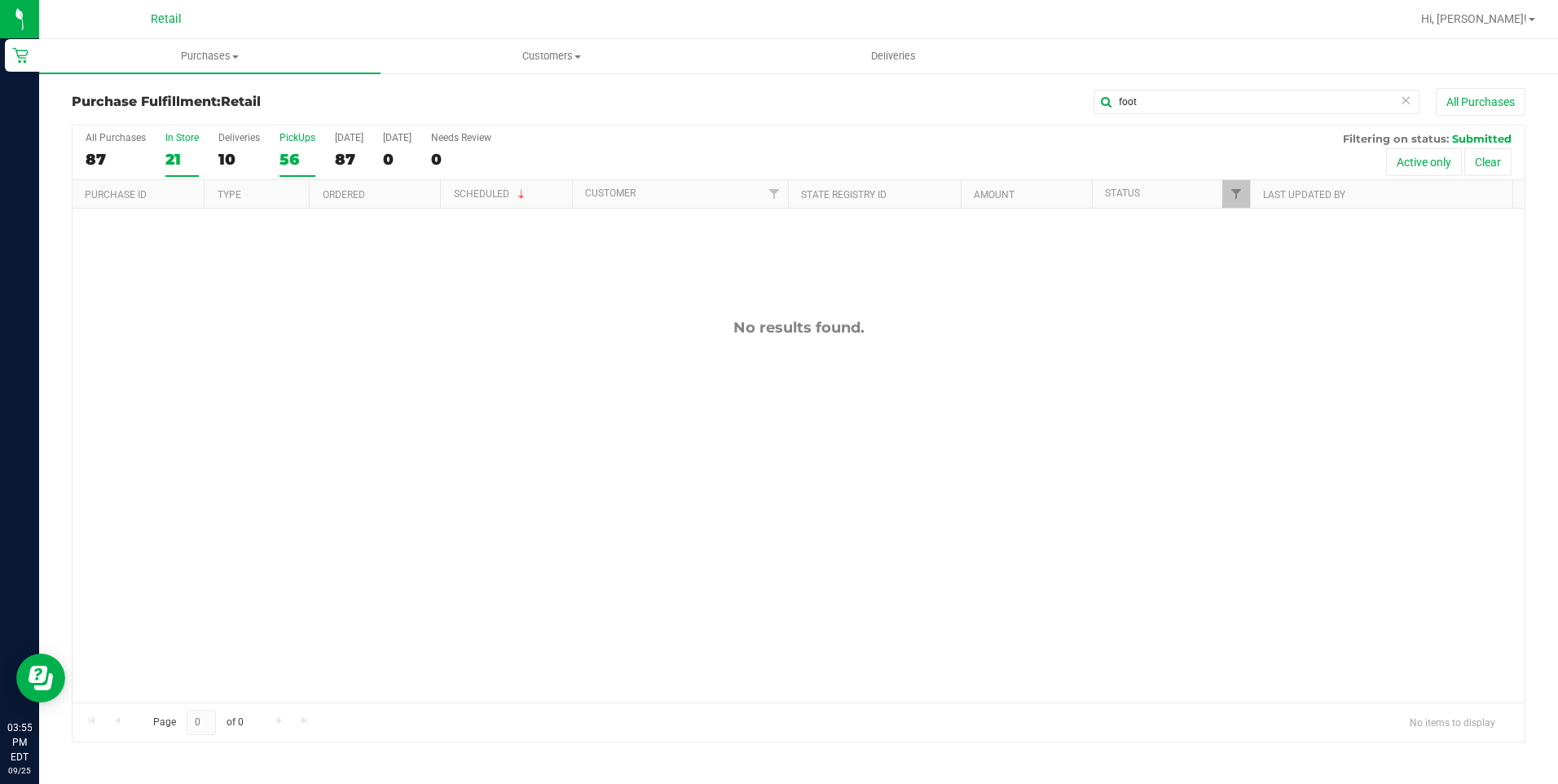
click at [177, 158] on div "21" at bounding box center [182, 159] width 34 height 19
click at [0, 0] on input "In Store 21" at bounding box center [0, 0] width 0 height 0
click at [1409, 97] on icon at bounding box center [1406, 99] width 11 height 20
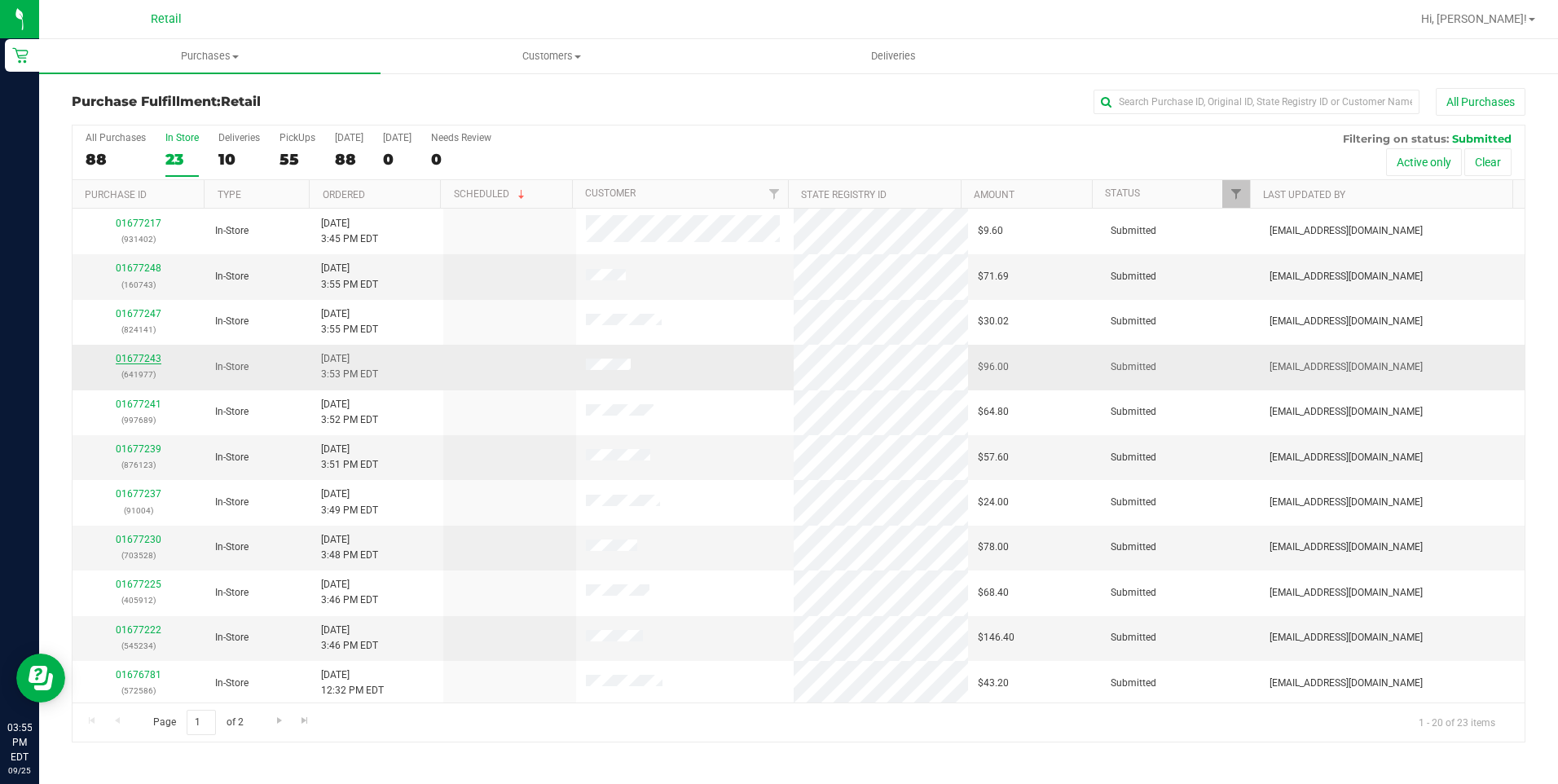
click at [125, 362] on link "01677243" at bounding box center [138, 359] width 46 height 11
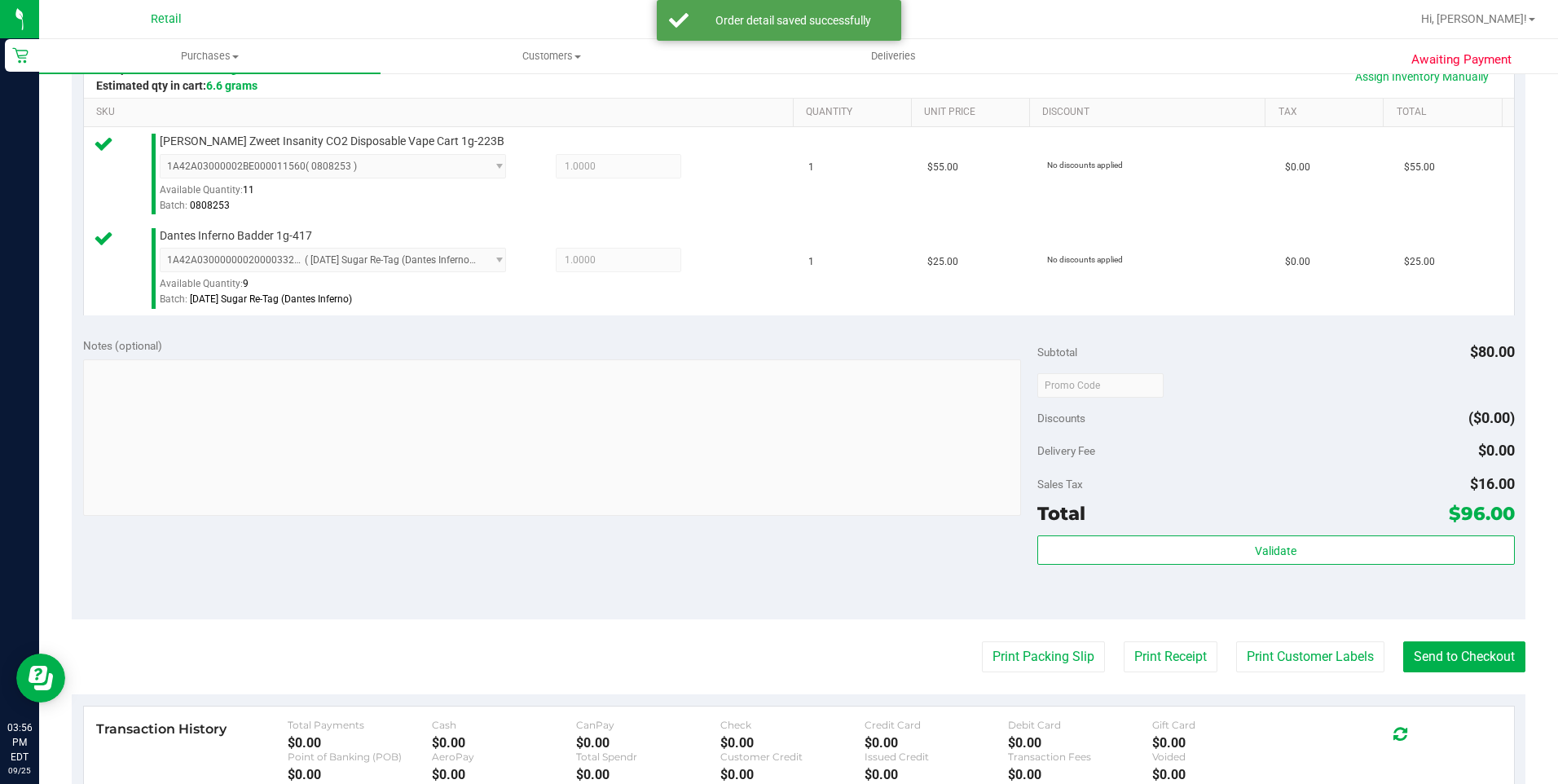
scroll to position [489, 0]
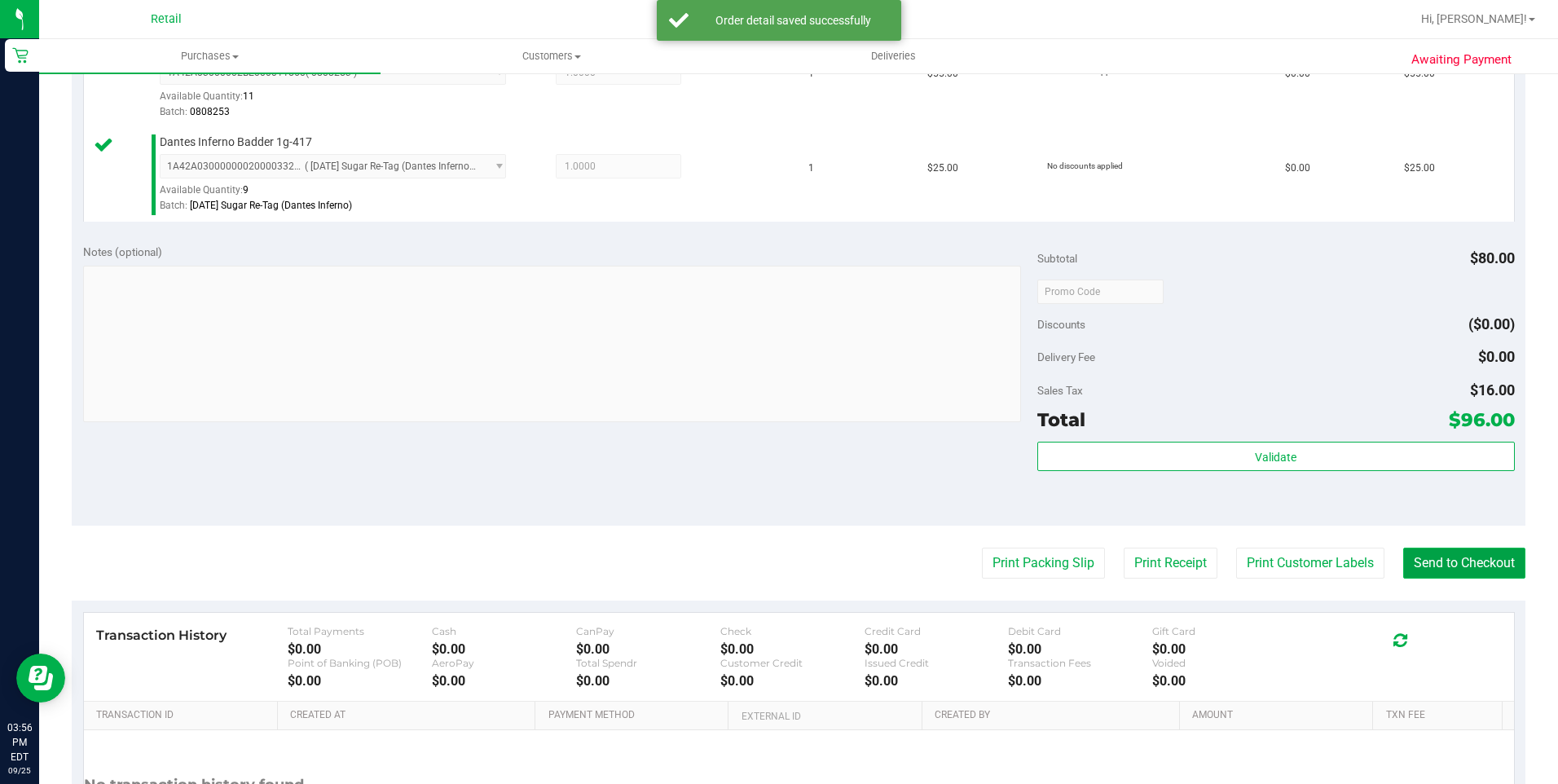
click at [1473, 566] on button "Send to Checkout" at bounding box center [1464, 563] width 122 height 31
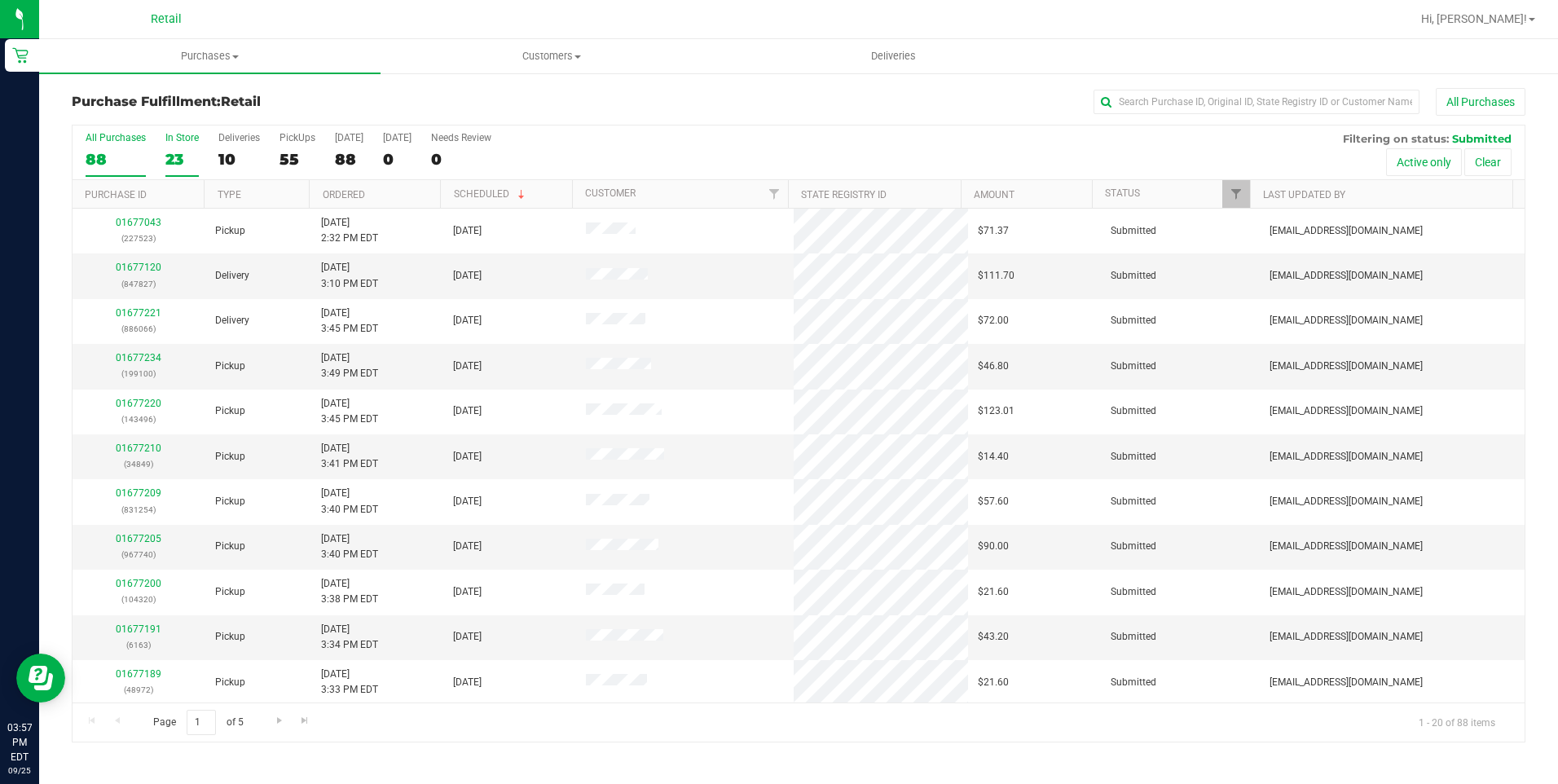
click at [185, 166] on div "23" at bounding box center [182, 159] width 34 height 19
click at [0, 0] on input "In Store 23" at bounding box center [0, 0] width 0 height 0
click at [127, 445] on link "01677248" at bounding box center [138, 448] width 46 height 11
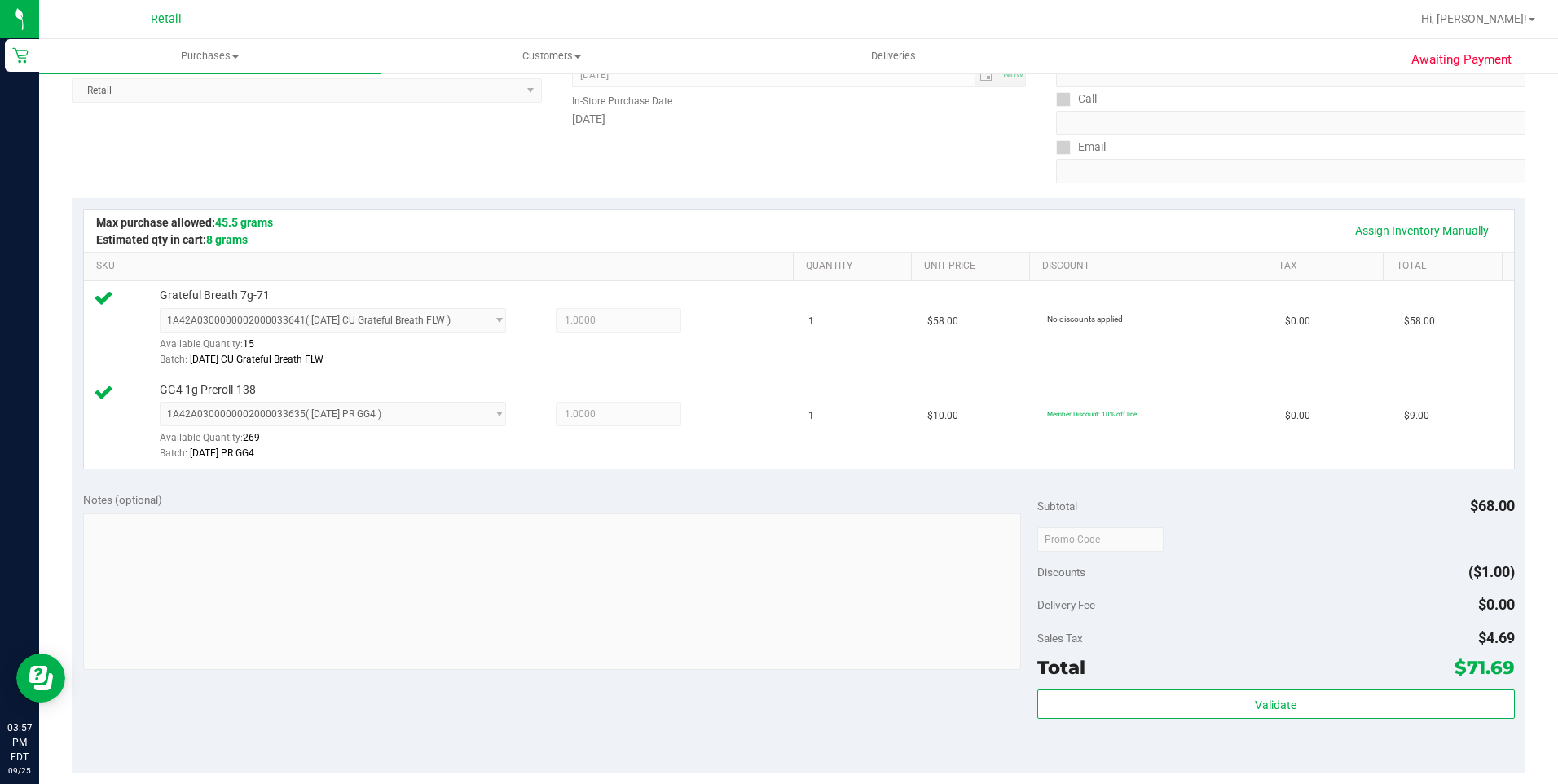
scroll to position [407, 0]
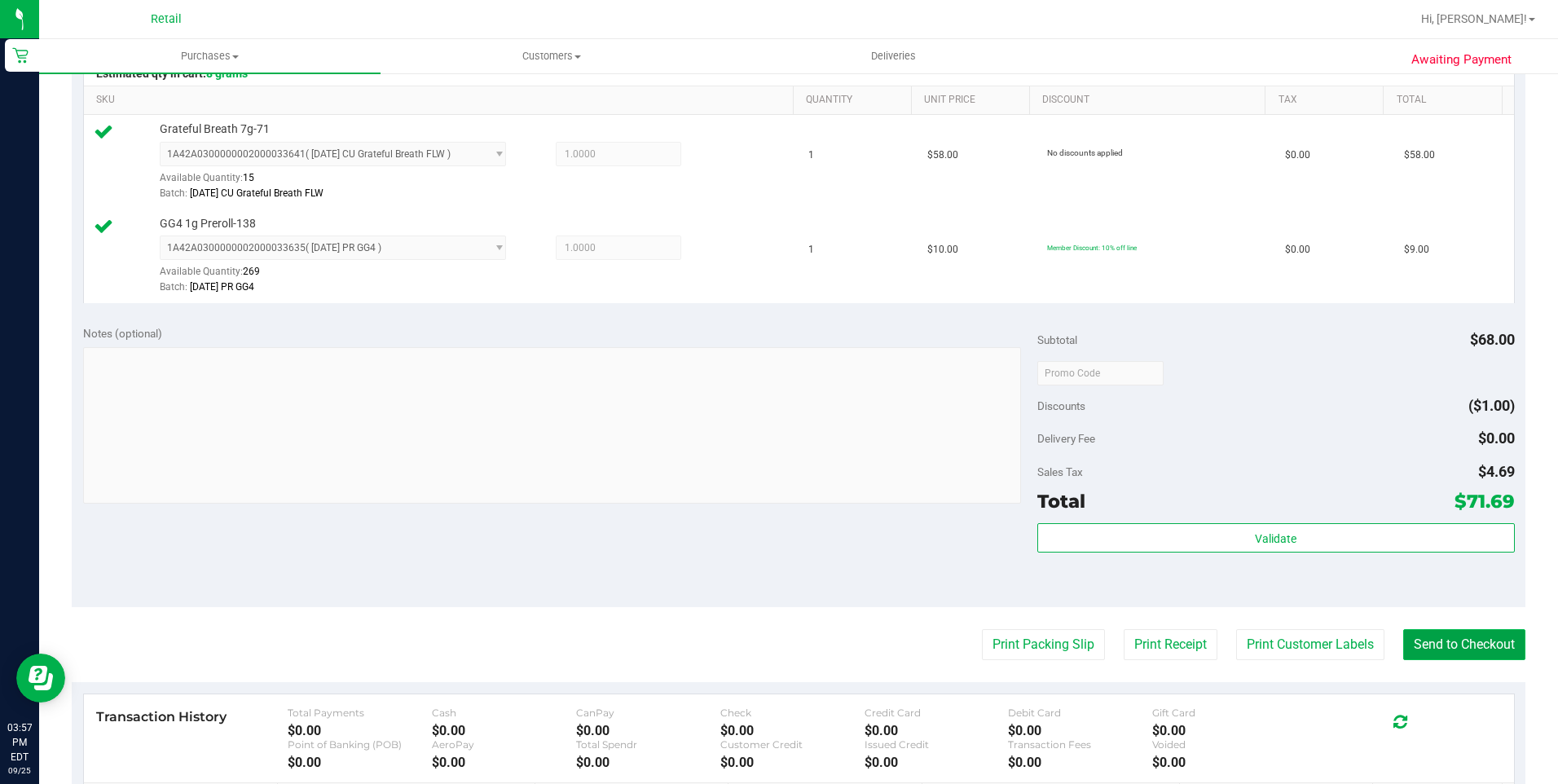
click at [1456, 650] on button "Send to Checkout" at bounding box center [1464, 644] width 122 height 31
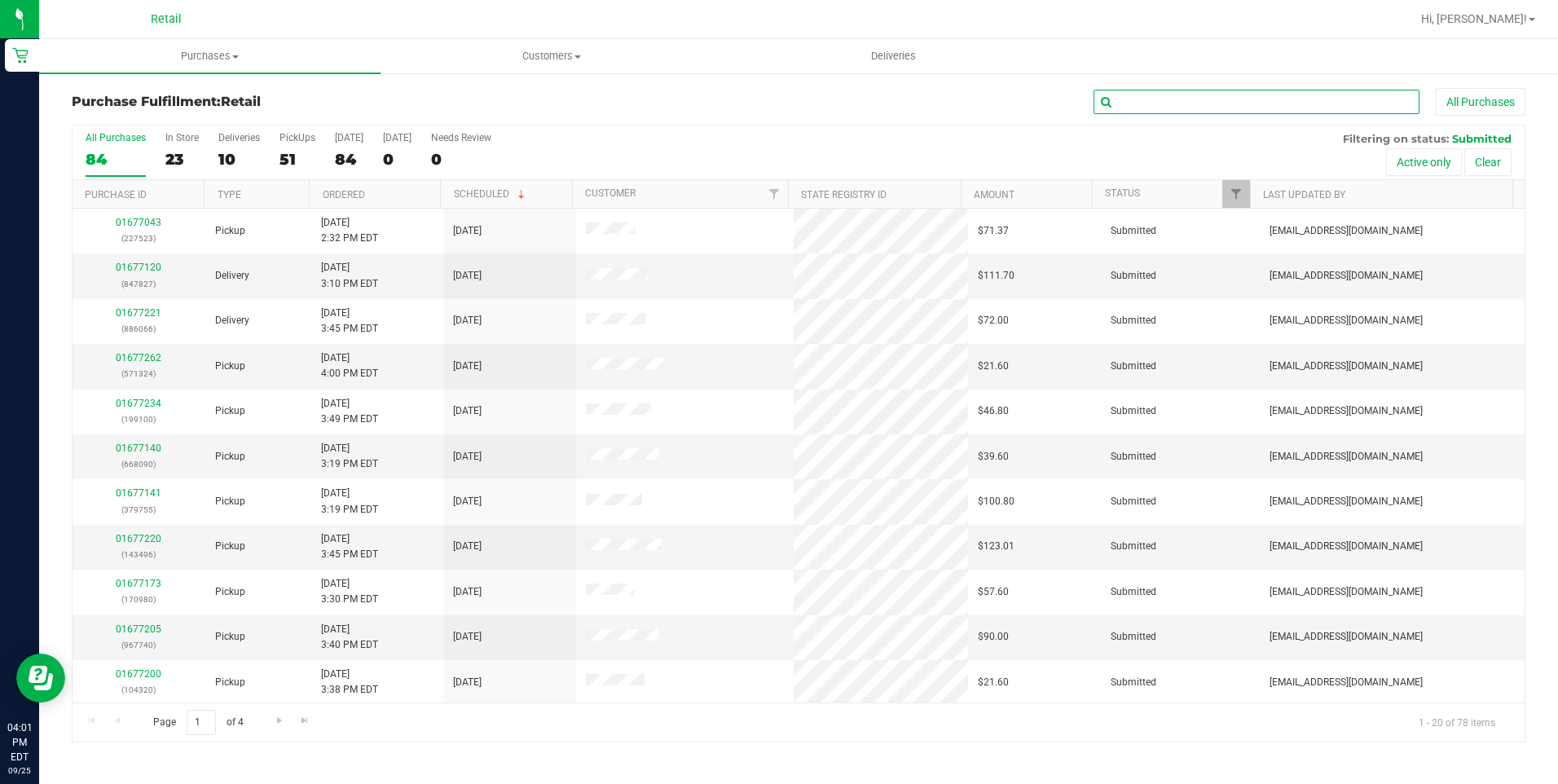
click at [1194, 104] on input "text" at bounding box center [1256, 102] width 326 height 24
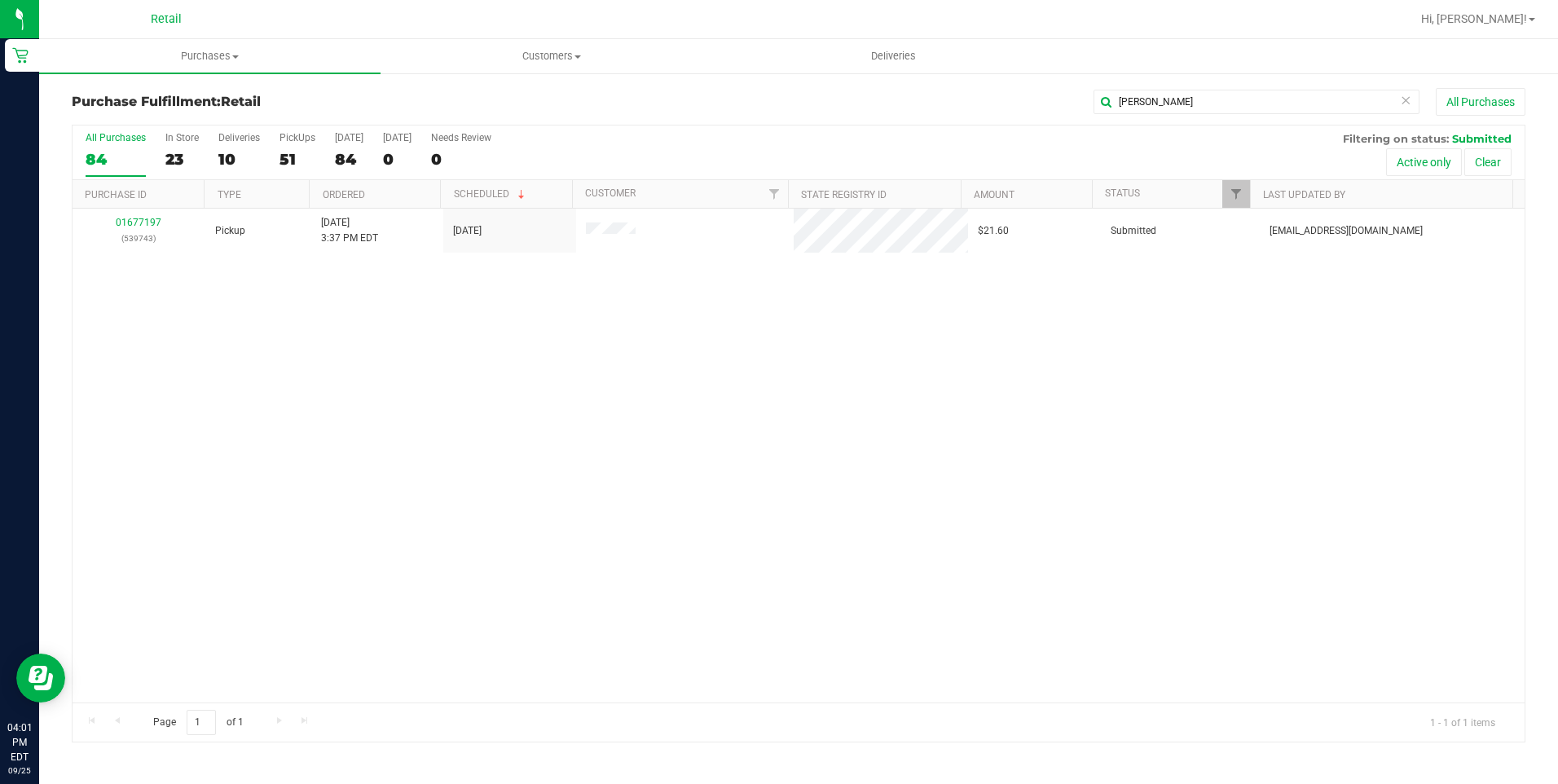
click at [1014, 309] on div "01677197 (539743) Pickup 9/25/2025 3:37 PM EDT 9/25/2025 $21.60 Submitted aiqec…" at bounding box center [799, 455] width 1452 height 493
click at [175, 154] on div "23" at bounding box center [182, 159] width 34 height 19
click at [0, 0] on input "In Store 23" at bounding box center [0, 0] width 0 height 0
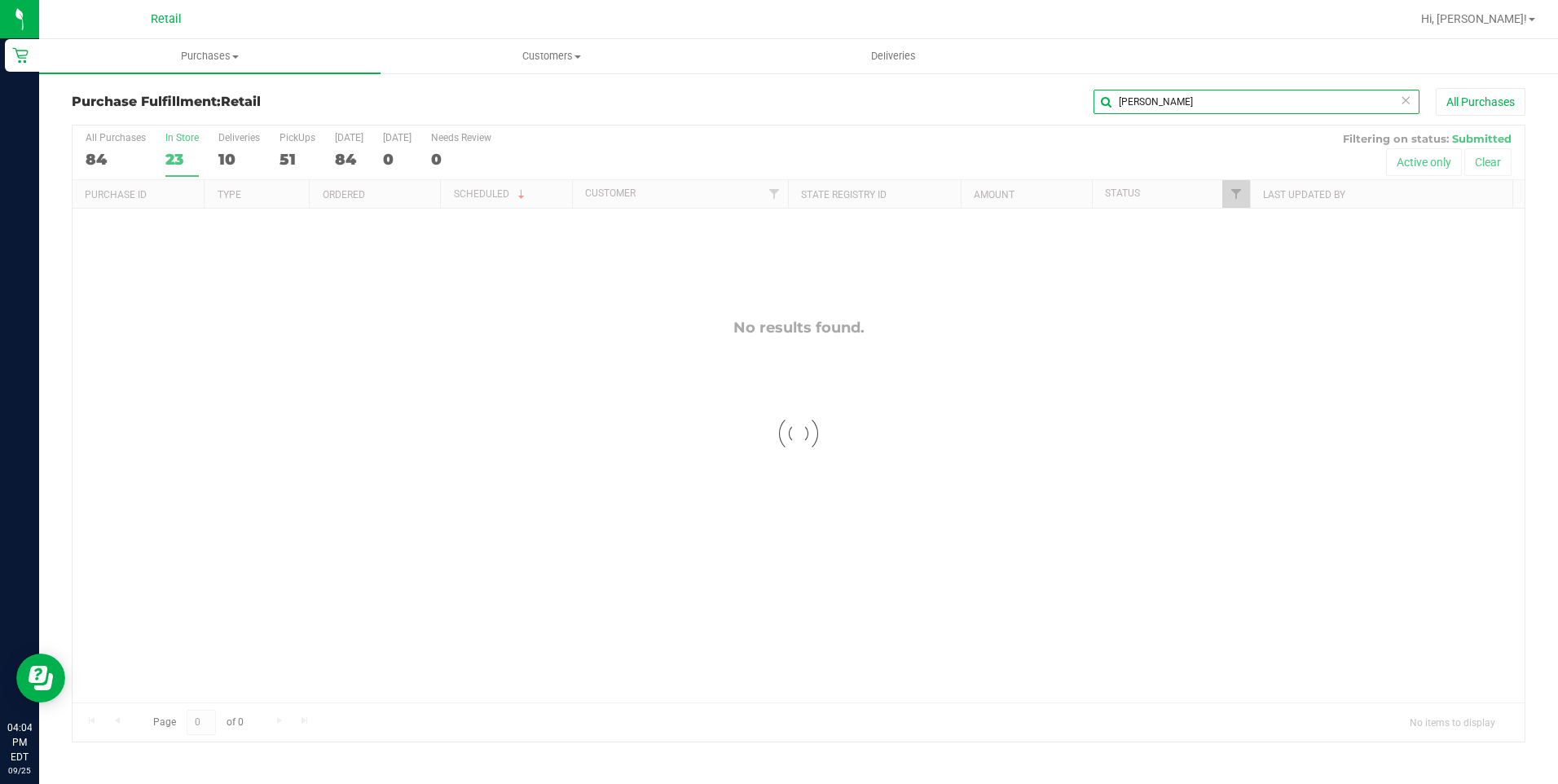
click at [1298, 111] on input "foley" at bounding box center [1256, 102] width 326 height 24
type input "peter"
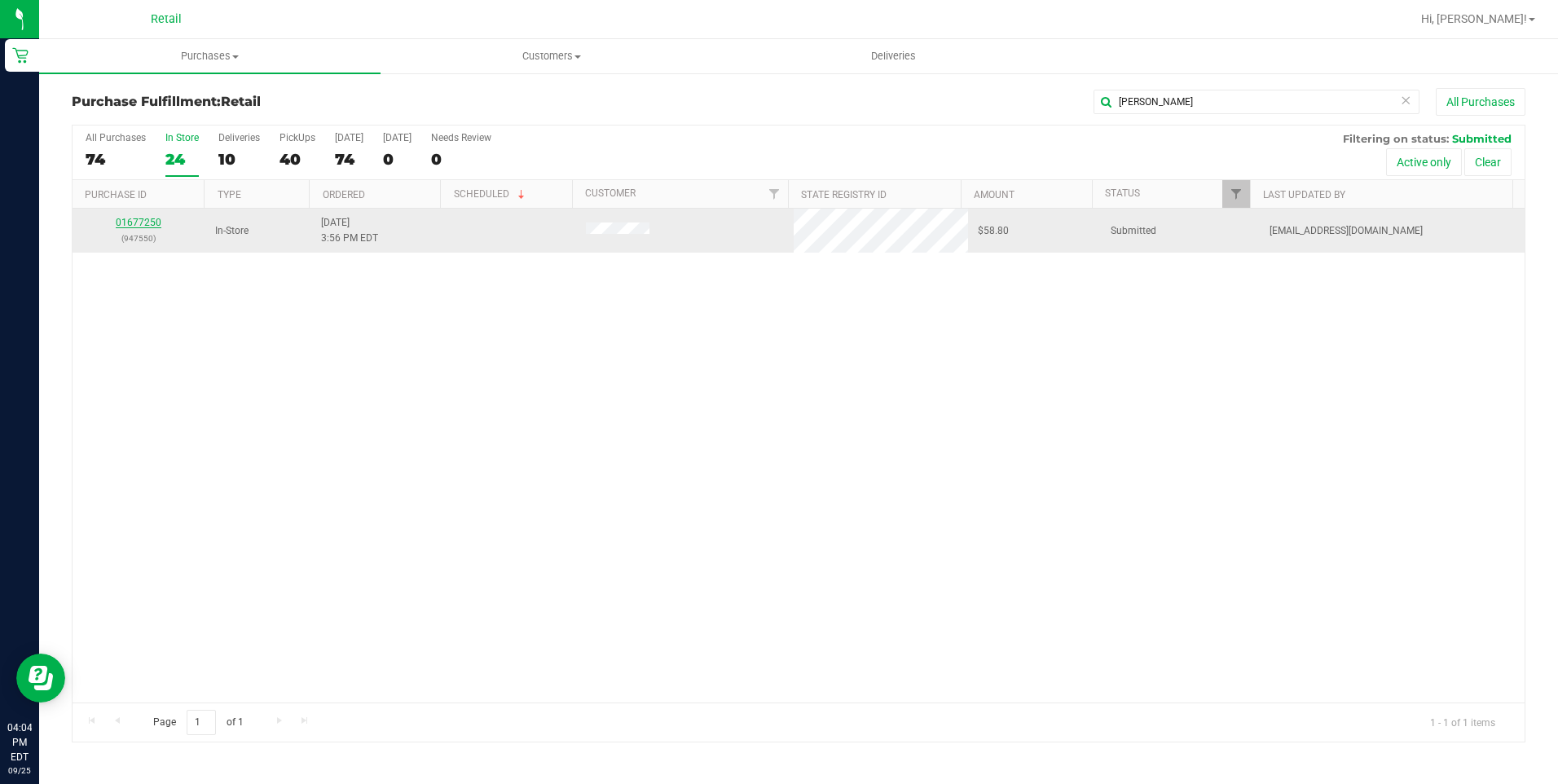
click at [126, 220] on link "01677250" at bounding box center [138, 222] width 46 height 11
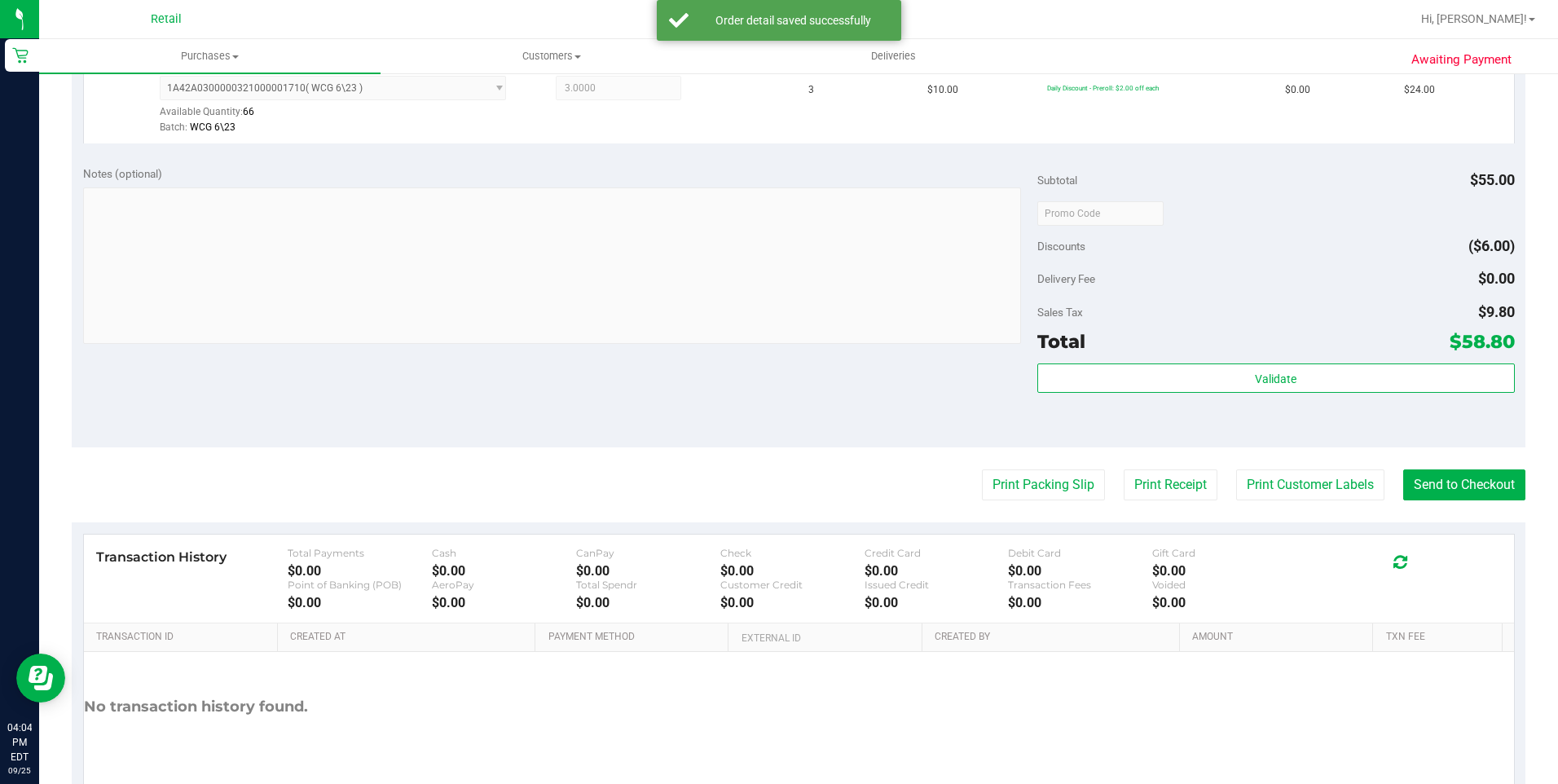
scroll to position [643, 0]
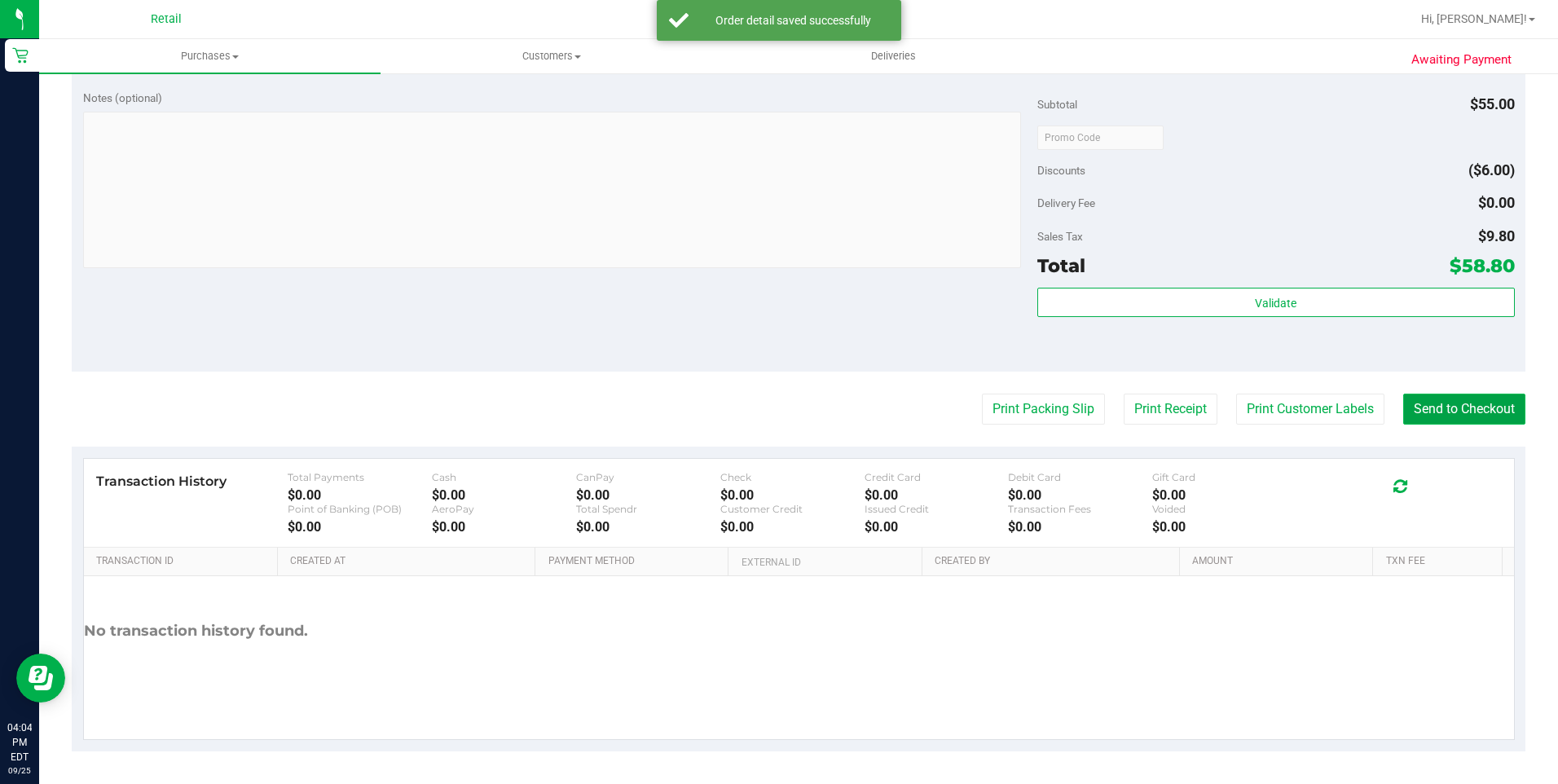
click at [1464, 404] on button "Send to Checkout" at bounding box center [1464, 408] width 122 height 31
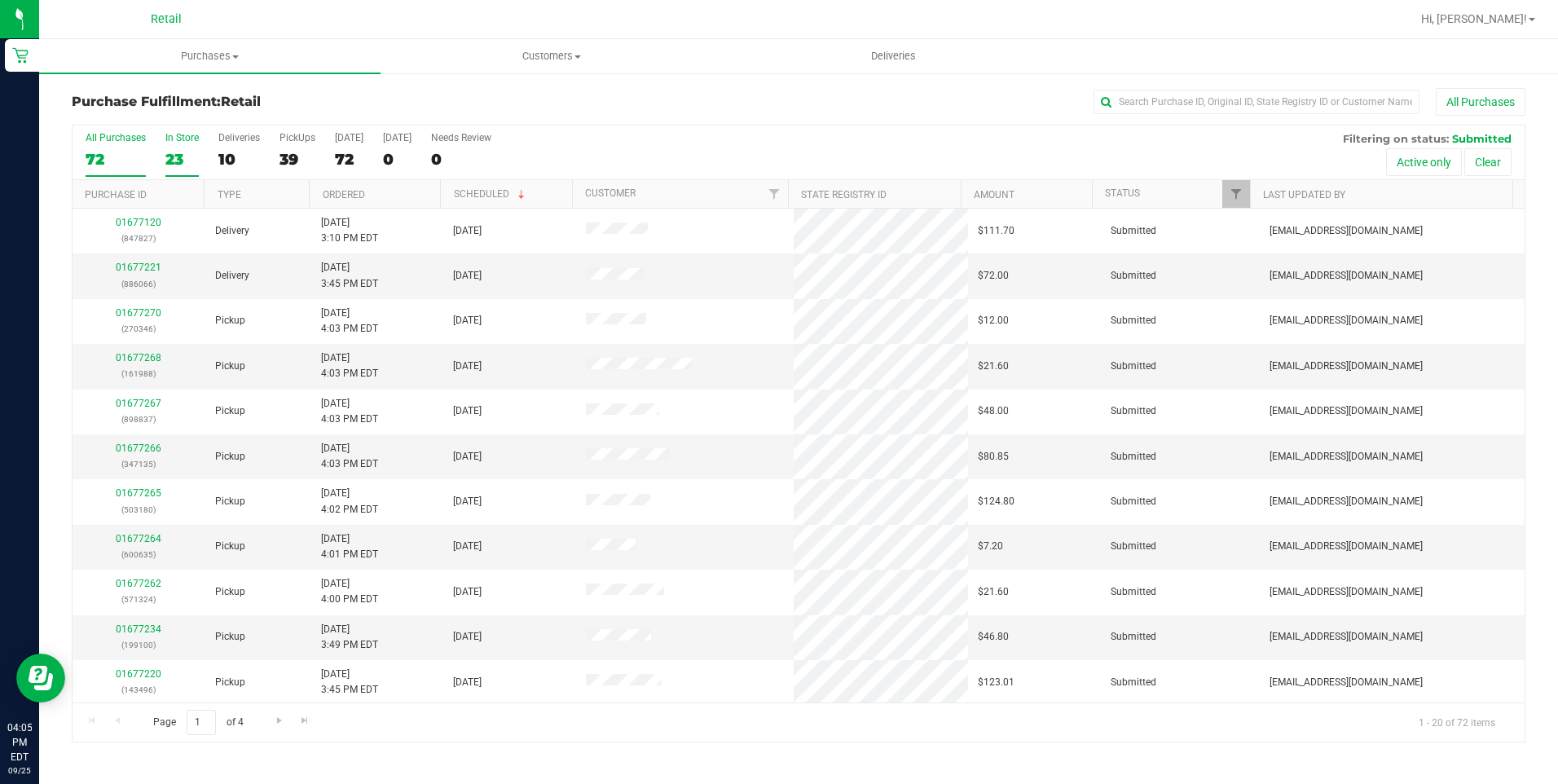
click at [185, 163] on div "23" at bounding box center [182, 159] width 34 height 19
click at [0, 0] on input "In Store 23" at bounding box center [0, 0] width 0 height 0
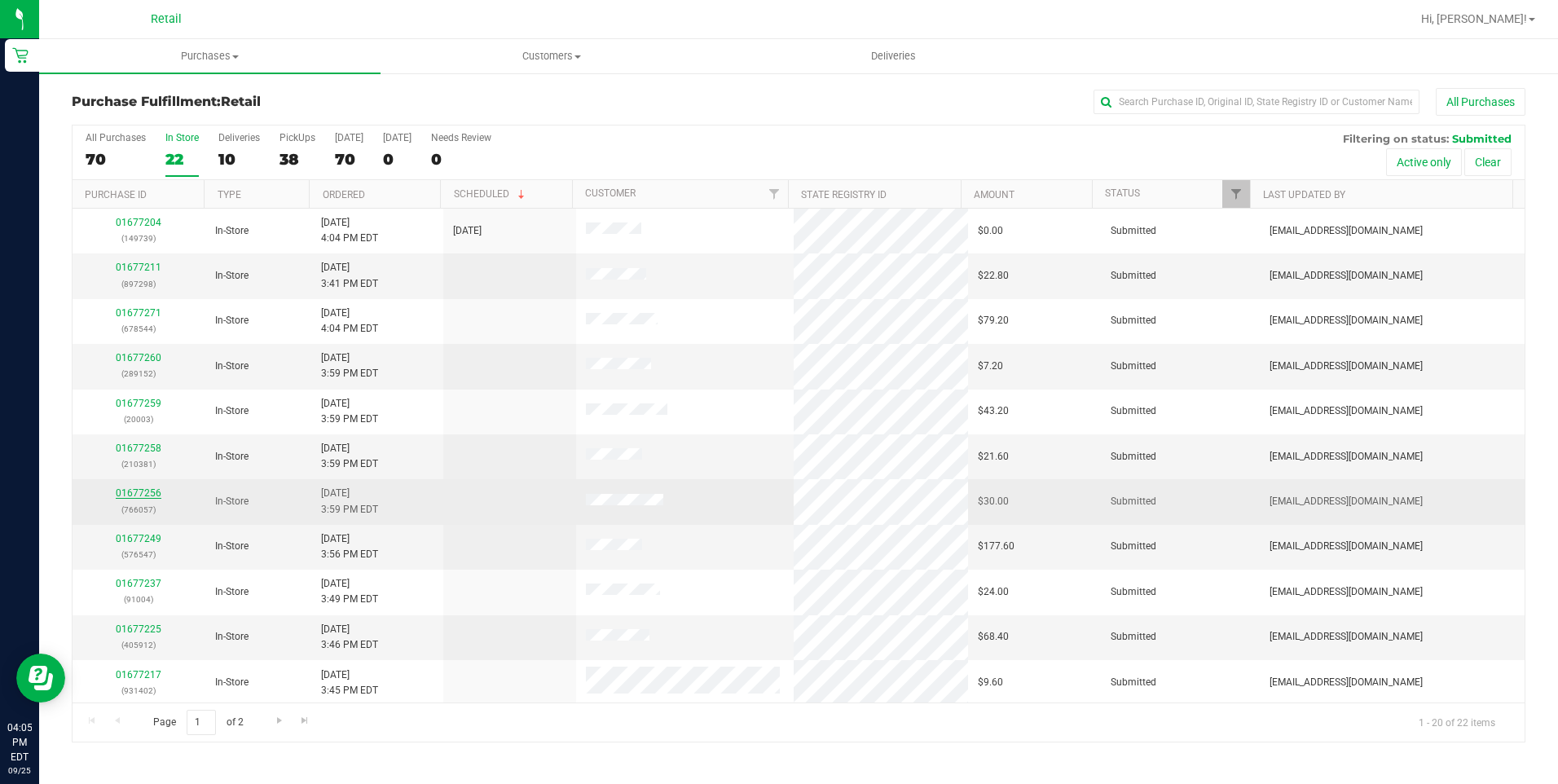
click at [153, 493] on link "01677256" at bounding box center [138, 492] width 46 height 11
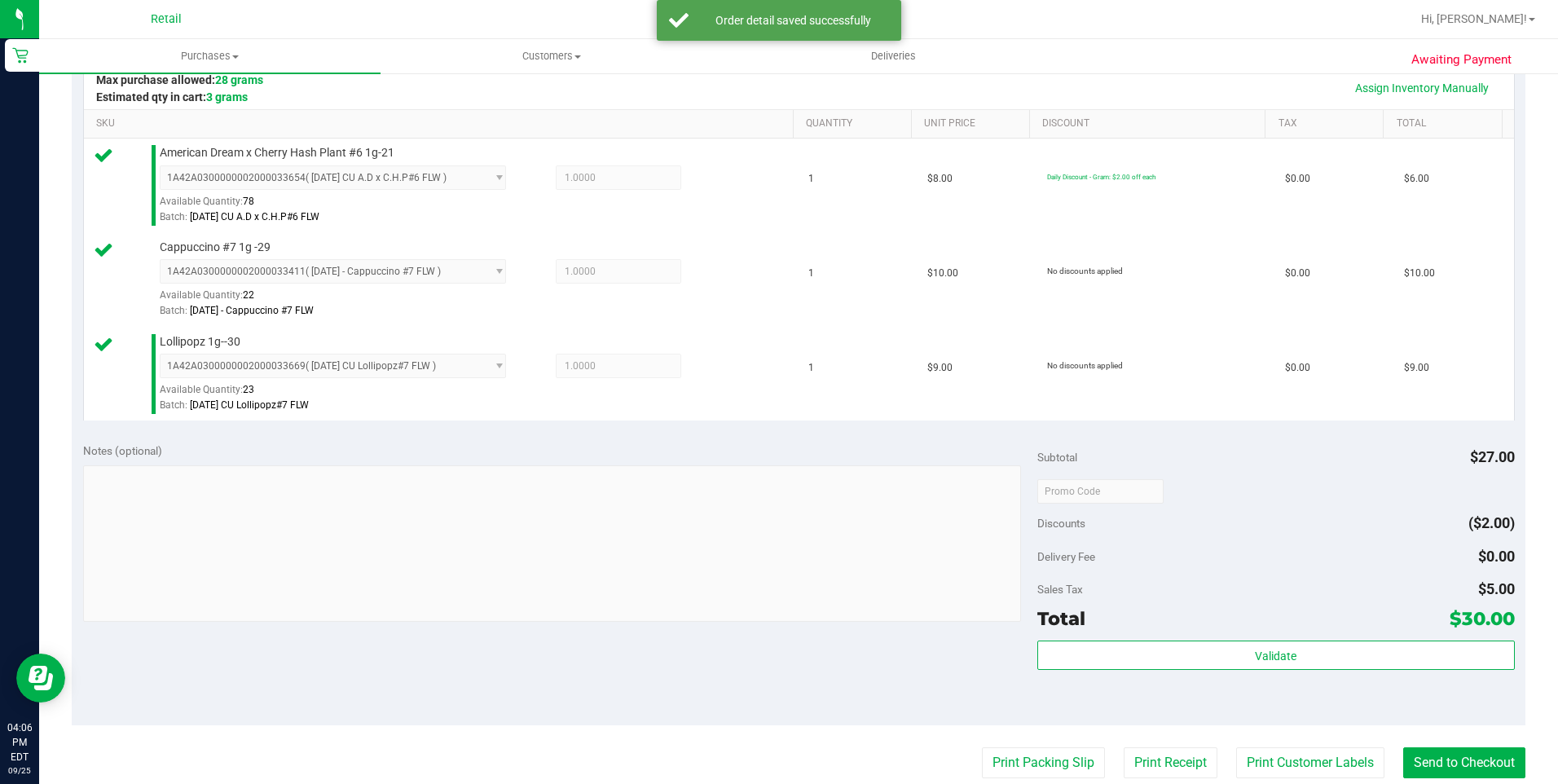
scroll to position [407, 0]
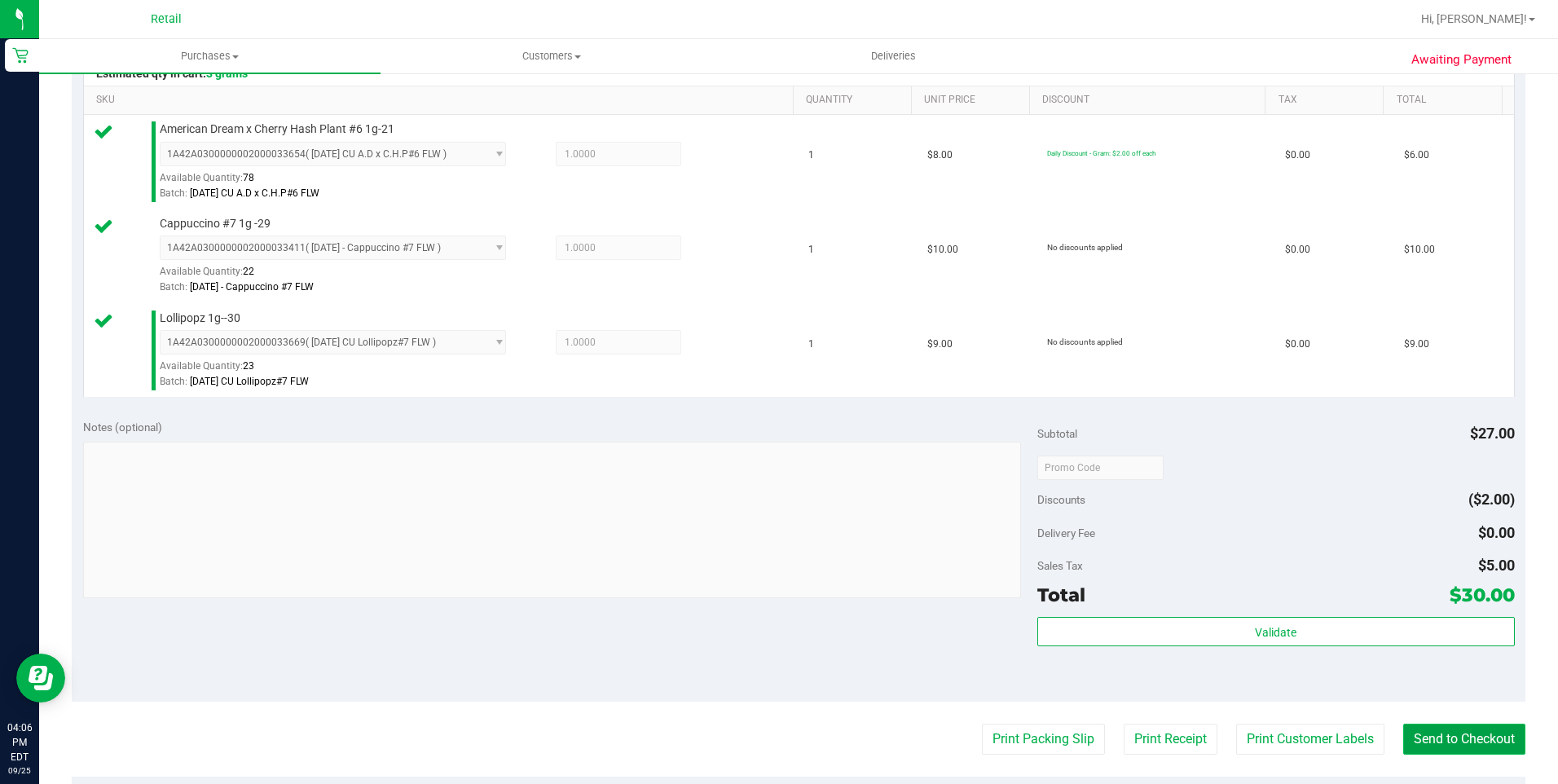
click at [1460, 732] on button "Send to Checkout" at bounding box center [1464, 738] width 122 height 31
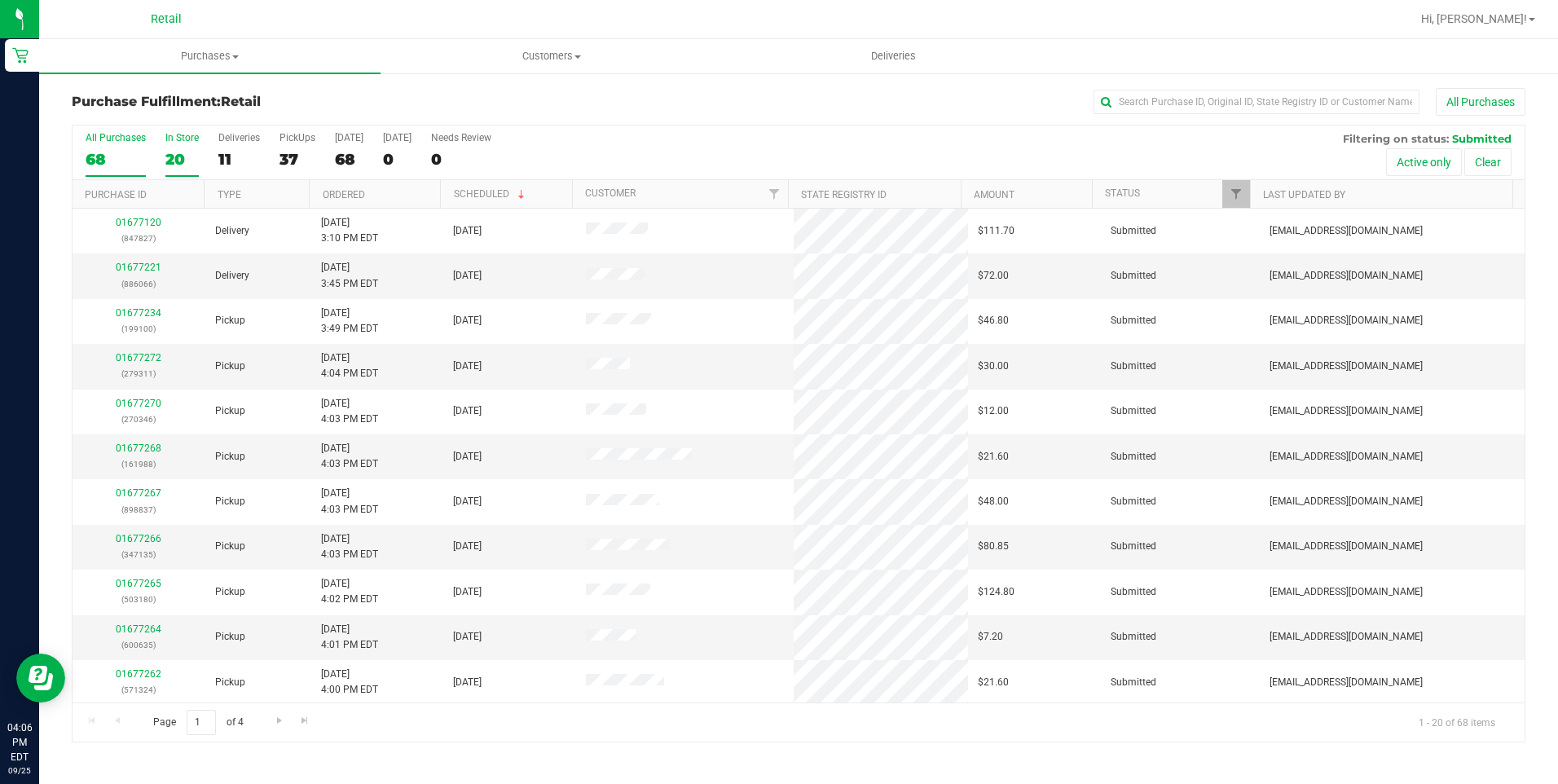
click at [184, 146] on label "In Store 20" at bounding box center [182, 154] width 34 height 45
click at [0, 0] on input "In Store 20" at bounding box center [0, 0] width 0 height 0
click at [130, 441] on div "01677258 (210381)" at bounding box center [138, 456] width 113 height 31
click at [135, 442] on link "01677258" at bounding box center [138, 448] width 46 height 11
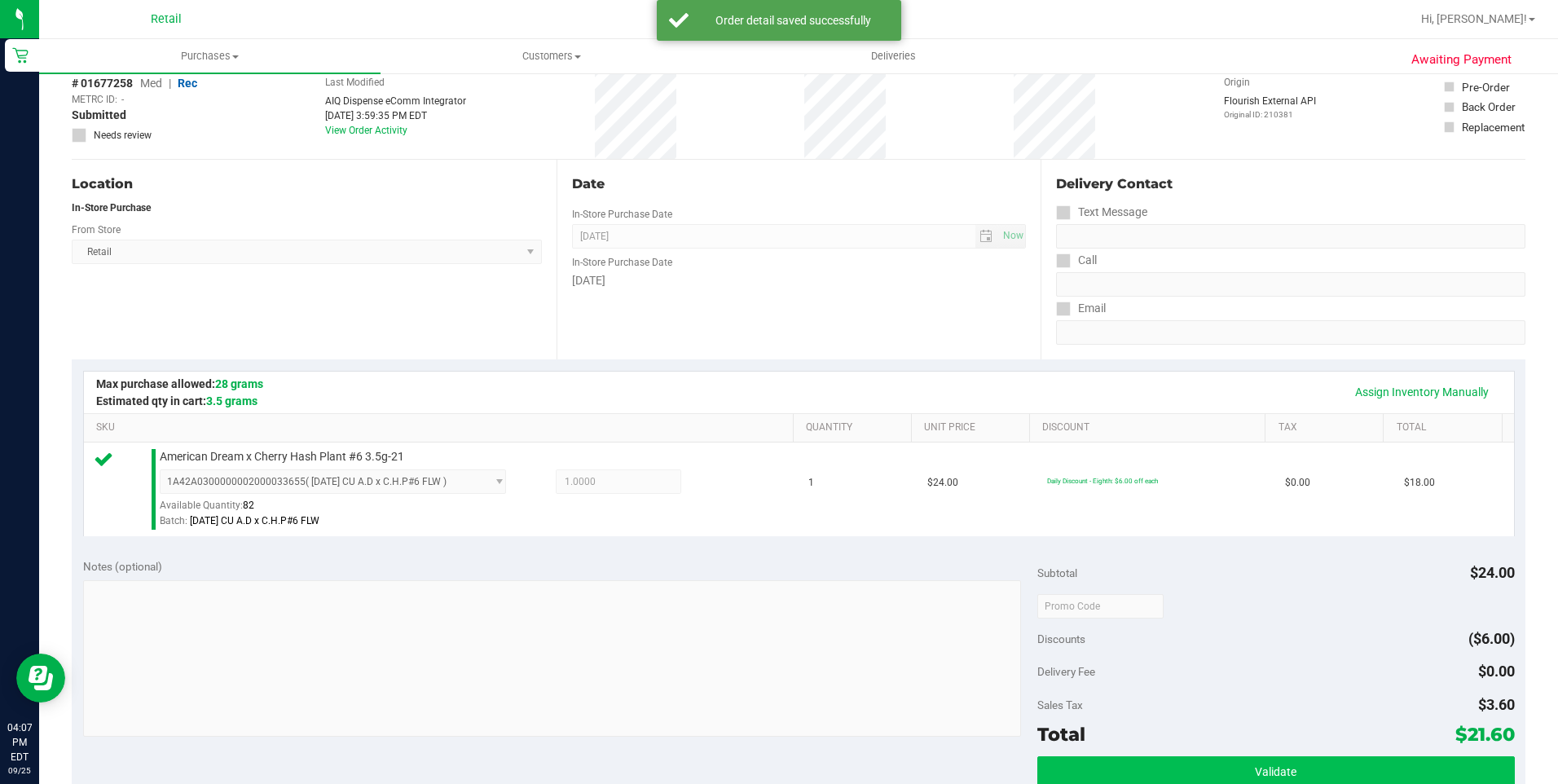
scroll to position [245, 0]
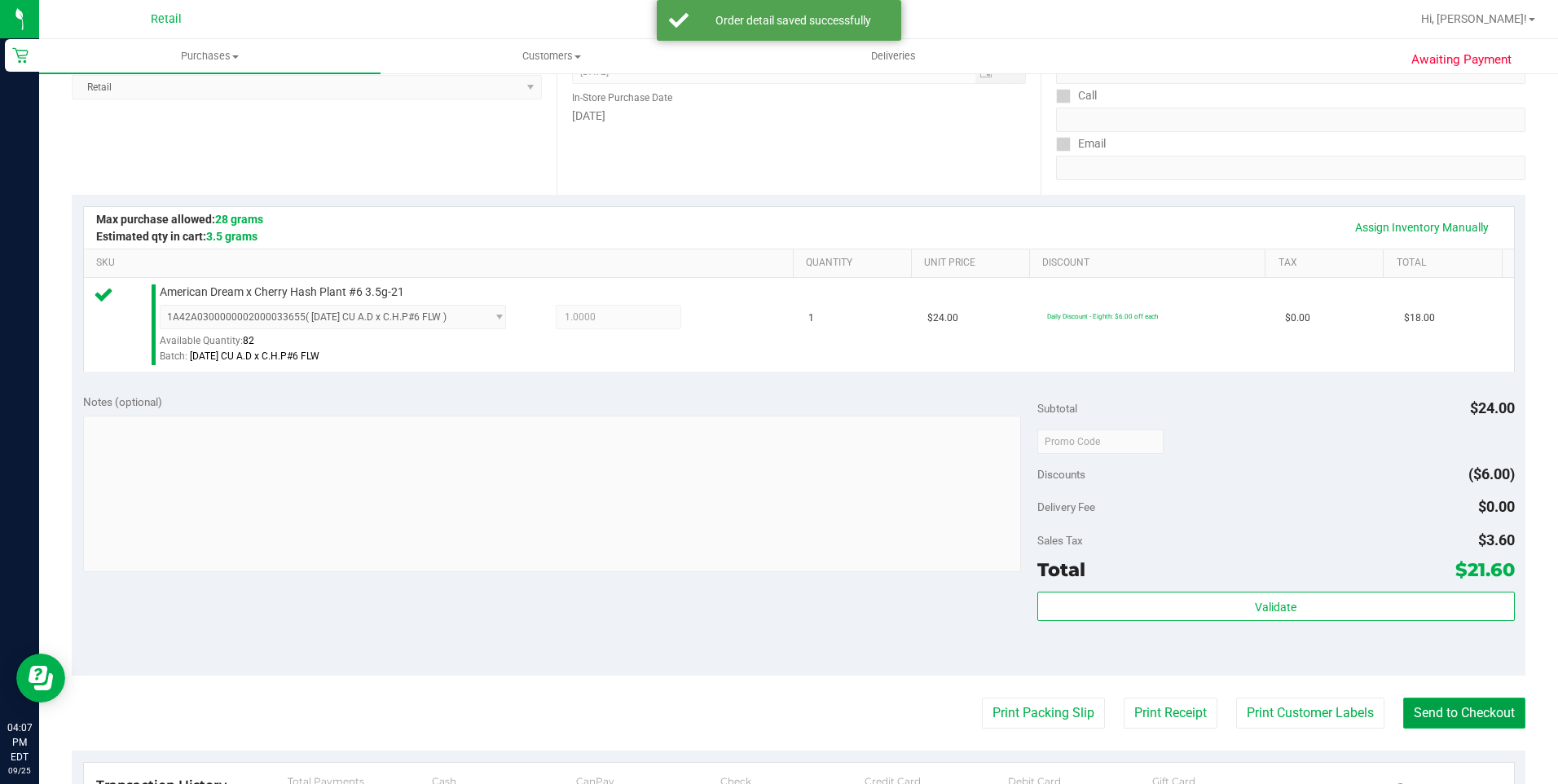
click at [1469, 718] on button "Send to Checkout" at bounding box center [1464, 712] width 122 height 31
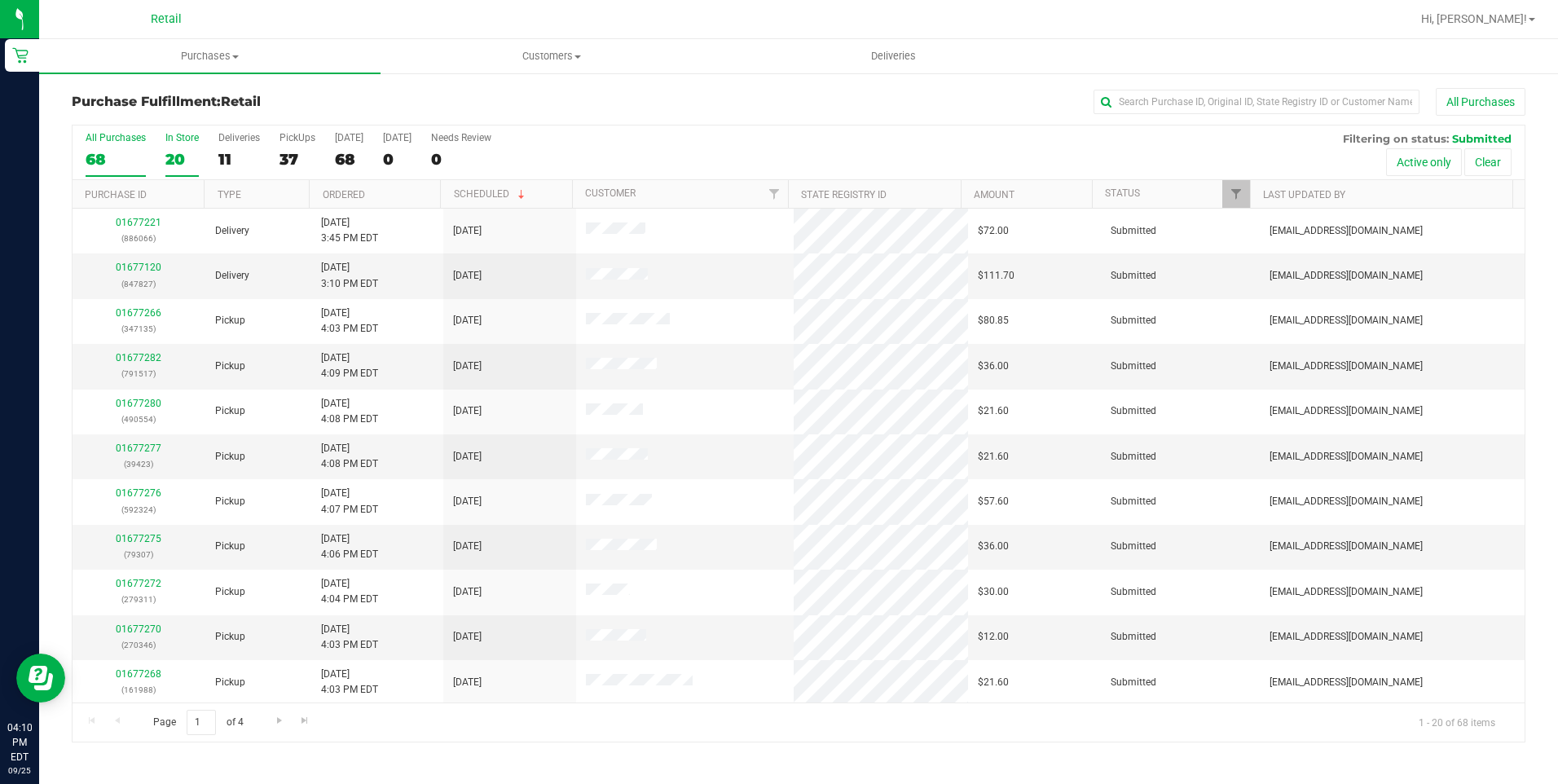
click at [188, 160] on div "20" at bounding box center [182, 159] width 34 height 19
click at [0, 0] on input "In Store 20" at bounding box center [0, 0] width 0 height 0
click at [1122, 119] on div "Purchase Fulfillment: Retail All Purchases" at bounding box center [798, 106] width 1453 height 36
click at [1126, 107] on input "text" at bounding box center [1256, 102] width 326 height 24
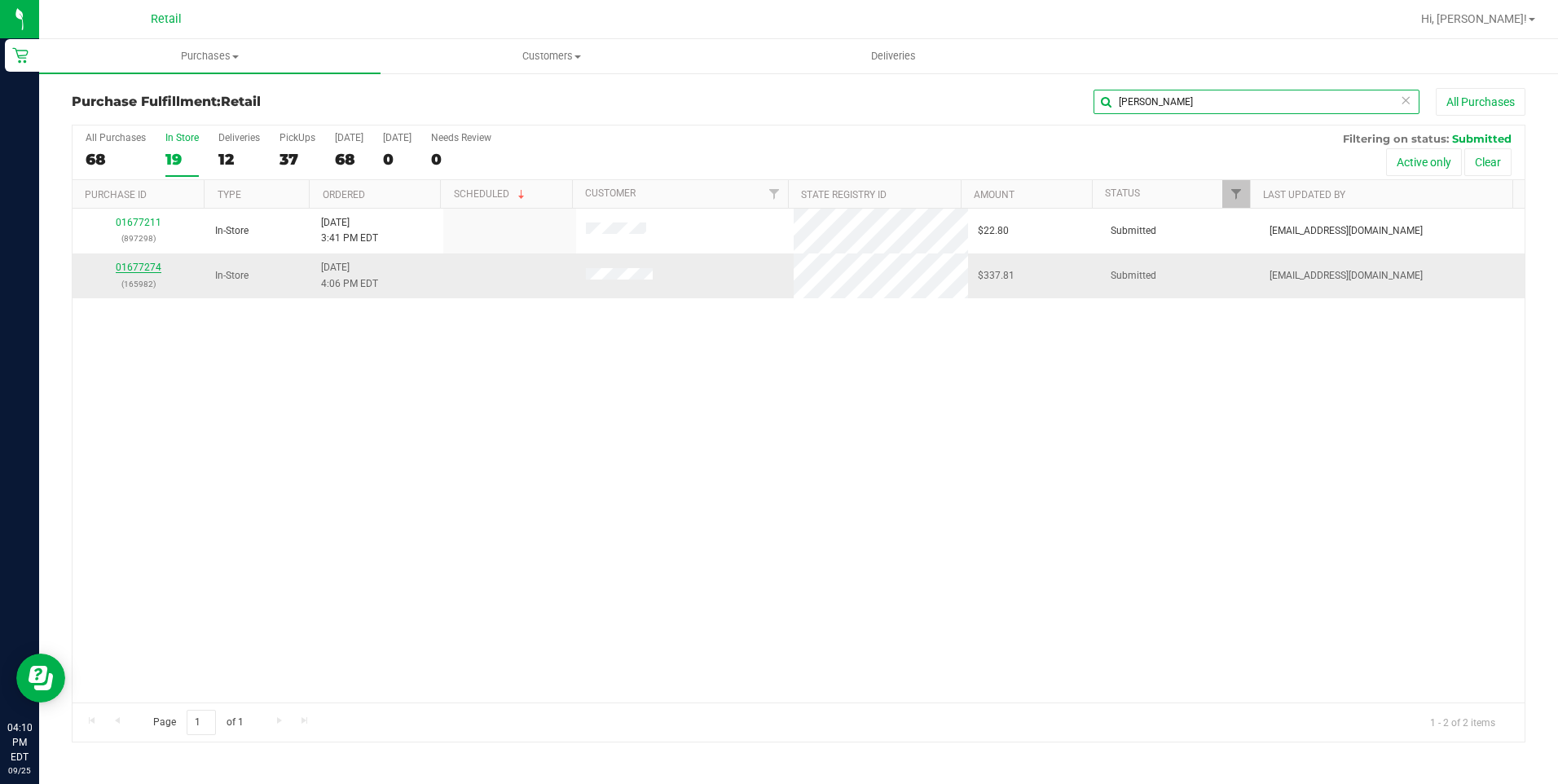
type input "jose"
click at [140, 266] on link "01677274" at bounding box center [138, 267] width 46 height 11
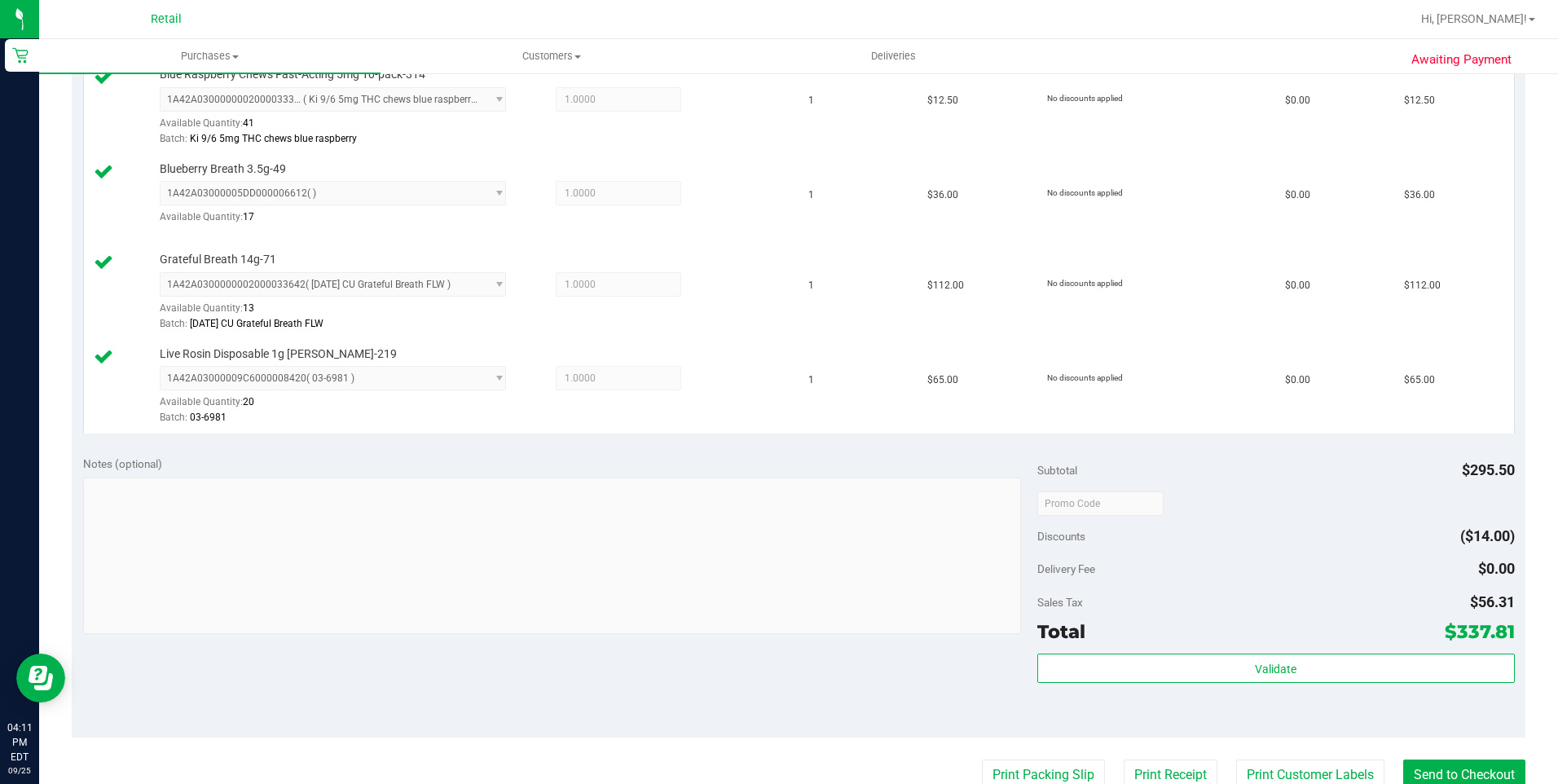
scroll to position [651, 0]
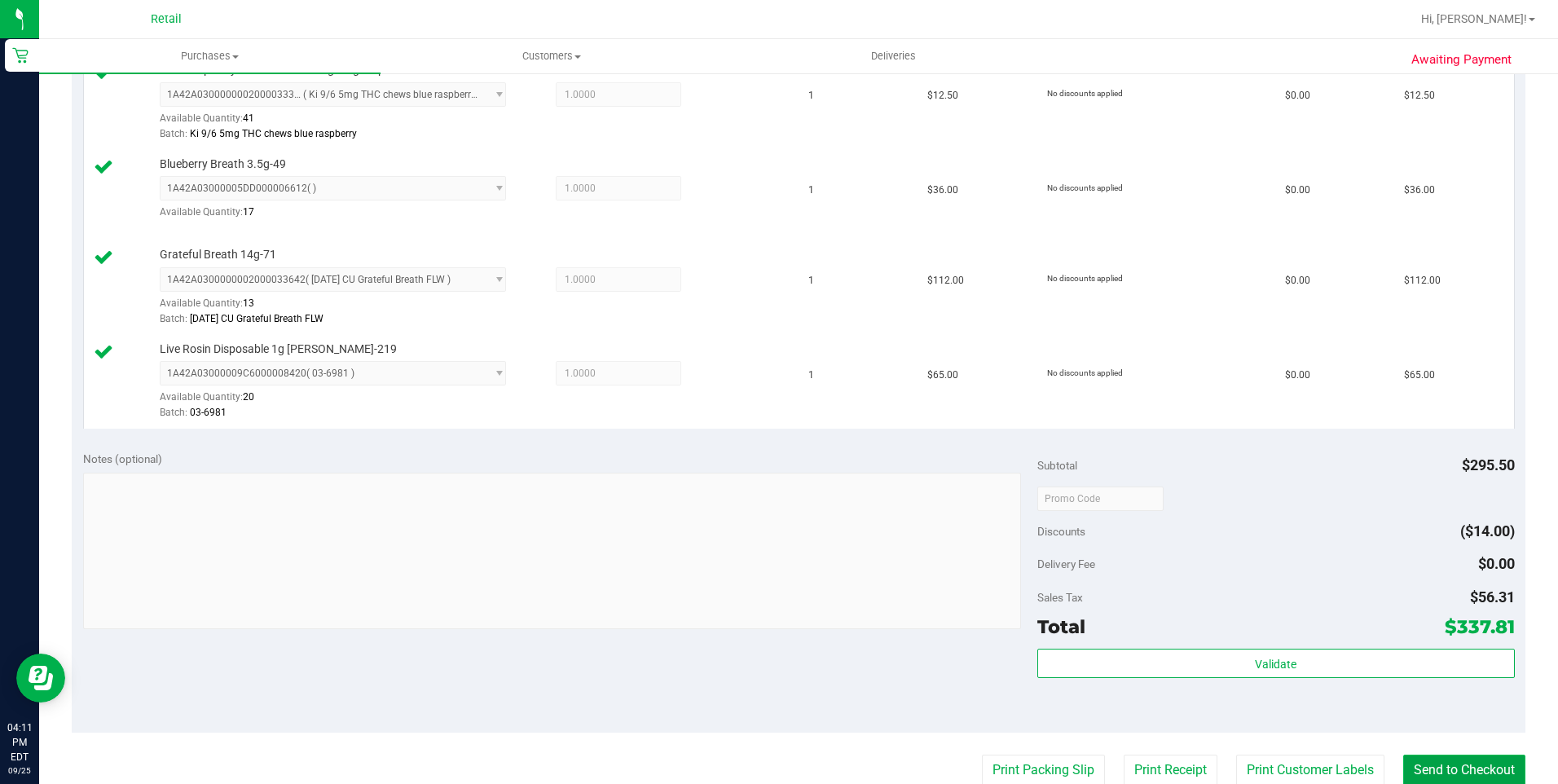
click at [1479, 767] on button "Send to Checkout" at bounding box center [1464, 769] width 122 height 31
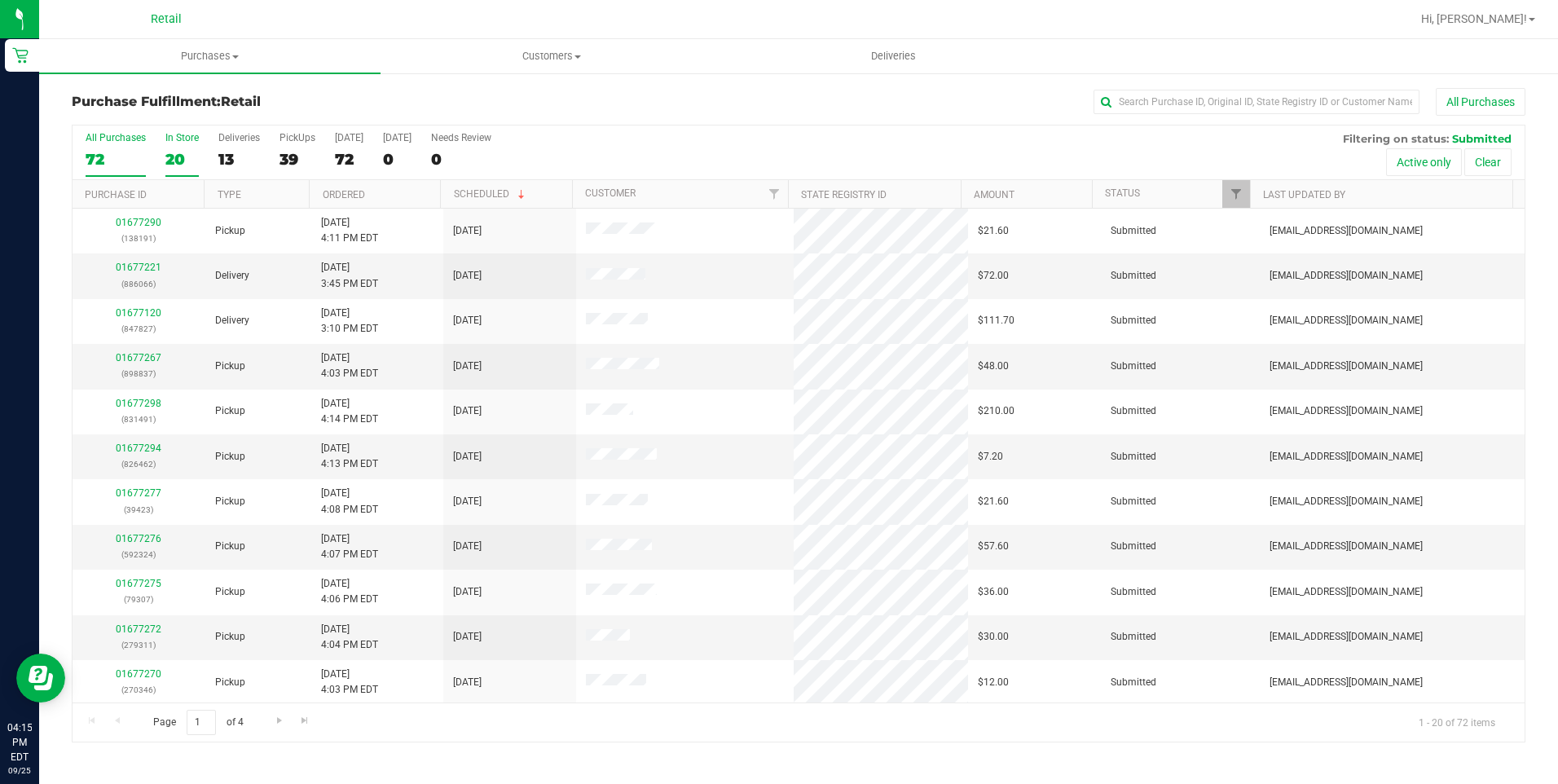
click at [186, 136] on div "In Store" at bounding box center [182, 137] width 34 height 11
click at [0, 0] on input "In Store 20" at bounding box center [0, 0] width 0 height 0
click at [134, 356] on link "01677296" at bounding box center [138, 358] width 46 height 11
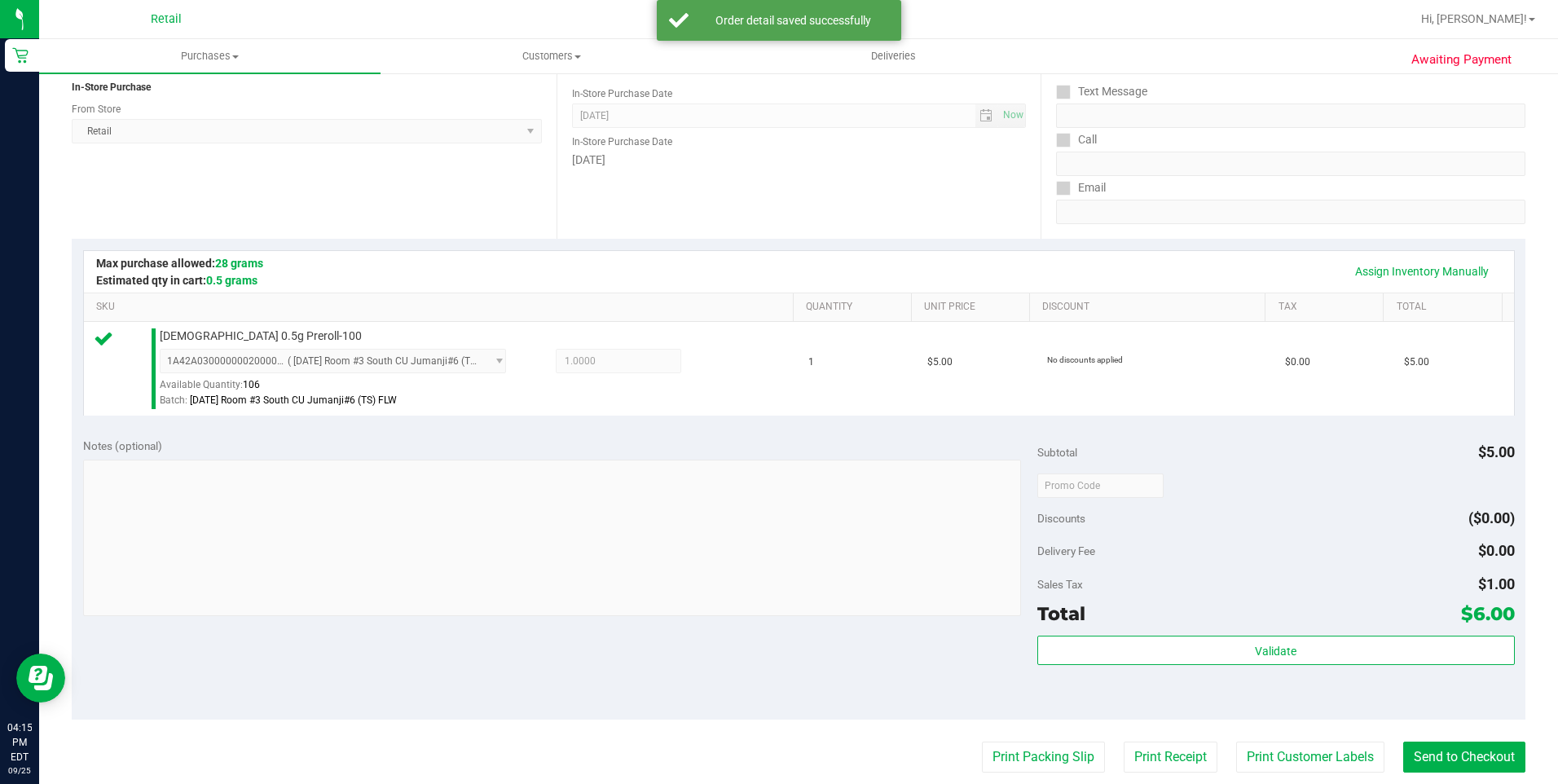
scroll to position [407, 0]
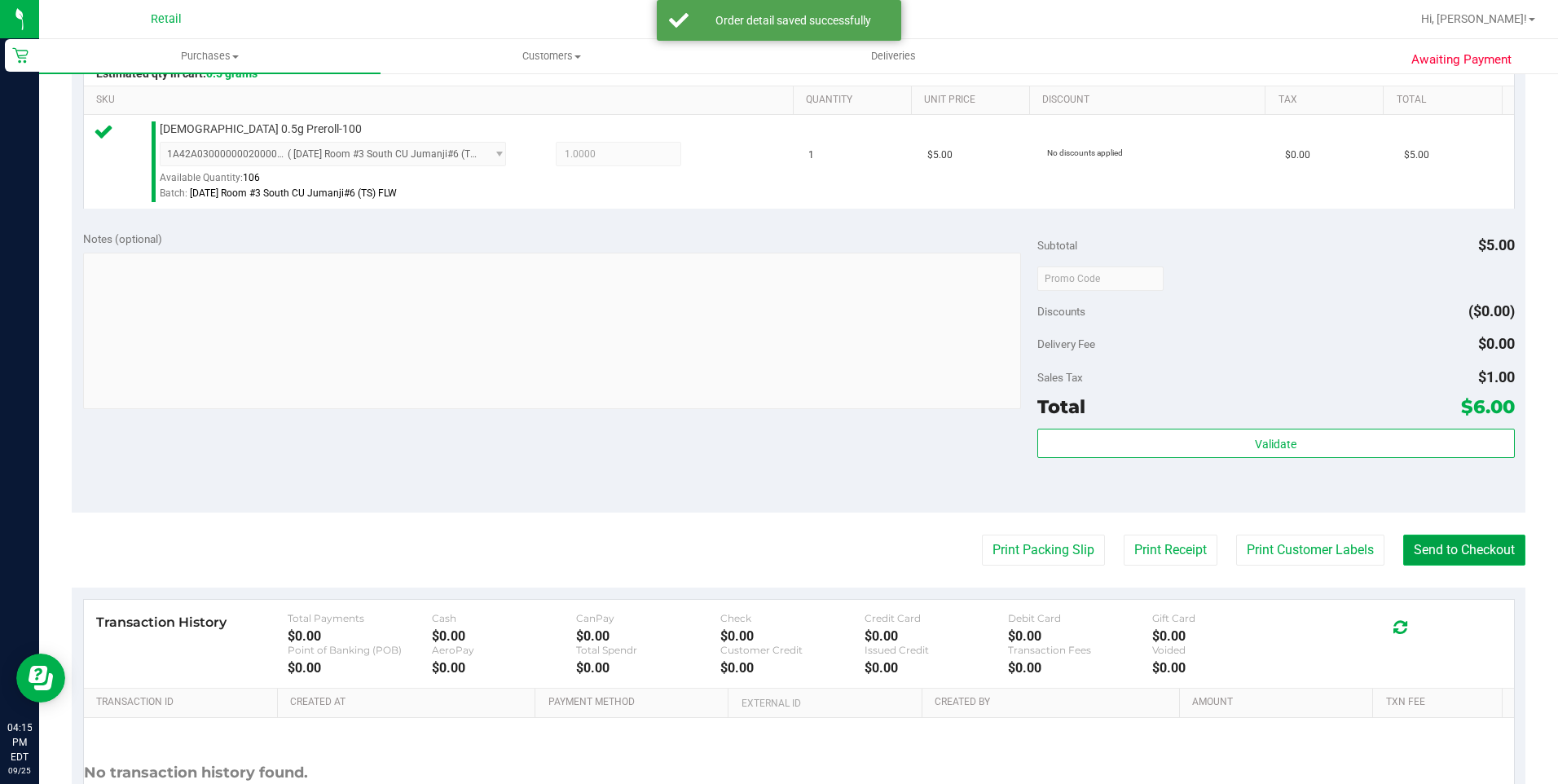
click at [1497, 549] on button "Send to Checkout" at bounding box center [1464, 549] width 122 height 31
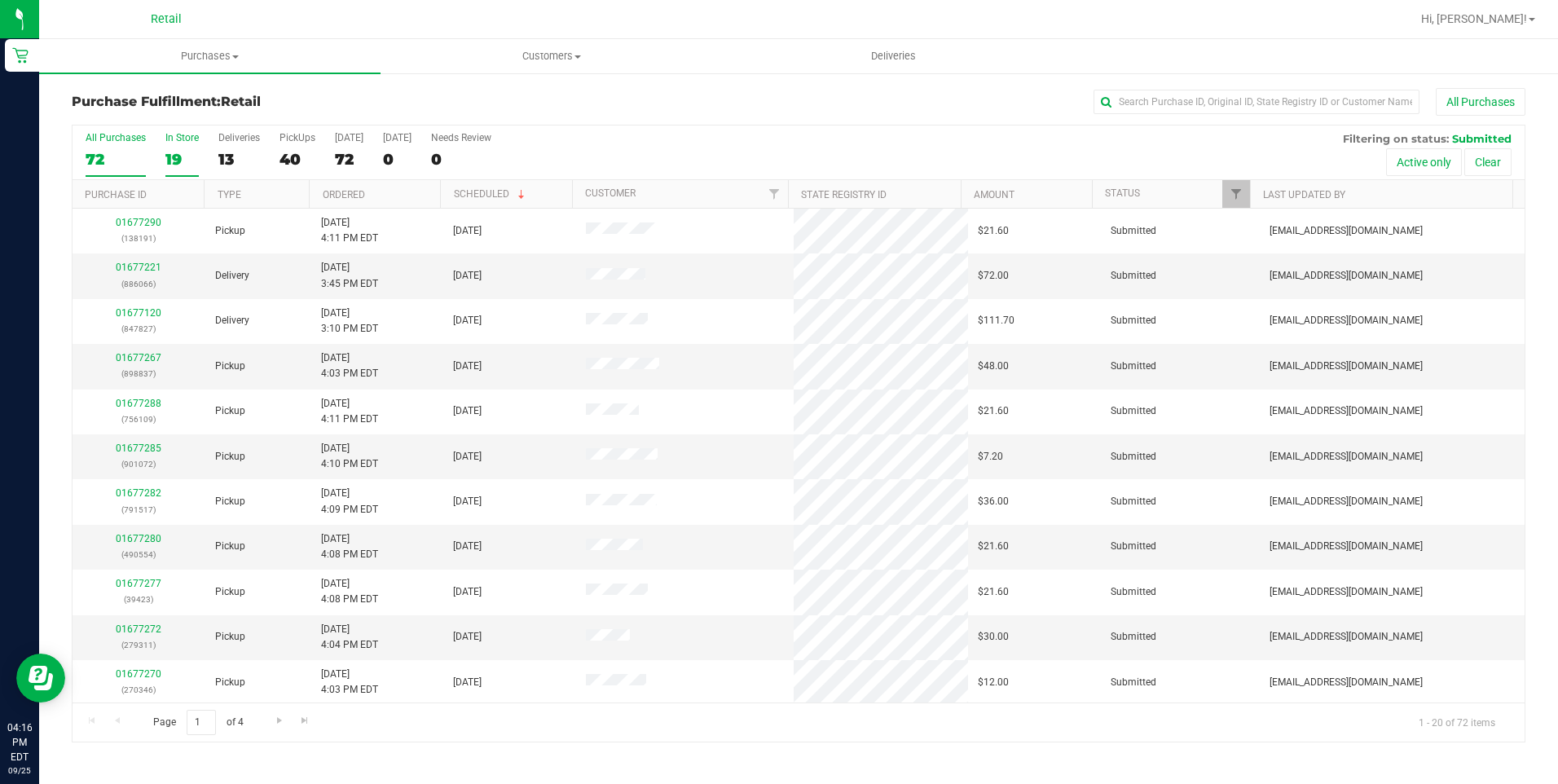
click at [168, 161] on div "19" at bounding box center [182, 159] width 34 height 19
click at [0, 0] on input "In Store 19" at bounding box center [0, 0] width 0 height 0
click at [127, 354] on link "01677295" at bounding box center [138, 358] width 46 height 11
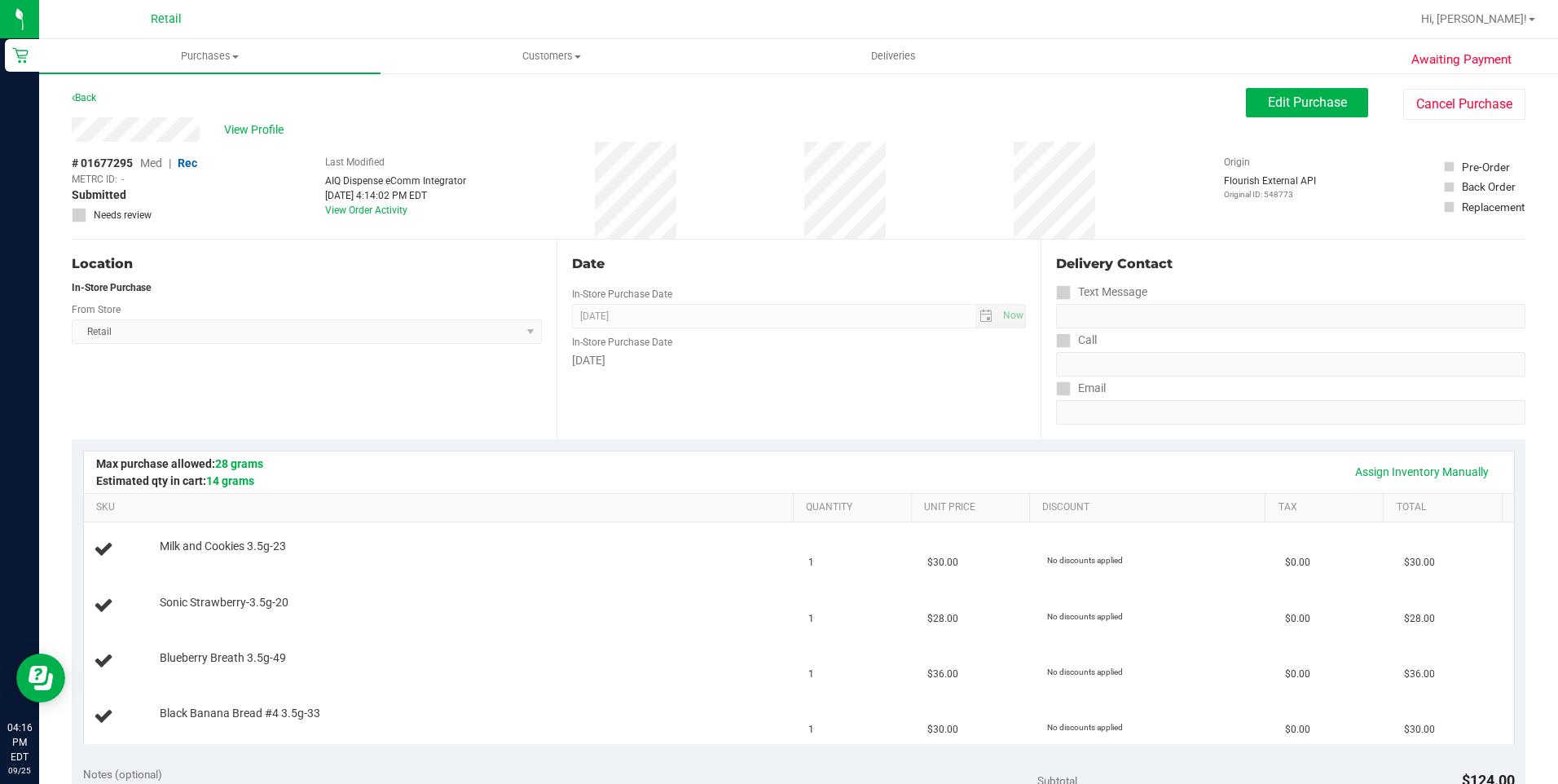
click at [665, 180] on div "# 01677295 Med | Rec METRC ID: - Submitted Needs review Last Modified AIQ Dispe…" at bounding box center [798, 191] width 1453 height 97
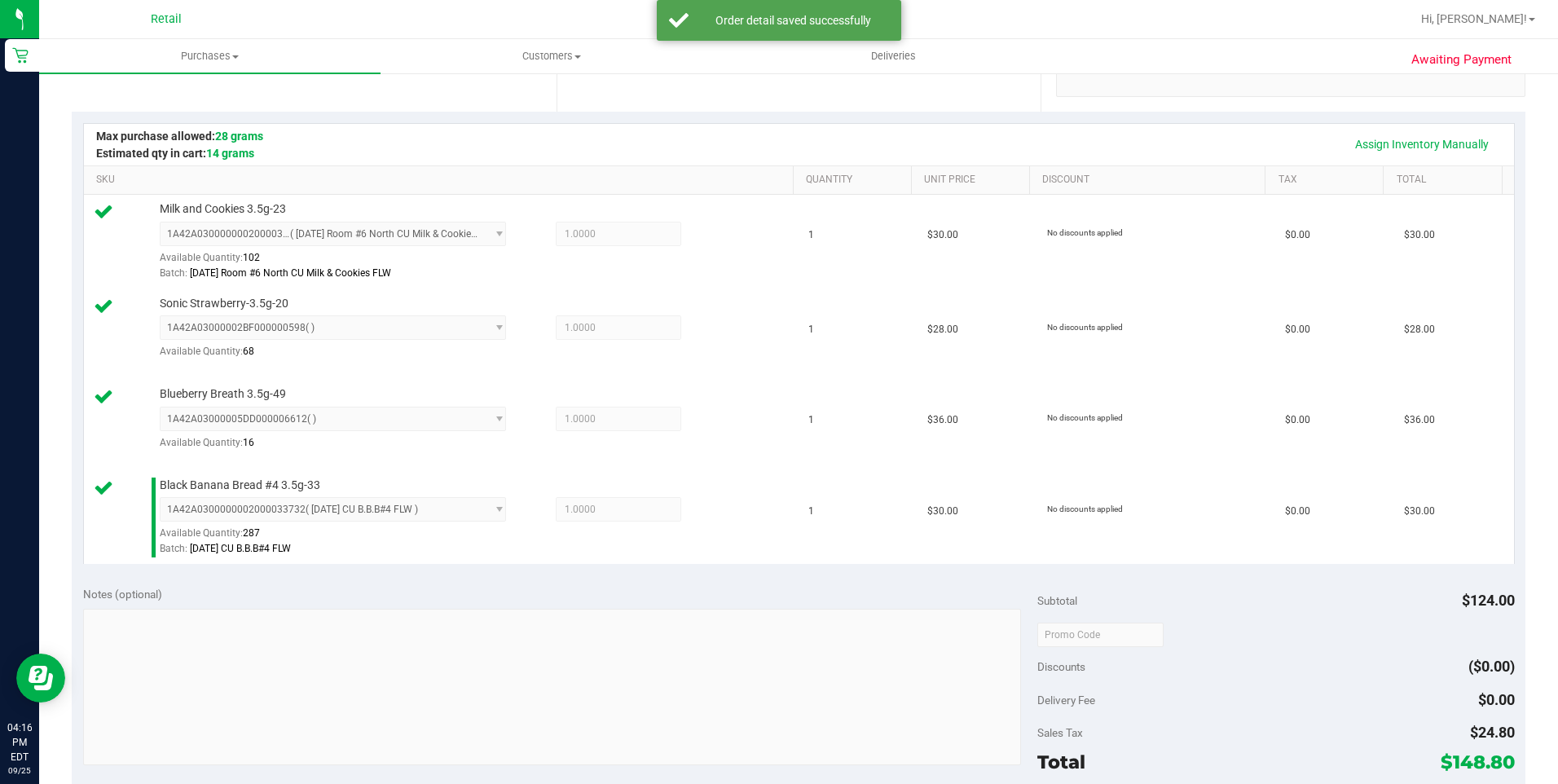
scroll to position [570, 0]
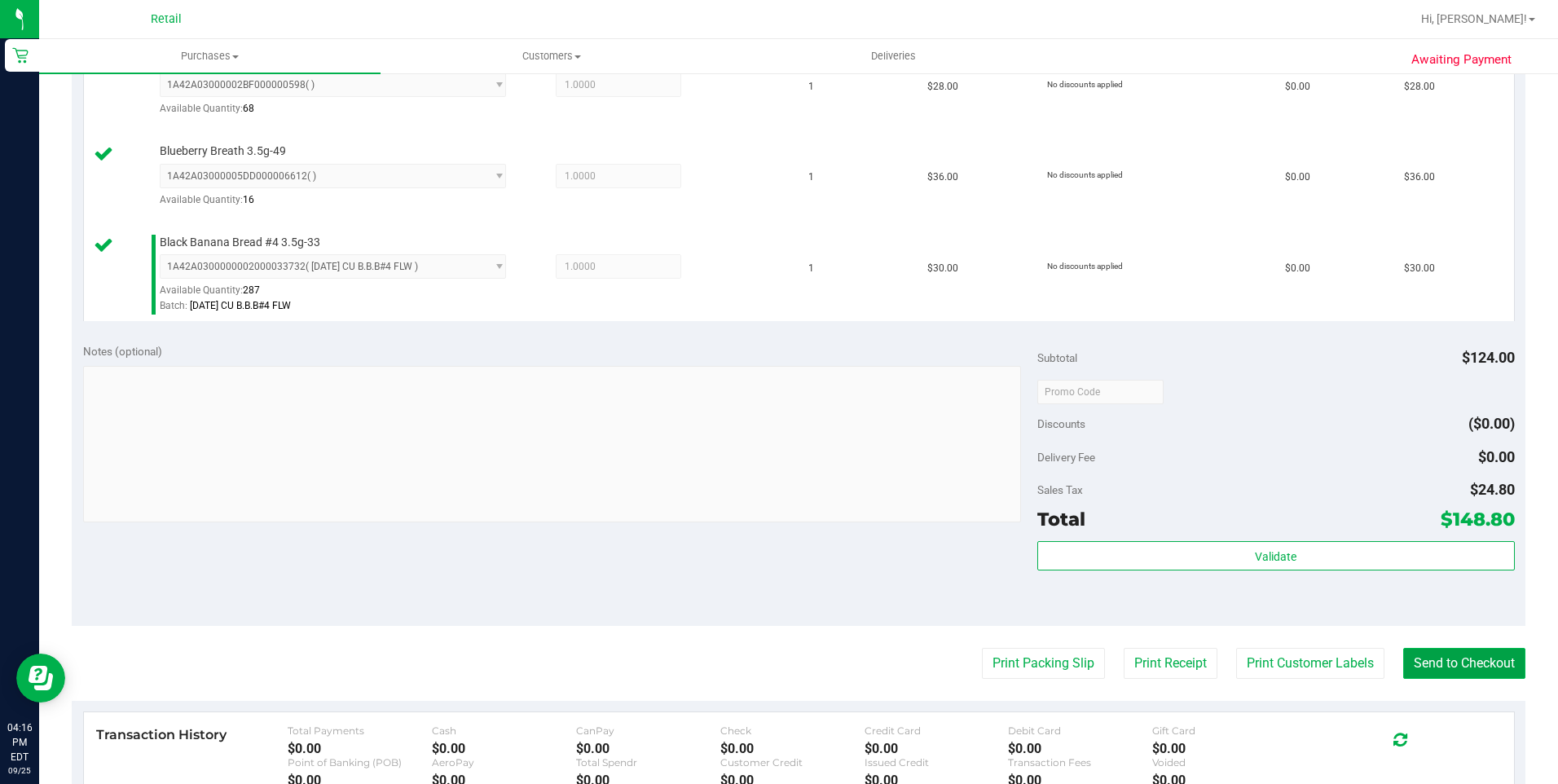
click at [1431, 665] on button "Send to Checkout" at bounding box center [1464, 663] width 122 height 31
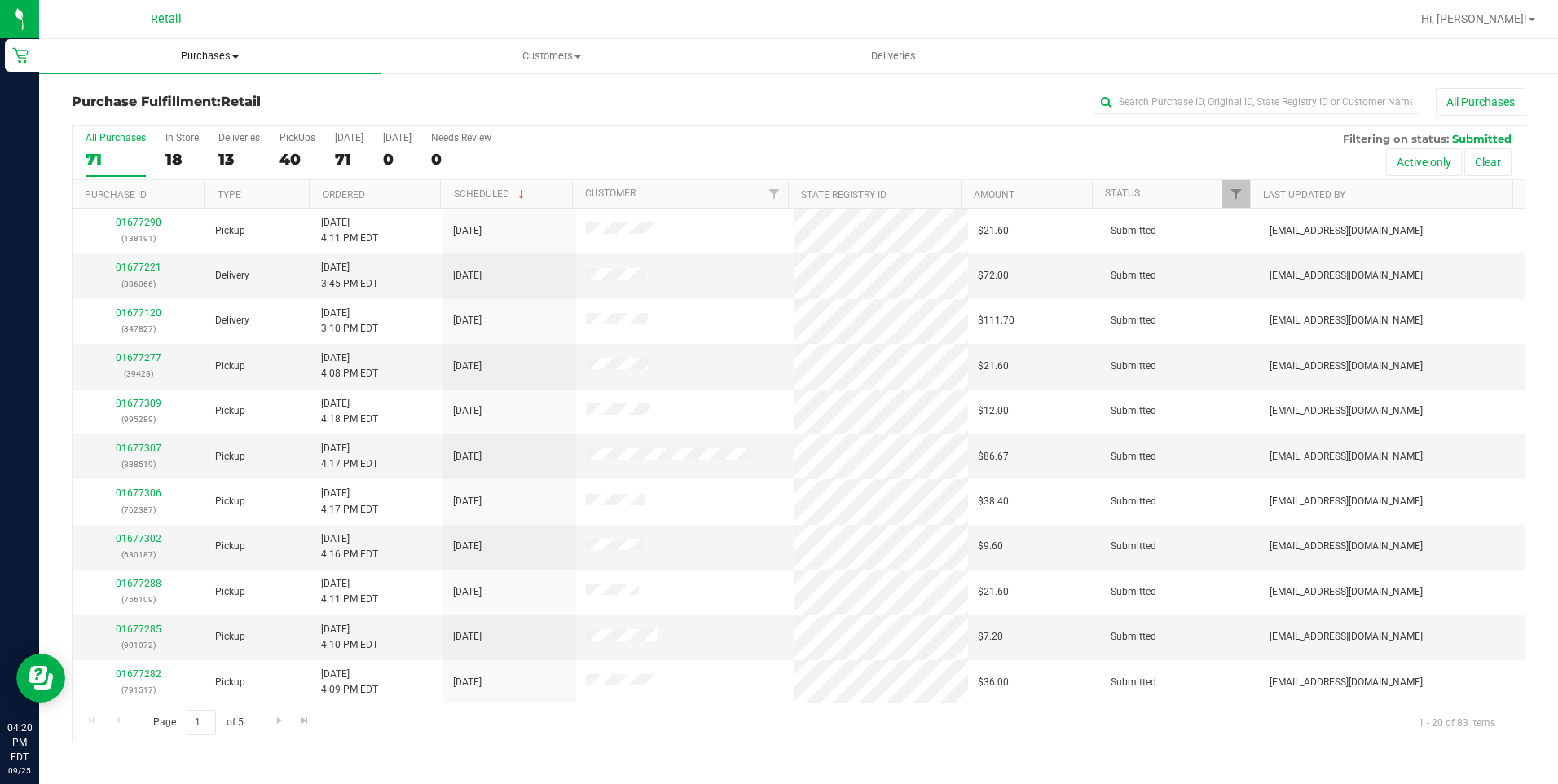
click at [177, 49] on span "Purchases" at bounding box center [209, 56] width 341 height 15
click at [168, 111] on li "Fulfillment" at bounding box center [209, 118] width 341 height 20
click at [185, 157] on div "0" at bounding box center [182, 159] width 34 height 19
click at [0, 0] on input "In Store 0" at bounding box center [0, 0] width 0 height 0
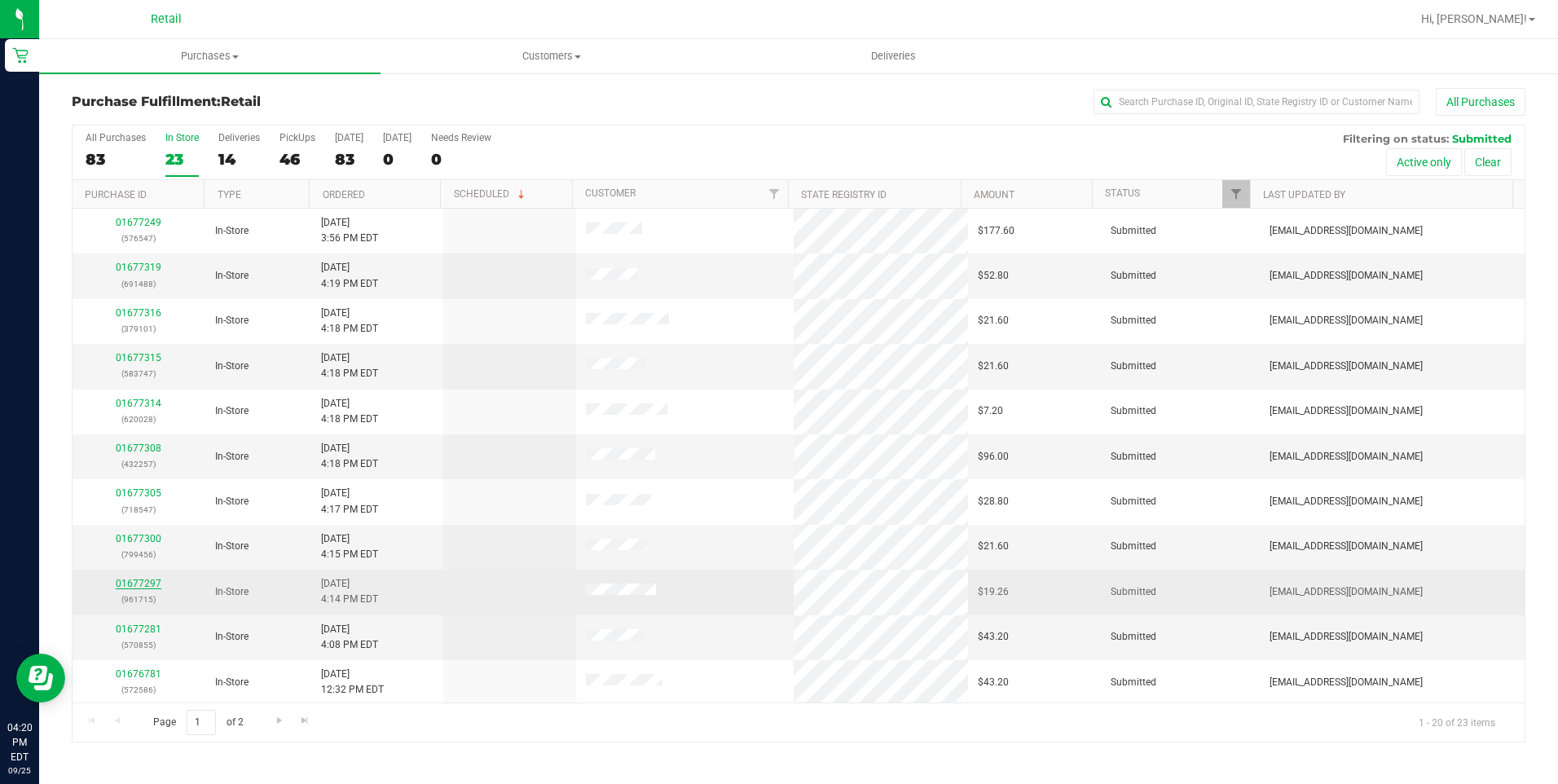
click at [133, 589] on link "01677297" at bounding box center [138, 583] width 46 height 11
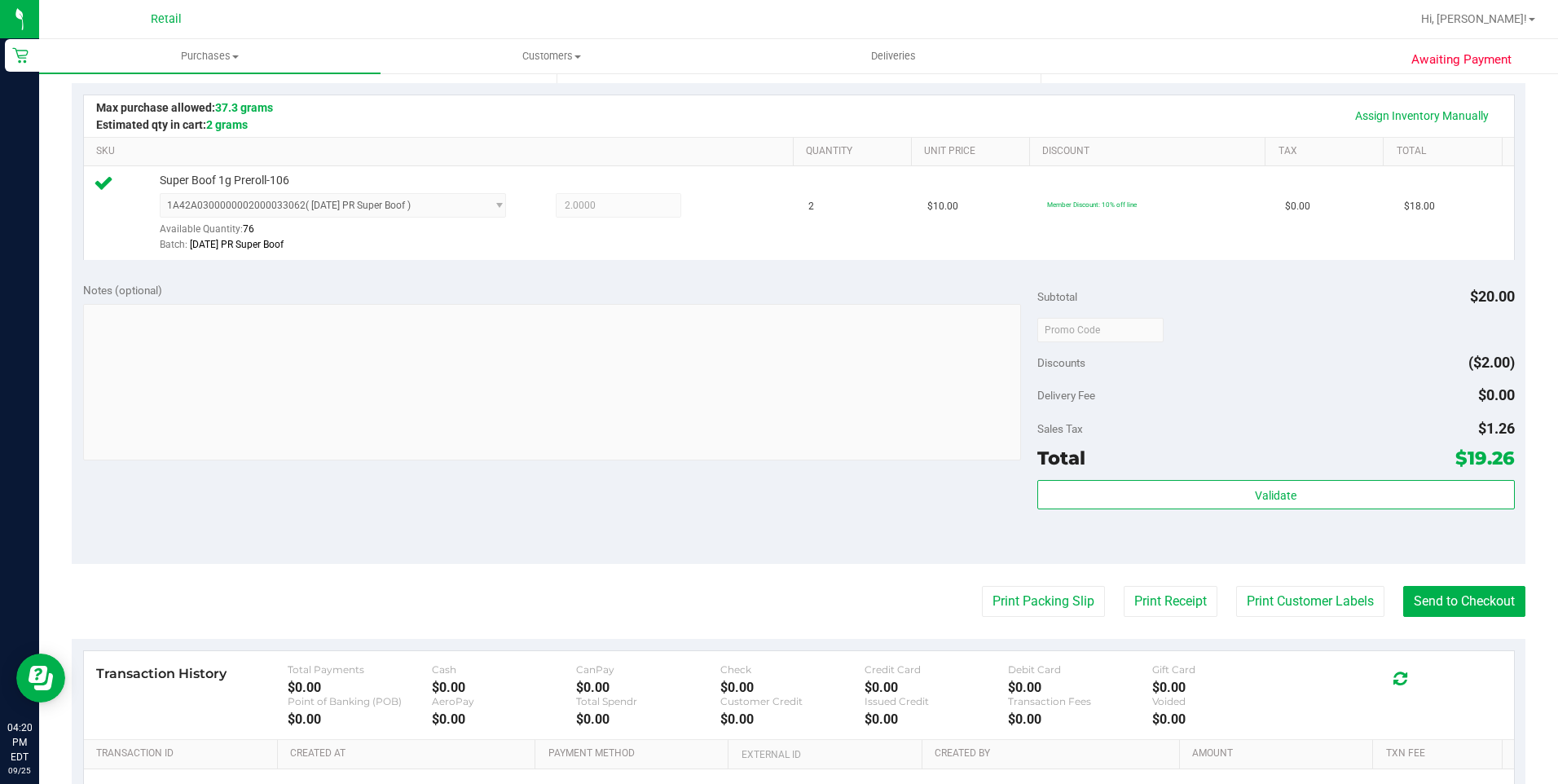
scroll to position [549, 0]
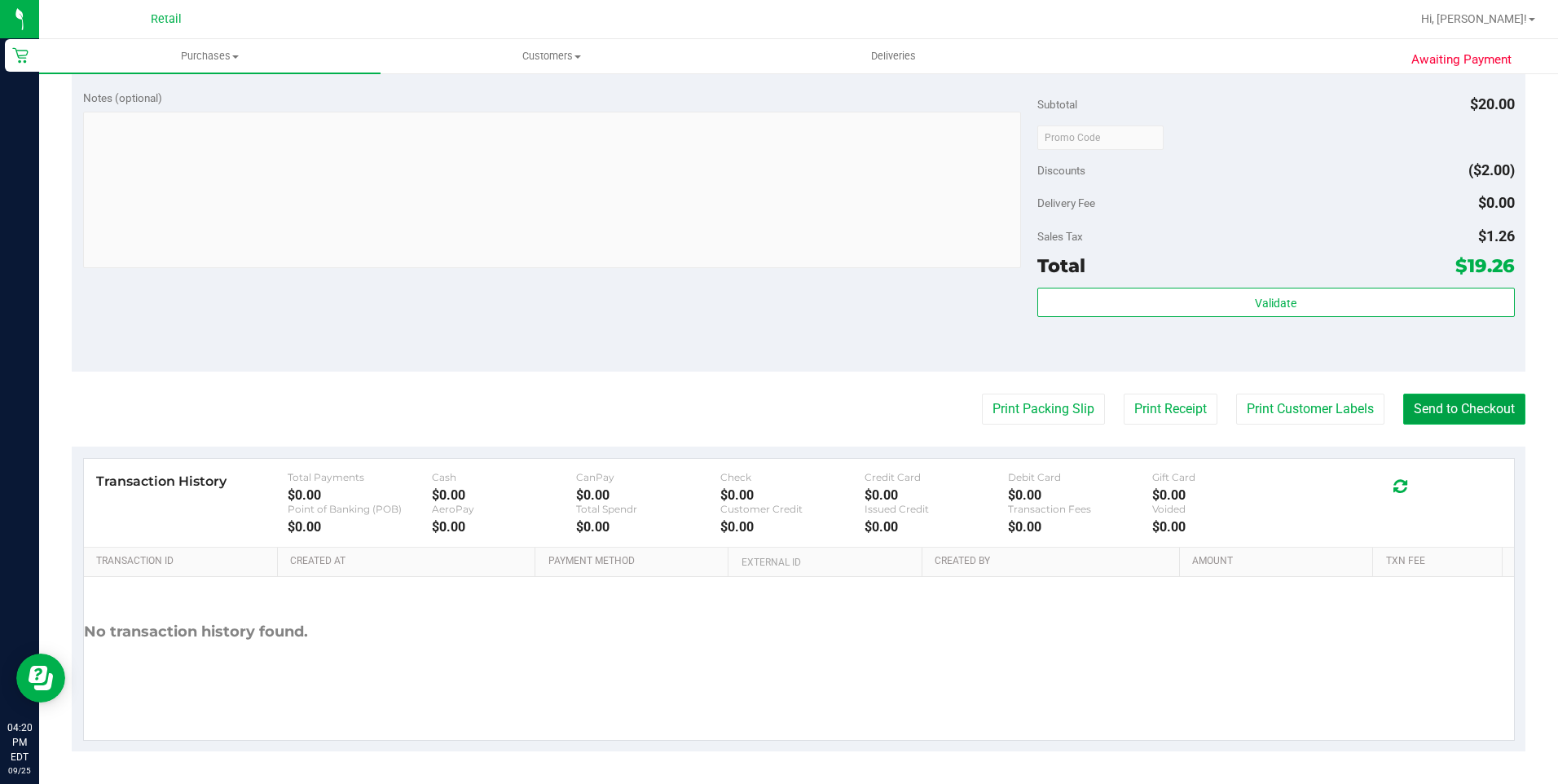
click at [1500, 412] on button "Send to Checkout" at bounding box center [1464, 408] width 122 height 31
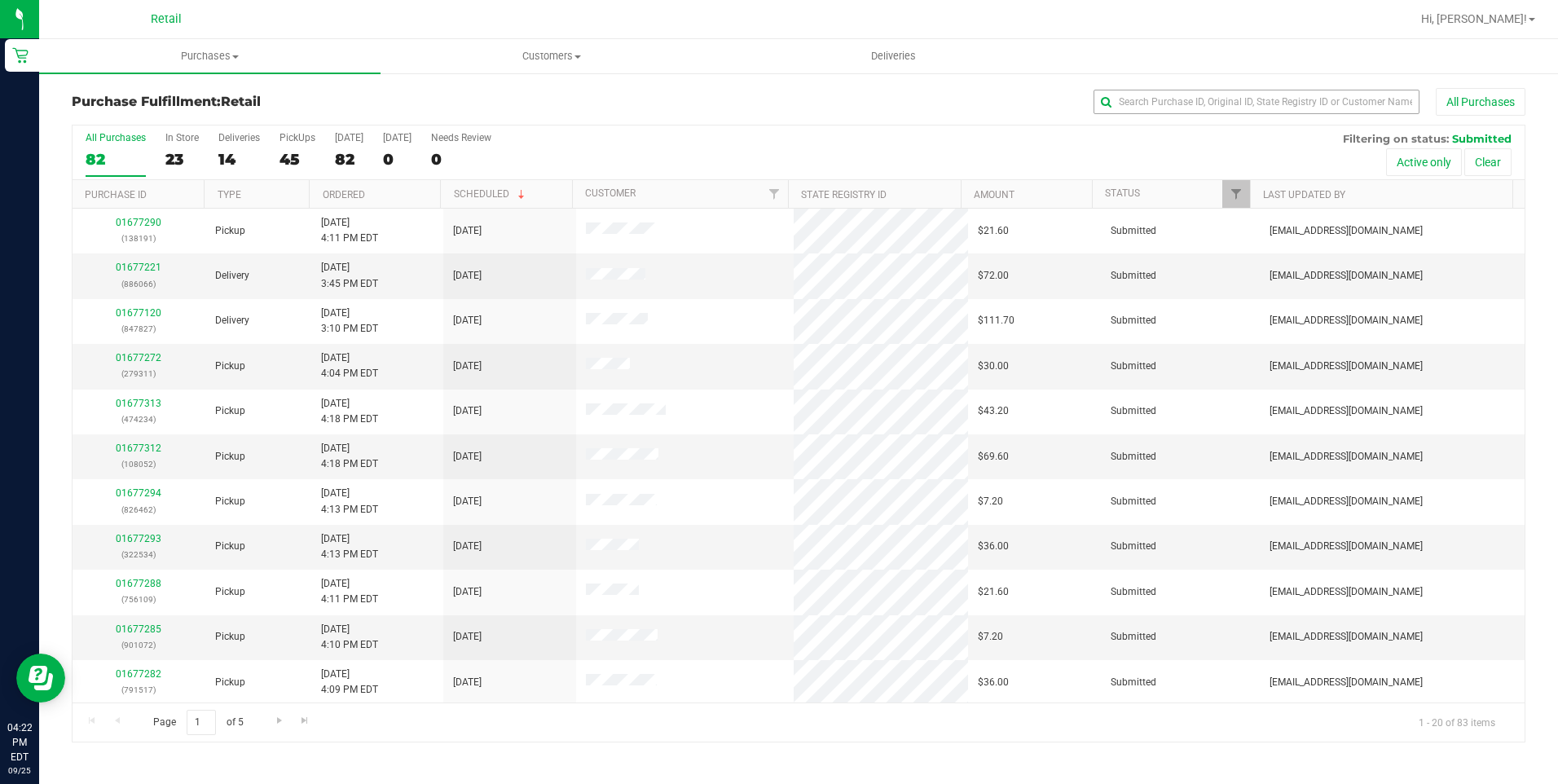
drag, startPoint x: 1179, startPoint y: 86, endPoint x: 1179, endPoint y: 110, distance: 24.0
click at [1179, 88] on div "Purchase Fulfillment: Retail All Purchases All Purchases 82 In Store 23 Deliver…" at bounding box center [798, 415] width 1519 height 687
click at [1179, 110] on input "text" at bounding box center [1256, 102] width 326 height 24
click at [169, 164] on label "In Store 23" at bounding box center [182, 154] width 34 height 45
click at [168, 156] on div "23" at bounding box center [182, 159] width 34 height 19
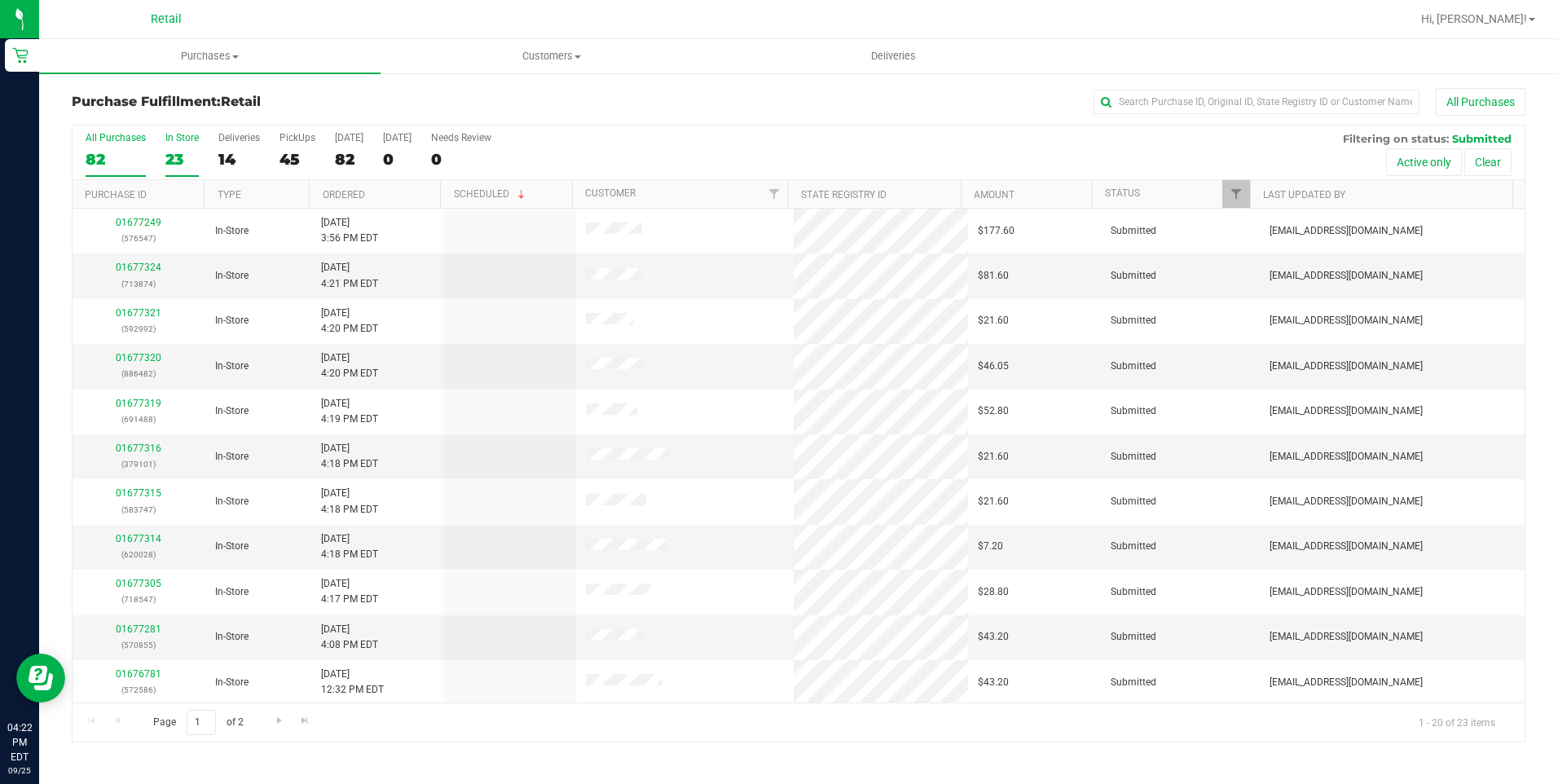
click at [0, 0] on input "In Store 23" at bounding box center [0, 0] width 0 height 0
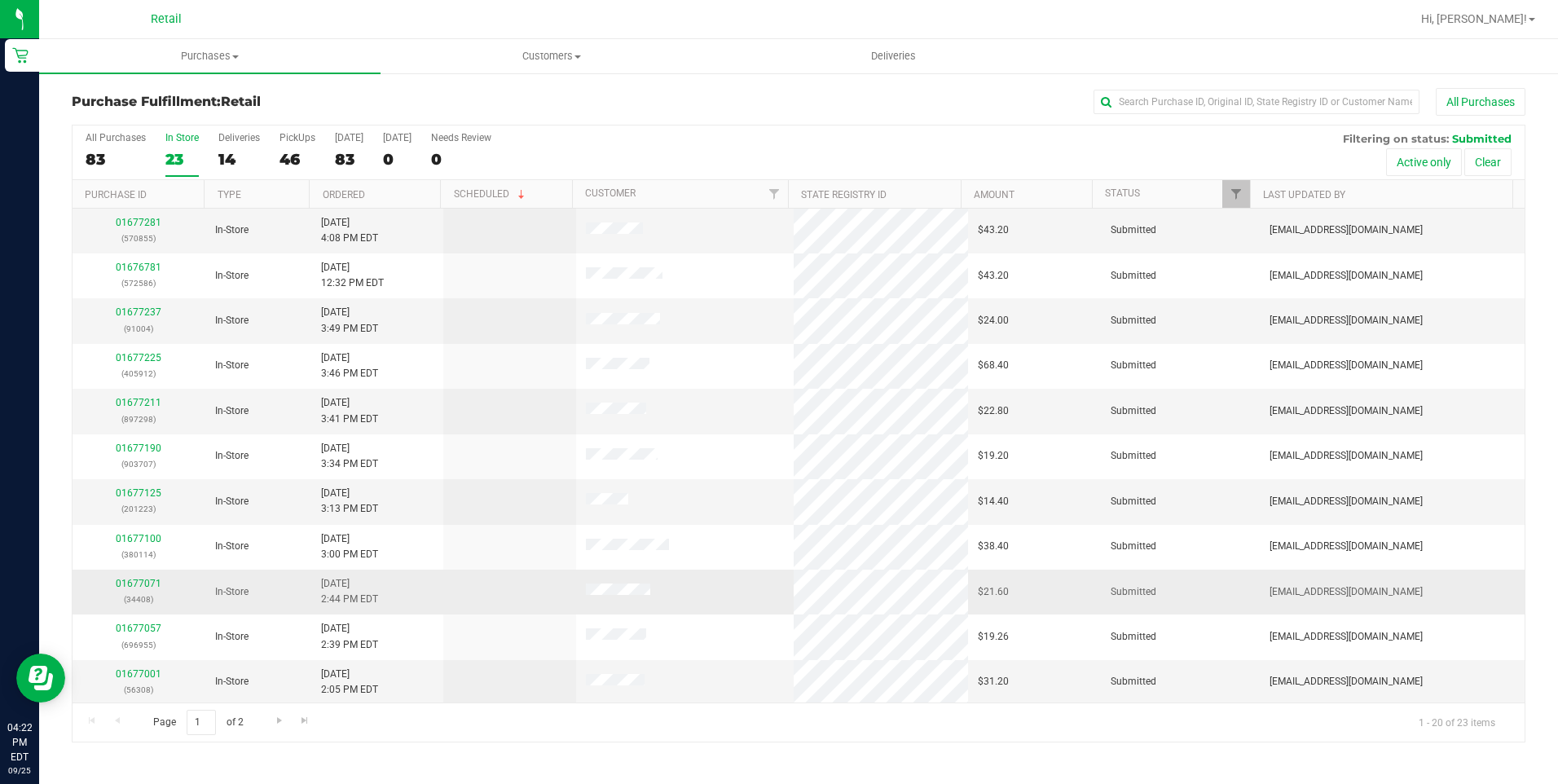
scroll to position [408, 0]
click at [1151, 101] on input "text" at bounding box center [1256, 102] width 326 height 24
type input "[PERSON_NAME]"
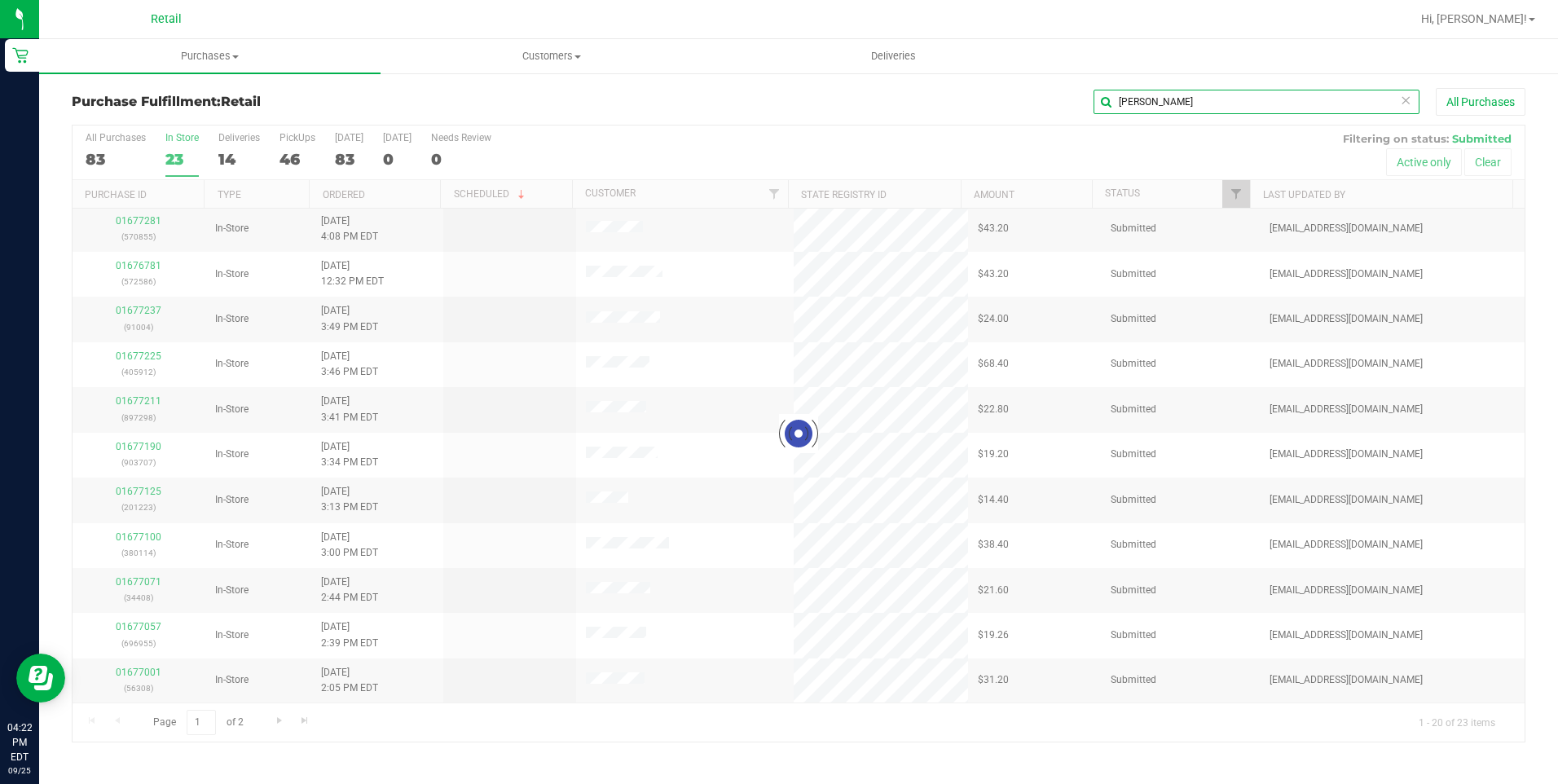
scroll to position [0, 0]
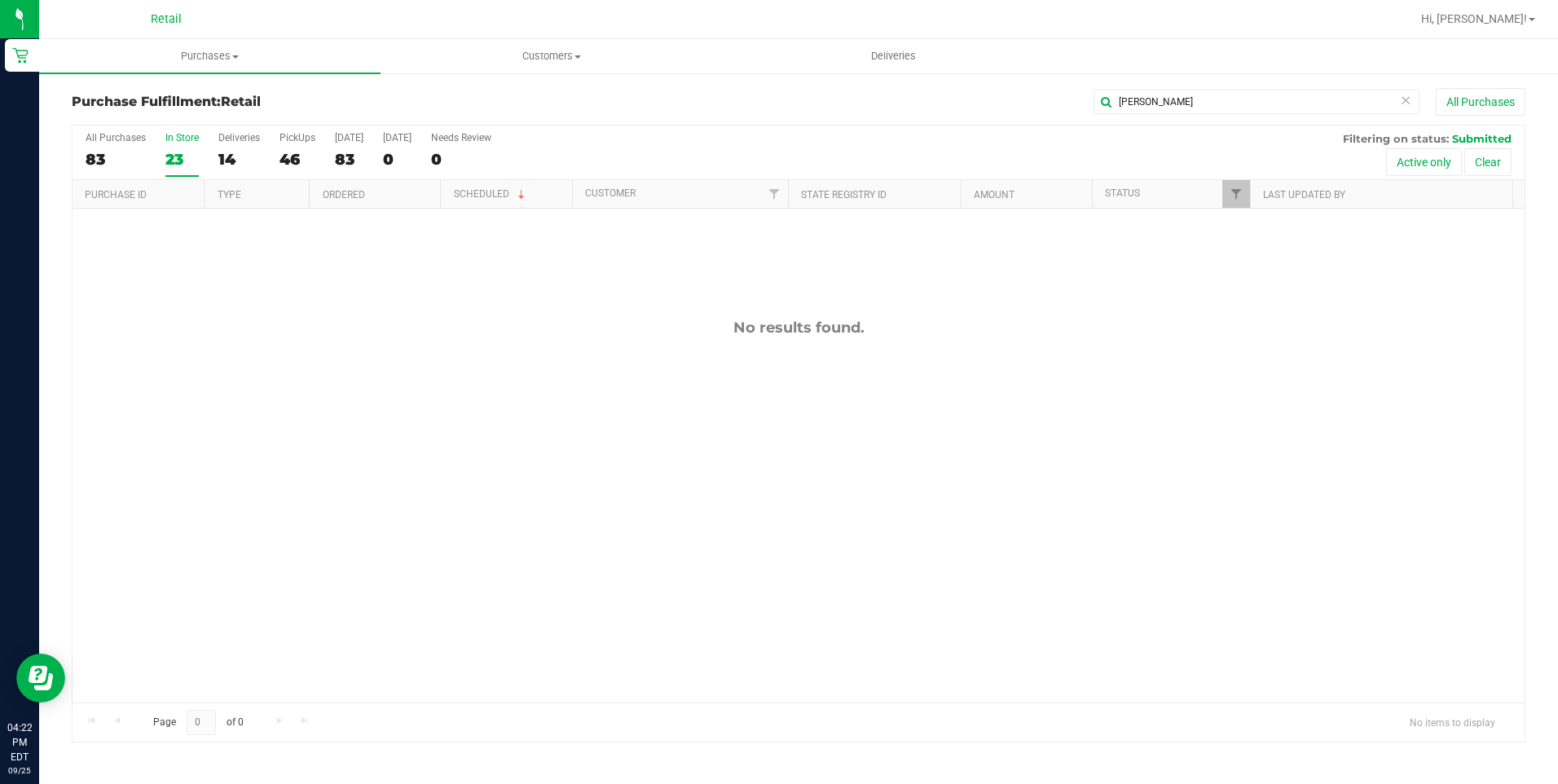
click at [166, 164] on div "23" at bounding box center [182, 159] width 34 height 19
click at [0, 0] on input "In Store 23" at bounding box center [0, 0] width 0 height 0
click at [93, 146] on label "All Purchases 82" at bounding box center [116, 154] width 61 height 45
click at [0, 0] on input "All Purchases 82" at bounding box center [0, 0] width 0 height 0
click at [170, 54] on span "Purchases" at bounding box center [209, 56] width 341 height 15
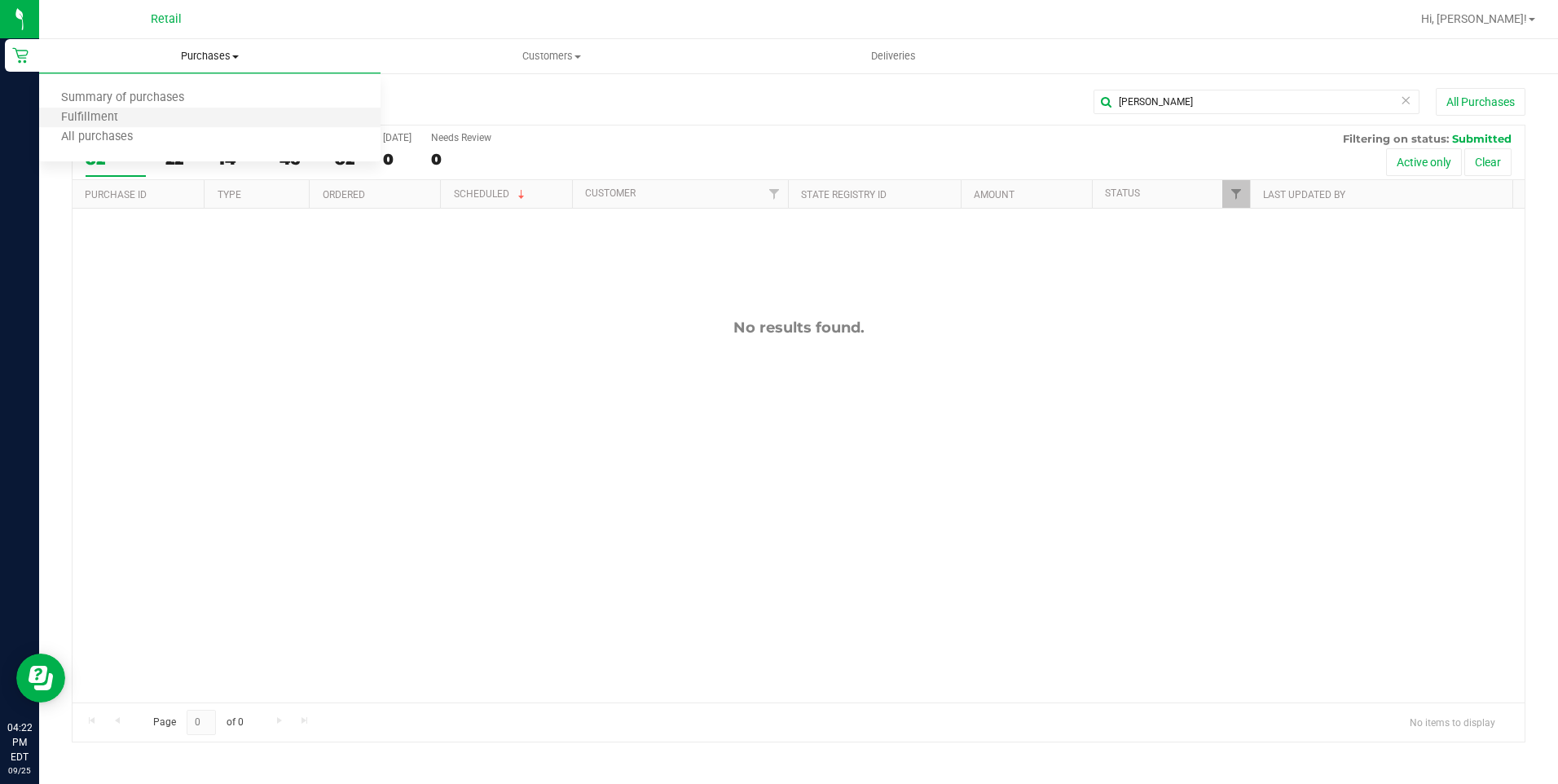
click at [145, 119] on li "Fulfillment" at bounding box center [209, 118] width 341 height 20
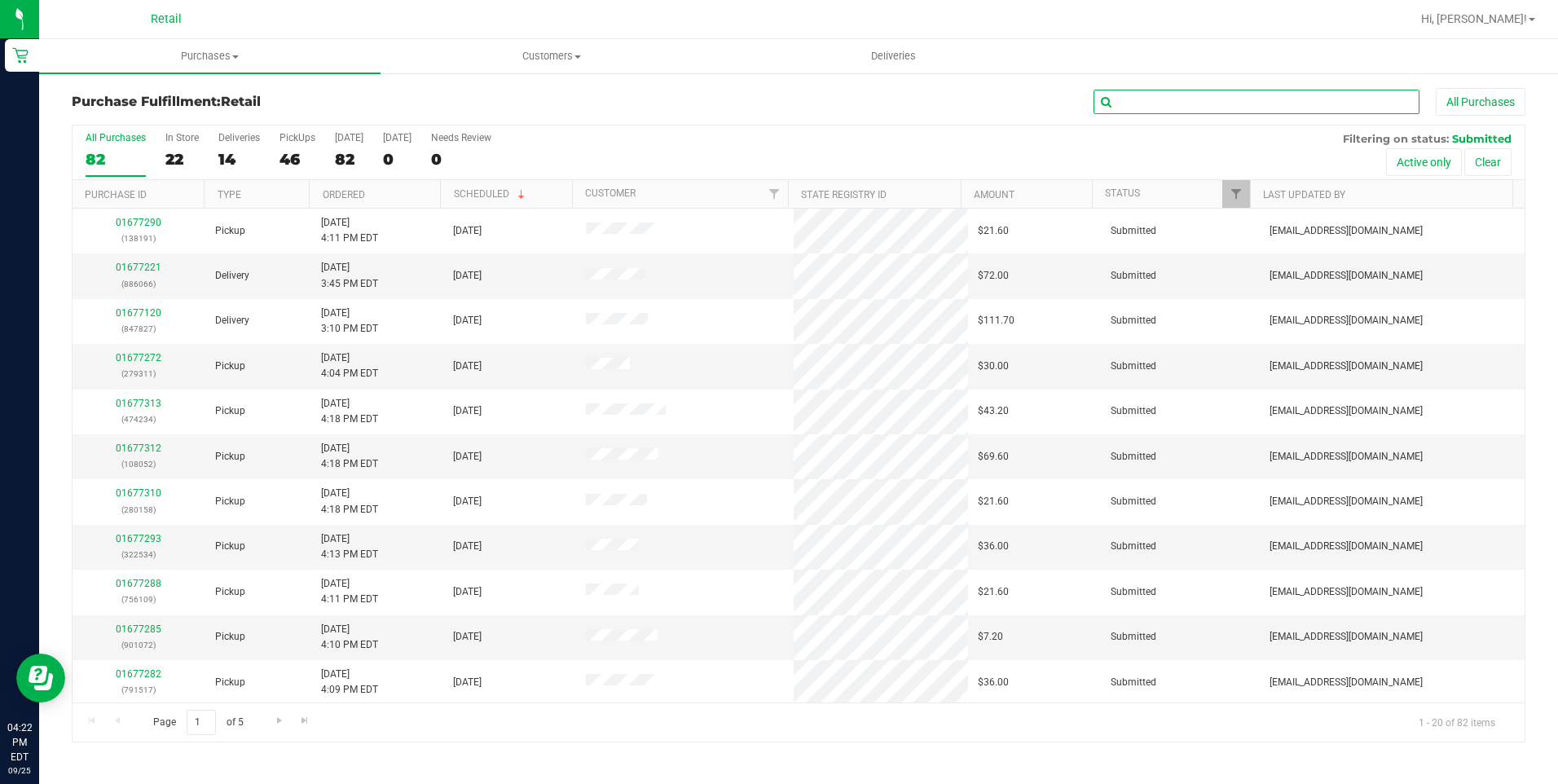
click at [1277, 101] on input "text" at bounding box center [1256, 102] width 326 height 24
type input "[PERSON_NAME]"
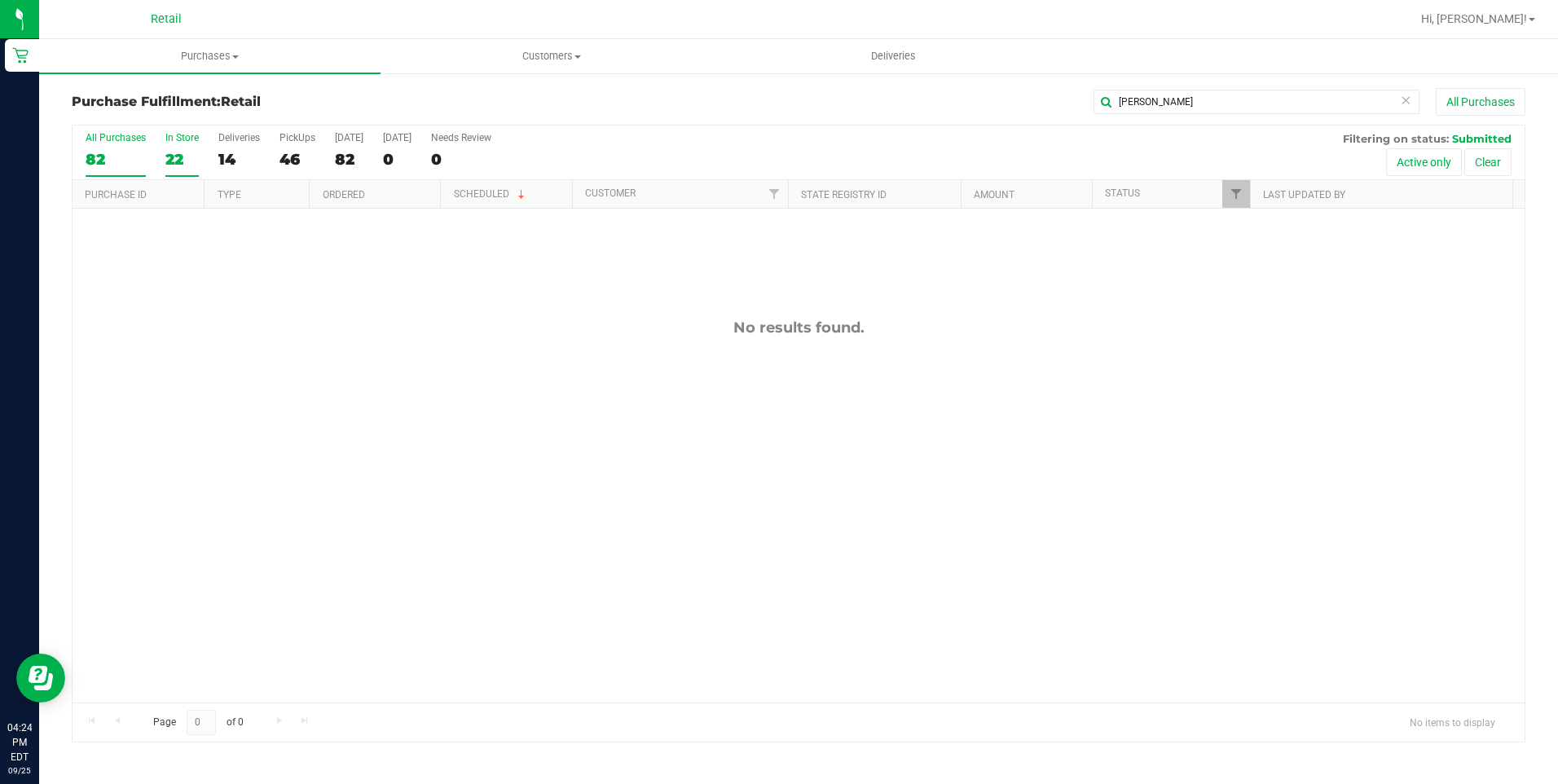
click at [174, 150] on div "22" at bounding box center [182, 159] width 34 height 19
click at [0, 0] on input "In Store 22" at bounding box center [0, 0] width 0 height 0
click at [1401, 107] on icon at bounding box center [1406, 99] width 11 height 20
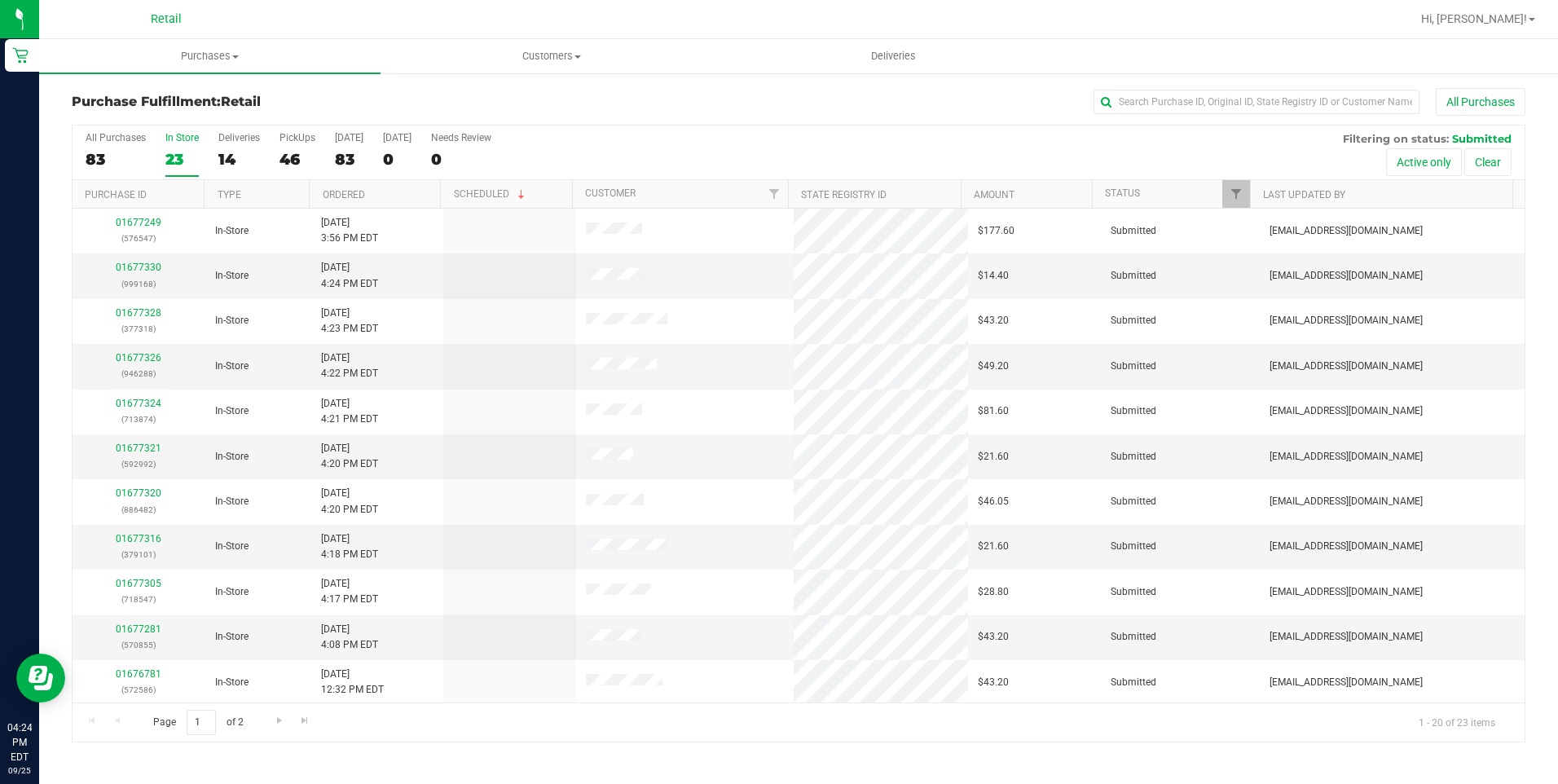
click at [167, 156] on div "23" at bounding box center [182, 159] width 34 height 19
click at [0, 0] on input "In Store 23" at bounding box center [0, 0] width 0 height 0
click at [1161, 108] on input "text" at bounding box center [1256, 102] width 326 height 24
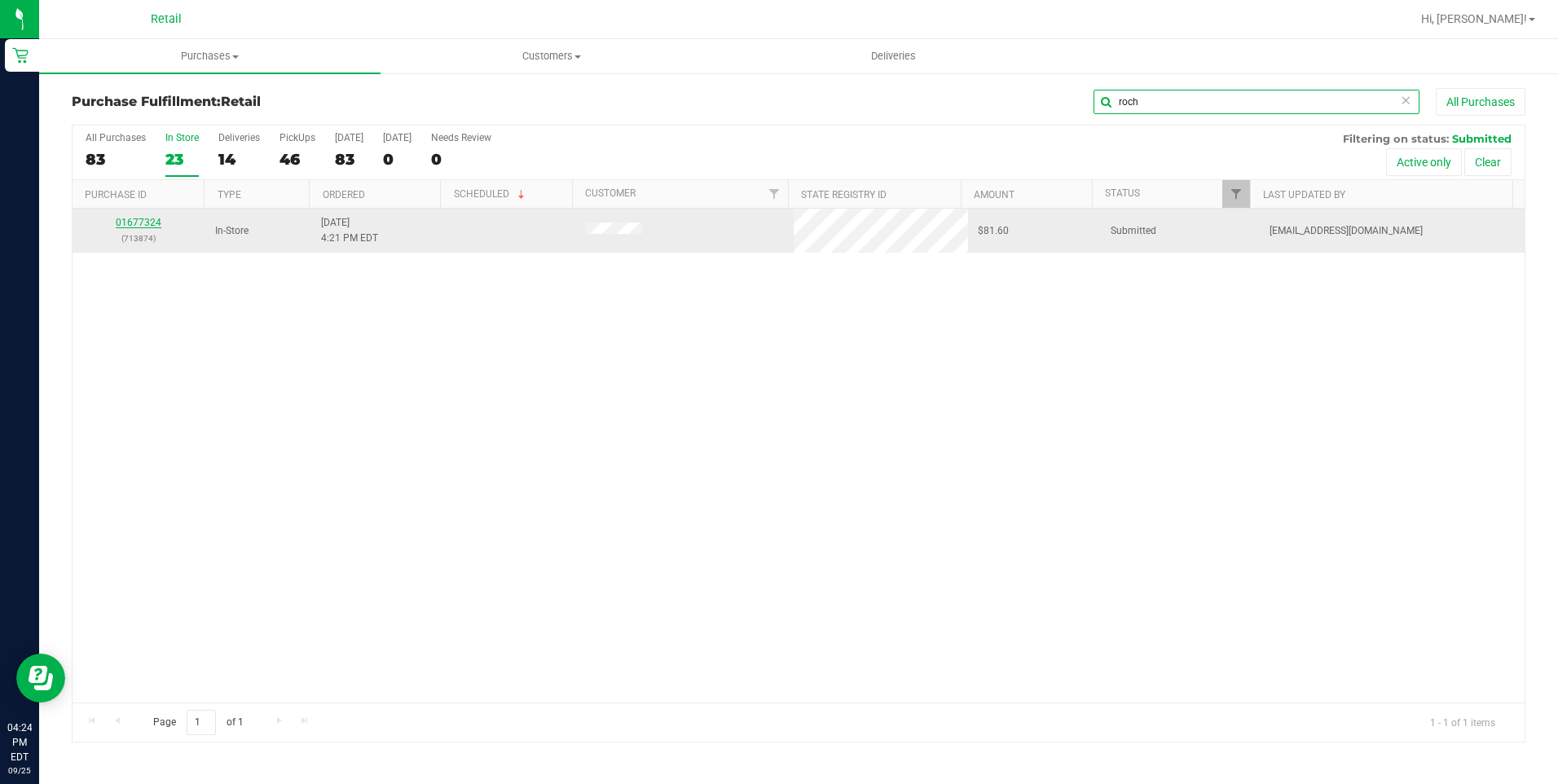
type input "roch"
click at [156, 225] on link "01677324" at bounding box center [138, 222] width 46 height 11
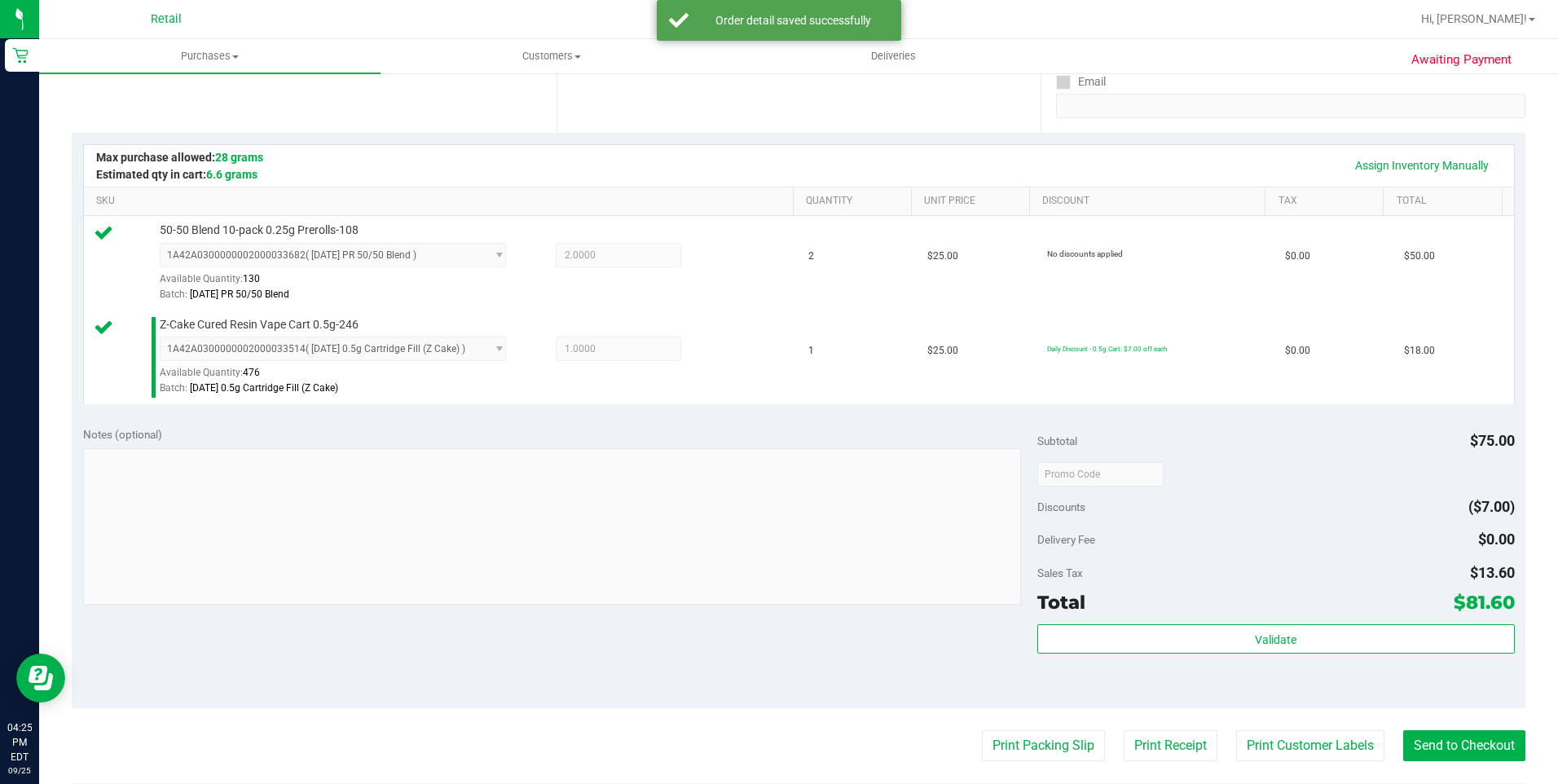
scroll to position [407, 0]
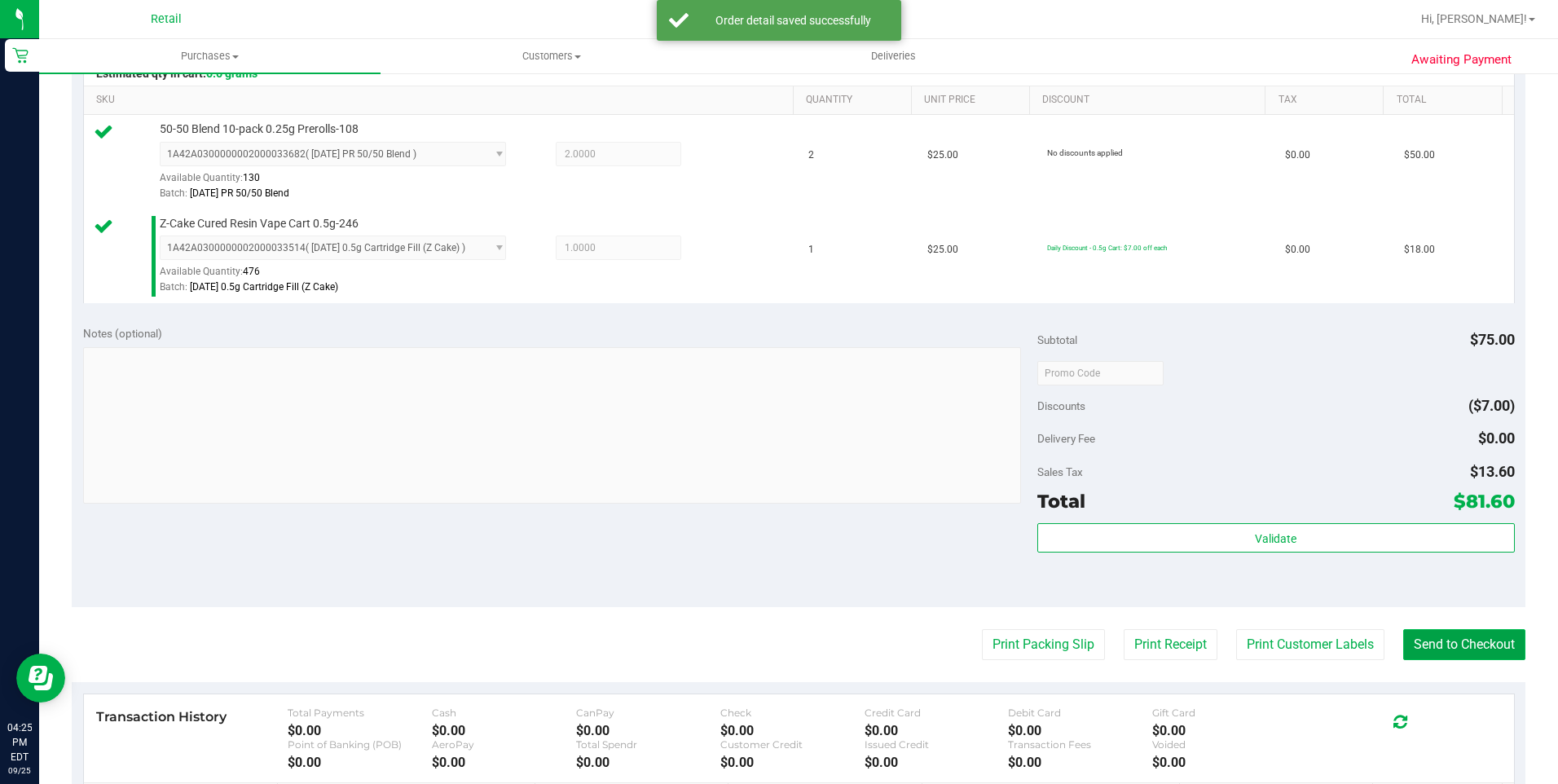
click at [1456, 644] on button "Send to Checkout" at bounding box center [1464, 644] width 122 height 31
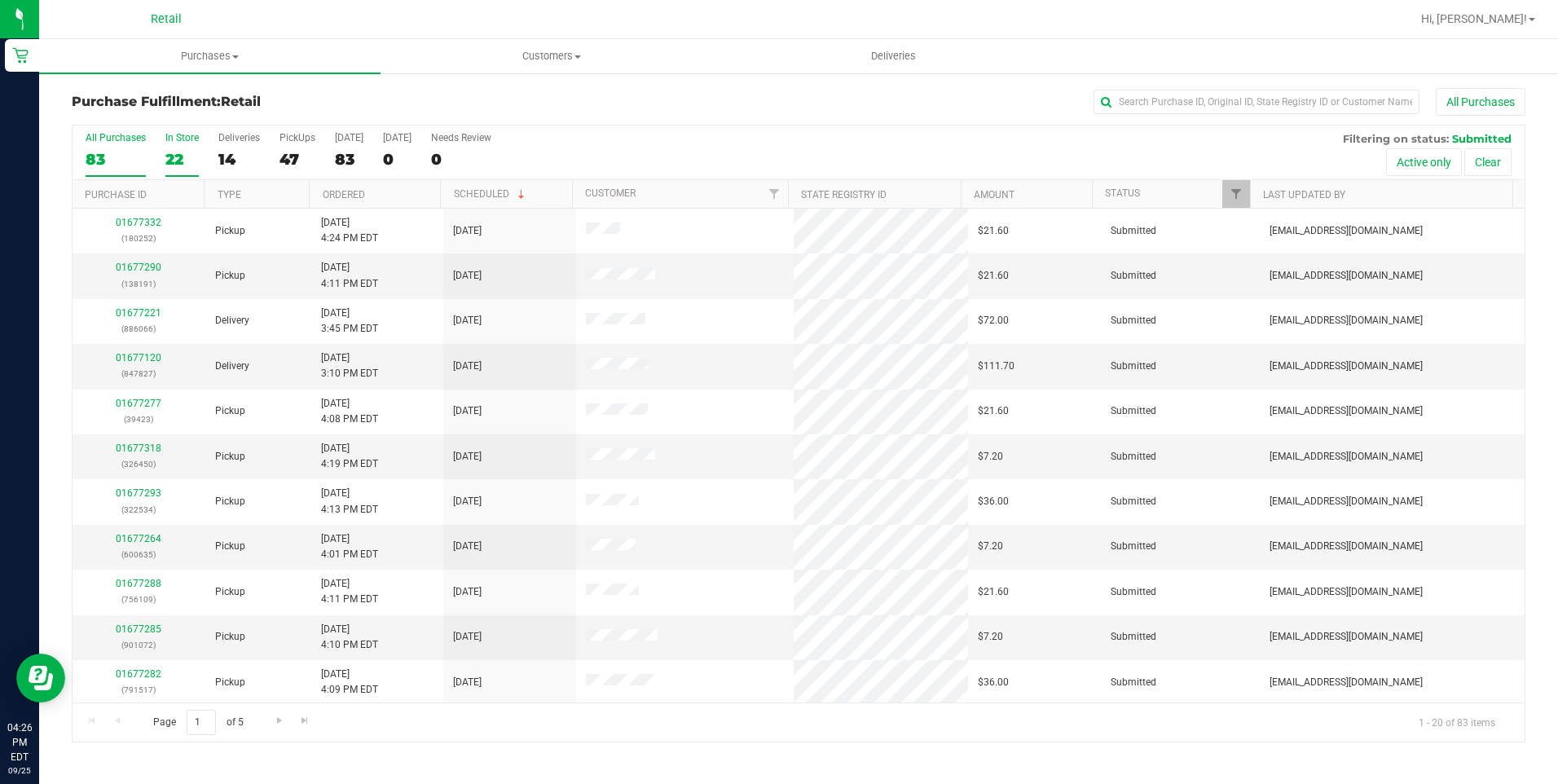
click at [176, 164] on div "22" at bounding box center [182, 159] width 34 height 19
click at [0, 0] on input "In Store 22" at bounding box center [0, 0] width 0 height 0
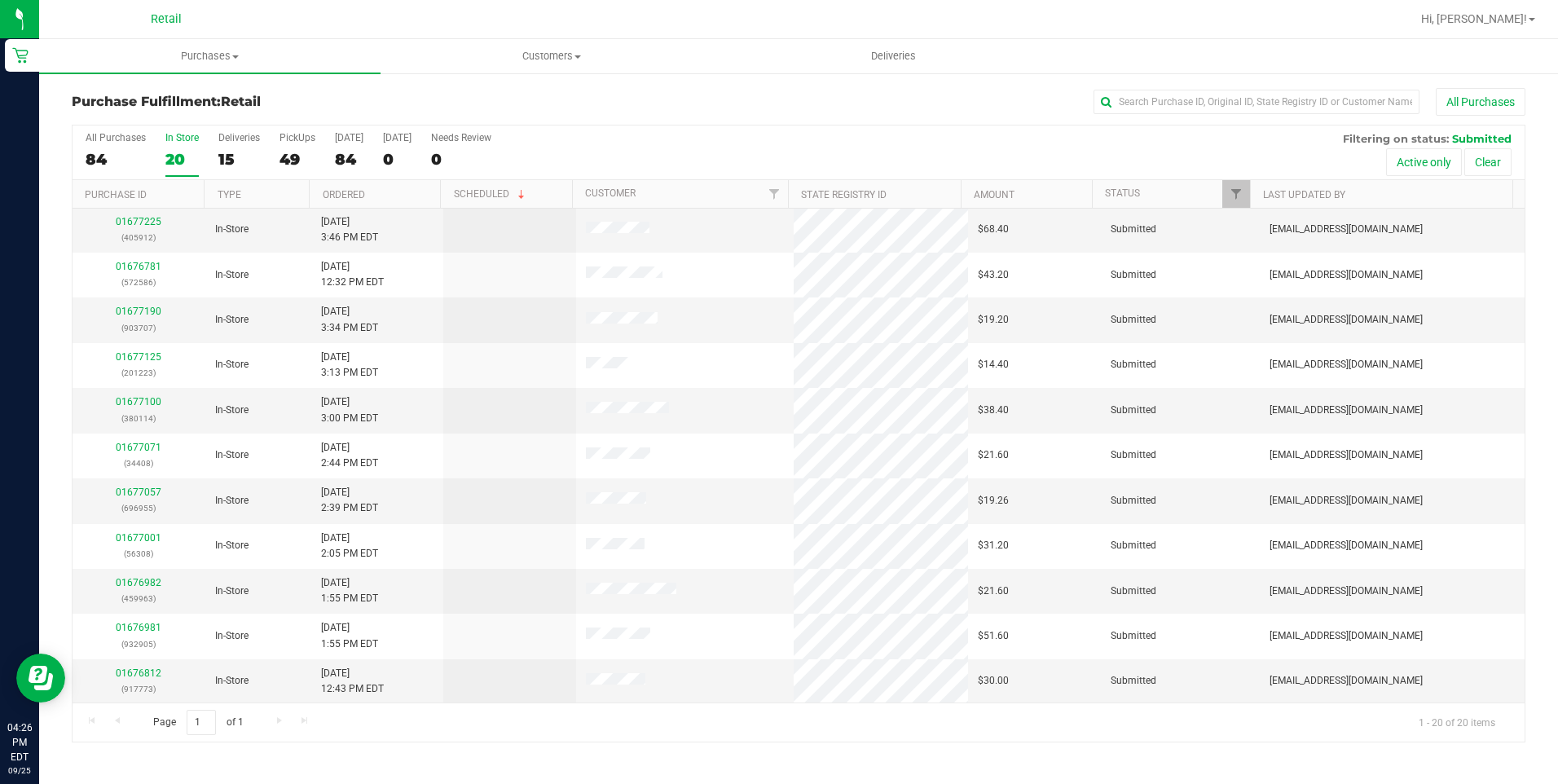
scroll to position [408, 0]
click at [1278, 109] on input "text" at bounding box center [1256, 102] width 326 height 24
type input "vill"
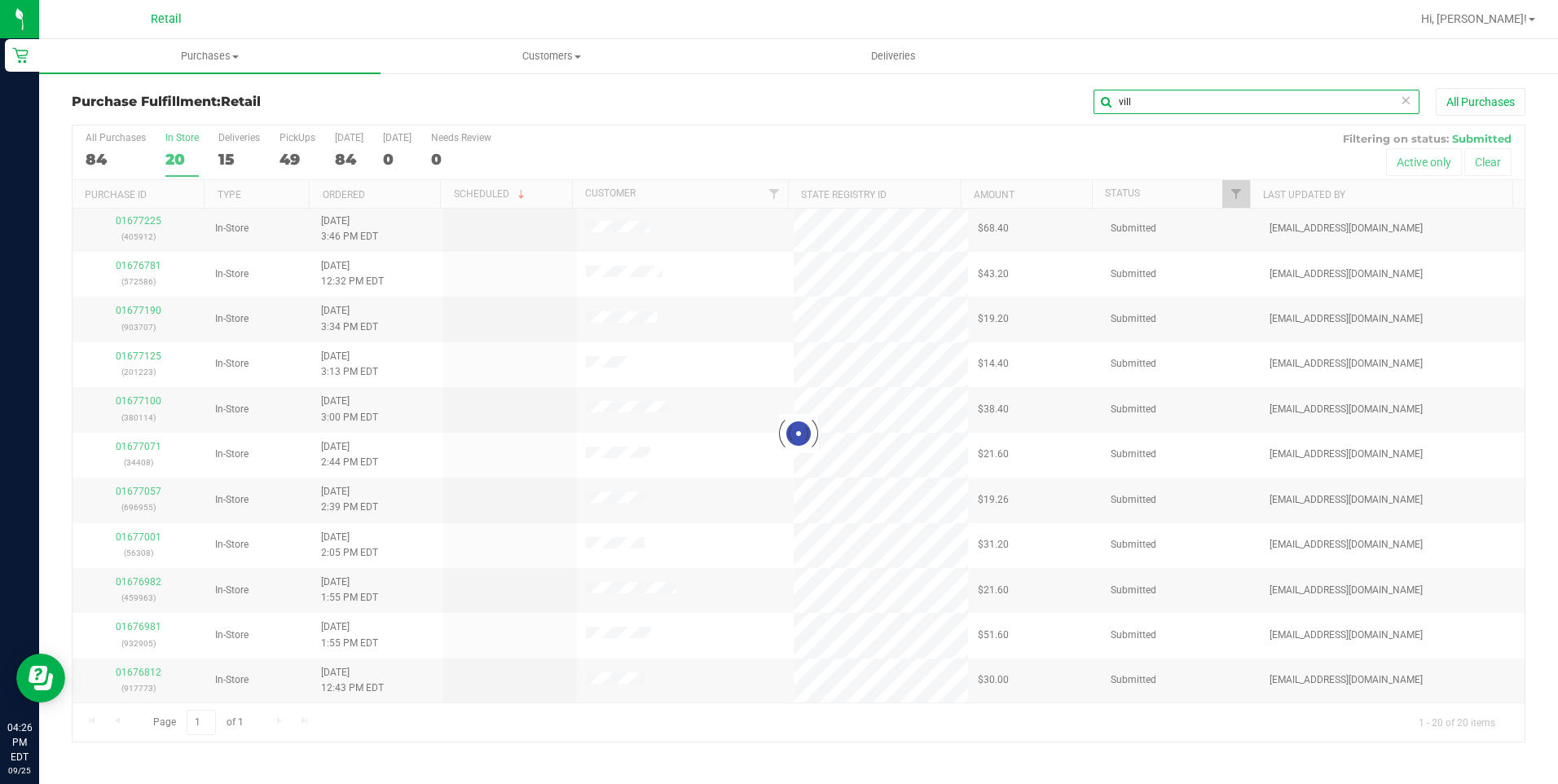
scroll to position [0, 0]
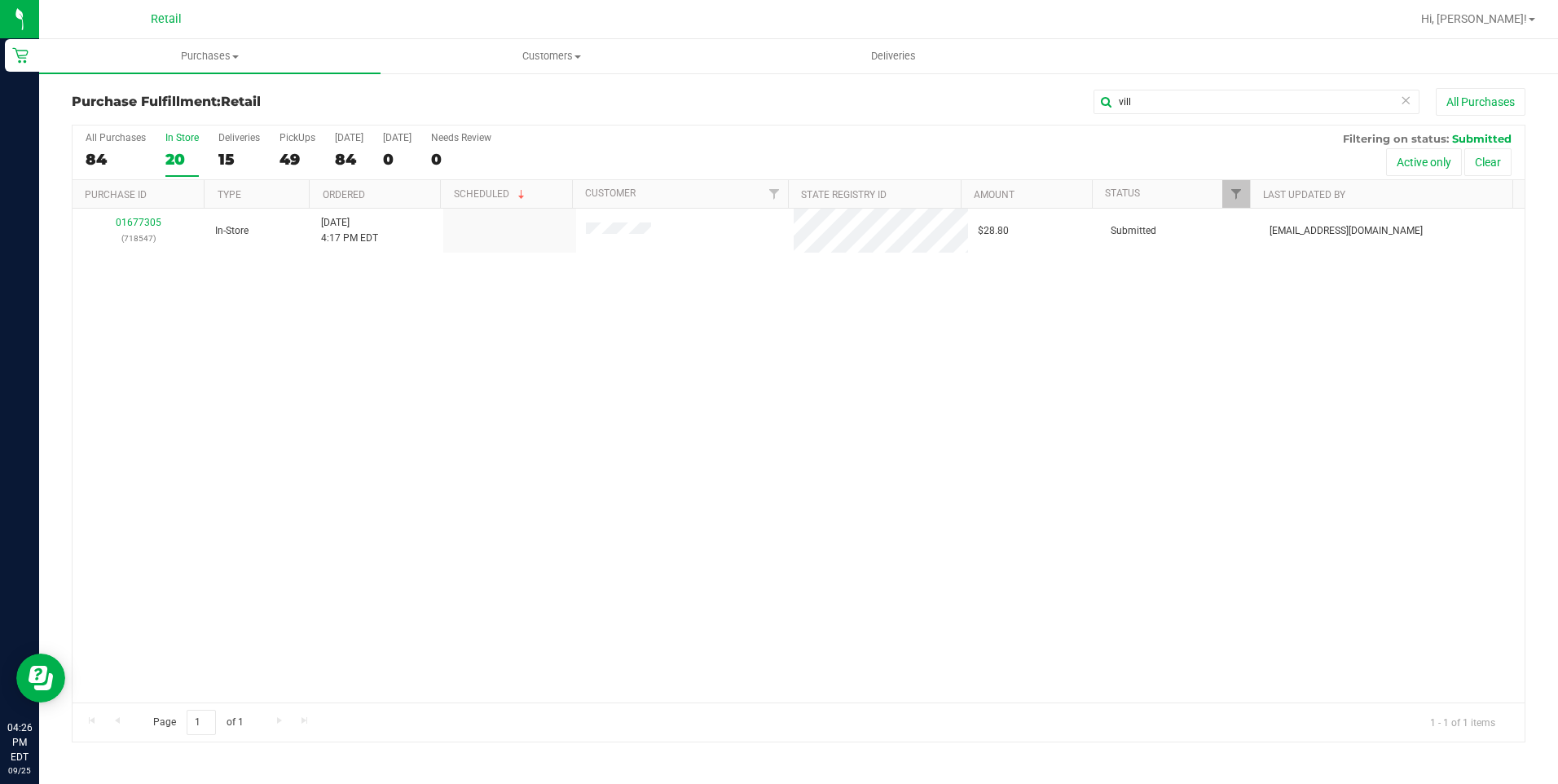
click at [181, 312] on div "01677305 (718547) In-Store [DATE] 4:17 PM EDT $28.80 Submitted [EMAIL_ADDRESS][…" at bounding box center [799, 455] width 1452 height 493
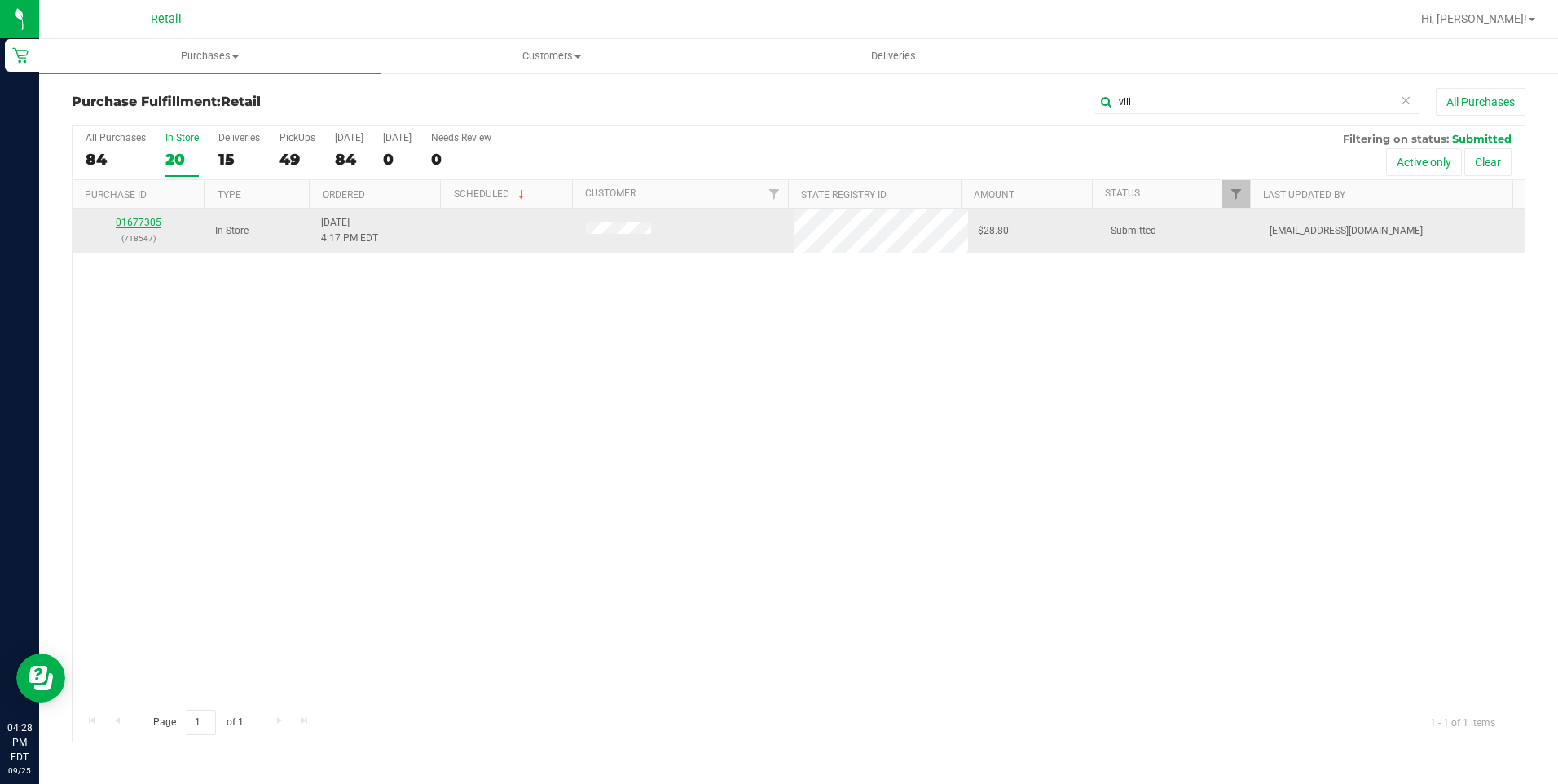
click at [144, 222] on link "01677305" at bounding box center [138, 222] width 46 height 11
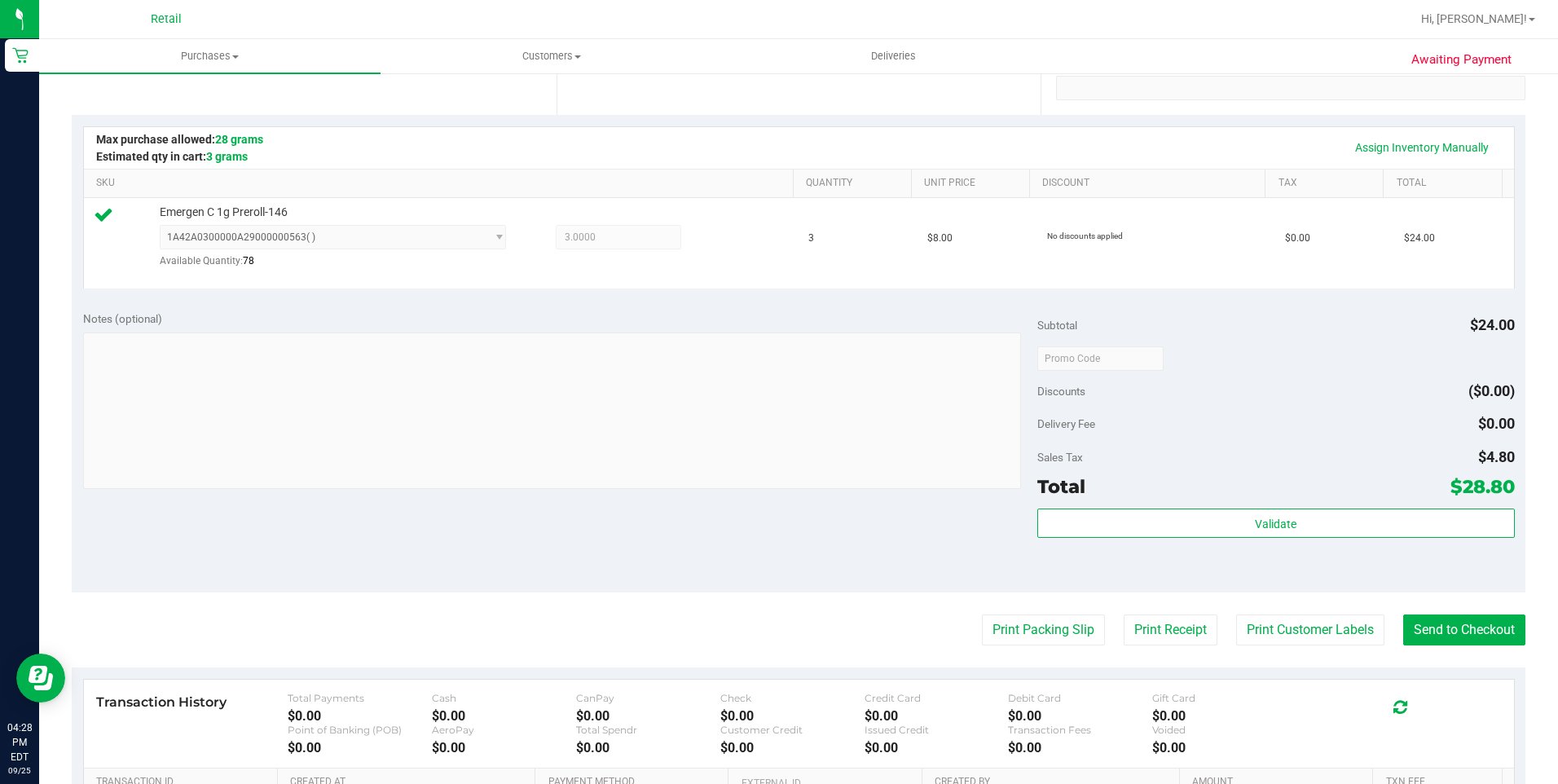
scroll to position [326, 0]
click at [1440, 620] on button "Send to Checkout" at bounding box center [1464, 628] width 122 height 31
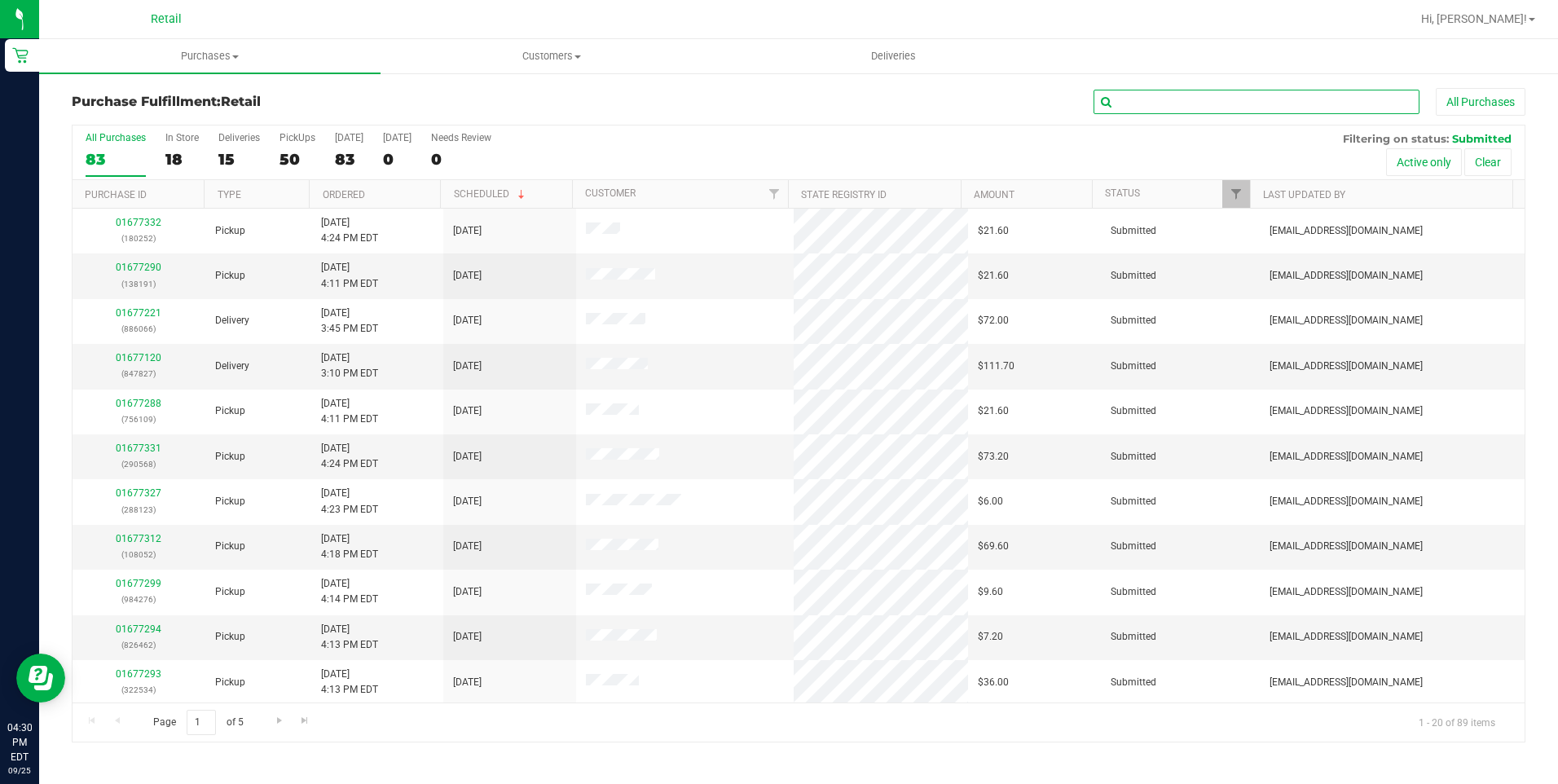
click at [1174, 98] on input "text" at bounding box center [1256, 102] width 326 height 24
type input "matt"
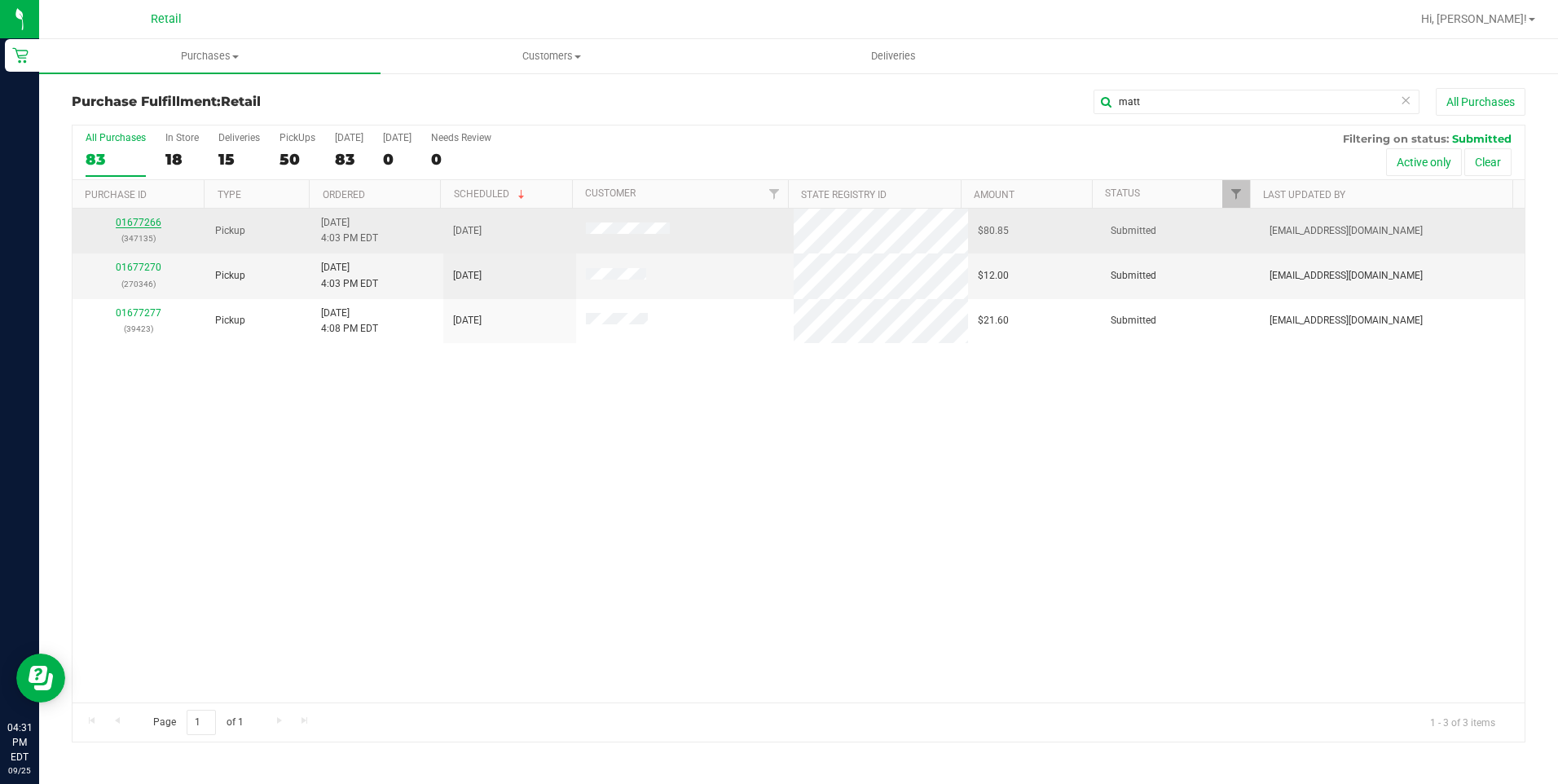
click at [155, 219] on link "01677266" at bounding box center [138, 222] width 46 height 11
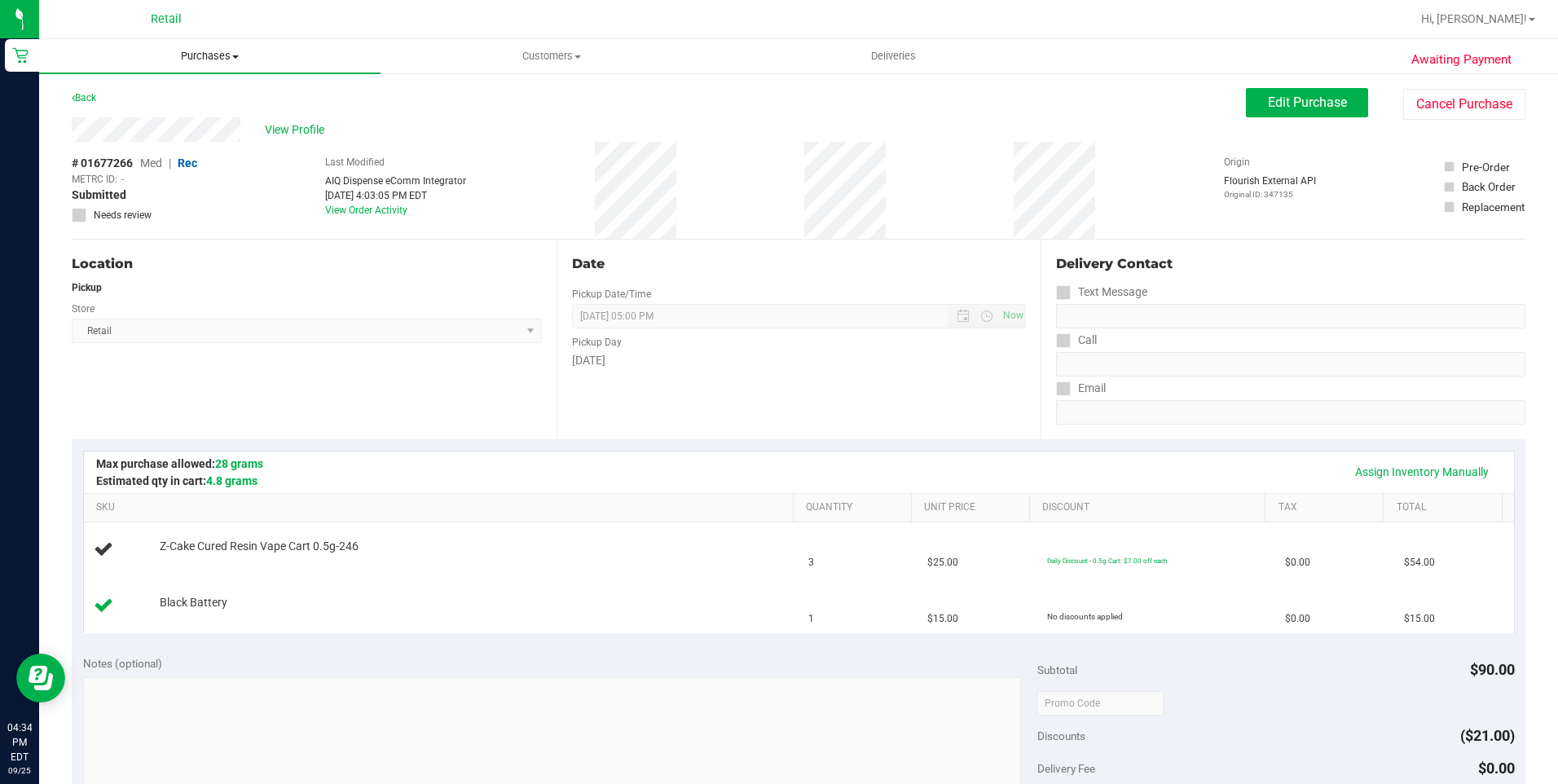
click at [225, 54] on span "Purchases" at bounding box center [209, 56] width 341 height 15
click at [150, 128] on li "All purchases" at bounding box center [209, 137] width 341 height 20
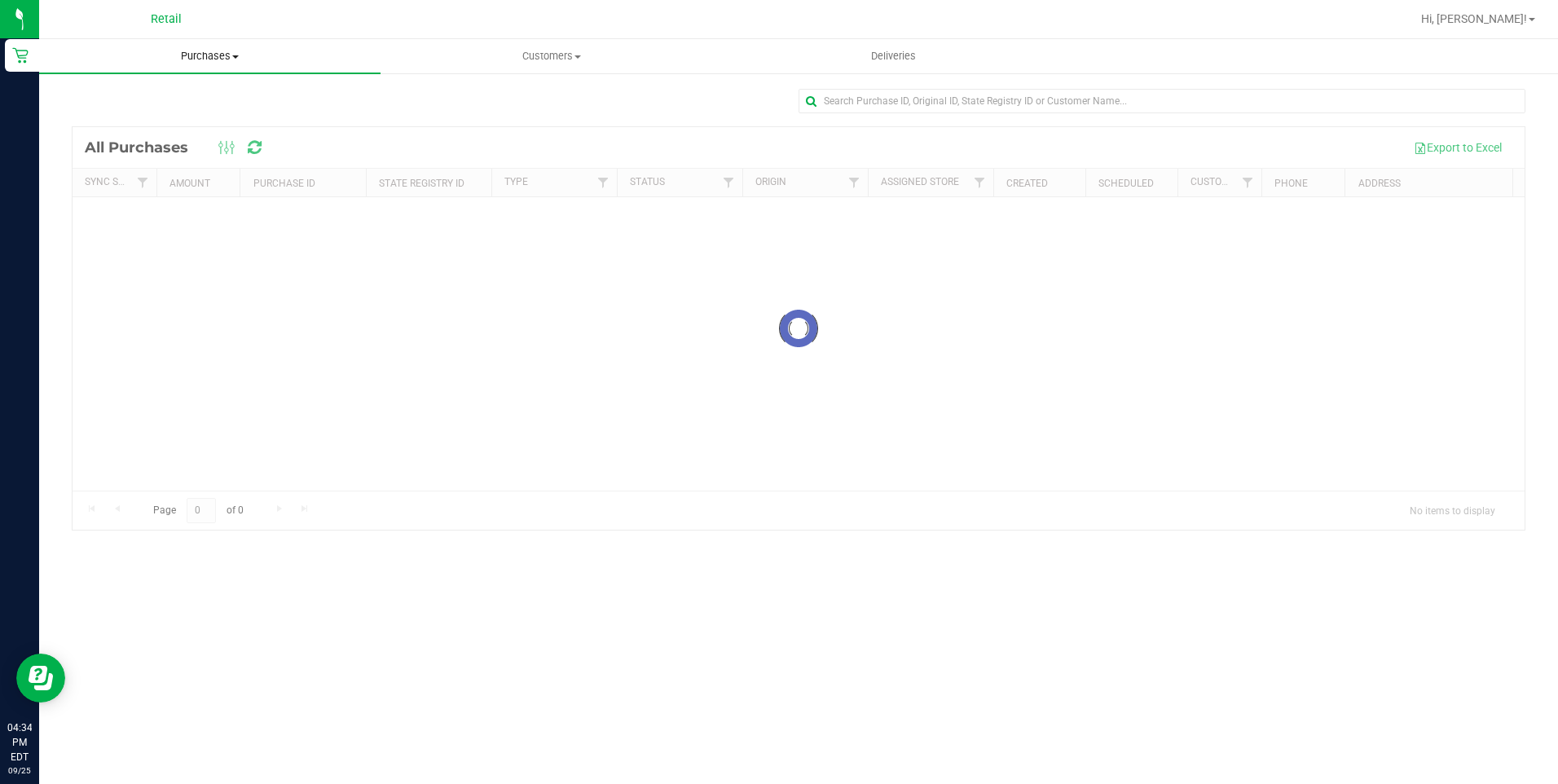
click at [234, 50] on span "Purchases" at bounding box center [209, 56] width 341 height 15
click at [136, 112] on span "Fulfillment" at bounding box center [90, 118] width 101 height 14
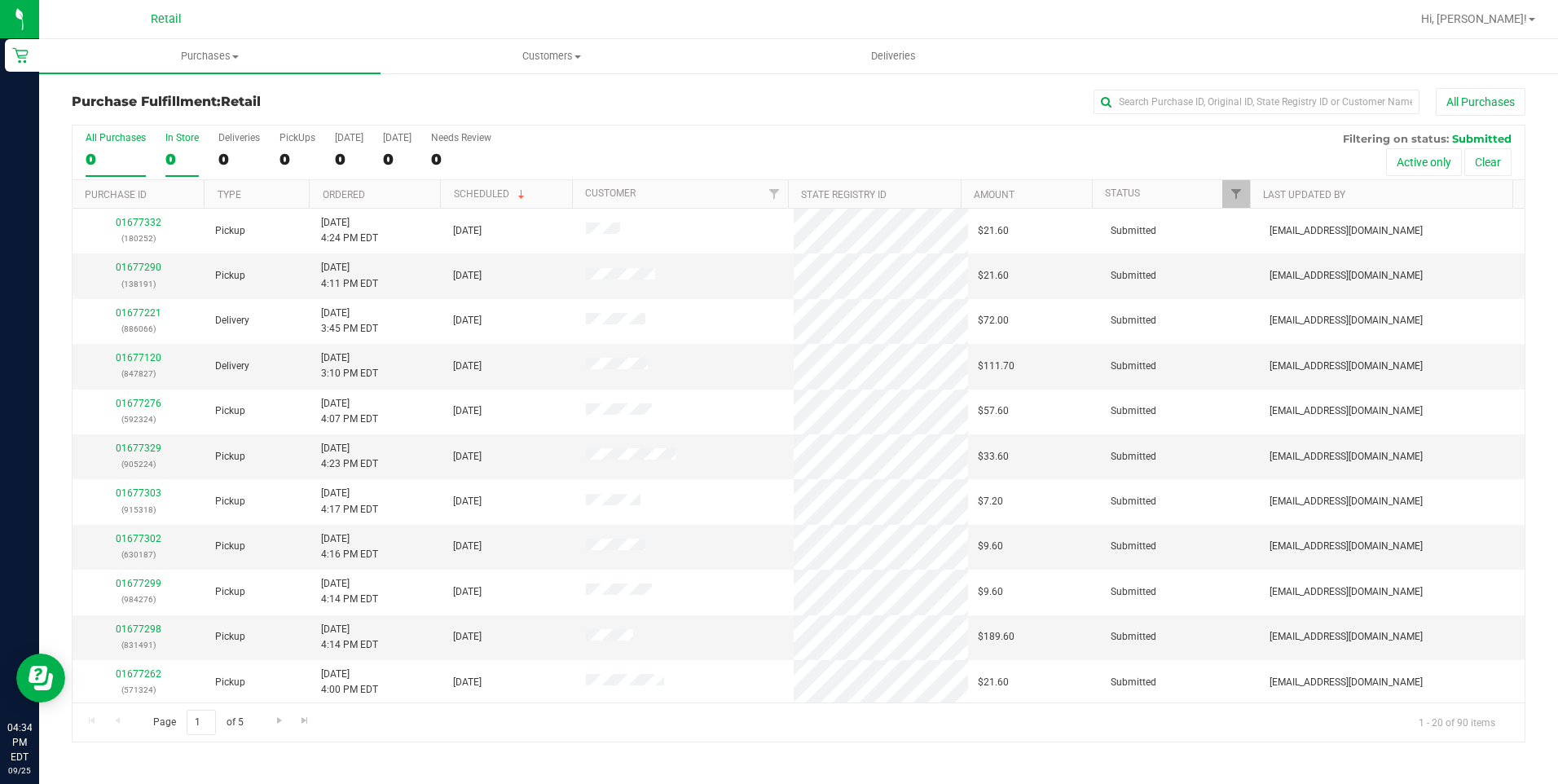
click at [173, 160] on div "0" at bounding box center [182, 159] width 34 height 19
click at [0, 0] on input "In Store 0" at bounding box center [0, 0] width 0 height 0
click at [148, 450] on link "01677344" at bounding box center [138, 448] width 46 height 11
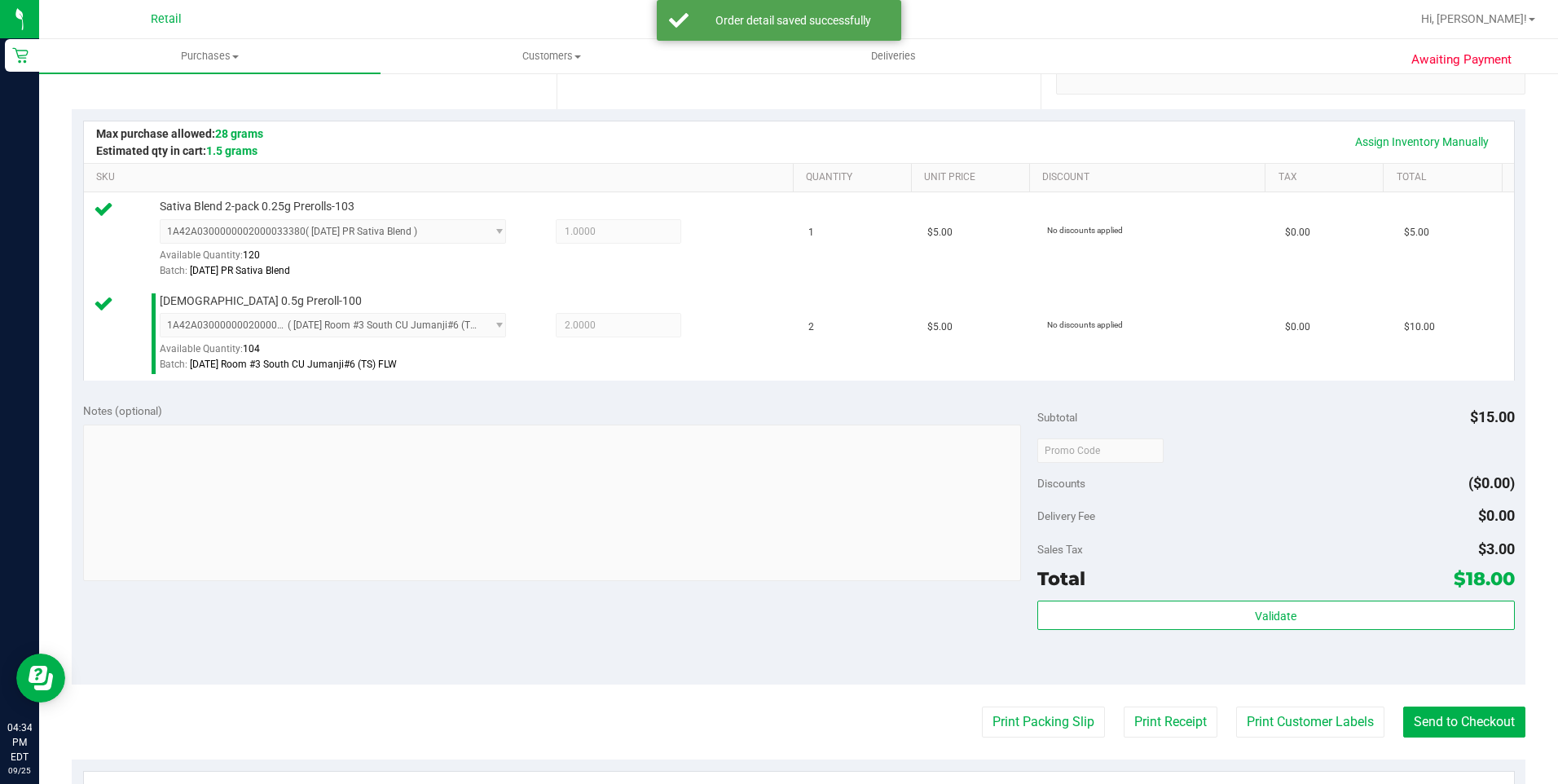
scroll to position [359, 0]
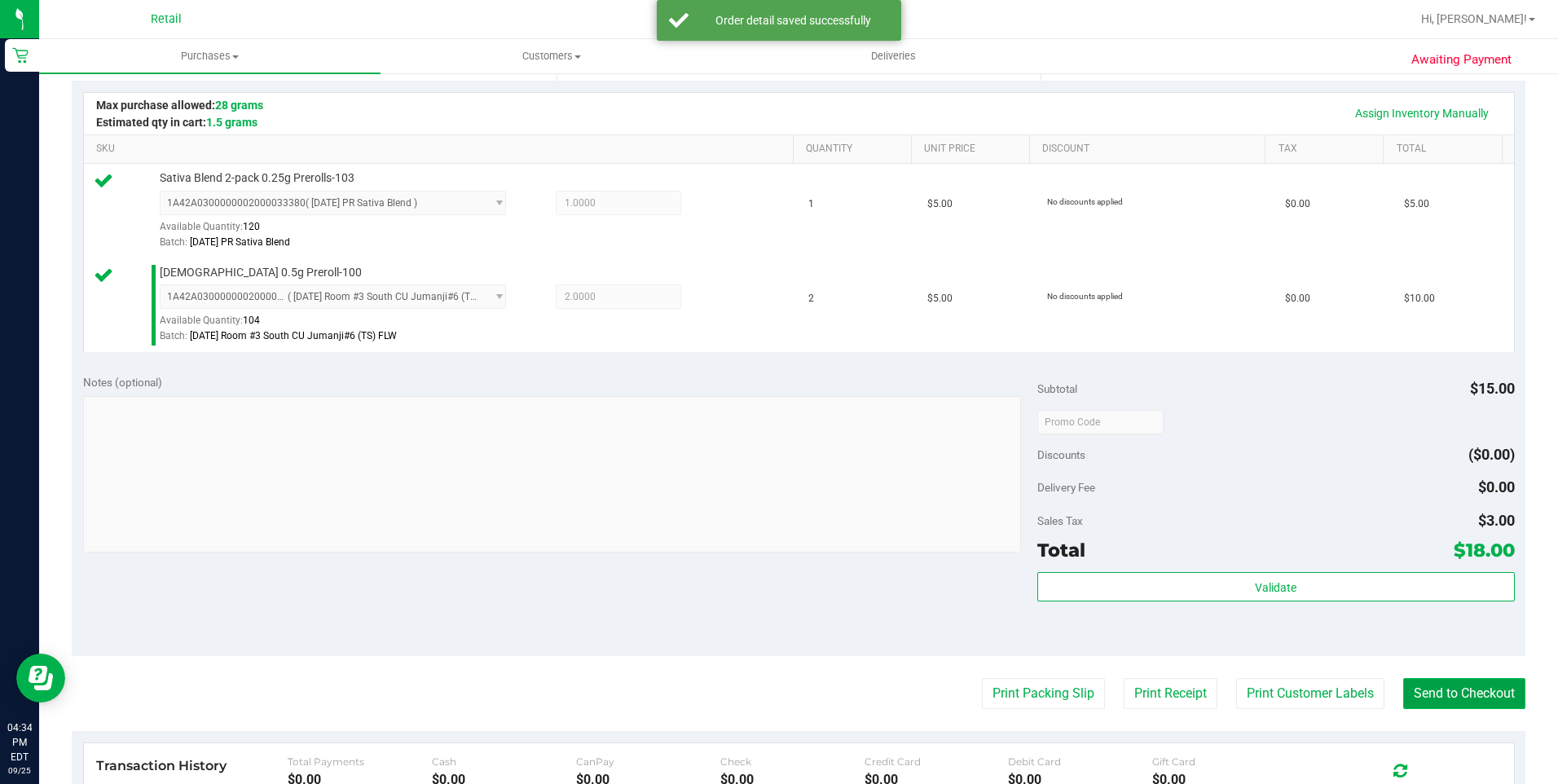
click at [1462, 700] on button "Send to Checkout" at bounding box center [1464, 692] width 122 height 31
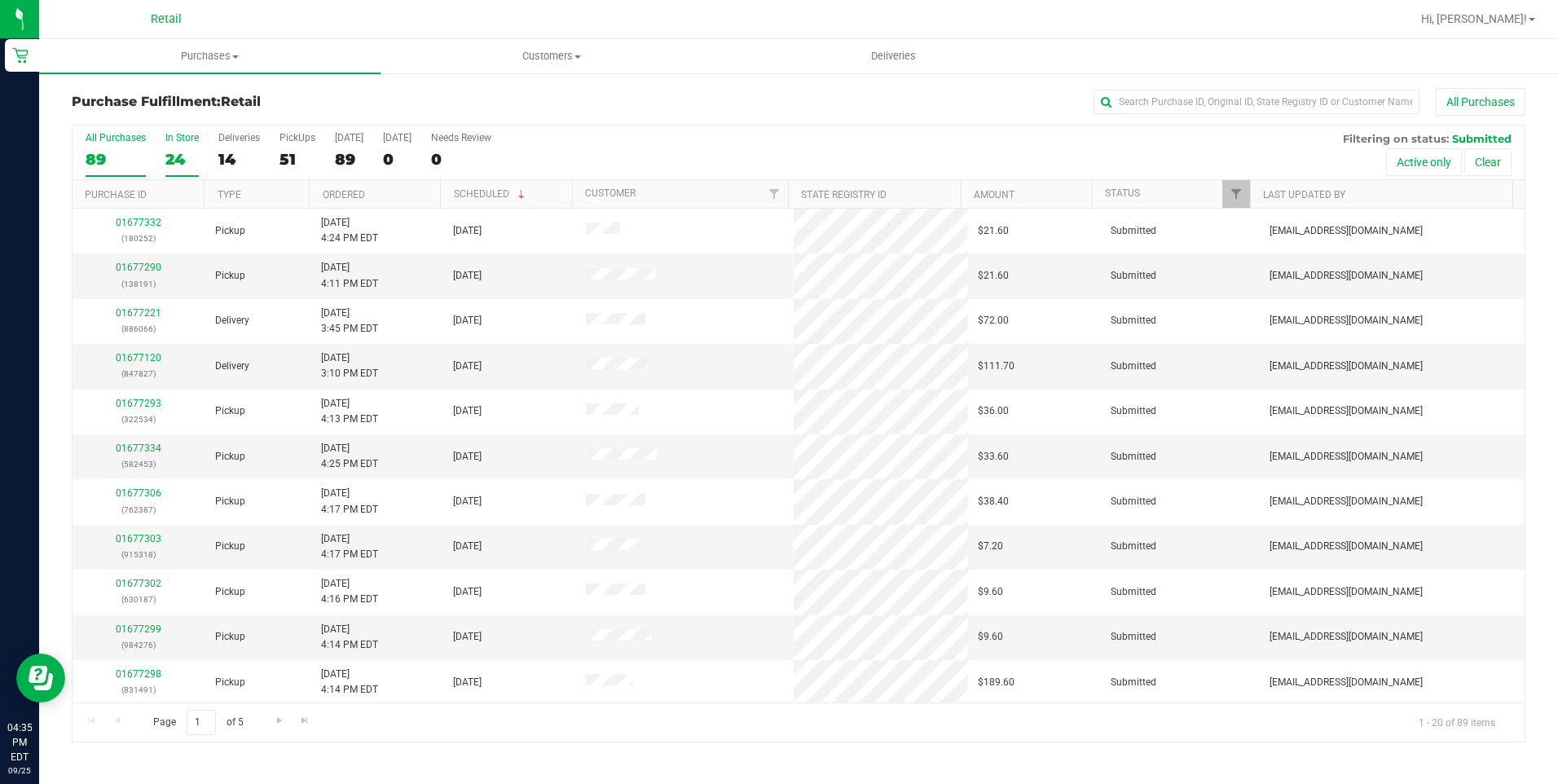
click at [170, 164] on div "24" at bounding box center [182, 159] width 34 height 19
click at [0, 0] on input "In Store 24" at bounding box center [0, 0] width 0 height 0
click at [136, 536] on link "01677345" at bounding box center [138, 538] width 46 height 11
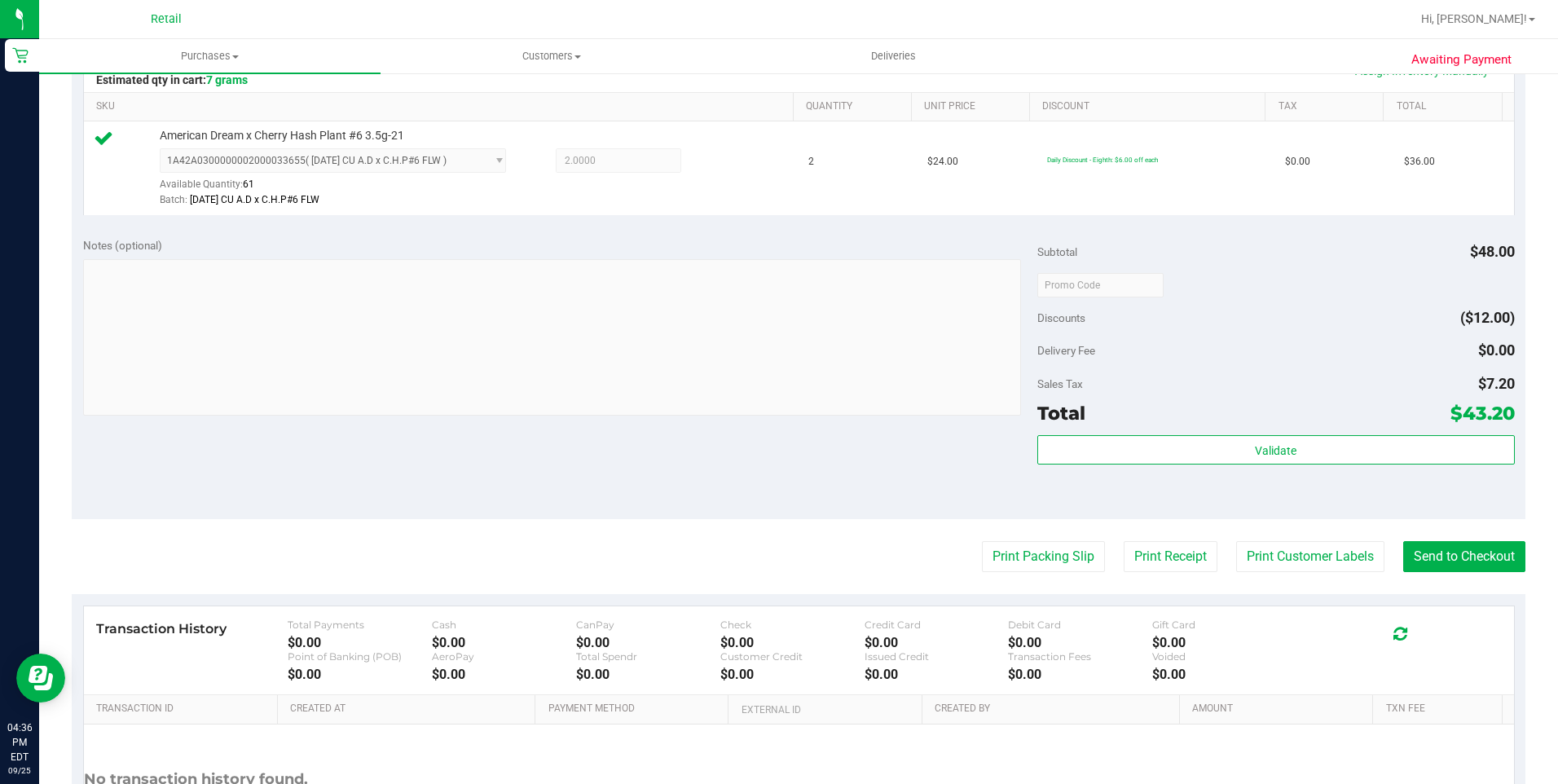
scroll to position [407, 0]
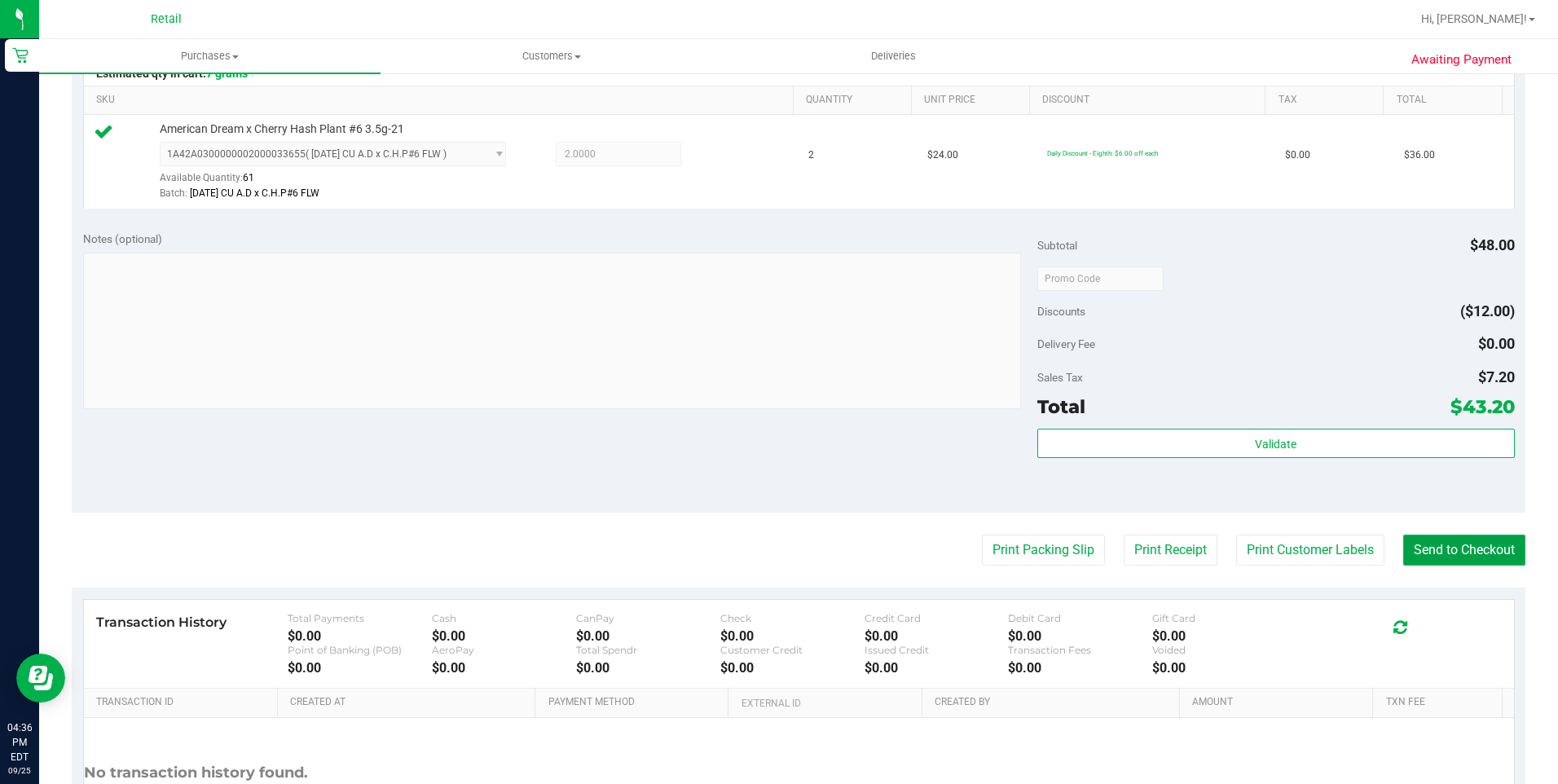
click at [1512, 550] on button "Send to Checkout" at bounding box center [1464, 549] width 122 height 31
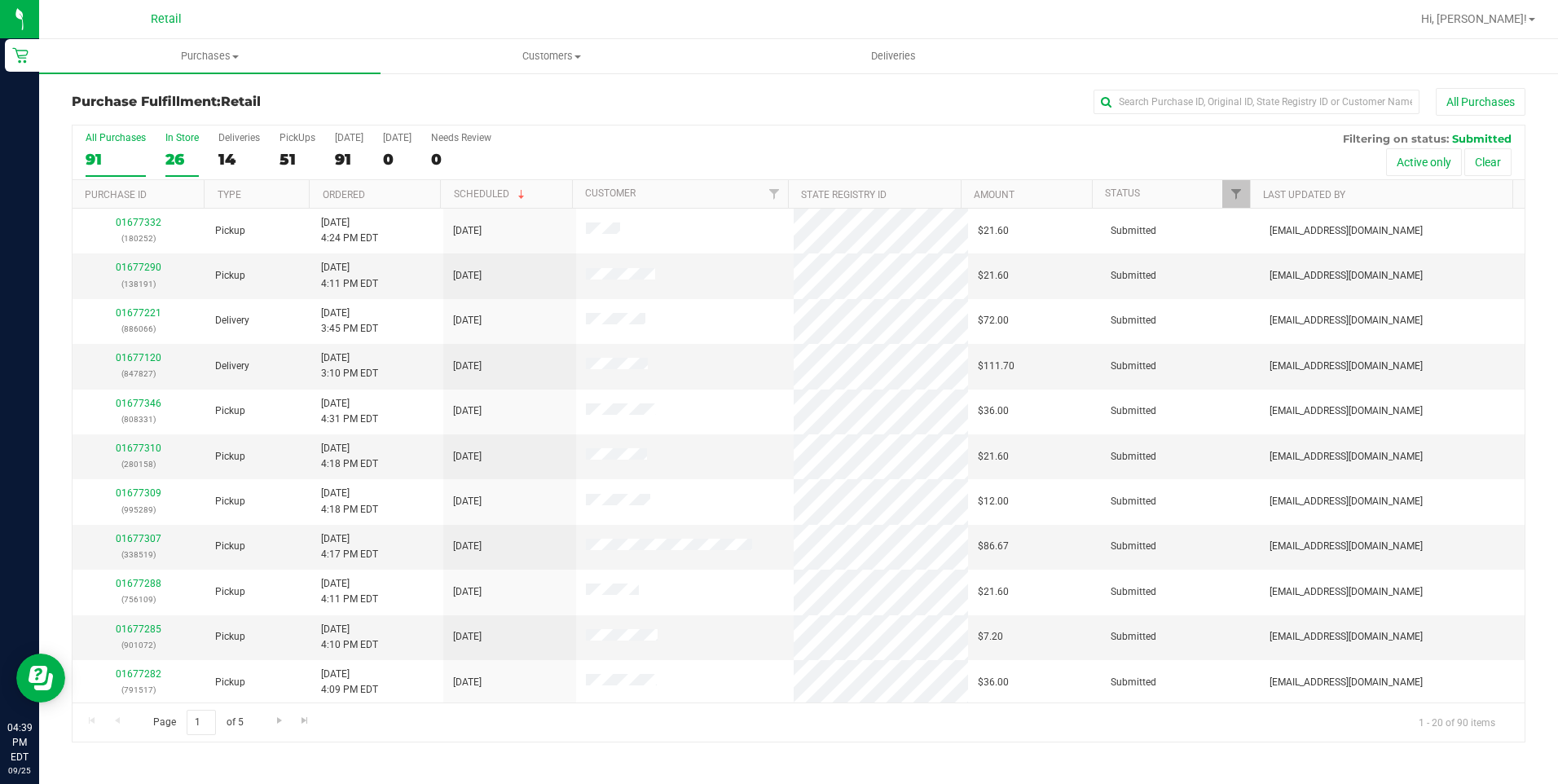
click at [181, 142] on div "In Store" at bounding box center [182, 137] width 34 height 11
click at [0, 0] on input "In Store 26" at bounding box center [0, 0] width 0 height 0
click at [1181, 101] on input "text" at bounding box center [1256, 102] width 326 height 24
type input "kat"
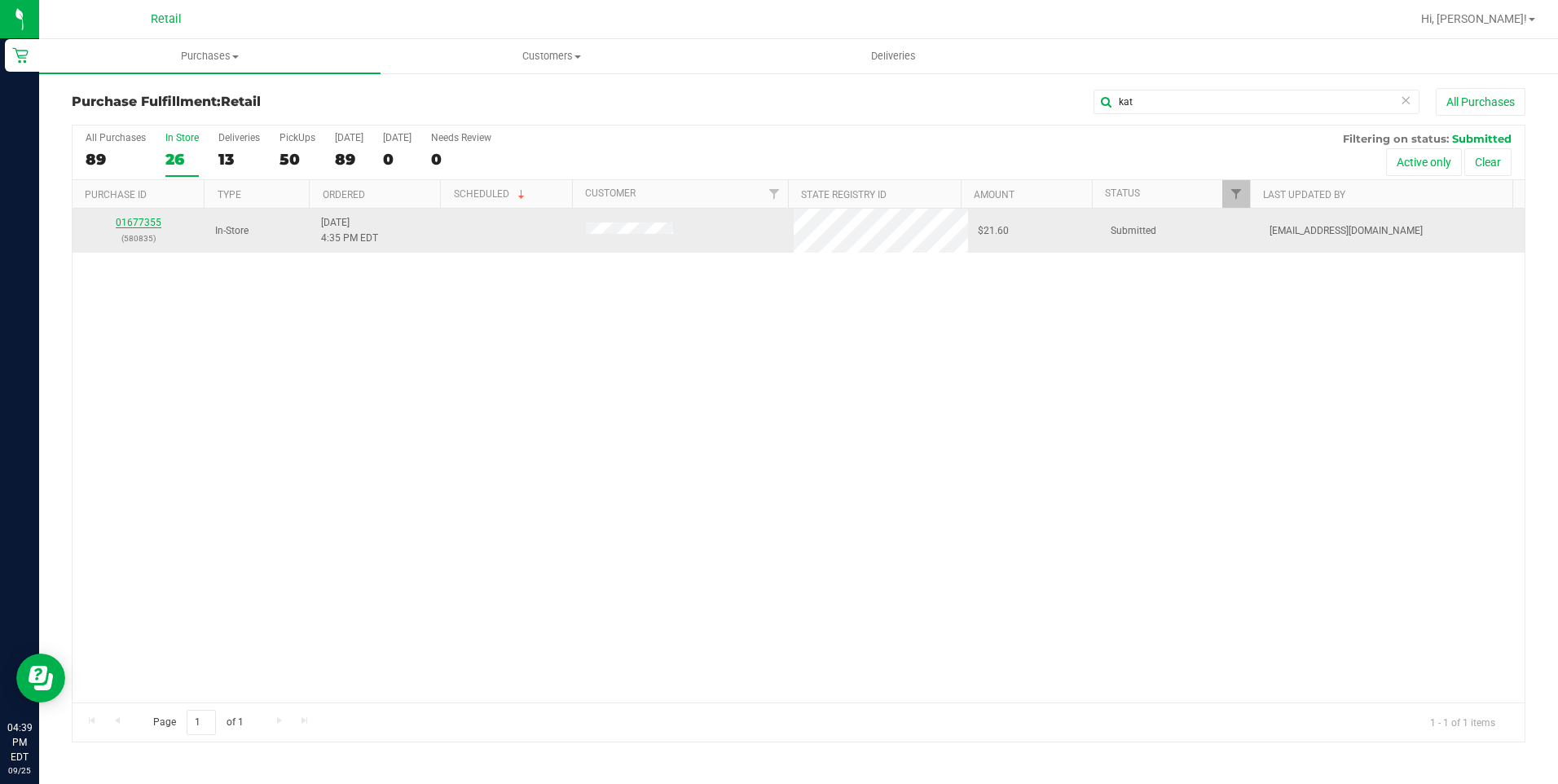
click at [145, 222] on link "01677355" at bounding box center [138, 222] width 46 height 11
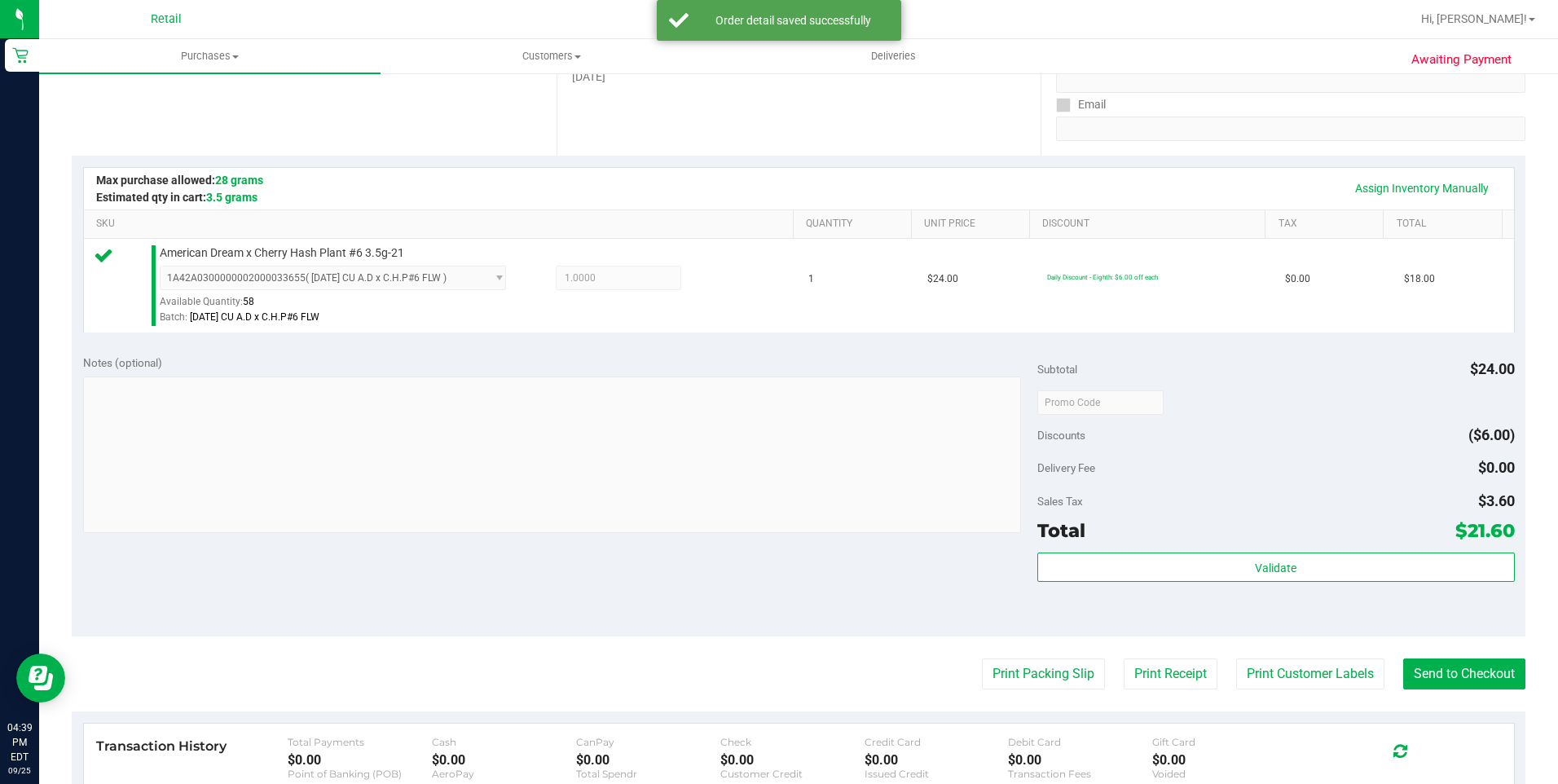
scroll to position [326, 0]
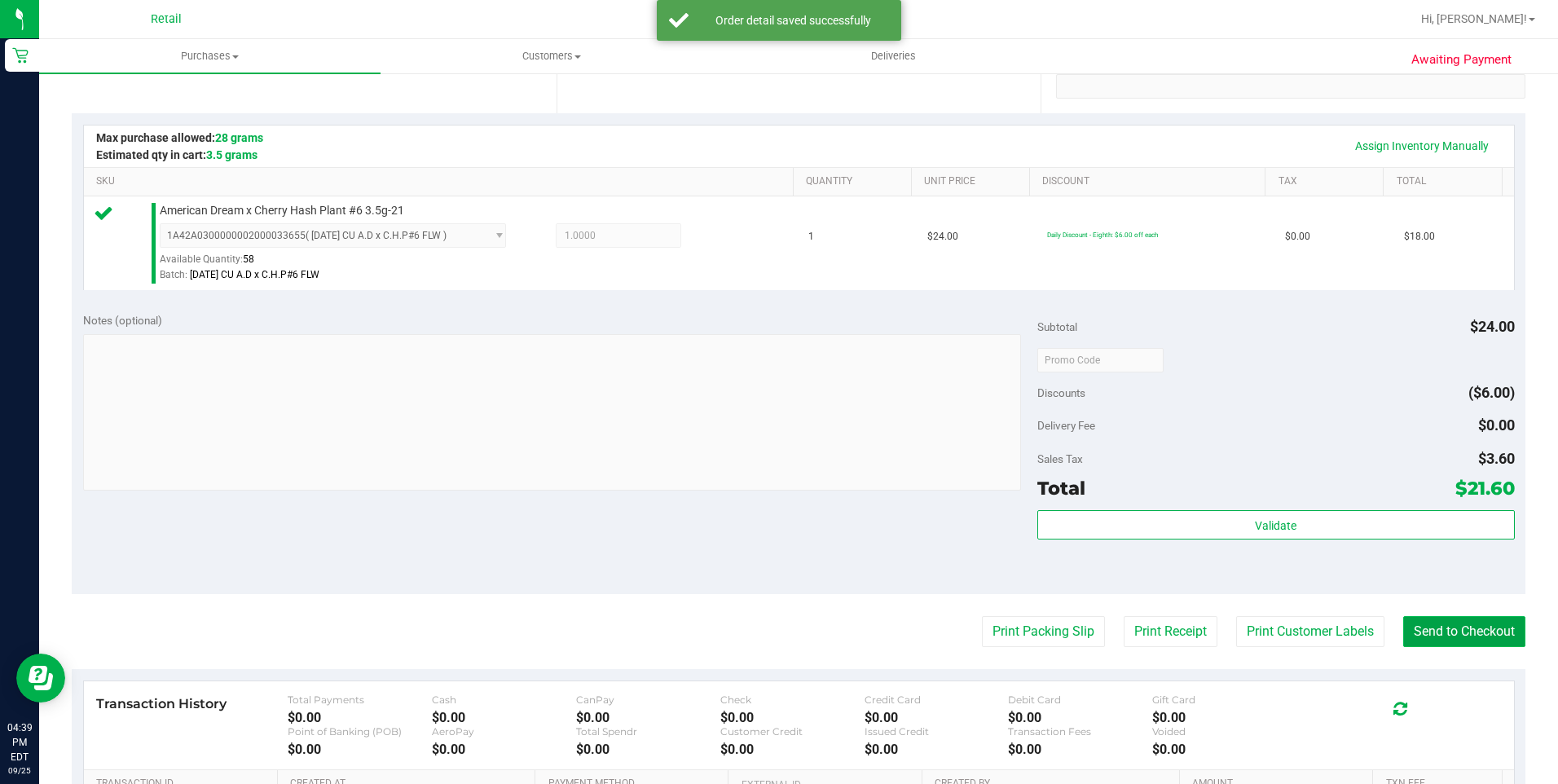
click at [1486, 642] on button "Send to Checkout" at bounding box center [1464, 631] width 122 height 31
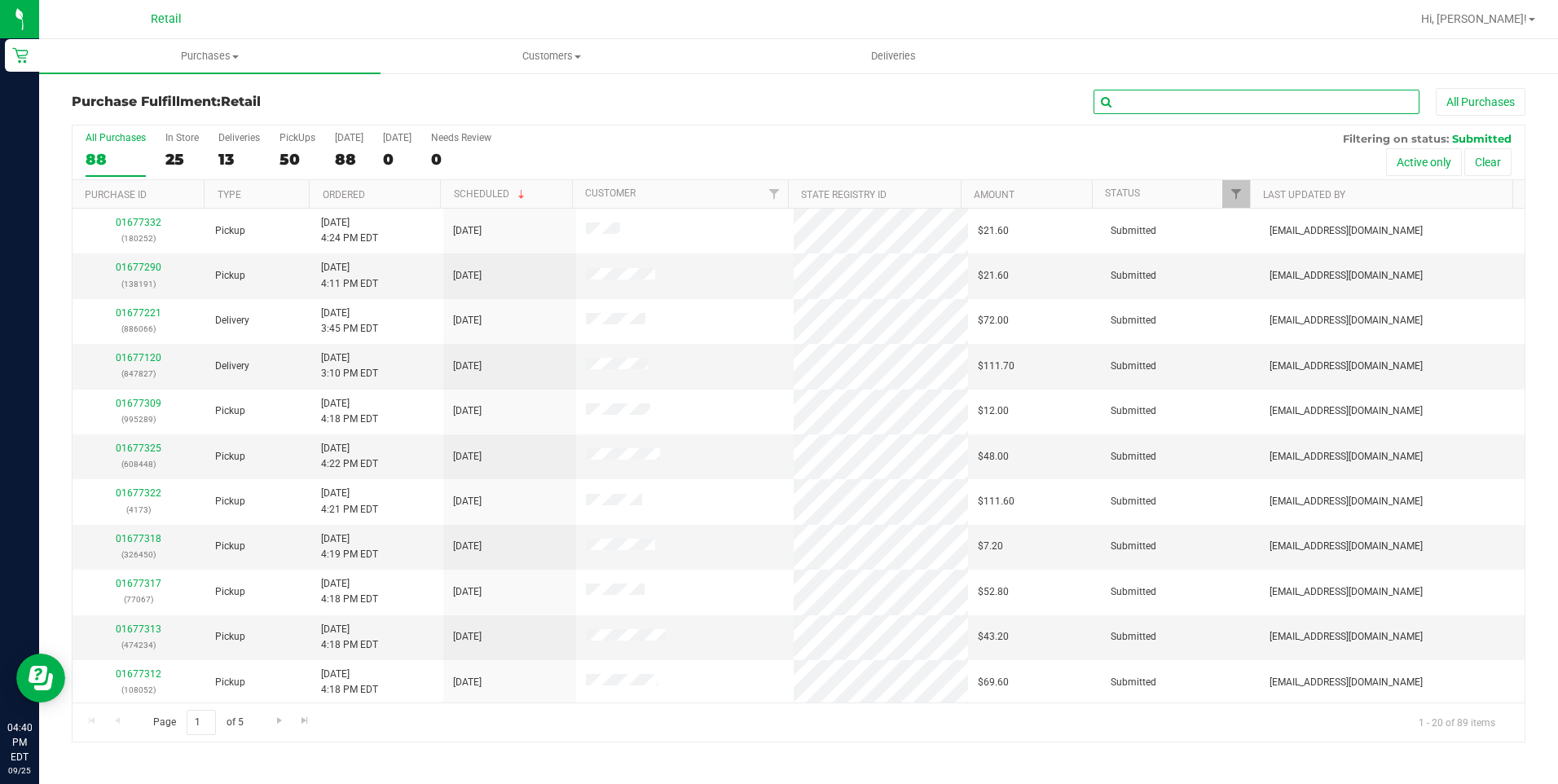
click at [1204, 90] on input "text" at bounding box center [1256, 102] width 326 height 24
click at [200, 59] on span "Purchases" at bounding box center [209, 56] width 341 height 15
click at [121, 113] on span "Fulfillment" at bounding box center [90, 118] width 101 height 14
click at [176, 150] on div "25" at bounding box center [182, 159] width 34 height 19
click at [0, 0] on input "In Store 25" at bounding box center [0, 0] width 0 height 0
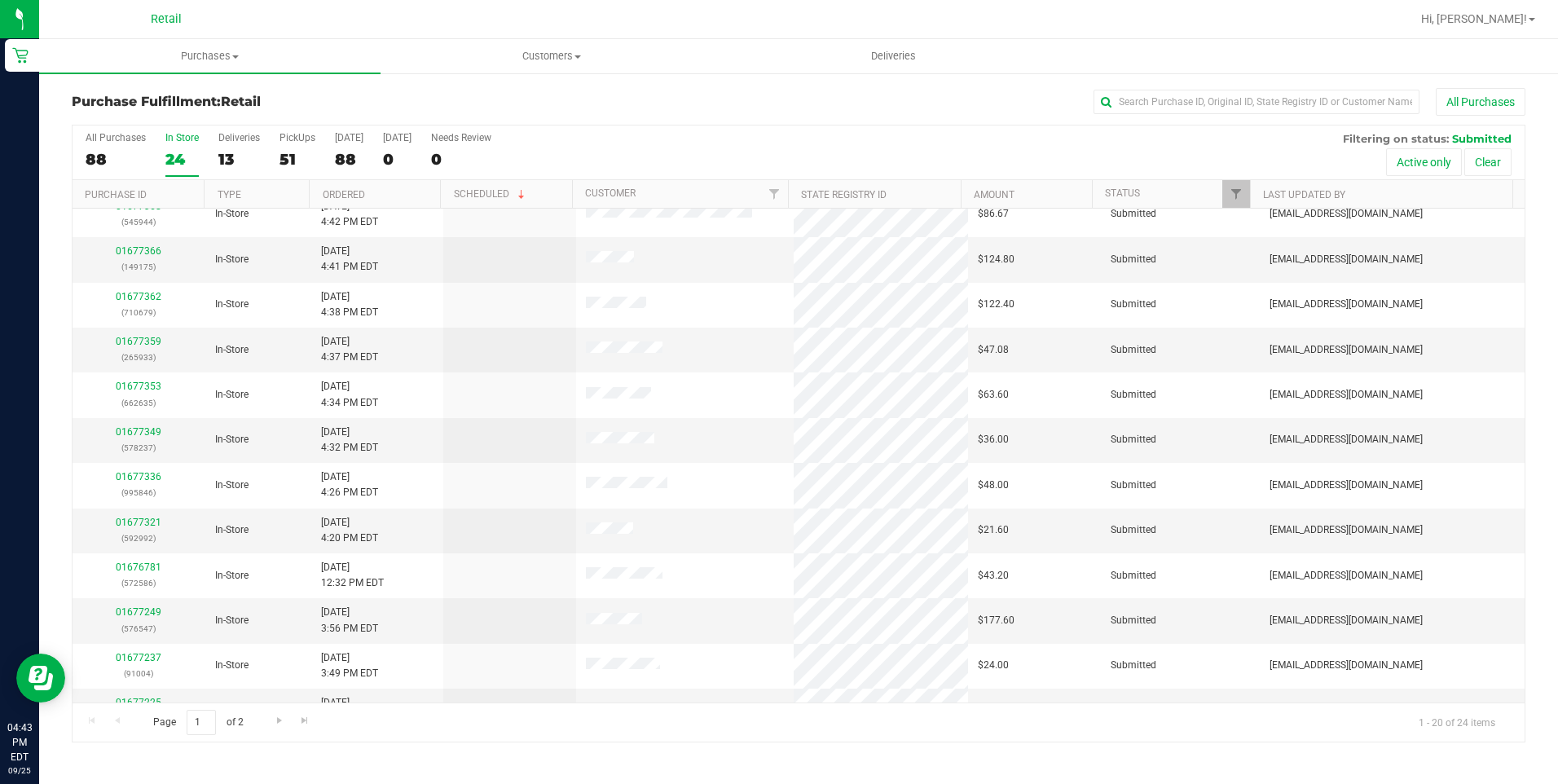
scroll to position [1, 0]
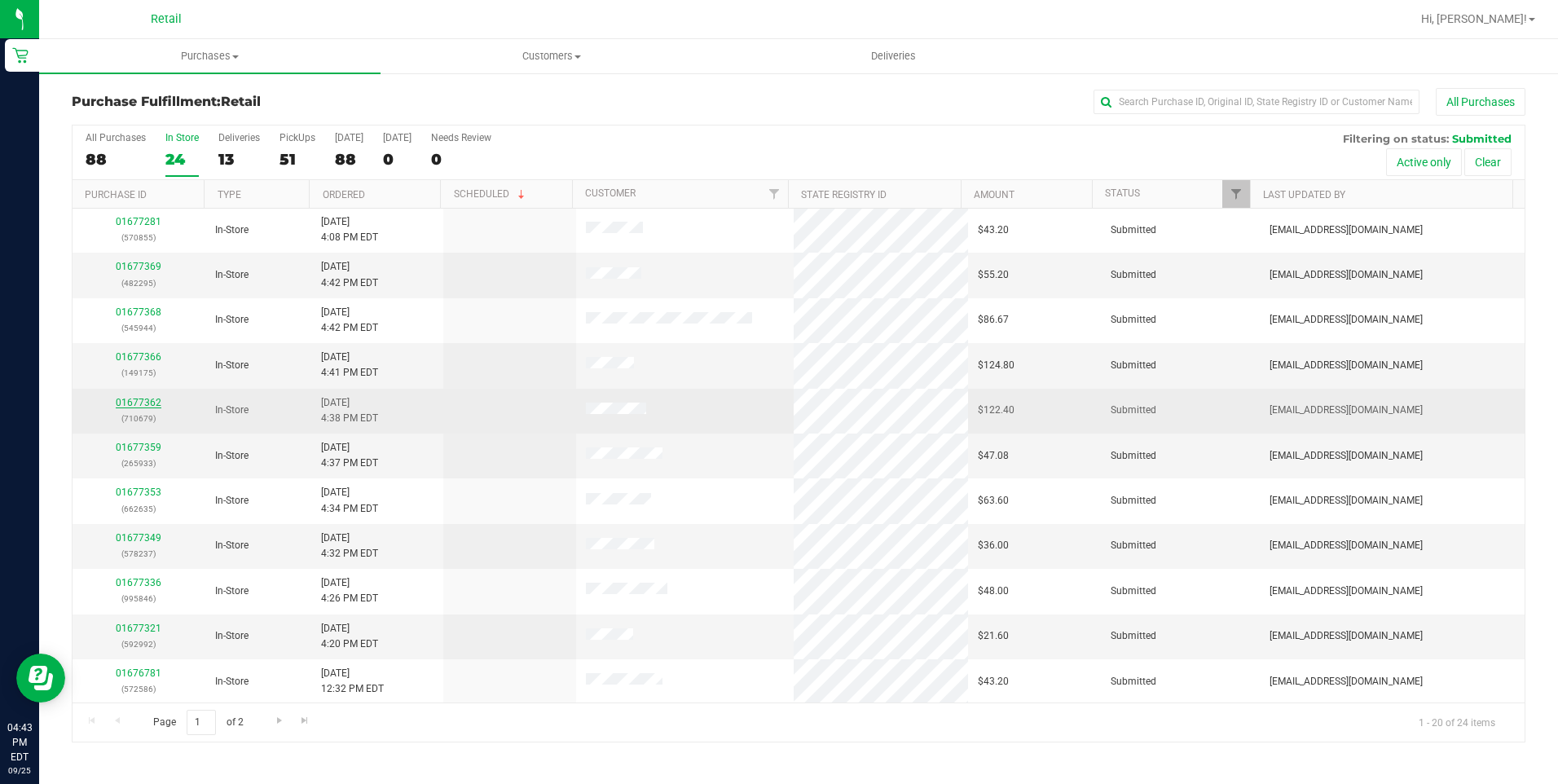
click at [124, 406] on link "01677362" at bounding box center [138, 403] width 46 height 11
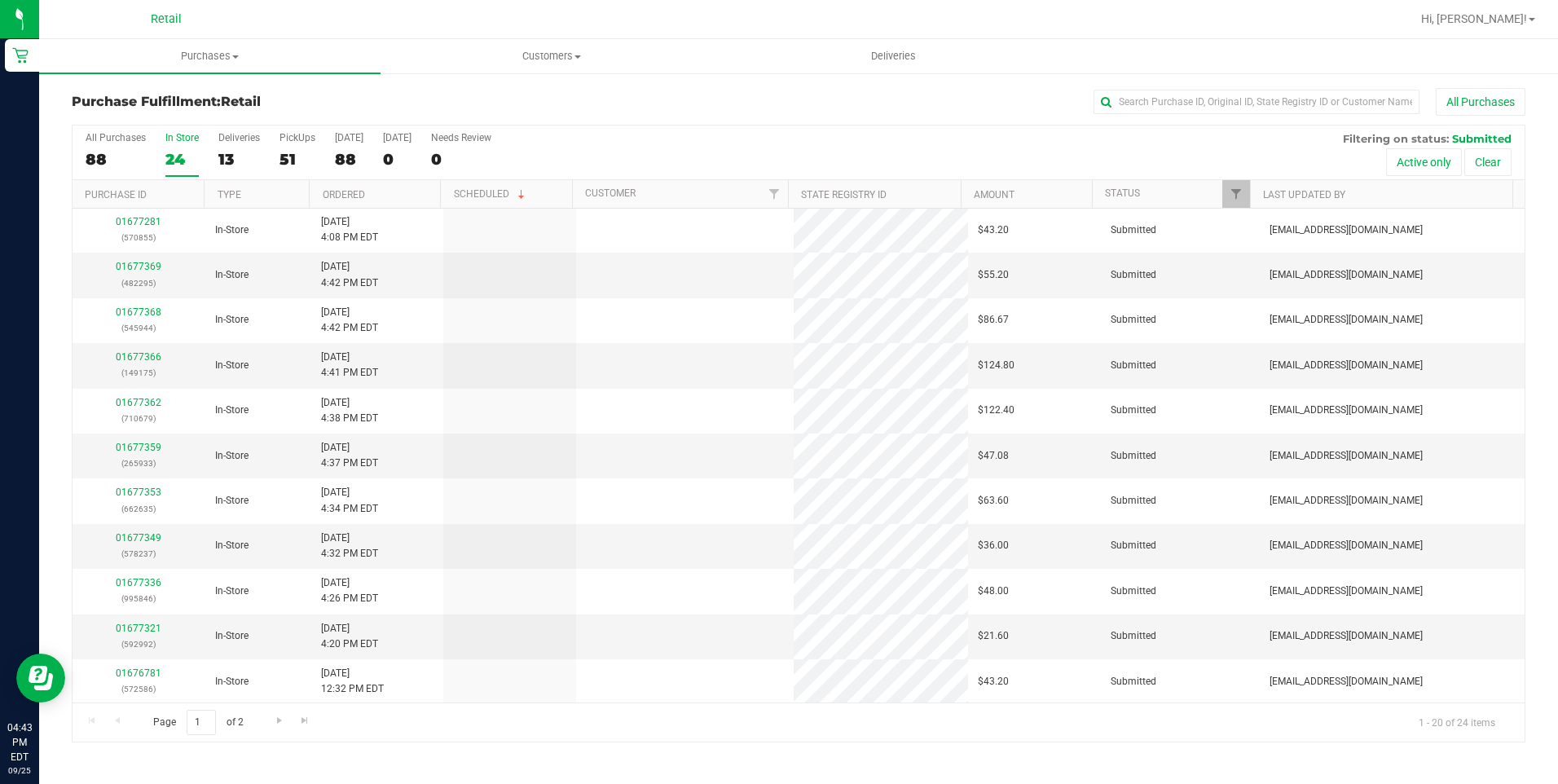
scroll to position [0, 0]
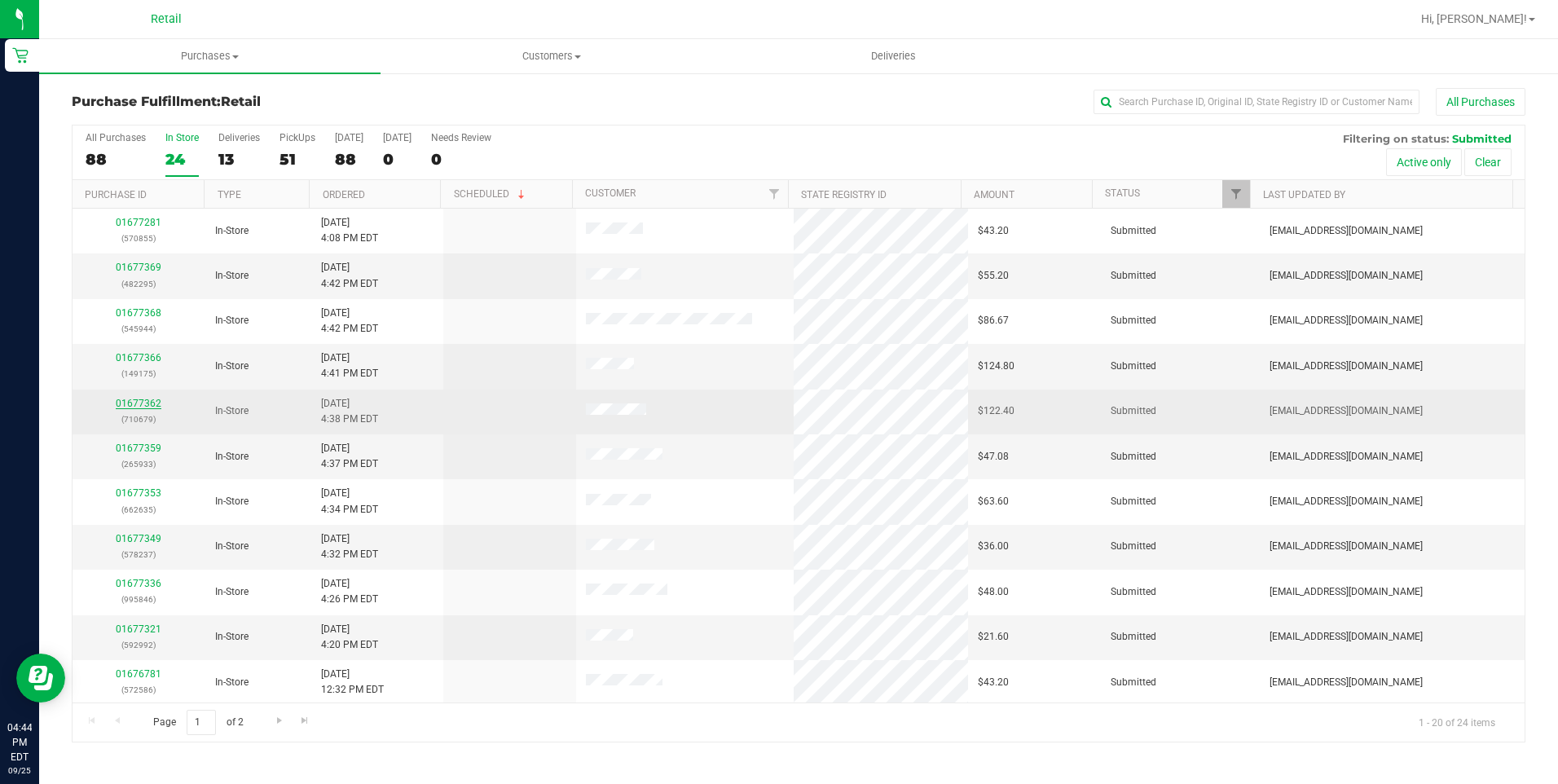
click at [130, 398] on link "01677362" at bounding box center [138, 403] width 46 height 11
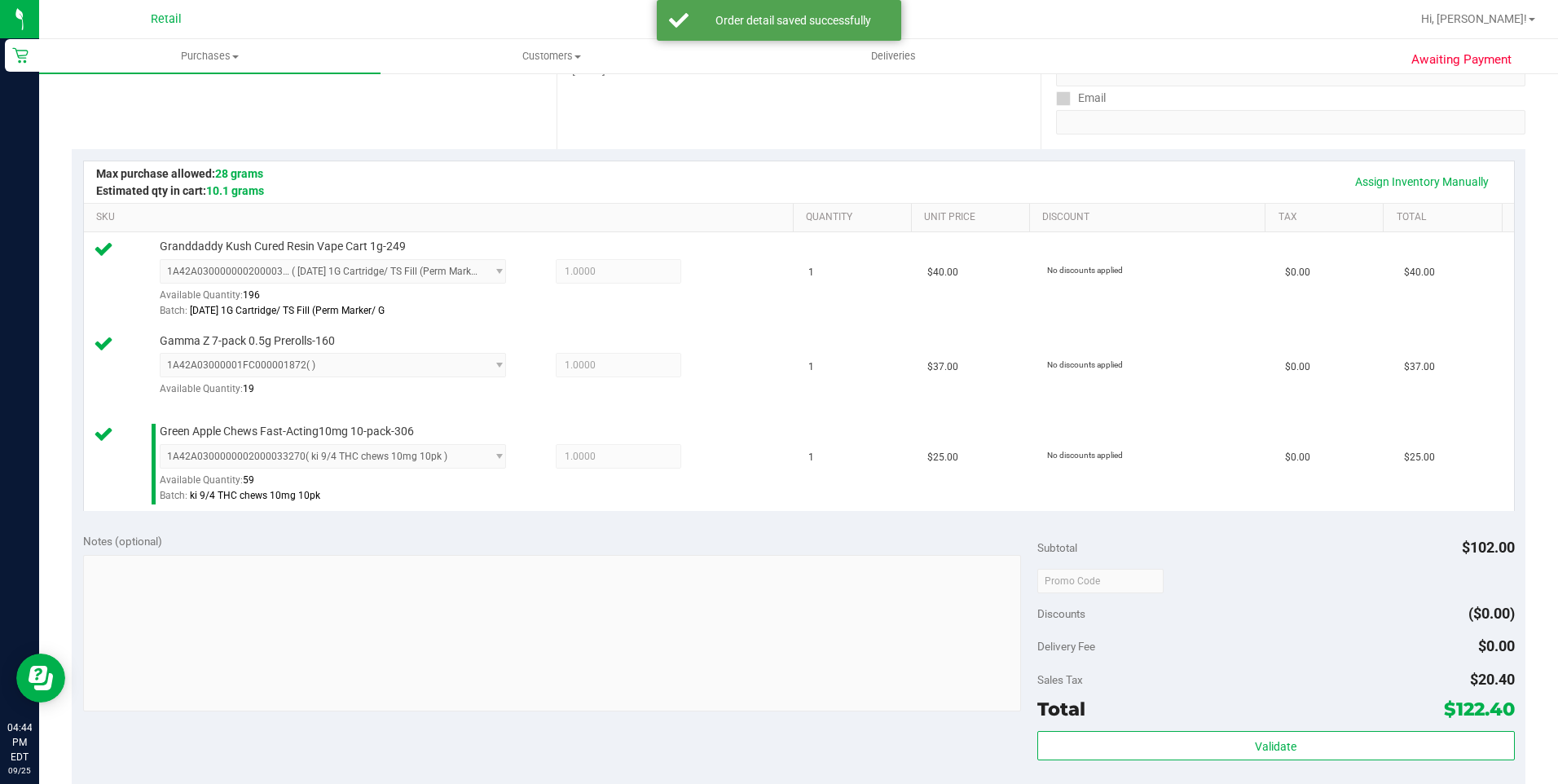
scroll to position [489, 0]
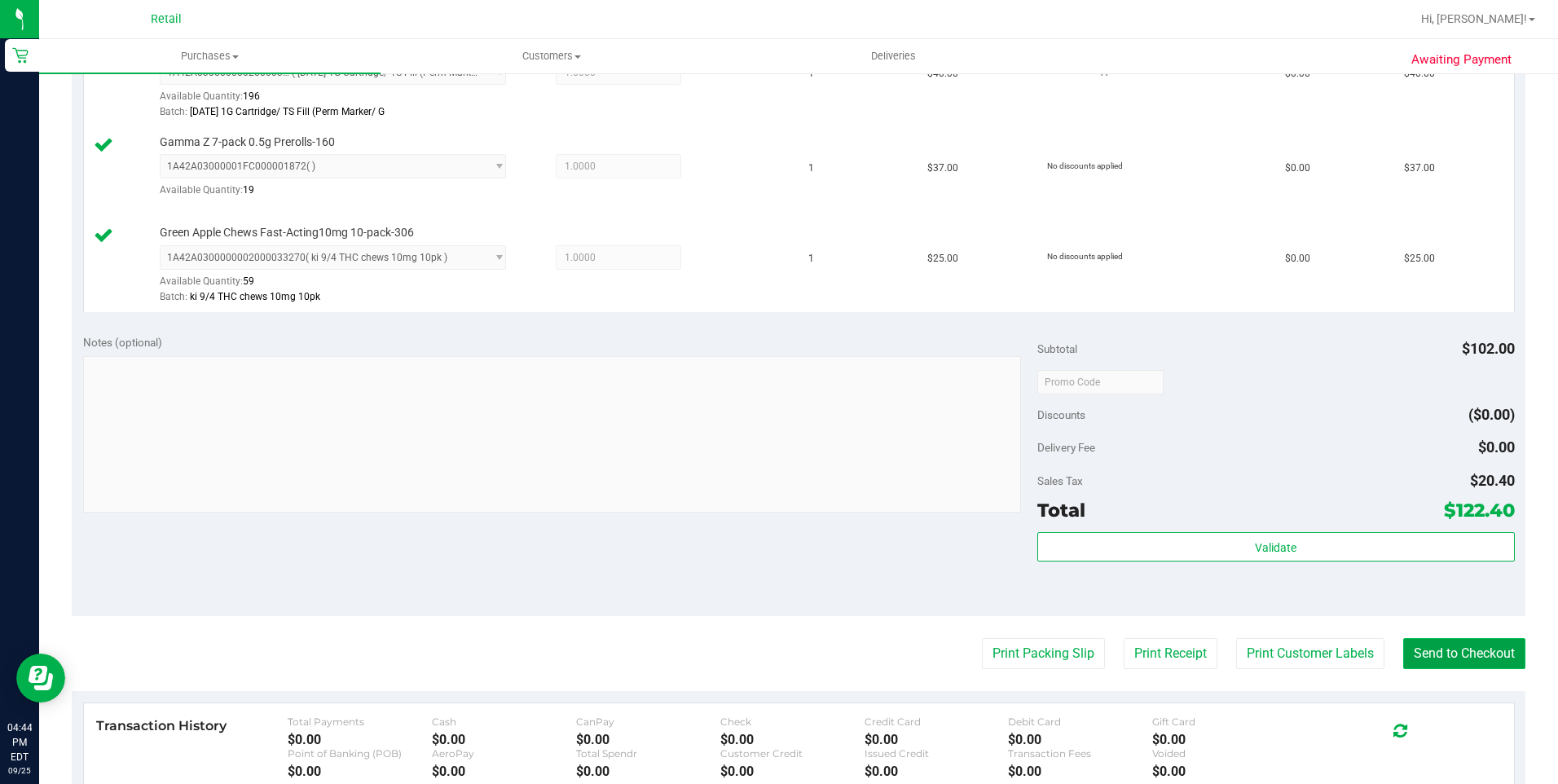
click at [1447, 648] on button "Send to Checkout" at bounding box center [1464, 653] width 122 height 31
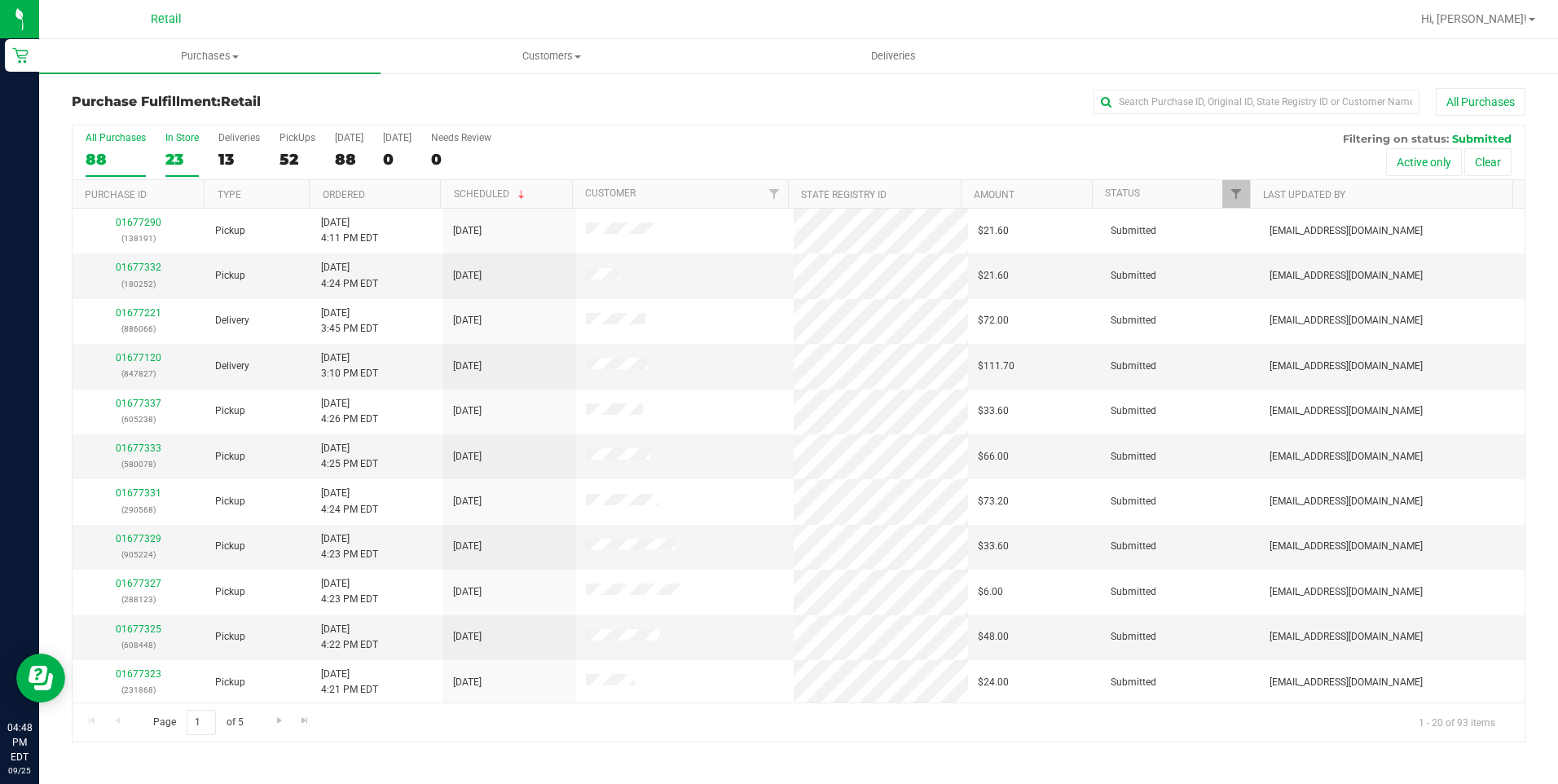
click at [174, 159] on div "23" at bounding box center [182, 159] width 34 height 19
click at [0, 0] on input "In Store 23" at bounding box center [0, 0] width 0 height 0
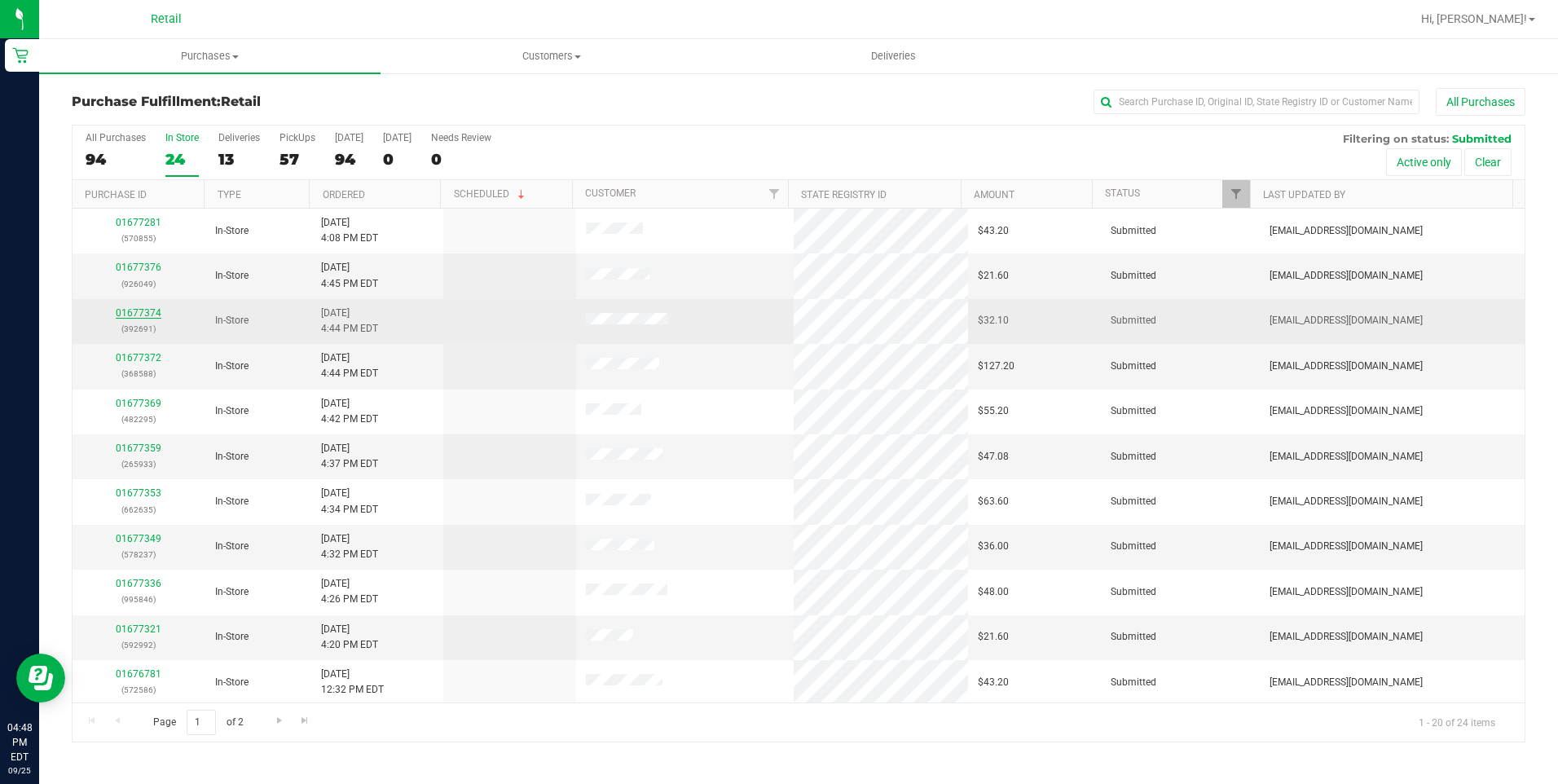
click at [131, 313] on link "01677374" at bounding box center [138, 313] width 46 height 11
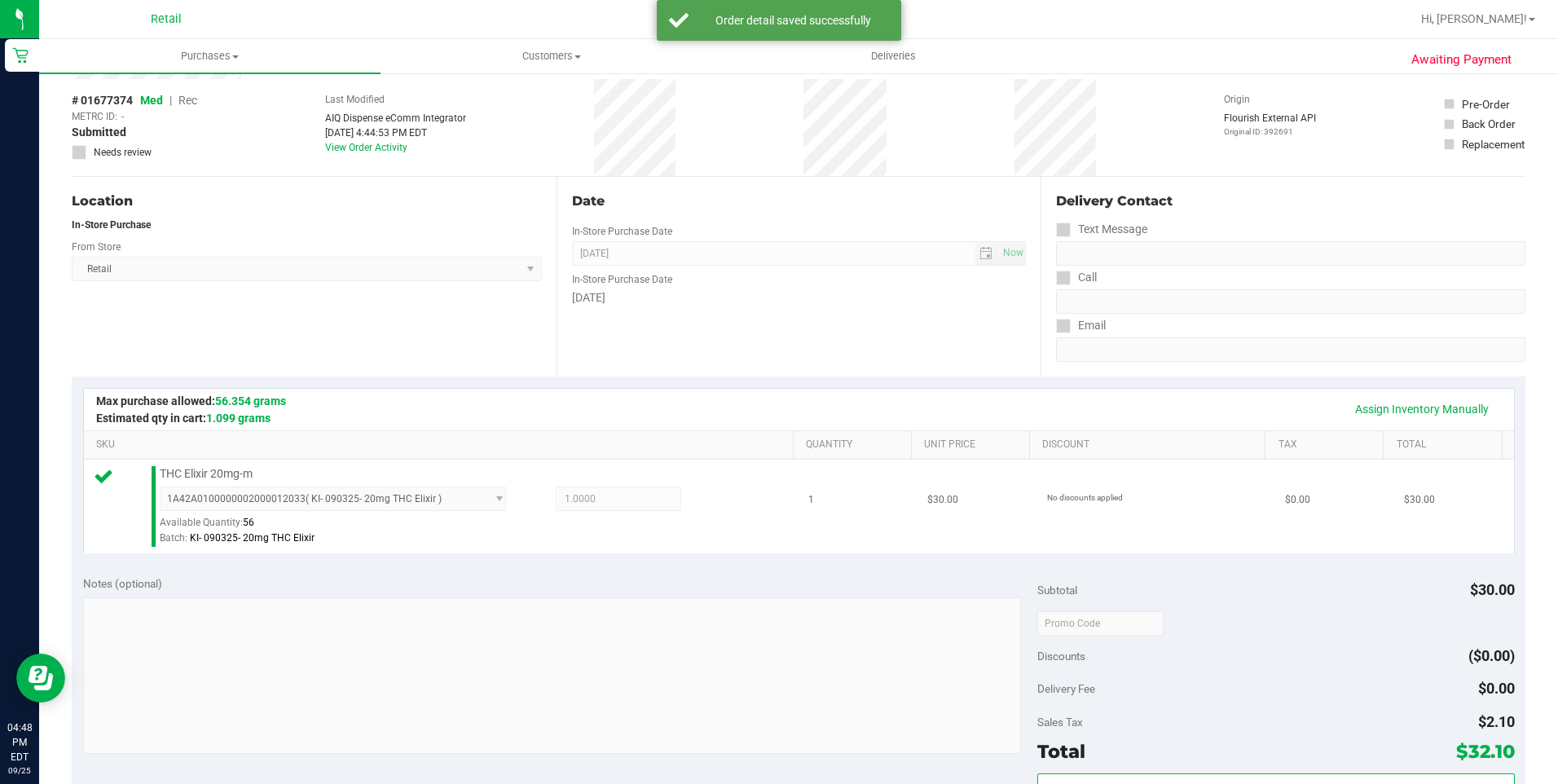
scroll to position [326, 0]
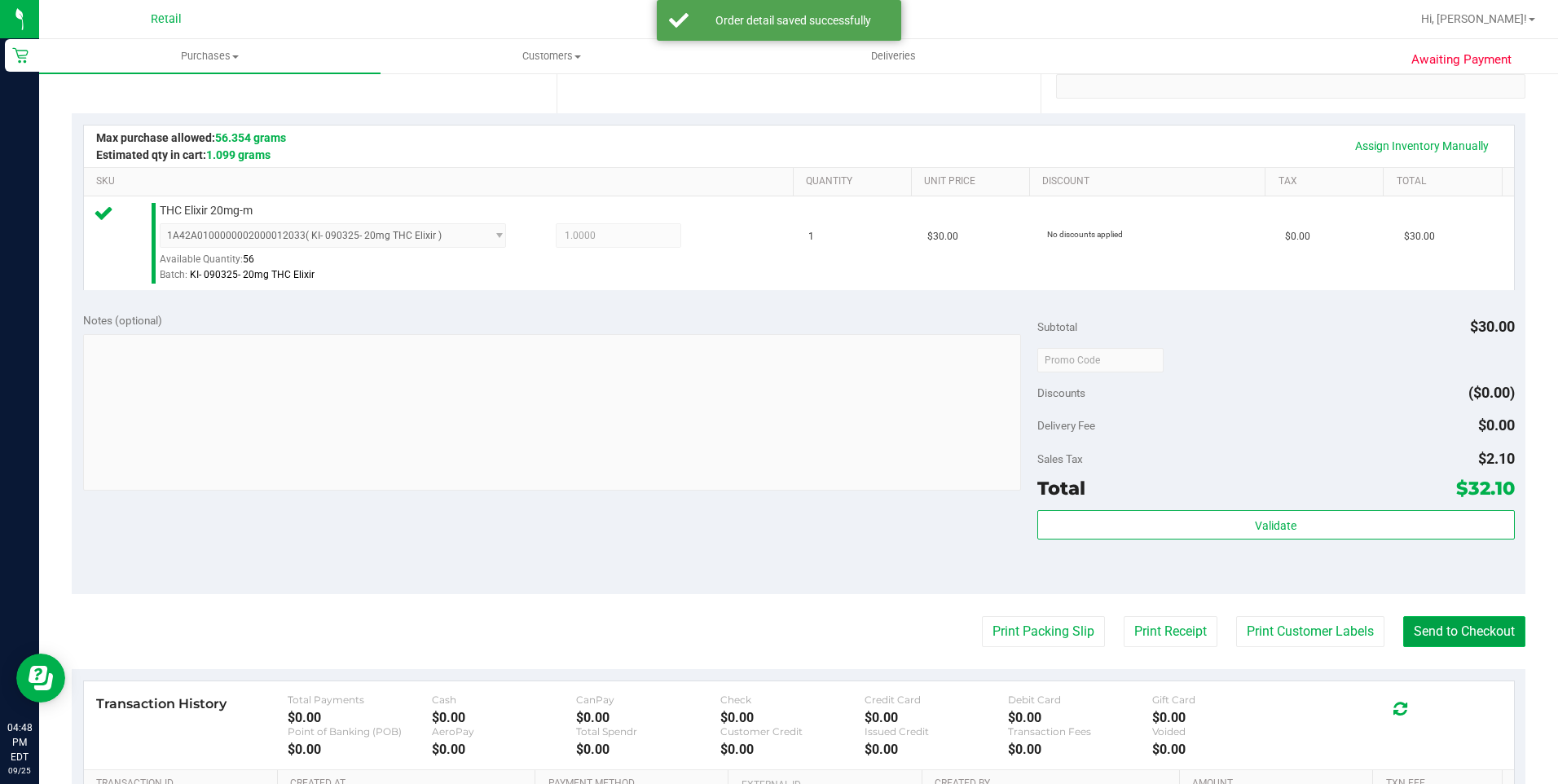
click at [1480, 637] on button "Send to Checkout" at bounding box center [1464, 631] width 122 height 31
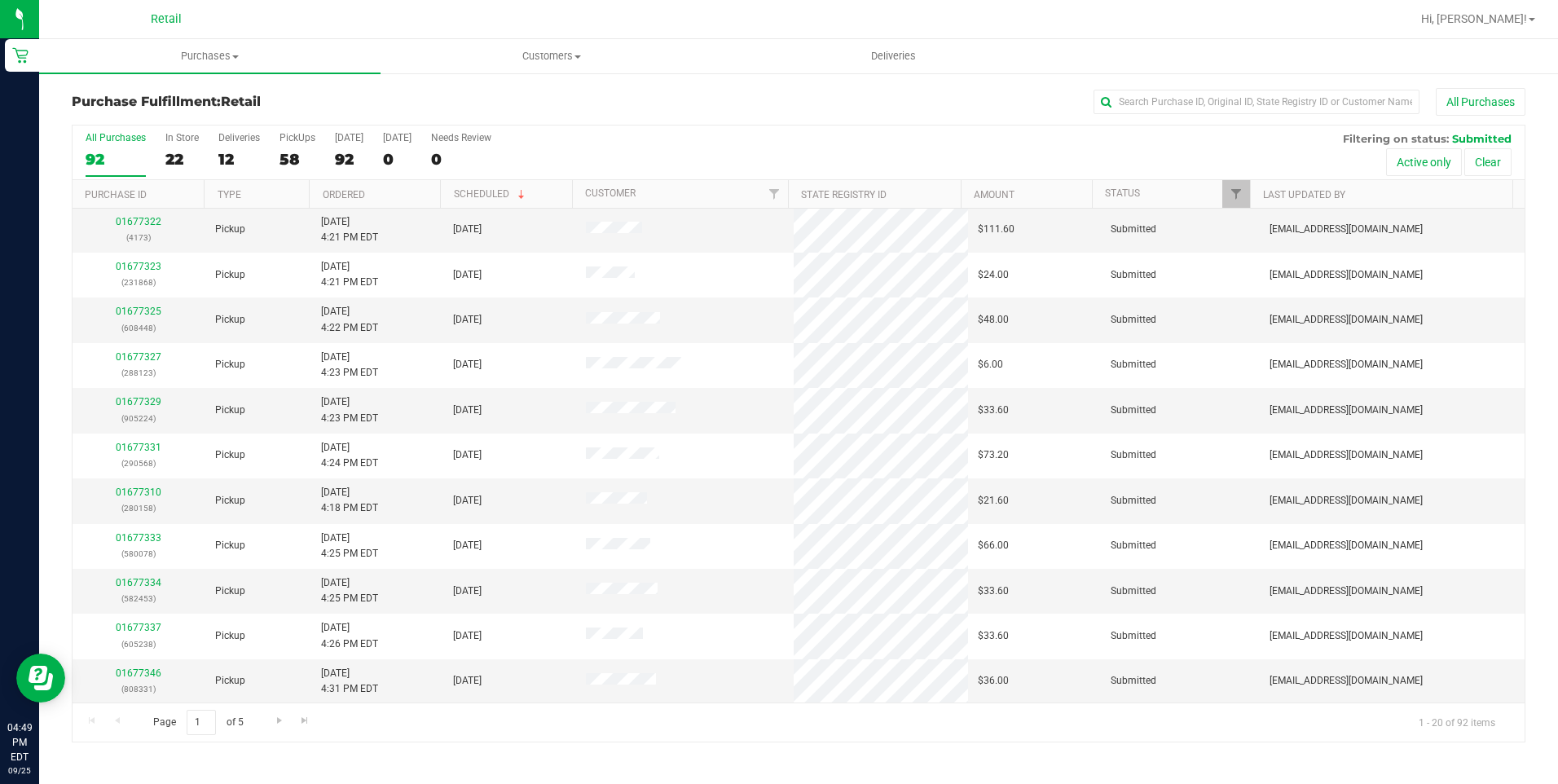
scroll to position [408, 0]
click at [286, 154] on div "58" at bounding box center [297, 159] width 36 height 19
click at [0, 0] on input "PickUps 58" at bounding box center [0, 0] width 0 height 0
click at [277, 725] on span "Go to the next page" at bounding box center [279, 720] width 13 height 13
click at [275, 723] on span "Go to the next page" at bounding box center [279, 720] width 13 height 13
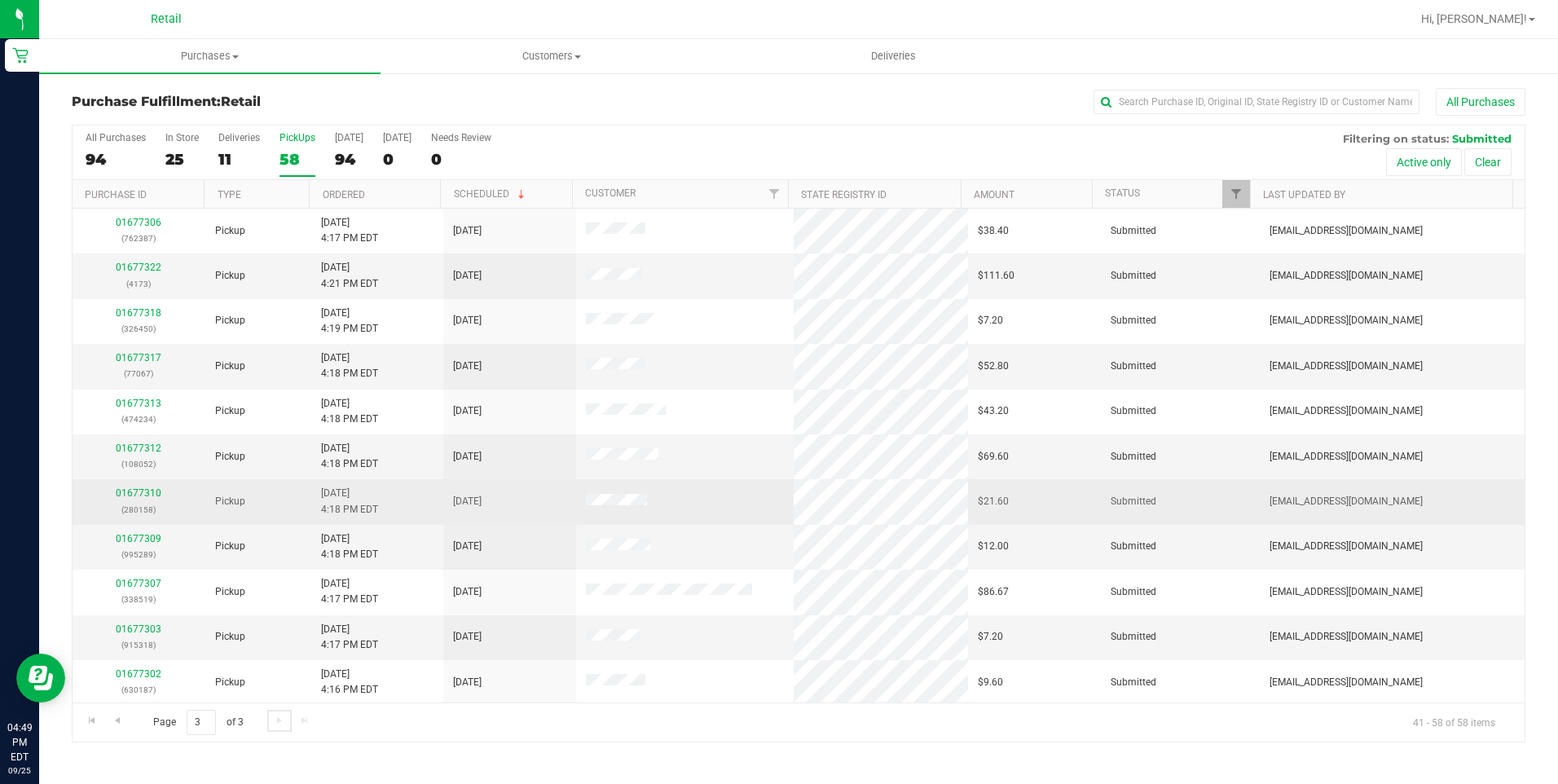
scroll to position [318, 0]
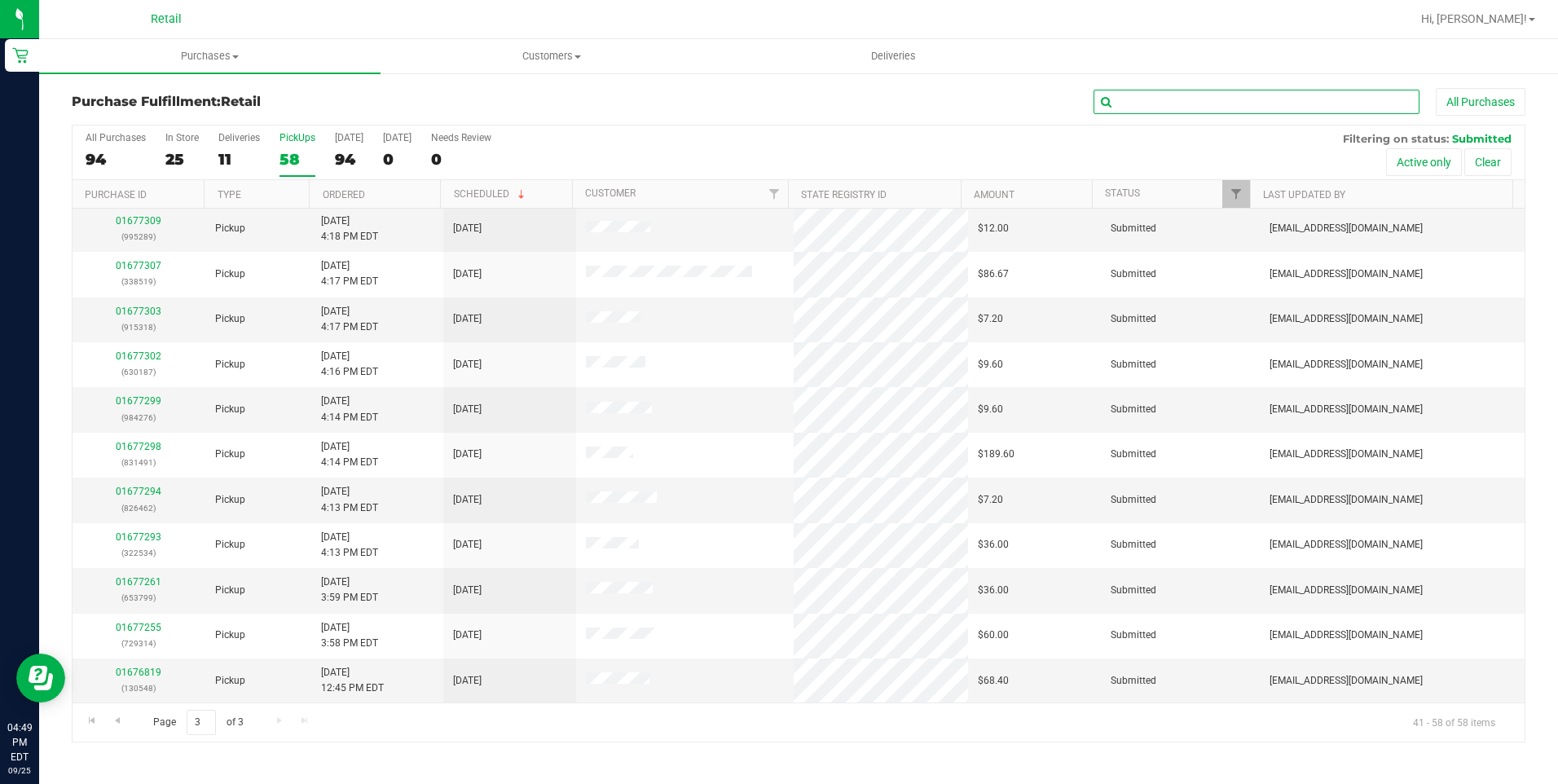
click at [1163, 105] on input "text" at bounding box center [1256, 102] width 326 height 24
type input "vic"
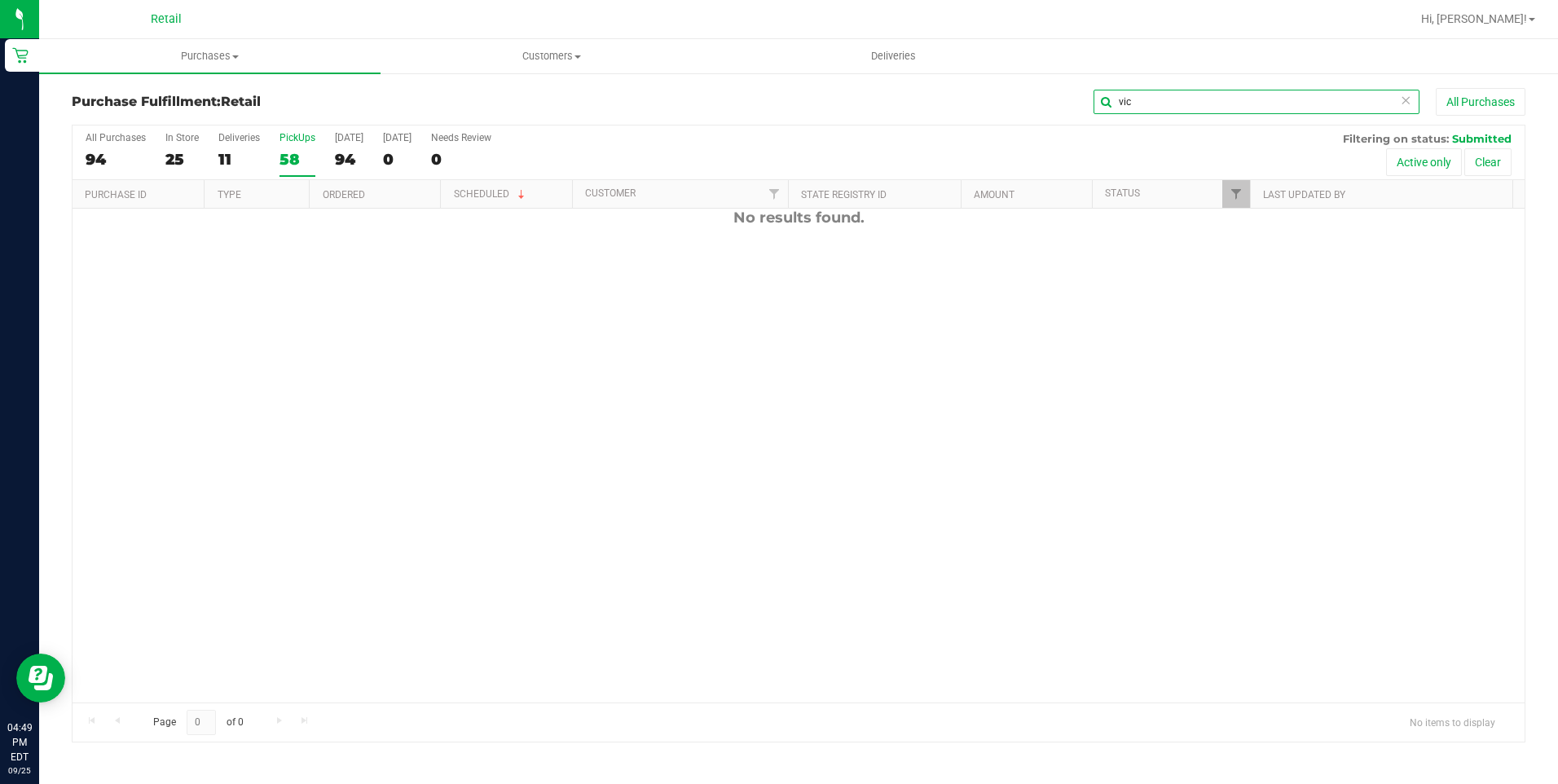
scroll to position [0, 0]
click at [1408, 97] on icon at bounding box center [1406, 99] width 11 height 20
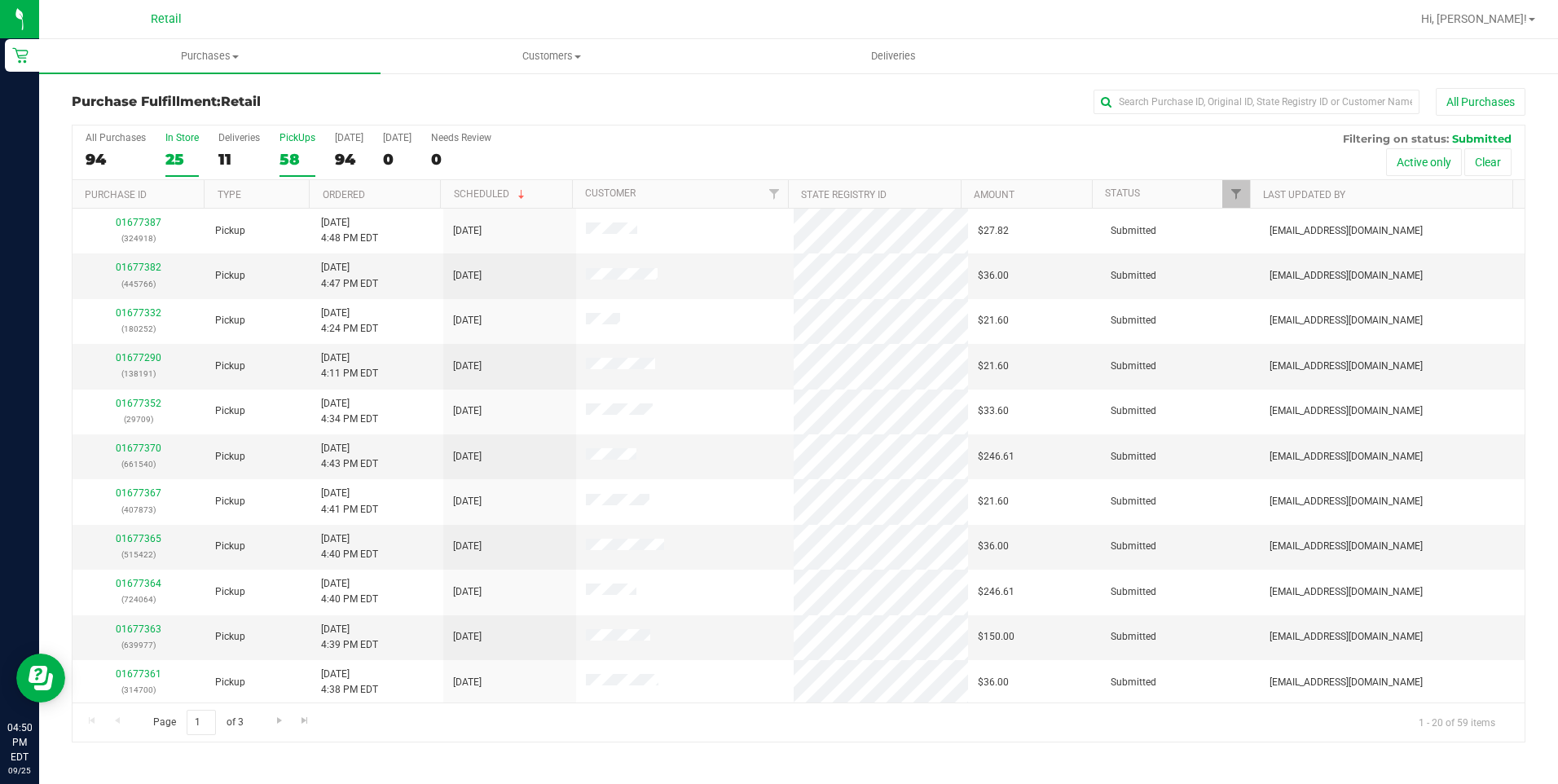
click at [174, 150] on div "25" at bounding box center [182, 159] width 34 height 19
click at [0, 0] on input "In Store 25" at bounding box center [0, 0] width 0 height 0
click at [132, 359] on link "01677385" at bounding box center [138, 358] width 46 height 11
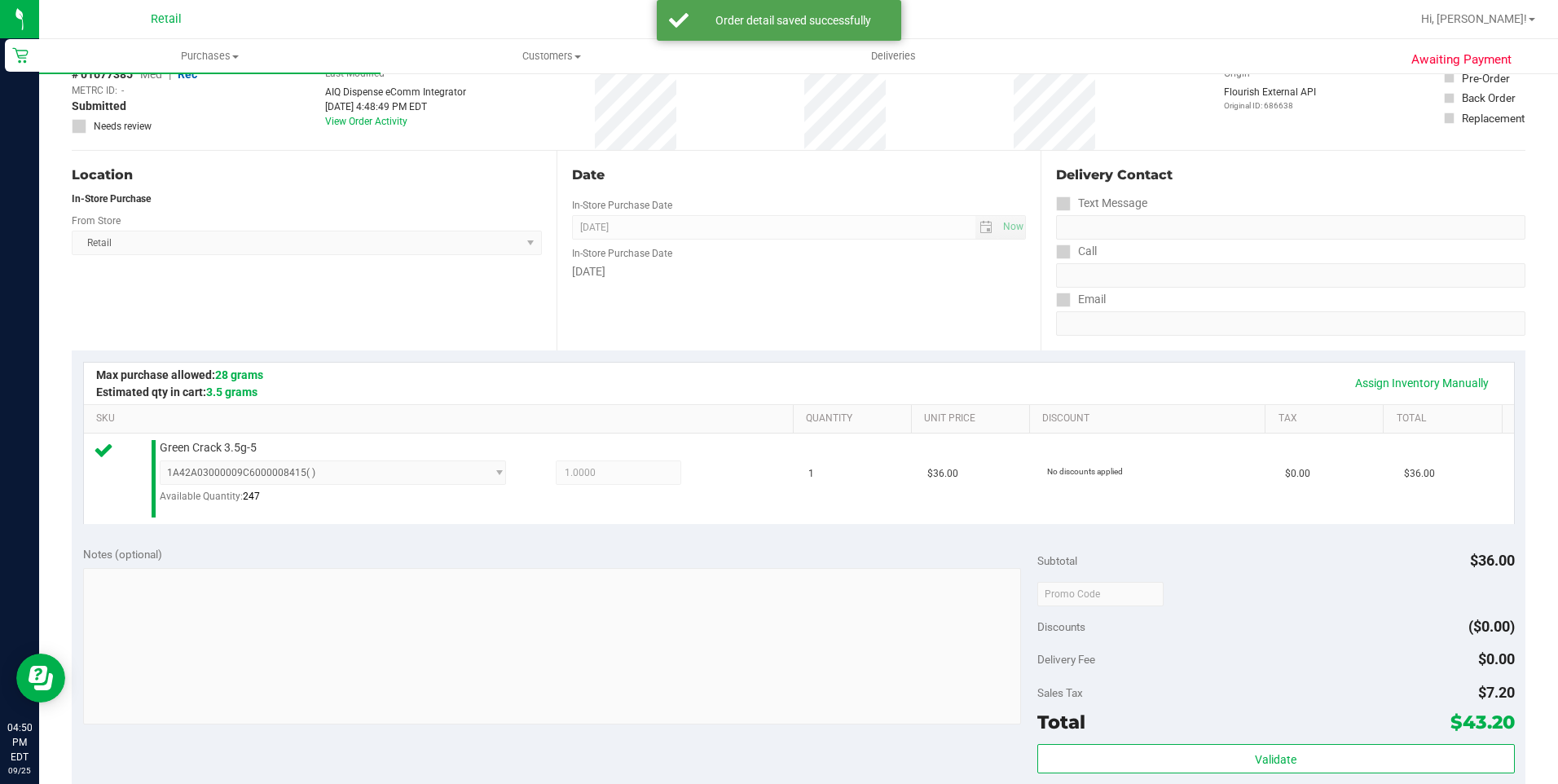
scroll to position [245, 0]
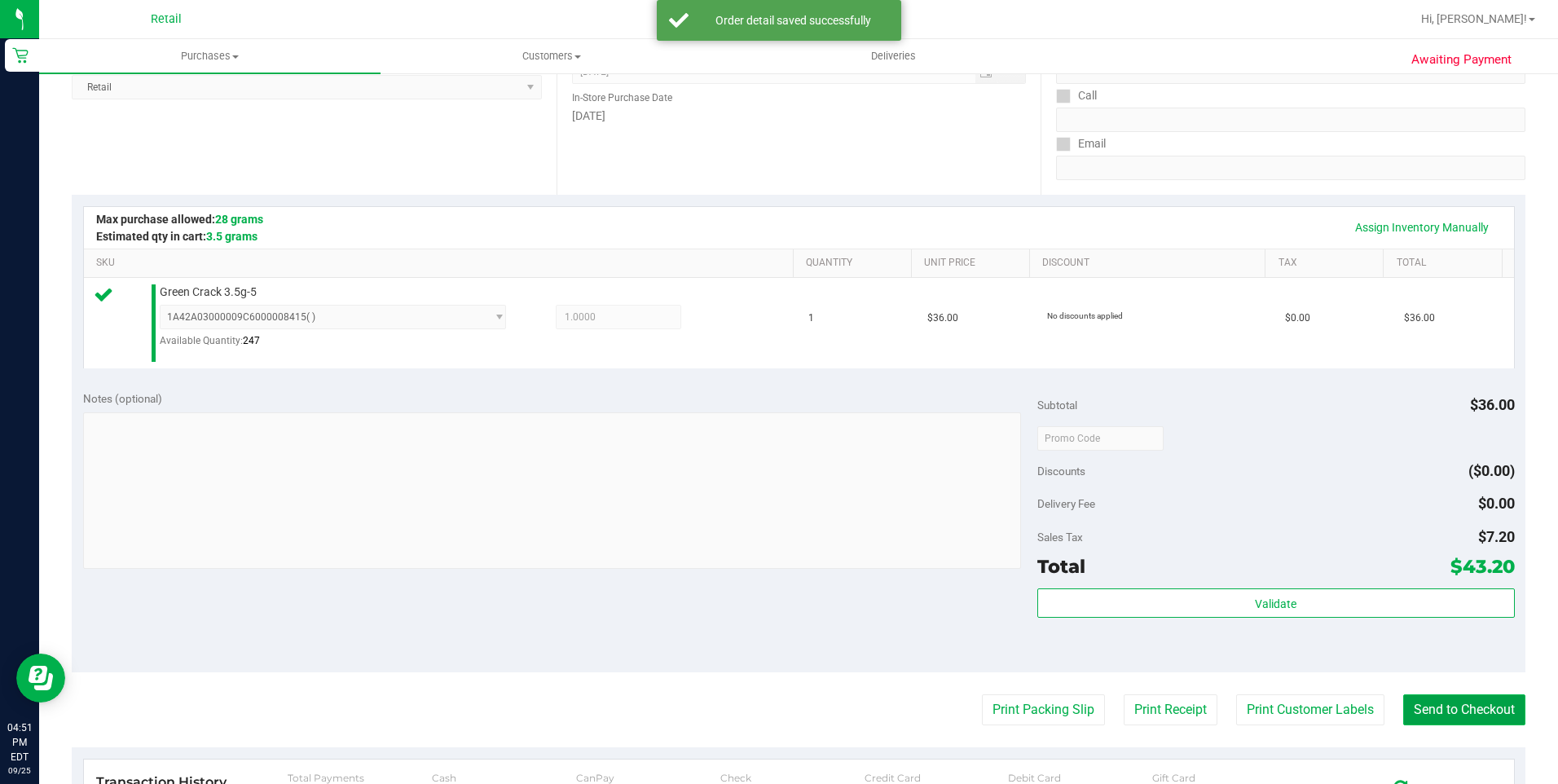
click at [1469, 724] on button "Send to Checkout" at bounding box center [1464, 709] width 122 height 31
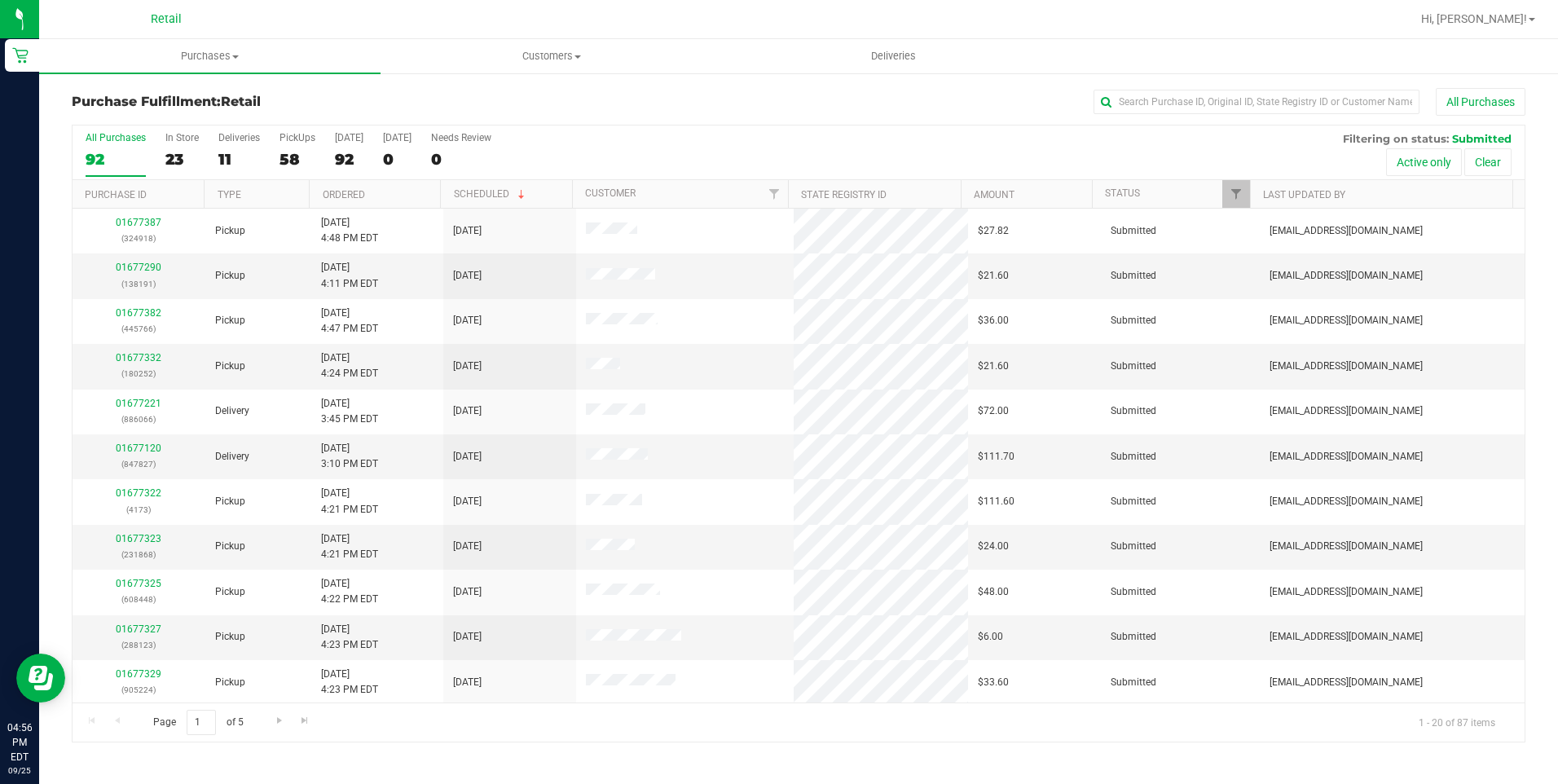
click at [1209, 81] on div "Purchase Fulfillment: Retail All Purchases All Purchases 92 In Store 23 Deliver…" at bounding box center [798, 415] width 1519 height 687
click at [1208, 94] on input "text" at bounding box center [1256, 102] width 326 height 24
type input "[PERSON_NAME]"
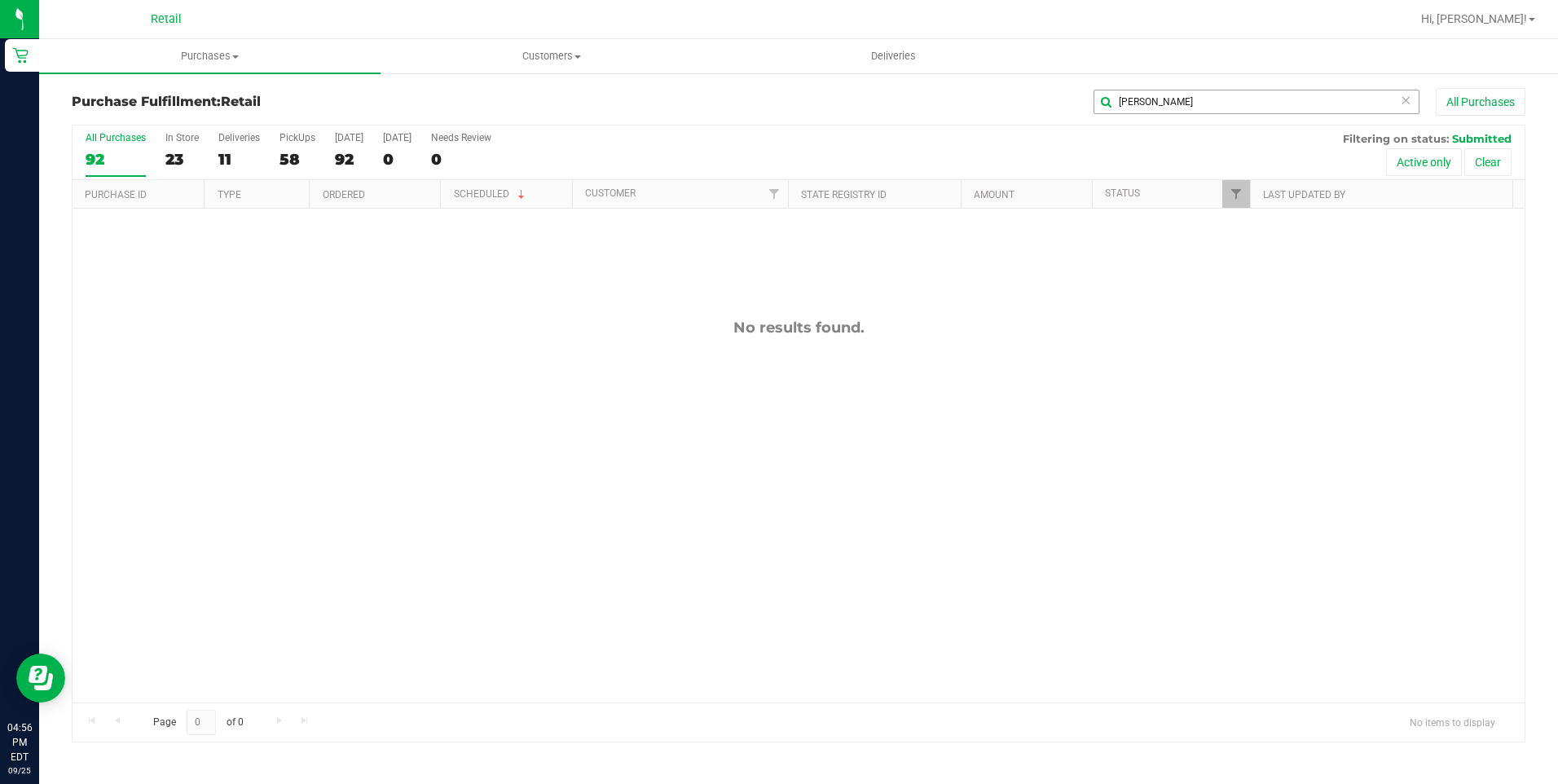
click at [1409, 104] on icon at bounding box center [1406, 99] width 11 height 20
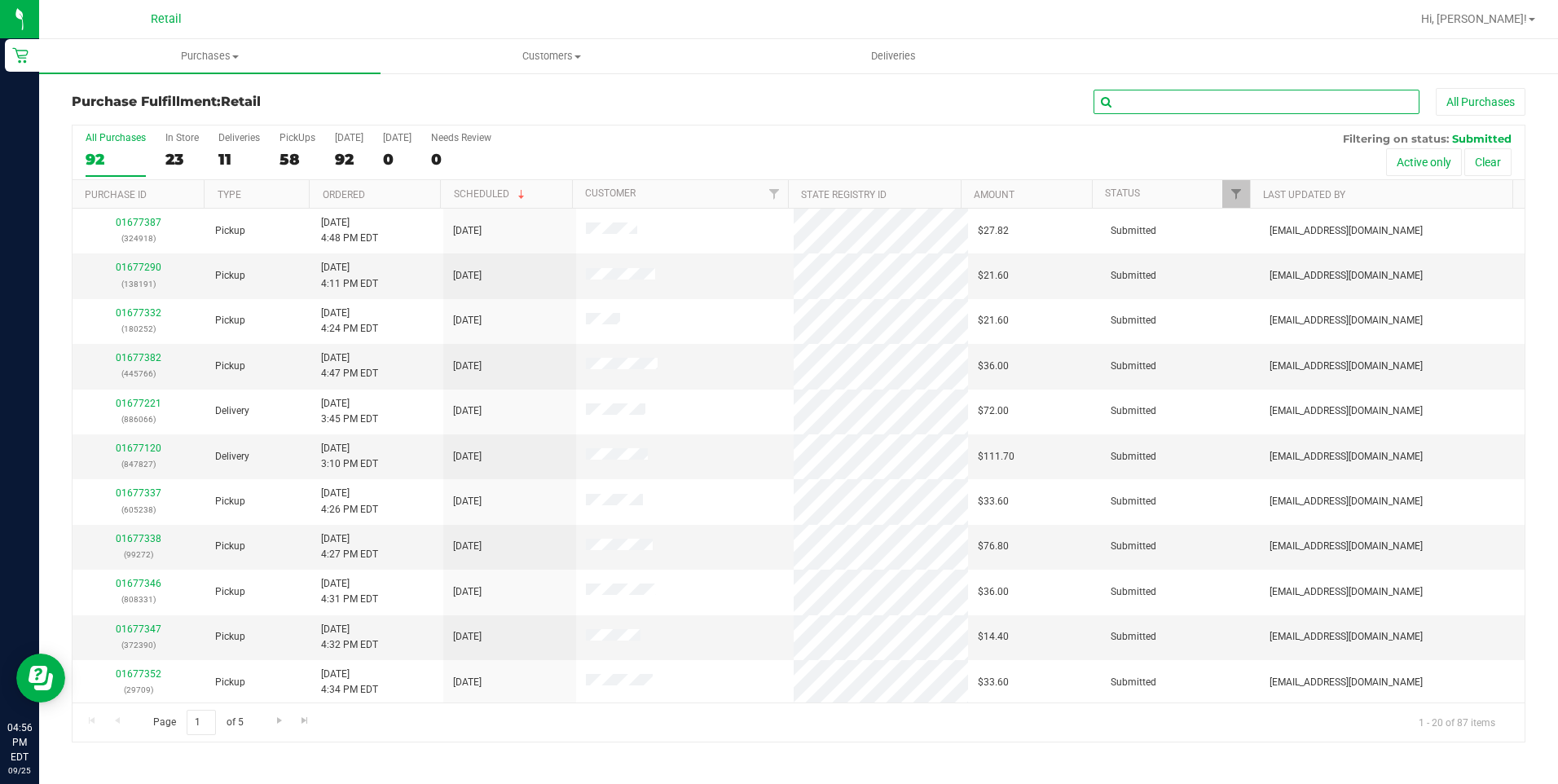
click at [1180, 110] on input "text" at bounding box center [1256, 102] width 326 height 24
type input "cam"
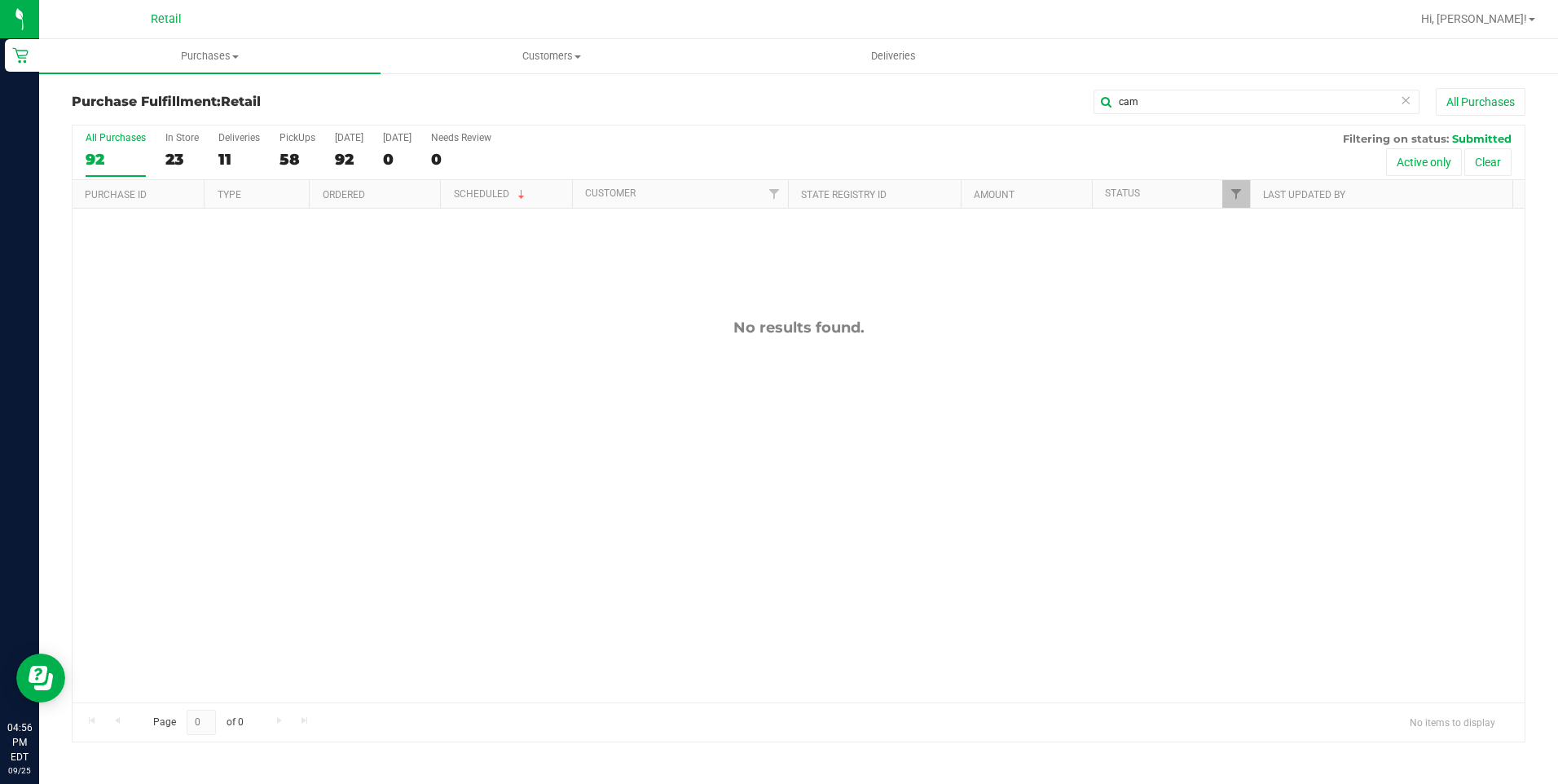
click at [1404, 104] on icon at bounding box center [1406, 99] width 11 height 20
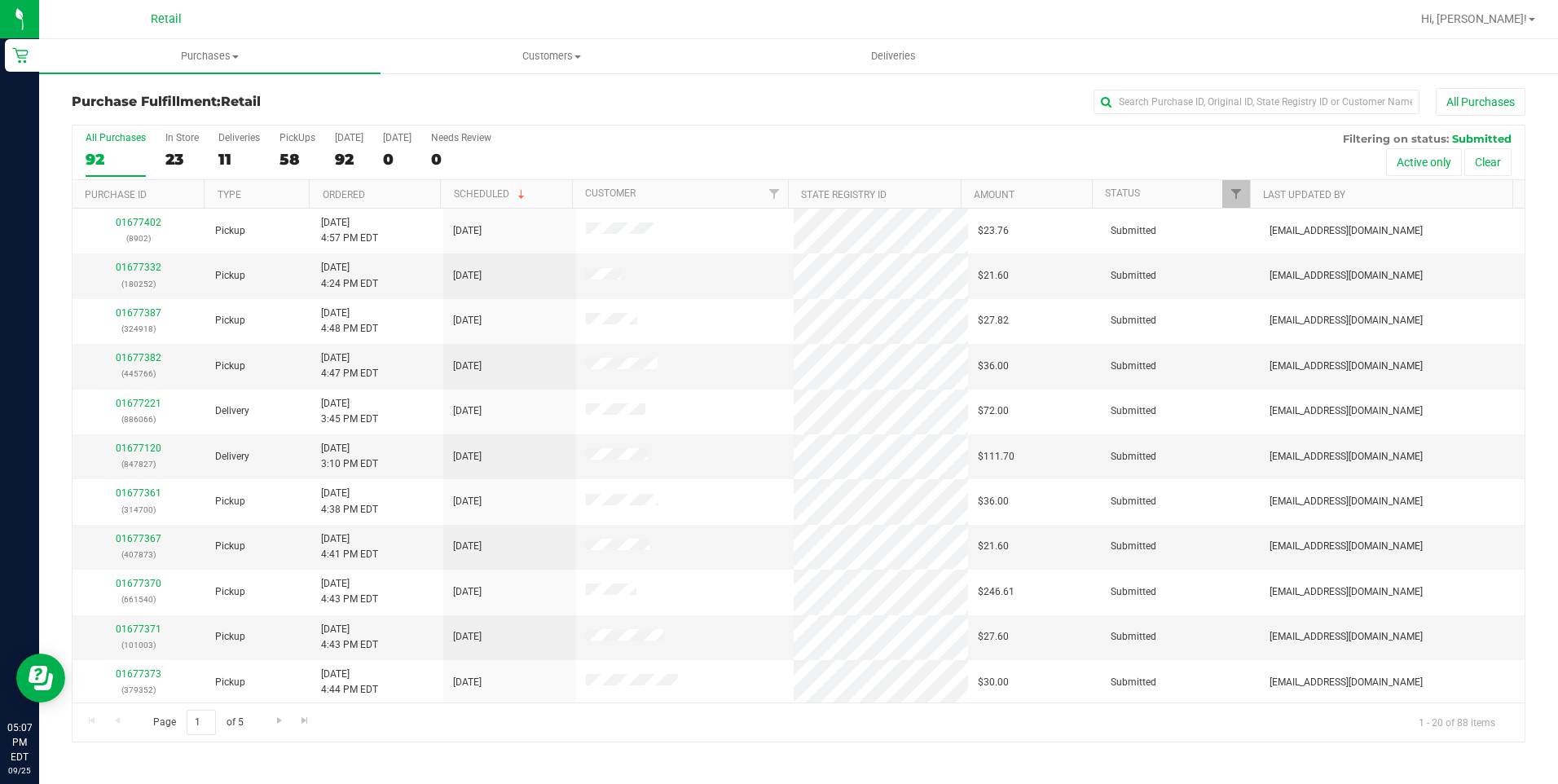
click at [213, 148] on div "All Purchases 92 In Store 23 Deliveries 11 PickUps 58 [DATE] 92 [DATE] 0 Needs …" at bounding box center [799, 152] width 1452 height 54
click at [224, 152] on div "11" at bounding box center [239, 159] width 41 height 19
click at [0, 0] on input "Deliveries 11" at bounding box center [0, 0] width 0 height 0
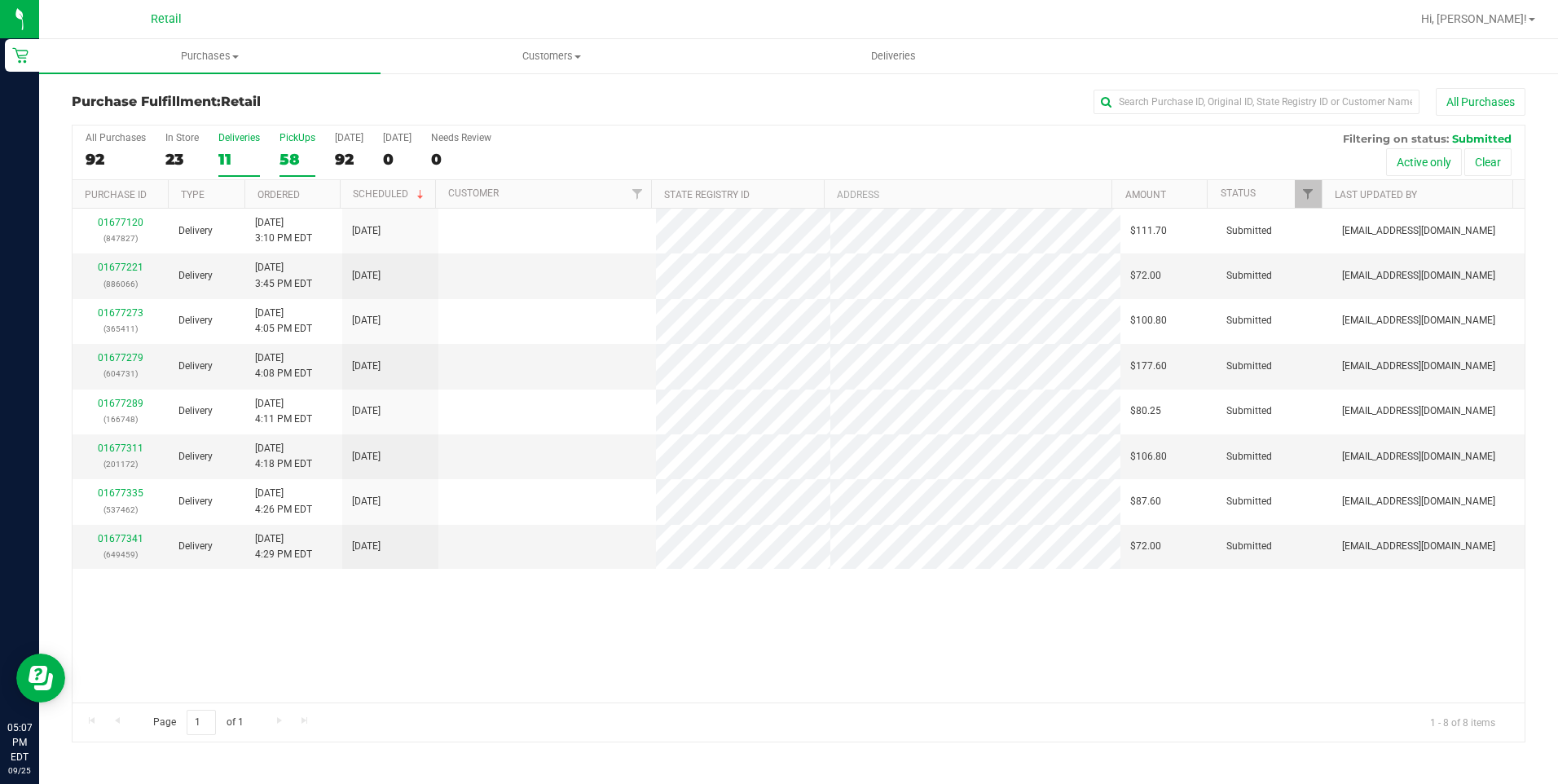
click at [299, 160] on div "58" at bounding box center [297, 159] width 36 height 19
click at [0, 0] on input "PickUps 58" at bounding box center [0, 0] width 0 height 0
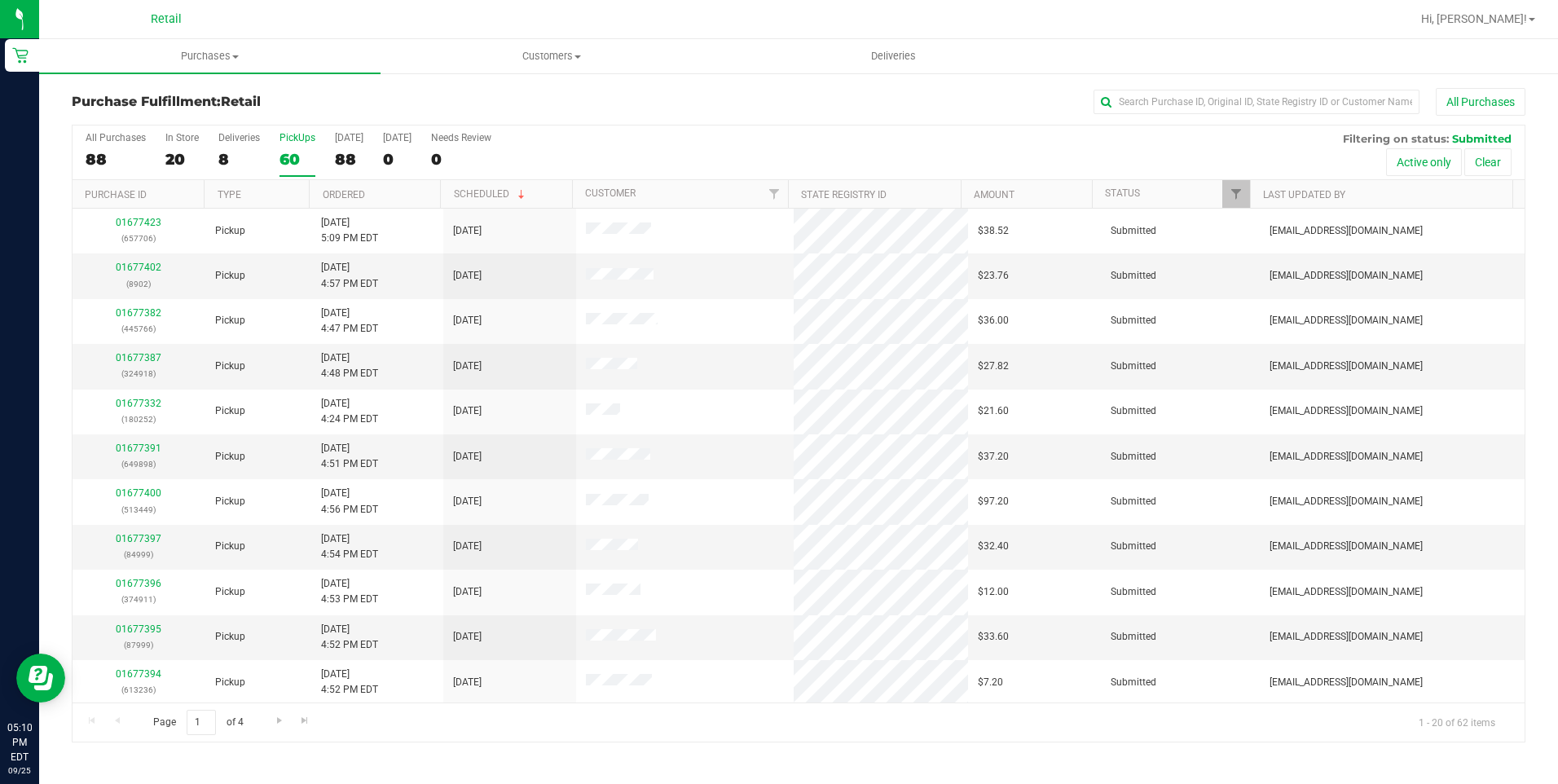
click at [162, 160] on div "All Purchases 88 In Store 20 Deliveries 8 PickUps 60 [DATE] 88 [DATE] 0 Needs R…" at bounding box center [799, 152] width 1452 height 54
click at [175, 157] on div "20" at bounding box center [182, 159] width 34 height 19
click at [0, 0] on input "In Store 20" at bounding box center [0, 0] width 0 height 0
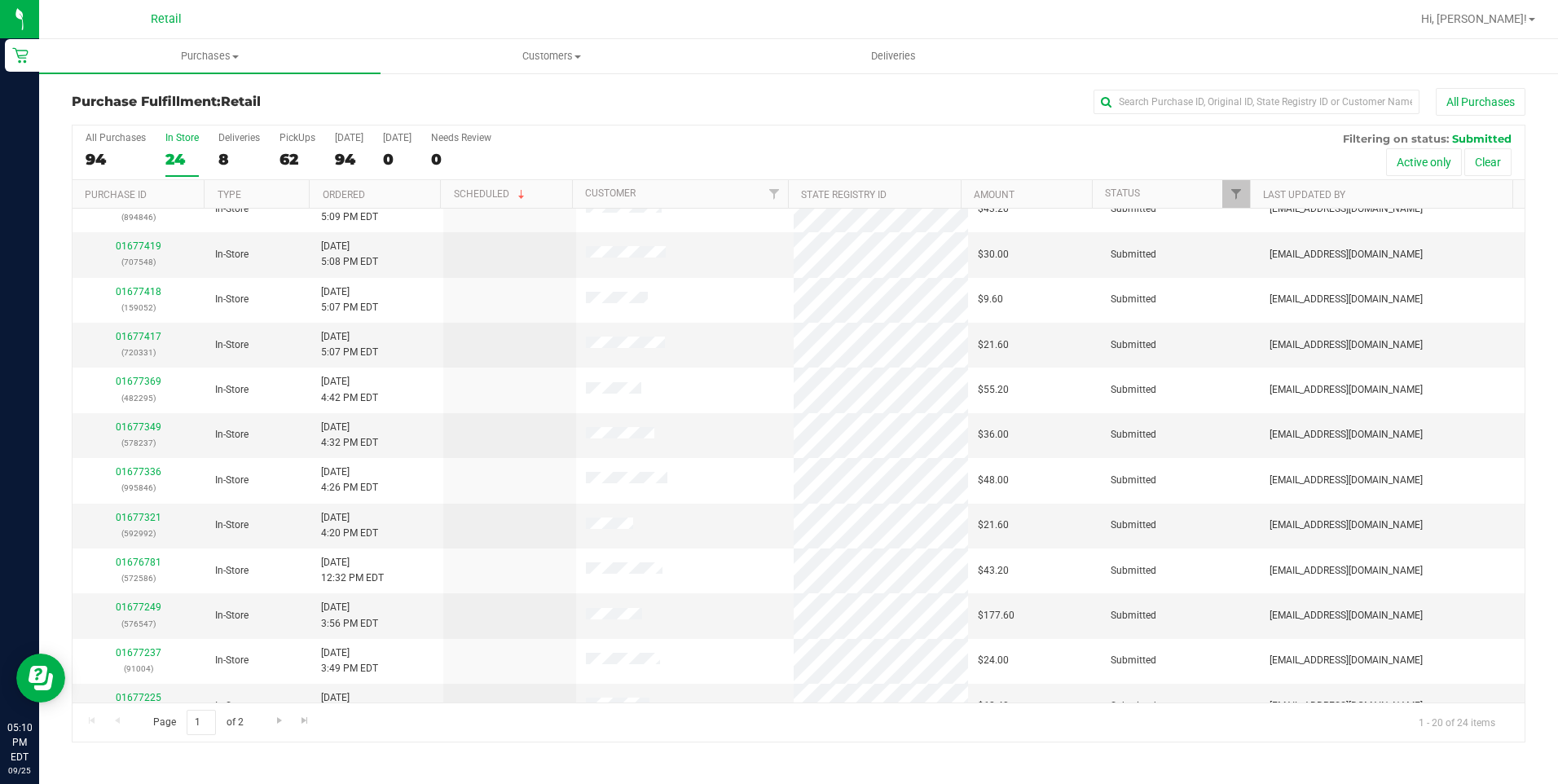
scroll to position [82, 0]
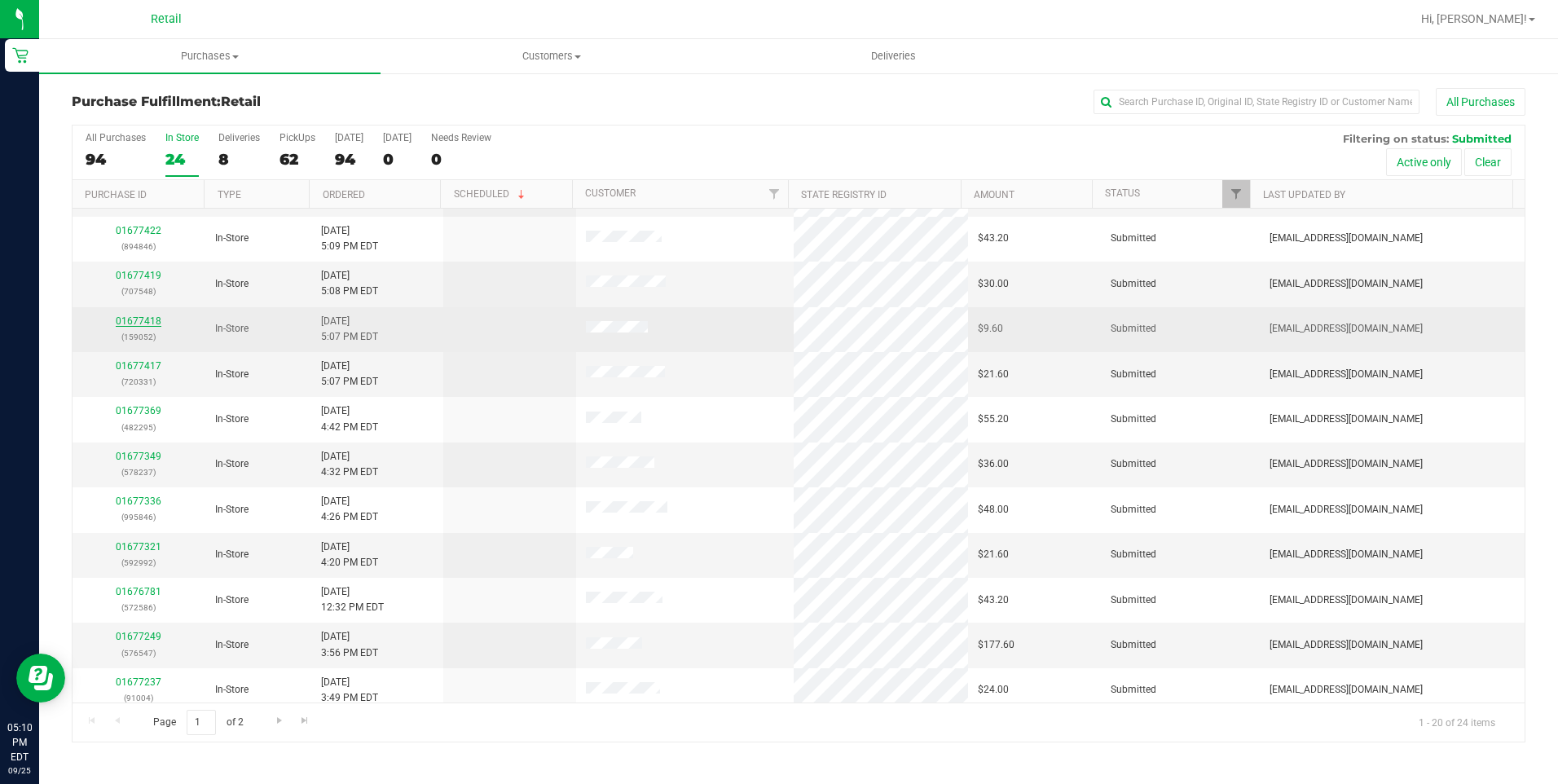
click at [145, 323] on link "01677418" at bounding box center [138, 321] width 46 height 11
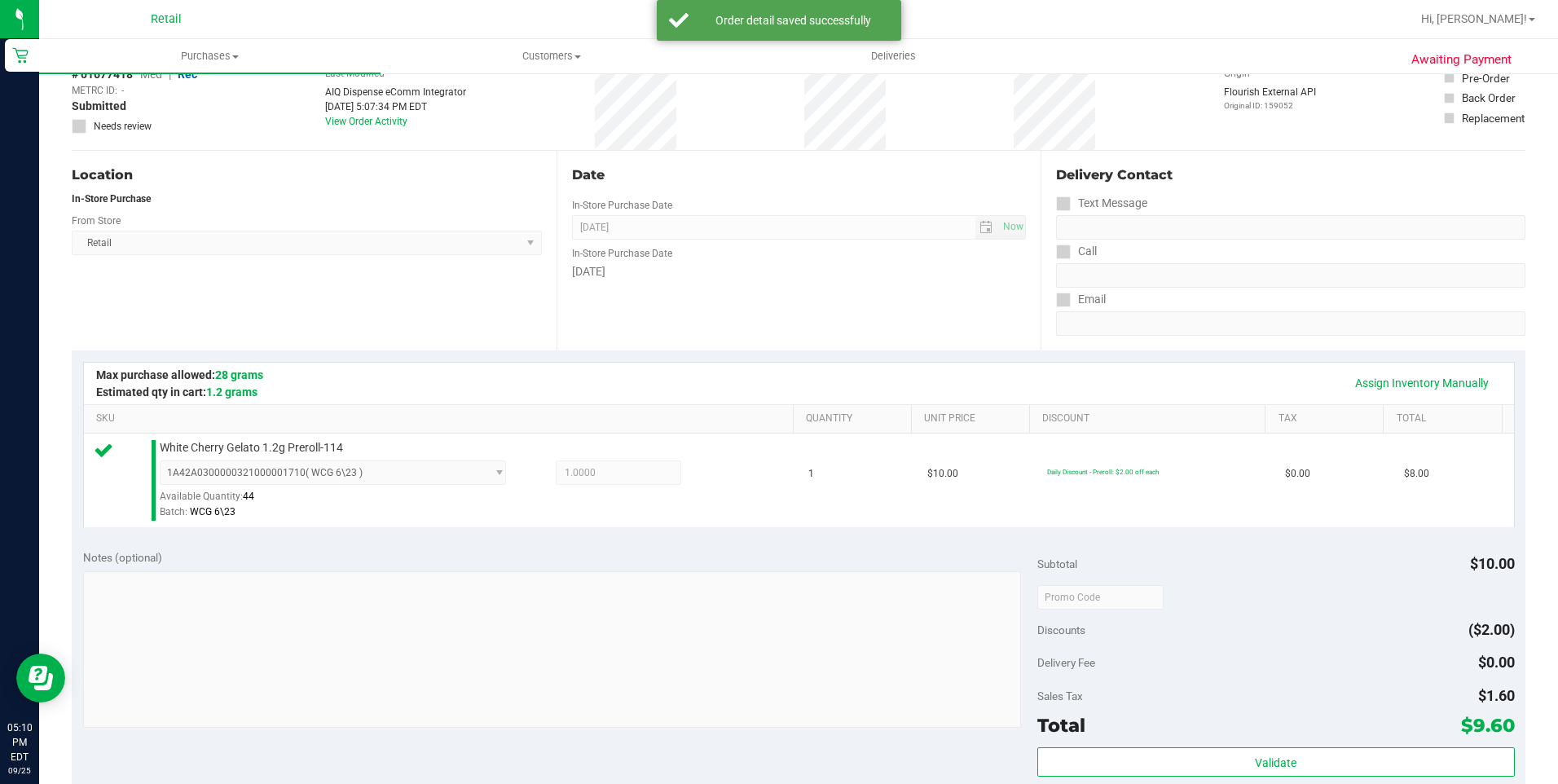
scroll to position [326, 0]
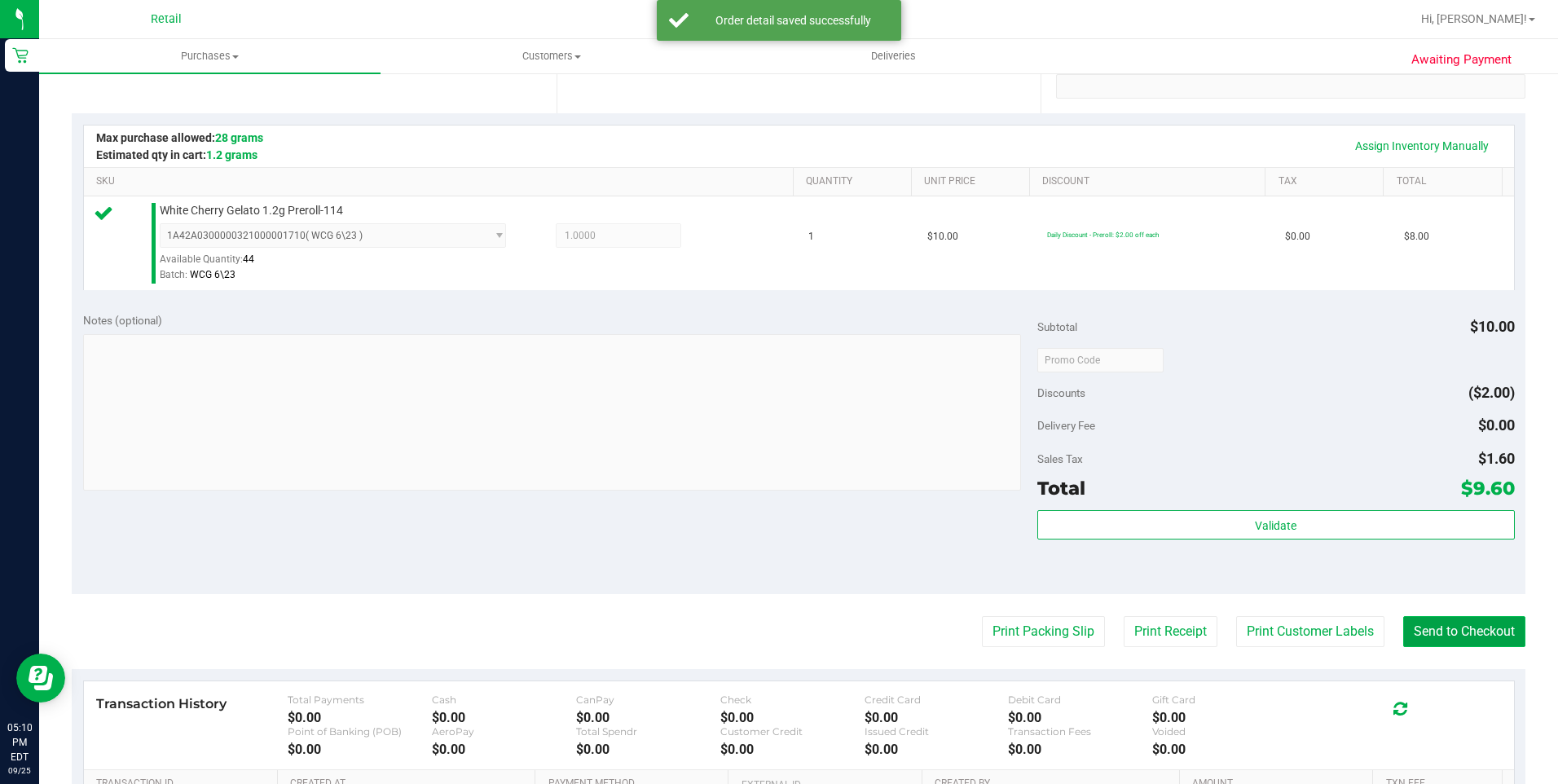
click at [1415, 630] on button "Send to Checkout" at bounding box center [1464, 631] width 122 height 31
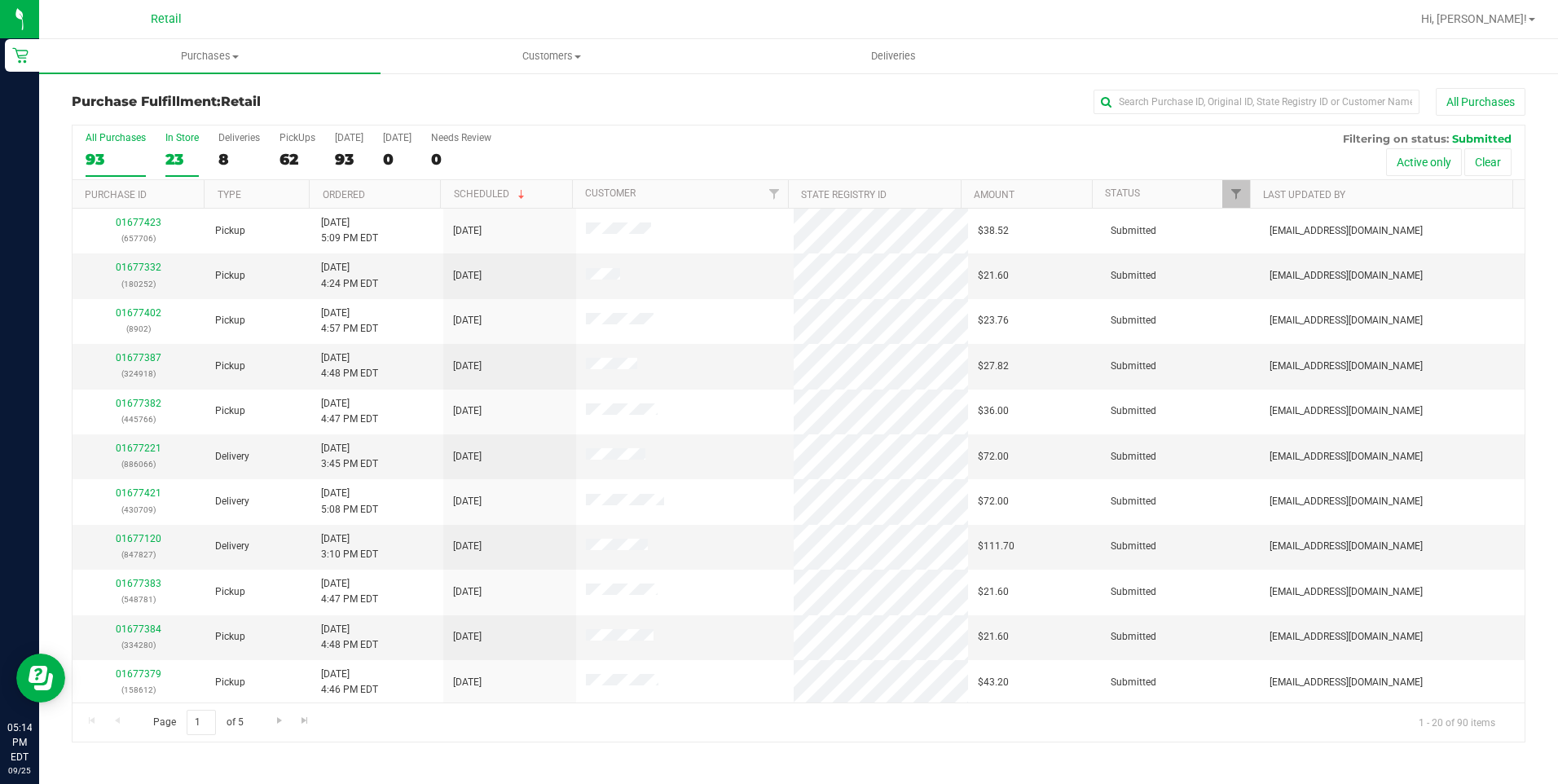
click at [185, 148] on label "In Store 23" at bounding box center [182, 154] width 34 height 45
click at [0, 0] on input "In Store 23" at bounding box center [0, 0] width 0 height 0
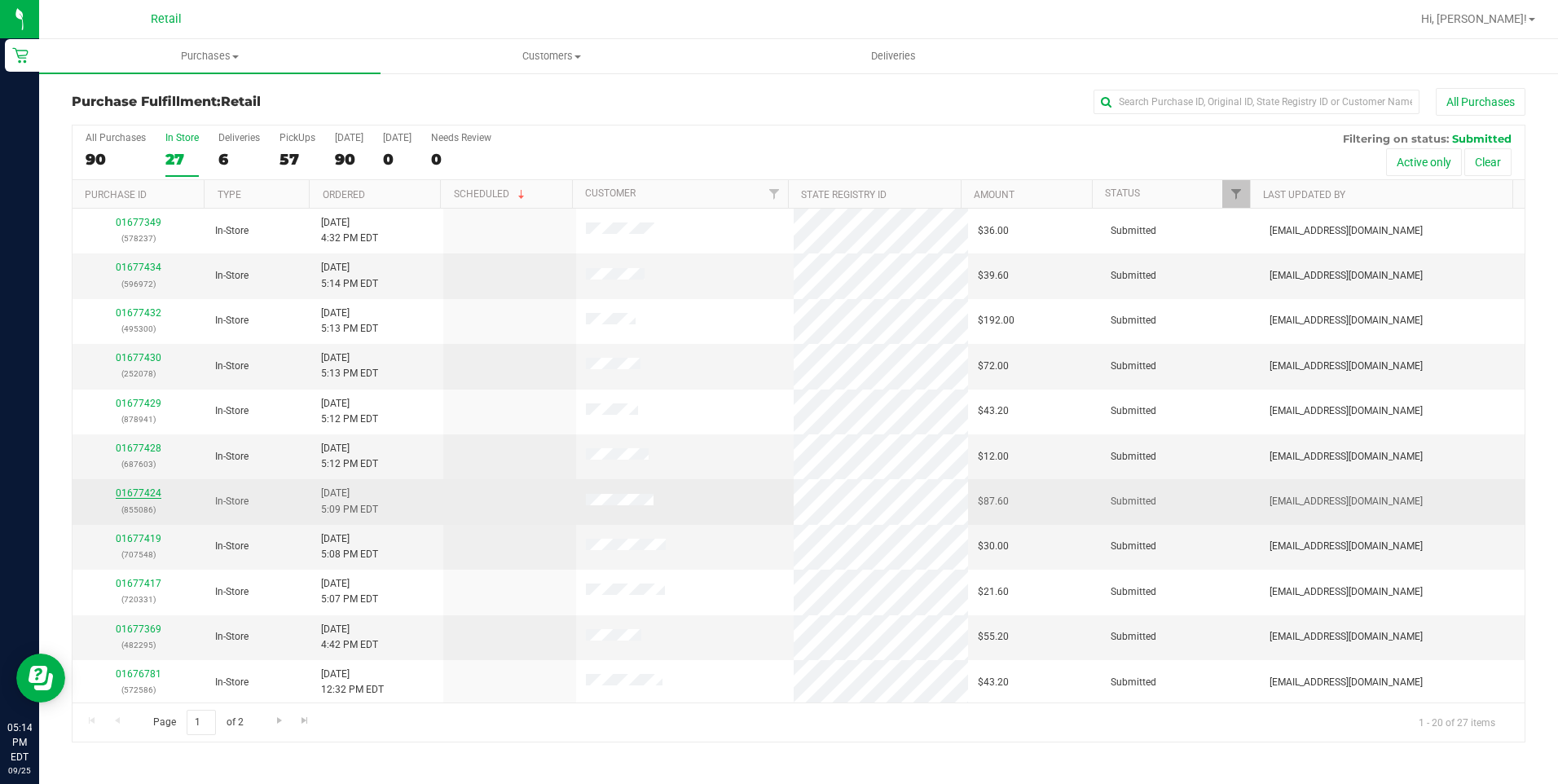
click at [134, 494] on link "01677424" at bounding box center [138, 492] width 46 height 11
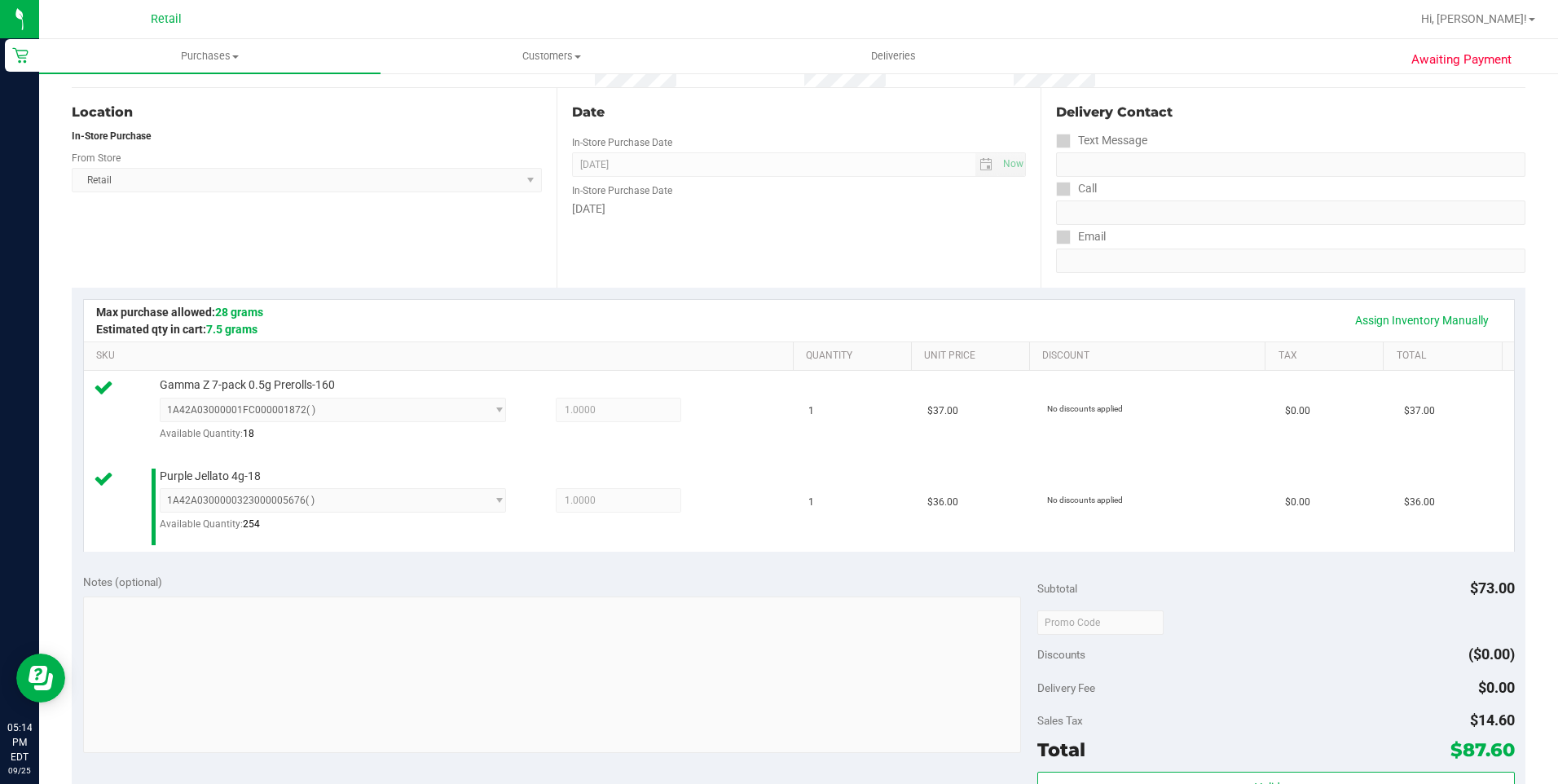
scroll to position [326, 0]
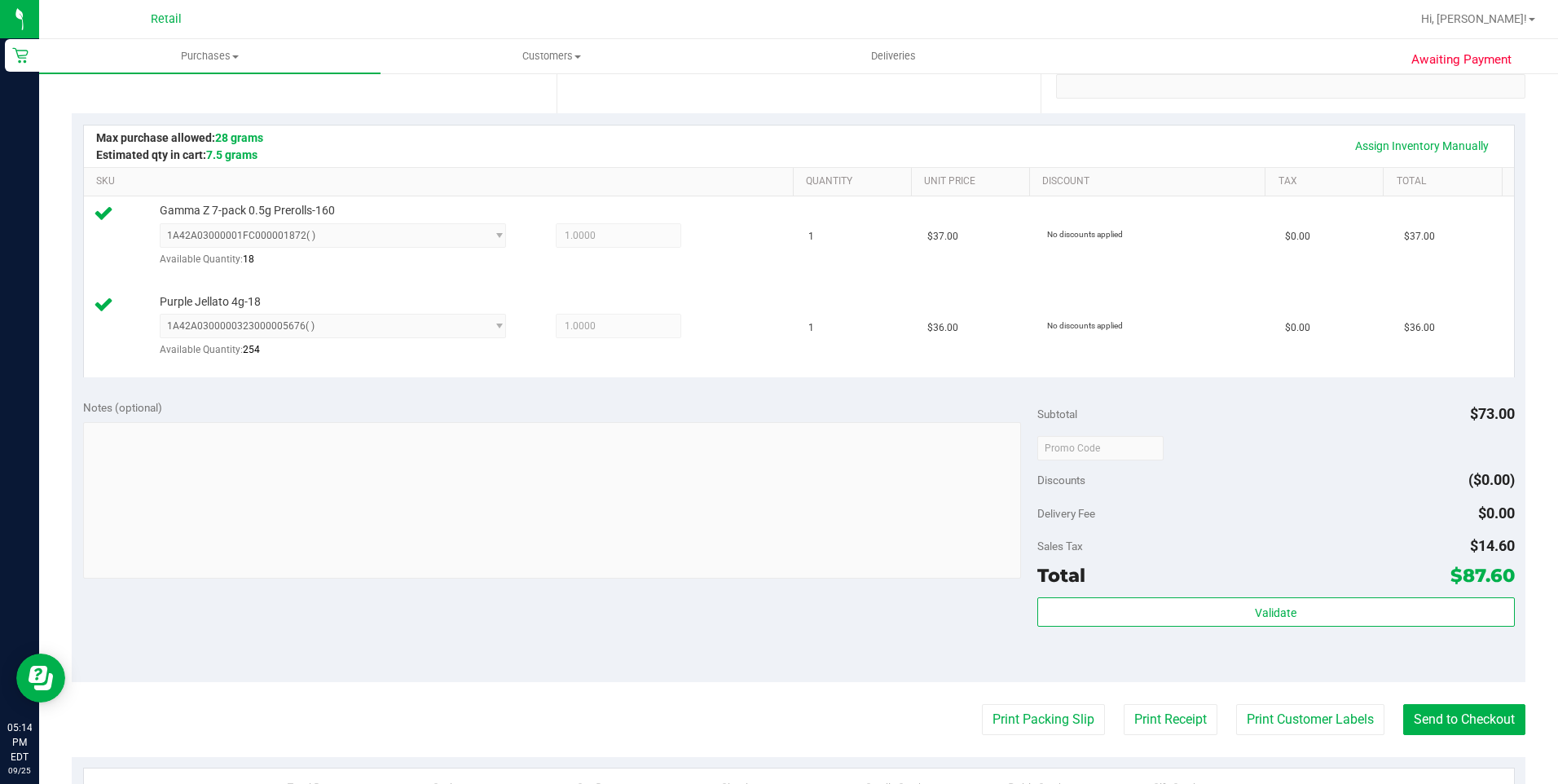
click at [1384, 715] on div "Print Packing Slip Print Receipt Print Customer Labels Send to Checkout" at bounding box center [798, 719] width 1453 height 31
click at [1461, 719] on button "Send to Checkout" at bounding box center [1464, 719] width 122 height 31
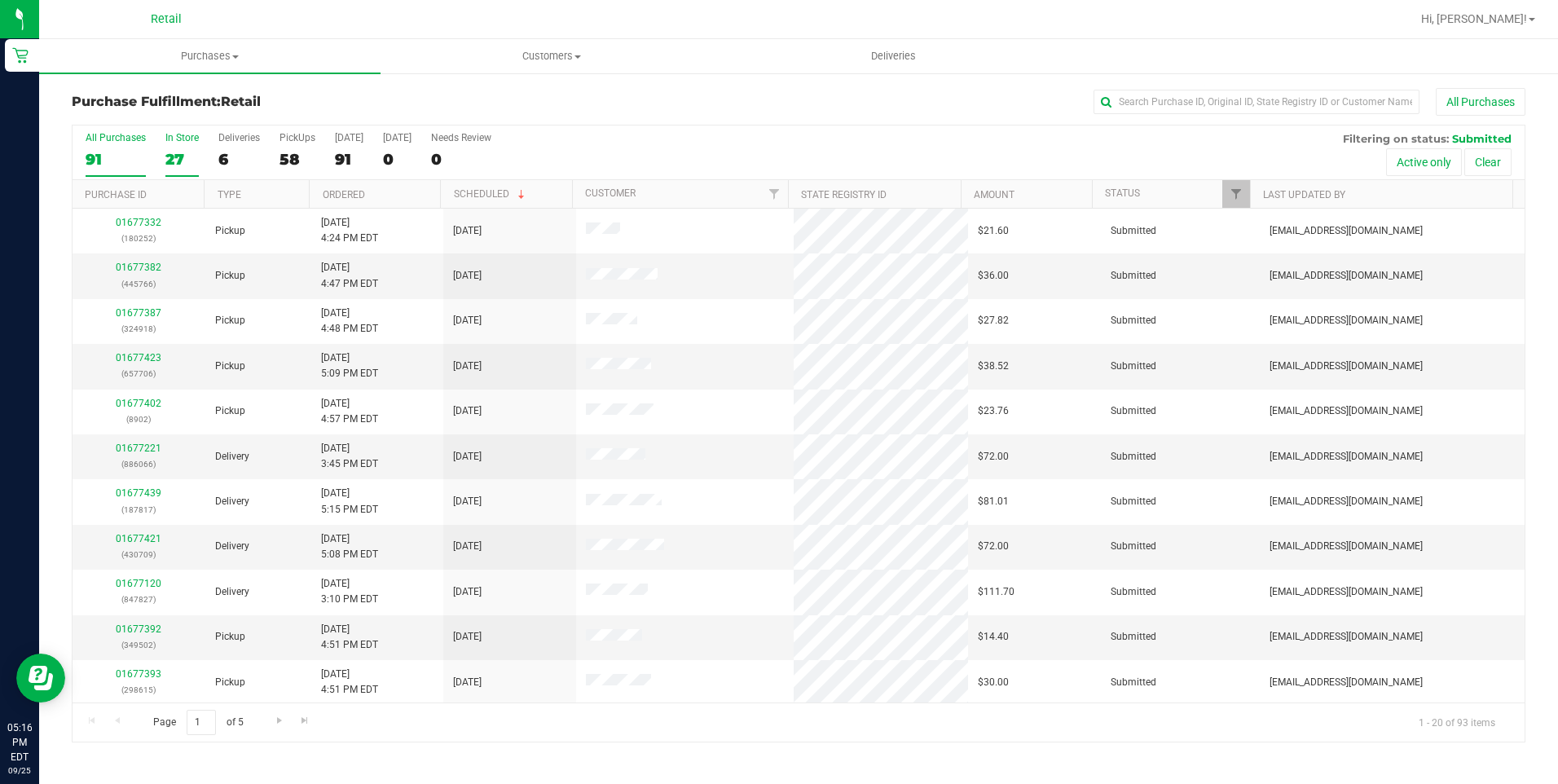
click at [166, 145] on label "In Store 27" at bounding box center [182, 154] width 34 height 45
click at [0, 0] on input "In Store 27" at bounding box center [0, 0] width 0 height 0
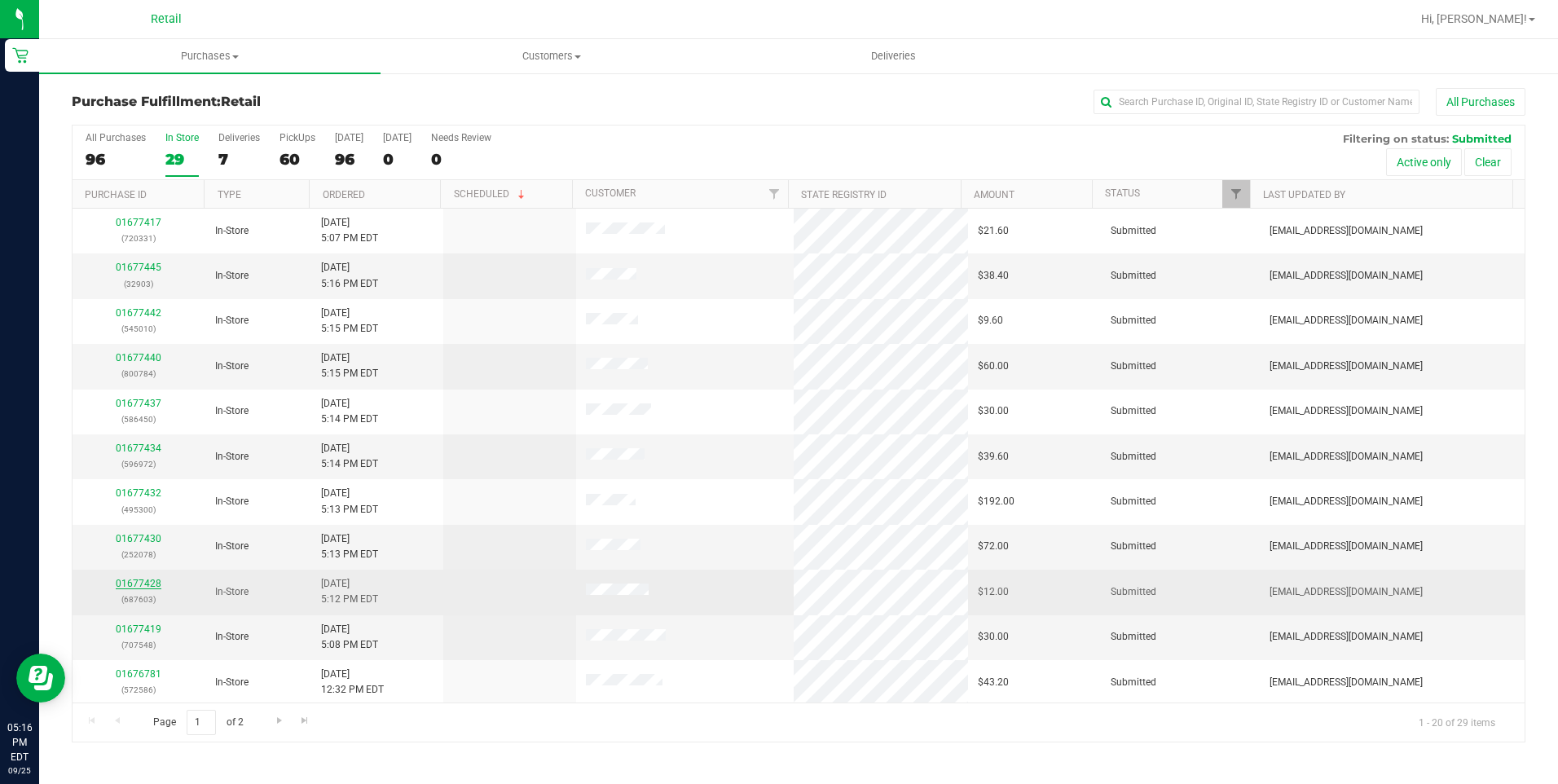
click at [126, 586] on link "01677428" at bounding box center [138, 583] width 46 height 11
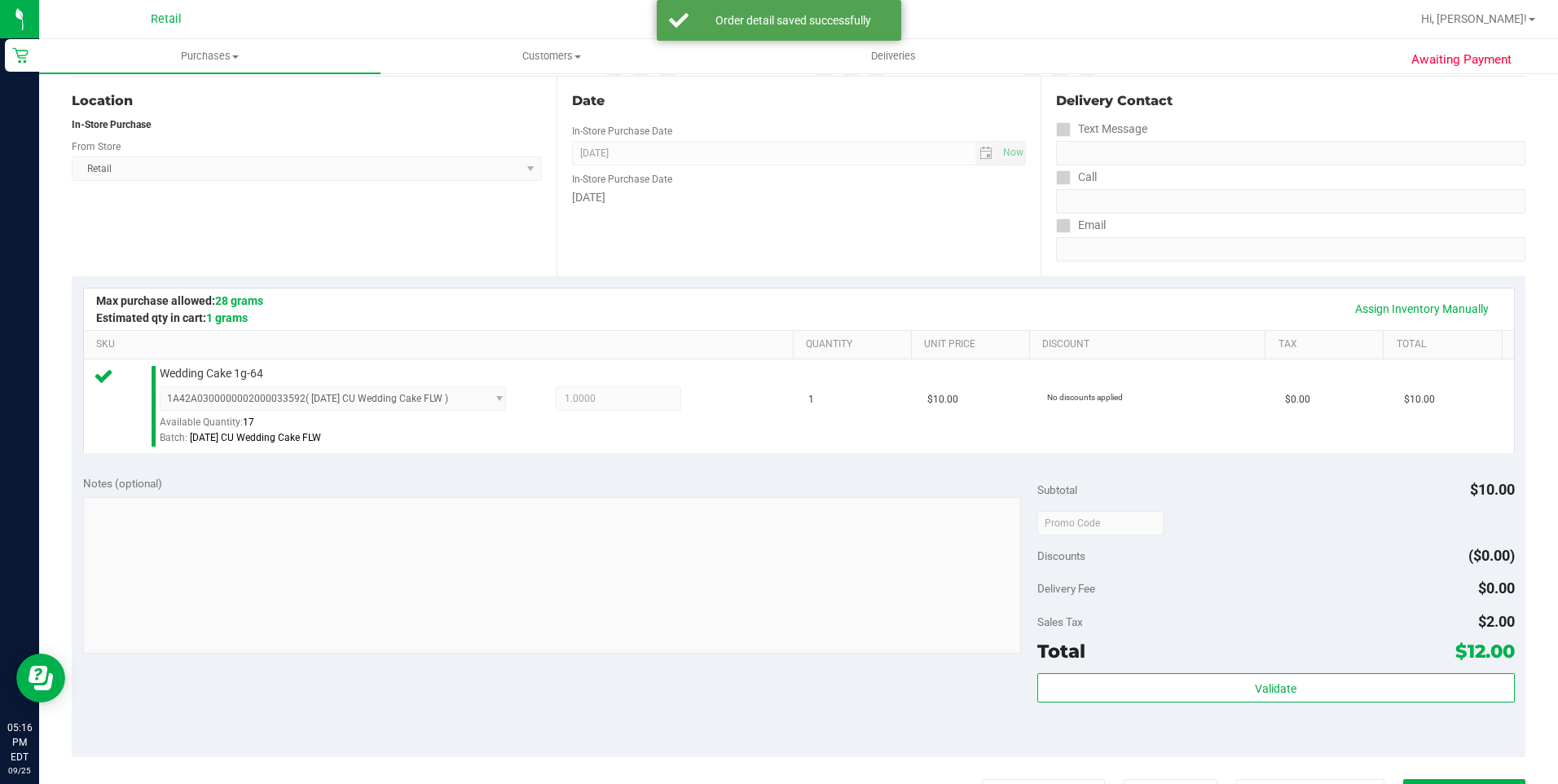
scroll to position [407, 0]
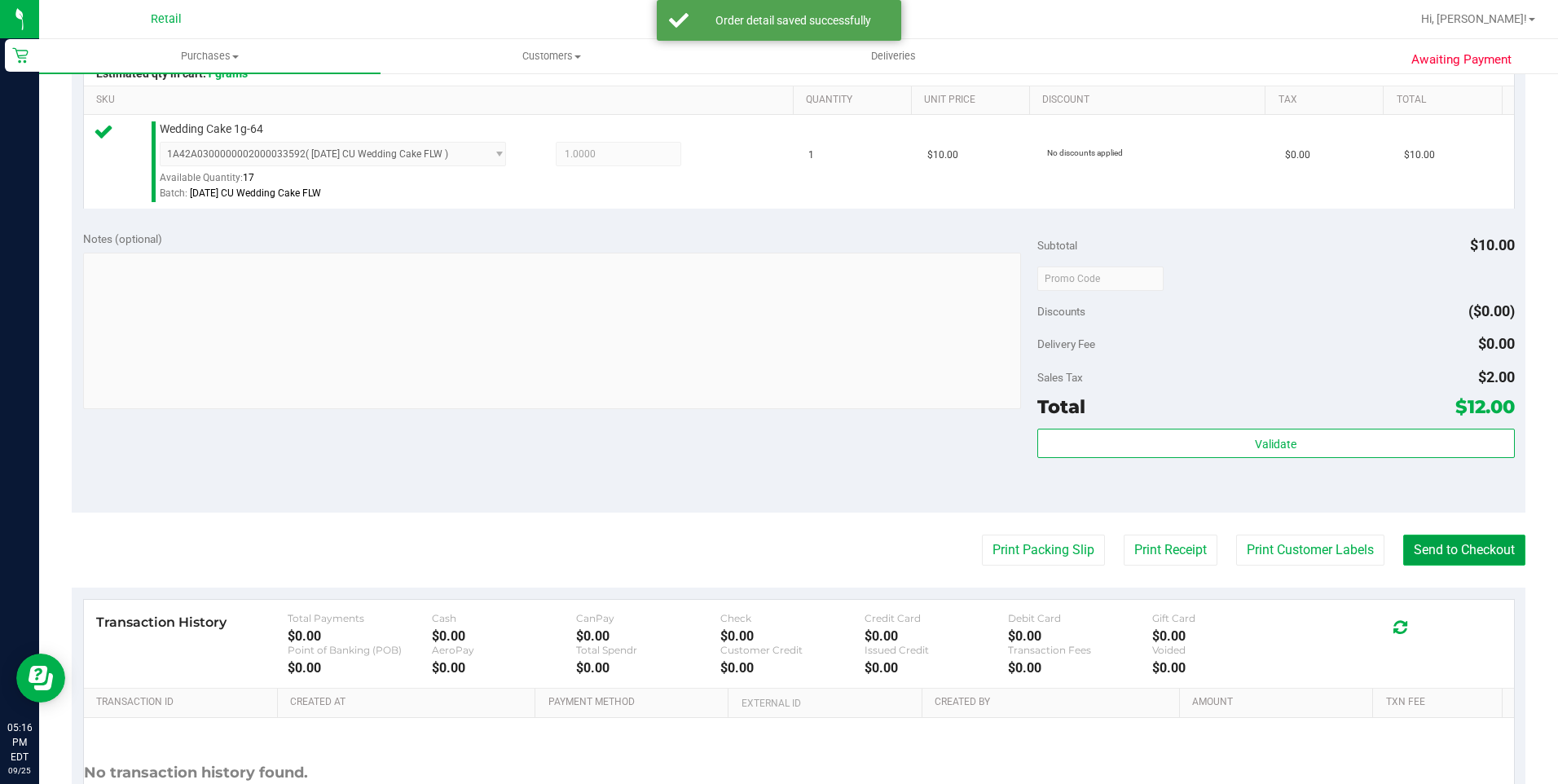
click at [1460, 557] on button "Send to Checkout" at bounding box center [1464, 549] width 122 height 31
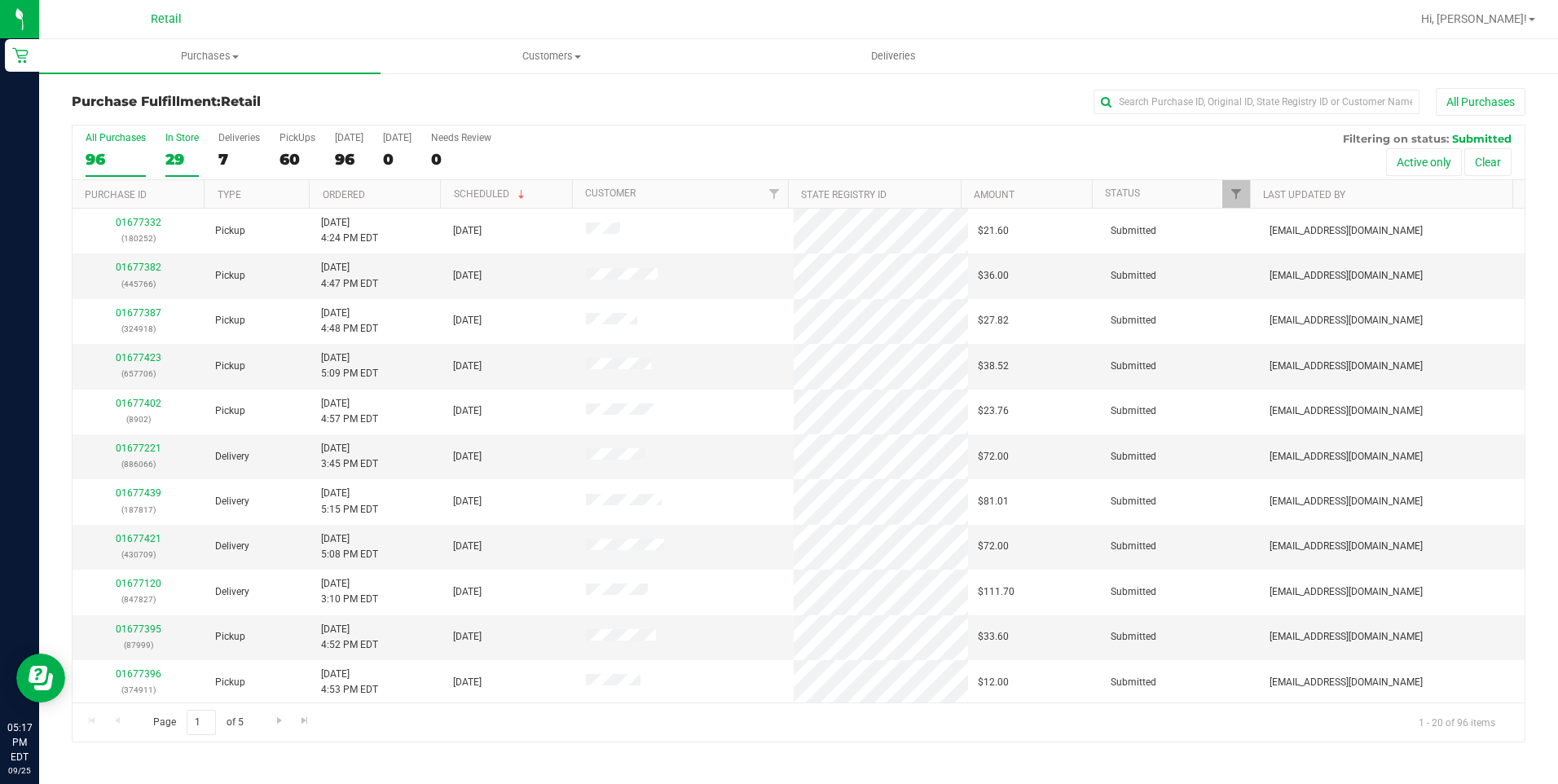
click at [179, 161] on div "29" at bounding box center [182, 159] width 34 height 19
click at [0, 0] on input "In Store 29" at bounding box center [0, 0] width 0 height 0
click at [1248, 93] on input "text" at bounding box center [1256, 102] width 326 height 24
type input "[PERSON_NAME]"
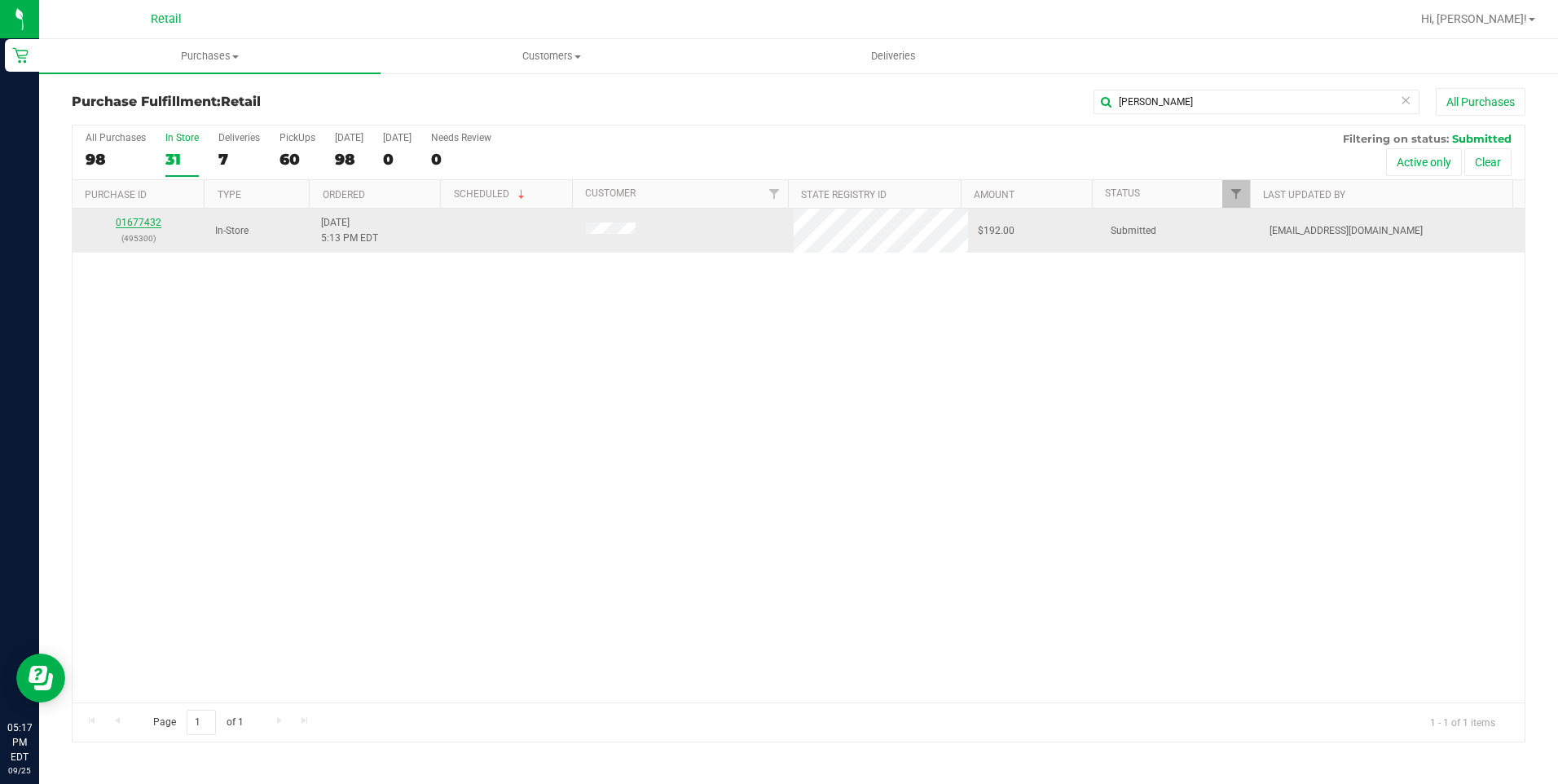
click at [148, 223] on link "01677432" at bounding box center [138, 222] width 46 height 11
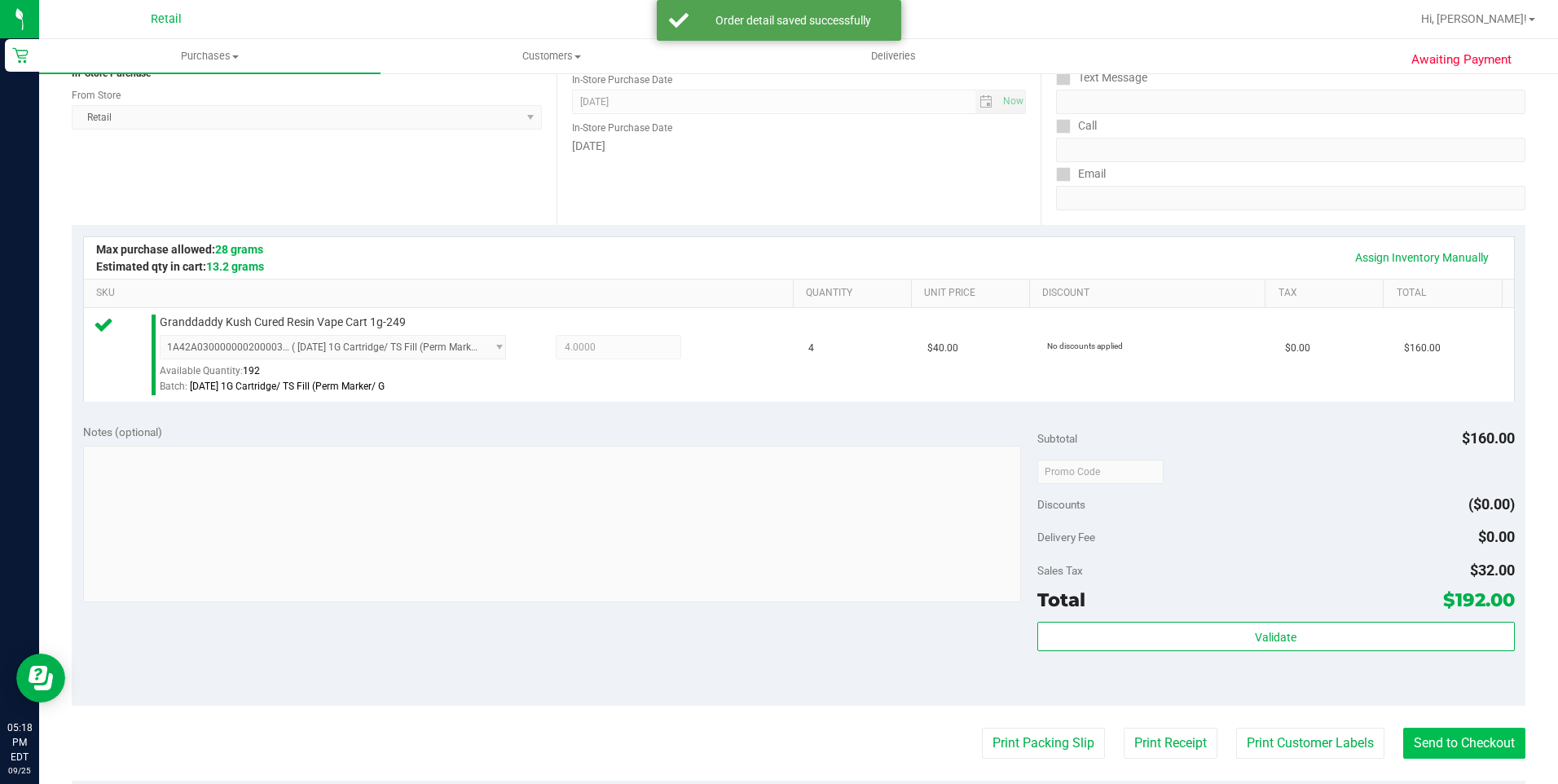
scroll to position [326, 0]
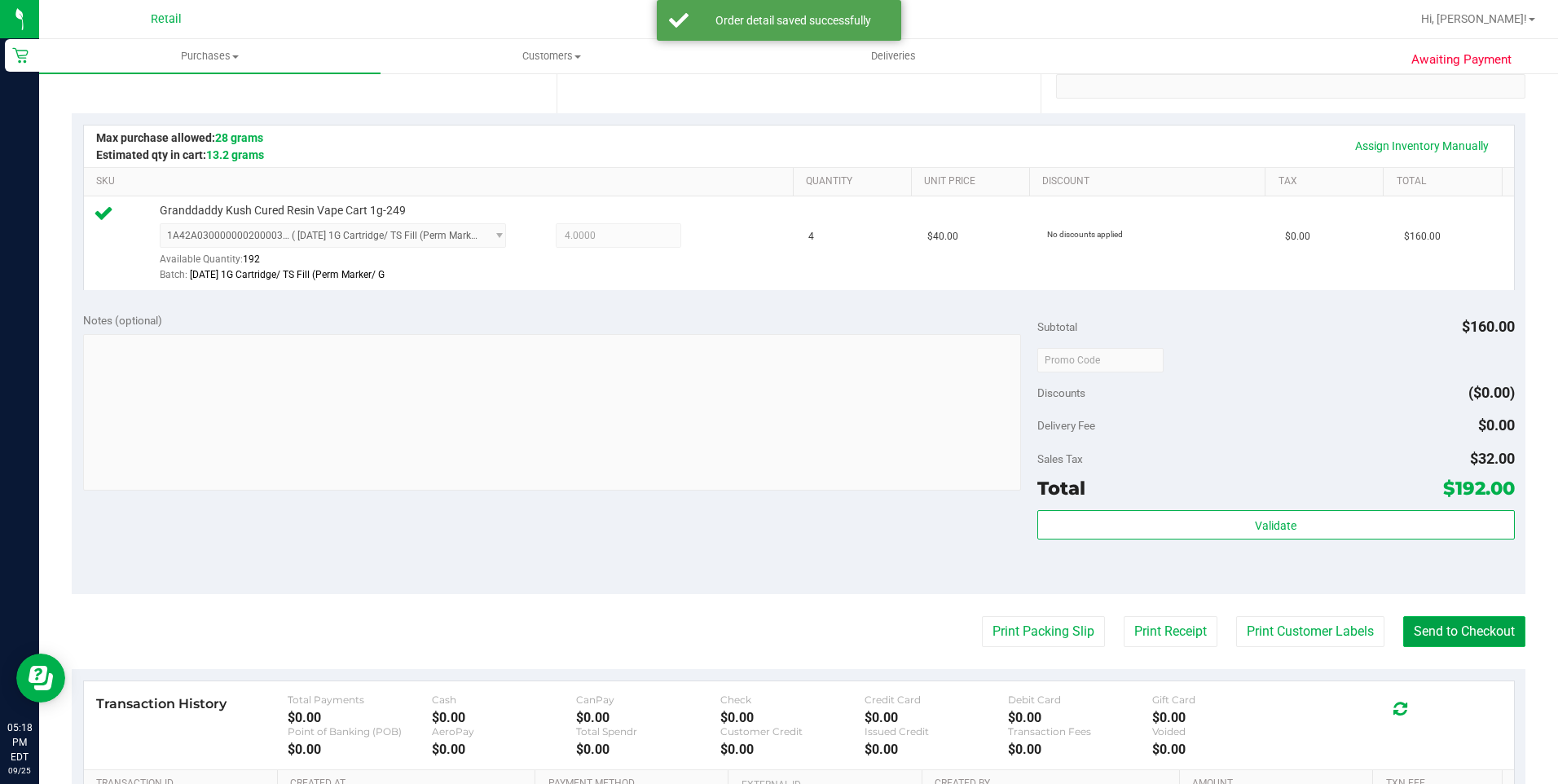
click at [1447, 639] on button "Send to Checkout" at bounding box center [1464, 631] width 122 height 31
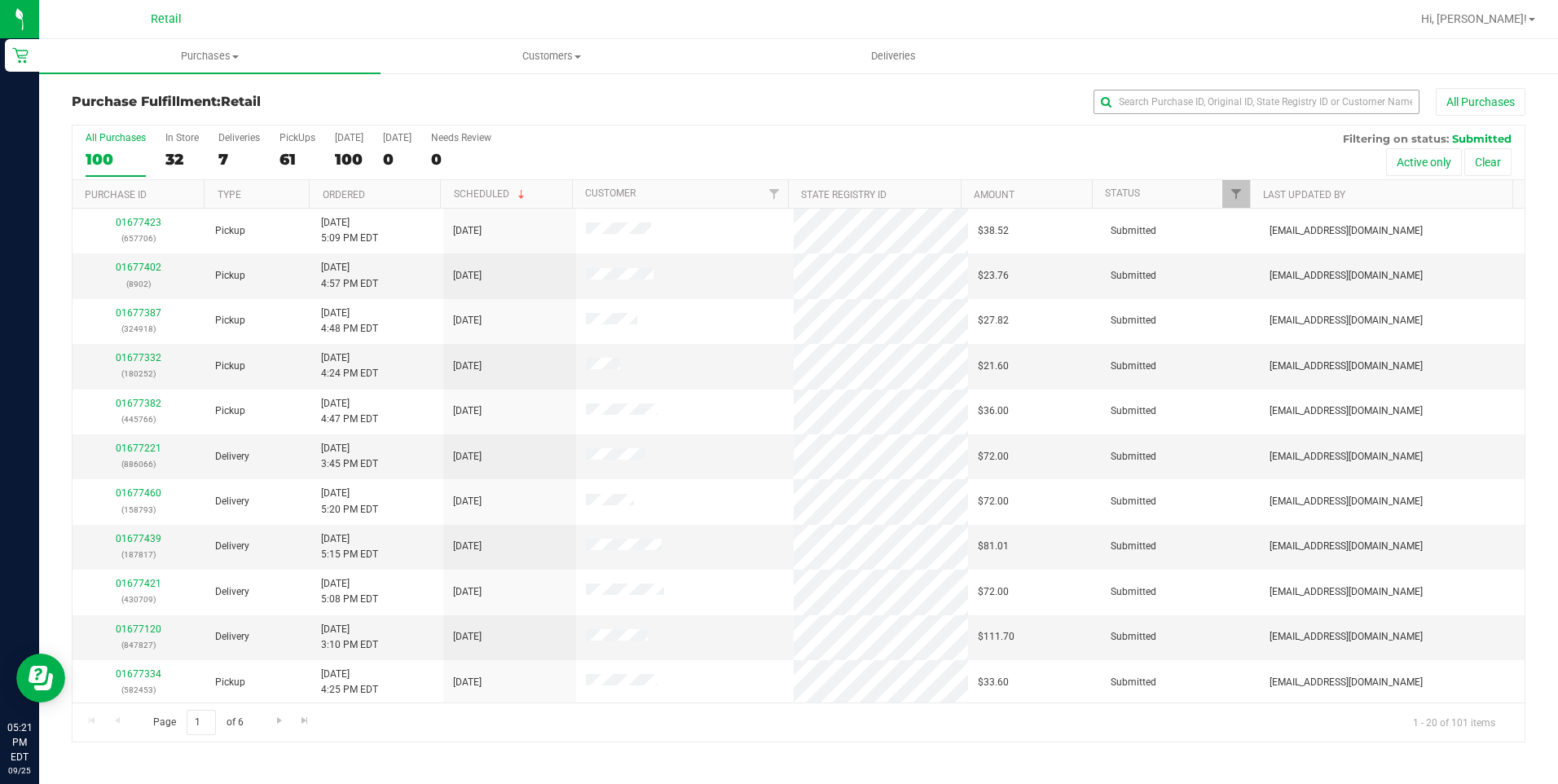
drag, startPoint x: 1134, startPoint y: 116, endPoint x: 1142, endPoint y: 111, distance: 9.4
click at [1134, 116] on div "Purchase Fulfillment: Retail All Purchases" at bounding box center [798, 106] width 1453 height 36
click at [1142, 111] on input "text" at bounding box center [1256, 102] width 326 height 24
type input "dabady"
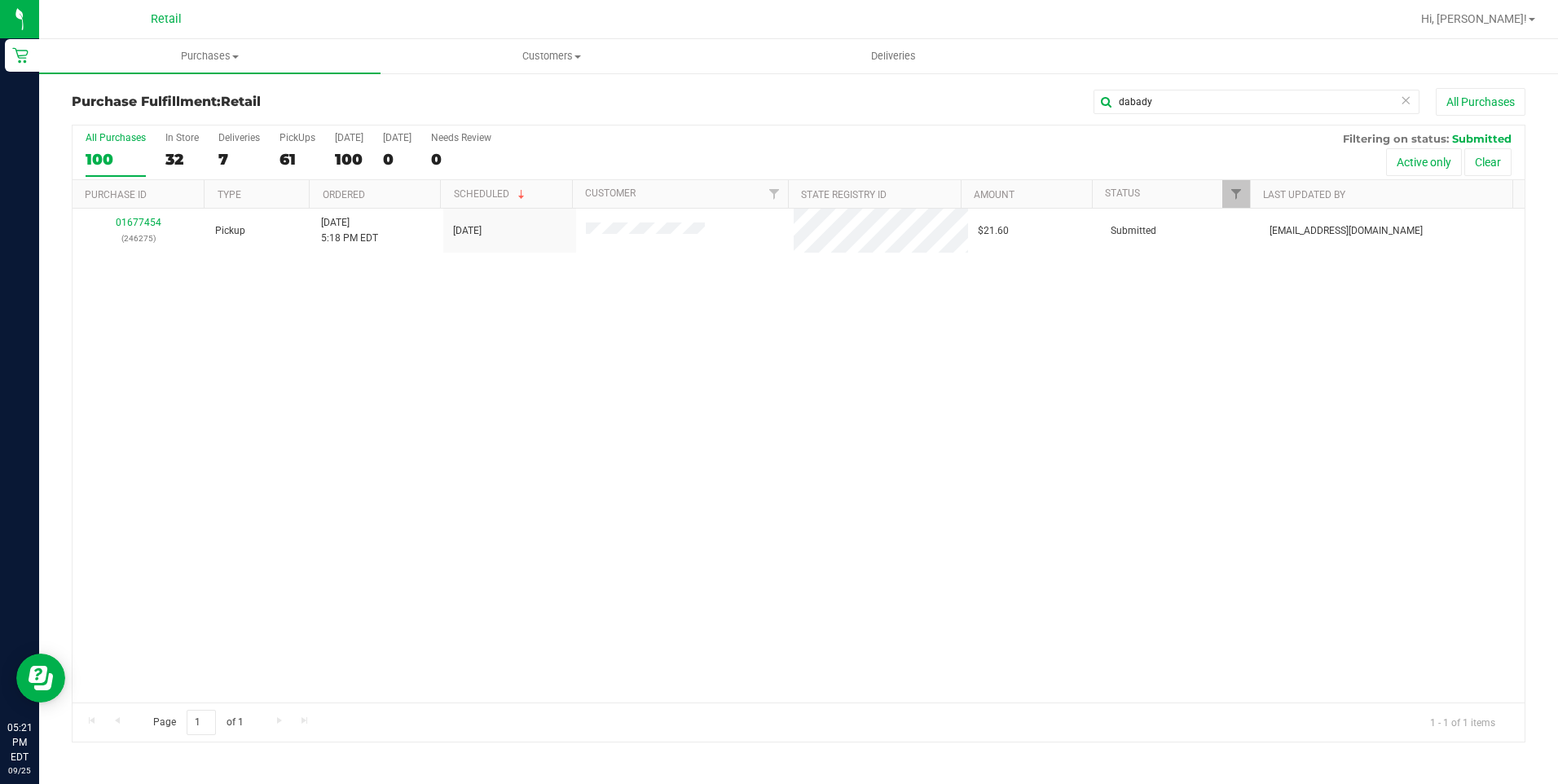
click at [1186, 327] on div "01677454 (246275) Pickup [DATE] 5:18 PM EDT 9/25/2025 $21.60 Submitted [EMAIL_A…" at bounding box center [799, 455] width 1452 height 493
click at [1161, 369] on div "01677454 (246275) Pickup [DATE] 5:18 PM EDT 9/25/2025 $21.60 Submitted [EMAIL_A…" at bounding box center [799, 455] width 1452 height 493
click at [196, 58] on span "Purchases" at bounding box center [209, 56] width 341 height 15
click at [148, 124] on li "Fulfillment" at bounding box center [209, 118] width 341 height 20
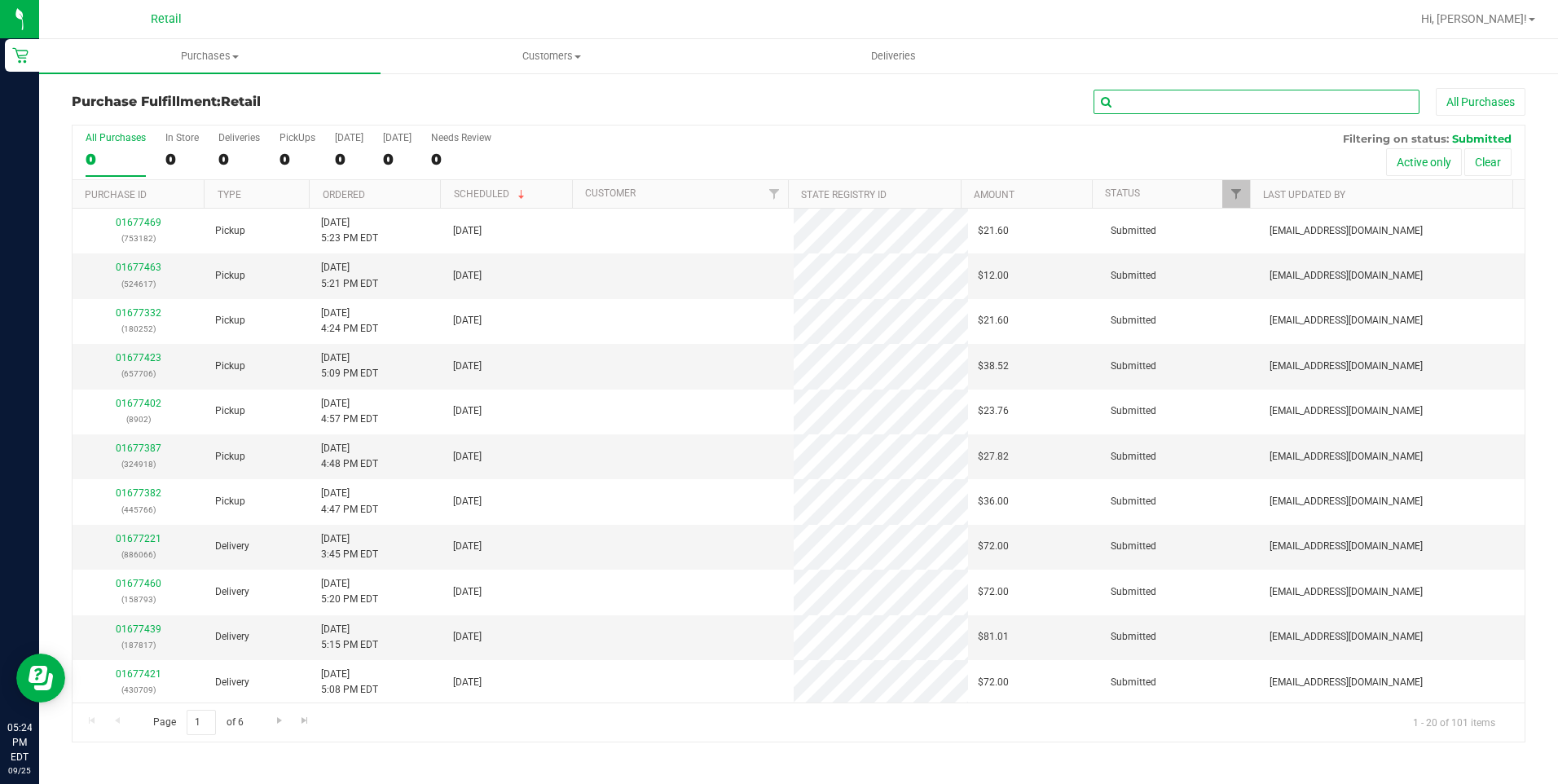
click at [1171, 106] on input "text" at bounding box center [1256, 102] width 326 height 24
type input "jasm"
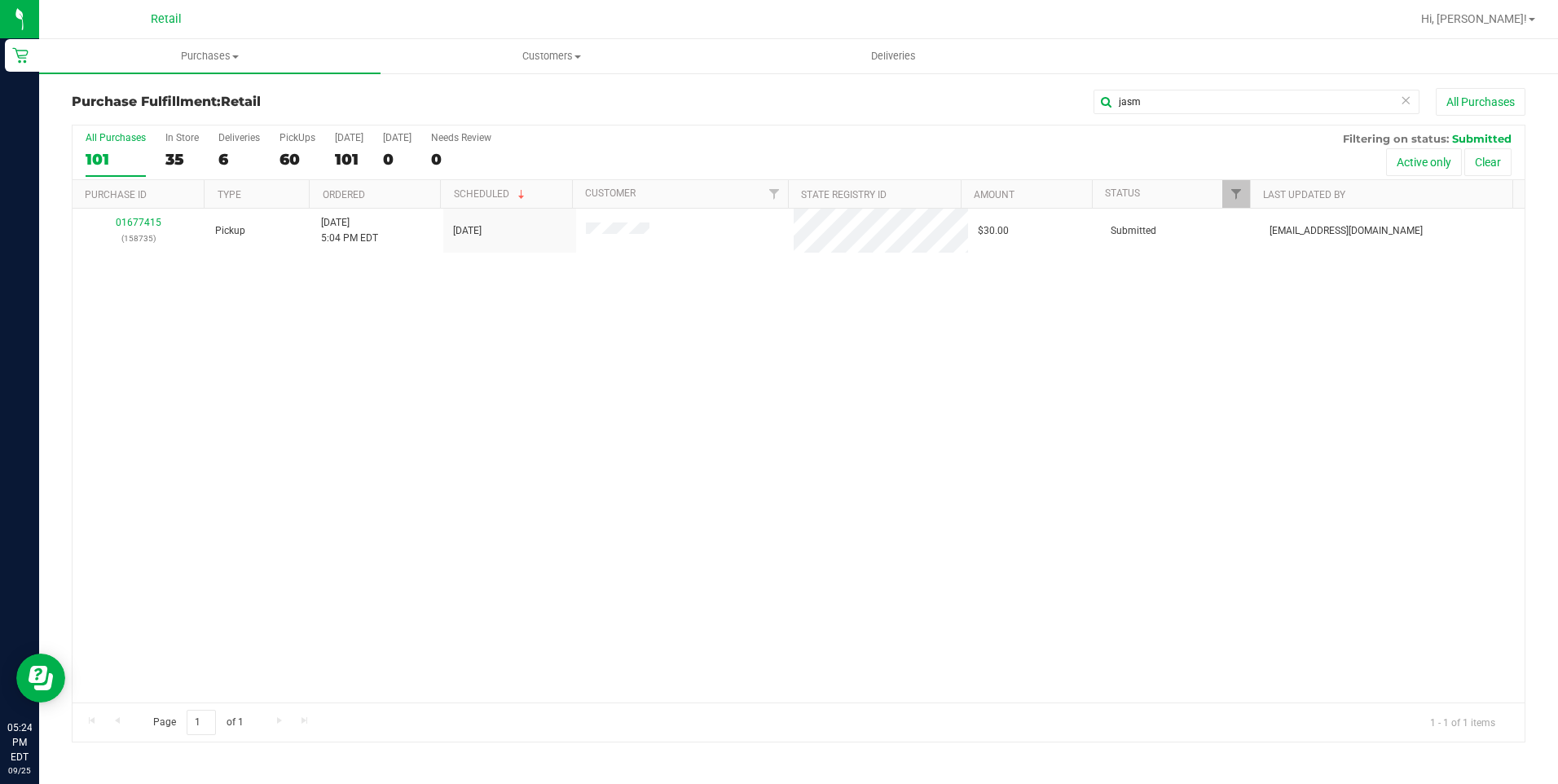
click at [822, 366] on div "01677415 (158735) Pickup [DATE] 5:04 PM EDT 9/25/2025 $30.00 Submitted [EMAIL_A…" at bounding box center [799, 455] width 1452 height 493
click at [471, 375] on div "01677415 (158735) Pickup [DATE] 5:04 PM EDT 9/25/2025 $30.00 Submitted [EMAIL_A…" at bounding box center [799, 455] width 1452 height 493
click at [192, 48] on uib-tab-heading "Purchases Summary of purchases Fulfillment All purchases" at bounding box center [209, 56] width 341 height 35
click at [138, 112] on li "Fulfillment" at bounding box center [209, 118] width 341 height 20
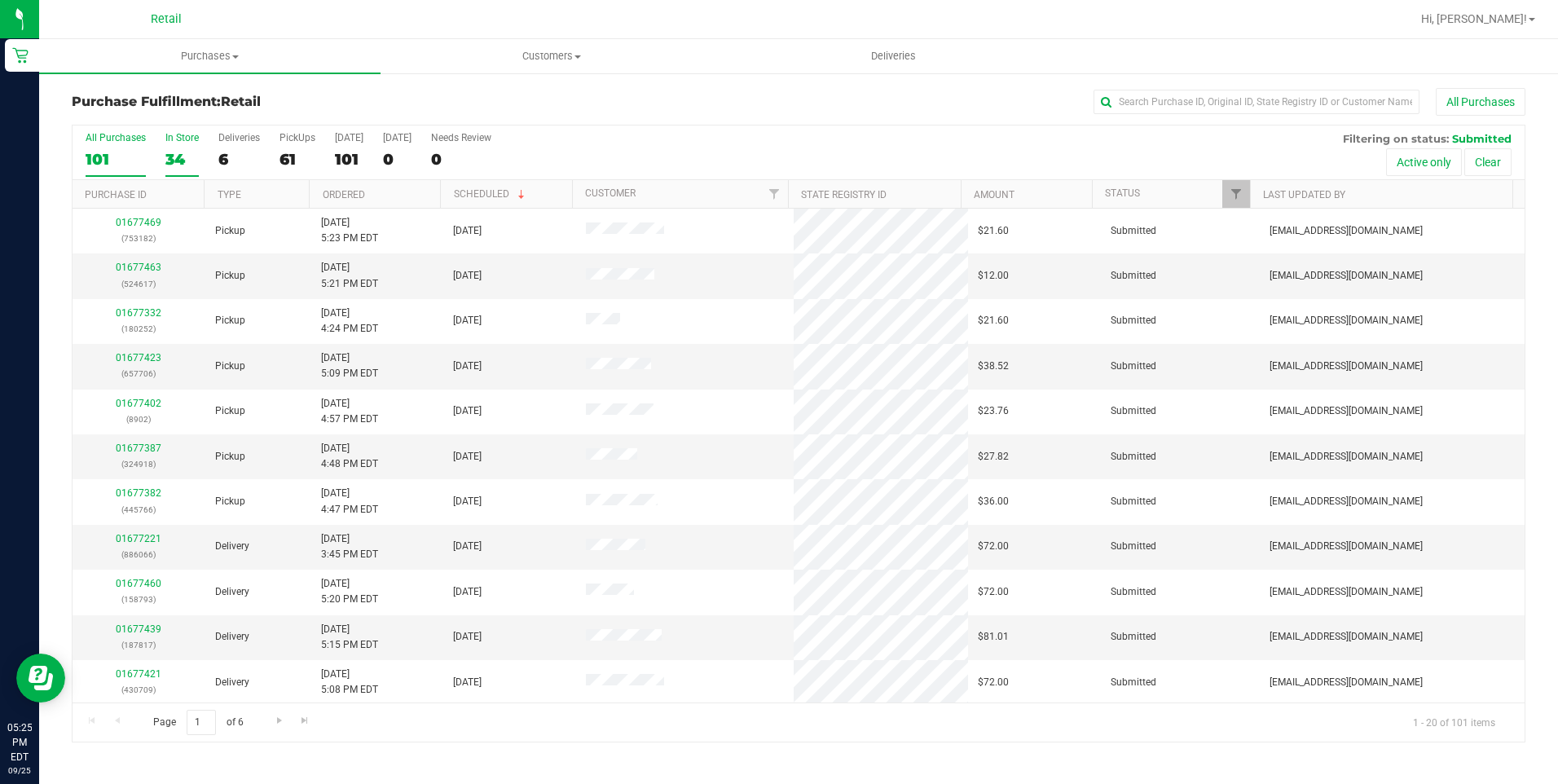
click at [171, 163] on div "34" at bounding box center [182, 159] width 34 height 19
click at [0, 0] on input "In Store 34" at bounding box center [0, 0] width 0 height 0
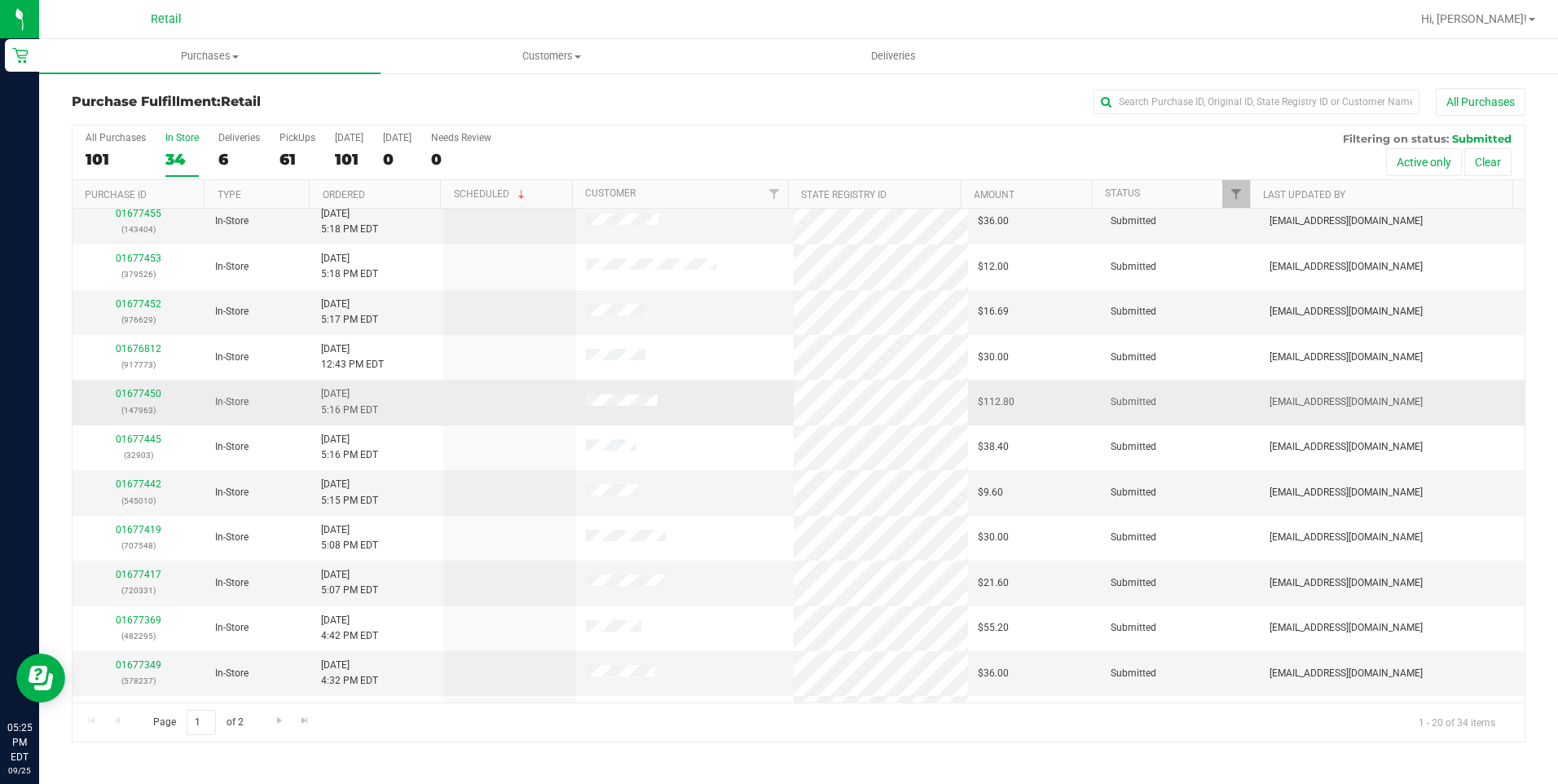
scroll to position [326, 0]
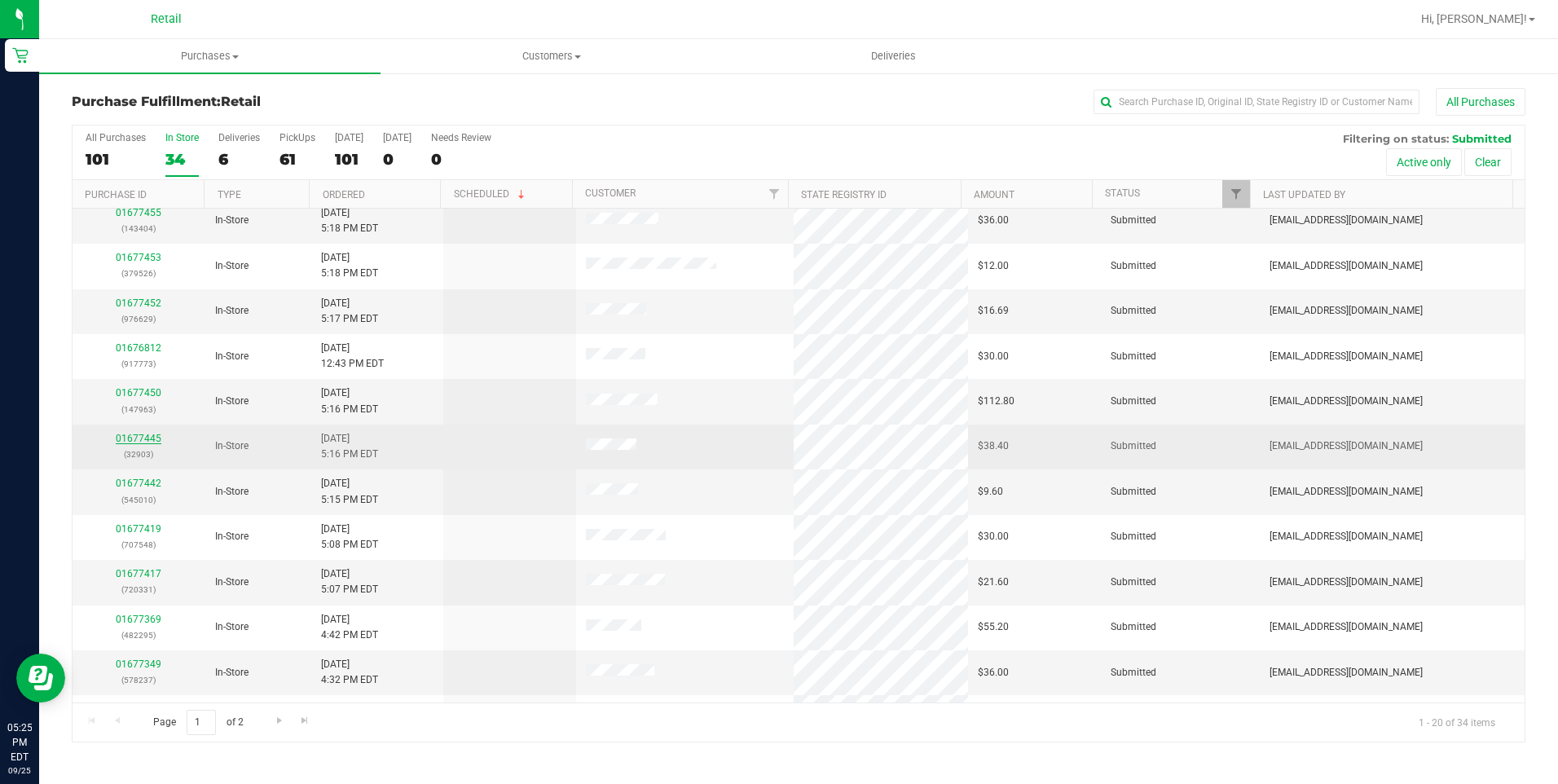
click at [145, 434] on link "01677445" at bounding box center [138, 438] width 46 height 11
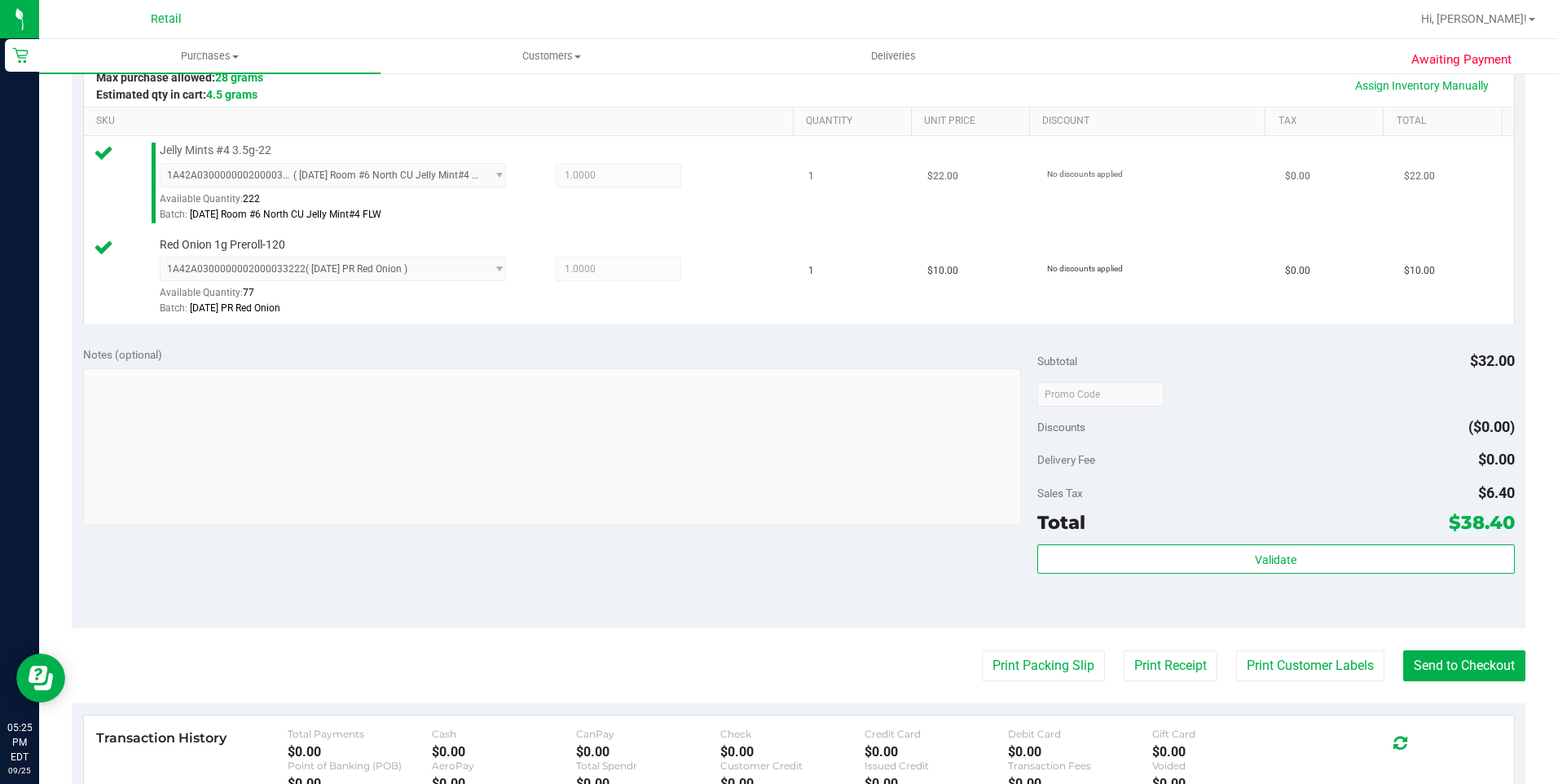
scroll to position [407, 0]
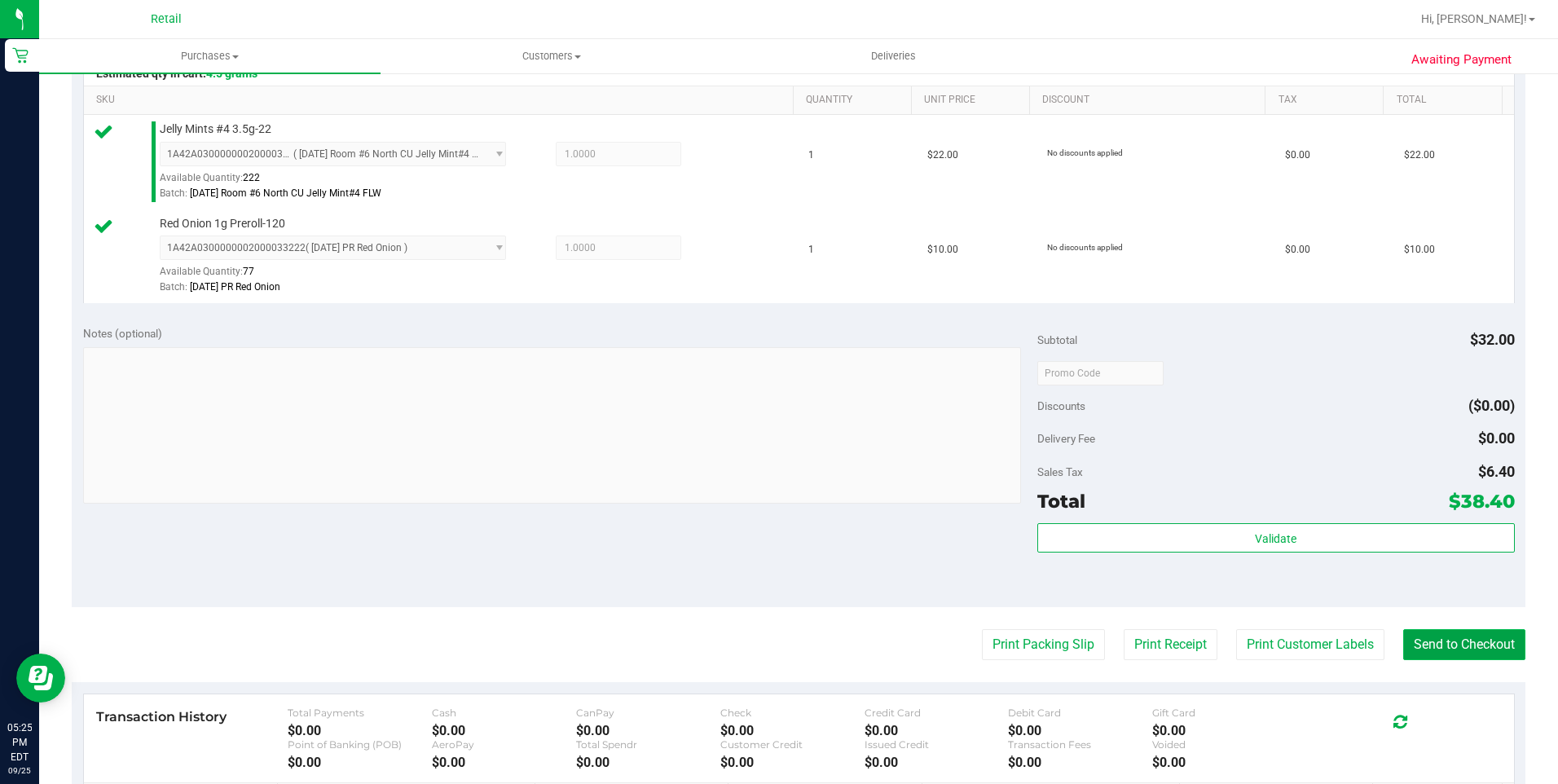
click at [1406, 638] on button "Send to Checkout" at bounding box center [1464, 644] width 122 height 31
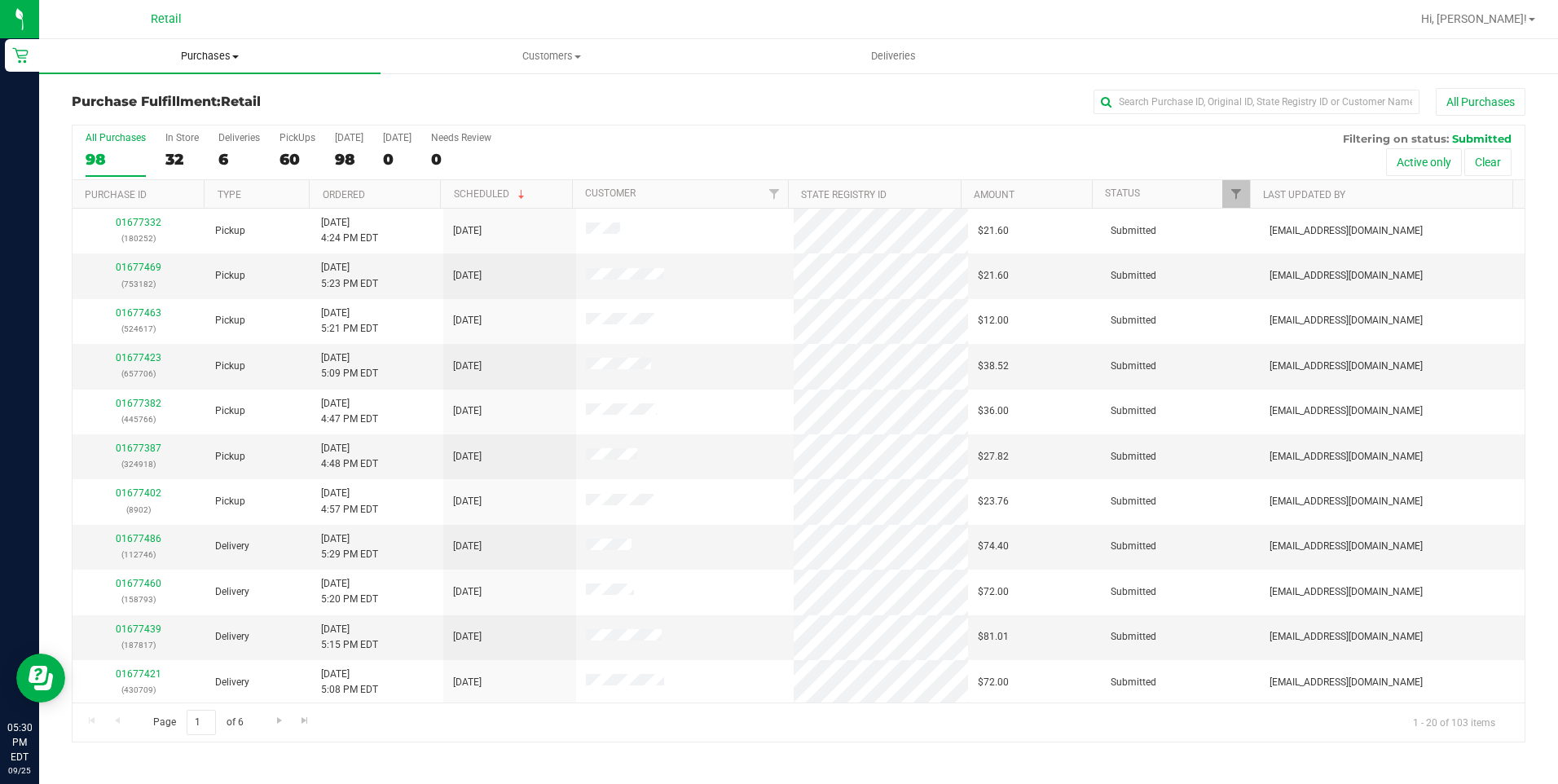
click at [168, 65] on uib-tab-heading "Purchases Summary of purchases Fulfillment All purchases" at bounding box center [209, 56] width 341 height 35
click at [816, 84] on div "Purchase Fulfillment: Retail All Purchases All Purchases 98 In Store 32 Deliver…" at bounding box center [798, 415] width 1519 height 687
click at [174, 148] on label "In Store 32" at bounding box center [182, 154] width 34 height 45
click at [0, 0] on input "In Store 32" at bounding box center [0, 0] width 0 height 0
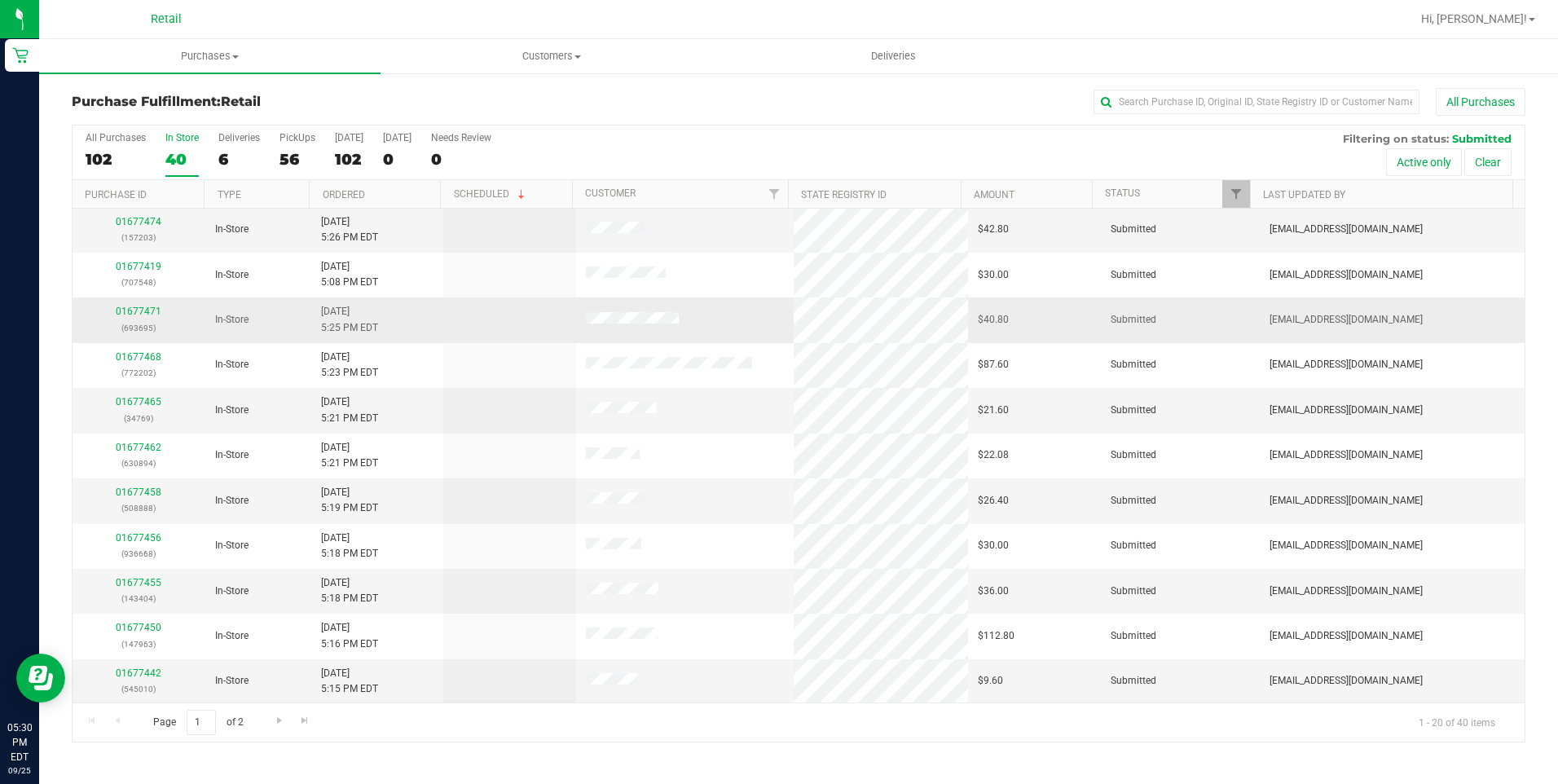
scroll to position [408, 0]
click at [133, 585] on link "01677455" at bounding box center [138, 581] width 46 height 11
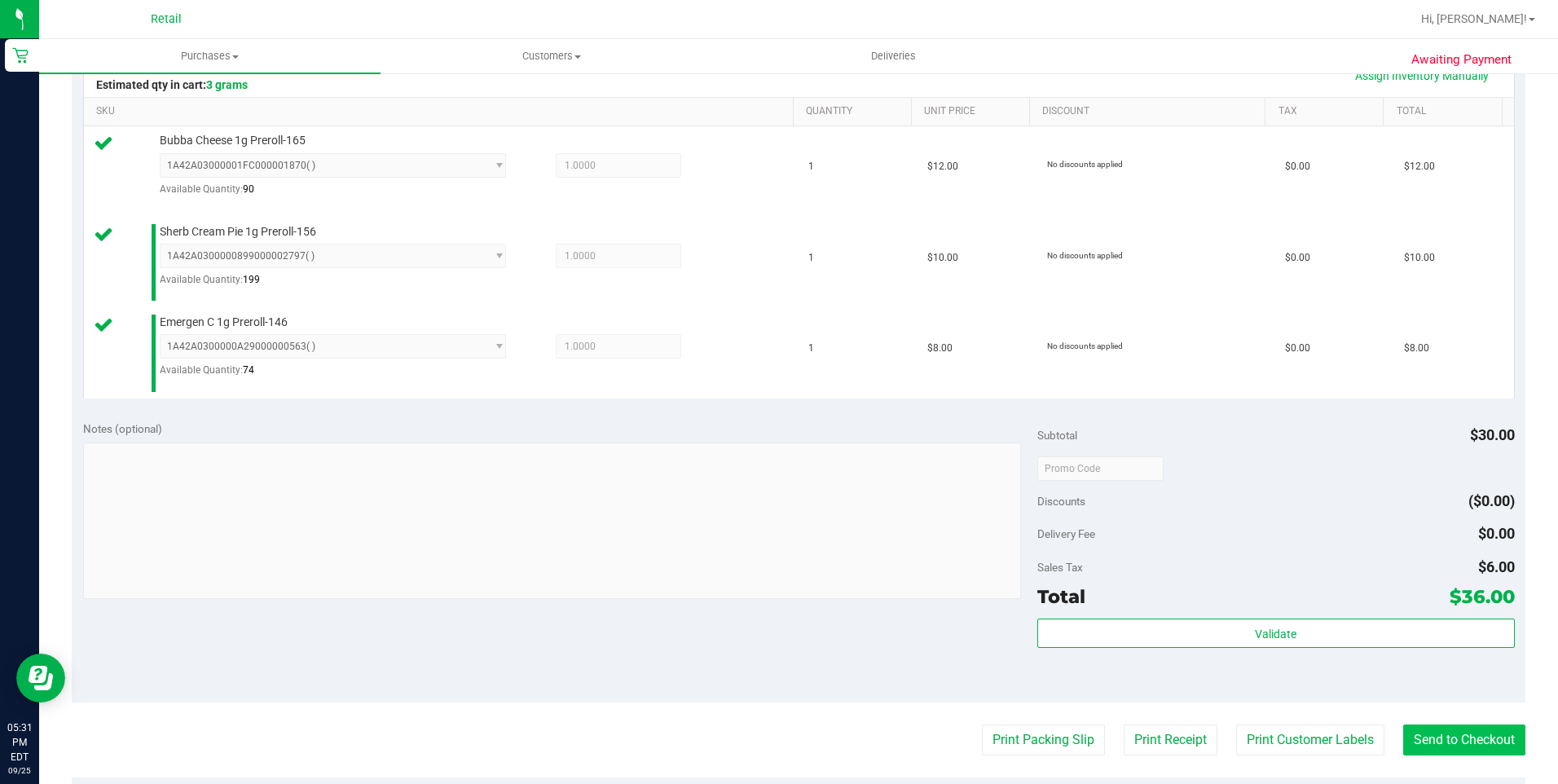
scroll to position [489, 0]
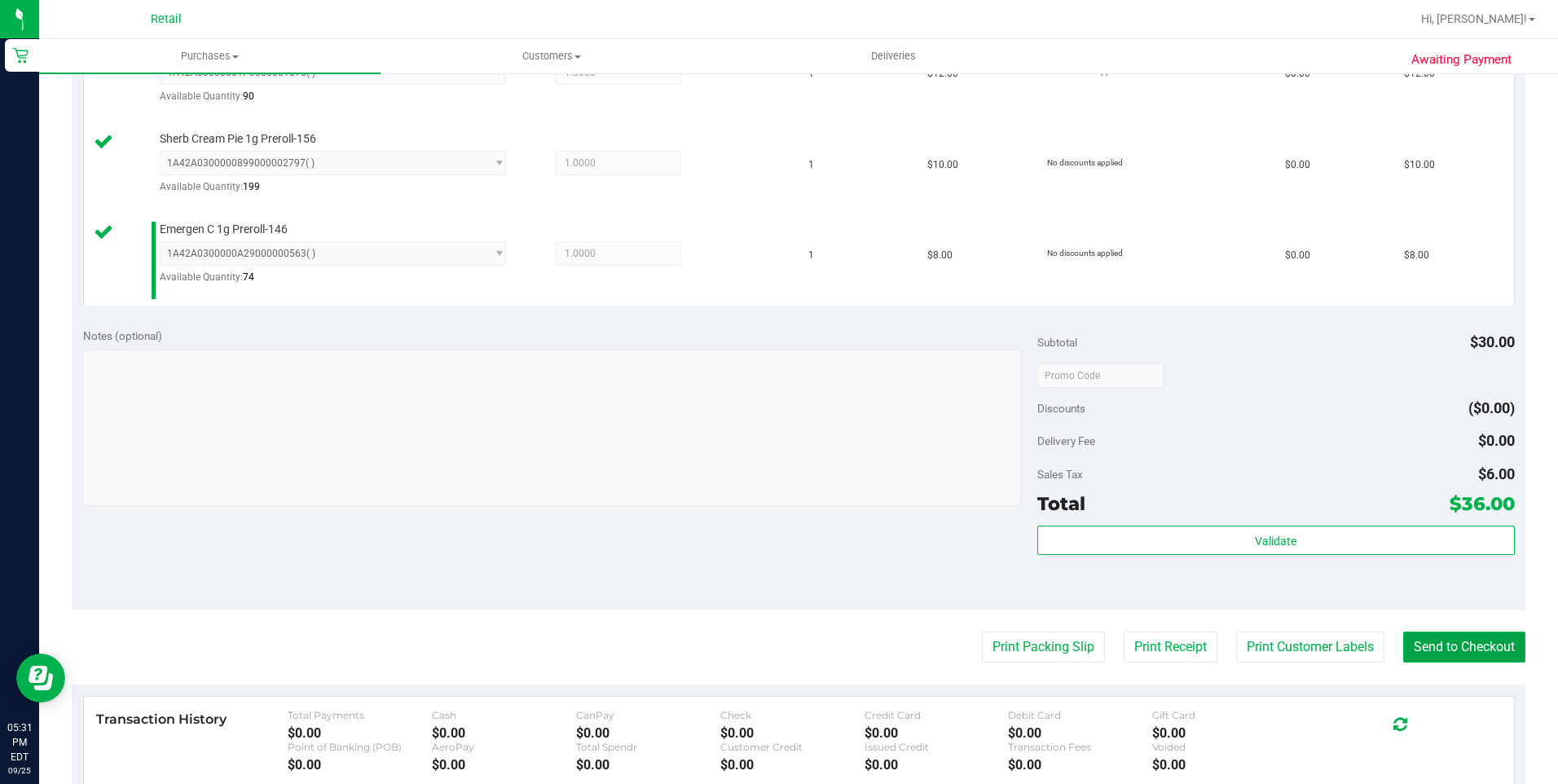
click at [1453, 641] on button "Send to Checkout" at bounding box center [1464, 647] width 122 height 31
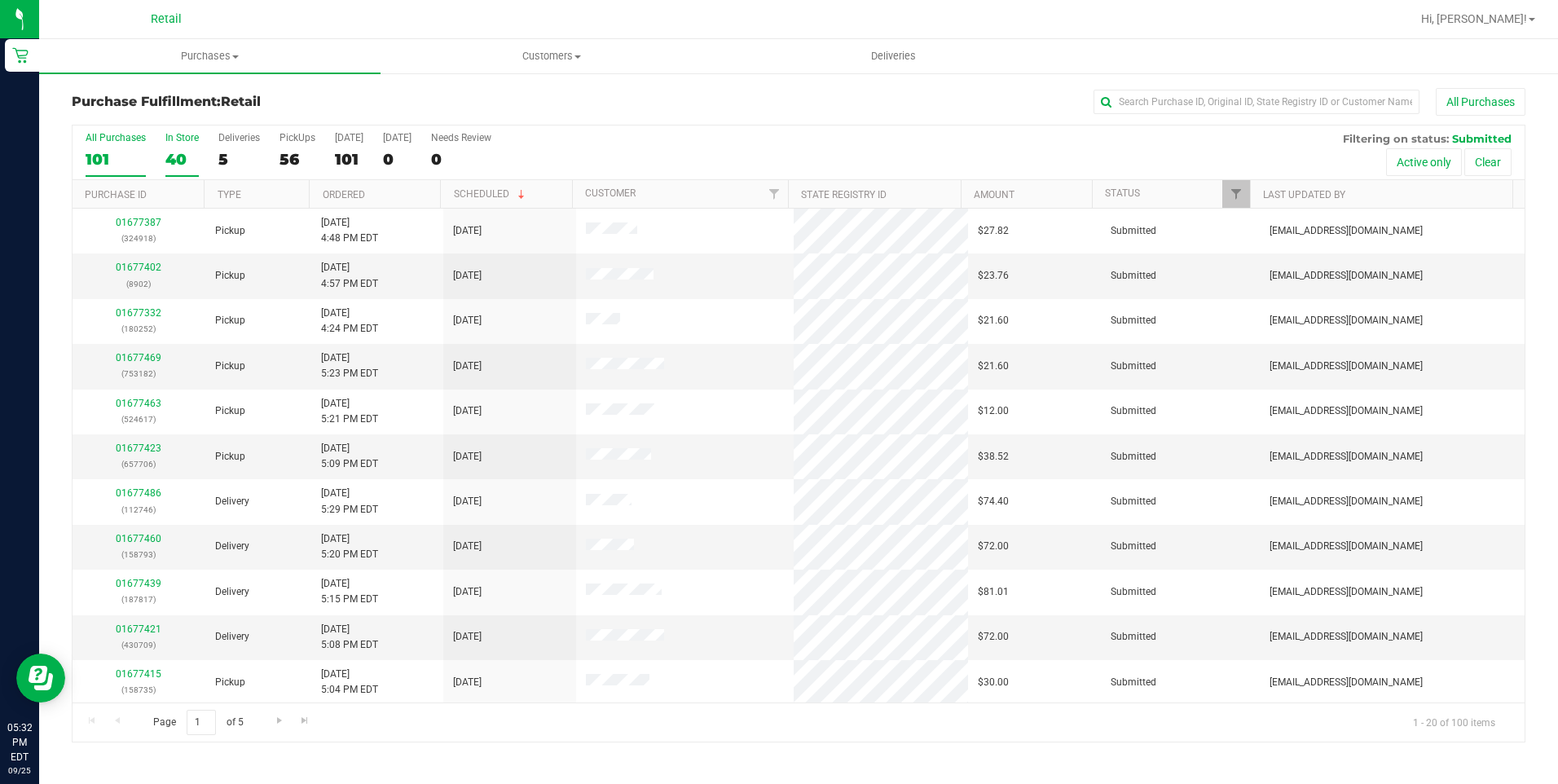
click at [181, 143] on div "In Store" at bounding box center [182, 137] width 34 height 11
click at [0, 0] on input "In Store 40" at bounding box center [0, 0] width 0 height 0
click at [1205, 94] on input "text" at bounding box center [1256, 102] width 326 height 24
type input "[PERSON_NAME]"
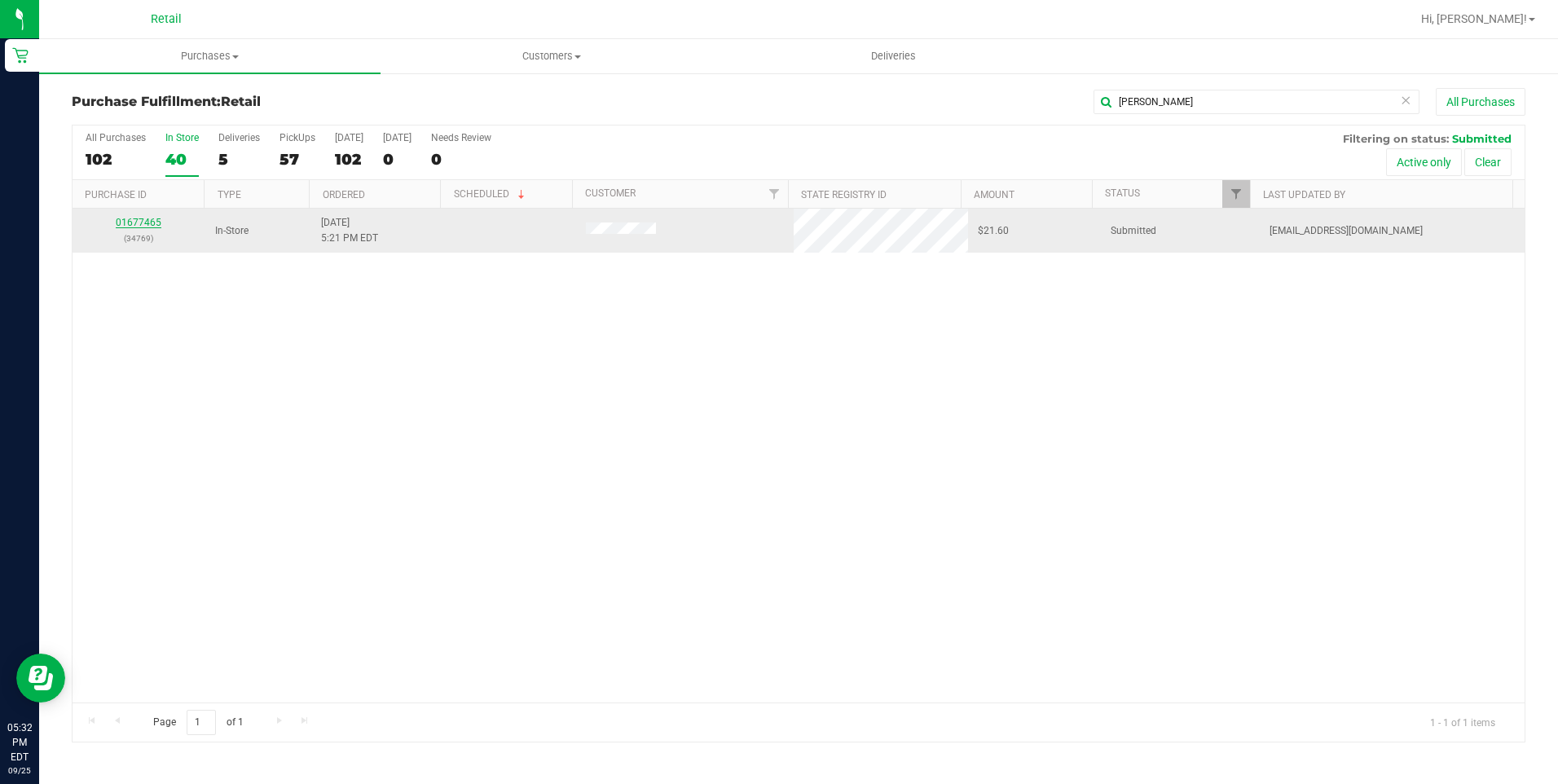
click at [145, 224] on link "01677465" at bounding box center [138, 222] width 46 height 11
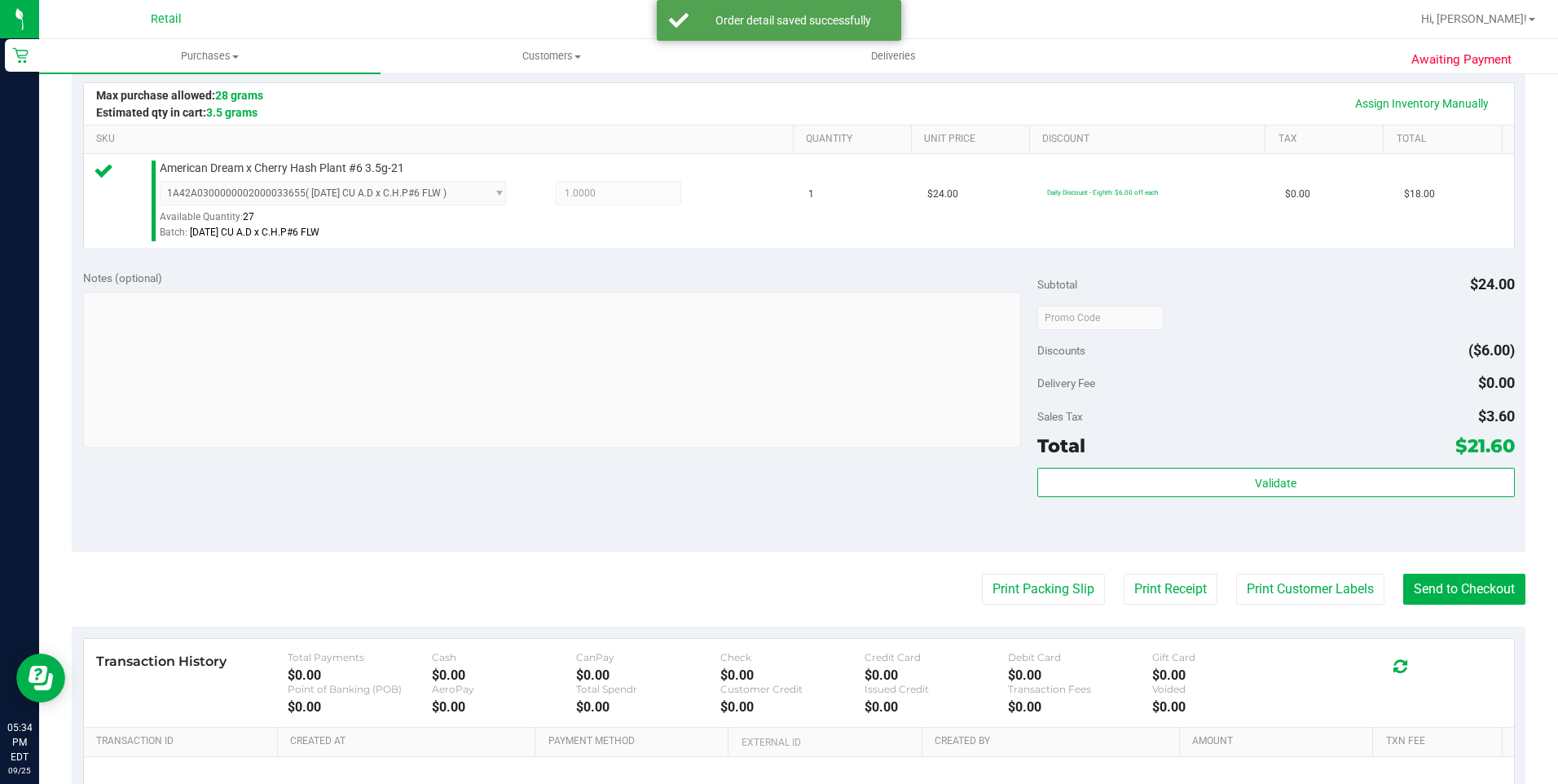
scroll to position [407, 0]
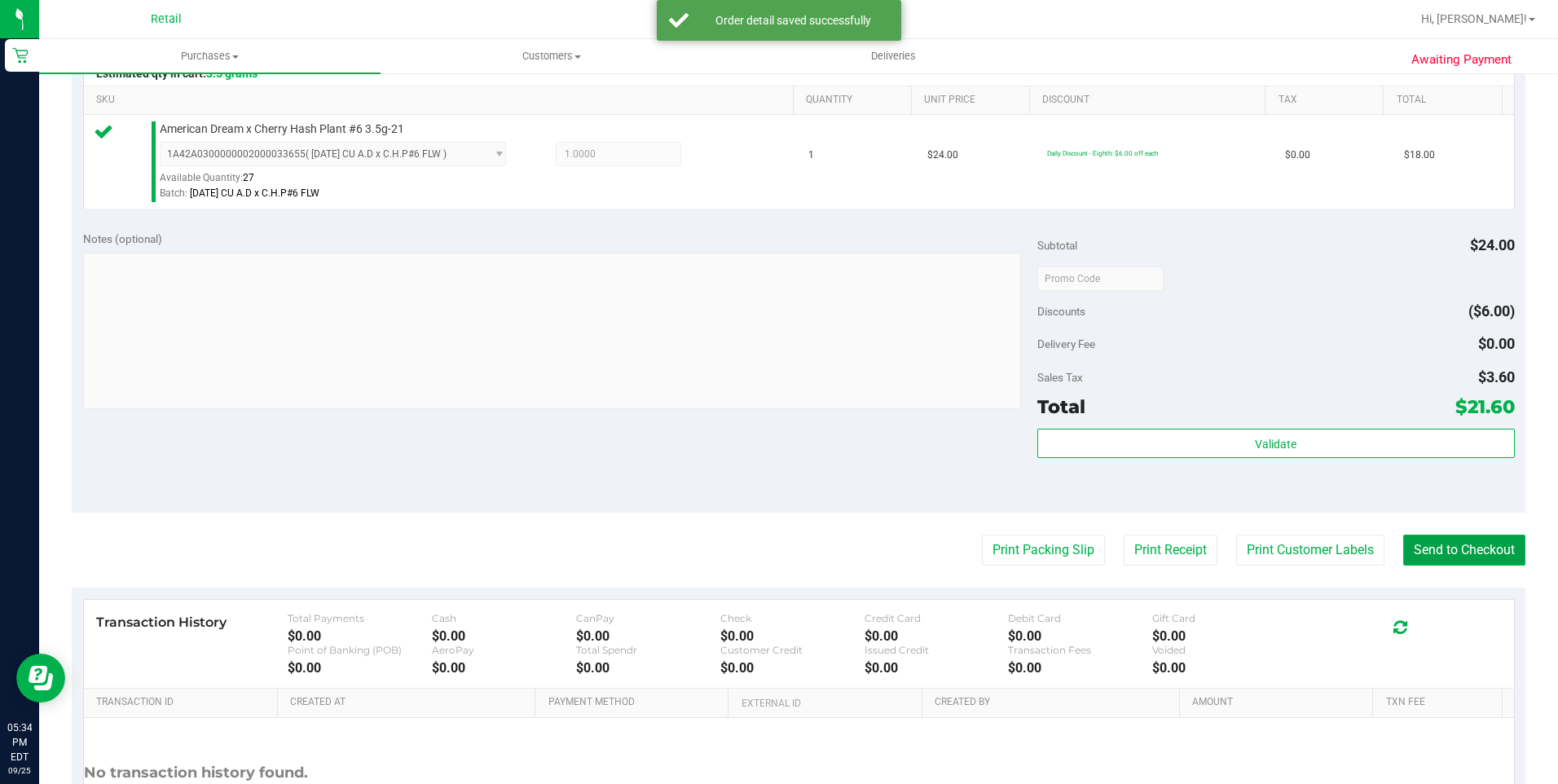
click at [1485, 548] on button "Send to Checkout" at bounding box center [1464, 549] width 122 height 31
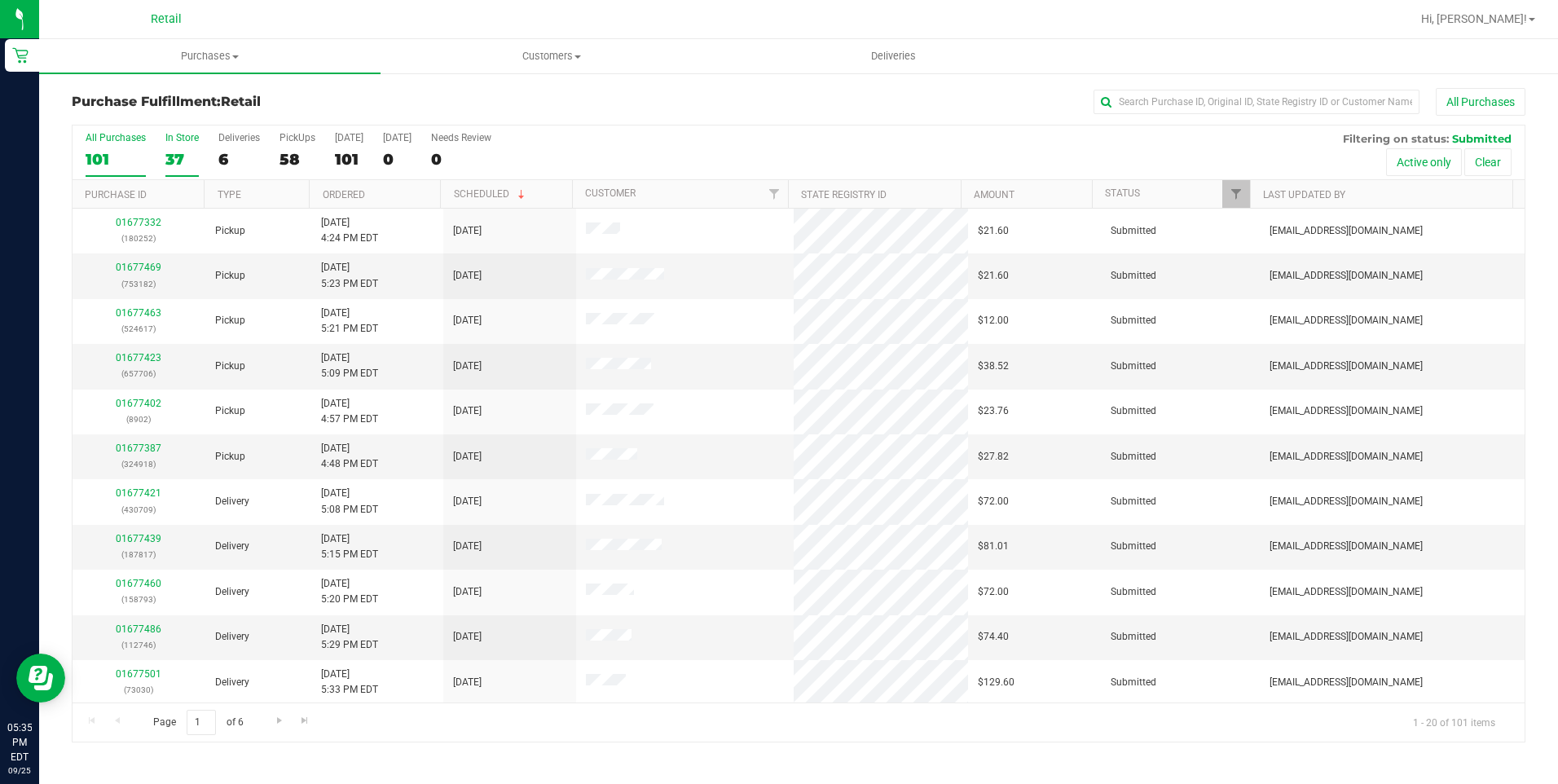
click at [180, 150] on div "37" at bounding box center [182, 159] width 34 height 19
click at [0, 0] on input "In Store 37" at bounding box center [0, 0] width 0 height 0
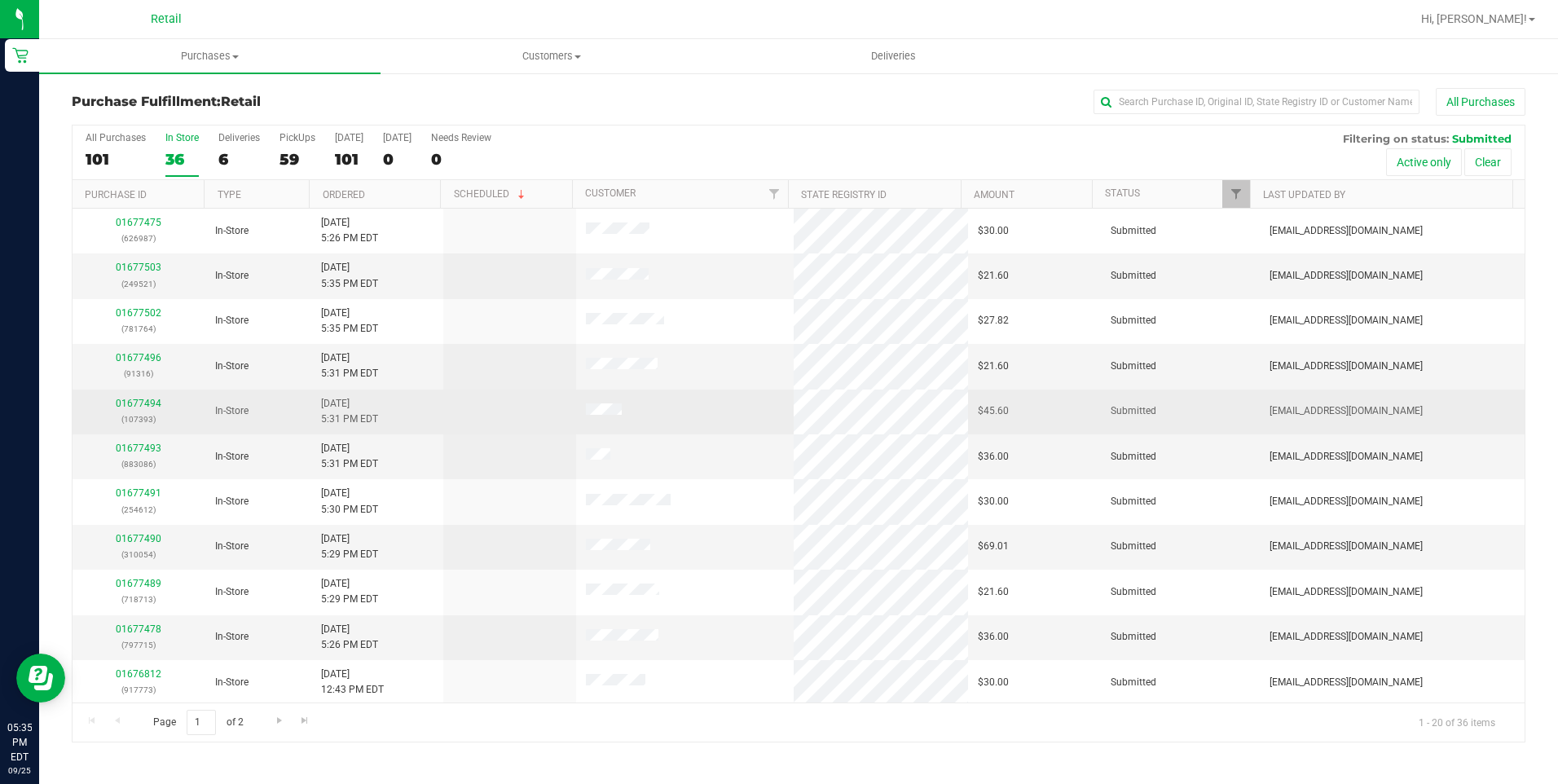
scroll to position [81, 0]
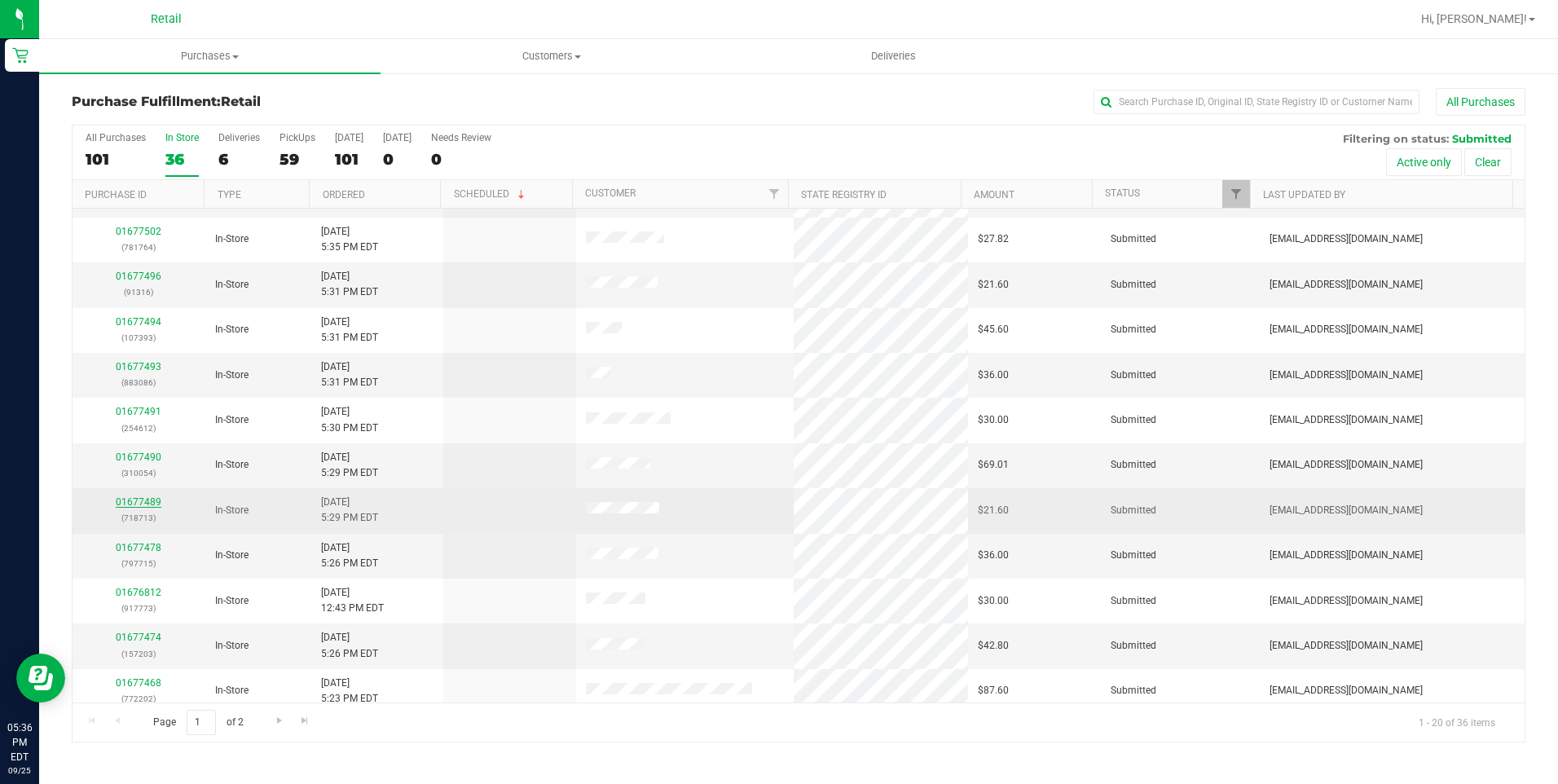
click at [134, 503] on link "01677489" at bounding box center [138, 502] width 46 height 11
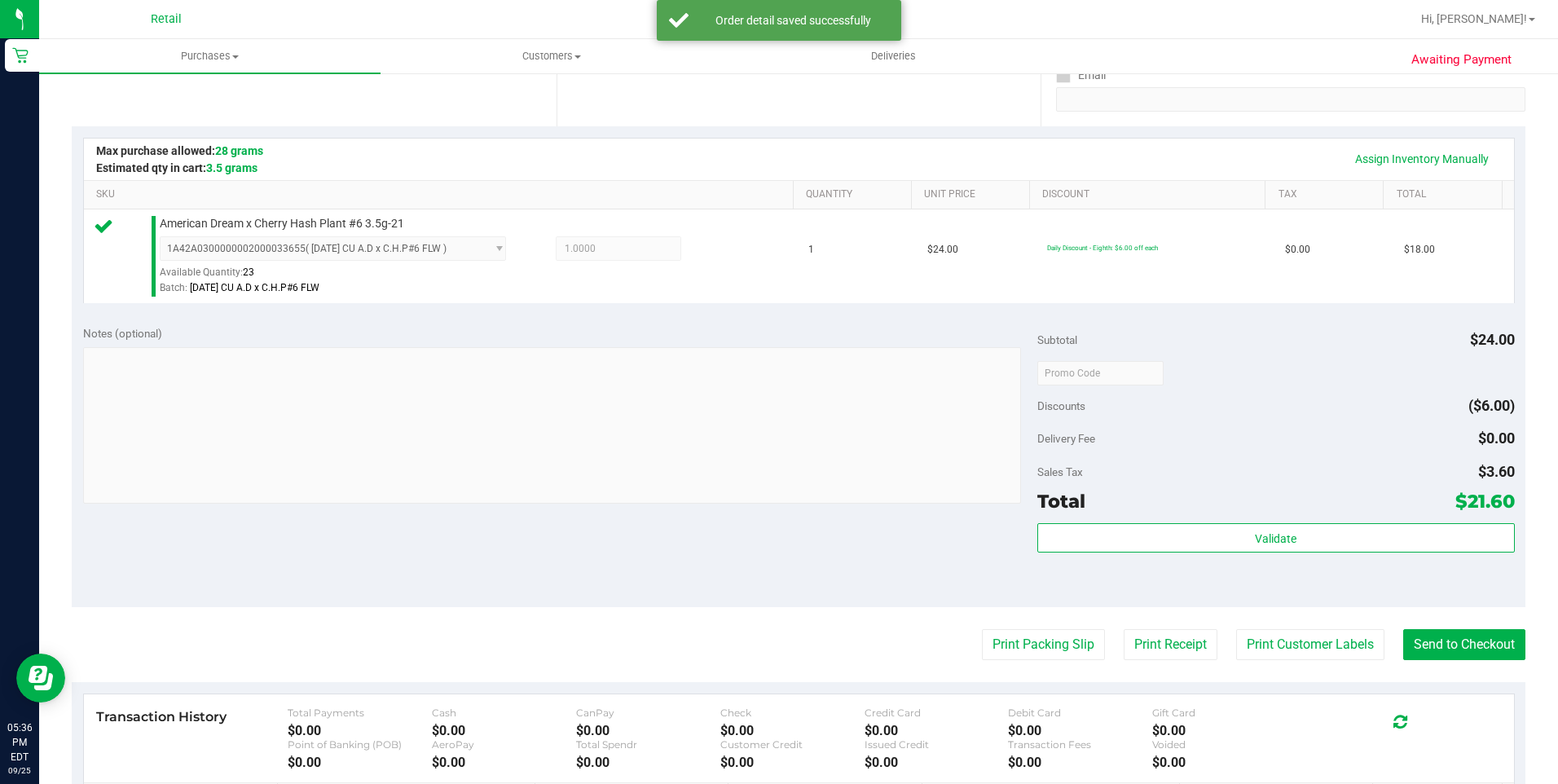
scroll to position [326, 0]
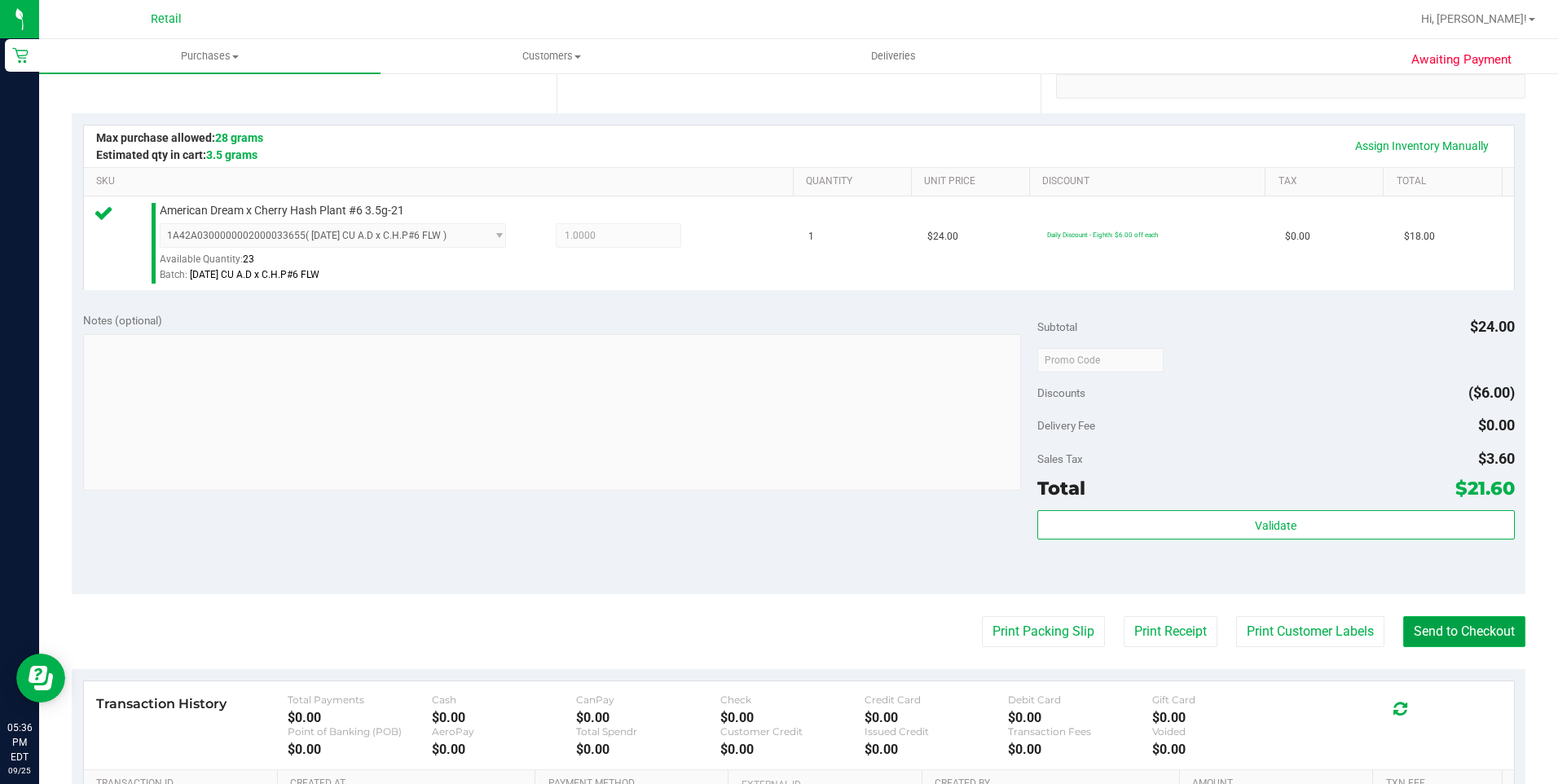
drag, startPoint x: 1465, startPoint y: 628, endPoint x: 1471, endPoint y: 618, distance: 11.7
click at [1465, 623] on button "Send to Checkout" at bounding box center [1464, 631] width 122 height 31
